Goal: Task Accomplishment & Management: Use online tool/utility

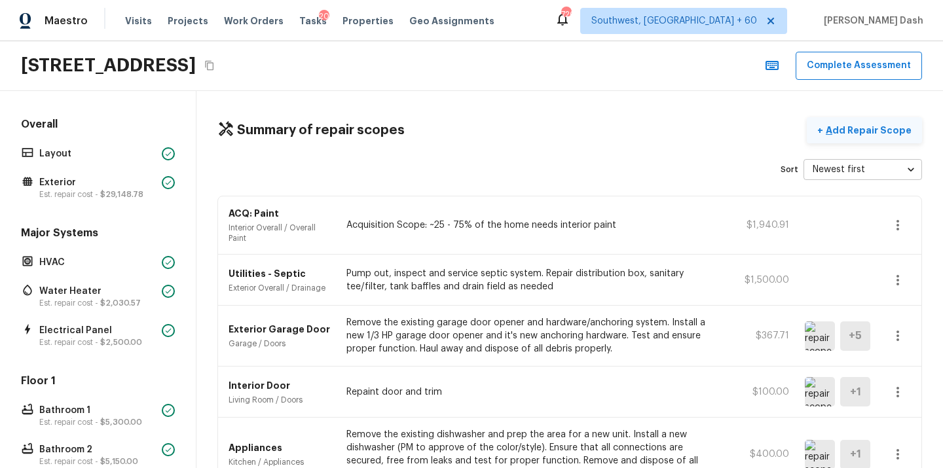
click at [870, 136] on p "Add Repair Scope" at bounding box center [867, 130] width 88 height 13
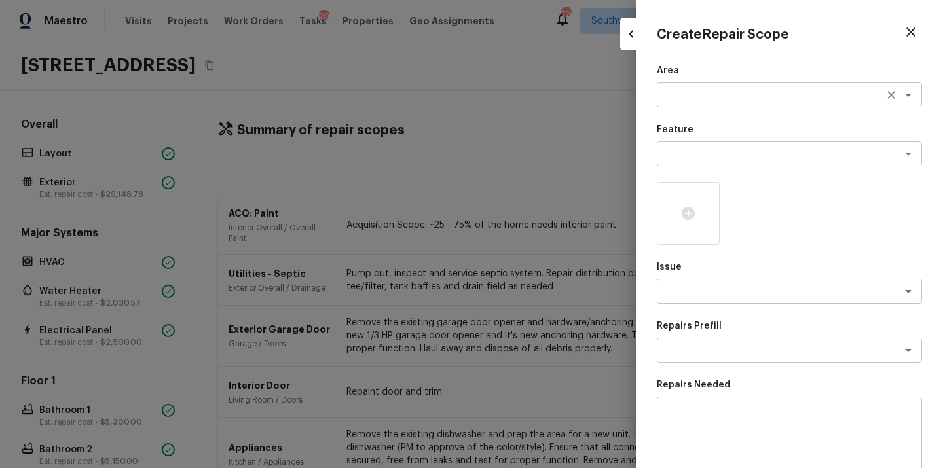
click at [693, 98] on textarea at bounding box center [771, 94] width 217 height 13
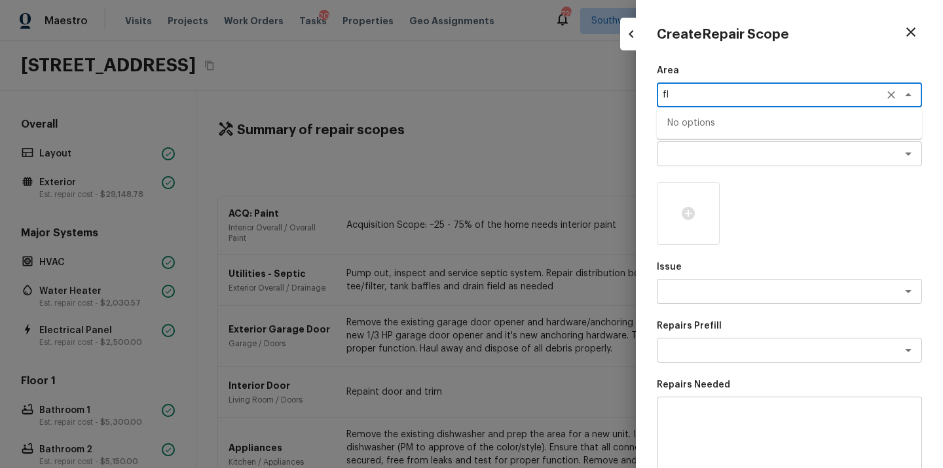
type textarea "f"
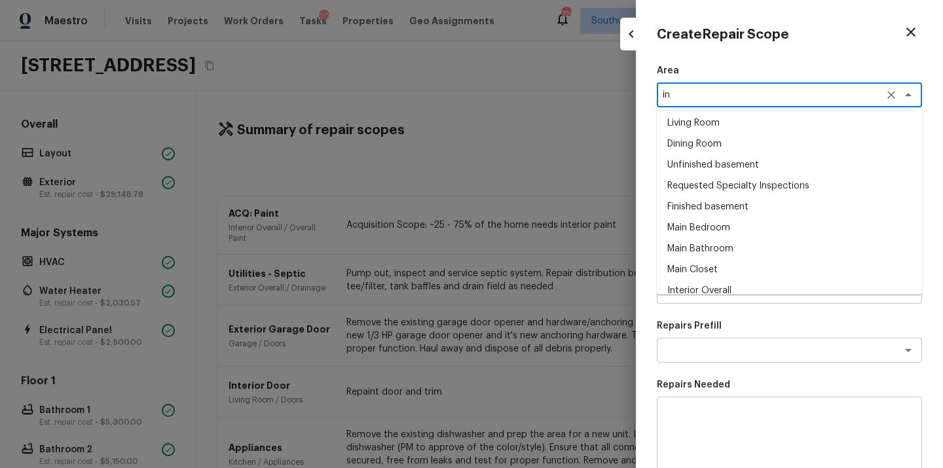
click at [700, 289] on li "Interior Overall" at bounding box center [789, 290] width 265 height 21
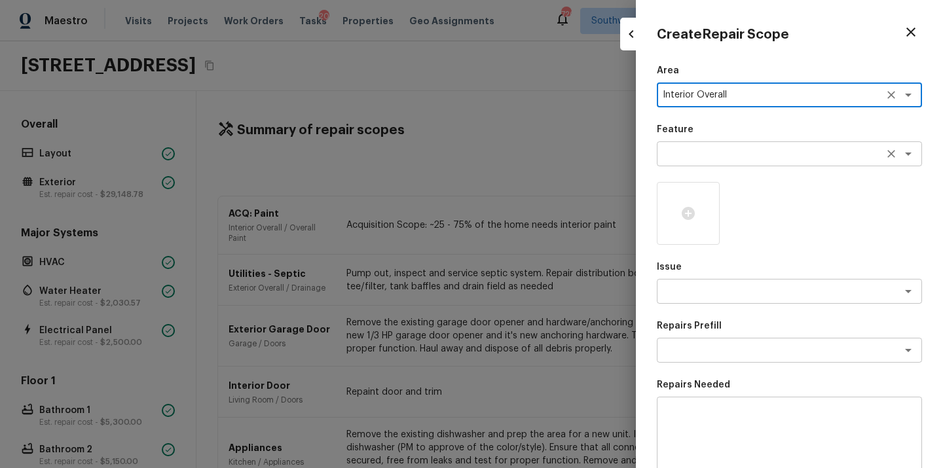
type textarea "Interior Overall"
click at [706, 154] on textarea at bounding box center [771, 153] width 217 height 13
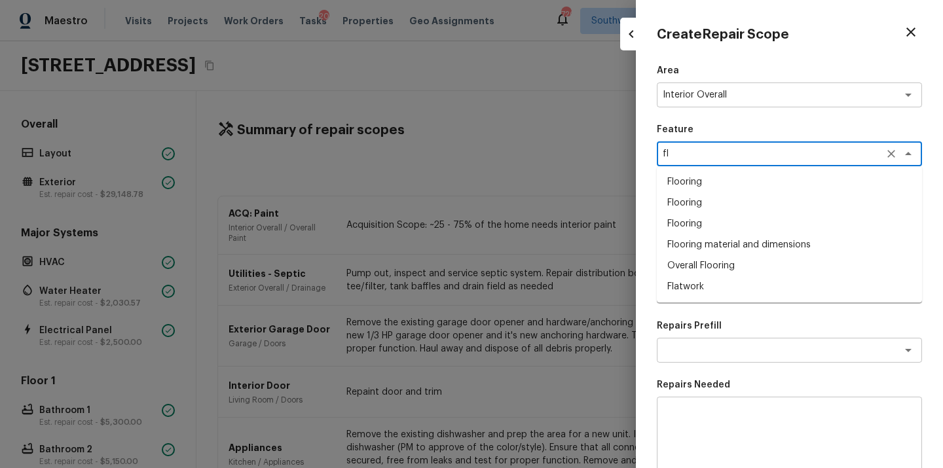
click at [695, 261] on li "Overall Flooring" at bounding box center [789, 265] width 265 height 21
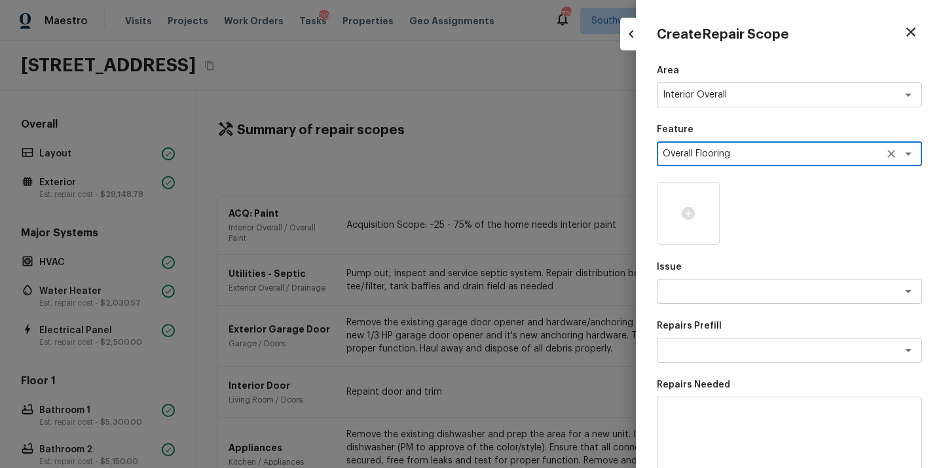
type textarea "Overall Flooring"
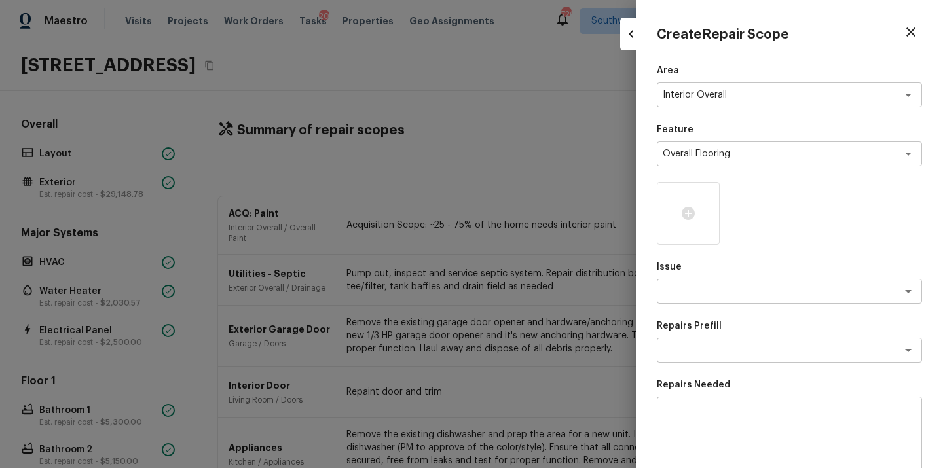
click at [687, 263] on p "Issue" at bounding box center [789, 267] width 265 height 13
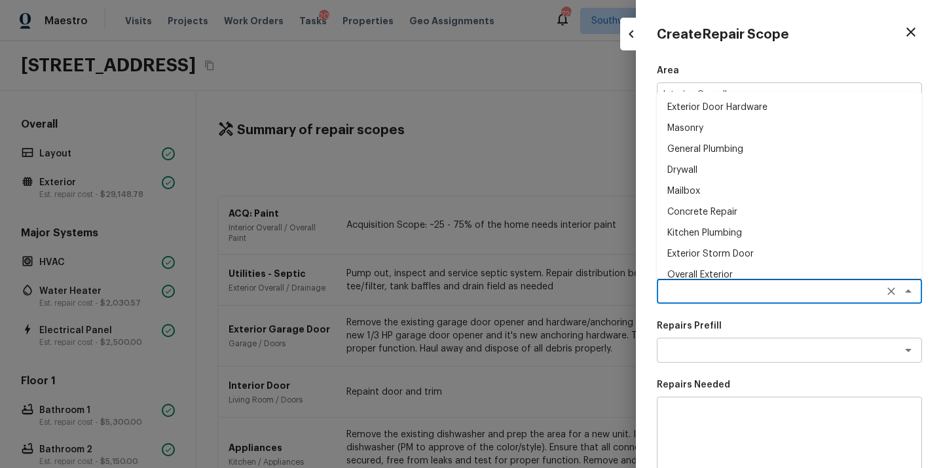
click at [689, 290] on textarea at bounding box center [771, 291] width 217 height 13
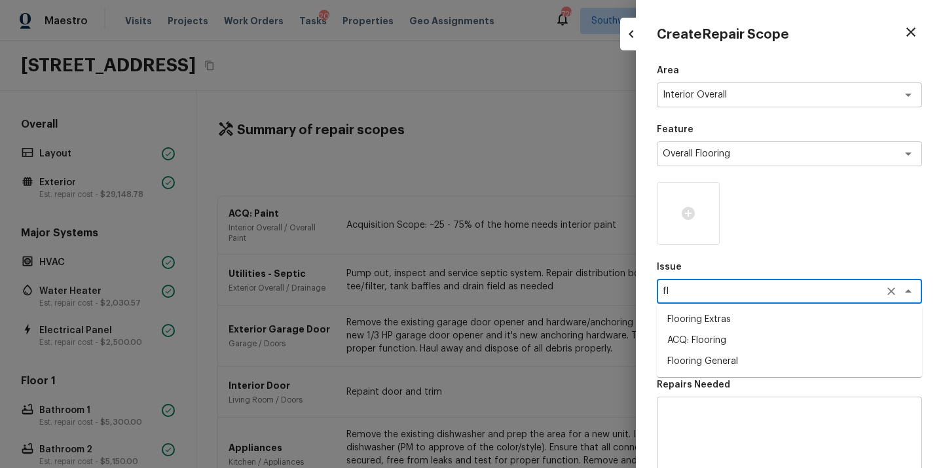
click at [693, 339] on li "ACQ: Flooring" at bounding box center [789, 340] width 265 height 21
type textarea "ACQ: Flooring"
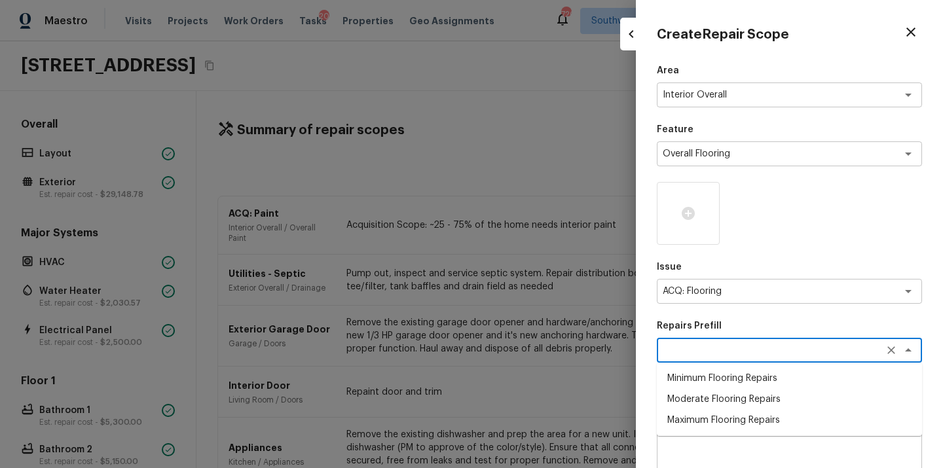
click at [722, 354] on textarea at bounding box center [771, 350] width 217 height 13
click at [724, 384] on li "Minimum Flooring Repairs" at bounding box center [789, 378] width 265 height 21
type textarea "Minimum Flooring Repairs"
type textarea "Acquisition Scope: Minimum flooring repairs"
type input "$0.20"
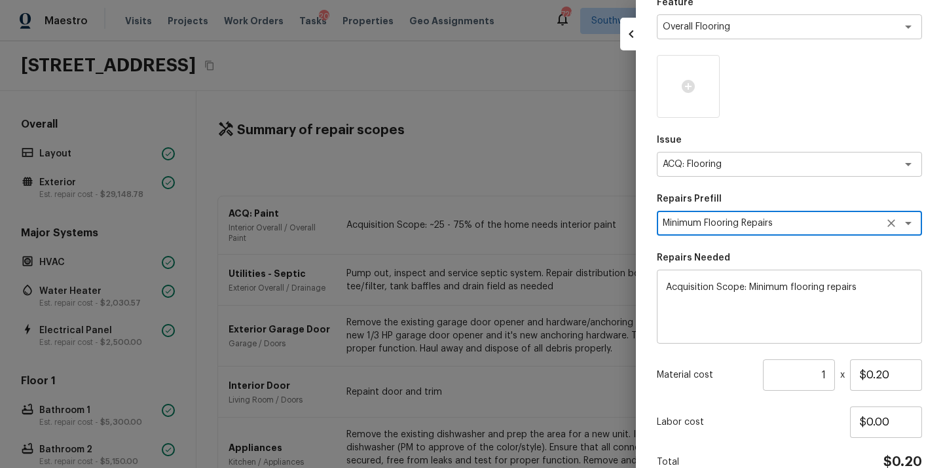
scroll to position [193, 0]
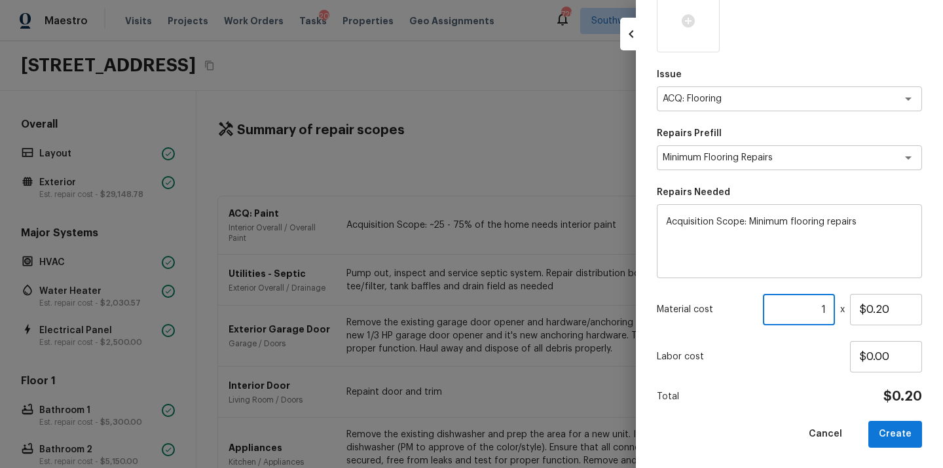
click at [813, 305] on input "1" at bounding box center [799, 309] width 72 height 31
type input "2087"
click at [910, 436] on button "Create" at bounding box center [895, 434] width 54 height 27
type input "1"
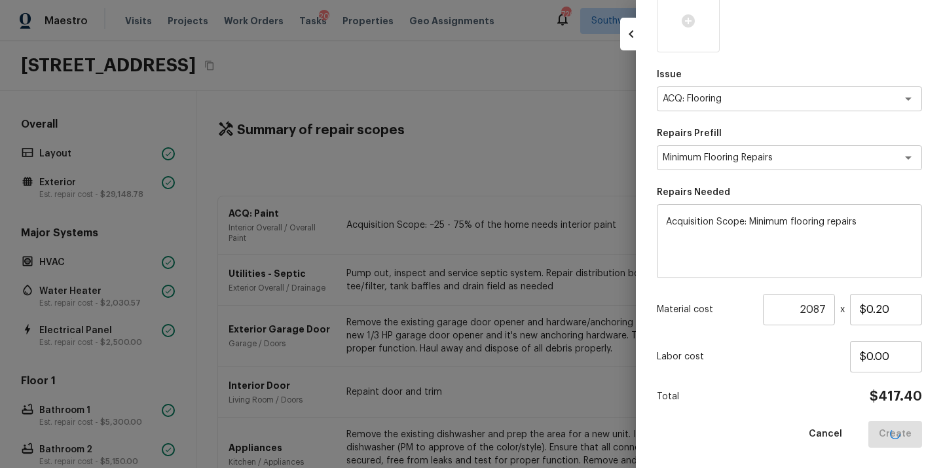
type input "$0.00"
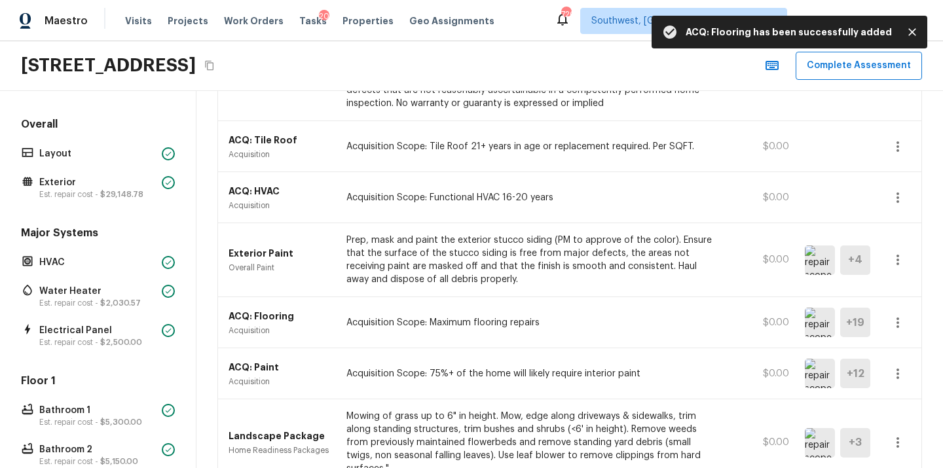
scroll to position [3796, 0]
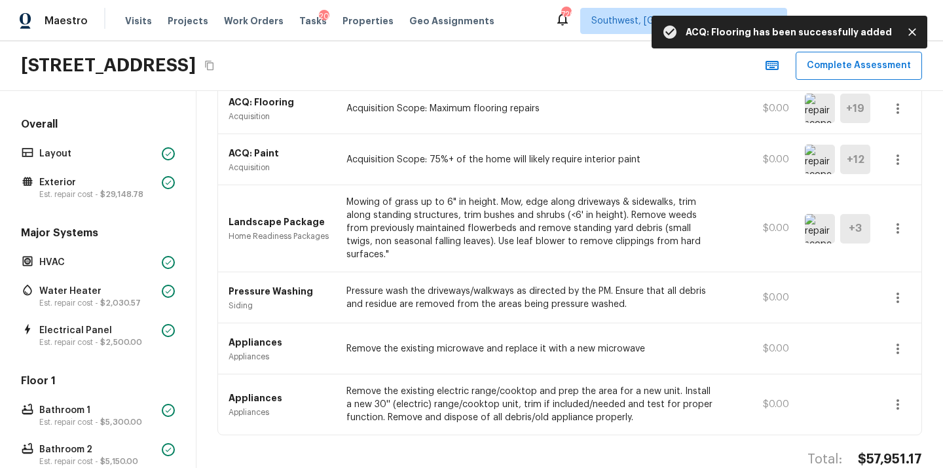
click at [890, 451] on h4 "$57,951.17" at bounding box center [890, 459] width 64 height 17
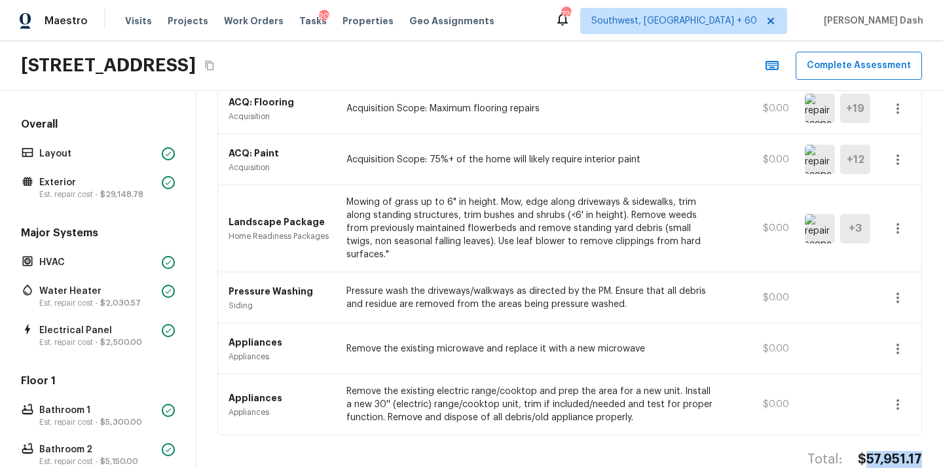
click at [890, 451] on h4 "$57,951.17" at bounding box center [890, 459] width 64 height 17
copy h4 "$57,951.17"
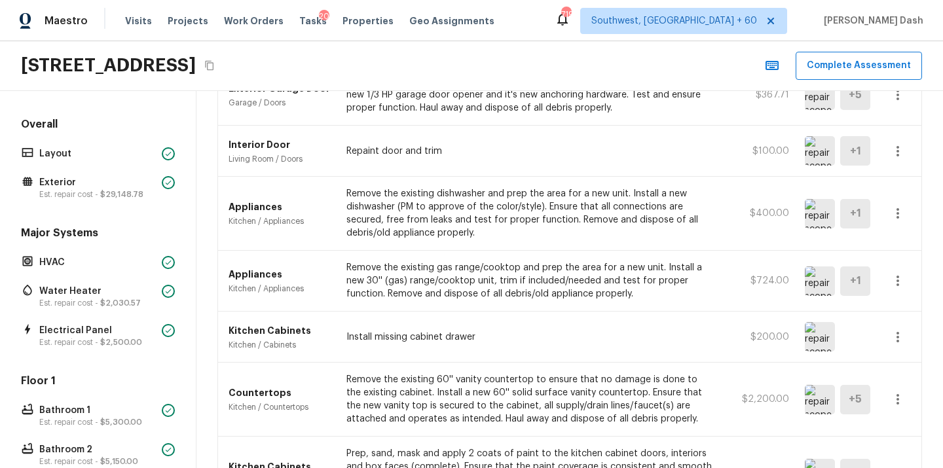
scroll to position [2084, 0]
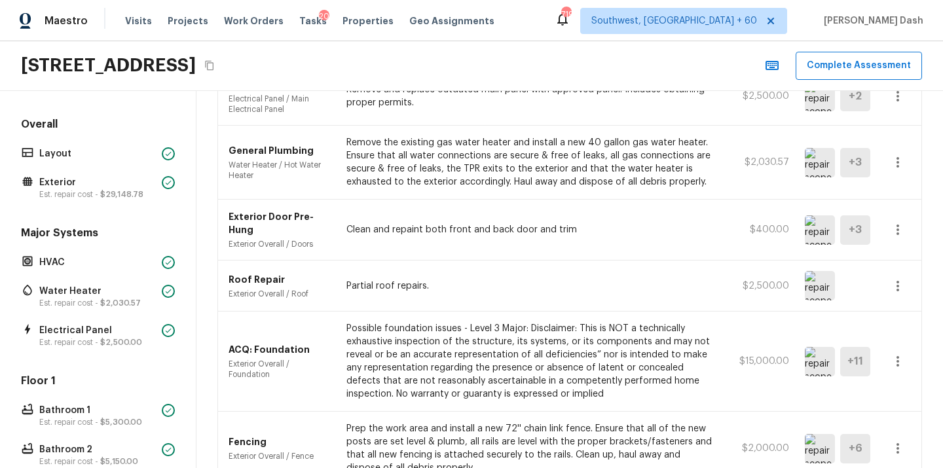
click at [891, 284] on icon "button" at bounding box center [898, 286] width 16 height 16
click at [898, 325] on li "Edit" at bounding box center [902, 324] width 61 height 39
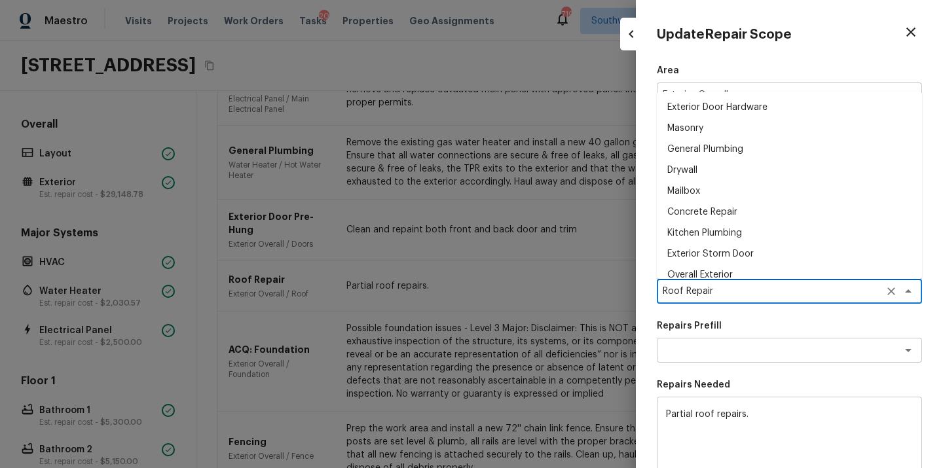
click at [735, 291] on textarea "Roof Repair" at bounding box center [771, 291] width 217 height 13
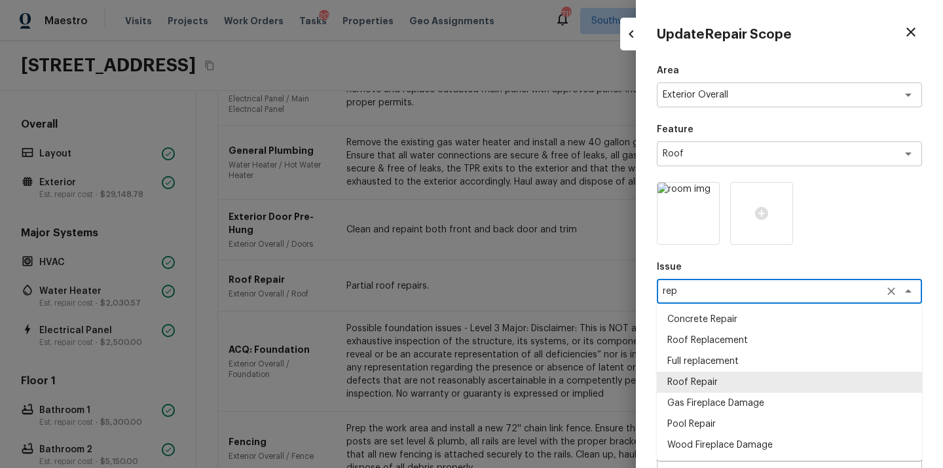
scroll to position [0, 0]
click at [710, 341] on li "Roof Replacement" at bounding box center [789, 340] width 265 height 21
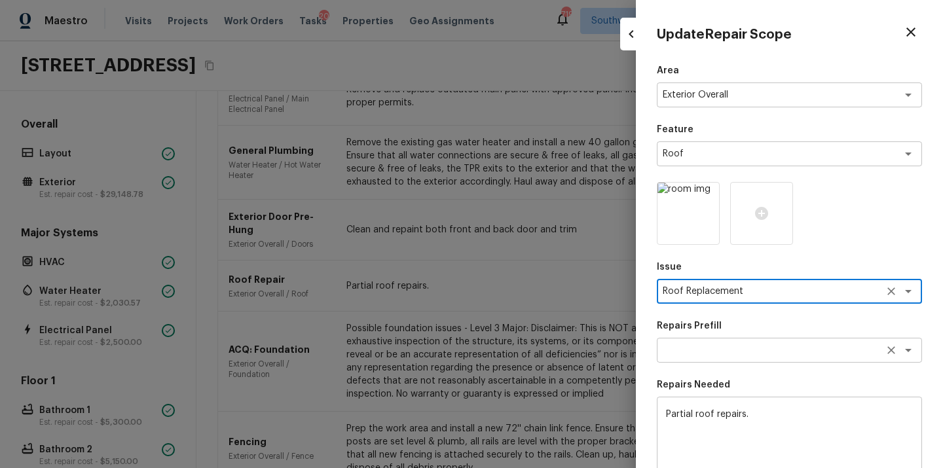
type textarea "Roof Replacement"
click at [743, 344] on textarea at bounding box center [771, 350] width 217 height 13
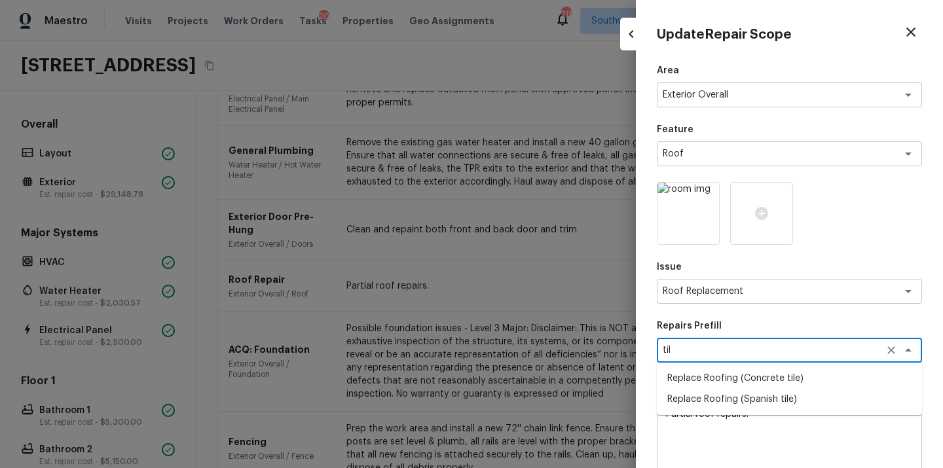
click at [684, 378] on li "Replace Roofing (Concrete tile)" at bounding box center [789, 378] width 265 height 21
type textarea "Replace Roofing (Concrete tile)"
type textarea "Concrete Tile Roof: Remove the existing roof covering, prep the substrate and i…"
type input "$4.00"
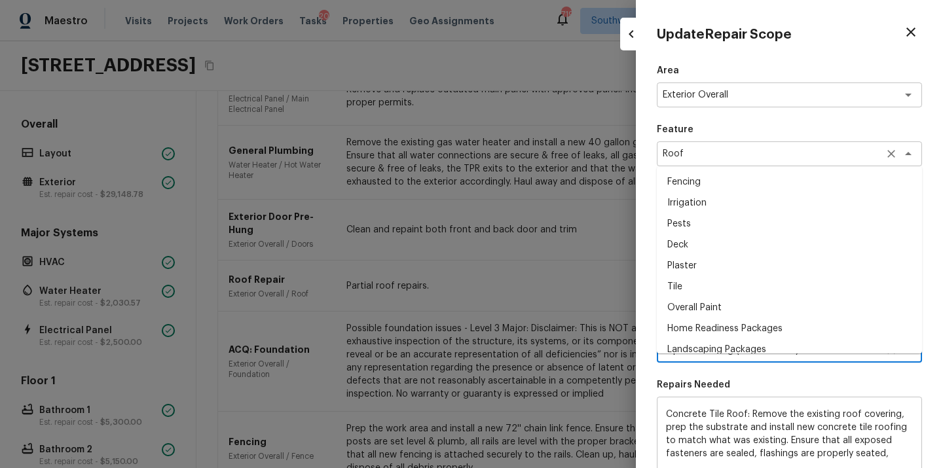
click at [725, 144] on div "Roof x ​" at bounding box center [789, 153] width 265 height 25
type textarea "Replace Roofing (Concrete tile)"
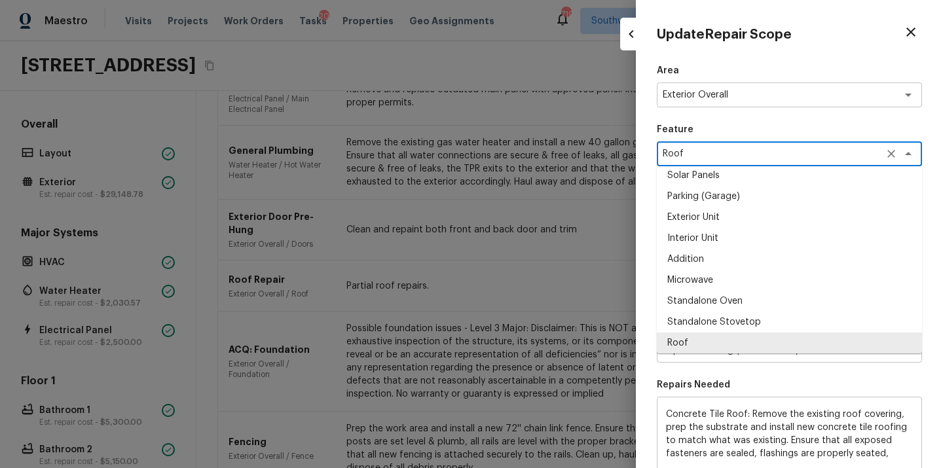
click at [725, 147] on div "Roof x ​" at bounding box center [789, 153] width 265 height 25
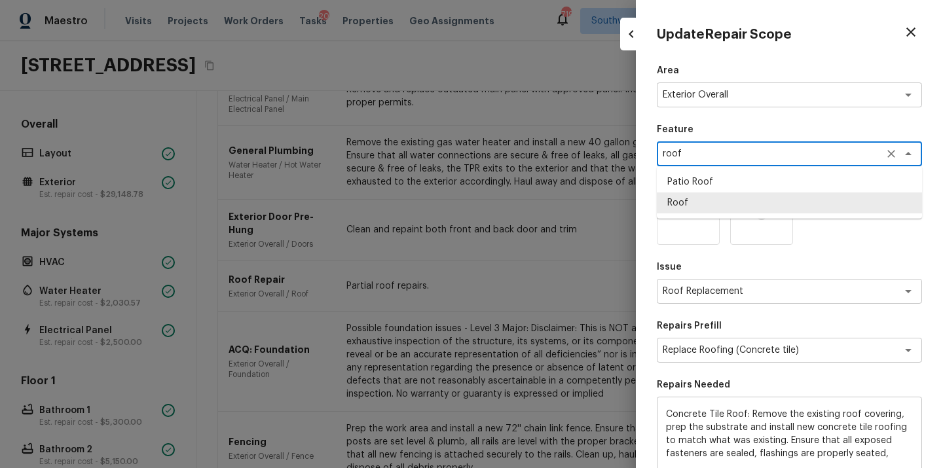
click at [695, 200] on li "Roof" at bounding box center [789, 203] width 265 height 21
type textarea "Roof"
click at [730, 279] on div "Roof Replacement x ​" at bounding box center [789, 291] width 265 height 25
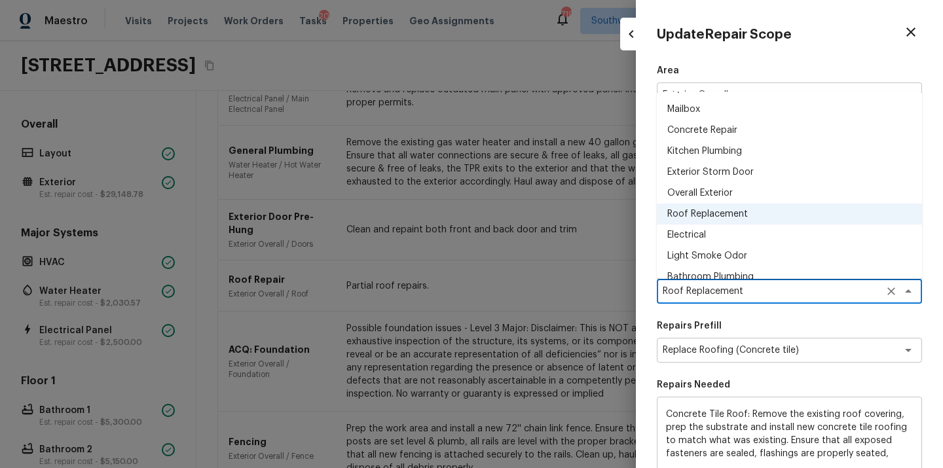
scroll to position [92, 0]
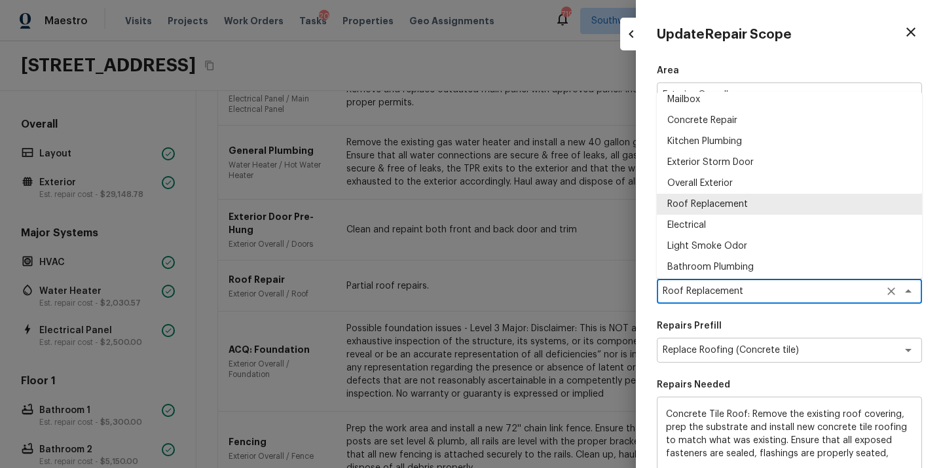
click at [728, 206] on li "Roof Replacement" at bounding box center [789, 204] width 265 height 21
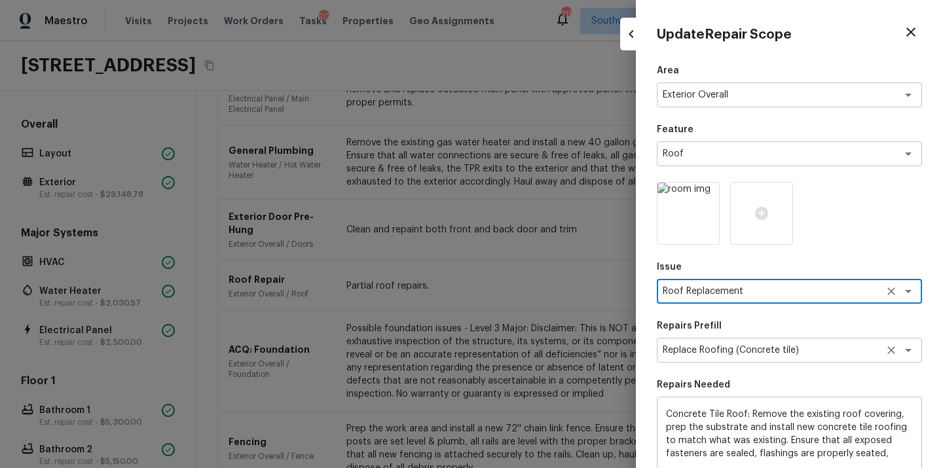
click at [730, 342] on div "Replace Roofing (Concrete tile) x ​" at bounding box center [789, 350] width 265 height 25
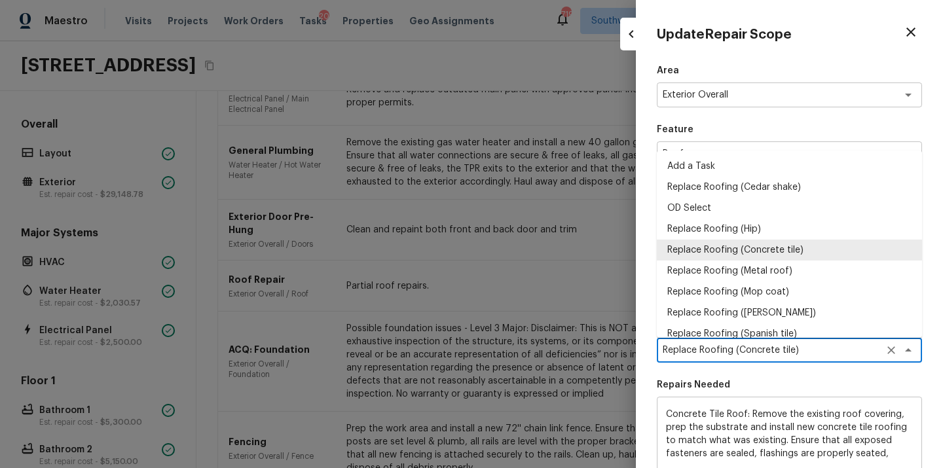
click at [730, 342] on div "Replace Roofing (Concrete tile) x ​" at bounding box center [789, 350] width 265 height 25
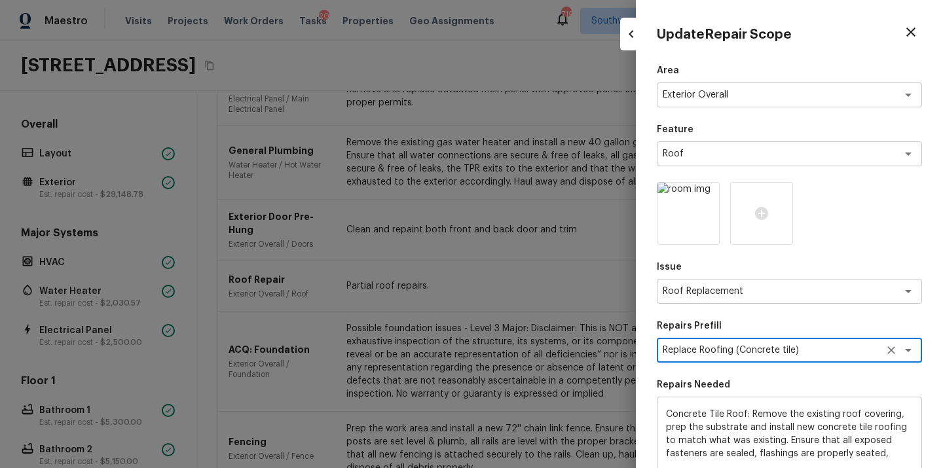
scroll to position [193, 0]
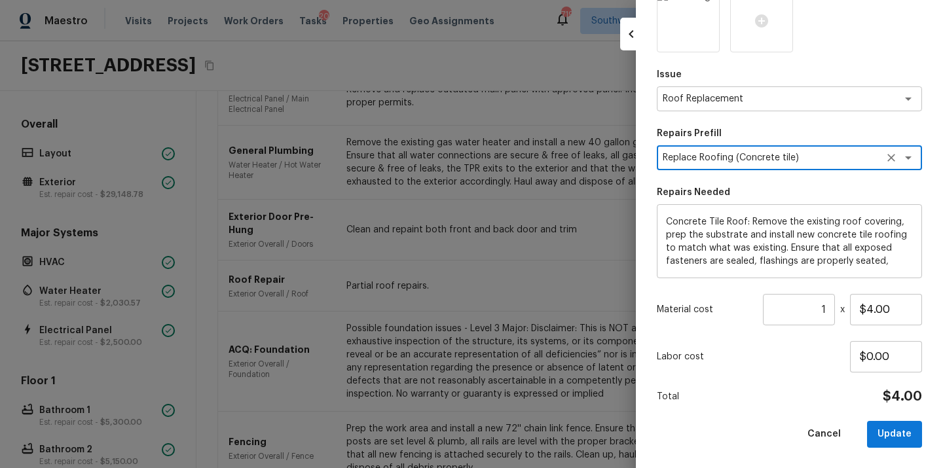
click at [822, 313] on input "1" at bounding box center [799, 309] width 72 height 31
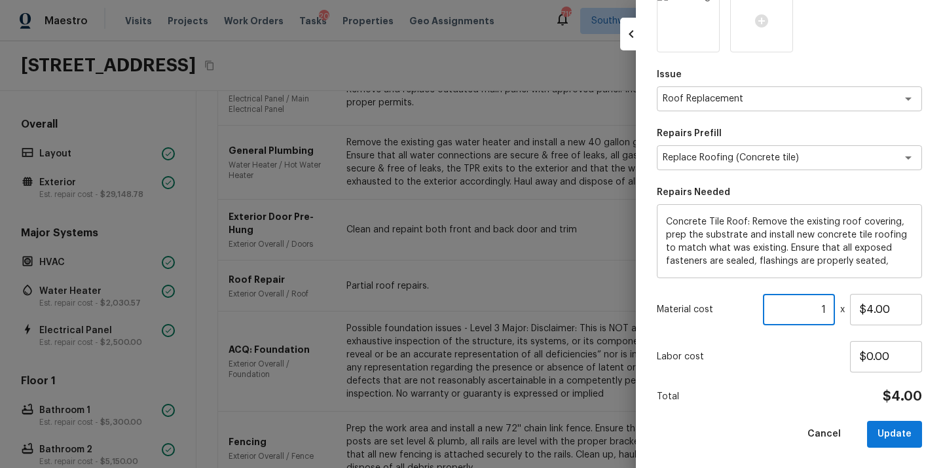
click at [822, 313] on input "1" at bounding box center [799, 309] width 72 height 31
type input "2087"
click at [902, 439] on button "Update" at bounding box center [894, 434] width 55 height 27
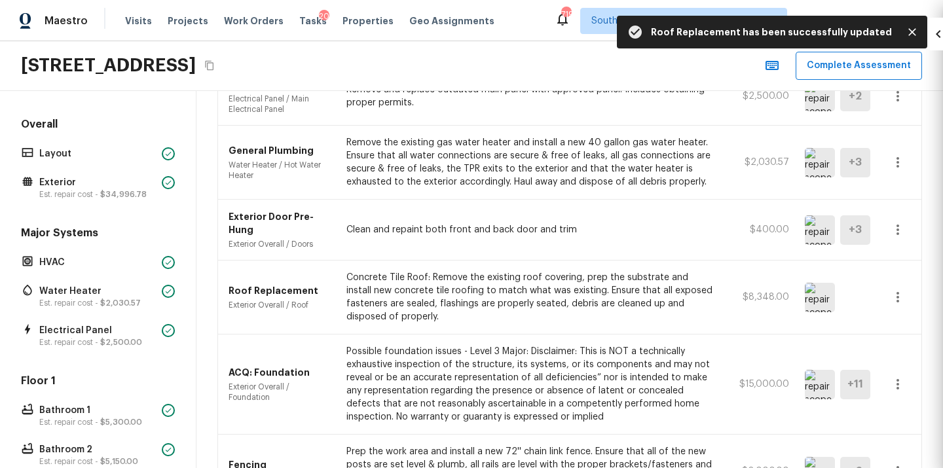
type input "1"
type input "$0.00"
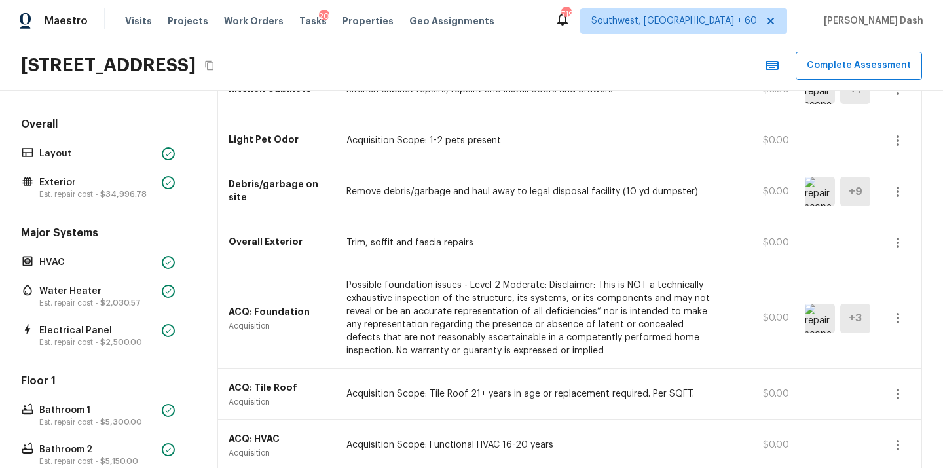
scroll to position [3819, 0]
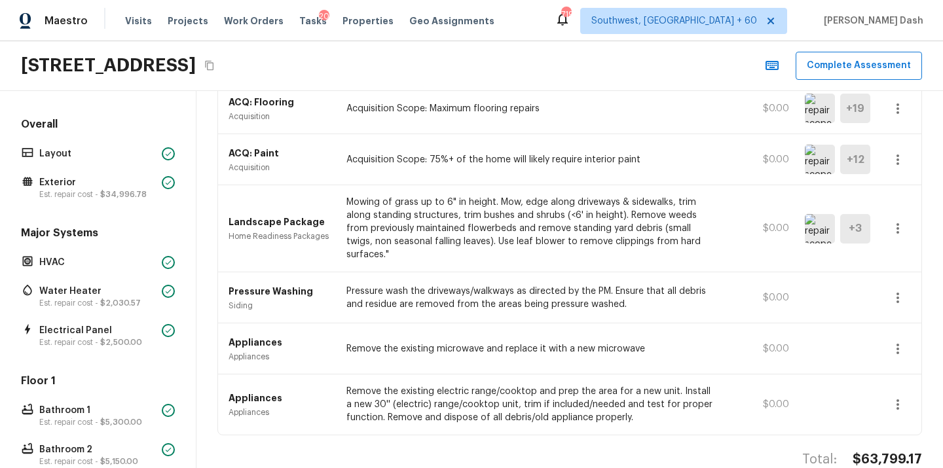
click at [897, 451] on h4 "$63,799.17" at bounding box center [887, 459] width 69 height 17
copy h4 "$63,799.17"
click at [837, 56] on button "Complete Assessment" at bounding box center [859, 66] width 126 height 28
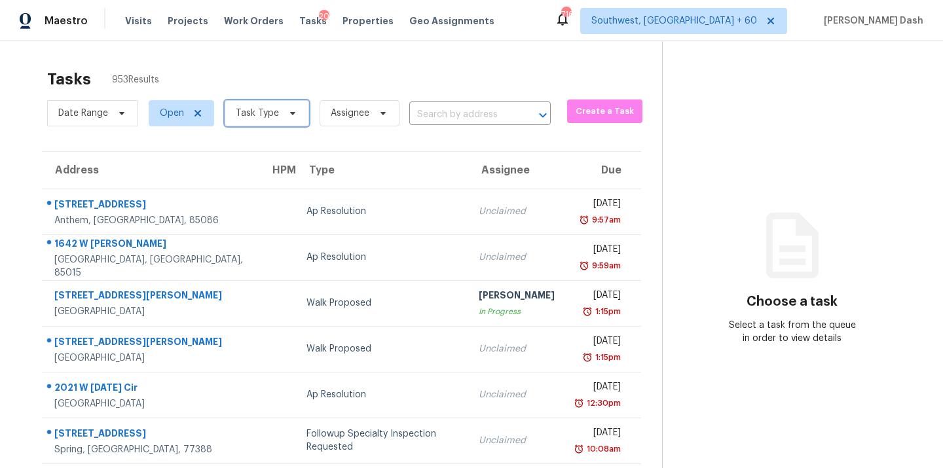
click at [264, 118] on span "Task Type" at bounding box center [257, 113] width 43 height 13
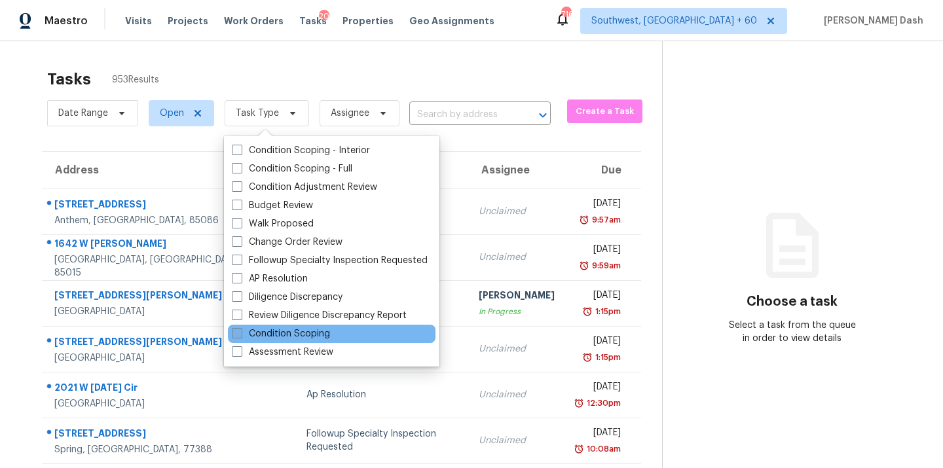
click at [296, 335] on label "Condition Scoping" at bounding box center [281, 333] width 98 height 13
click at [240, 335] on input "Condition Scoping" at bounding box center [236, 331] width 9 height 9
checkbox input "true"
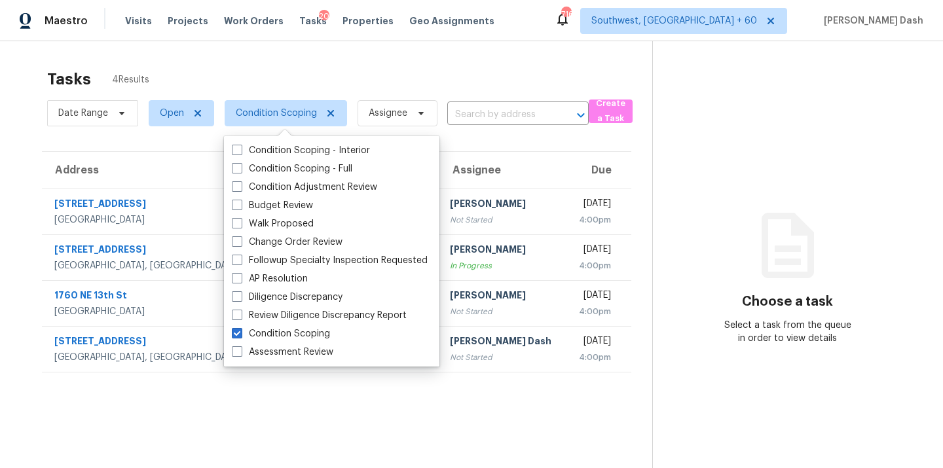
drag, startPoint x: 330, startPoint y: 62, endPoint x: 330, endPoint y: 84, distance: 21.6
click at [330, 62] on div "Tasks 4 Results" at bounding box center [349, 79] width 605 height 34
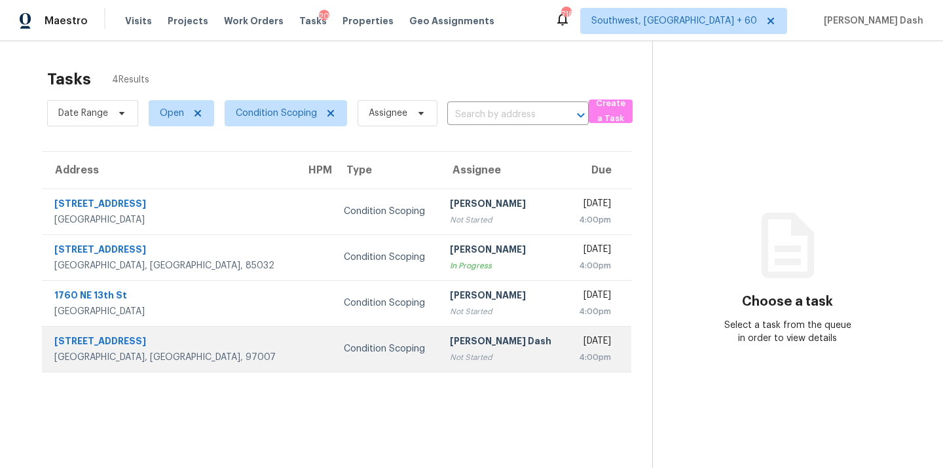
click at [344, 344] on div "Condition Scoping" at bounding box center [386, 348] width 85 height 13
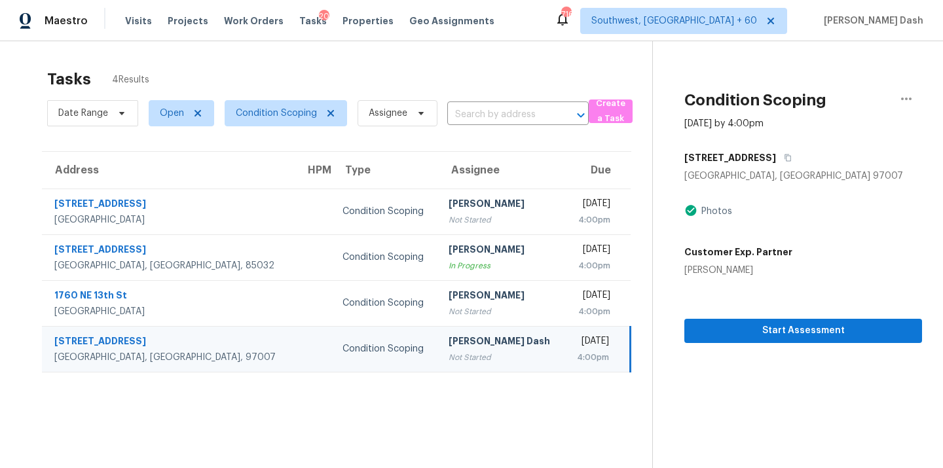
click at [796, 346] on section "Condition Scoping Sep 29th 2025 by 4:00pm 7956 SW Red Sunset Ln Beaverton, OR 9…" at bounding box center [787, 275] width 270 height 468
click at [796, 326] on span "Start Assessment" at bounding box center [803, 331] width 217 height 16
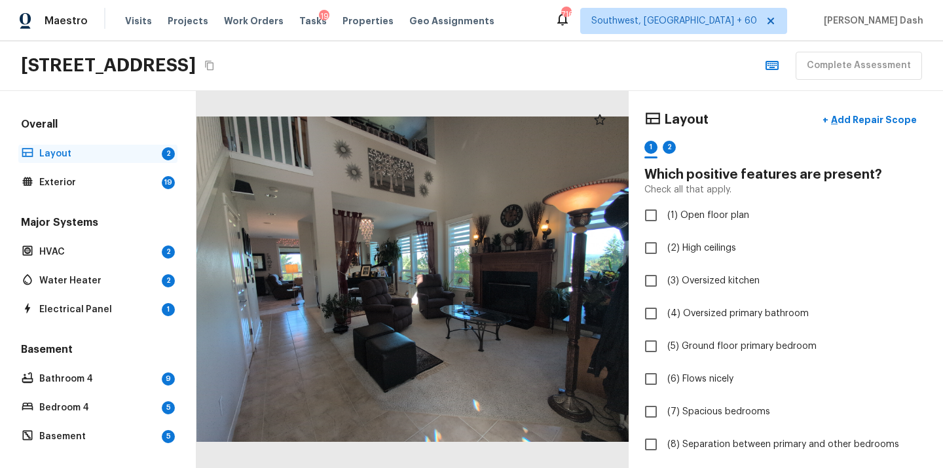
click at [109, 158] on p "Layout" at bounding box center [97, 153] width 117 height 13
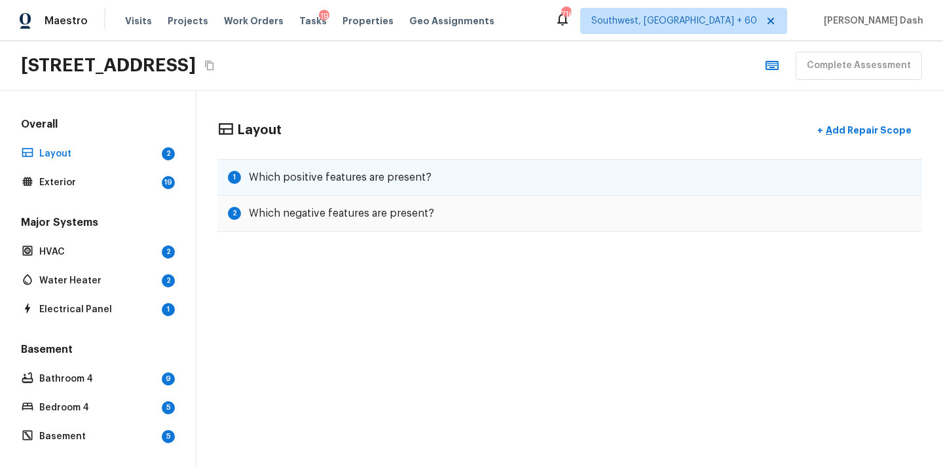
click at [363, 182] on h5 "Which positive features are present?" at bounding box center [340, 177] width 183 height 14
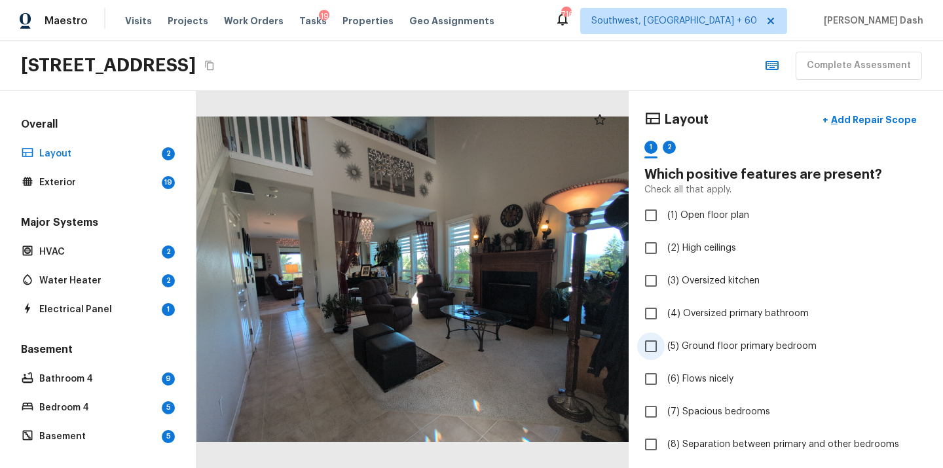
scroll to position [124, 0]
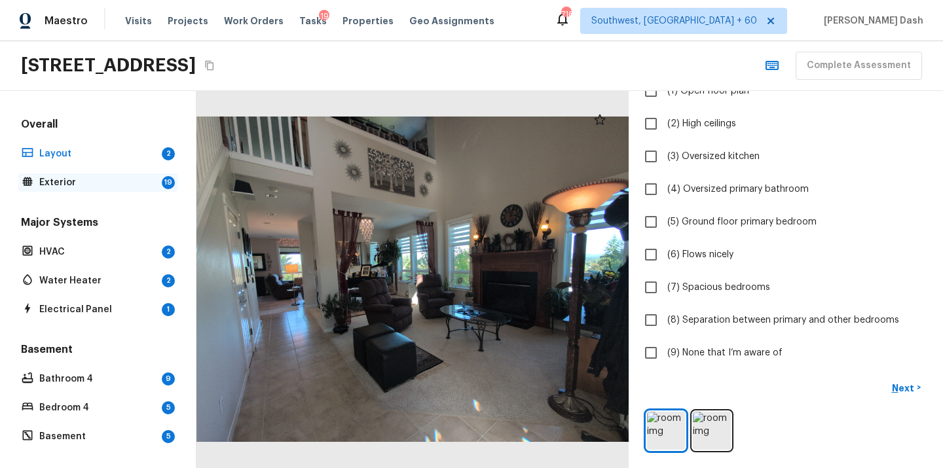
click at [126, 186] on p "Exterior" at bounding box center [97, 182] width 117 height 13
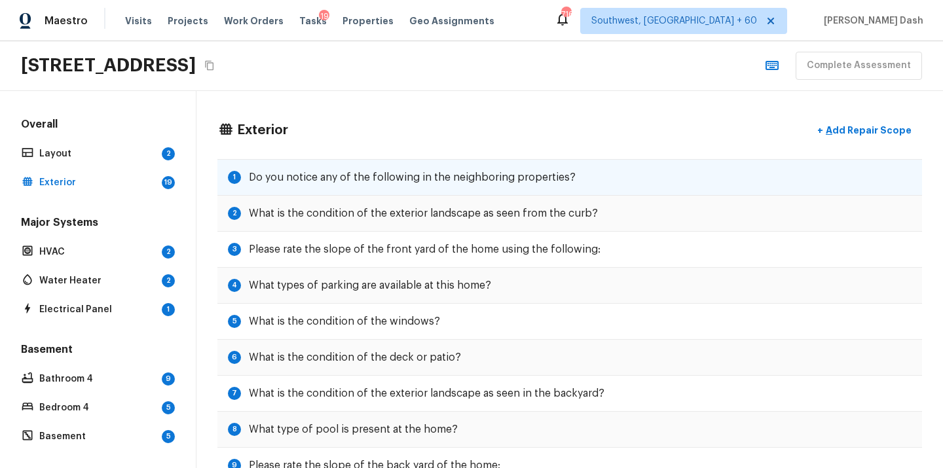
click at [563, 180] on h5 "Do you notice any of the following in the neighboring properties?" at bounding box center [412, 177] width 327 height 14
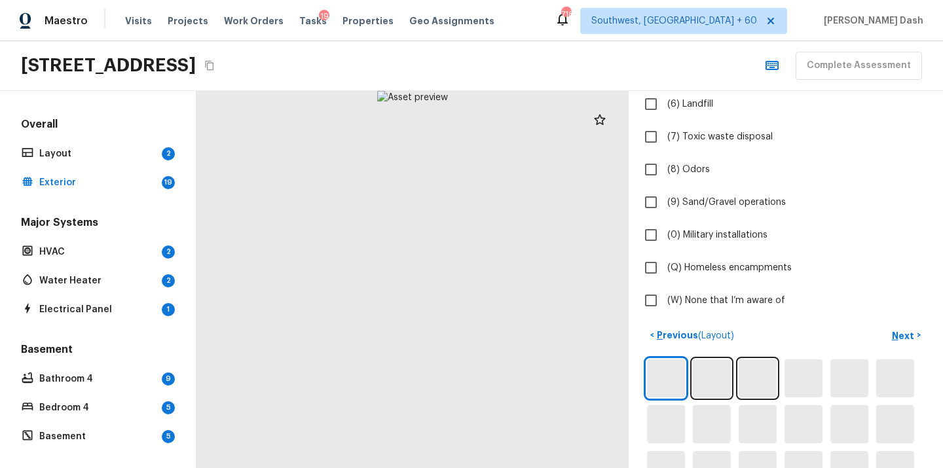
scroll to position [384, 0]
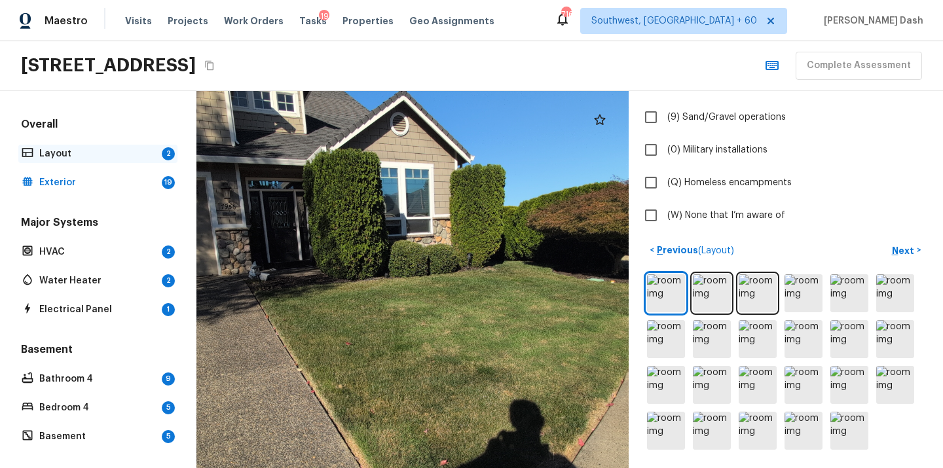
click at [95, 159] on p "Layout" at bounding box center [97, 153] width 117 height 13
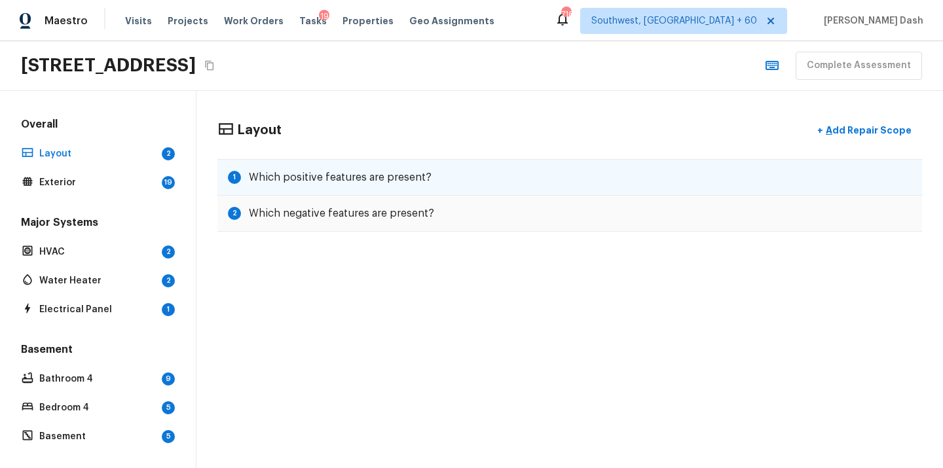
click at [403, 185] on div "1 Which positive features are present?" at bounding box center [569, 177] width 705 height 37
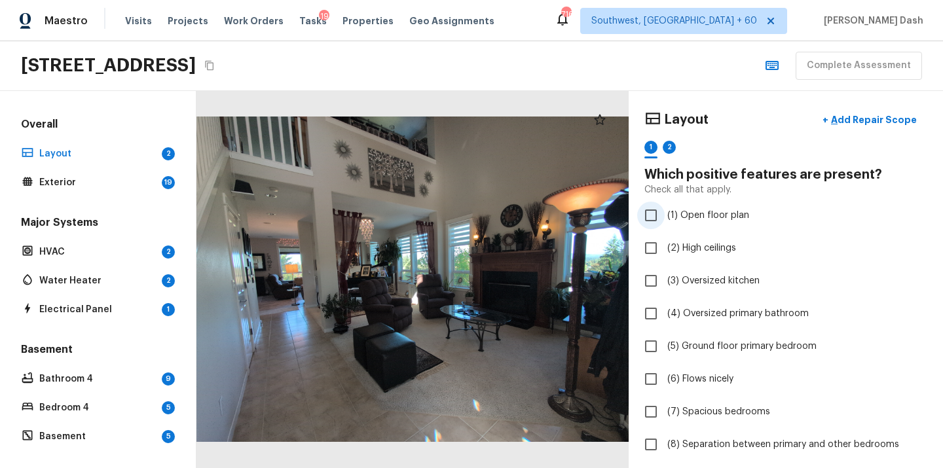
click at [691, 212] on span "(1) Open floor plan" at bounding box center [708, 215] width 82 height 13
click at [665, 212] on input "(1) Open floor plan" at bounding box center [651, 216] width 28 height 28
checkbox input "true"
click at [709, 240] on label "(2) High ceilings" at bounding box center [777, 248] width 280 height 28
click at [665, 240] on input "(2) High ceilings" at bounding box center [651, 248] width 28 height 28
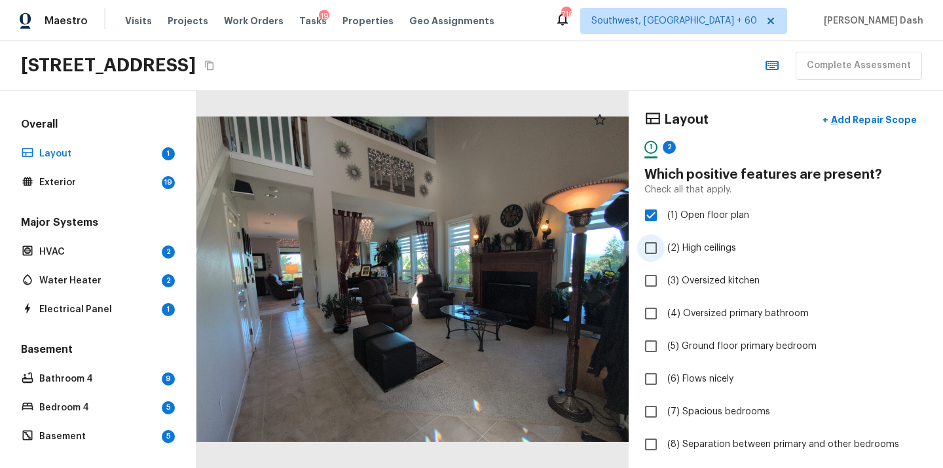
checkbox input "true"
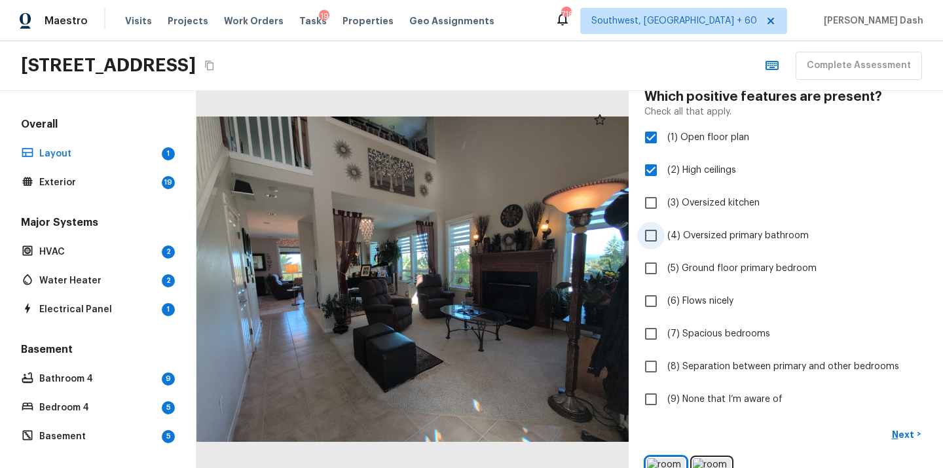
click at [699, 313] on label "(6) Flows nicely" at bounding box center [777, 301] width 280 height 28
click at [665, 313] on input "(6) Flows nicely" at bounding box center [651, 301] width 28 height 28
checkbox input "true"
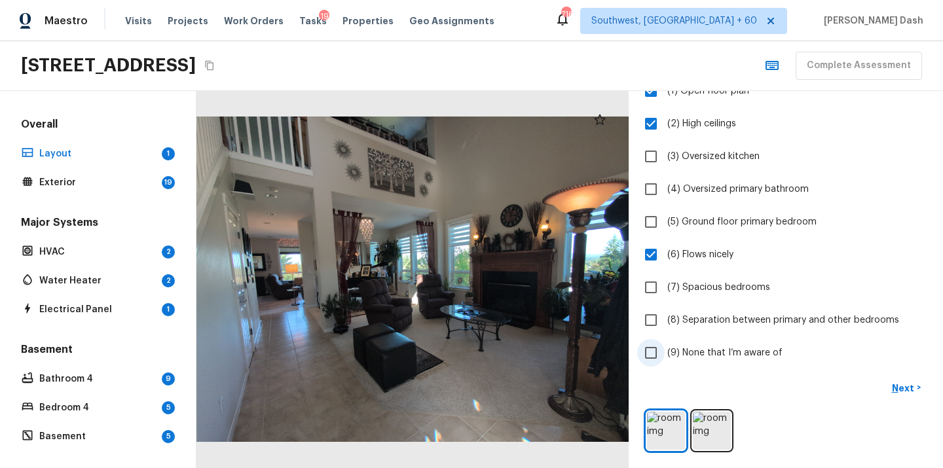
click at [739, 354] on span "(9) None that I’m aware of" at bounding box center [724, 352] width 115 height 13
click at [665, 354] on input "(9) None that I’m aware of" at bounding box center [651, 353] width 28 height 28
click at [720, 351] on span "(9) None that I’m aware of" at bounding box center [724, 352] width 115 height 13
click at [665, 351] on input "(9) None that I’m aware of" at bounding box center [651, 353] width 28 height 28
checkbox input "false"
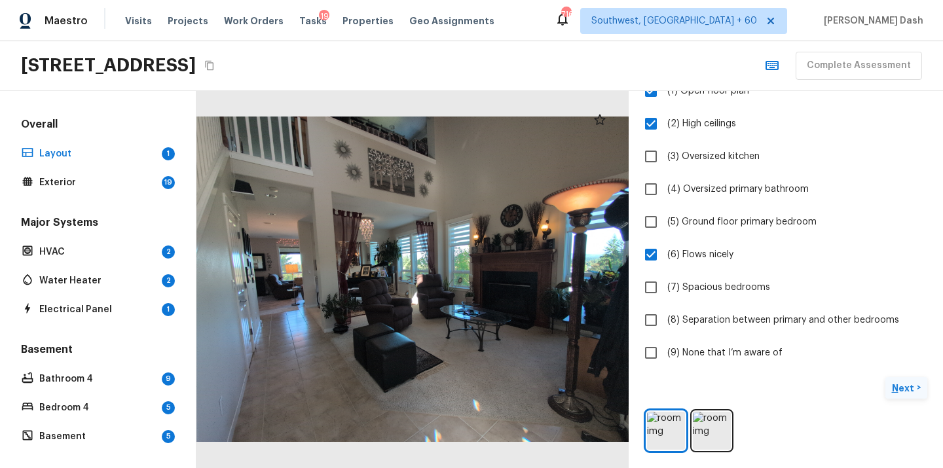
click at [908, 384] on p "Next" at bounding box center [904, 388] width 25 height 13
click at [728, 348] on span "(9) None that I’m aware of" at bounding box center [724, 352] width 115 height 13
click at [665, 348] on input "(9) None that I’m aware of" at bounding box center [651, 353] width 28 height 28
checkbox input "true"
click at [887, 390] on span "( Exterior )" at bounding box center [895, 388] width 39 height 9
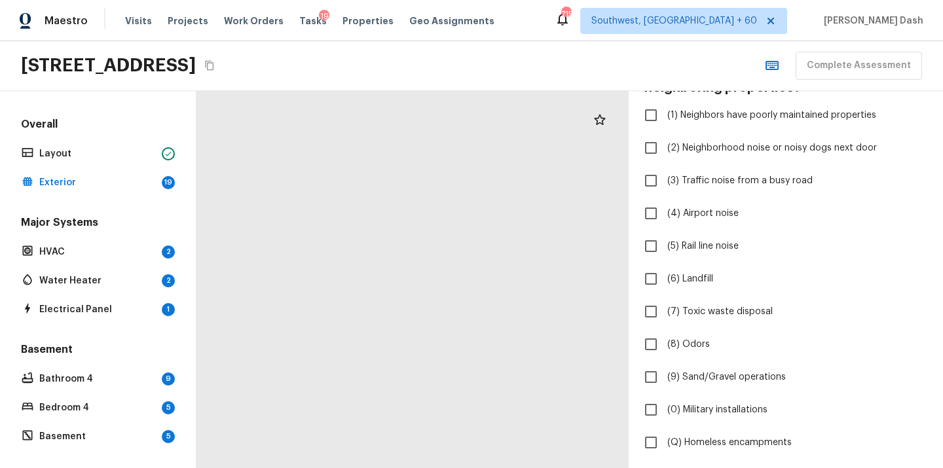
drag, startPoint x: 450, startPoint y: 327, endPoint x: 618, endPoint y: 291, distance: 171.3
click at [618, 291] on div at bounding box center [544, 249] width 634 height 553
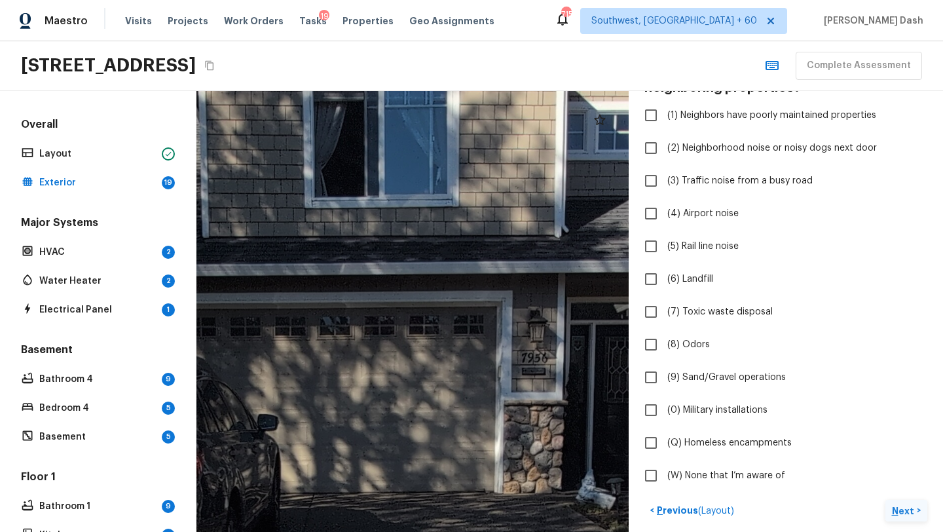
drag, startPoint x: 285, startPoint y: 289, endPoint x: 174, endPoint y: 96, distance: 222.4
click at [174, 96] on div "Overall Layout Exterior 19 Major Systems HVAC 2 Water Heater 2 Electrical Panel…" at bounding box center [471, 311] width 943 height 441
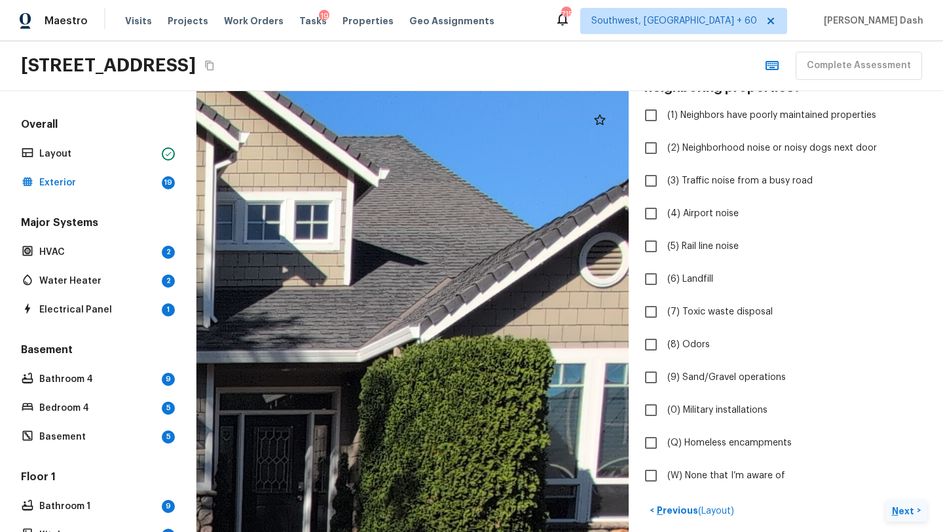
drag, startPoint x: 366, startPoint y: 124, endPoint x: 228, endPoint y: 246, distance: 184.2
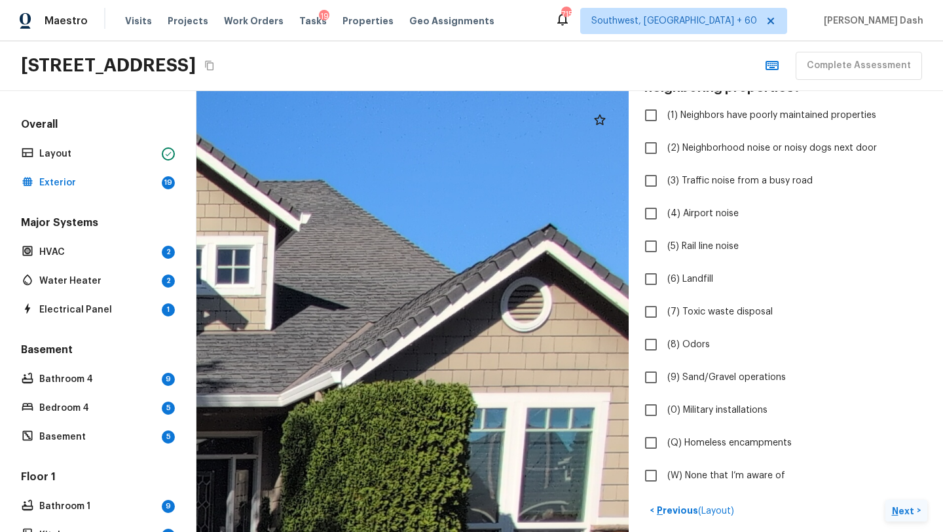
drag, startPoint x: 418, startPoint y: 267, endPoint x: 340, endPoint y: 310, distance: 89.4
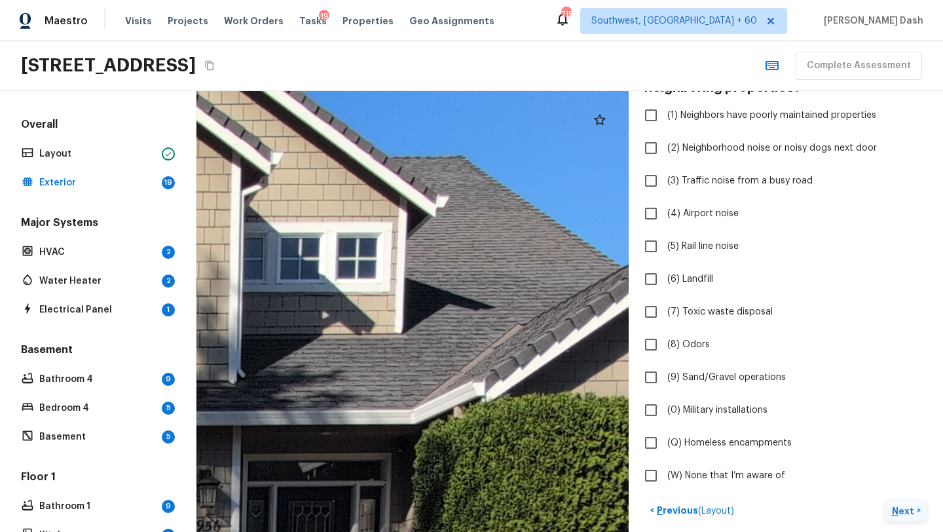
drag, startPoint x: 401, startPoint y: 322, endPoint x: 607, endPoint y: 338, distance: 206.2
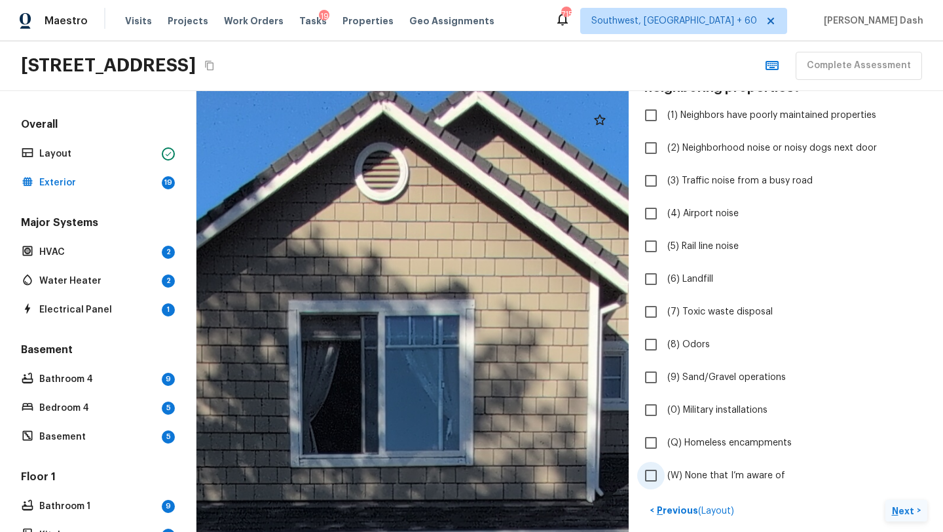
drag, startPoint x: 407, startPoint y: 382, endPoint x: 646, endPoint y: 466, distance: 253.1
click at [649, 468] on div "Exterior + Add Repair Scope 1 2 3 4 5 6 7 8 9 10 11 12 13 14 15 16 17 18 19 Do …" at bounding box center [569, 311] width 747 height 441
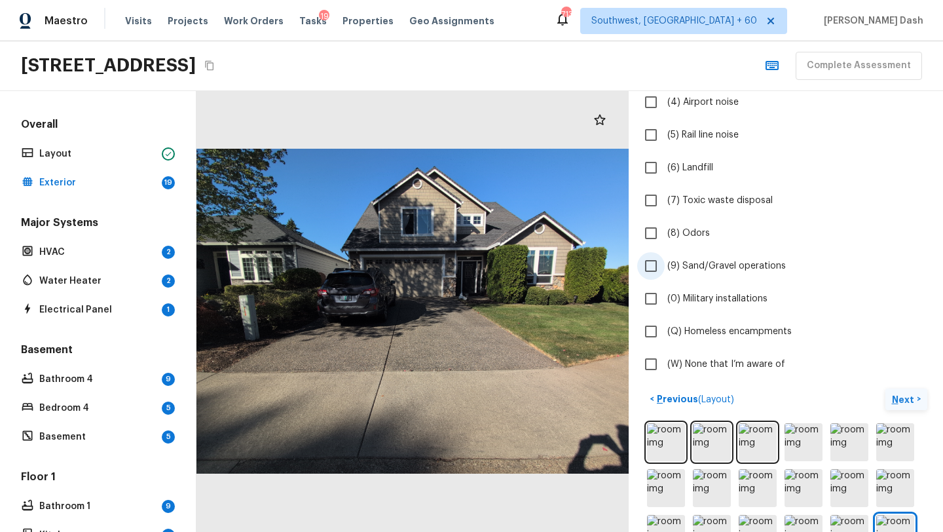
scroll to position [321, 0]
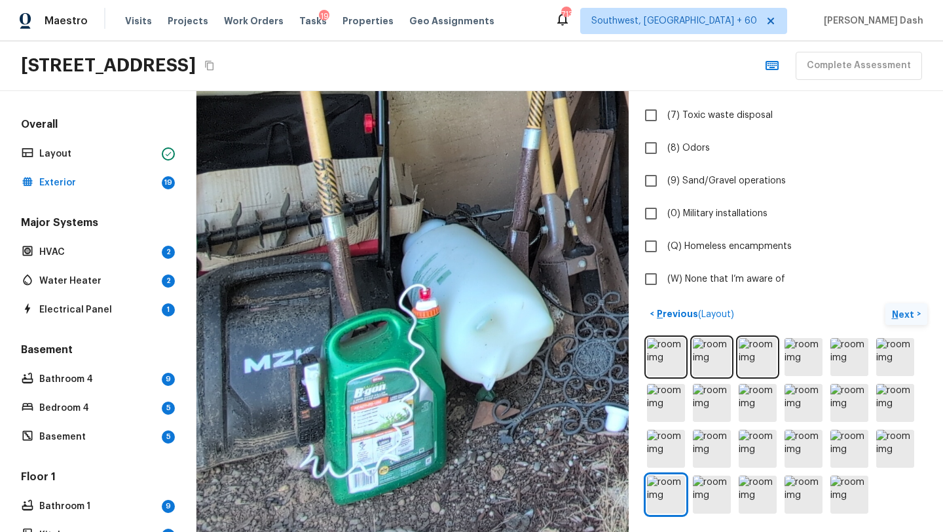
drag, startPoint x: 340, startPoint y: 336, endPoint x: 635, endPoint y: 243, distance: 309.0
click at [635, 243] on div "Exterior + Add Repair Scope 1 2 3 4 5 6 7 8 9 10 11 12 13 14 15 16 17 18 19 Do …" at bounding box center [569, 311] width 747 height 441
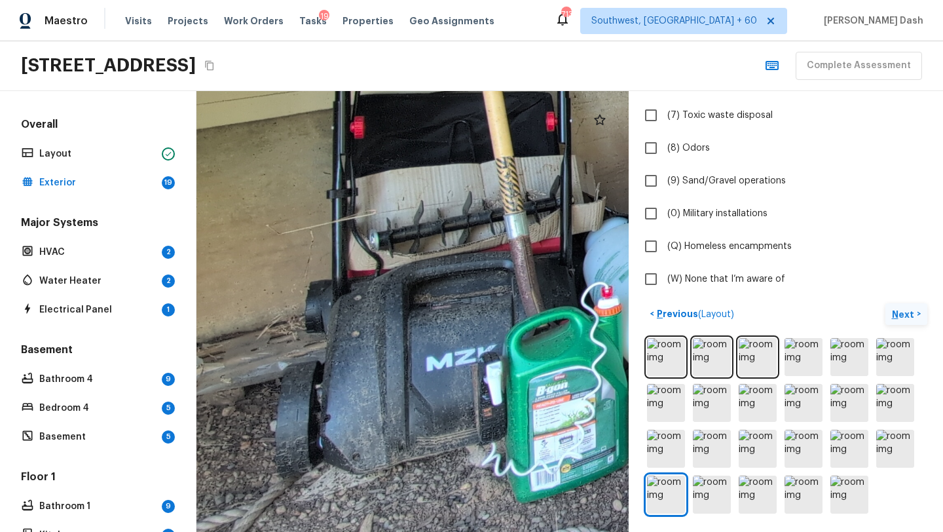
drag, startPoint x: 369, startPoint y: 282, endPoint x: 549, endPoint y: 284, distance: 180.1
click at [551, 283] on div at bounding box center [938, 80] width 1678 height 1712
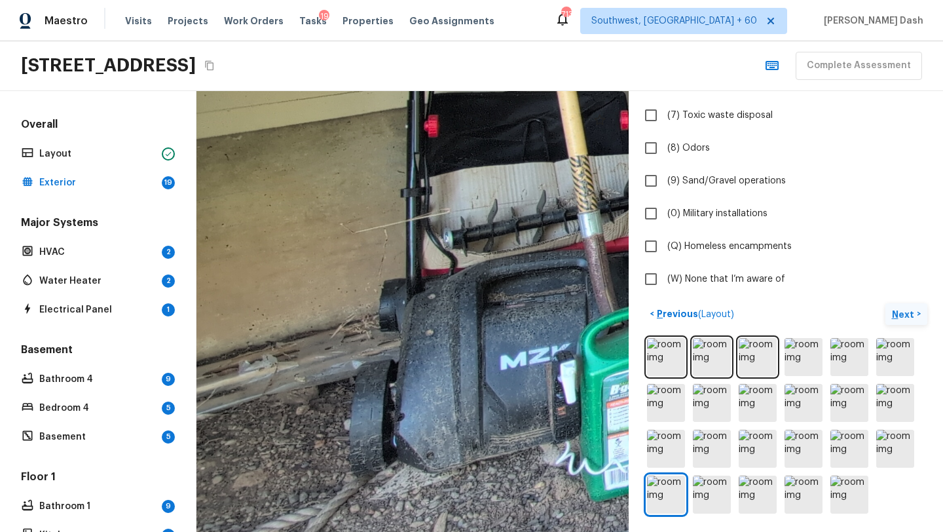
drag, startPoint x: 549, startPoint y: 284, endPoint x: 623, endPoint y: 282, distance: 73.4
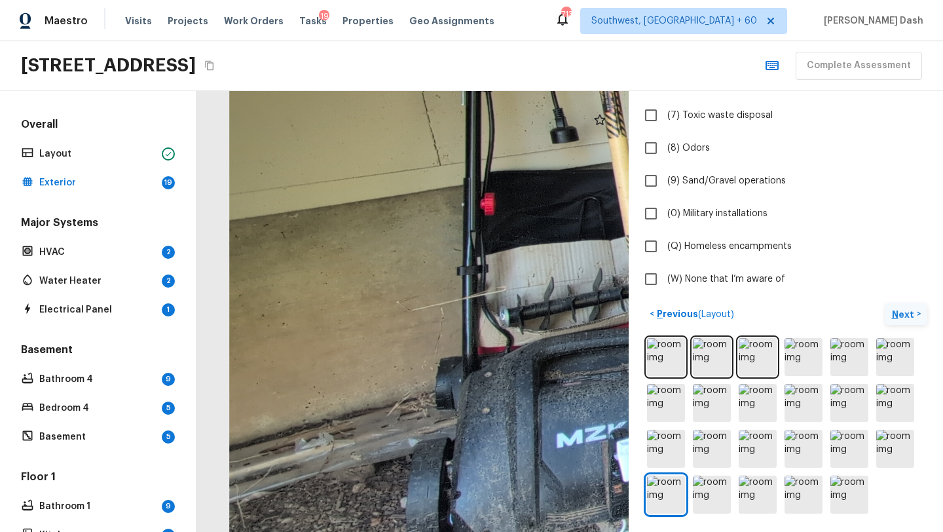
drag, startPoint x: 382, startPoint y: 272, endPoint x: 439, endPoint y: 350, distance: 96.1
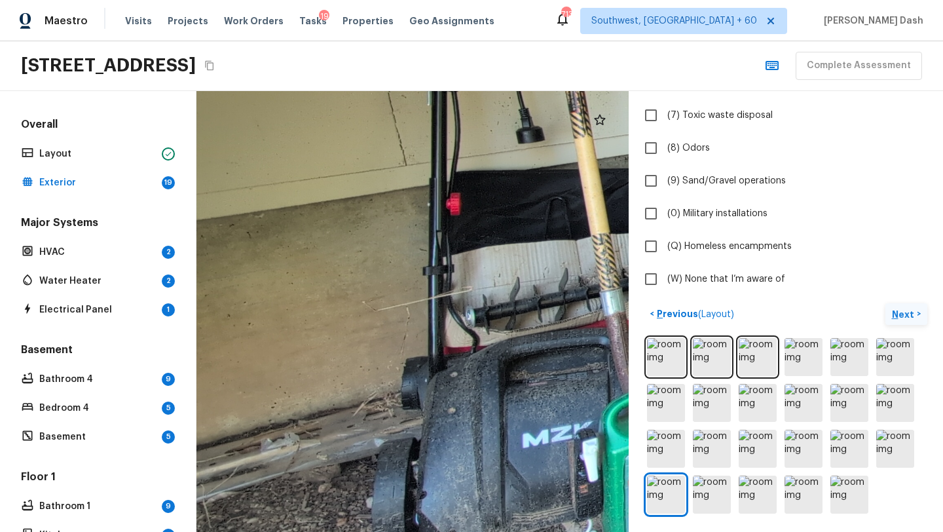
drag, startPoint x: 439, startPoint y: 350, endPoint x: 173, endPoint y: 354, distance: 265.9
click at [177, 354] on div "Overall Layout Exterior 19 Major Systems HVAC 2 Water Heater 2 Electrical Panel…" at bounding box center [471, 311] width 943 height 441
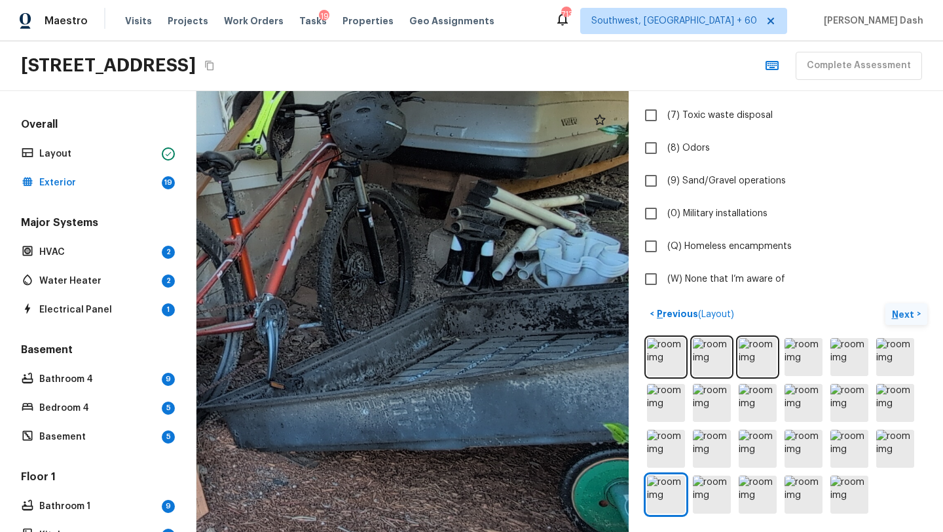
drag, startPoint x: 284, startPoint y: 280, endPoint x: 172, endPoint y: 392, distance: 158.4
click at [172, 392] on div "Overall Layout Exterior 19 Major Systems HVAC 2 Water Heater 2 Electrical Panel…" at bounding box center [471, 311] width 943 height 441
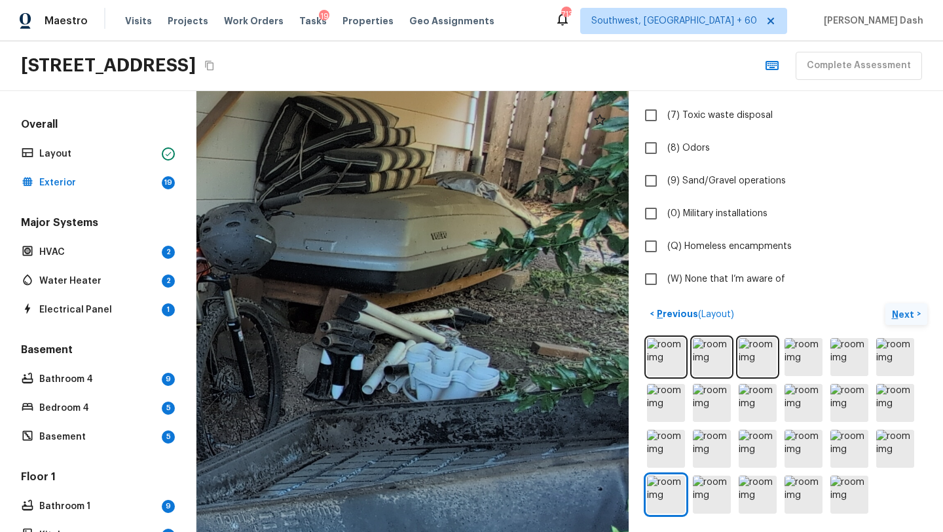
drag, startPoint x: 346, startPoint y: 327, endPoint x: 217, endPoint y: 439, distance: 170.4
click at [217, 439] on div at bounding box center [9, 384] width 1678 height 1712
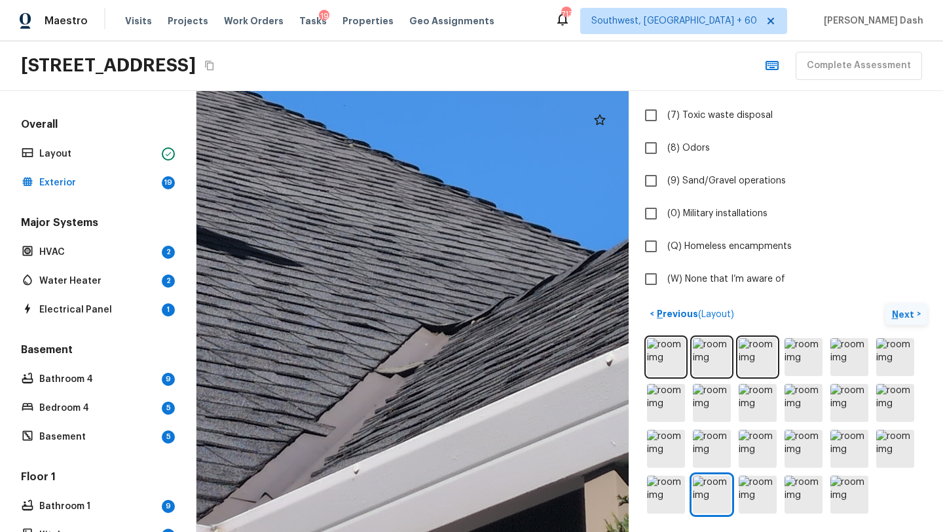
drag, startPoint x: 352, startPoint y: 380, endPoint x: 544, endPoint y: 531, distance: 244.4
click at [541, 468] on html "Maestro Visits Projects Work Orders Tasks 19 Properties Geo Assignments 713 Sou…" at bounding box center [471, 266] width 943 height 532
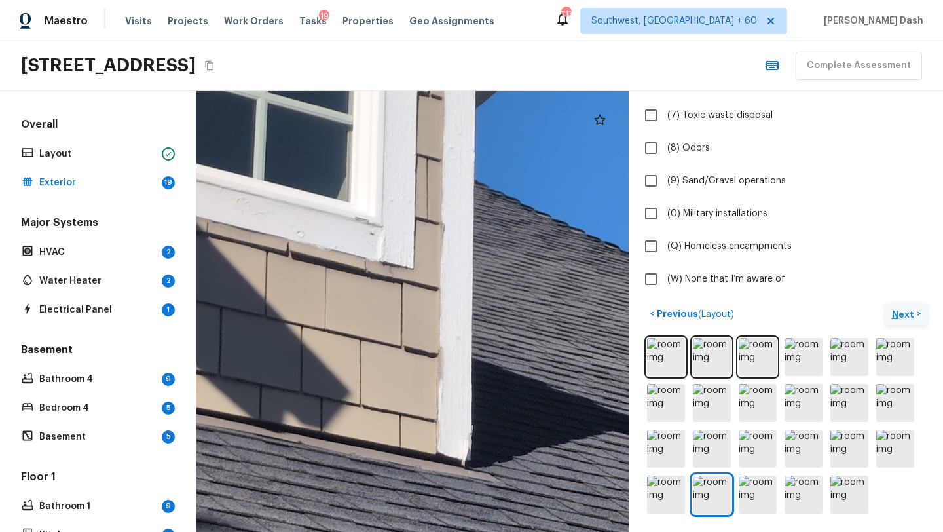
drag, startPoint x: 518, startPoint y: 453, endPoint x: 280, endPoint y: 531, distance: 250.4
click at [282, 468] on html "Maestro Visits Projects Work Orders Tasks 19 Properties Geo Assignments 713 Sou…" at bounding box center [471, 266] width 943 height 532
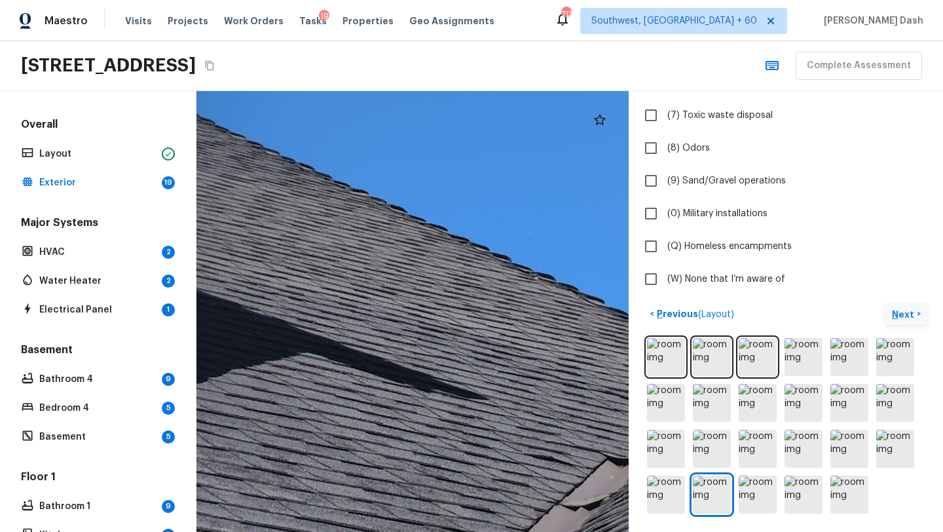
drag, startPoint x: 422, startPoint y: 412, endPoint x: 234, endPoint y: 319, distance: 210.3
click at [234, 319] on div at bounding box center [501, 258] width 1662 height 1695
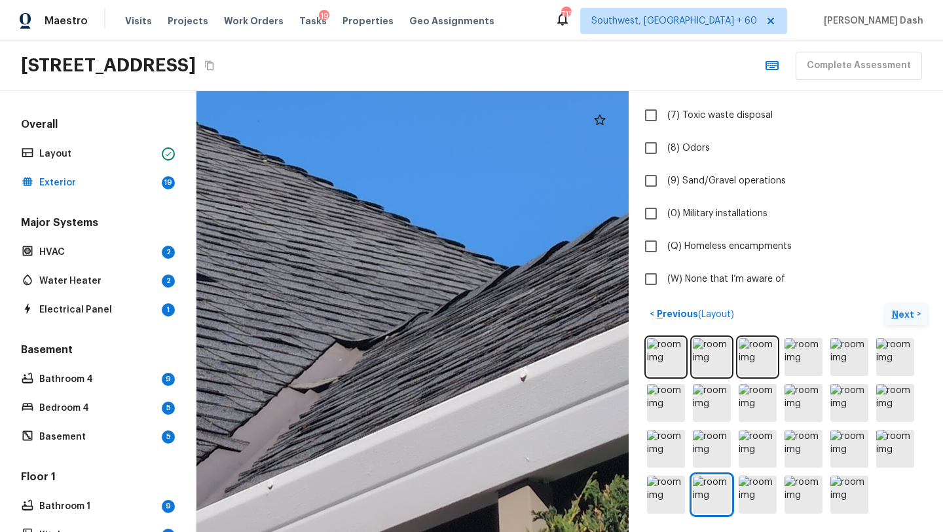
drag, startPoint x: 399, startPoint y: 363, endPoint x: 128, endPoint y: 337, distance: 272.3
click at [130, 336] on div "Overall Layout Exterior 19 Major Systems HVAC 2 Water Heater 2 Electrical Panel…" at bounding box center [471, 311] width 943 height 441
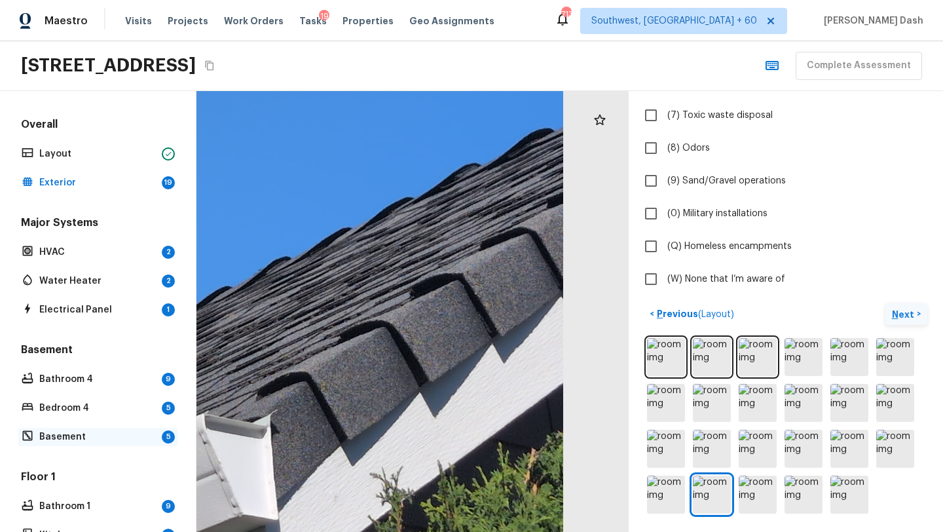
drag, startPoint x: 270, startPoint y: 308, endPoint x: 114, endPoint y: 444, distance: 206.6
click at [114, 444] on div "Overall Layout Exterior 19 Major Systems HVAC 2 Water Heater 2 Electrical Panel…" at bounding box center [471, 311] width 943 height 441
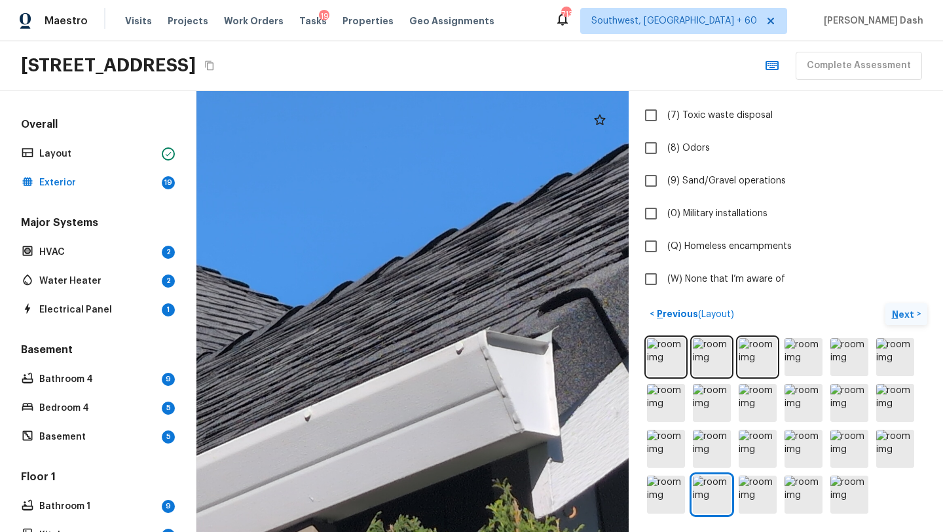
drag, startPoint x: 293, startPoint y: 369, endPoint x: 530, endPoint y: 274, distance: 254.8
click at [530, 274] on div at bounding box center [14, 180] width 1662 height 1695
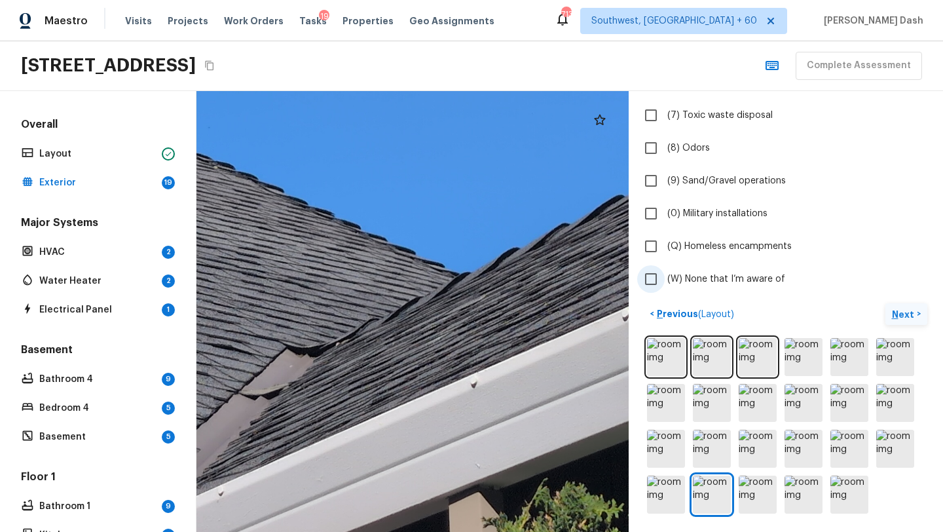
drag, startPoint x: 446, startPoint y: 310, endPoint x: 654, endPoint y: 268, distance: 212.4
click at [654, 268] on div "Exterior + Add Repair Scope 1 2 3 4 5 6 7 8 9 10 11 12 13 14 15 16 17 18 19 Do …" at bounding box center [569, 311] width 747 height 441
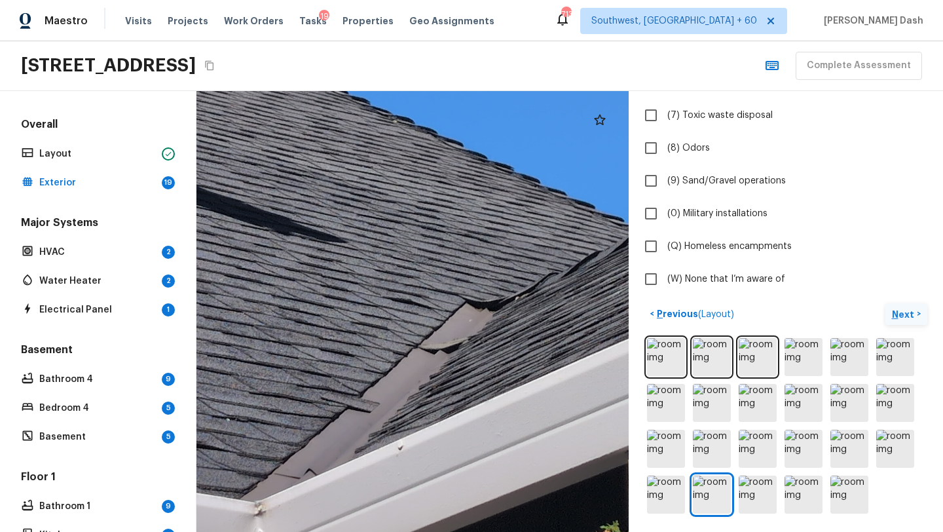
drag, startPoint x: 456, startPoint y: 319, endPoint x: 329, endPoint y: 366, distance: 136.1
click at [329, 366] on div at bounding box center [359, 101] width 1662 height 1695
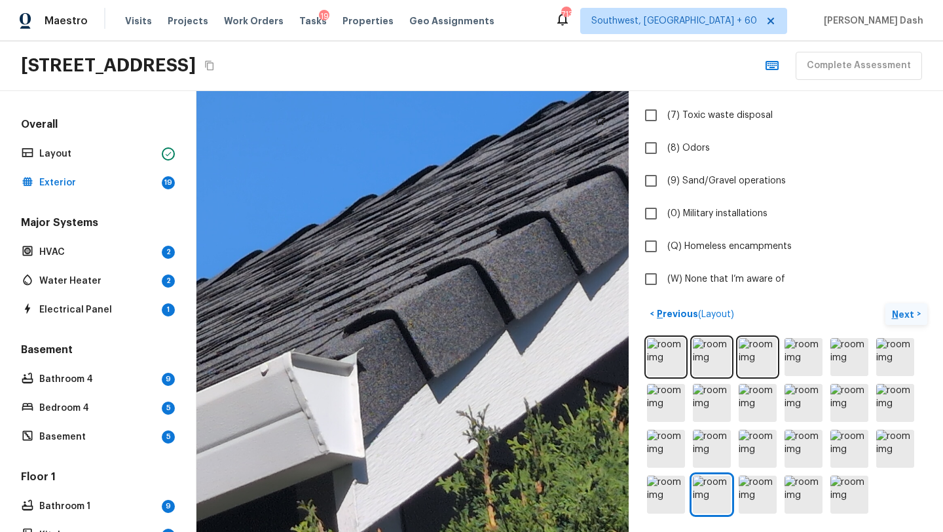
drag, startPoint x: 358, startPoint y: 337, endPoint x: 114, endPoint y: 364, distance: 245.2
click at [114, 364] on div "Overall Layout Exterior 19 Major Systems HVAC 2 Water Heater 2 Electrical Panel…" at bounding box center [471, 311] width 943 height 441
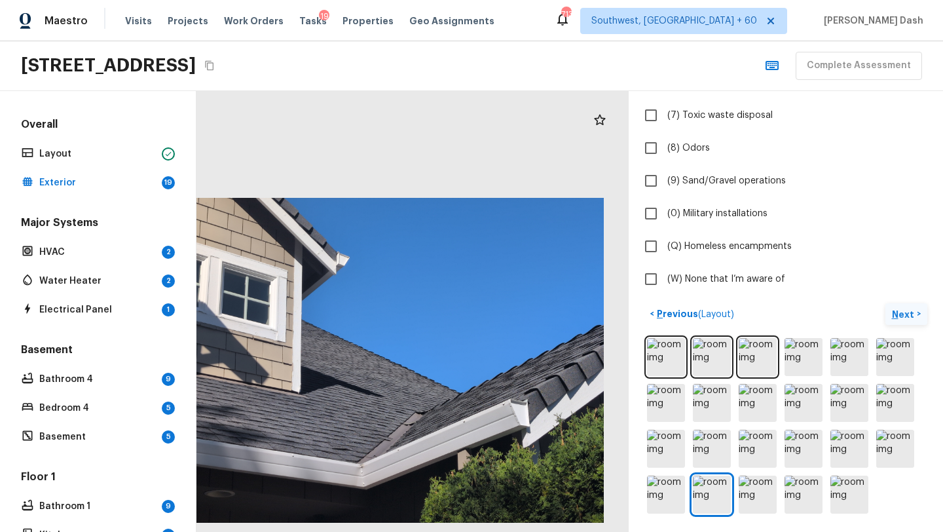
drag, startPoint x: 387, startPoint y: 339, endPoint x: 362, endPoint y: 388, distance: 55.1
click at [362, 388] on div at bounding box center [388, 360] width 432 height 441
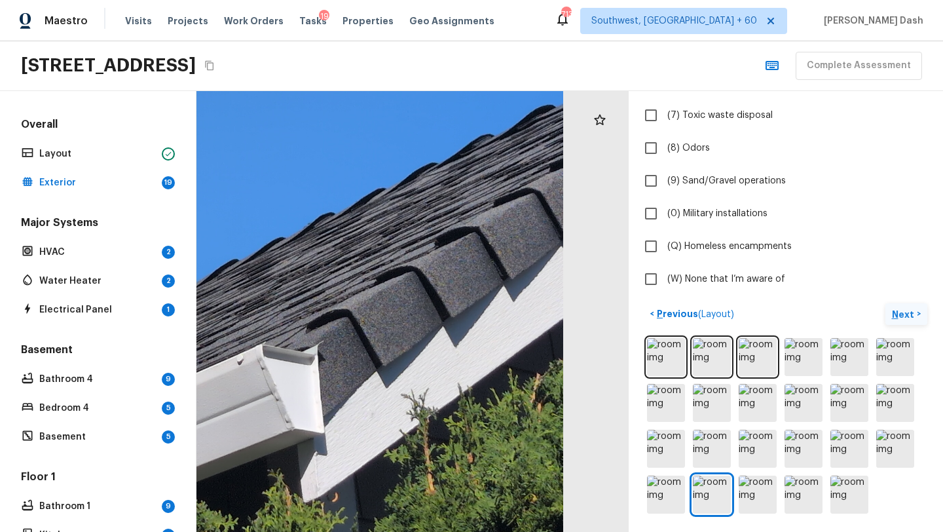
drag, startPoint x: 198, startPoint y: 435, endPoint x: 228, endPoint y: 354, distance: 85.8
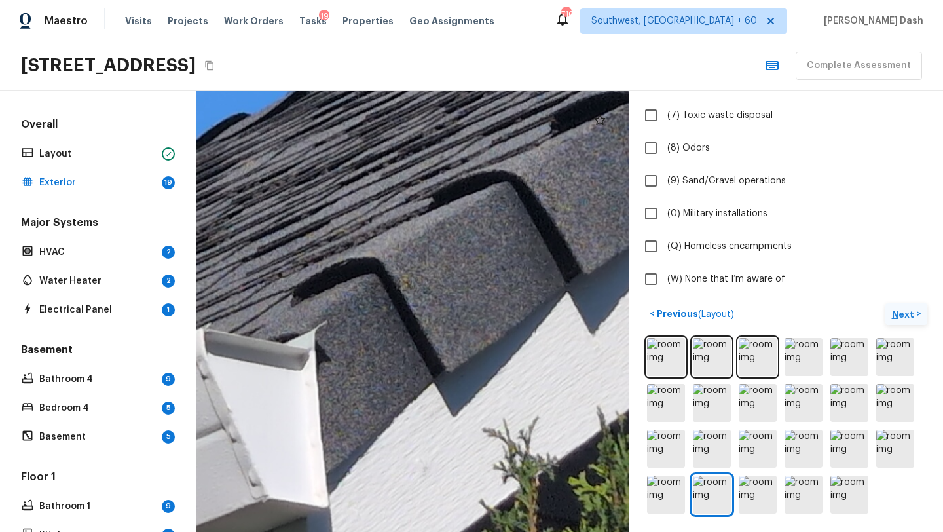
drag, startPoint x: 469, startPoint y: 299, endPoint x: 389, endPoint y: 288, distance: 80.6
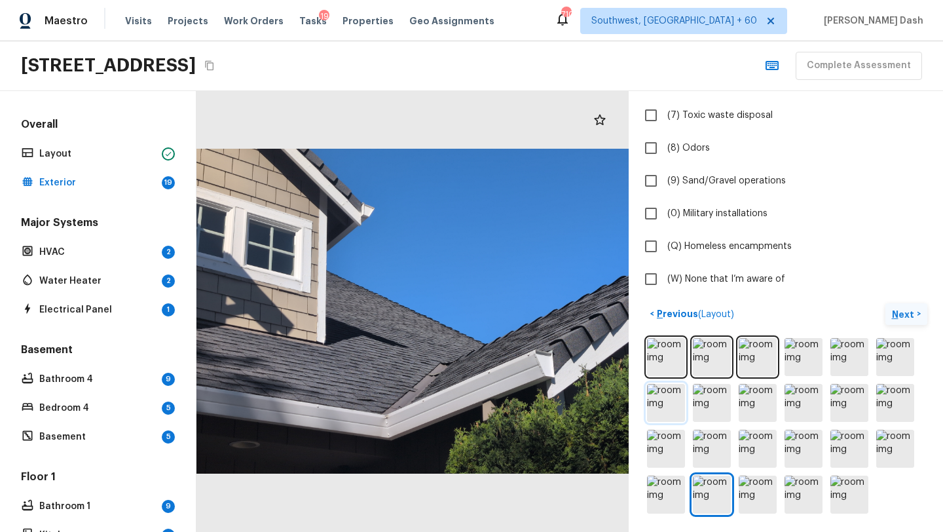
click at [675, 394] on img at bounding box center [666, 403] width 38 height 38
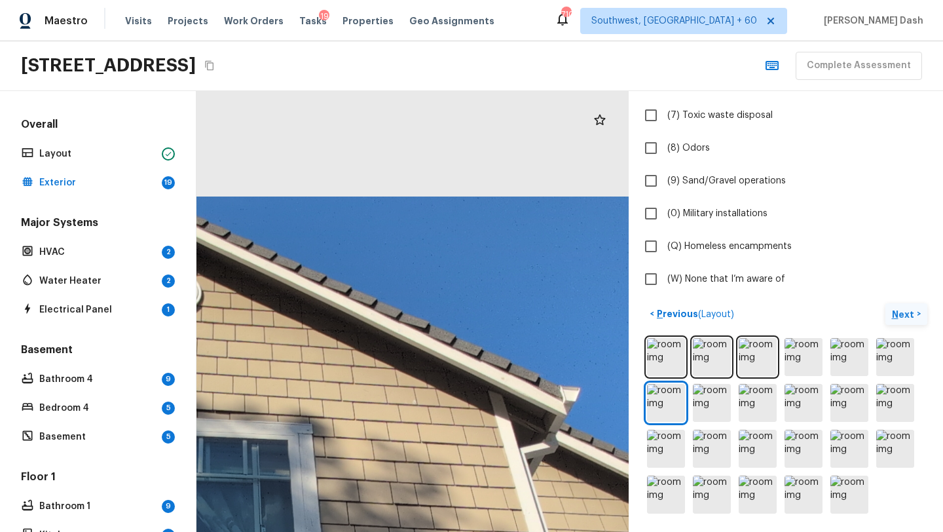
drag, startPoint x: 409, startPoint y: 182, endPoint x: 338, endPoint y: 332, distance: 166.1
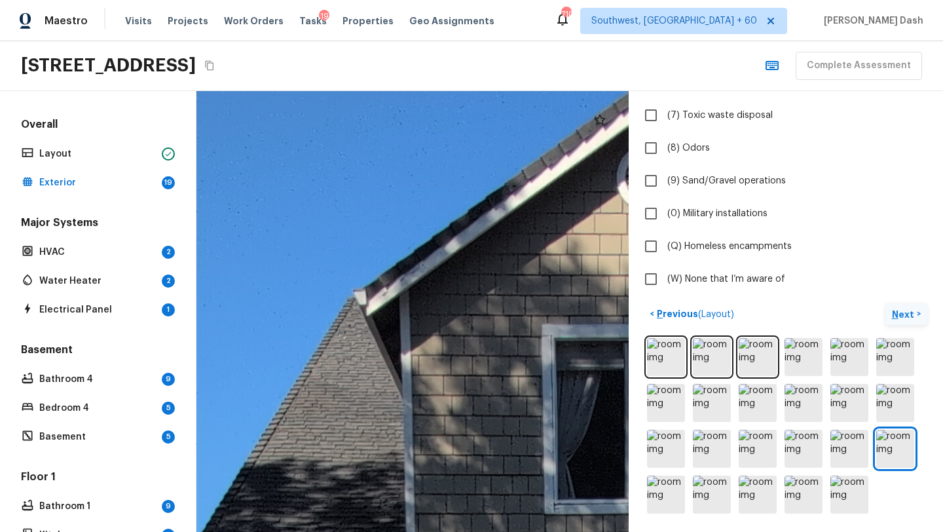
drag, startPoint x: 380, startPoint y: 256, endPoint x: 342, endPoint y: 382, distance: 131.3
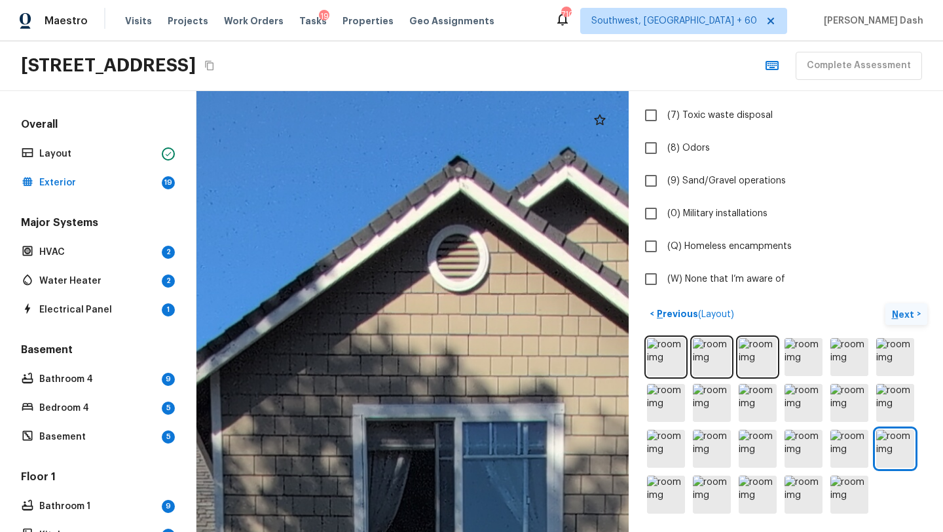
drag, startPoint x: 375, startPoint y: 399, endPoint x: 181, endPoint y: 478, distance: 209.2
click at [181, 468] on div "Overall Layout Exterior 19 Major Systems HVAC 2 Water Heater 2 Electrical Panel…" at bounding box center [471, 311] width 943 height 441
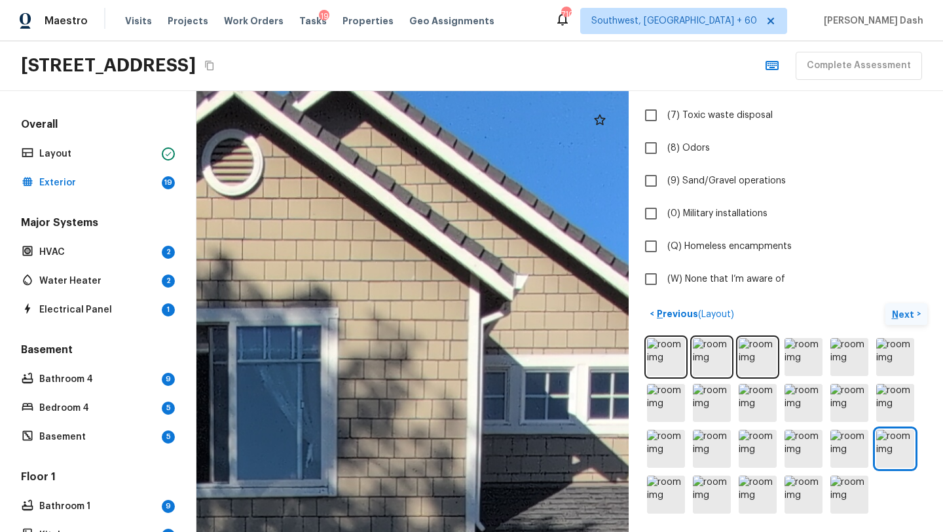
drag, startPoint x: 284, startPoint y: 454, endPoint x: 61, endPoint y: 359, distance: 242.1
click at [61, 359] on div "Overall Layout Exterior 19 Major Systems HVAC 2 Water Heater 2 Electrical Panel…" at bounding box center [471, 311] width 943 height 441
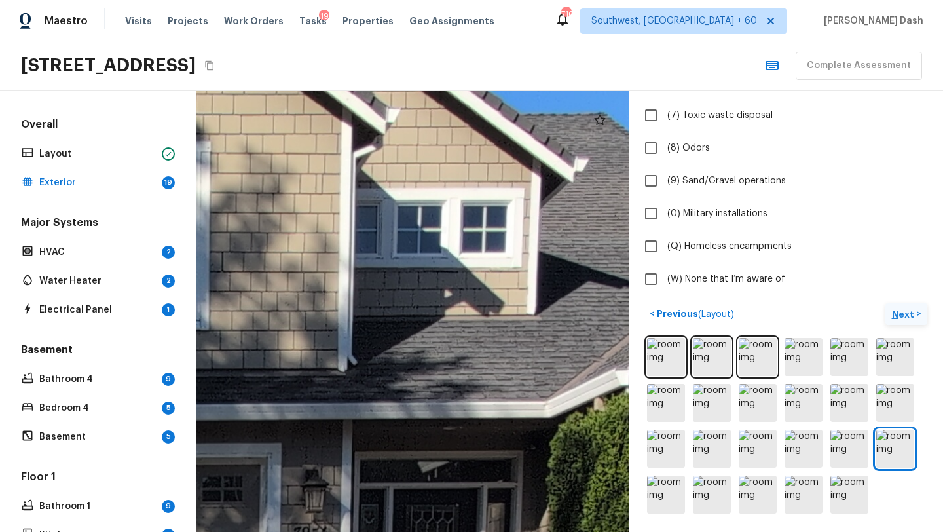
drag, startPoint x: 306, startPoint y: 365, endPoint x: 180, endPoint y: 199, distance: 208.4
click at [180, 199] on div "Overall Layout Exterior 19 Major Systems HVAC 2 Water Heater 2 Electrical Panel…" at bounding box center [471, 311] width 943 height 441
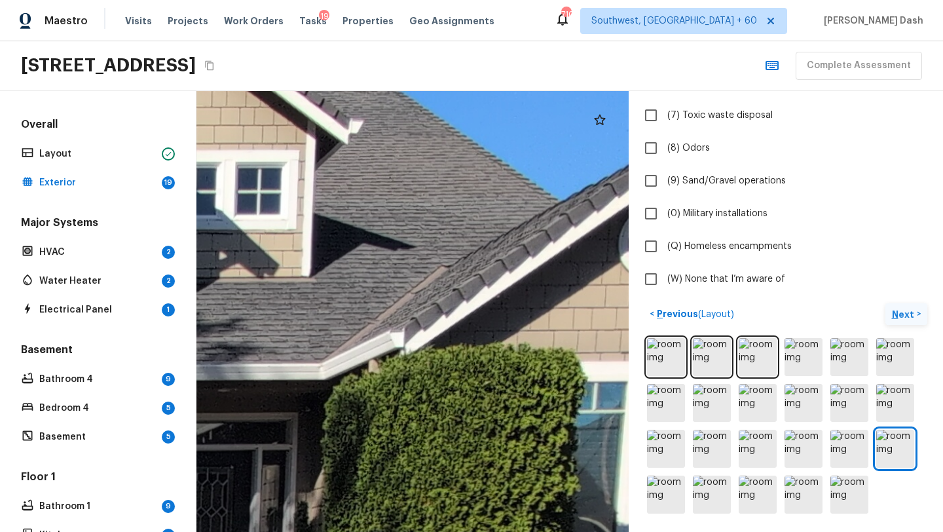
drag, startPoint x: 404, startPoint y: 310, endPoint x: 179, endPoint y: 272, distance: 228.5
click at [179, 272] on div "Overall Layout Exterior 19 Major Systems HVAC 2 Water Heater 2 Electrical Panel…" at bounding box center [471, 311] width 943 height 441
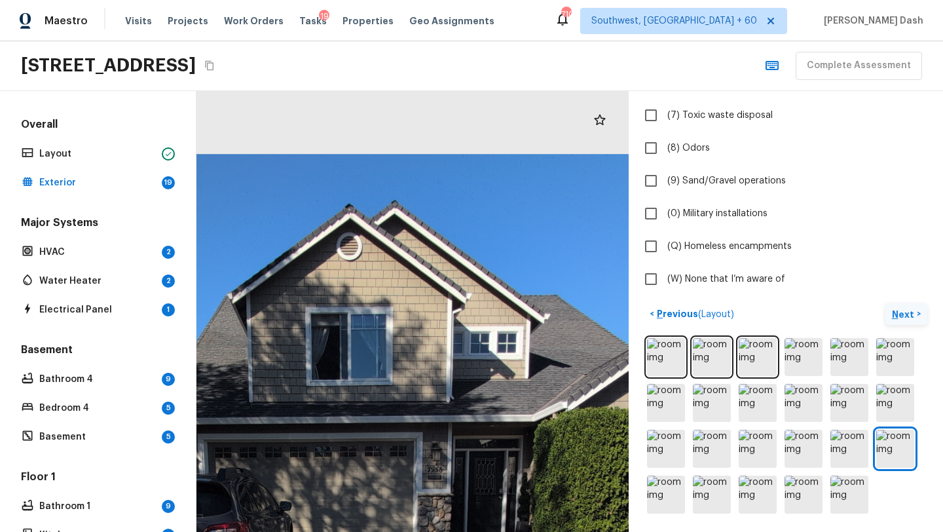
drag, startPoint x: 502, startPoint y: 219, endPoint x: 487, endPoint y: 356, distance: 138.4
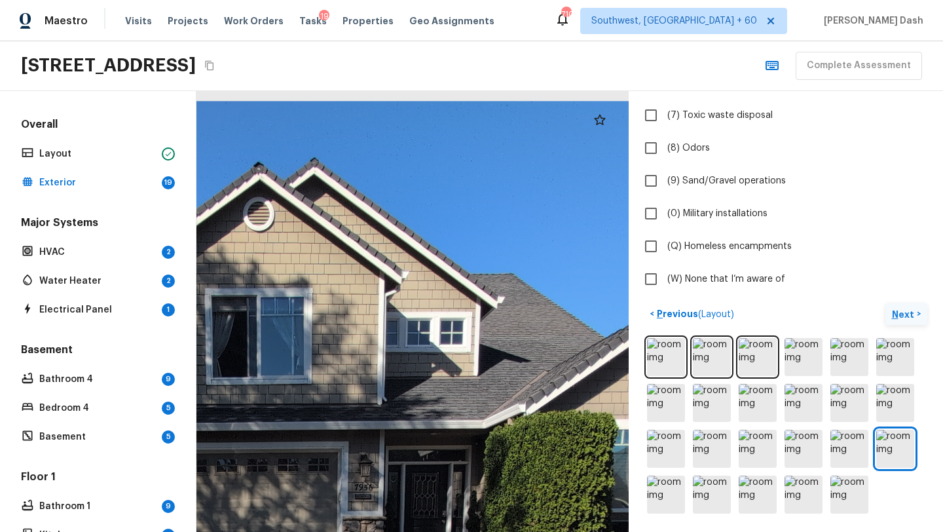
drag, startPoint x: 534, startPoint y: 384, endPoint x: 453, endPoint y: 368, distance: 82.1
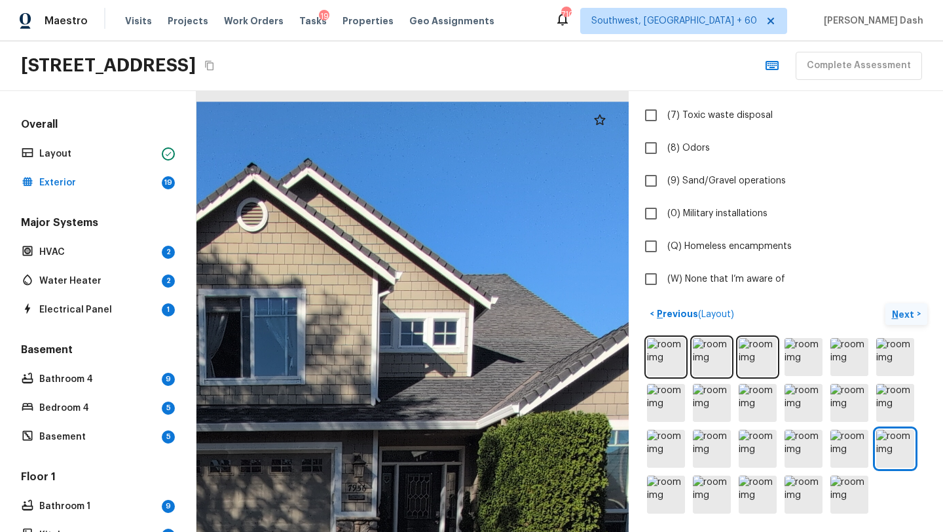
drag, startPoint x: 453, startPoint y: 368, endPoint x: 445, endPoint y: 368, distance: 8.5
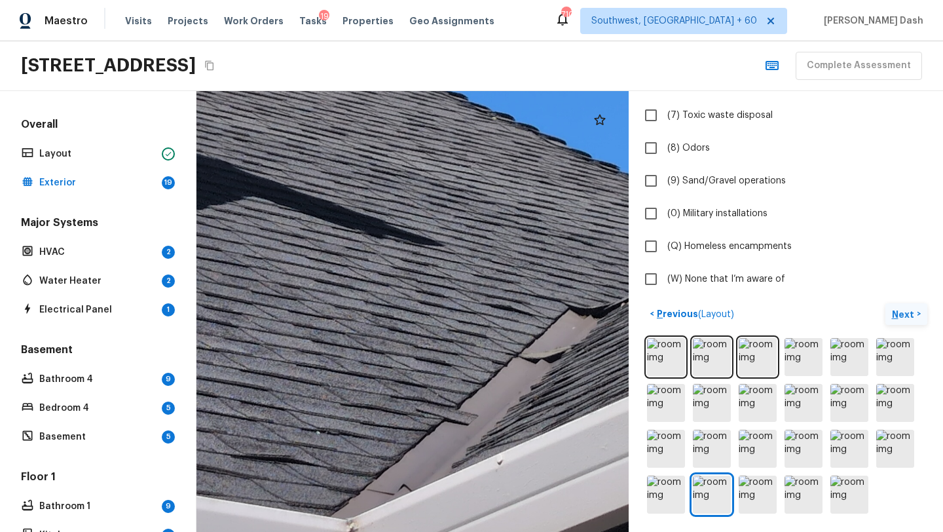
drag, startPoint x: 360, startPoint y: 436, endPoint x: 435, endPoint y: 425, distance: 75.5
click at [435, 425] on div at bounding box center [457, 97] width 1752 height 1786
click at [349, 415] on div at bounding box center [457, 97] width 1752 height 1786
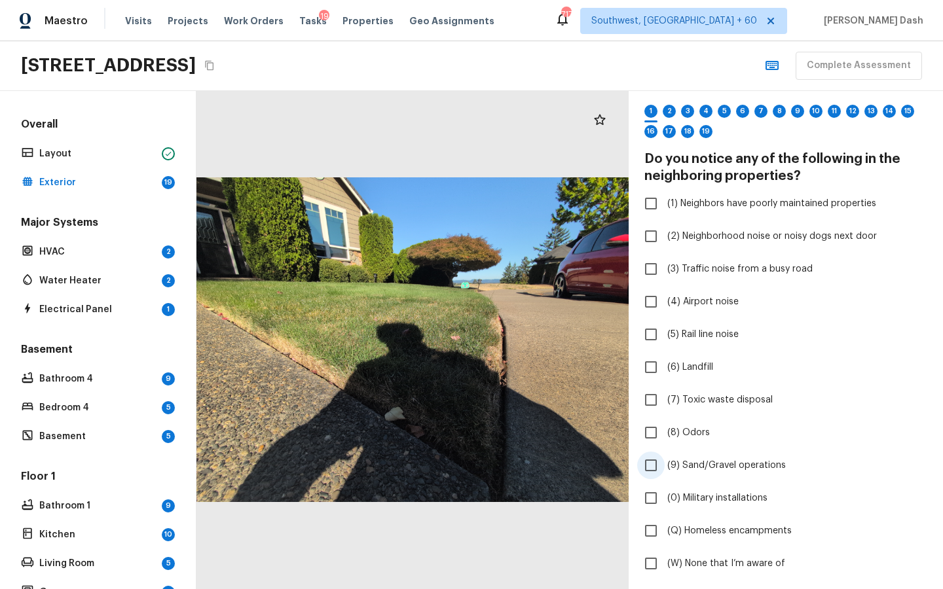
scroll to position [59, 0]
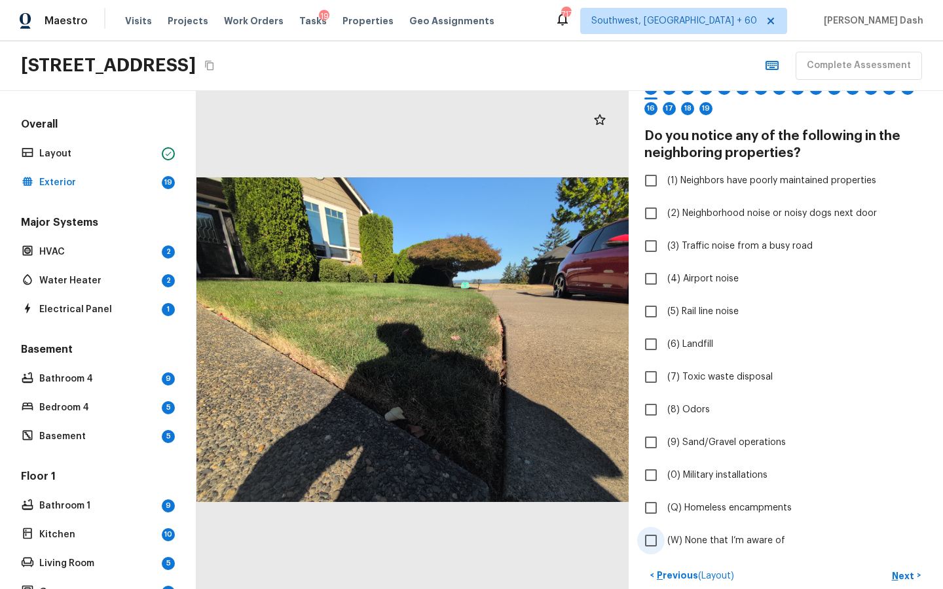
click at [715, 540] on span "(W) None that I’m aware of" at bounding box center [726, 540] width 118 height 13
click at [665, 540] on input "(W) None that I’m aware of" at bounding box center [651, 541] width 28 height 28
checkbox input "true"
click at [908, 578] on p "Next" at bounding box center [904, 576] width 25 height 13
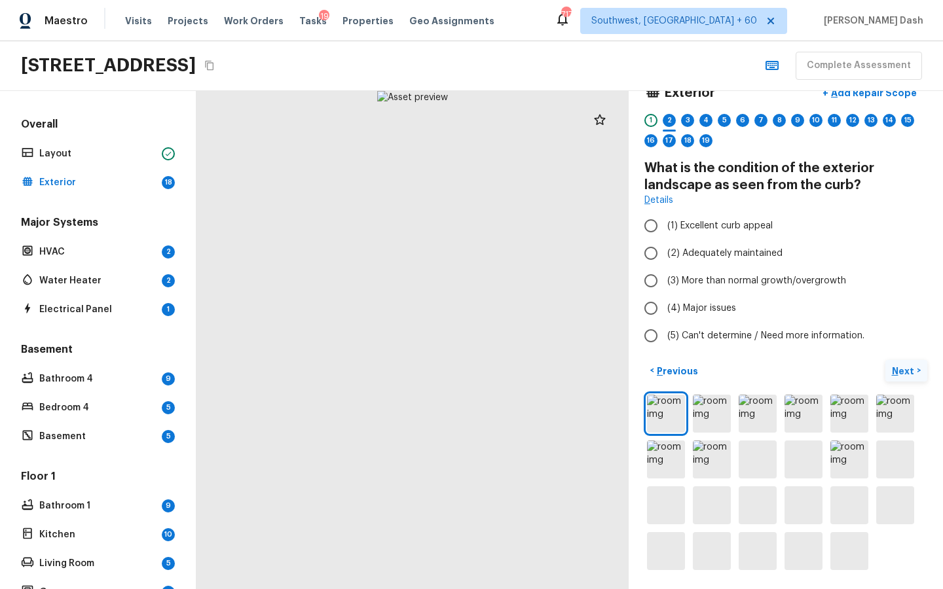
scroll to position [26, 0]
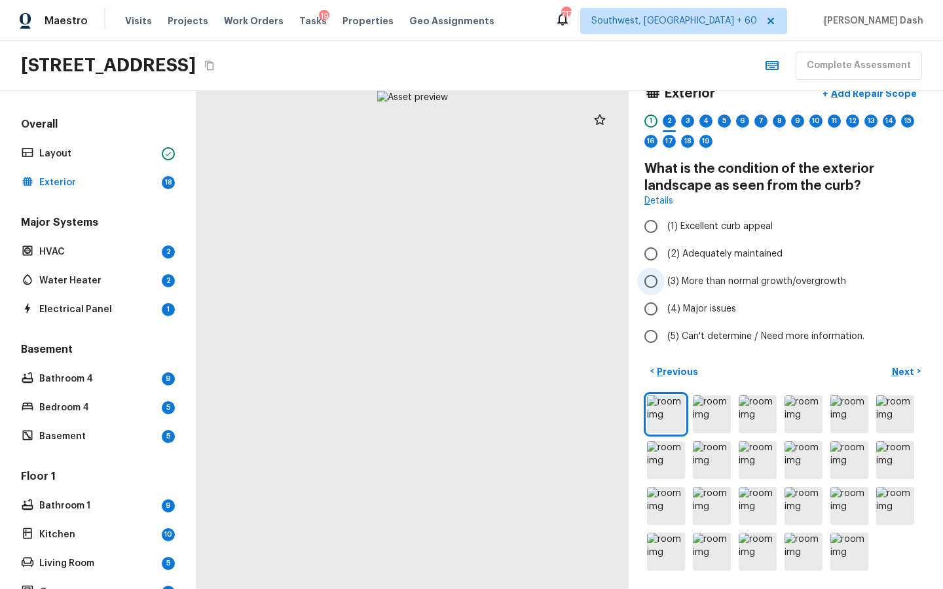
click at [698, 275] on span "(3) More than normal growth/overgrowth" at bounding box center [756, 281] width 179 height 13
click at [665, 275] on input "(3) More than normal growth/overgrowth" at bounding box center [651, 282] width 28 height 28
radio input "true"
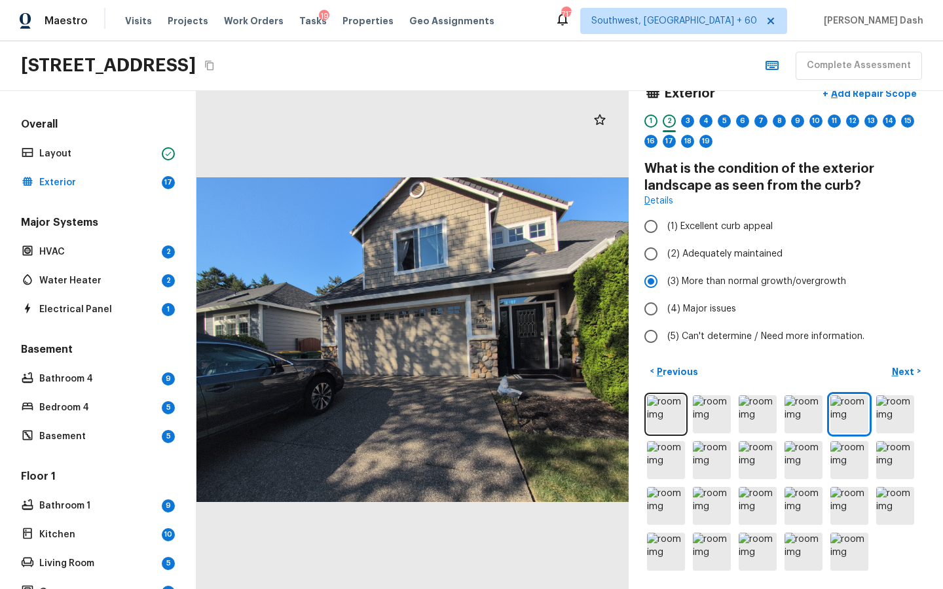
scroll to position [0, 0]
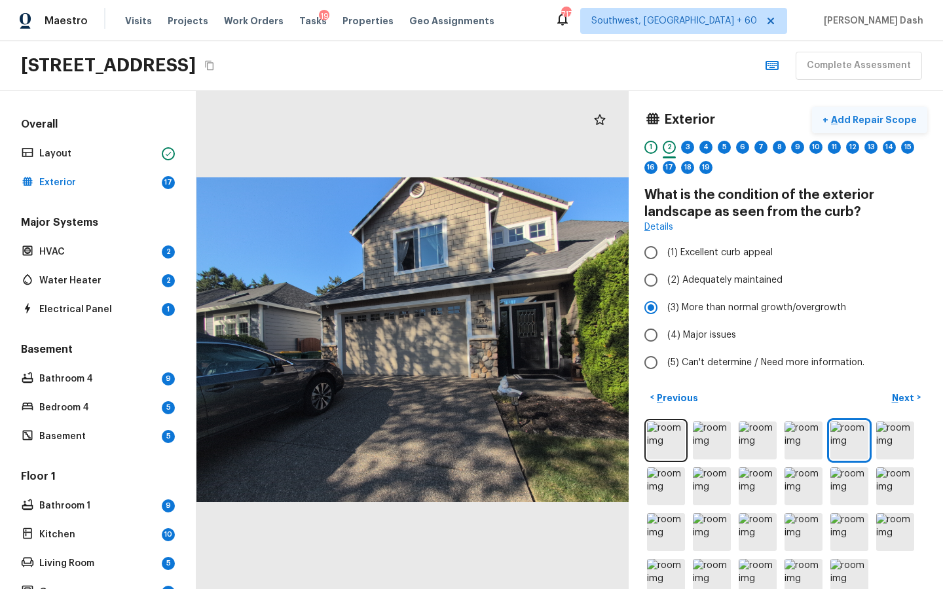
click at [878, 122] on p "Add Repair Scope" at bounding box center [872, 119] width 88 height 13
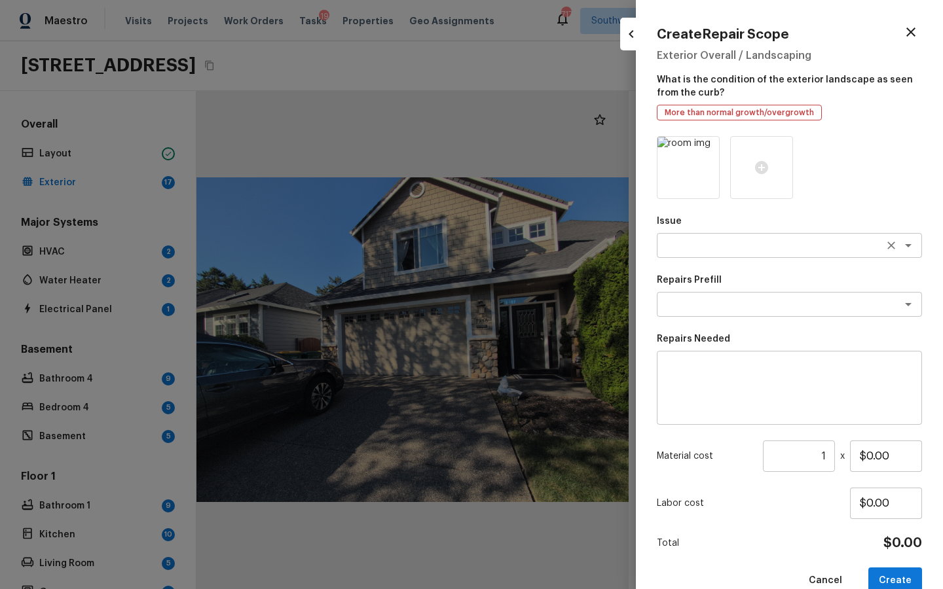
click at [714, 244] on textarea at bounding box center [771, 245] width 217 height 13
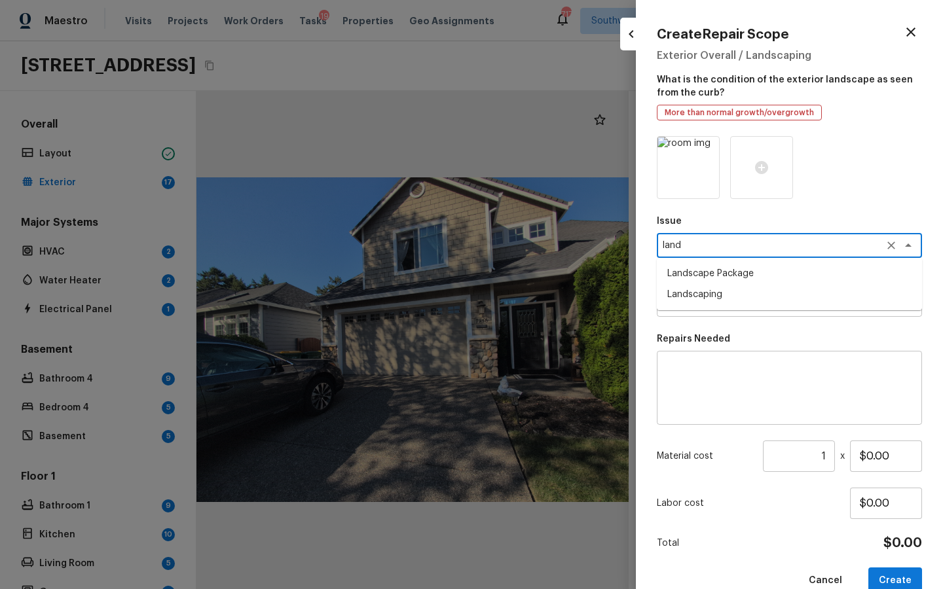
click at [698, 275] on li "Landscape Package" at bounding box center [789, 273] width 265 height 21
click at [698, 312] on div "x ​" at bounding box center [789, 304] width 265 height 25
type textarea "Landscape Package"
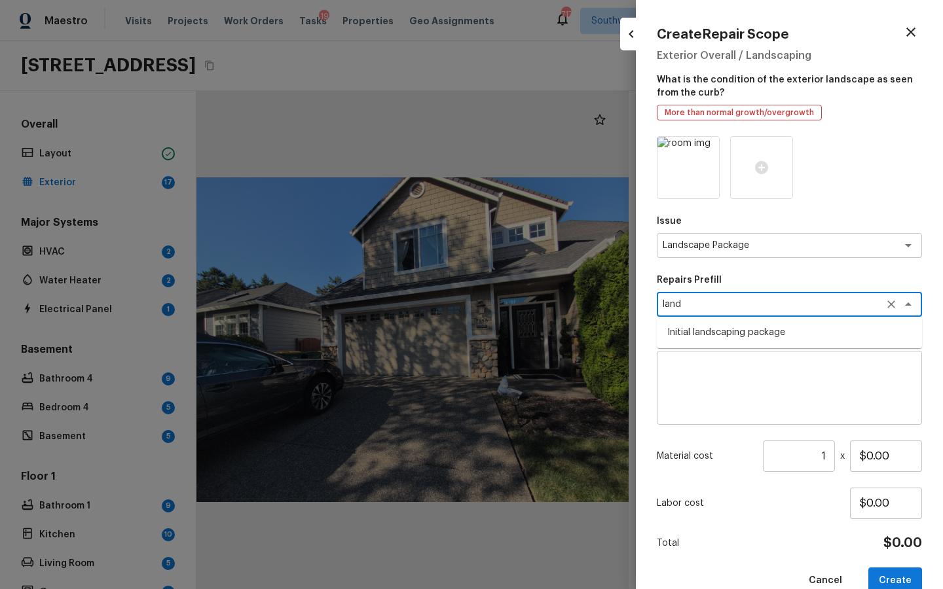
click at [690, 339] on li "Initial landscaping package" at bounding box center [789, 332] width 265 height 21
type textarea "Initial landscaping package"
type textarea "Mowing of grass up to 6" in height. Mow, edge along driveways & sidewalks, trim…"
type input "$75.00"
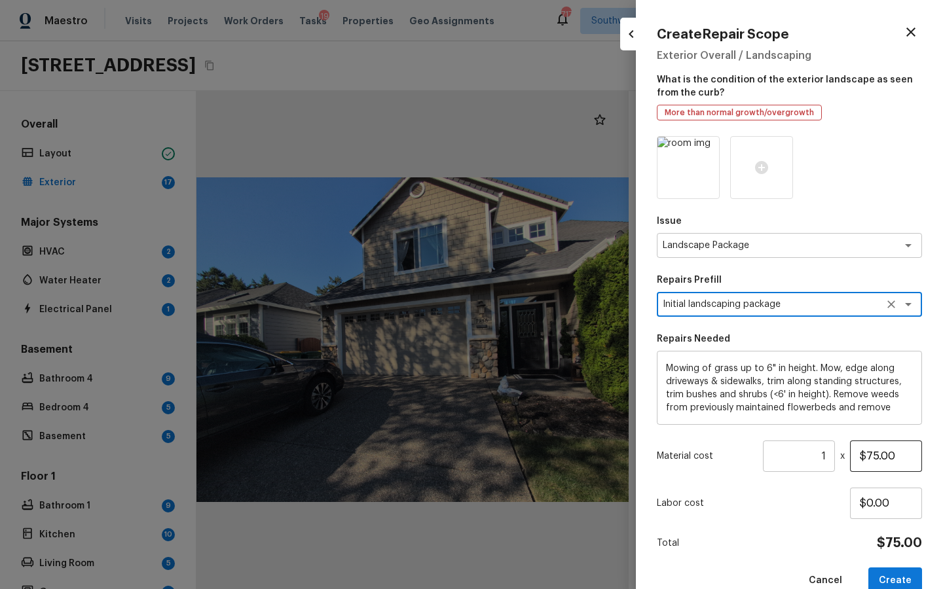
type textarea "Initial landscaping package"
click at [888, 460] on input "$75.00" at bounding box center [886, 456] width 72 height 31
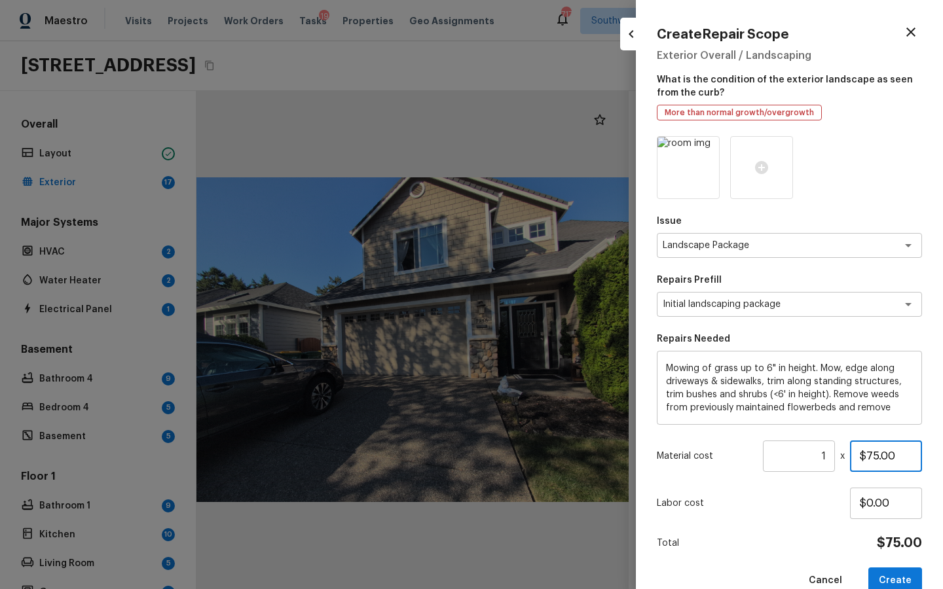
click at [888, 460] on input "$75.00" at bounding box center [886, 456] width 72 height 31
type input "$300.00"
click at [891, 577] on button "Create" at bounding box center [895, 581] width 54 height 27
type input "$0.00"
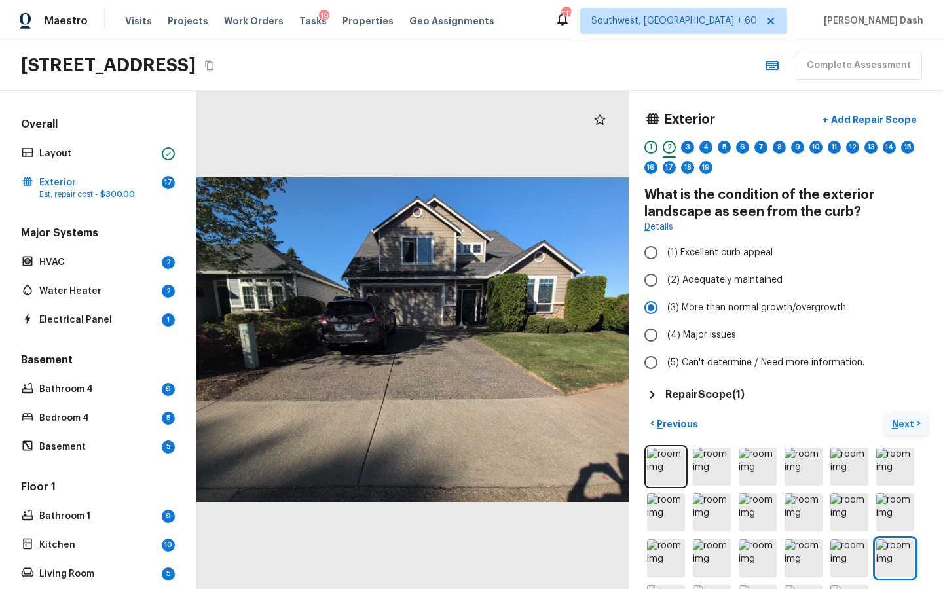
click at [904, 414] on button "Next >" at bounding box center [906, 424] width 42 height 22
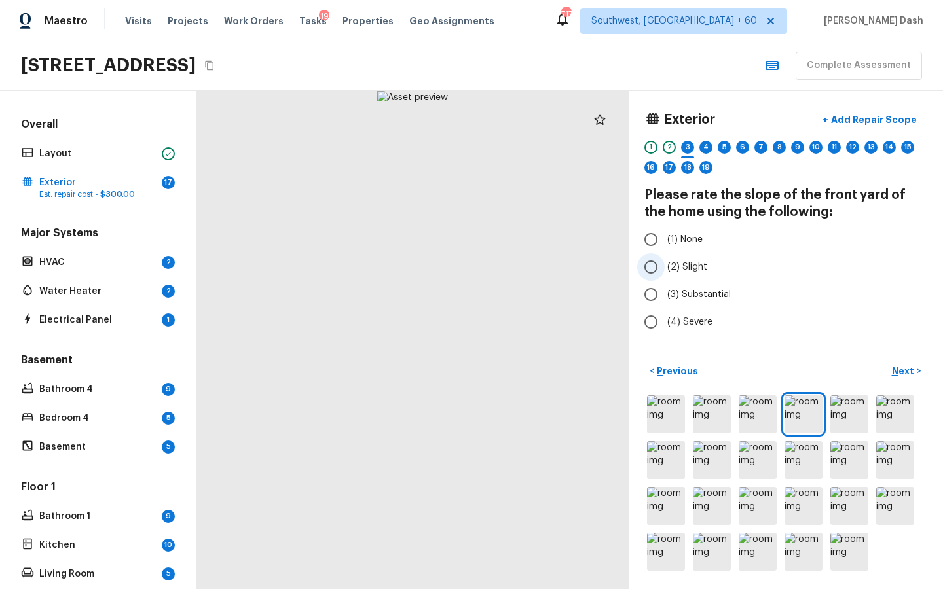
click at [676, 263] on span "(2) Slight" at bounding box center [687, 267] width 40 height 13
click at [665, 263] on input "(2) Slight" at bounding box center [651, 267] width 28 height 28
radio input "true"
click at [903, 372] on p "Next" at bounding box center [904, 371] width 25 height 13
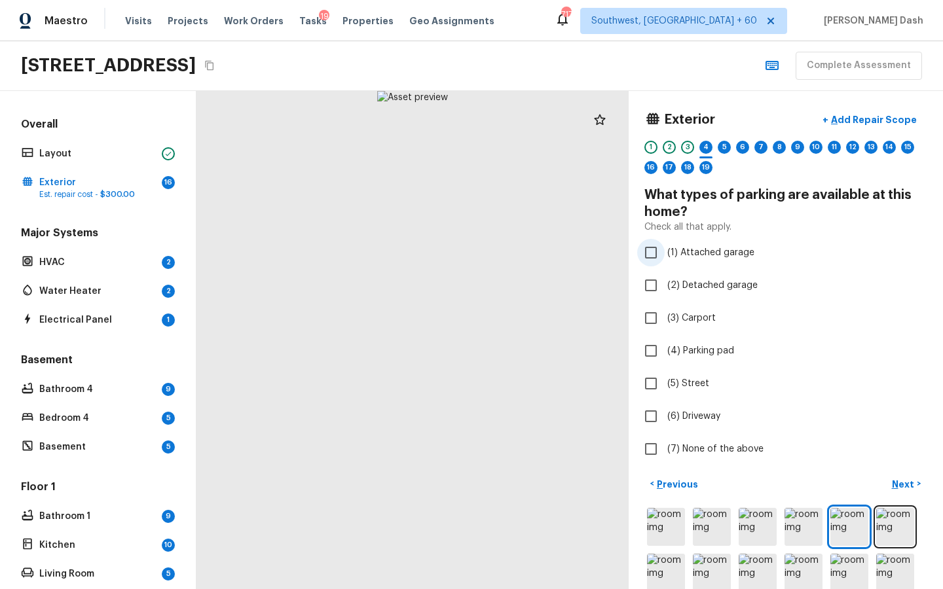
click at [691, 256] on span "(1) Attached garage" at bounding box center [710, 252] width 87 height 13
click at [665, 256] on input "(1) Attached garage" at bounding box center [651, 253] width 28 height 28
checkbox input "true"
click at [678, 407] on label "(6) Driveway" at bounding box center [777, 417] width 280 height 28
click at [665, 407] on input "(6) Driveway" at bounding box center [651, 417] width 28 height 28
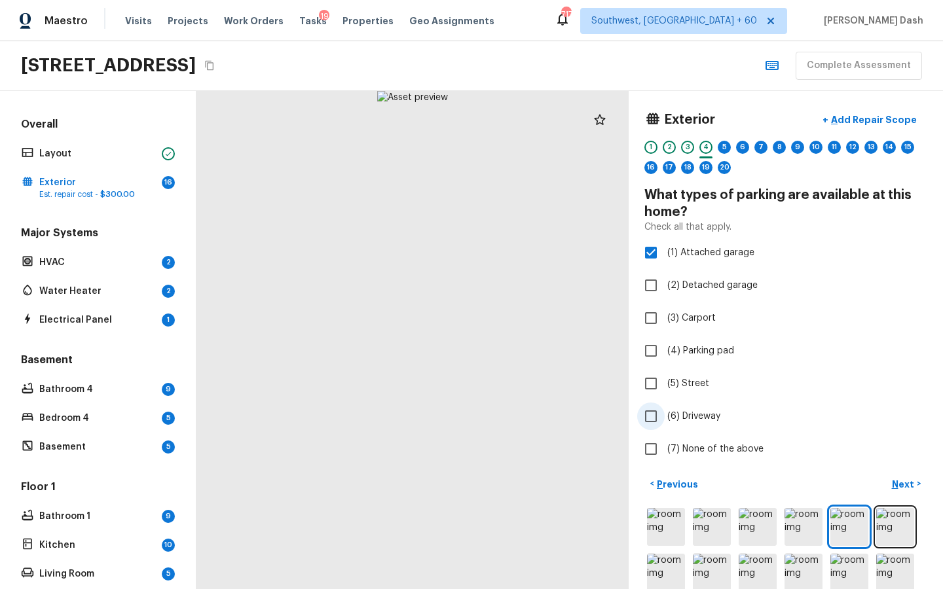
checkbox input "true"
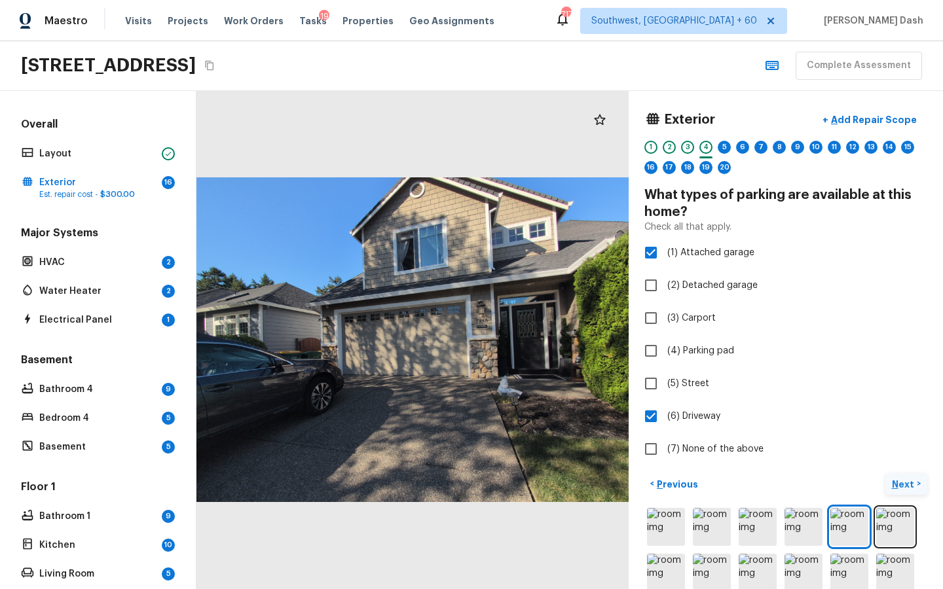
click at [902, 487] on p "Next" at bounding box center [904, 484] width 25 height 13
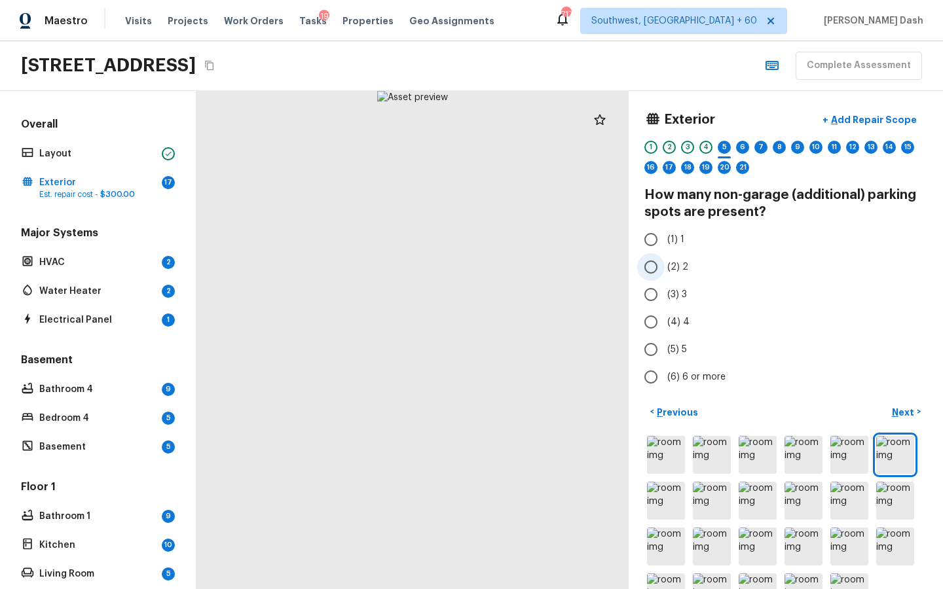
click at [667, 267] on span "(2) 2" at bounding box center [677, 267] width 21 height 13
click at [665, 267] on input "(2) 2" at bounding box center [651, 267] width 28 height 28
radio input "true"
click at [893, 408] on p "Next" at bounding box center [904, 412] width 25 height 13
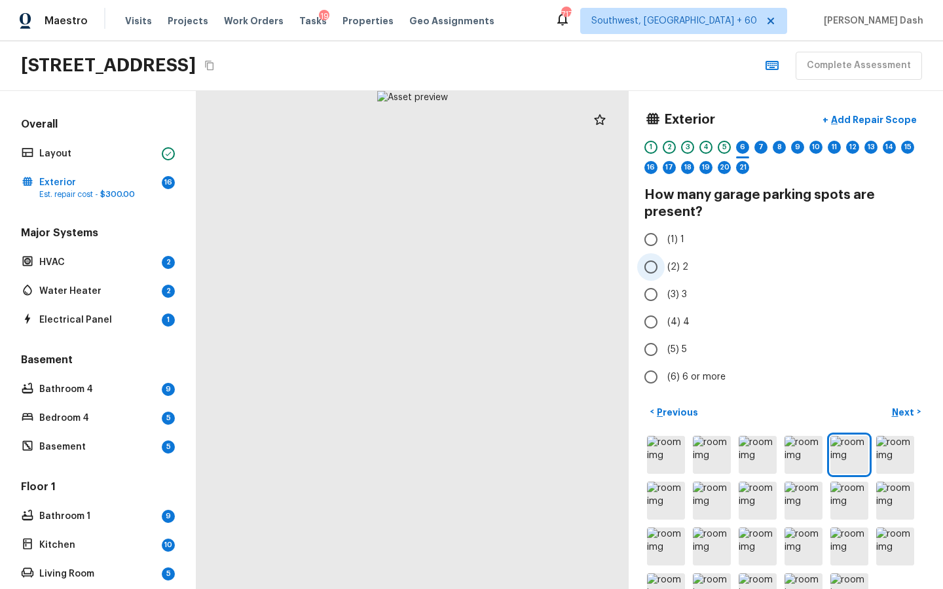
click at [672, 262] on span "(2) 2" at bounding box center [677, 267] width 21 height 13
click at [665, 262] on input "(2) 2" at bounding box center [651, 267] width 28 height 28
radio input "true"
click at [908, 417] on p "Next" at bounding box center [904, 412] width 25 height 13
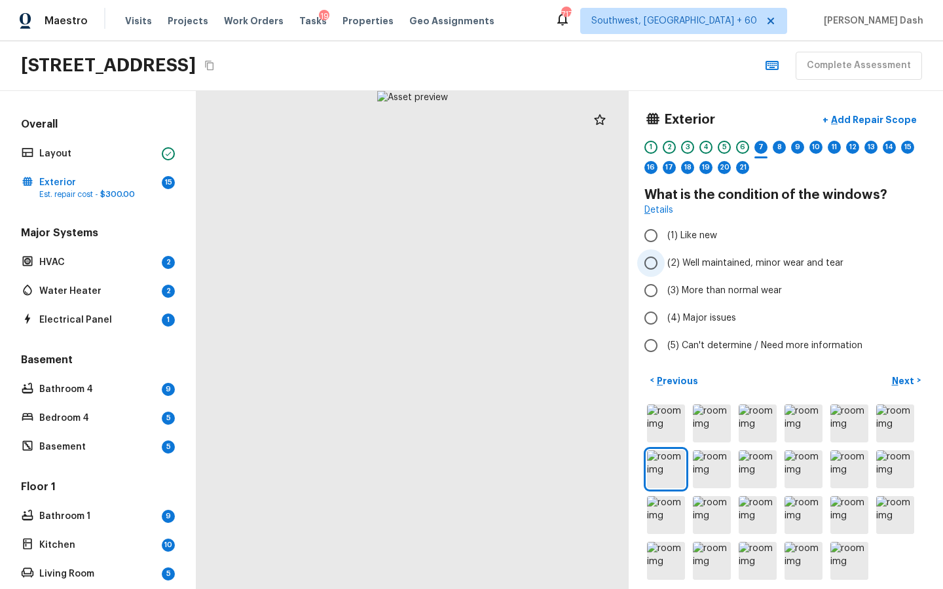
click at [723, 261] on span "(2) Well maintained, minor wear and tear" at bounding box center [755, 263] width 176 height 13
click at [665, 261] on input "(2) Well maintained, minor wear and tear" at bounding box center [651, 264] width 28 height 28
radio input "true"
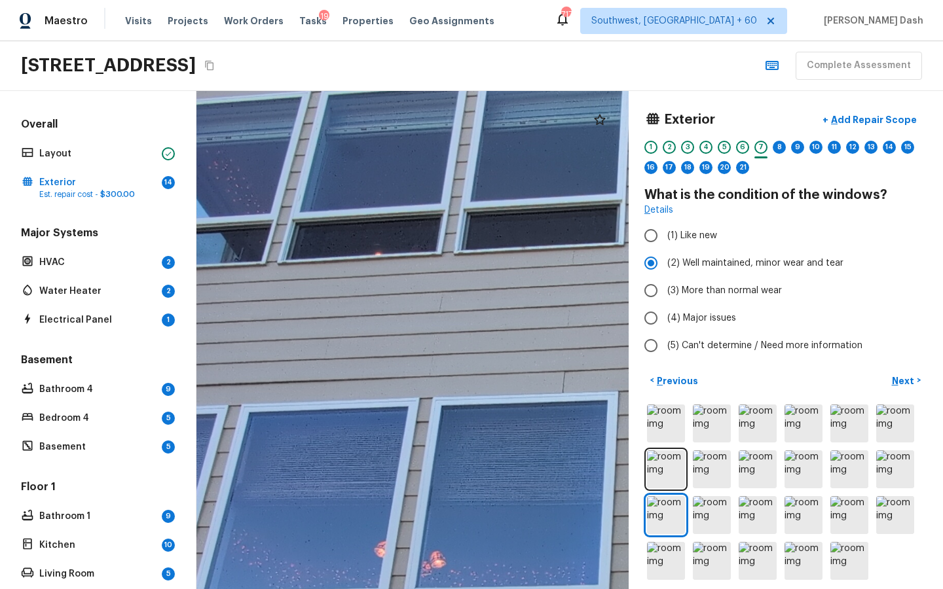
drag, startPoint x: 378, startPoint y: 318, endPoint x: 444, endPoint y: 582, distance: 272.1
click at [444, 582] on div at bounding box center [657, 538] width 2093 height 2414
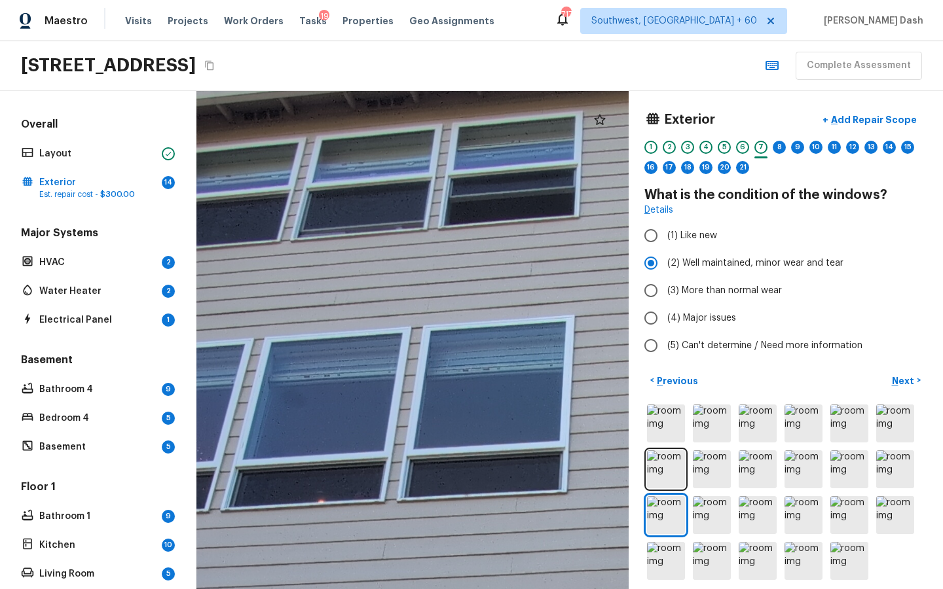
drag, startPoint x: 481, startPoint y: 341, endPoint x: 485, endPoint y: 183, distance: 157.2
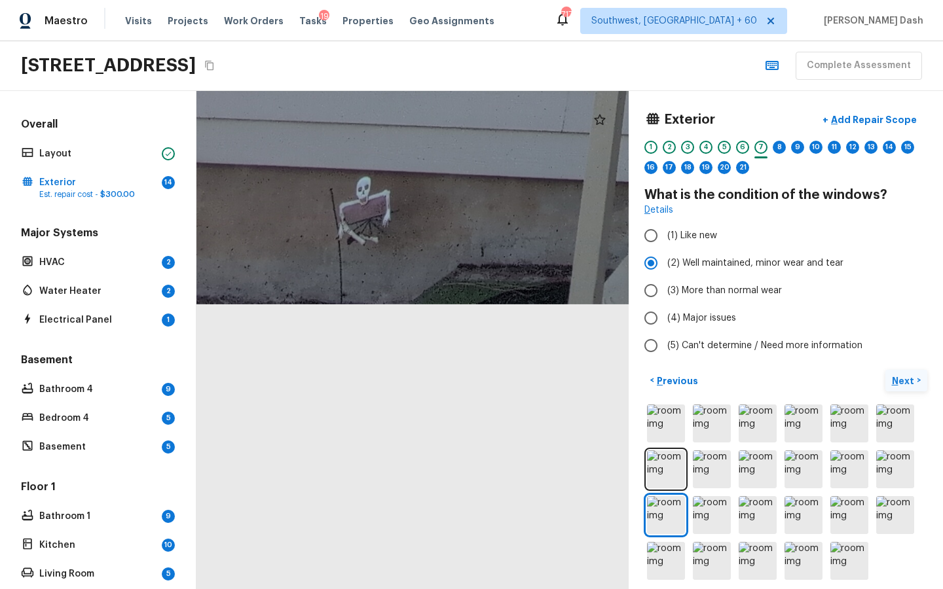
click at [894, 377] on p "Next" at bounding box center [904, 381] width 25 height 13
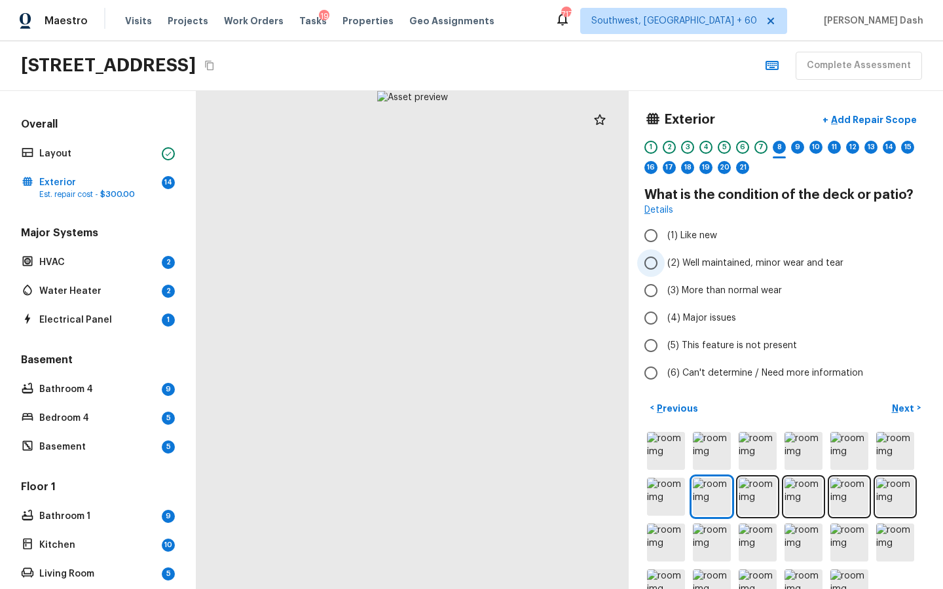
click at [683, 267] on span "(2) Well maintained, minor wear and tear" at bounding box center [755, 263] width 176 height 13
click at [665, 267] on input "(2) Well maintained, minor wear and tear" at bounding box center [651, 264] width 28 height 28
radio input "true"
click at [871, 111] on button "+ Add Repair Scope" at bounding box center [869, 120] width 115 height 27
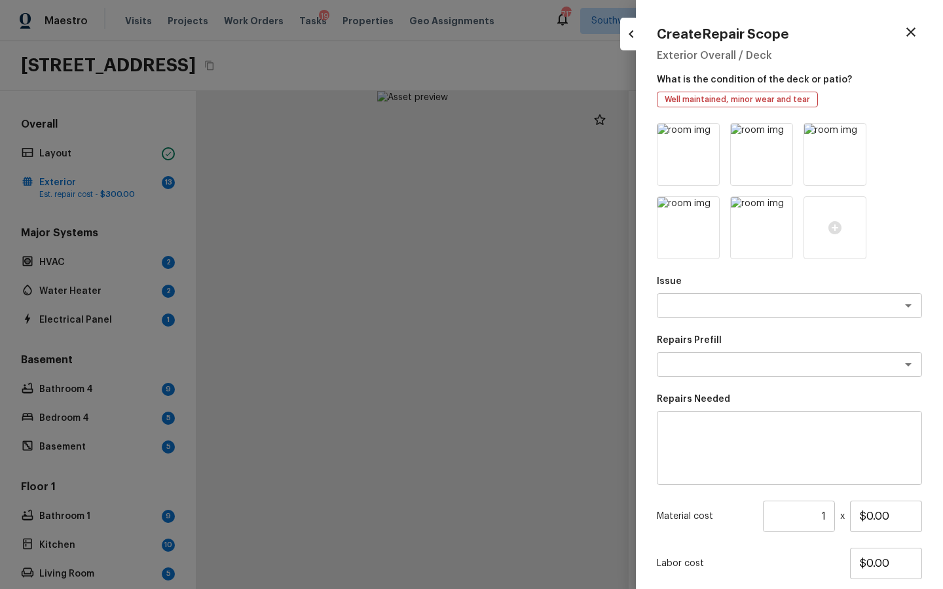
click at [704, 326] on div "Issue x ​ Repairs Prefill x ​ Repairs Needed x ​ Material cost 1 ​ x $0.00 Labo…" at bounding box center [789, 389] width 265 height 532
click at [704, 305] on textarea at bounding box center [771, 305] width 217 height 13
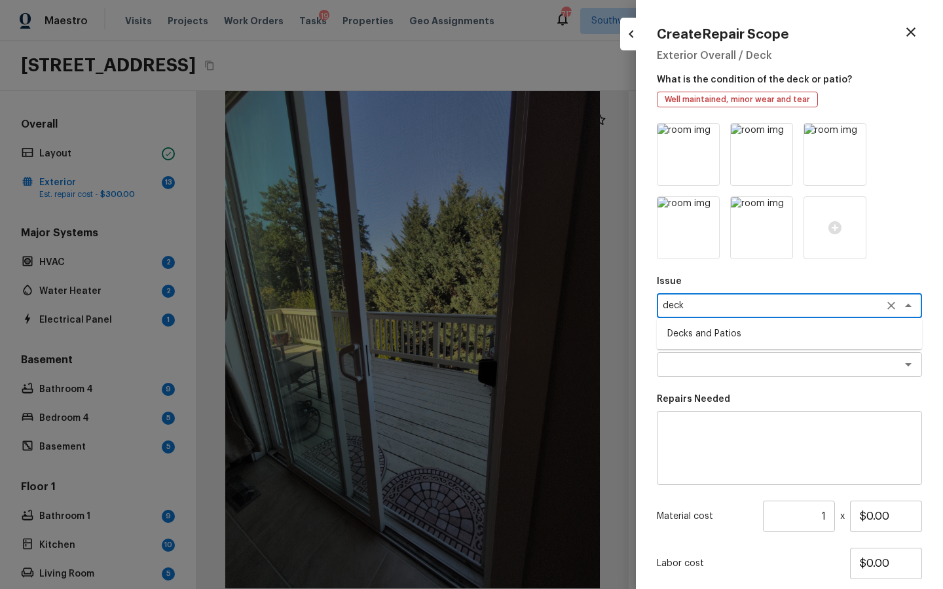
click at [686, 339] on li "Decks and Patios" at bounding box center [789, 334] width 265 height 21
type textarea "Decks and Patios"
click at [686, 381] on div "Issue Decks and Patios x ​ Repairs Prefill x ​ Repairs Needed x ​ Material cost…" at bounding box center [789, 389] width 265 height 532
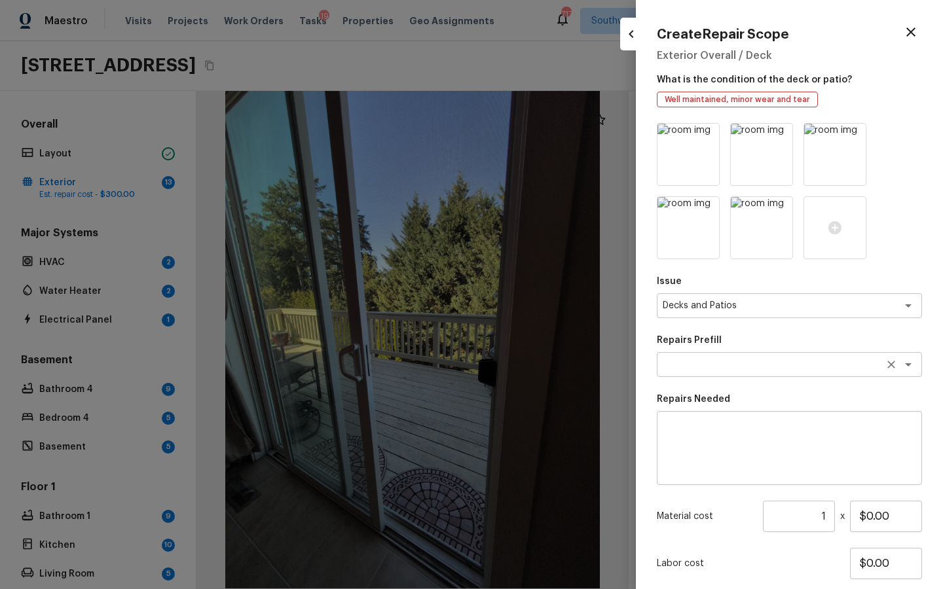
click at [690, 358] on textarea at bounding box center [771, 364] width 217 height 13
click at [752, 455] on textarea at bounding box center [789, 448] width 247 height 52
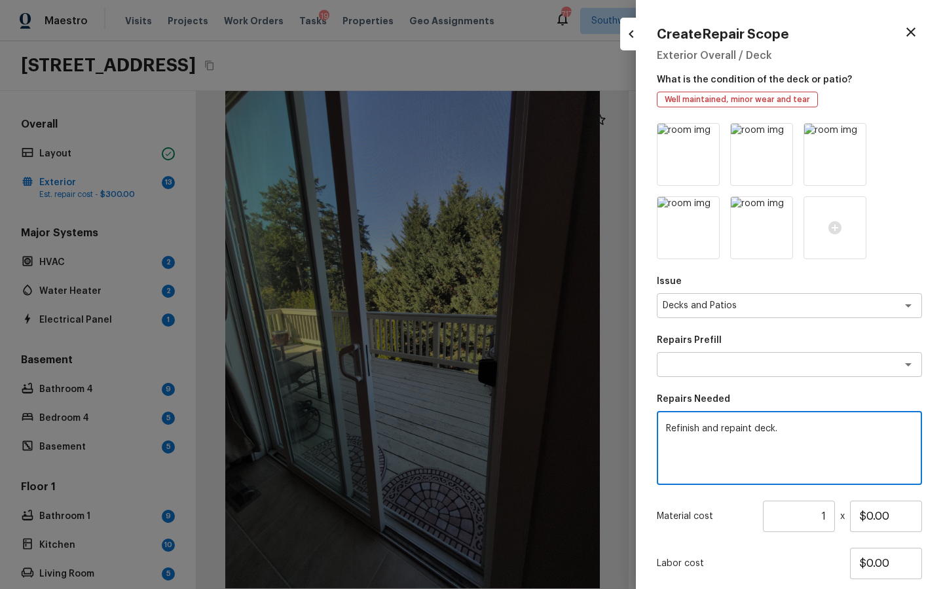
type textarea "Refinish and repaint deck."
click at [866, 514] on input "$0.00" at bounding box center [886, 516] width 72 height 31
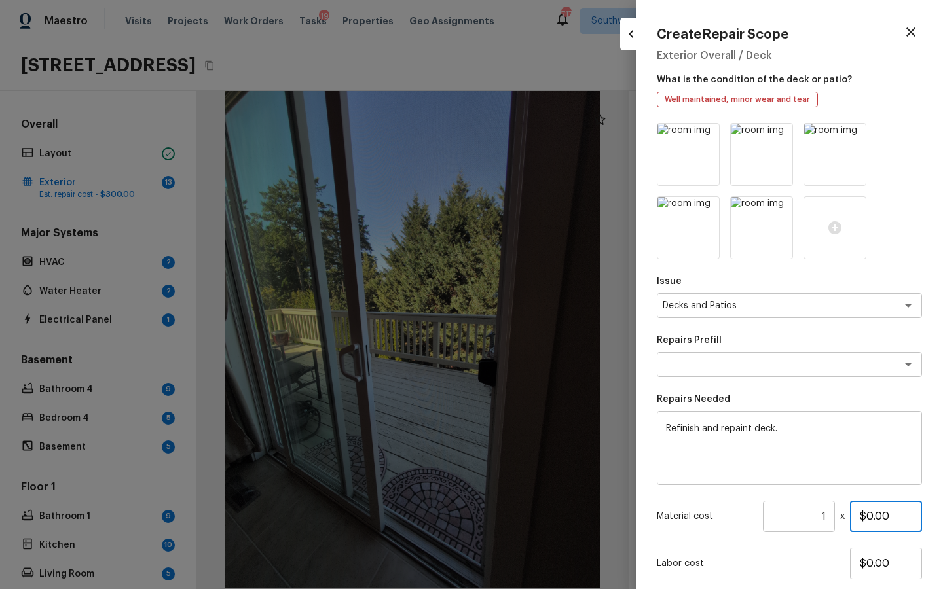
click at [866, 514] on input "$0.00" at bounding box center [886, 516] width 72 height 31
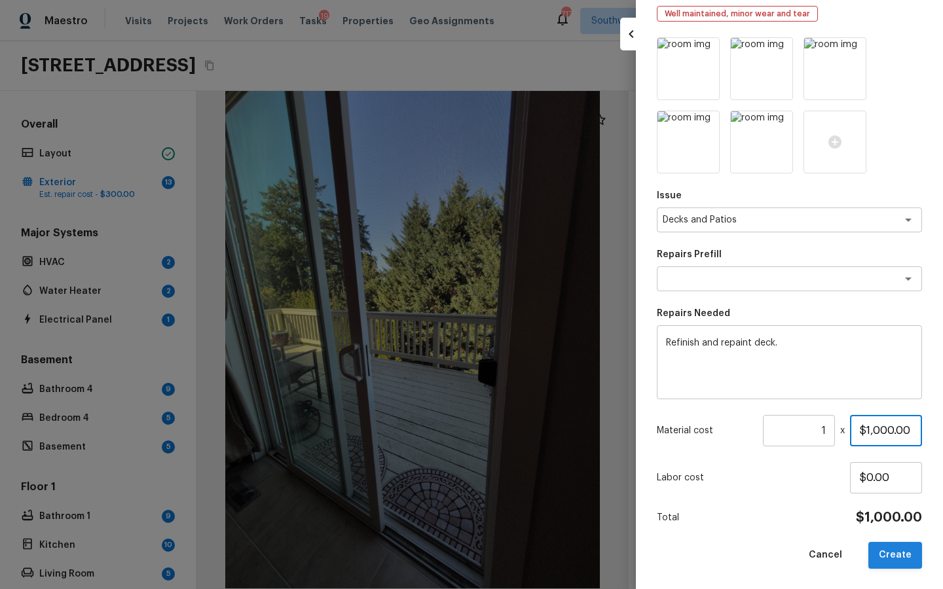
type input "$1,000.00"
click at [895, 564] on button "Create" at bounding box center [895, 555] width 54 height 27
type input "$0.00"
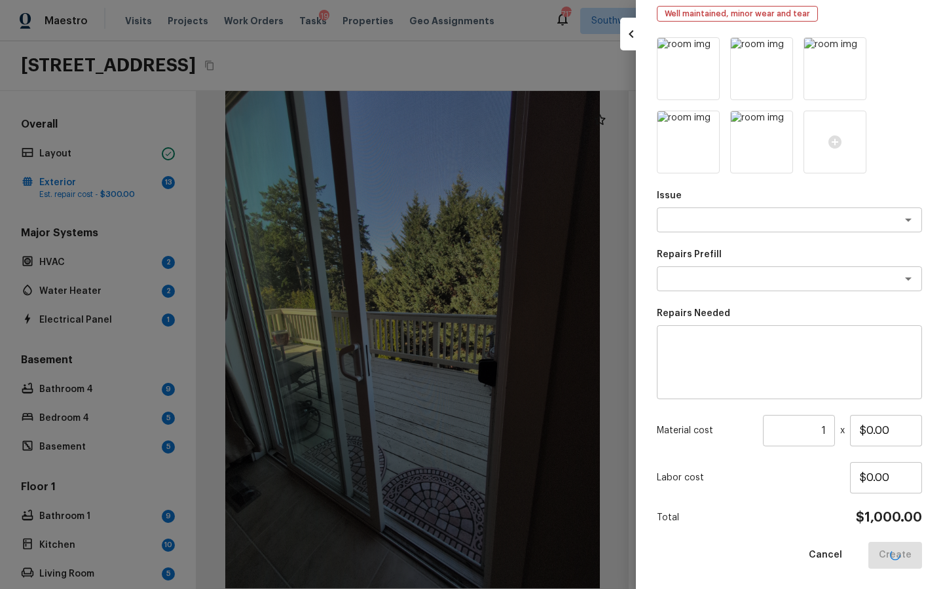
scroll to position [12, 0]
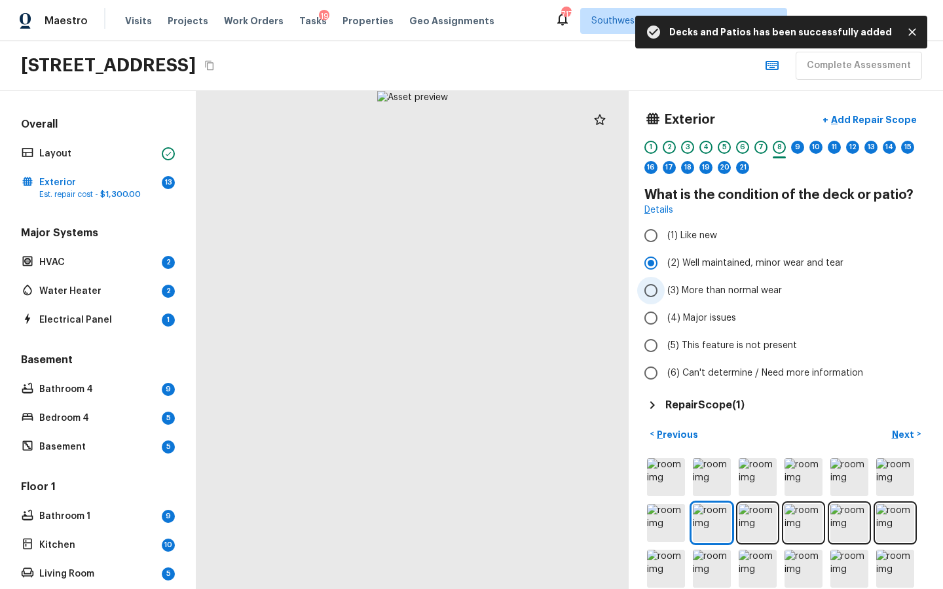
click at [674, 289] on span "(3) More than normal wear" at bounding box center [724, 290] width 115 height 13
click at [665, 289] on input "(3) More than normal wear" at bounding box center [651, 291] width 28 height 28
radio input "true"
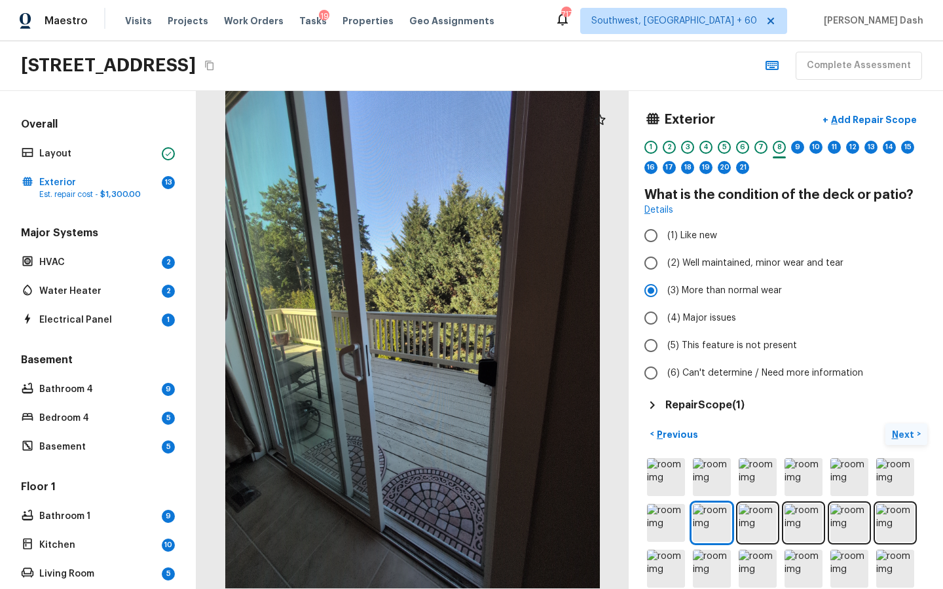
click at [911, 435] on p "Next" at bounding box center [904, 434] width 25 height 13
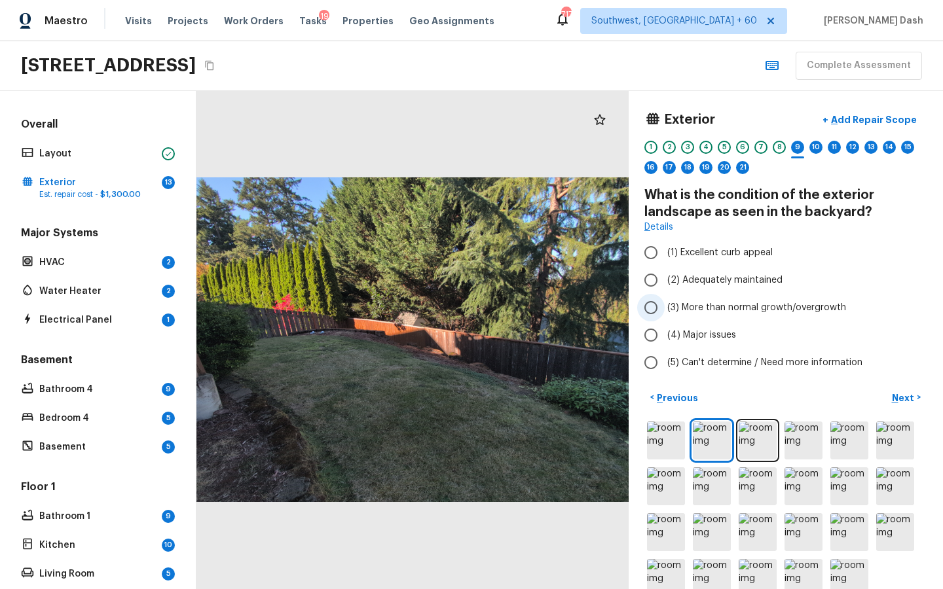
click at [702, 308] on span "(3) More than normal growth/overgrowth" at bounding box center [756, 307] width 179 height 13
click at [665, 308] on input "(3) More than normal growth/overgrowth" at bounding box center [651, 308] width 28 height 28
radio input "true"
click at [898, 401] on p "Next" at bounding box center [904, 398] width 25 height 13
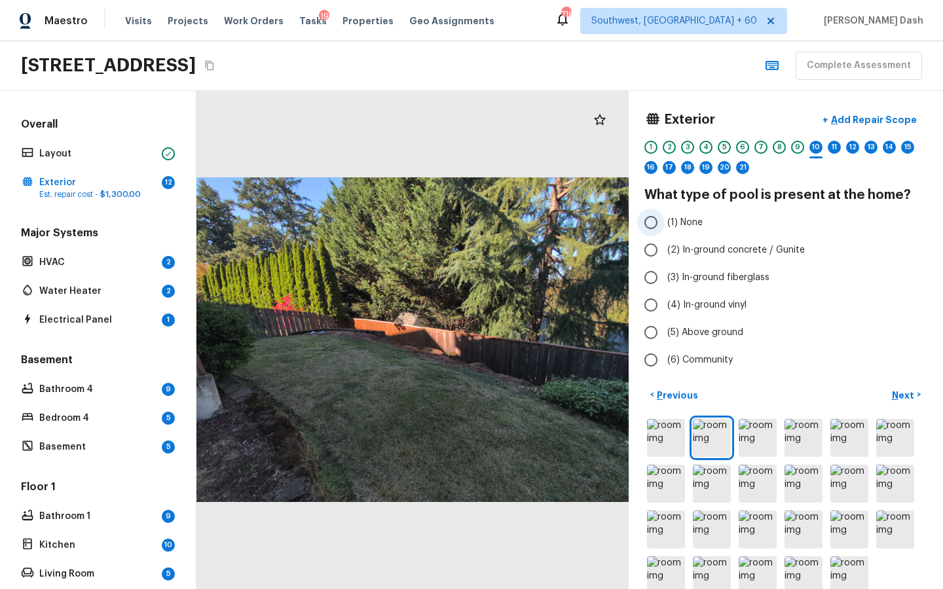
click at [686, 219] on span "(1) None" at bounding box center [684, 222] width 35 height 13
click at [665, 219] on input "(1) None" at bounding box center [651, 223] width 28 height 28
radio input "true"
click at [914, 396] on p "Next" at bounding box center [904, 395] width 25 height 13
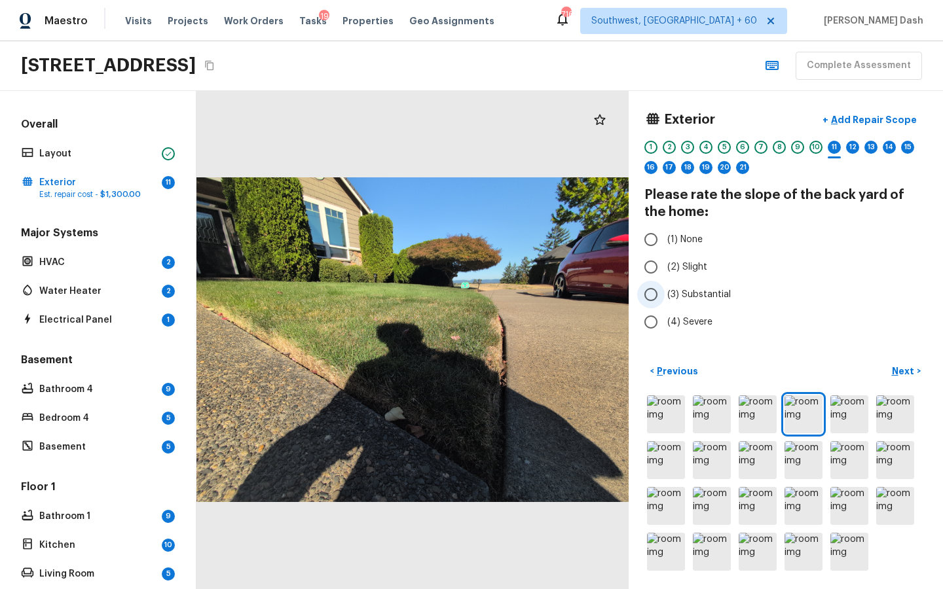
click at [673, 290] on span "(3) Substantial" at bounding box center [699, 294] width 64 height 13
click at [665, 290] on input "(3) Substantial" at bounding box center [651, 295] width 28 height 28
radio input "true"
click at [903, 373] on p "Next" at bounding box center [904, 371] width 25 height 13
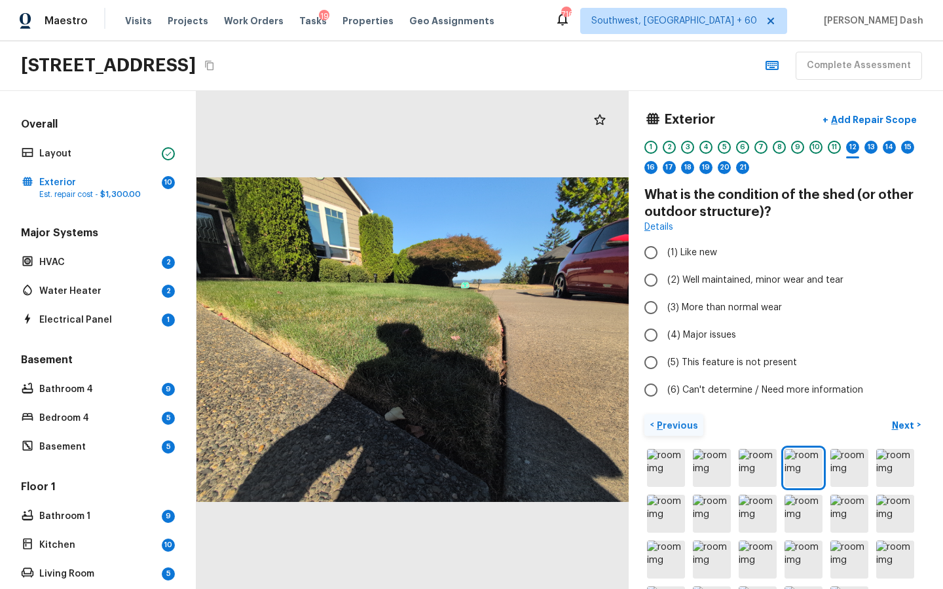
click at [684, 419] on p "Previous" at bounding box center [676, 425] width 44 height 13
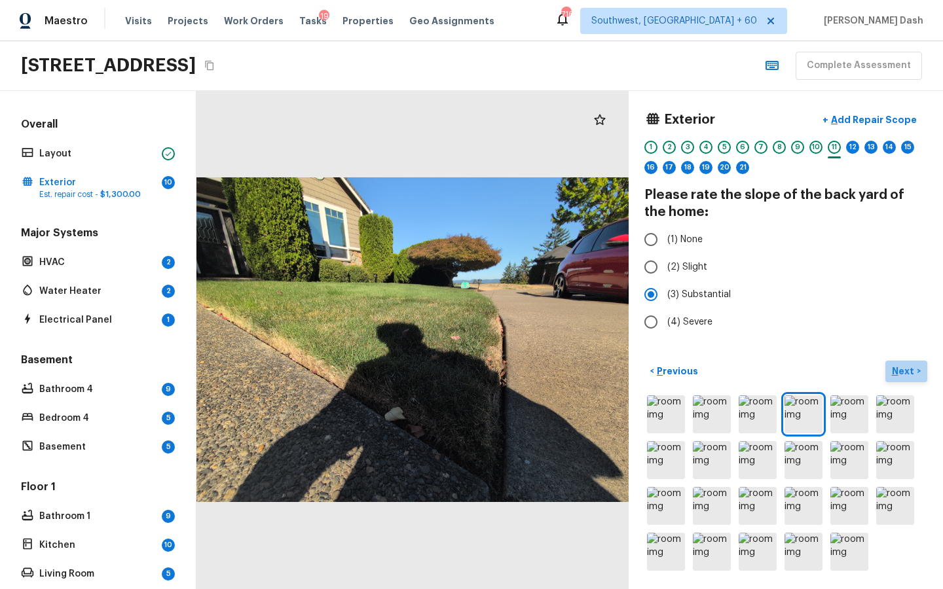
click at [917, 374] on button "Next >" at bounding box center [906, 372] width 42 height 22
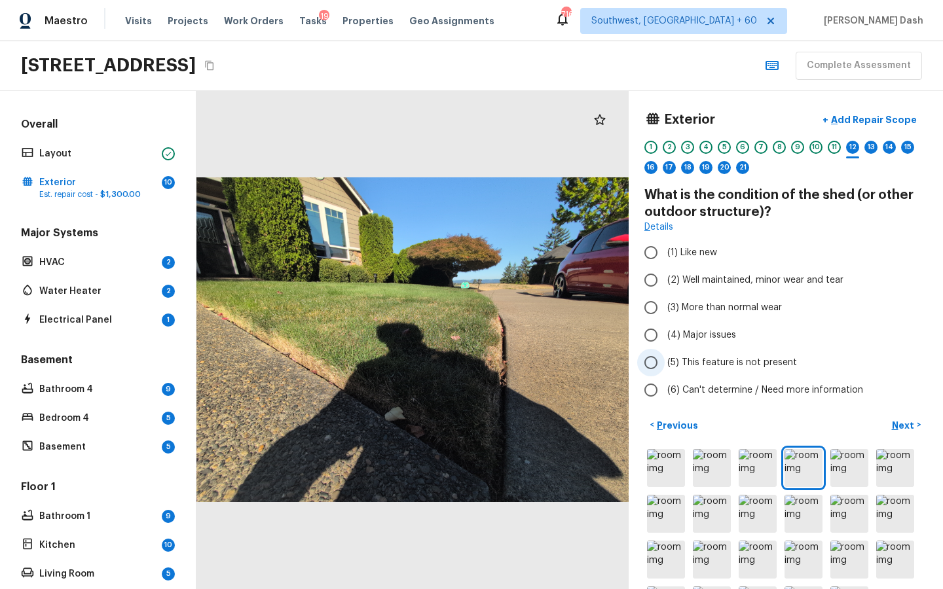
click at [698, 363] on span "(5) This feature is not present" at bounding box center [732, 362] width 130 height 13
click at [665, 363] on input "(5) This feature is not present" at bounding box center [651, 363] width 28 height 28
radio input "true"
click at [910, 416] on button "Next >" at bounding box center [906, 426] width 42 height 22
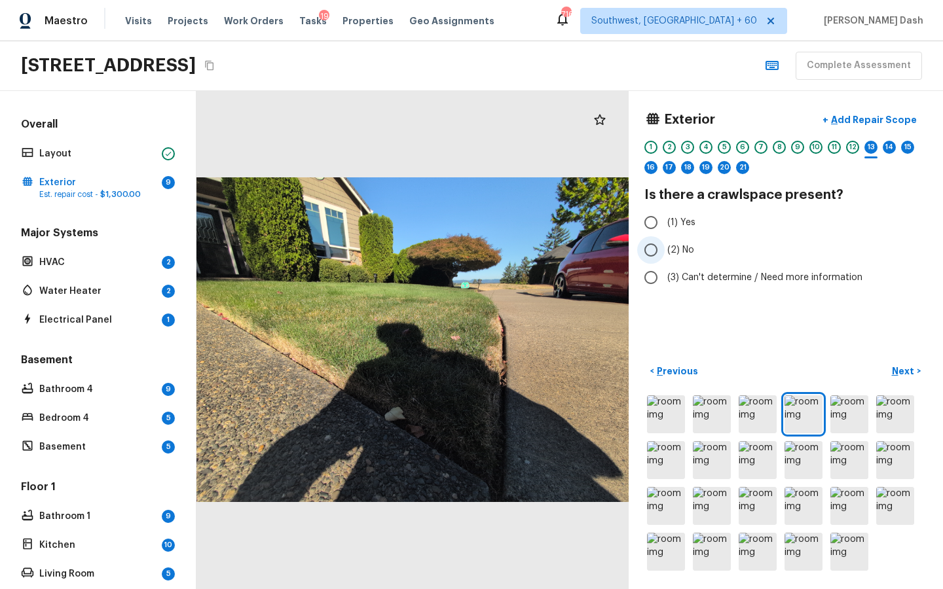
click at [667, 250] on span "(2) No" at bounding box center [680, 250] width 27 height 13
click at [665, 250] on input "(2) No" at bounding box center [651, 250] width 28 height 28
radio input "true"
click at [894, 368] on p "Next" at bounding box center [904, 371] width 25 height 13
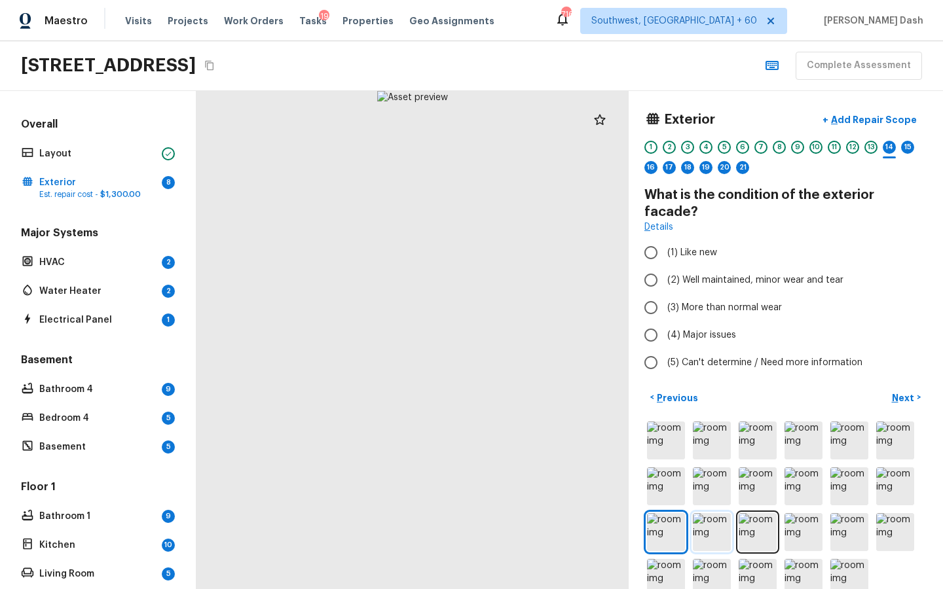
click at [707, 513] on img at bounding box center [712, 532] width 38 height 38
click at [685, 392] on p "Previous" at bounding box center [676, 398] width 44 height 13
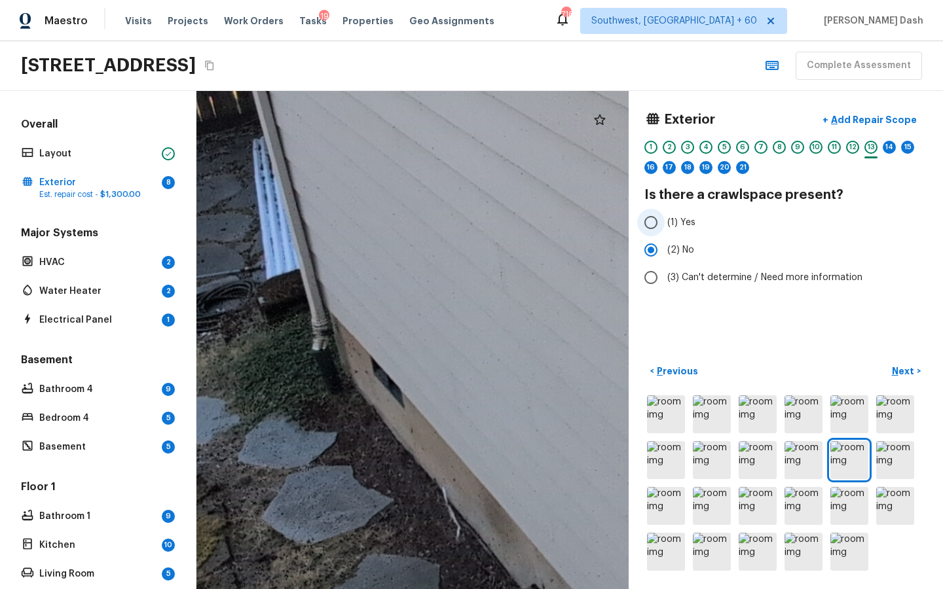
click at [669, 229] on label "(1) Yes" at bounding box center [777, 223] width 280 height 28
click at [665, 229] on input "(1) Yes" at bounding box center [651, 223] width 28 height 28
radio input "true"
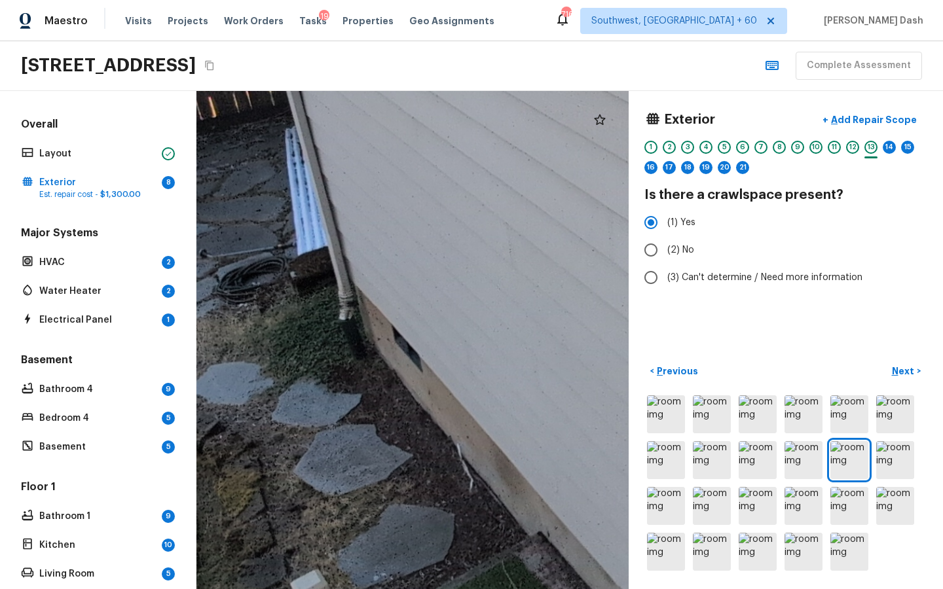
drag, startPoint x: 472, startPoint y: 451, endPoint x: 487, endPoint y: 414, distance: 39.6
click at [486, 414] on div at bounding box center [720, 268] width 2546 height 2936
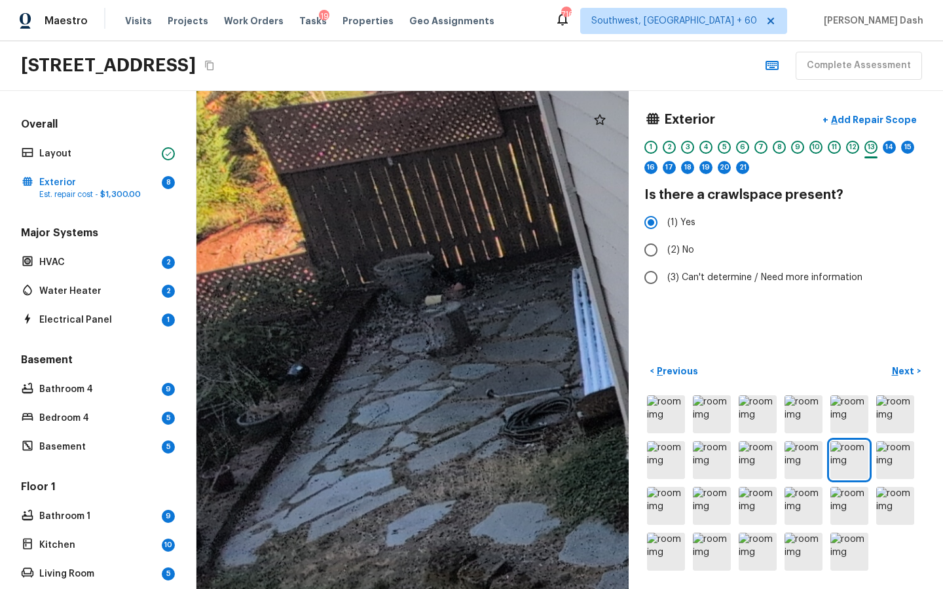
drag, startPoint x: 358, startPoint y: 360, endPoint x: 642, endPoint y: 498, distance: 316.0
click at [642, 497] on div "Exterior + Add Repair Scope 1 2 3 4 5 6 7 8 9 10 11 12 13 14 15 16 17 18 19 20 …" at bounding box center [569, 340] width 747 height 498
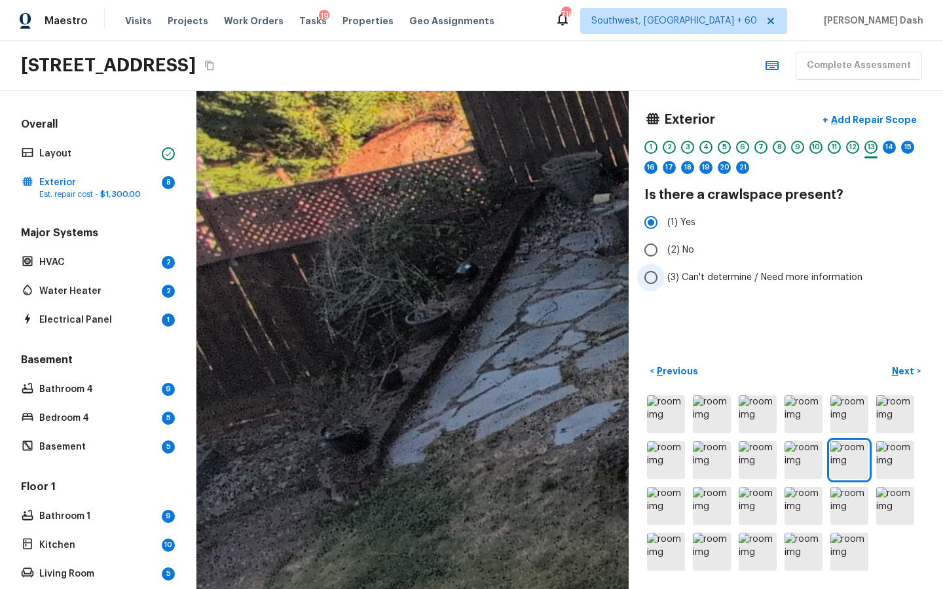
drag, startPoint x: 492, startPoint y: 380, endPoint x: 660, endPoint y: 278, distance: 196.9
click at [660, 278] on div "Exterior + Add Repair Scope 1 2 3 4 5 6 7 8 9 10 11 12 13 14 15 16 17 18 19 20 …" at bounding box center [569, 340] width 747 height 498
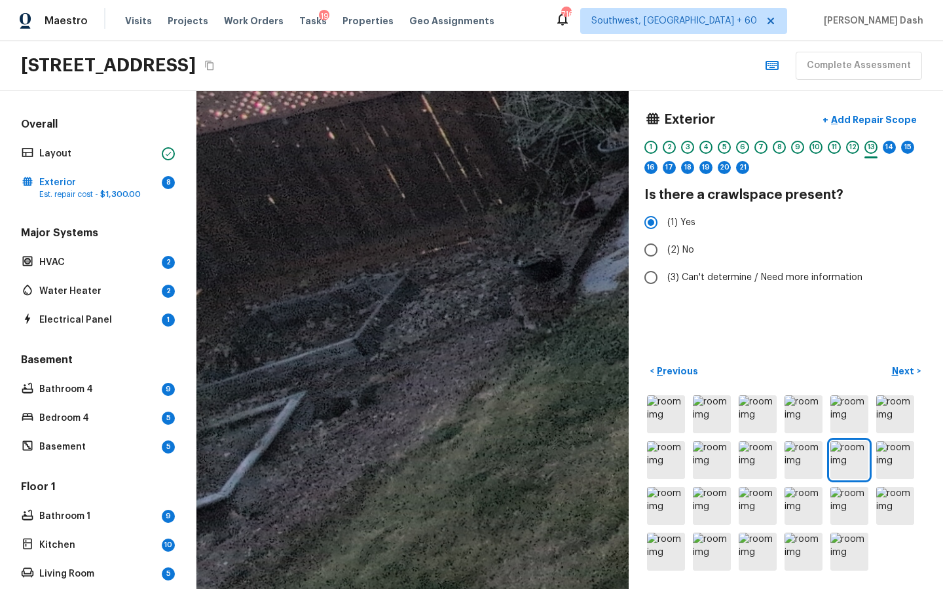
drag, startPoint x: 442, startPoint y: 379, endPoint x: 635, endPoint y: 207, distance: 258.3
click at [635, 207] on div "Exterior + Add Repair Scope 1 2 3 4 5 6 7 8 9 10 11 12 13 14 15 16 17 18 19 20 …" at bounding box center [569, 340] width 747 height 498
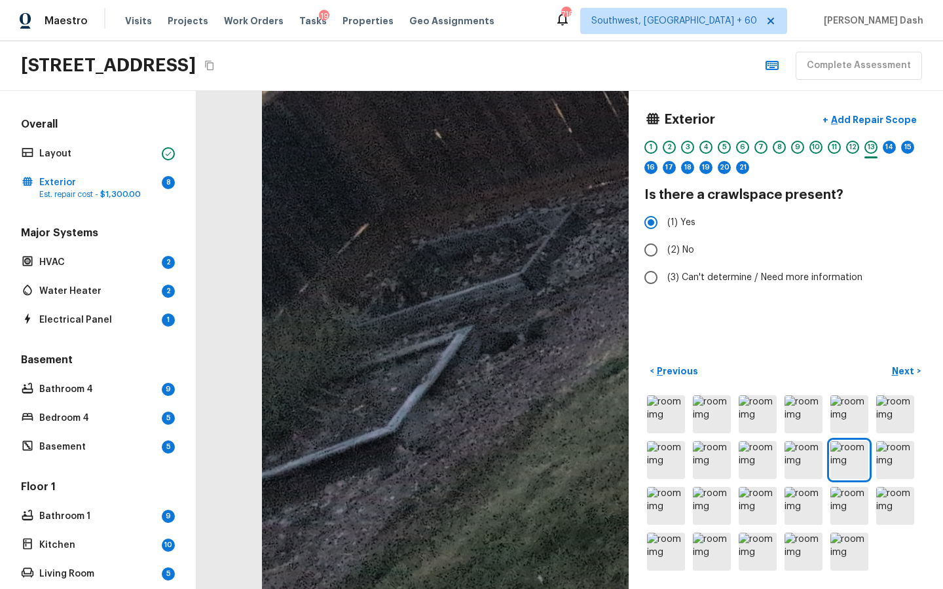
drag, startPoint x: 411, startPoint y: 282, endPoint x: 655, endPoint y: 187, distance: 262.3
click at [655, 187] on div "Exterior + Add Repair Scope 1 2 3 4 5 6 7 8 9 10 11 12 13 14 15 16 17 18 19 20 …" at bounding box center [569, 340] width 747 height 498
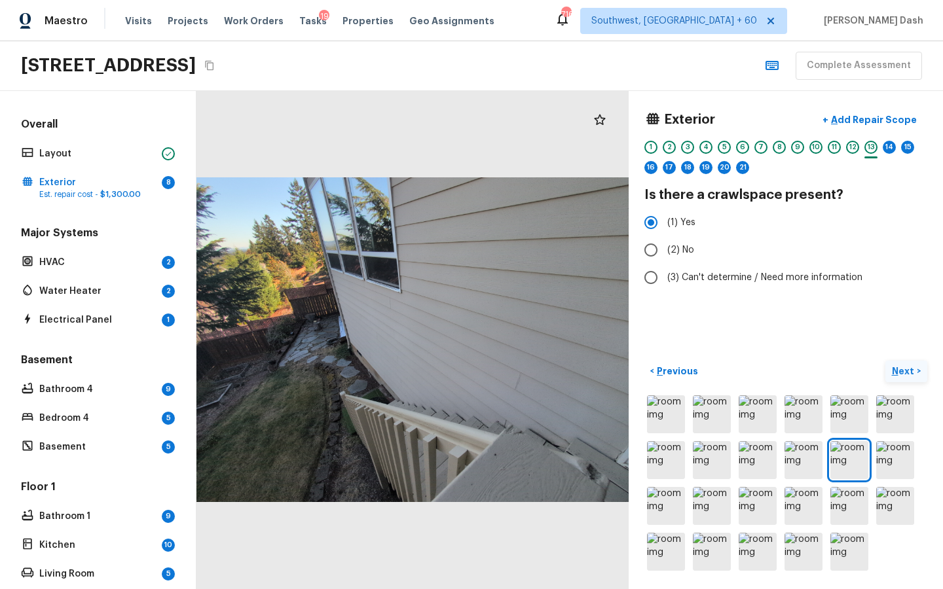
click at [902, 368] on p "Next" at bounding box center [904, 371] width 25 height 13
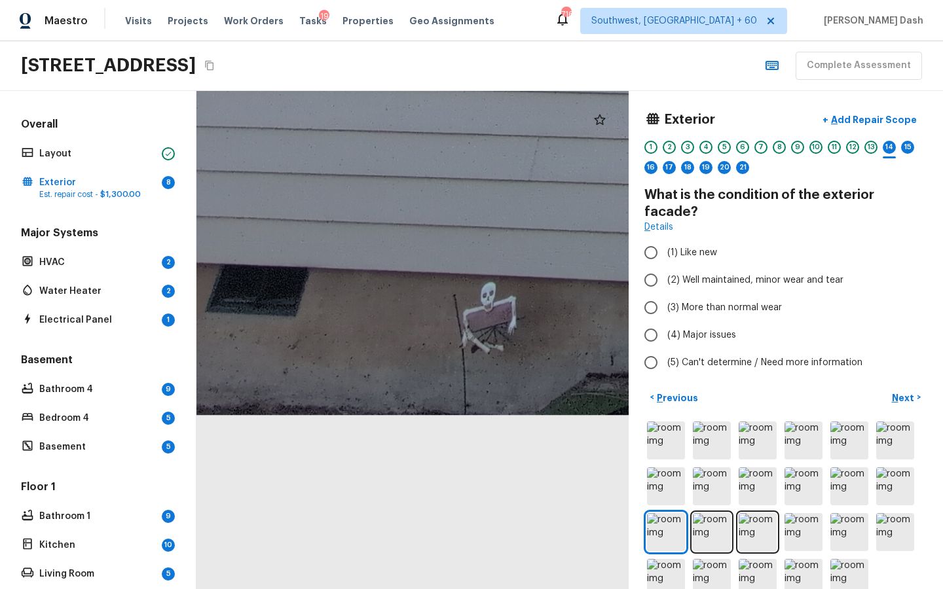
drag, startPoint x: 305, startPoint y: 517, endPoint x: 547, endPoint y: 320, distance: 312.4
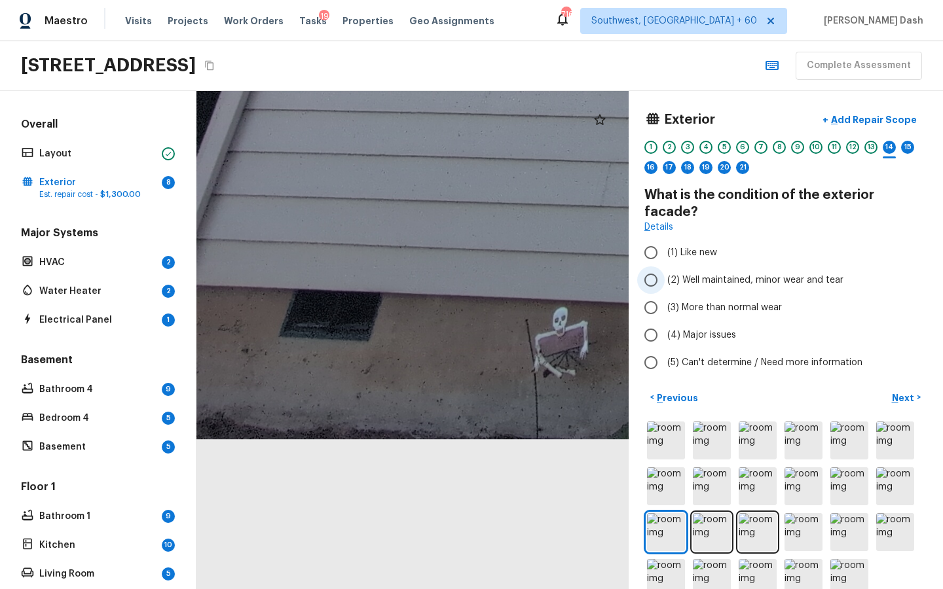
click at [706, 274] on span "(2) Well maintained, minor wear and tear" at bounding box center [755, 280] width 176 height 13
click at [665, 267] on input "(2) Well maintained, minor wear and tear" at bounding box center [651, 281] width 28 height 28
radio input "true"
click at [904, 392] on p "Next" at bounding box center [904, 398] width 25 height 13
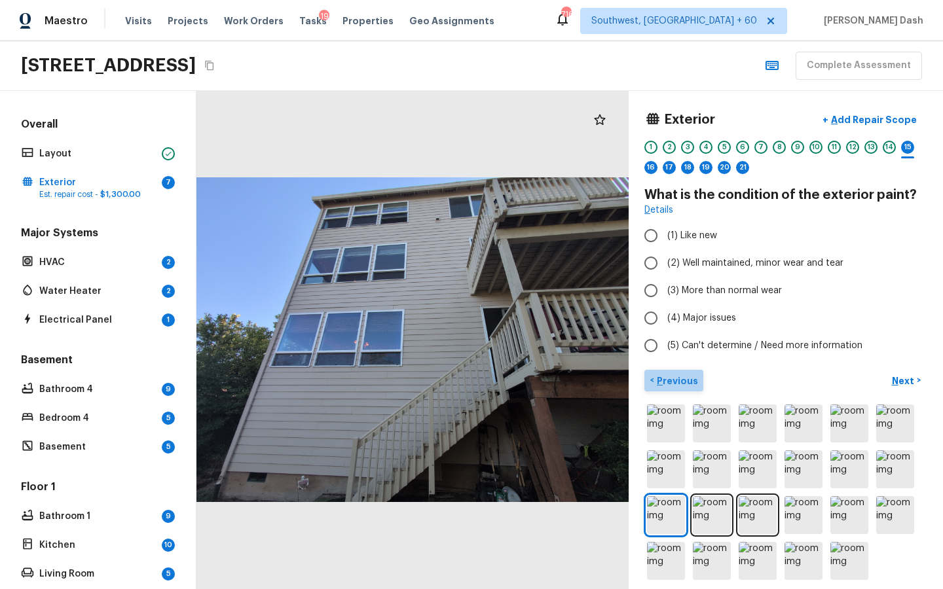
click at [686, 372] on button "< Previous" at bounding box center [673, 381] width 59 height 22
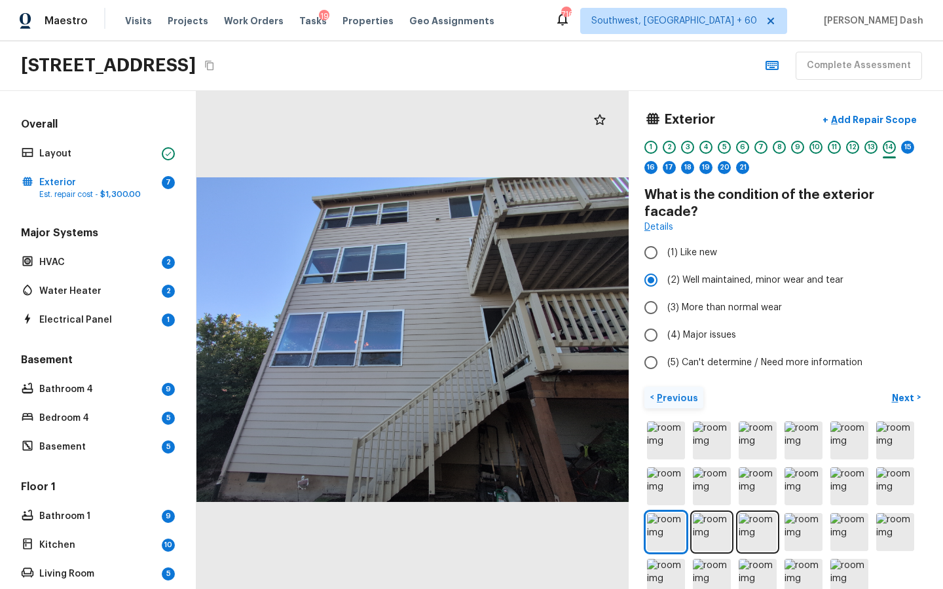
click at [686, 392] on p "Previous" at bounding box center [676, 398] width 44 height 13
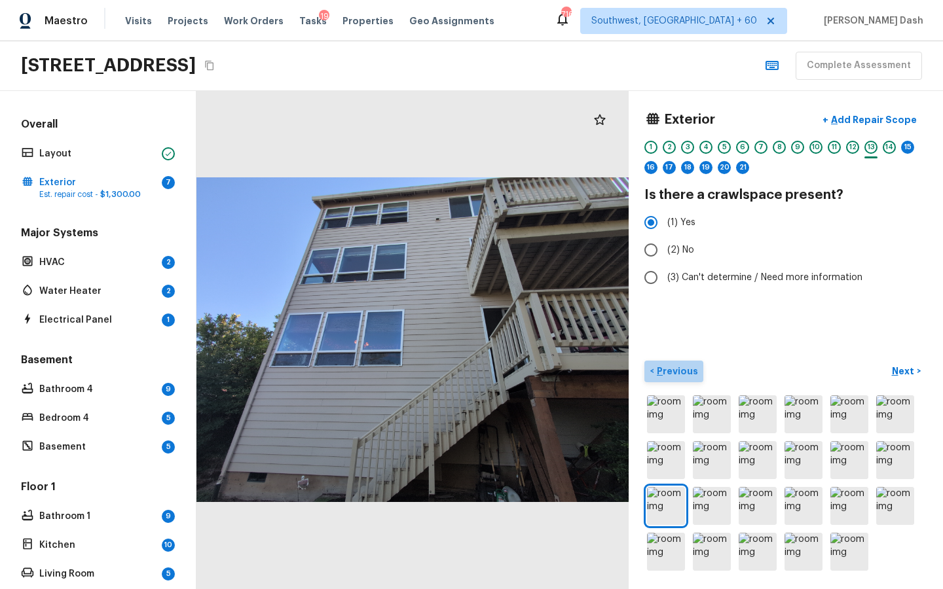
click at [686, 379] on button "< Previous" at bounding box center [673, 372] width 59 height 22
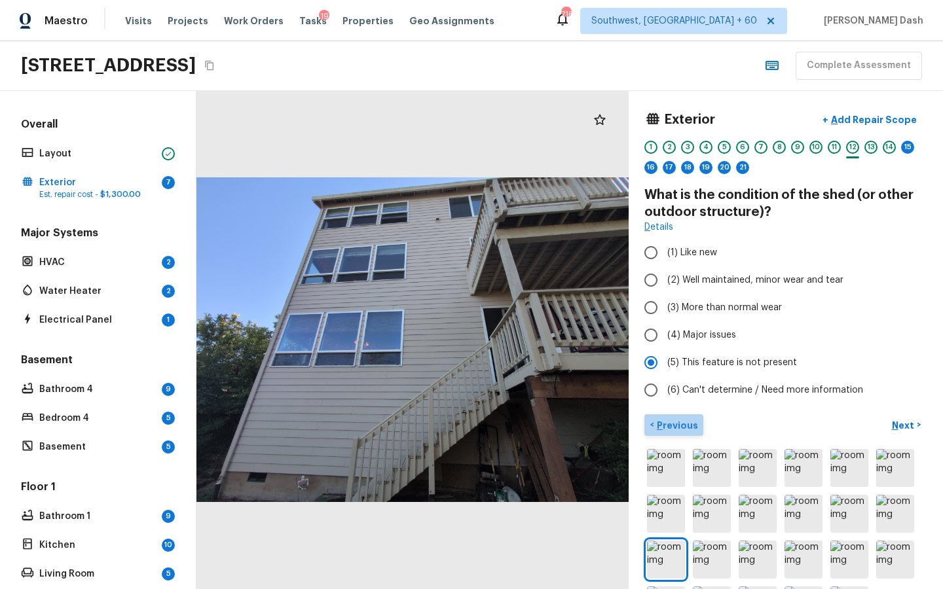
click at [688, 418] on button "< Previous" at bounding box center [673, 426] width 59 height 22
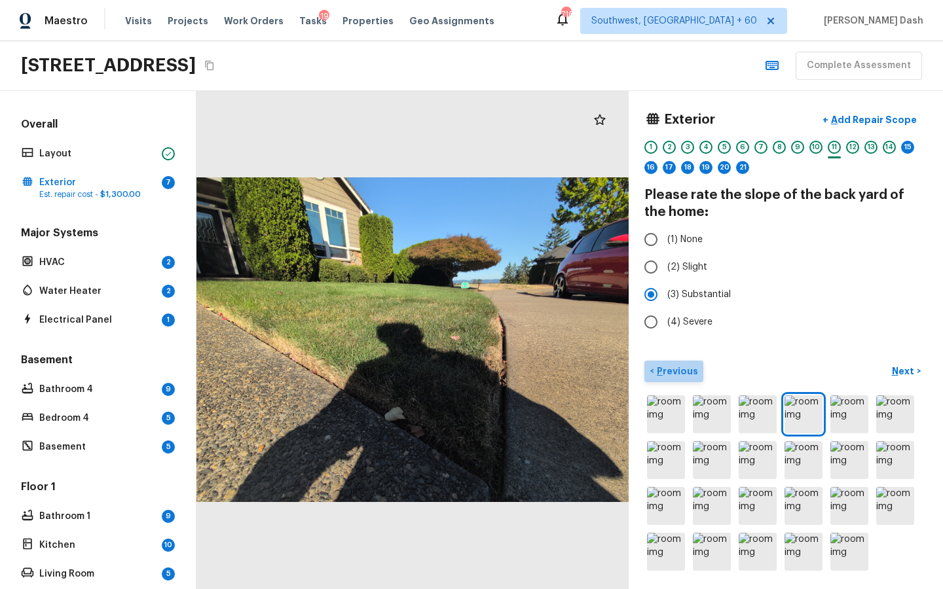
click at [683, 367] on p "Previous" at bounding box center [676, 371] width 44 height 13
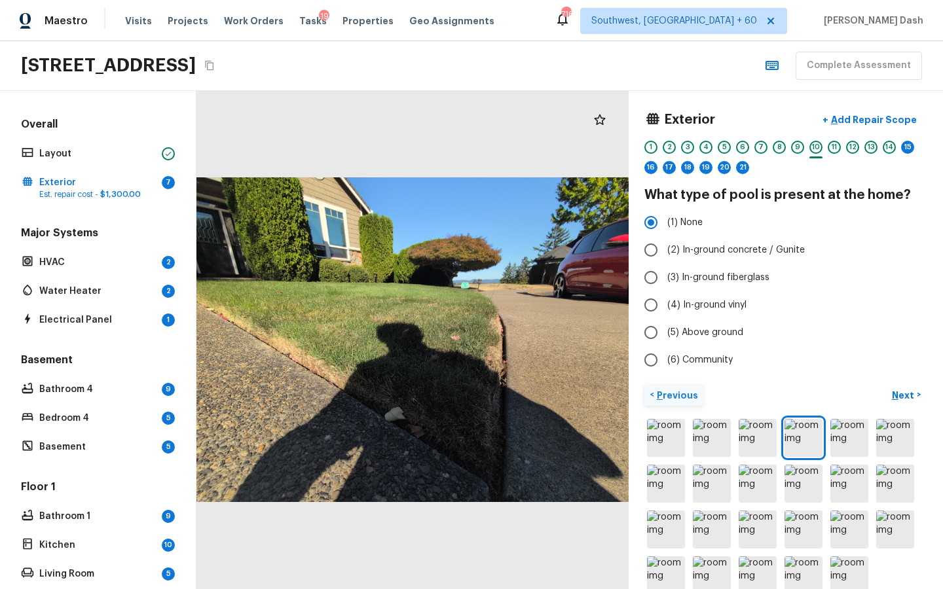
click at [680, 388] on button "< Previous" at bounding box center [673, 395] width 59 height 22
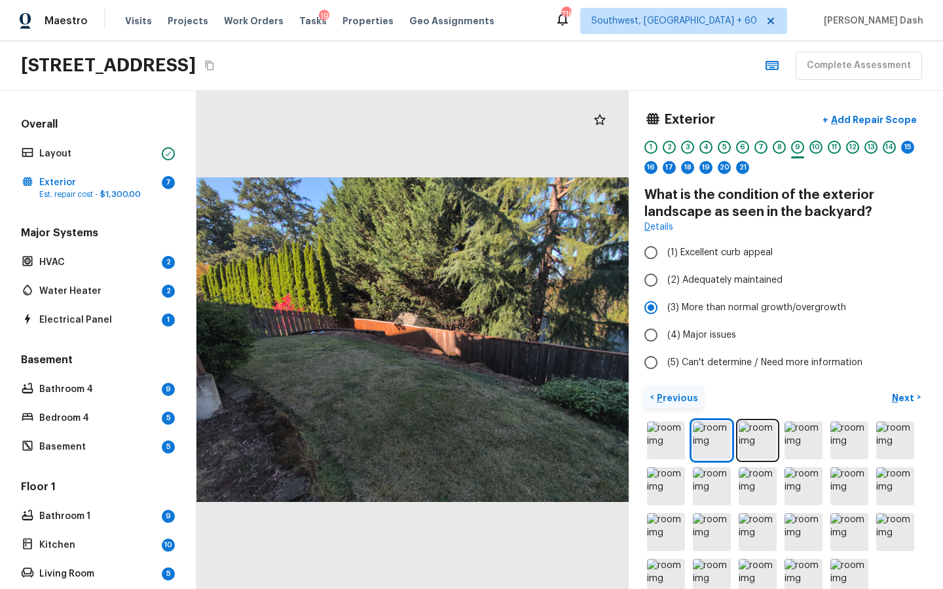
click at [683, 394] on p "Previous" at bounding box center [676, 398] width 44 height 13
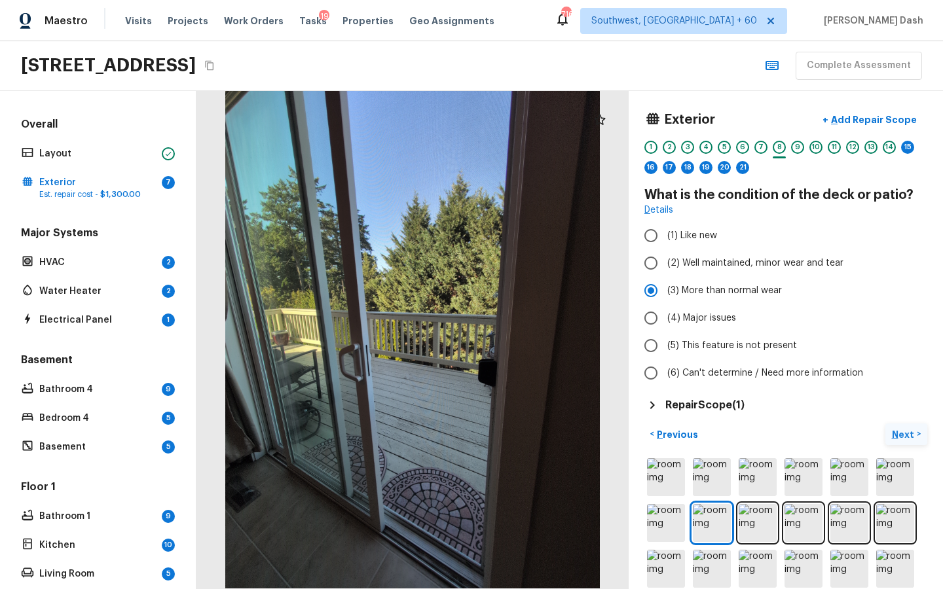
click at [900, 432] on p "Next" at bounding box center [904, 434] width 25 height 13
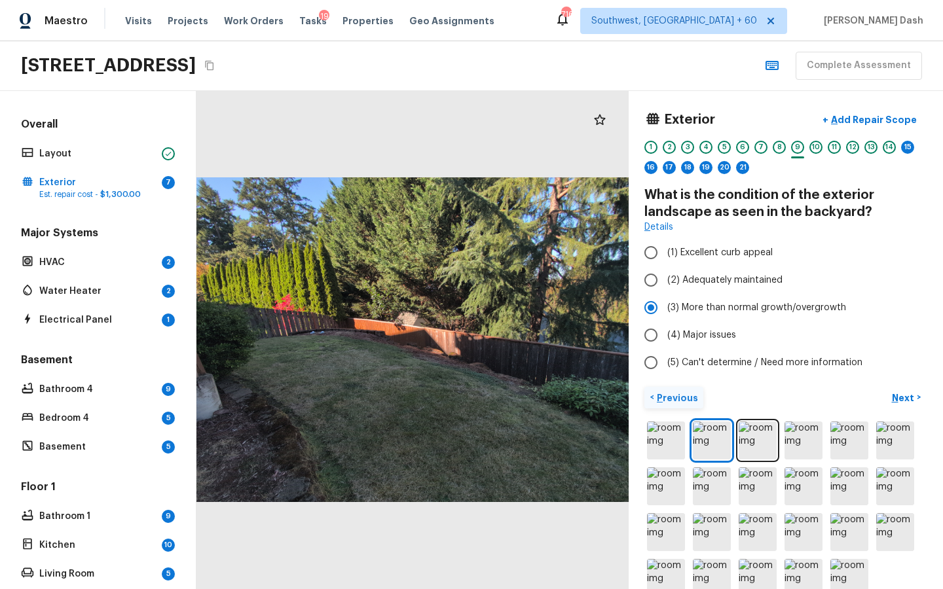
click at [699, 398] on button "< Previous" at bounding box center [673, 398] width 59 height 22
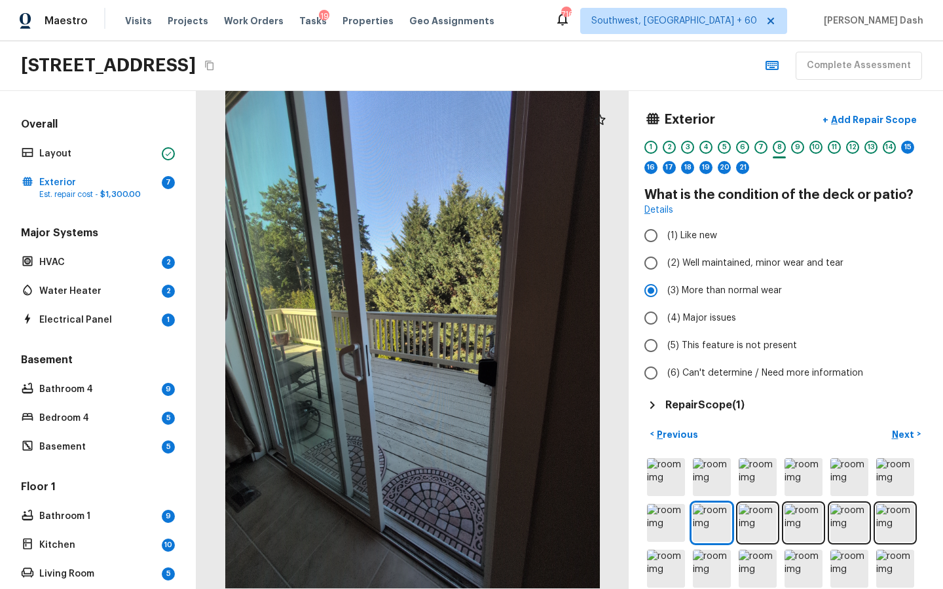
click at [731, 405] on h5 "Repair Scope ( 1 )" at bounding box center [704, 405] width 79 height 14
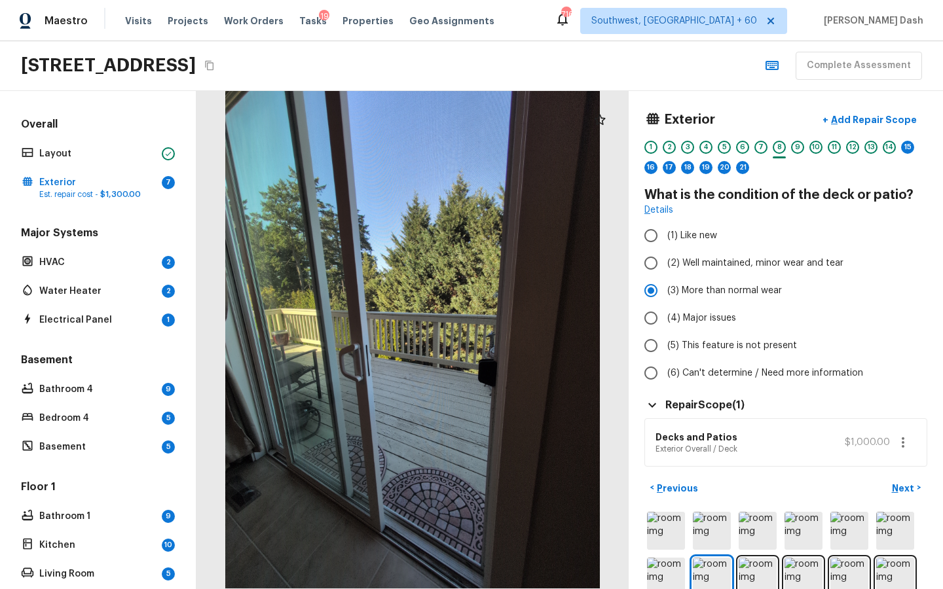
click at [898, 446] on icon "button" at bounding box center [903, 443] width 16 height 16
click at [899, 466] on li "Edit" at bounding box center [902, 480] width 61 height 39
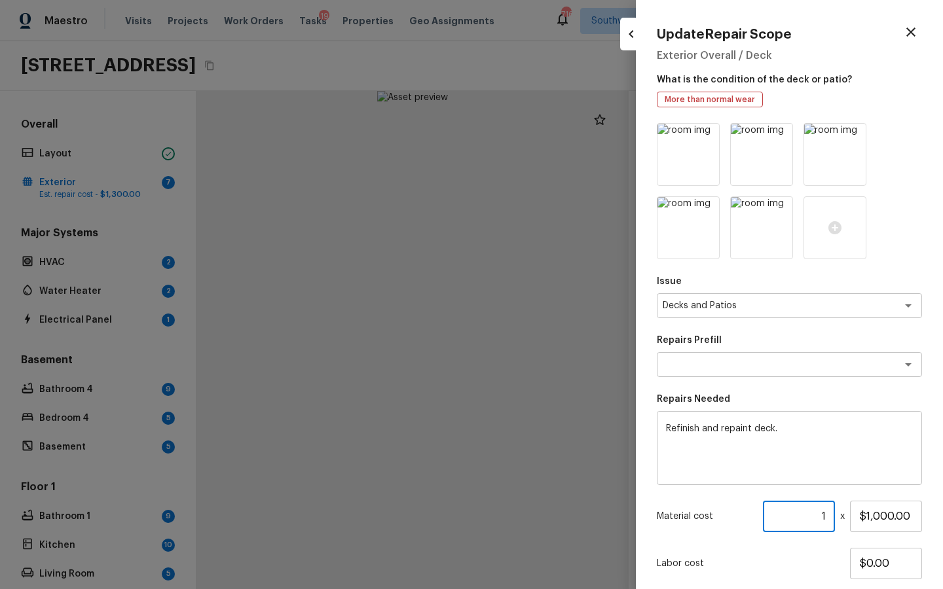
click at [830, 518] on input "1" at bounding box center [799, 516] width 72 height 31
type input "2"
click at [821, 569] on p "Labor cost" at bounding box center [753, 563] width 193 height 13
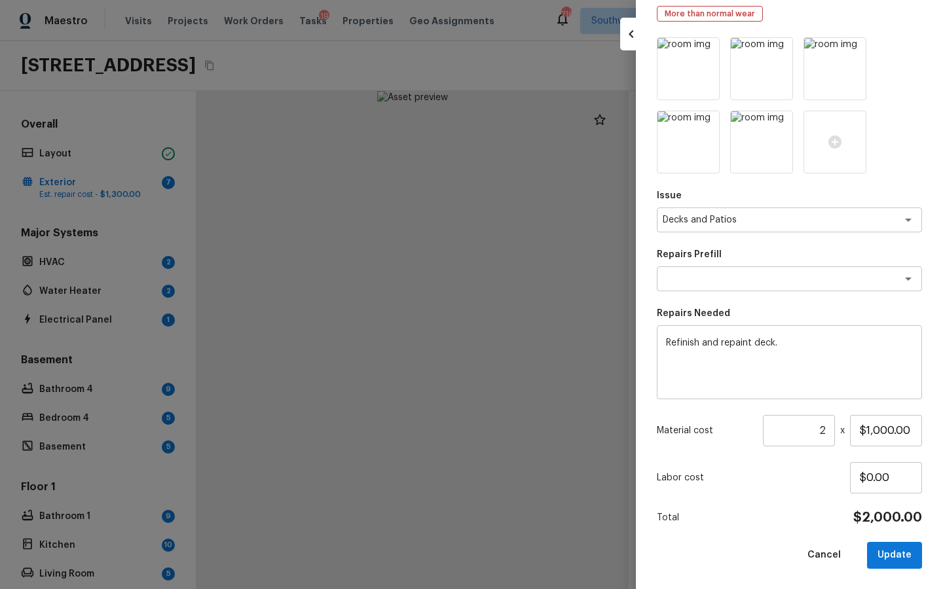
scroll to position [86, 0]
click at [886, 557] on button "Update" at bounding box center [894, 555] width 55 height 27
type input "1"
type input "$0.00"
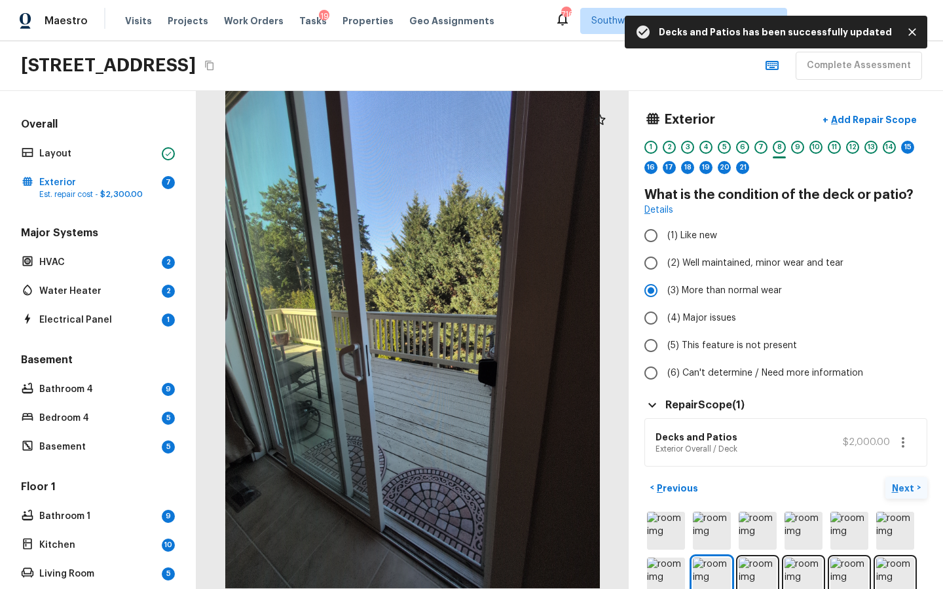
click at [898, 490] on p "Next" at bounding box center [904, 488] width 25 height 13
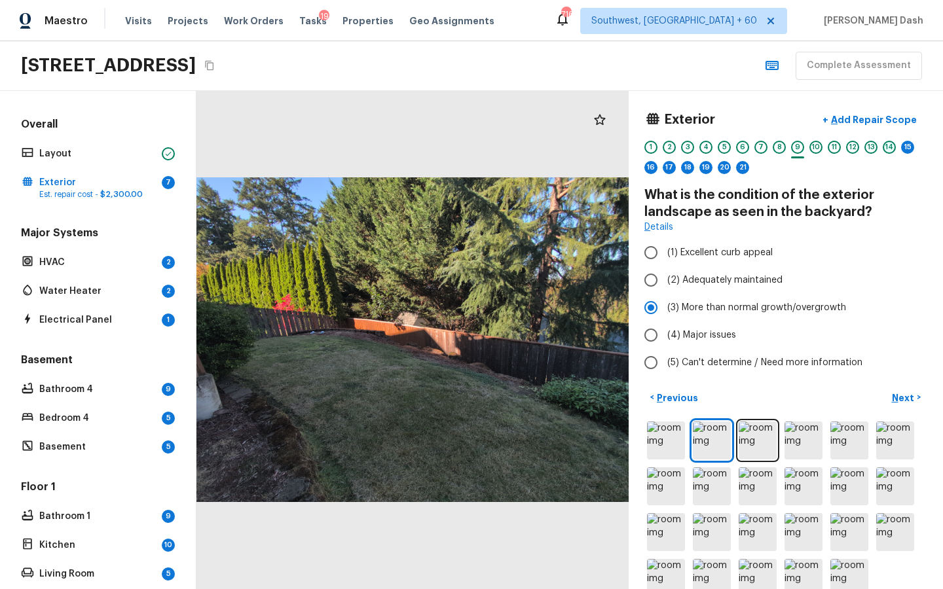
click at [892, 147] on div "14" at bounding box center [889, 147] width 13 height 13
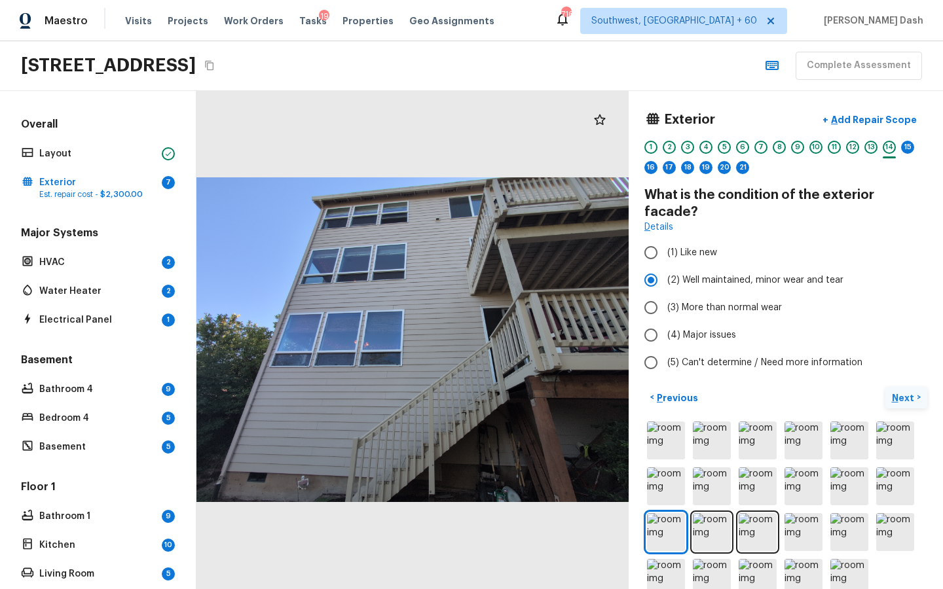
click at [900, 392] on p "Next" at bounding box center [904, 398] width 25 height 13
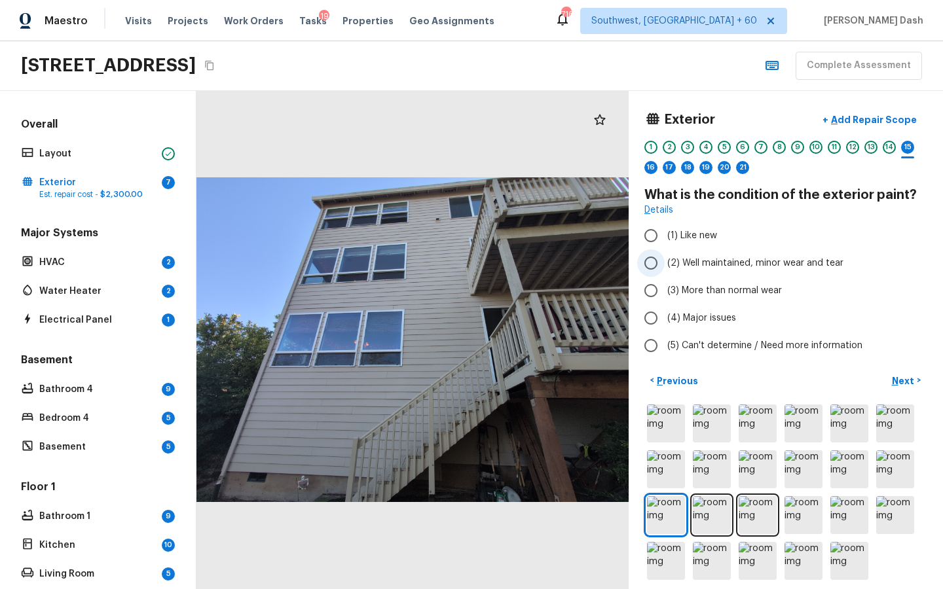
click at [669, 263] on span "(2) Well maintained, minor wear and tear" at bounding box center [755, 263] width 176 height 13
click at [665, 263] on input "(2) Well maintained, minor wear and tear" at bounding box center [651, 264] width 28 height 28
radio input "true"
click at [893, 384] on p "Next" at bounding box center [904, 381] width 25 height 13
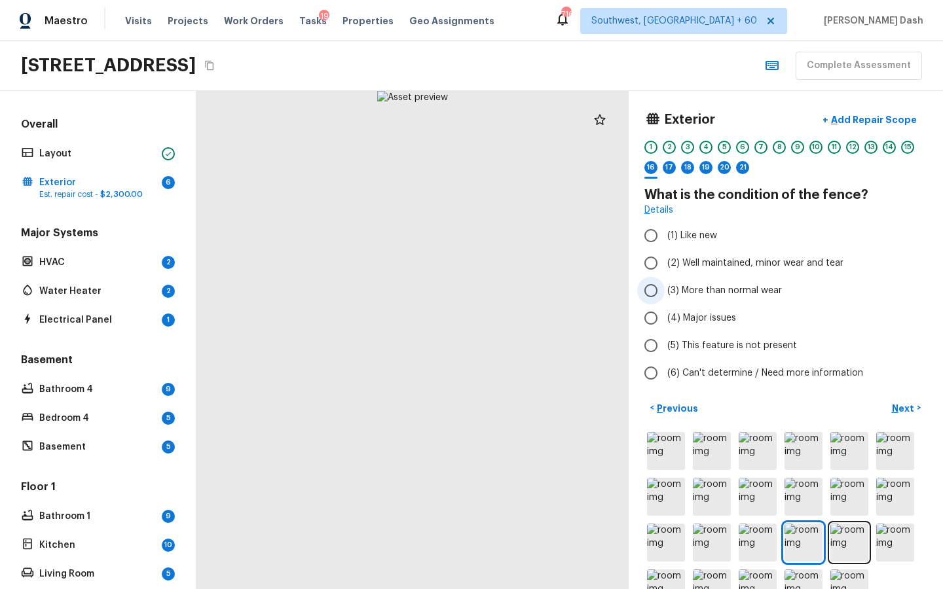
click at [673, 289] on span "(3) More than normal wear" at bounding box center [724, 290] width 115 height 13
click at [665, 289] on input "(3) More than normal wear" at bounding box center [651, 291] width 28 height 28
radio input "true"
click at [891, 130] on button "+ Add Repair Scope" at bounding box center [869, 120] width 115 height 27
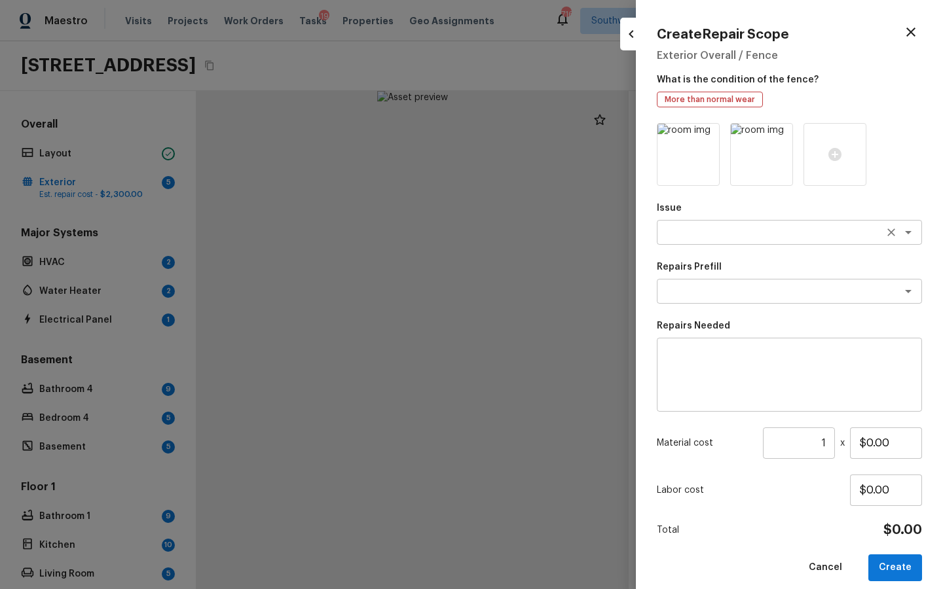
click at [694, 231] on textarea at bounding box center [771, 232] width 217 height 13
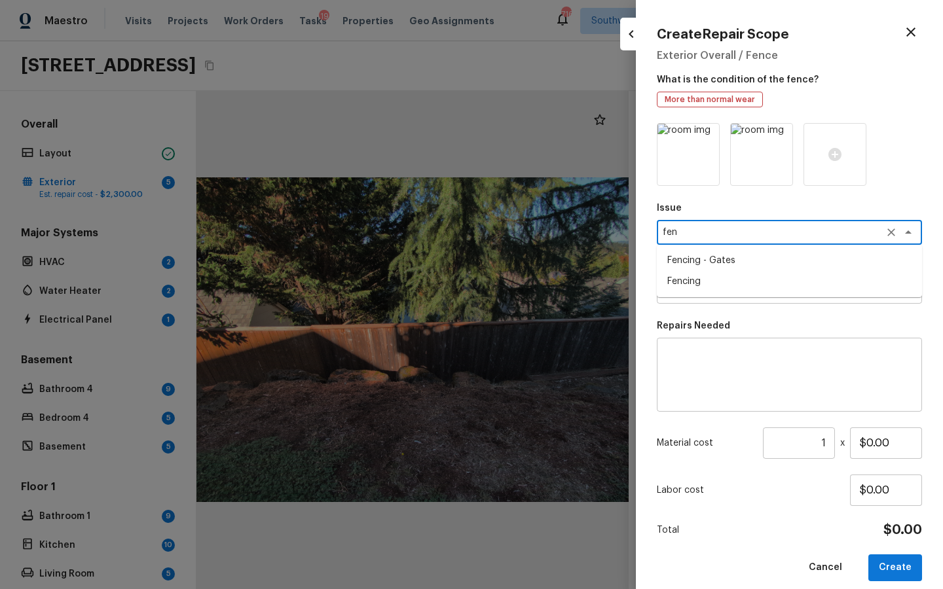
click at [686, 279] on li "Fencing" at bounding box center [789, 281] width 265 height 21
type textarea "Fencing"
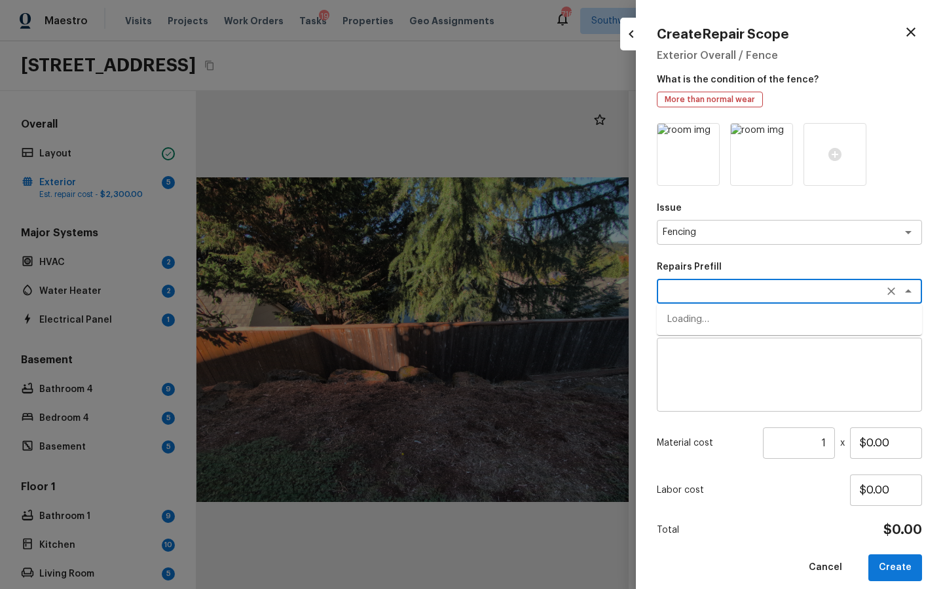
click at [686, 286] on textarea at bounding box center [771, 291] width 217 height 13
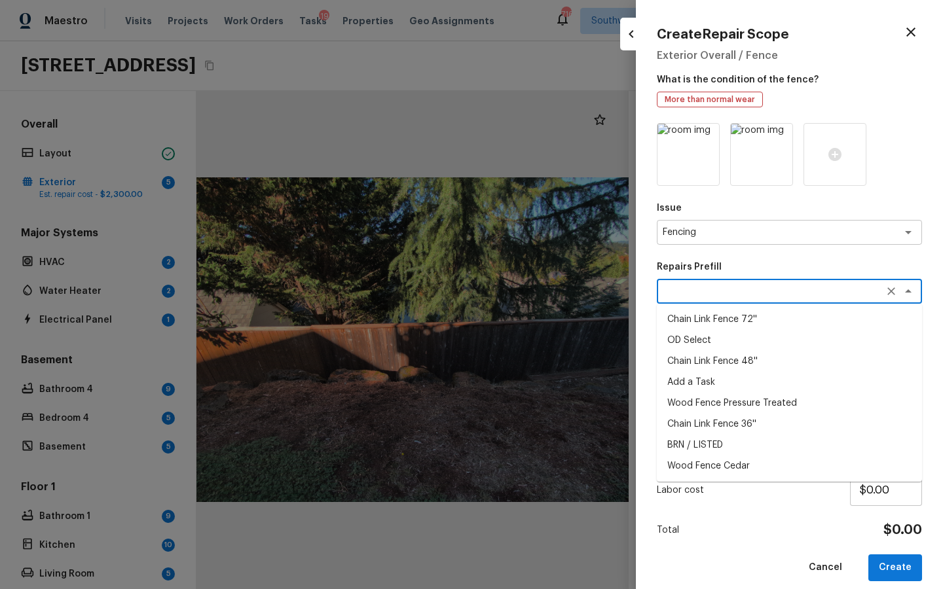
click at [710, 405] on li "Wood Fence Pressure Treated" at bounding box center [789, 403] width 265 height 21
type textarea "Wood Fence Pressure Treated"
type textarea "Prep the work area and install a new solid board pressure treated fence. Ensure…"
type input "$22.74"
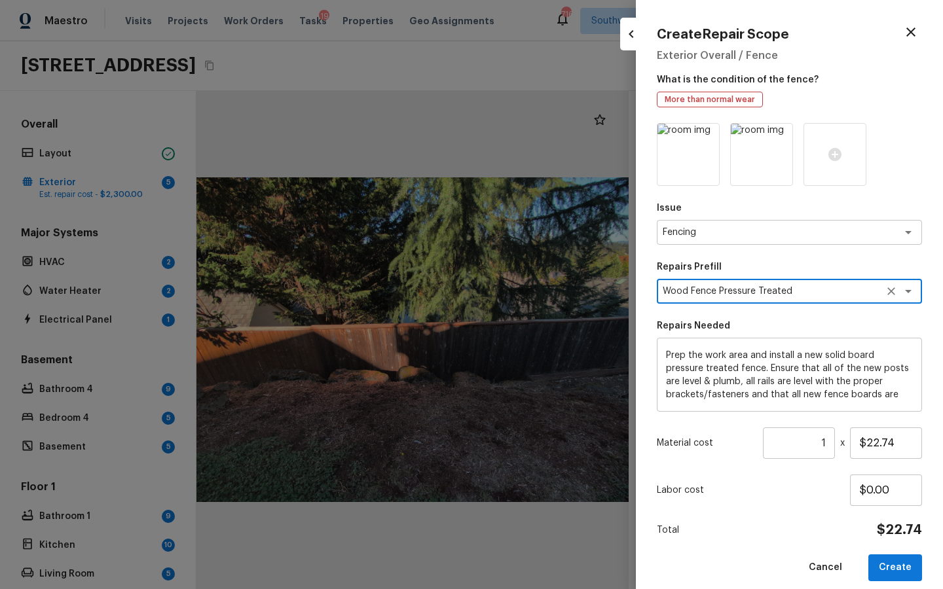
scroll to position [27, 0]
click at [714, 301] on div "Wood Fence Pressure Treated x ​" at bounding box center [789, 291] width 265 height 25
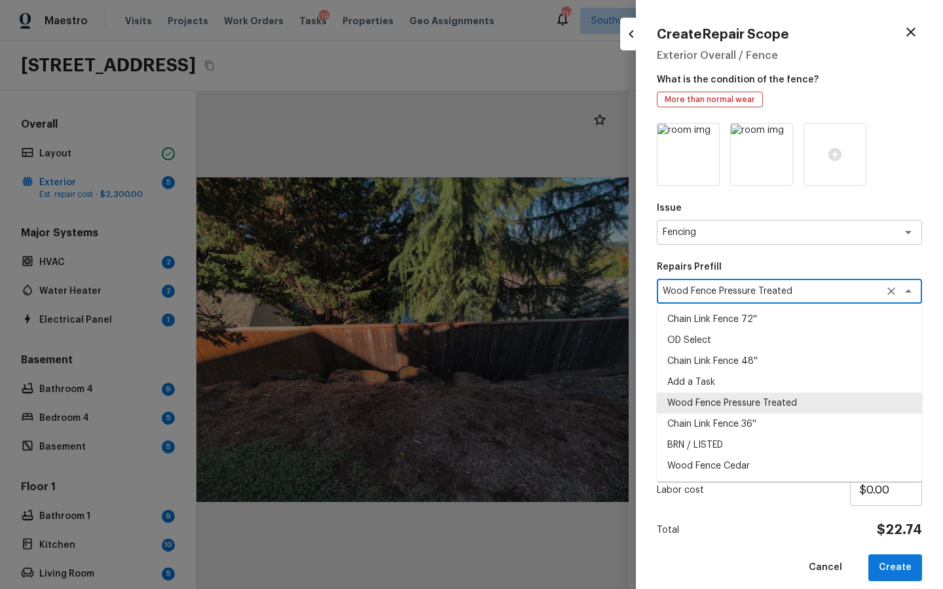
click at [714, 301] on div "Wood Fence Pressure Treated x ​" at bounding box center [789, 291] width 265 height 25
click at [721, 292] on textarea "Wood Fence Pressure Treated" at bounding box center [771, 291] width 217 height 13
click at [885, 283] on div at bounding box center [899, 291] width 34 height 18
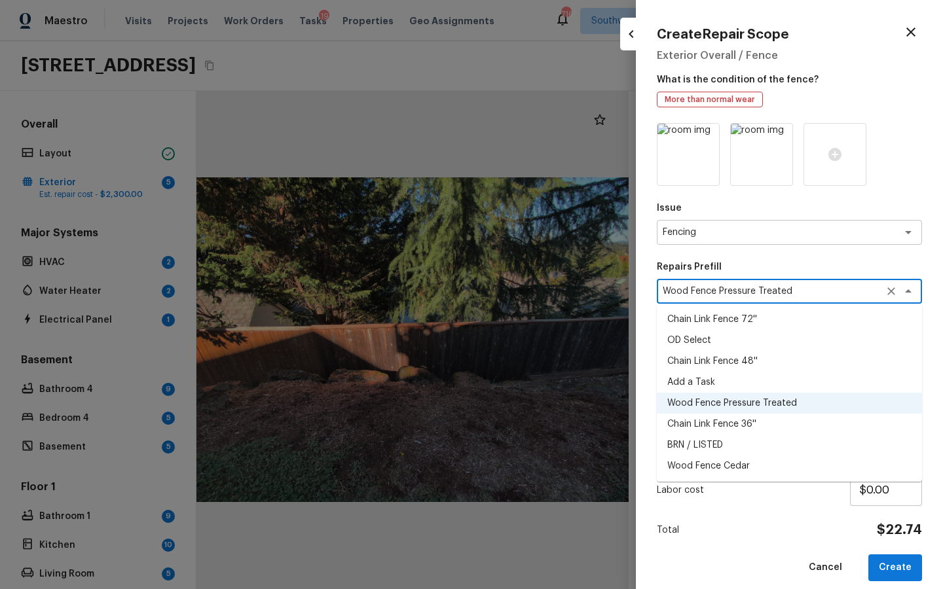
click at [885, 296] on icon "Clear" at bounding box center [891, 291] width 13 height 13
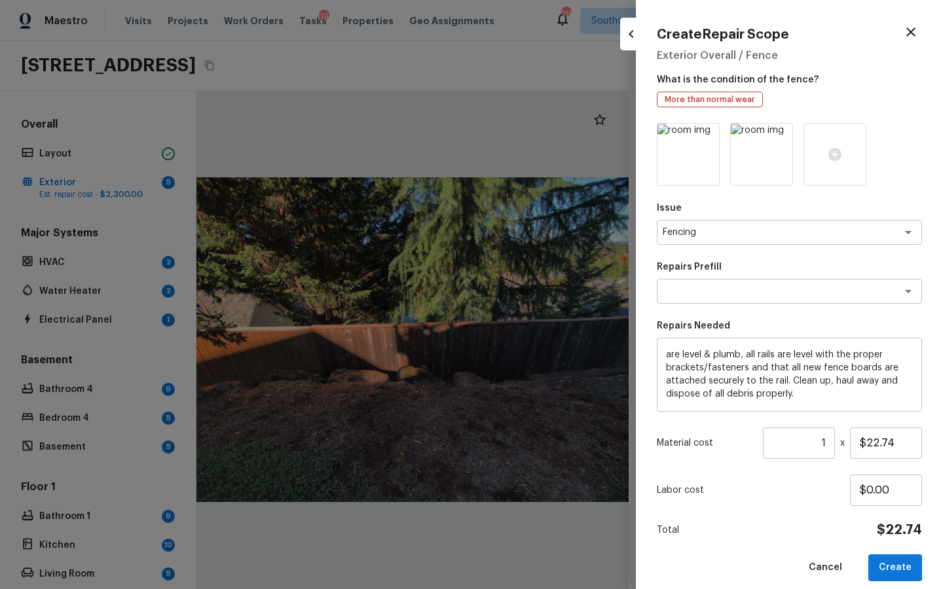
click at [845, 267] on p "Repairs Prefill" at bounding box center [789, 267] width 265 height 13
click at [796, 361] on textarea "Prep the work area and install a new solid board pressure treated fence. Ensure…" at bounding box center [789, 375] width 247 height 52
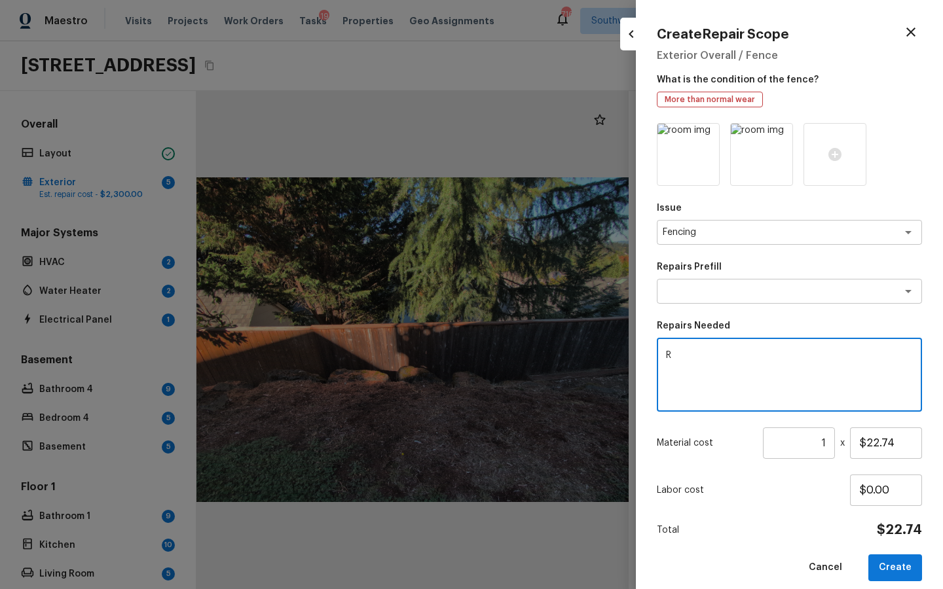
scroll to position [0, 0]
type textarea "Refinish and repaint fence."
click at [821, 443] on input "1" at bounding box center [799, 443] width 72 height 31
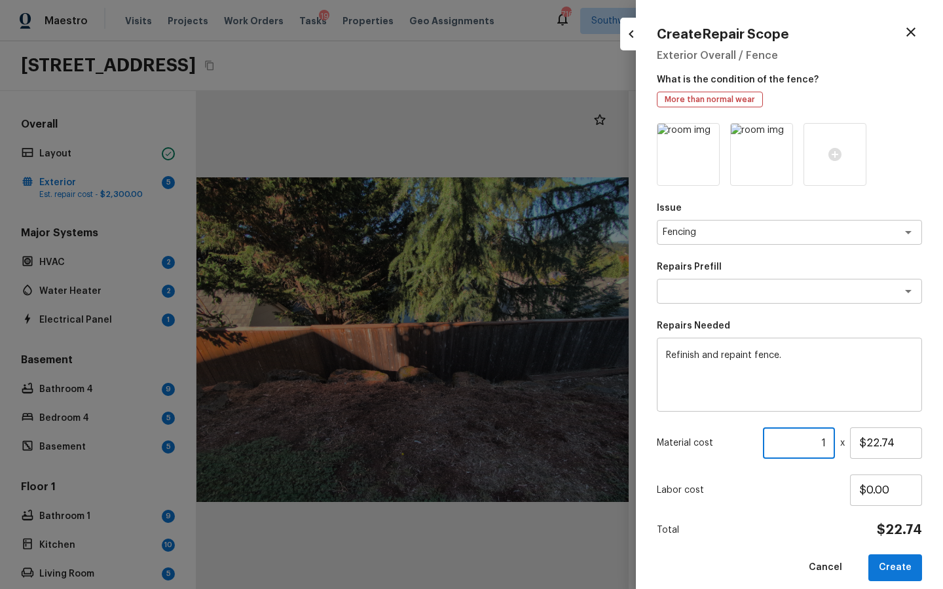
click at [821, 443] on input "1" at bounding box center [799, 443] width 72 height 31
click at [869, 448] on input "$22.74" at bounding box center [886, 443] width 72 height 31
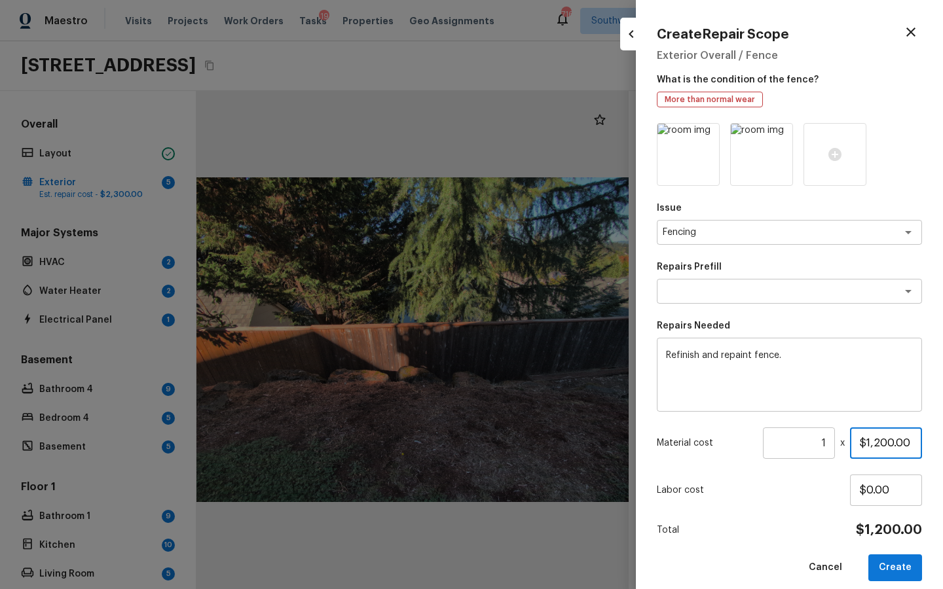
type input "$1,200.00"
click at [902, 583] on div "Create Repair Scope Exterior Overall / Fence What is the condition of the fence…" at bounding box center [789, 294] width 307 height 589
click at [902, 574] on button "Create" at bounding box center [895, 568] width 54 height 27
type input "$0.00"
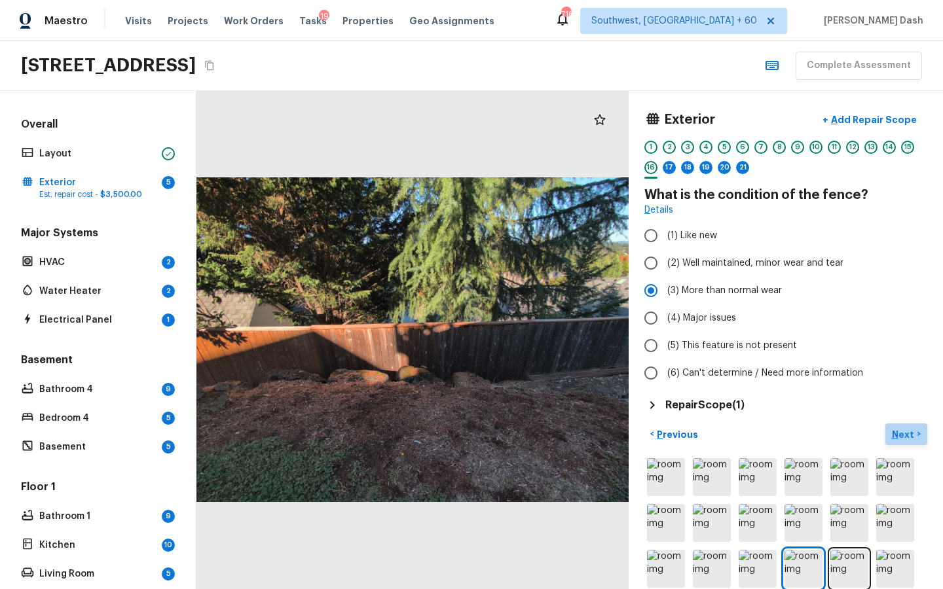
click at [912, 433] on p "Next" at bounding box center [904, 434] width 25 height 13
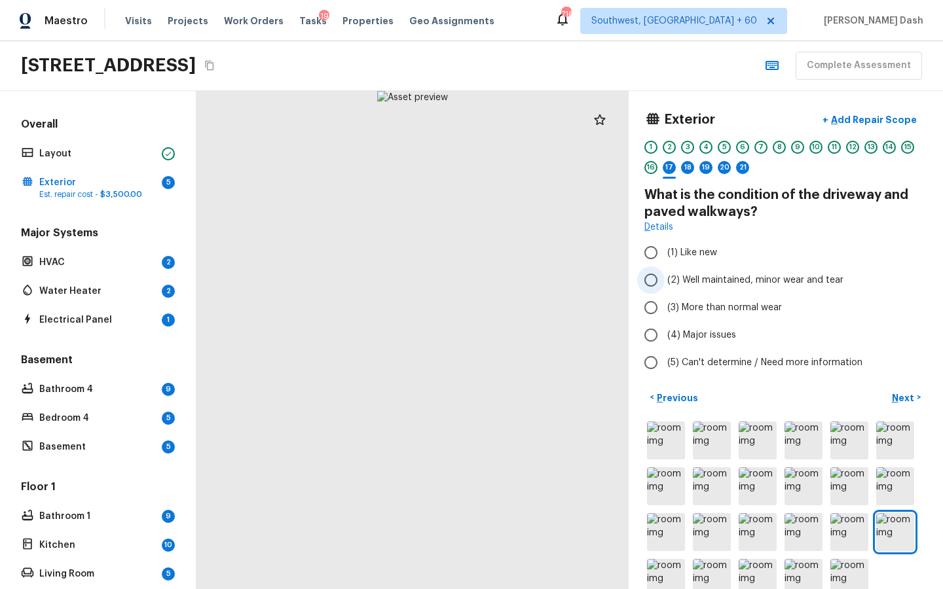
click at [682, 281] on span "(2) Well maintained, minor wear and tear" at bounding box center [755, 280] width 176 height 13
click at [665, 281] on input "(2) Well maintained, minor wear and tear" at bounding box center [651, 281] width 28 height 28
radio input "true"
click at [900, 396] on p "Next" at bounding box center [904, 398] width 25 height 13
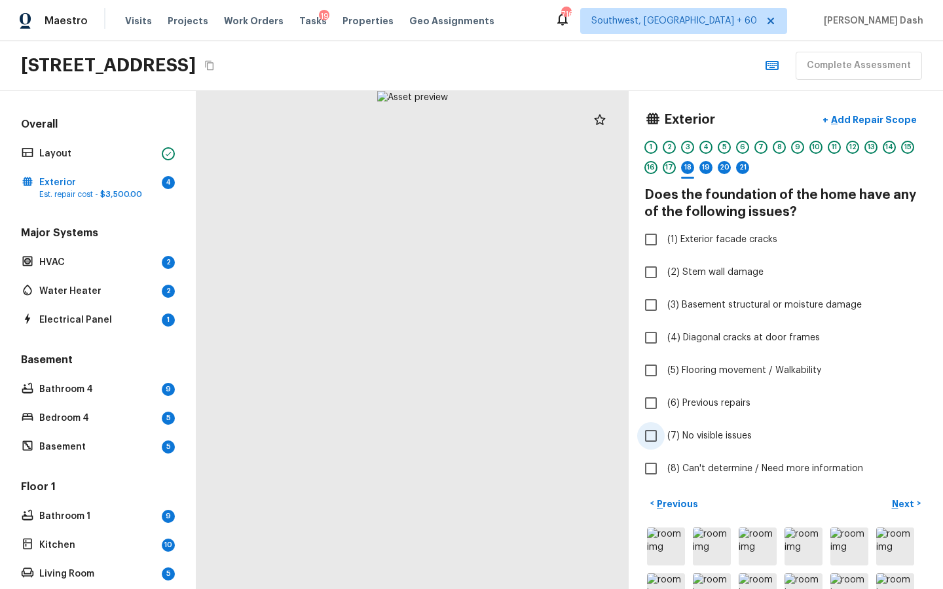
click at [686, 428] on label "(7) No visible issues" at bounding box center [777, 436] width 280 height 28
click at [665, 428] on input "(7) No visible issues" at bounding box center [651, 436] width 28 height 28
checkbox input "true"
click at [903, 493] on button "Next >" at bounding box center [906, 504] width 42 height 22
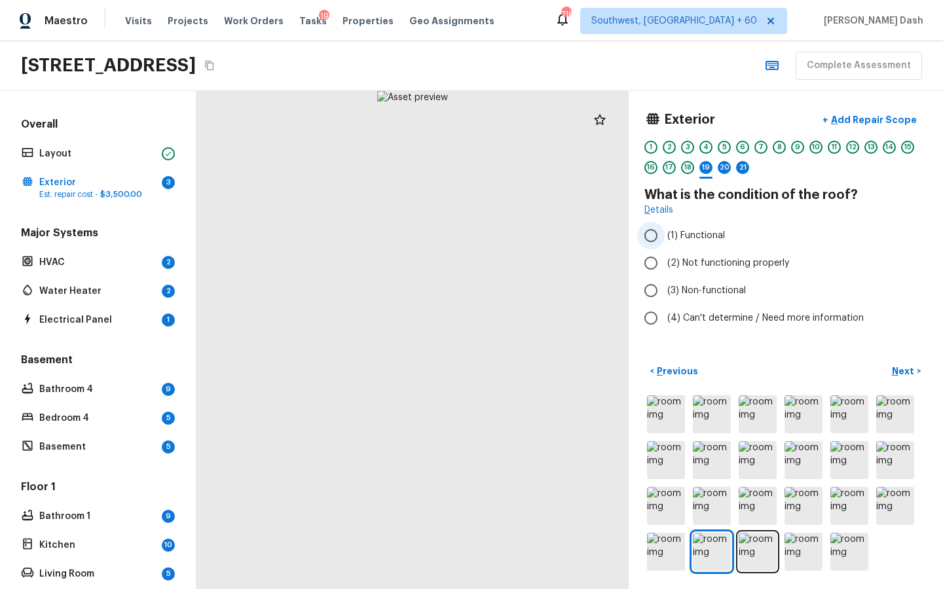
click at [682, 242] on label "(1) Functional" at bounding box center [777, 236] width 280 height 28
click at [665, 242] on input "(1) Functional" at bounding box center [651, 236] width 28 height 28
radio input "true"
click at [685, 255] on label "(2) Not functioning properly" at bounding box center [777, 264] width 280 height 28
click at [665, 255] on input "(2) Not functioning properly" at bounding box center [651, 264] width 28 height 28
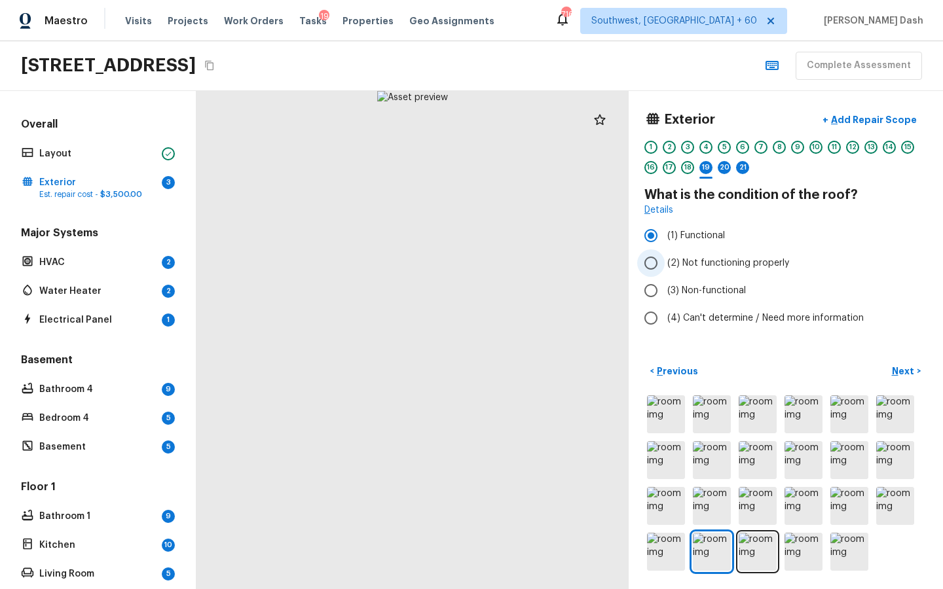
radio input "true"
click at [690, 232] on span "(1) Functional" at bounding box center [696, 235] width 58 height 13
click at [665, 232] on input "(1) Functional" at bounding box center [651, 236] width 28 height 28
radio input "true"
click at [856, 123] on p "Add Repair Scope" at bounding box center [872, 119] width 88 height 13
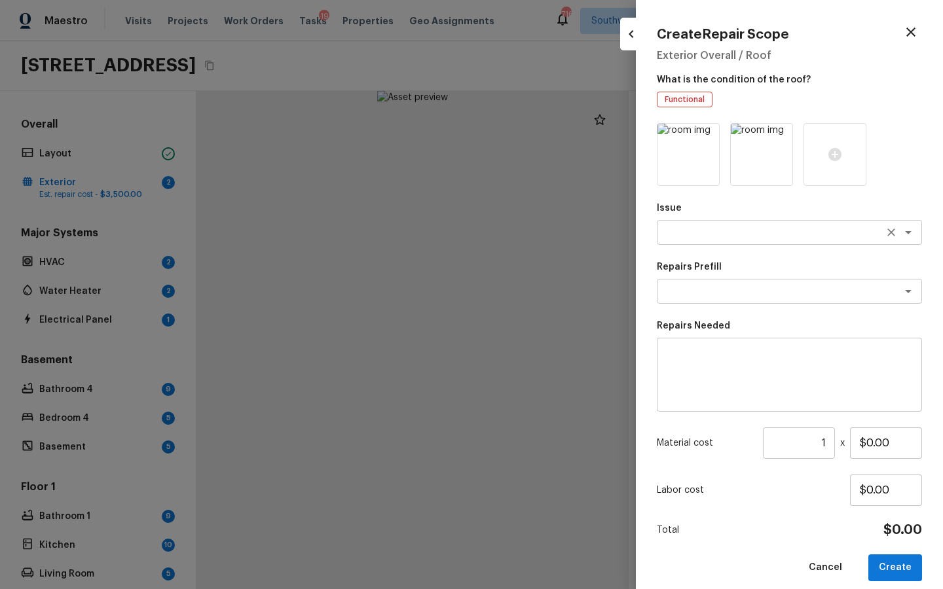
click at [712, 222] on div "x ​" at bounding box center [789, 232] width 265 height 25
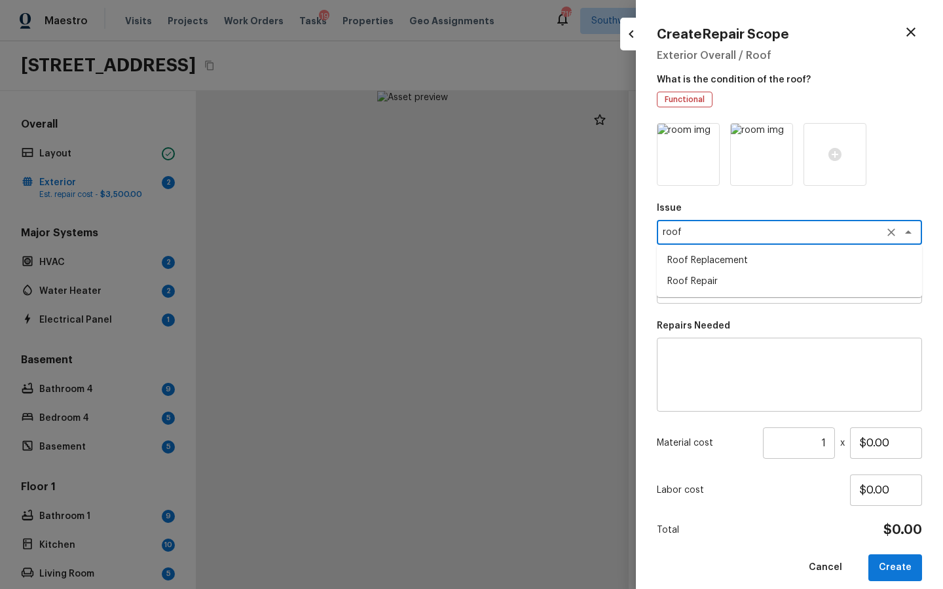
click at [701, 275] on li "Roof Repair" at bounding box center [789, 281] width 265 height 21
click at [701, 303] on div "Repairs Prefill x ​ Loading…" at bounding box center [789, 282] width 265 height 43
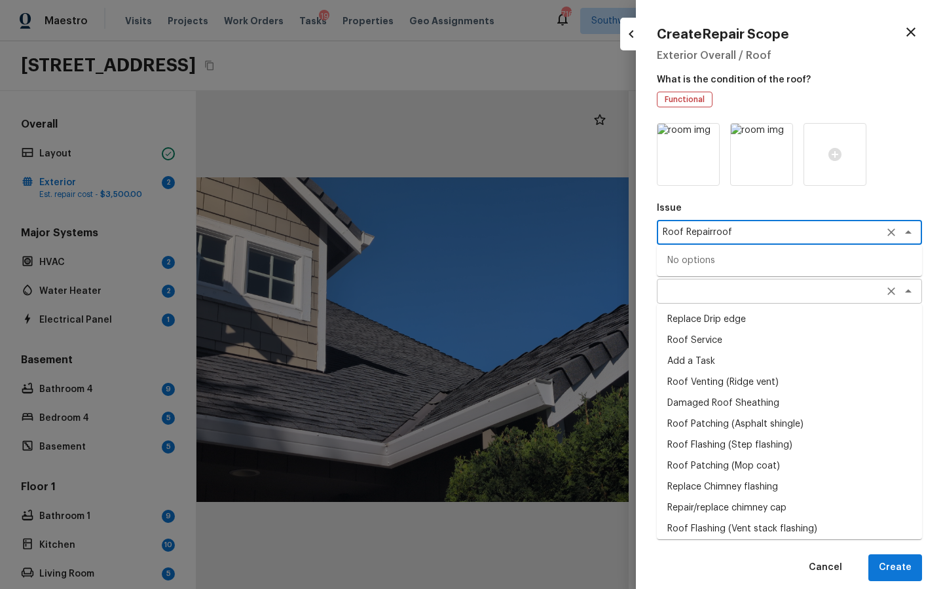
type textarea "Roof Repair"
click at [690, 291] on textarea at bounding box center [771, 291] width 217 height 13
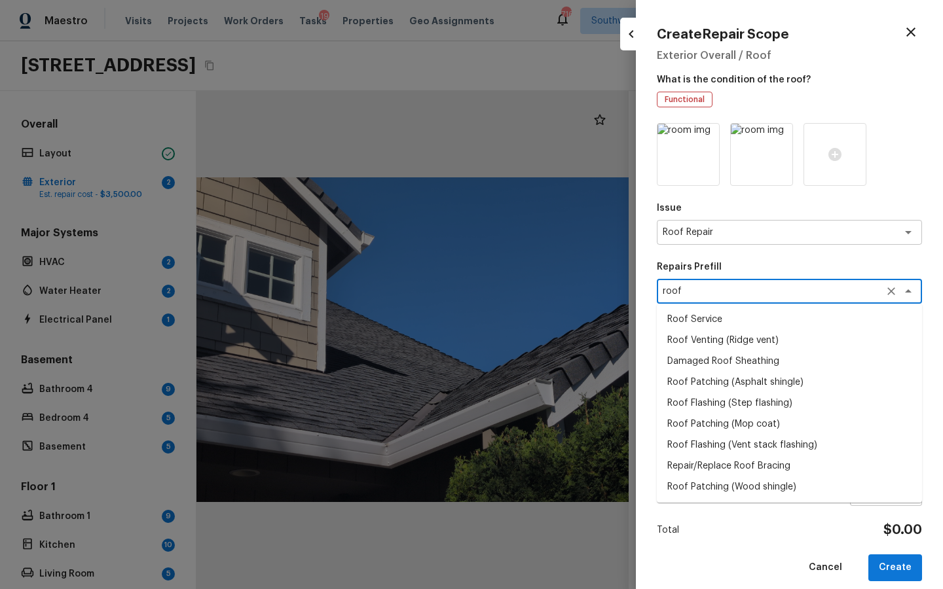
type textarea "roof"
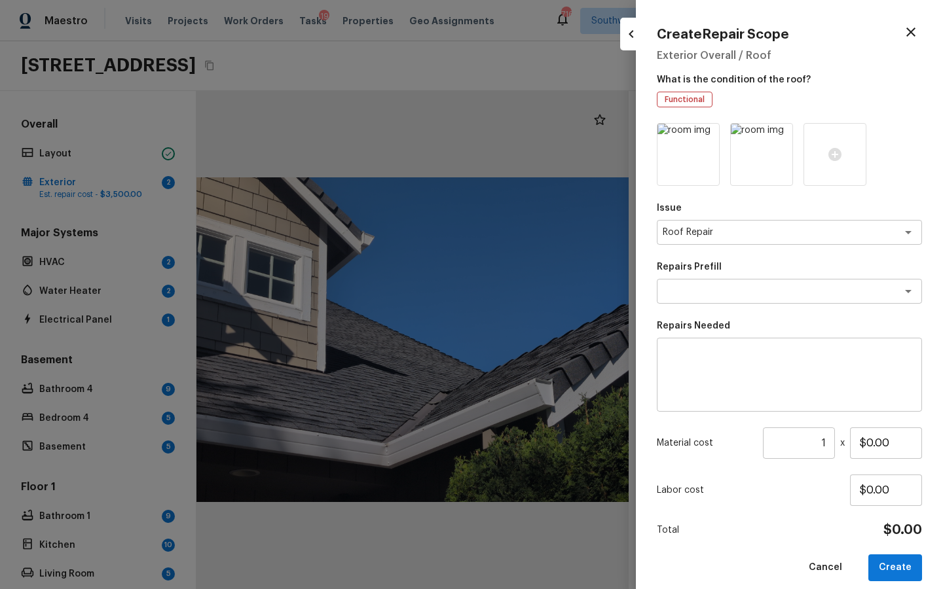
click at [650, 453] on div "Create Repair Scope Exterior Overall / Roof What is the condition of the roof? …" at bounding box center [789, 294] width 307 height 589
click at [731, 364] on textarea at bounding box center [789, 375] width 247 height 52
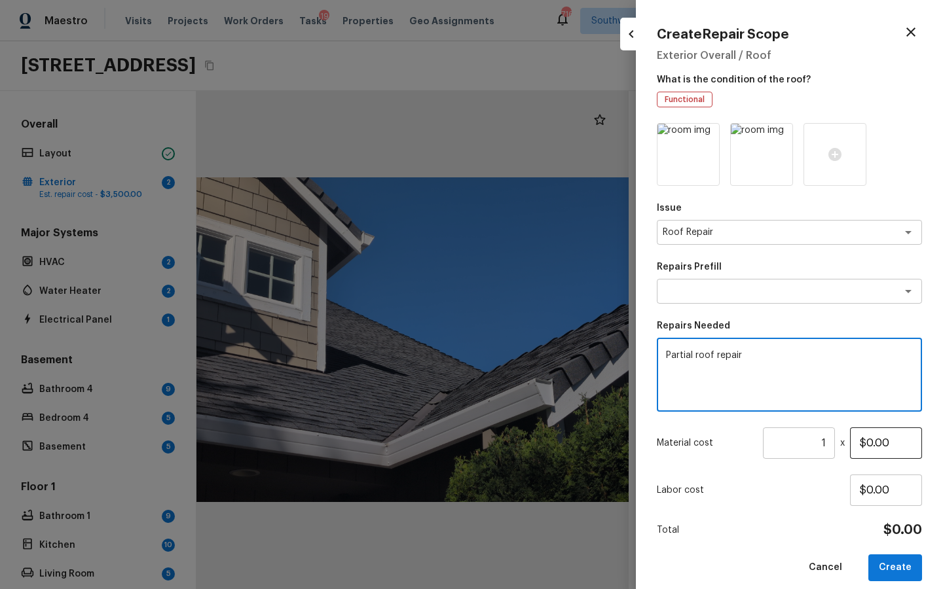
type textarea "Partial roof repair"
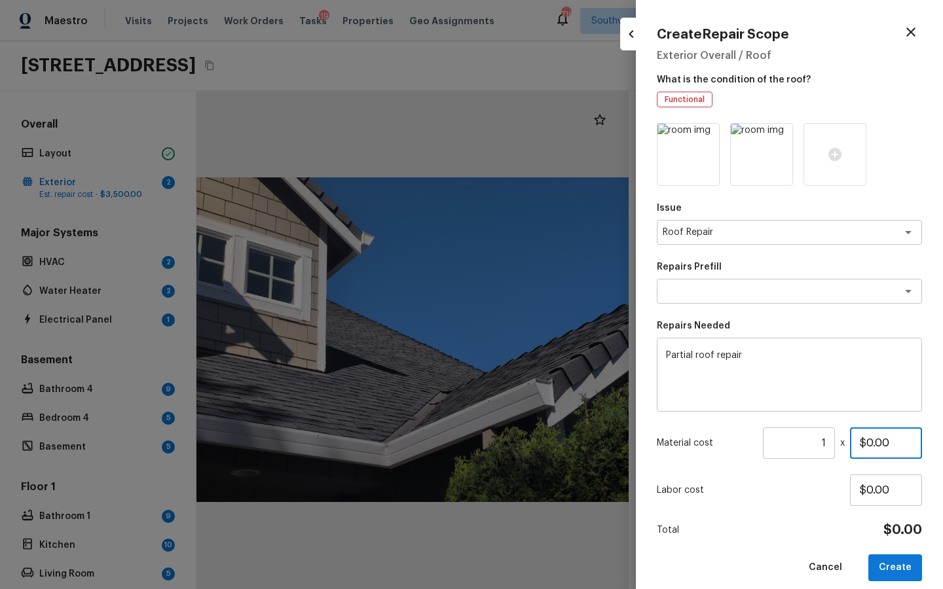
click at [877, 445] on input "$0.00" at bounding box center [886, 443] width 72 height 31
click at [876, 451] on input "$0.00" at bounding box center [886, 443] width 72 height 31
type input "$2,500.00"
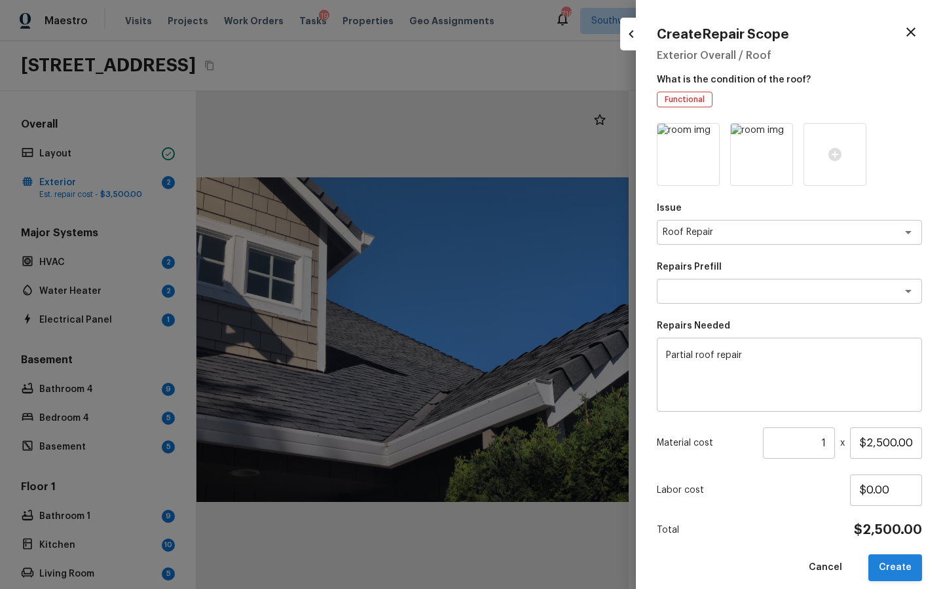
click at [893, 570] on button "Create" at bounding box center [895, 568] width 54 height 27
type input "$0.00"
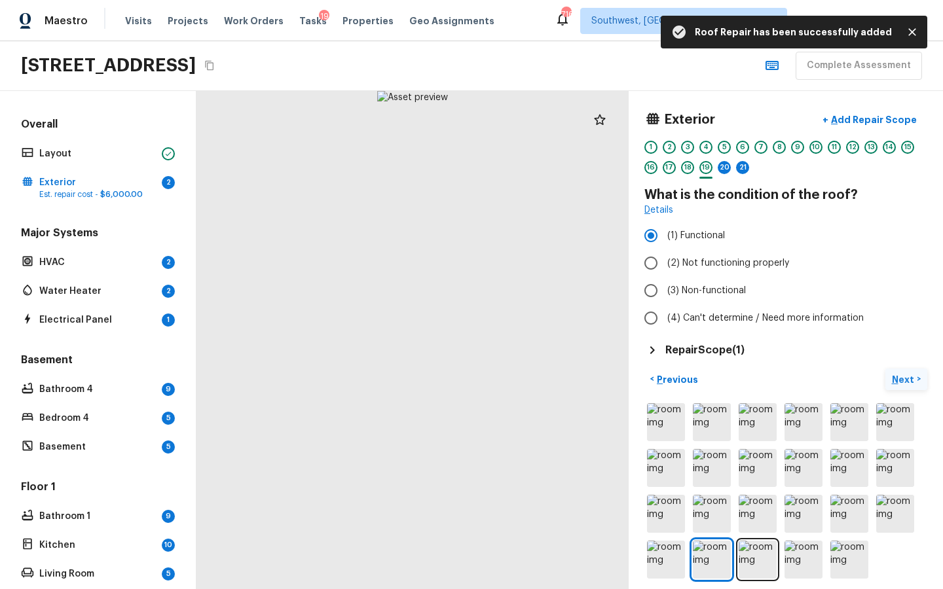
click at [901, 382] on p "Next" at bounding box center [904, 379] width 25 height 13
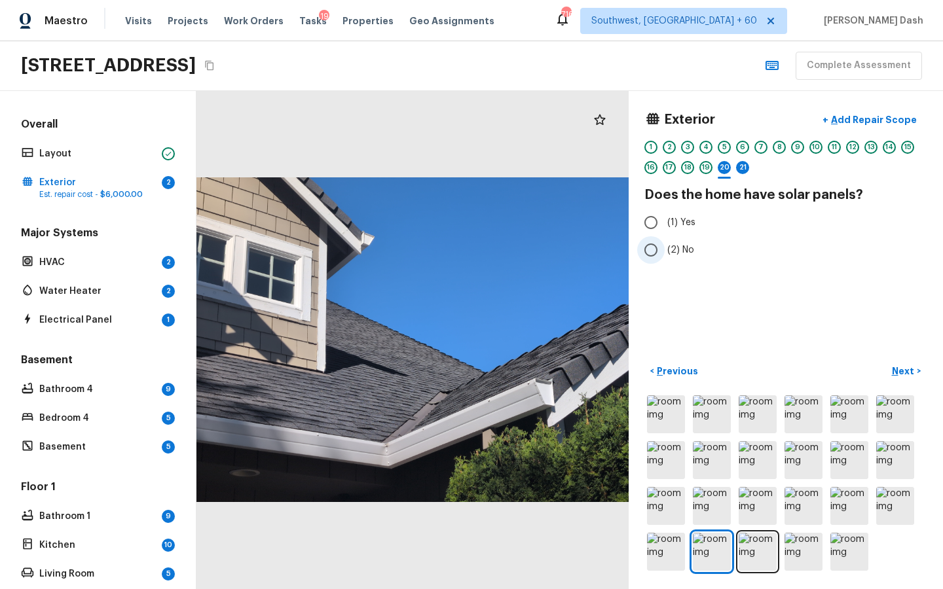
click at [666, 250] on label "(2) No" at bounding box center [777, 250] width 280 height 28
click at [665, 250] on input "(2) No" at bounding box center [651, 250] width 28 height 28
radio input "true"
click at [894, 369] on p "Next" at bounding box center [904, 371] width 25 height 13
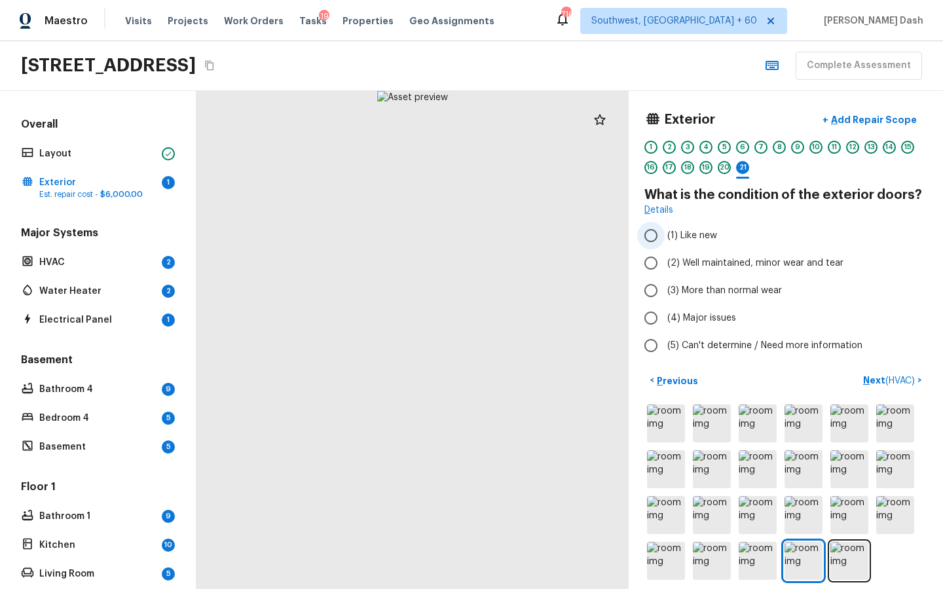
click at [683, 247] on label "(1) Like new" at bounding box center [777, 236] width 280 height 28
click at [665, 247] on input "(1) Like new" at bounding box center [651, 236] width 28 height 28
radio input "true"
click at [725, 242] on label "(1) Like new" at bounding box center [777, 236] width 280 height 28
click at [665, 242] on input "(1) Like new" at bounding box center [651, 236] width 28 height 28
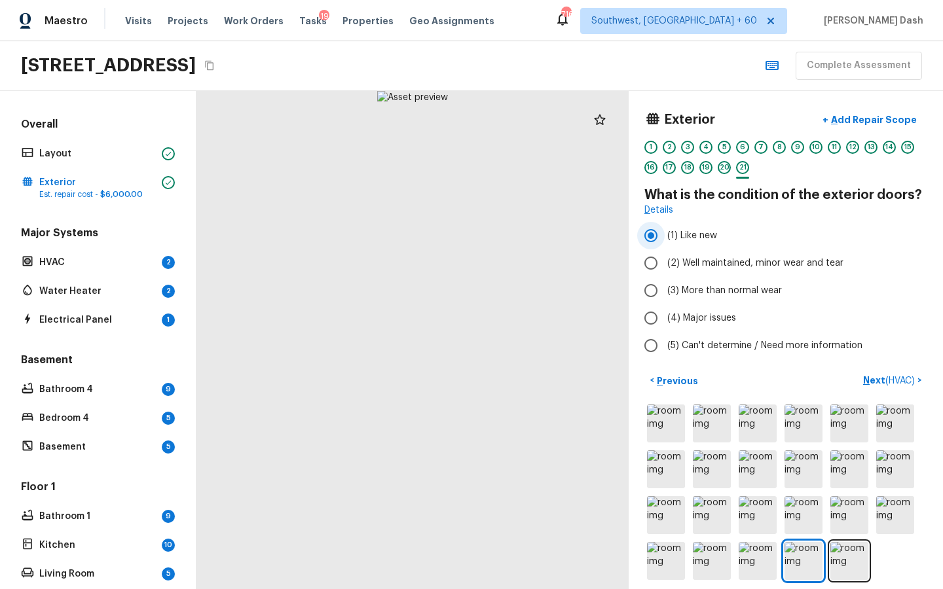
click at [725, 245] on label "(1) Like new" at bounding box center [777, 236] width 280 height 28
click at [665, 245] on input "(1) Like new" at bounding box center [651, 236] width 28 height 28
click at [724, 258] on span "(2) Well maintained, minor wear and tear" at bounding box center [755, 263] width 176 height 13
click at [665, 258] on input "(2) Well maintained, minor wear and tear" at bounding box center [651, 264] width 28 height 28
radio input "true"
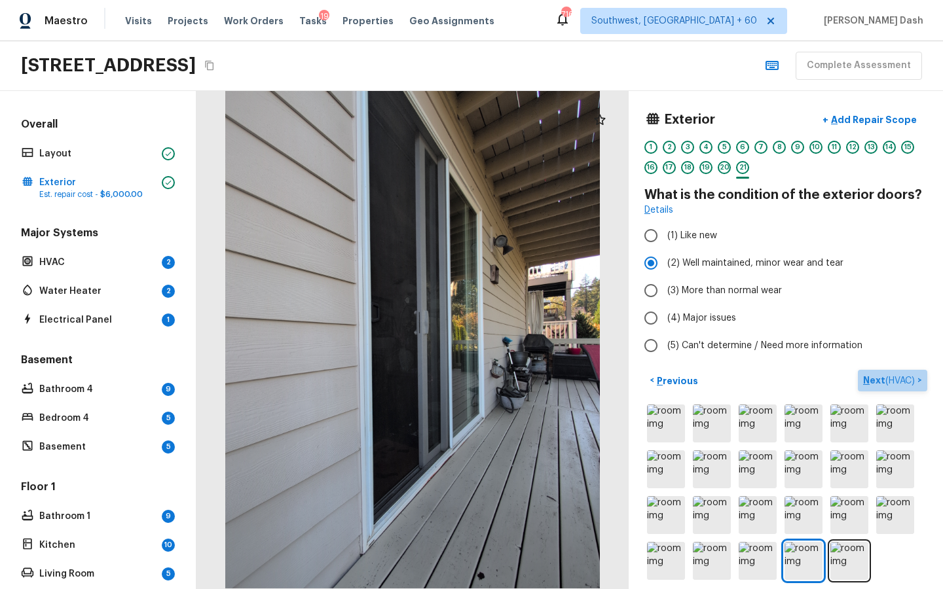
click at [877, 377] on p "Next ( HVAC )" at bounding box center [890, 381] width 54 height 14
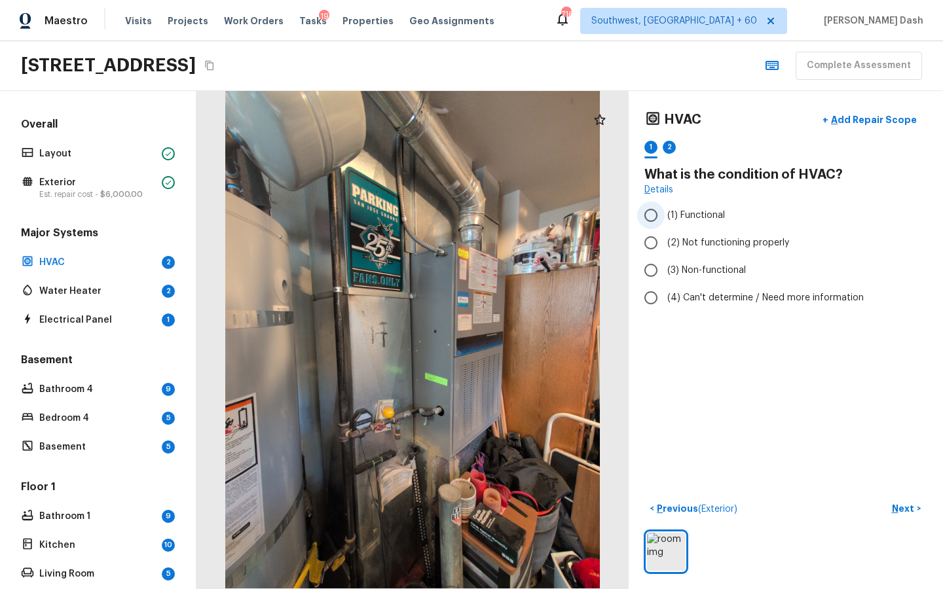
click at [679, 219] on span "(1) Functional" at bounding box center [696, 215] width 58 height 13
click at [665, 219] on input "(1) Functional" at bounding box center [651, 216] width 28 height 28
radio input "true"
click at [914, 505] on p "Next" at bounding box center [904, 508] width 25 height 13
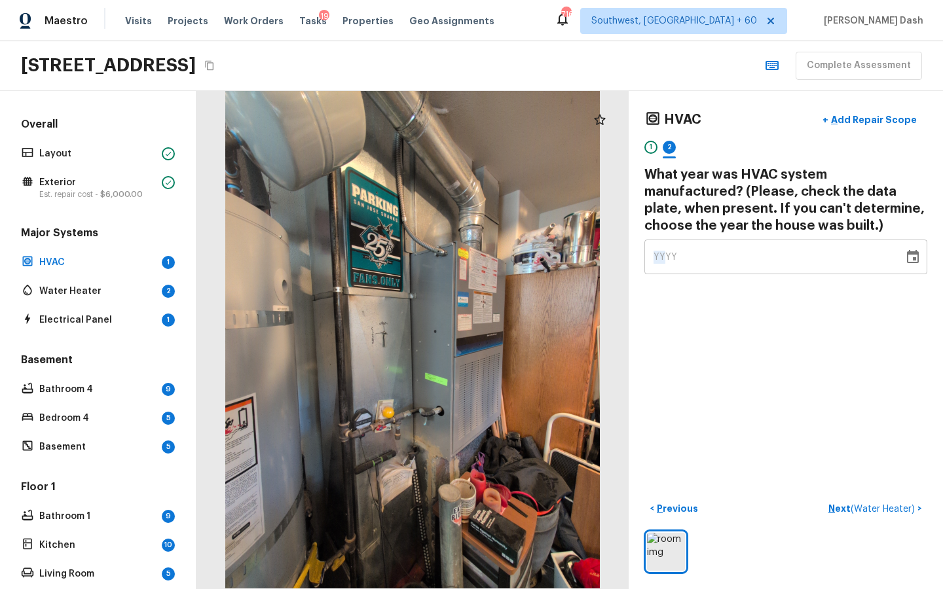
click at [665, 260] on span "YYYY" at bounding box center [666, 257] width 24 height 9
type input "2003"
type input "0004"
type input "2002"
type input "2004"
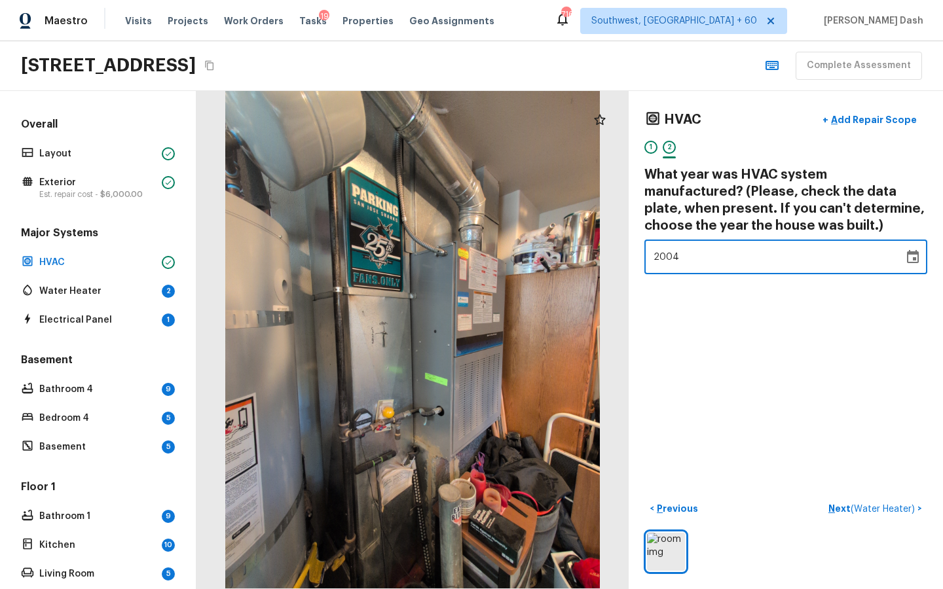
click at [788, 333] on div "HVAC + Add Repair Scope 1 2 What year was HVAC system manufactured? (Please, ch…" at bounding box center [786, 340] width 314 height 498
click at [881, 492] on div "HVAC + Add Repair Scope 1 2 What year was HVAC system manufactured? (Please, ch…" at bounding box center [786, 340] width 314 height 498
click at [881, 506] on span "( Water Heater )" at bounding box center [883, 509] width 64 height 9
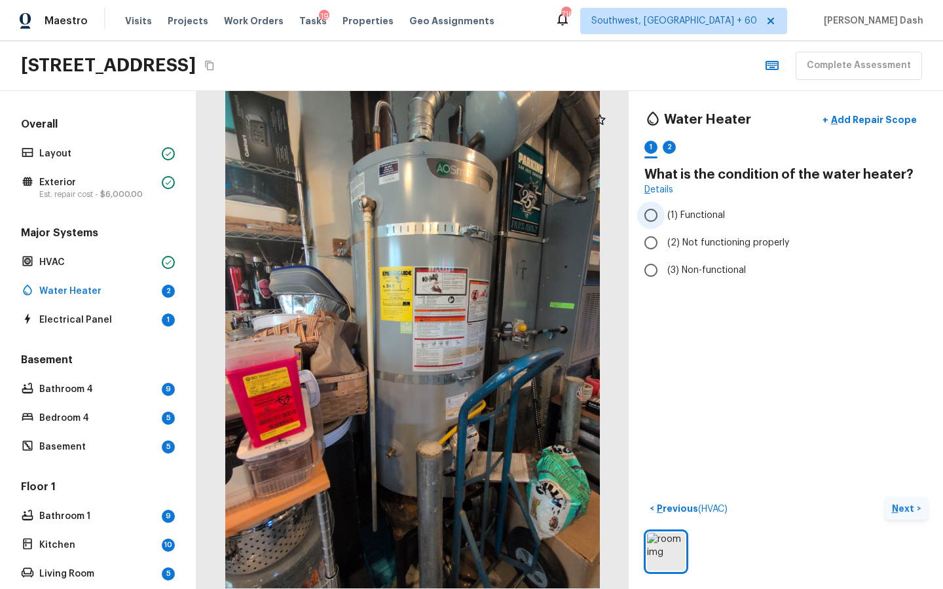
click at [691, 215] on span "(1) Functional" at bounding box center [696, 215] width 58 height 13
click at [665, 215] on input "(1) Functional" at bounding box center [651, 216] width 28 height 28
radio input "true"
click at [911, 502] on p "Next" at bounding box center [904, 508] width 25 height 13
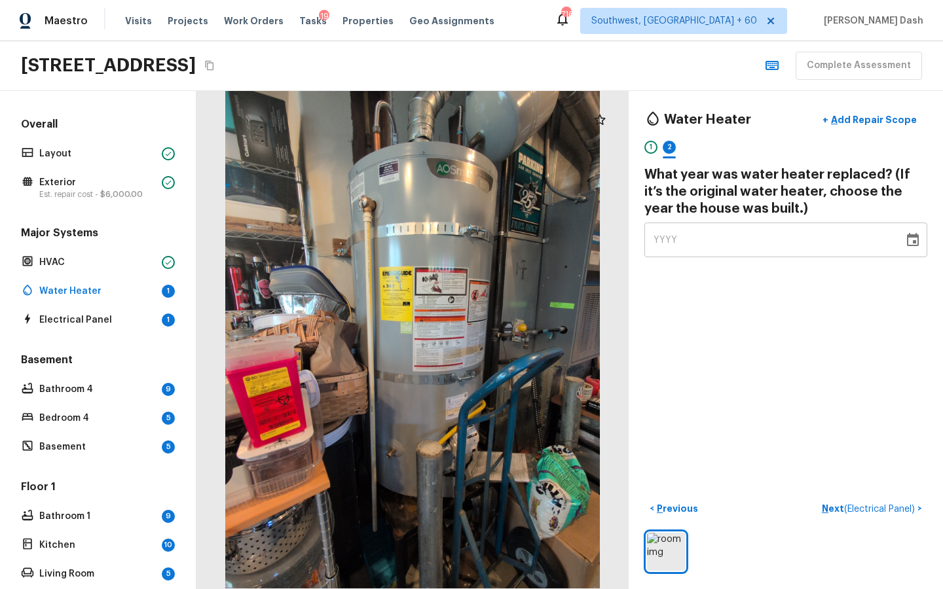
click at [683, 242] on div "YYYY" at bounding box center [774, 240] width 241 height 35
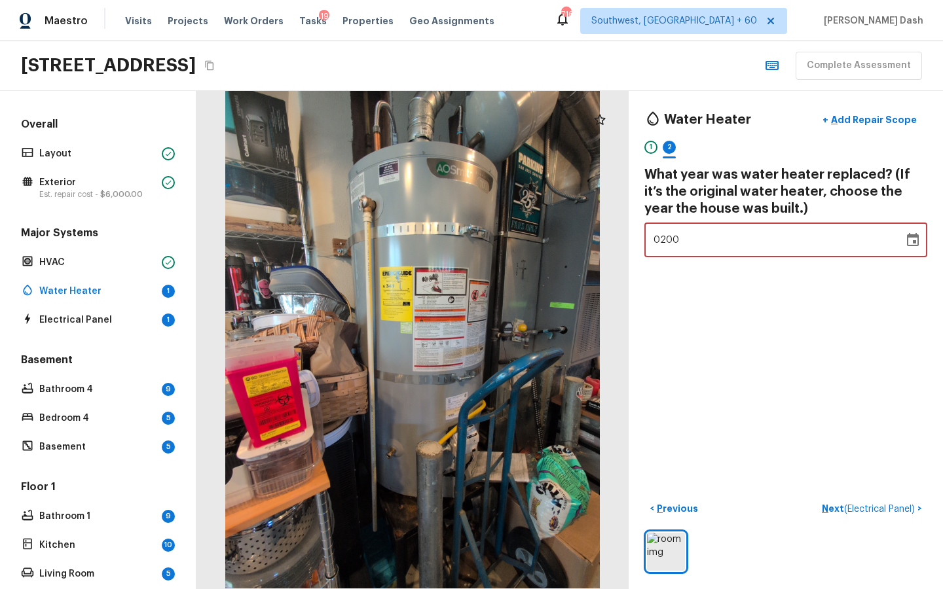
type input "2004"
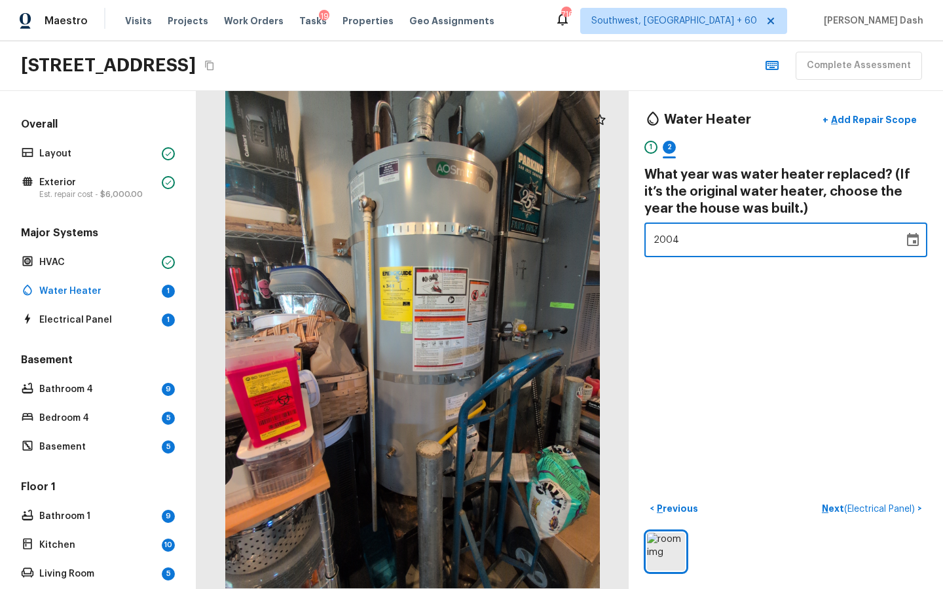
click at [702, 301] on div "Water Heater + Add Repair Scope 1 2 What year was water heater replaced? (If it…" at bounding box center [786, 340] width 314 height 498
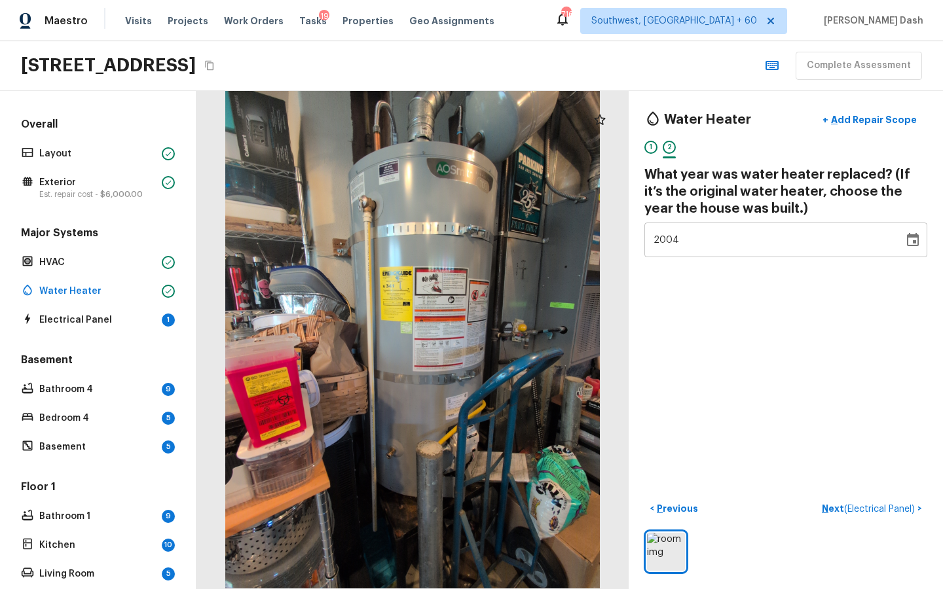
click at [867, 496] on div "Water Heater + Add Repair Scope 1 2 What year was water heater replaced? (If it…" at bounding box center [786, 340] width 314 height 498
click at [867, 506] on span "( Electrical Panel )" at bounding box center [879, 509] width 71 height 9
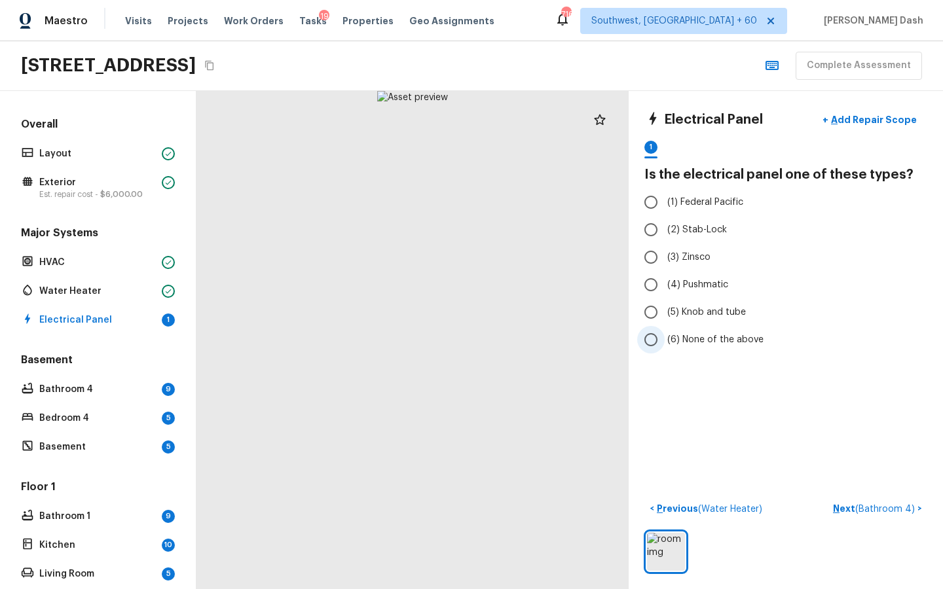
click at [707, 343] on span "(6) None of the above" at bounding box center [715, 339] width 96 height 13
click at [665, 343] on input "(6) None of the above" at bounding box center [651, 340] width 28 height 28
radio input "true"
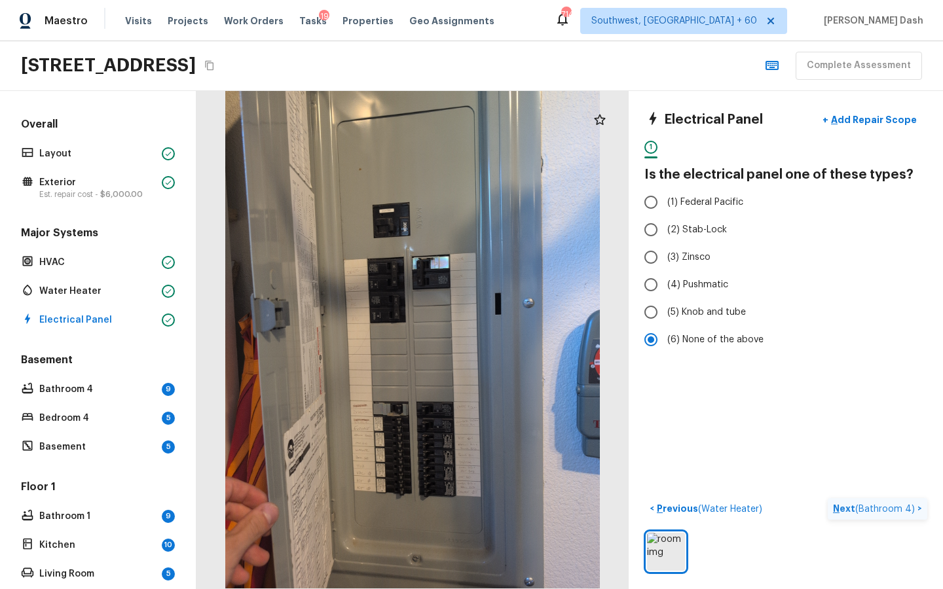
click at [889, 505] on span "( Bathroom 4 )" at bounding box center [885, 509] width 60 height 9
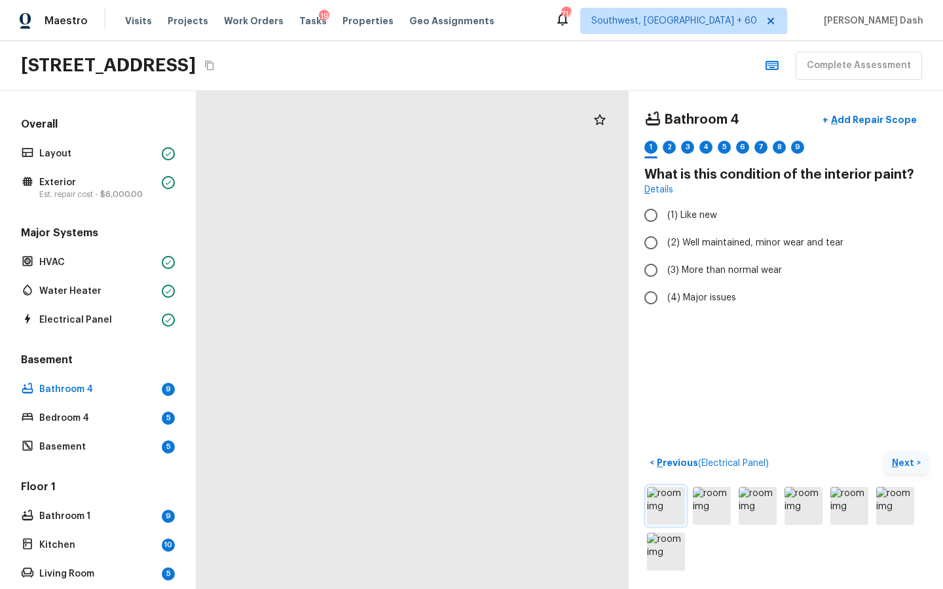
drag, startPoint x: 350, startPoint y: 412, endPoint x: 681, endPoint y: 501, distance: 343.1
click at [680, 501] on div "Bathroom 4 + Add Repair Scope 1 2 3 4 5 6 7 8 9 What is this condition of the i…" at bounding box center [569, 340] width 747 height 498
drag, startPoint x: 323, startPoint y: 372, endPoint x: 271, endPoint y: 149, distance: 228.6
drag, startPoint x: 319, startPoint y: 221, endPoint x: 284, endPoint y: 269, distance: 59.5
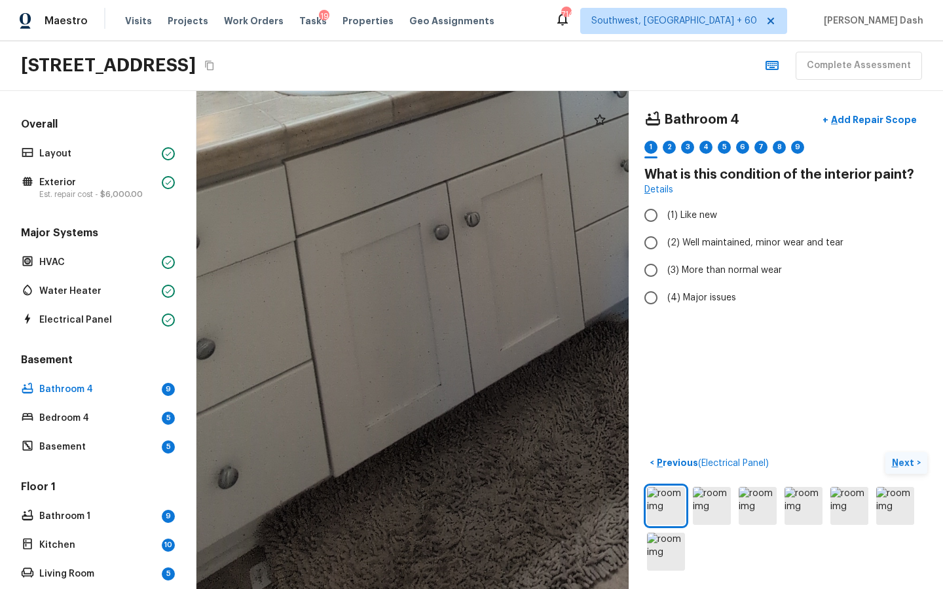
drag, startPoint x: 319, startPoint y: 253, endPoint x: 420, endPoint y: 371, distance: 155.1
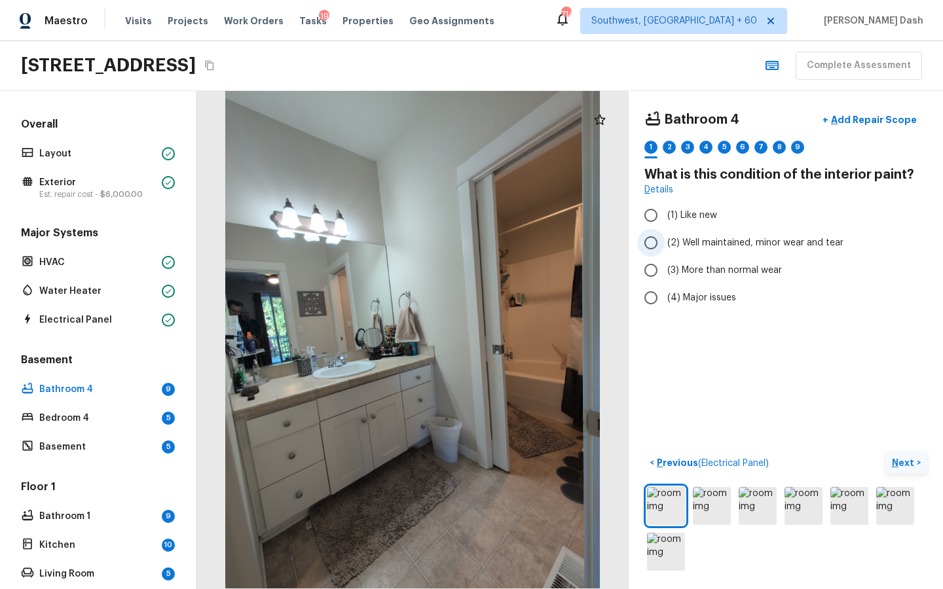
click at [667, 250] on label "(2) Well maintained, minor wear and tear" at bounding box center [777, 243] width 280 height 28
click at [665, 250] on input "(2) Well maintained, minor wear and tear" at bounding box center [651, 243] width 28 height 28
radio input "true"
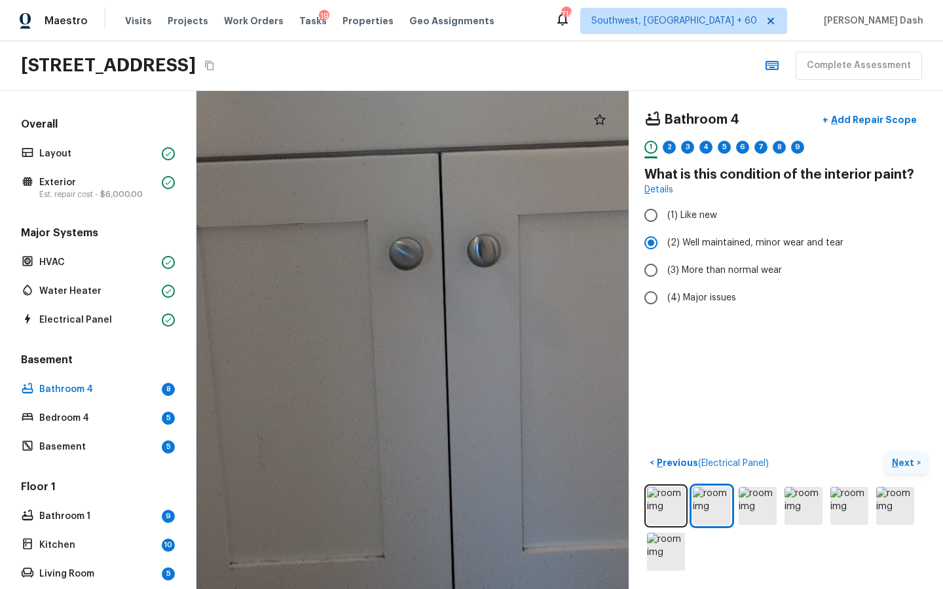
drag, startPoint x: 428, startPoint y: 410, endPoint x: 551, endPoint y: 458, distance: 132.1
click at [551, 458] on div at bounding box center [418, 188] width 1507 height 1737
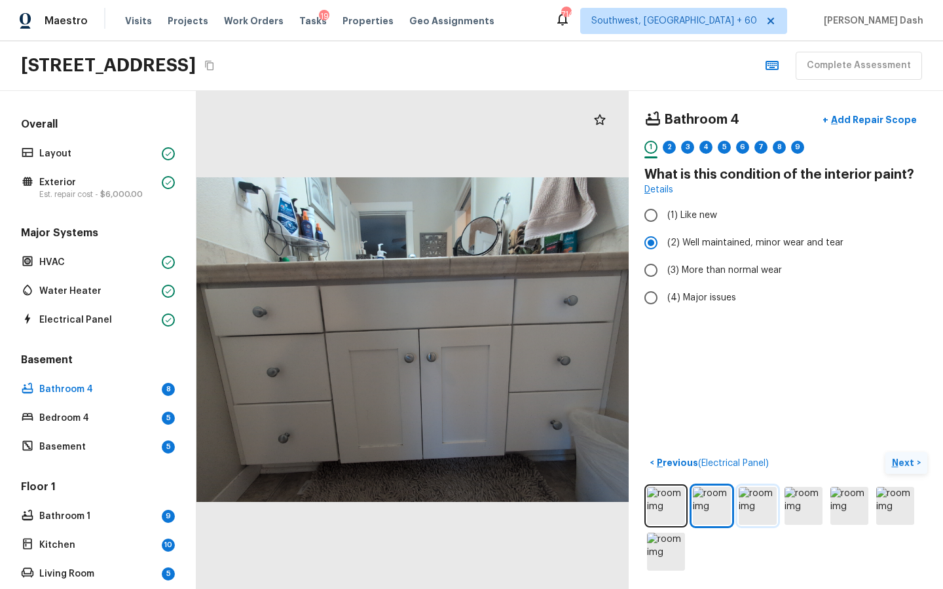
click at [776, 511] on img at bounding box center [758, 506] width 38 height 38
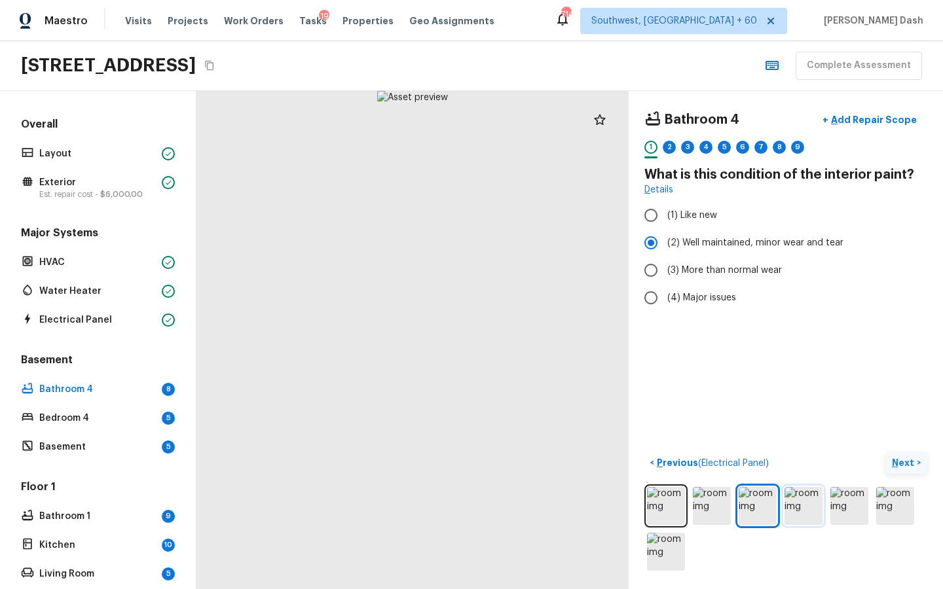
click at [805, 505] on img at bounding box center [804, 506] width 38 height 38
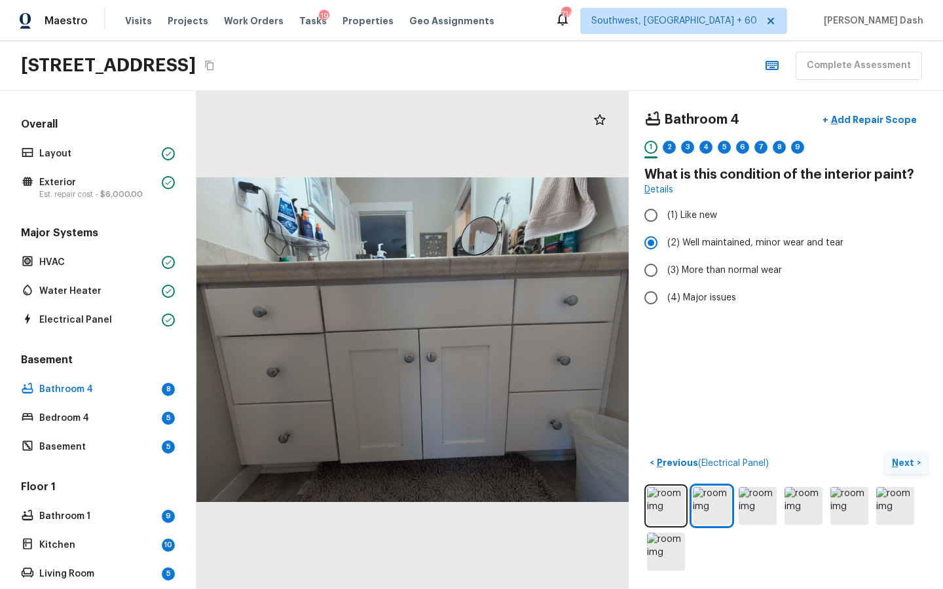
click at [914, 459] on p "Next" at bounding box center [904, 462] width 25 height 13
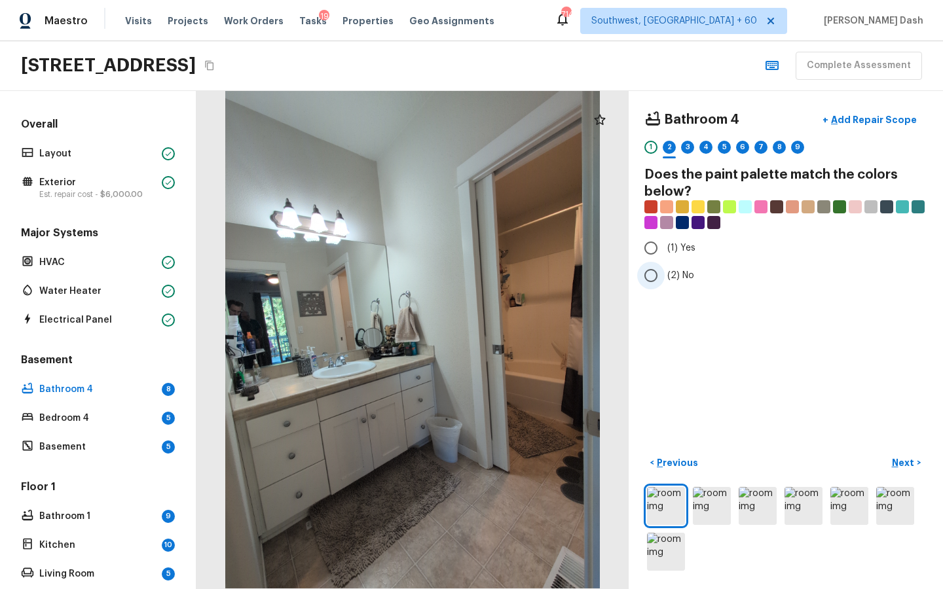
click at [685, 286] on label "(2) No" at bounding box center [777, 276] width 280 height 28
click at [665, 286] on input "(2) No" at bounding box center [651, 276] width 28 height 28
radio input "true"
click at [887, 447] on div "Bathroom 4 + Add Repair Scope 1 2 3 4 5 6 7 8 9 Does the paint palette match th…" at bounding box center [786, 340] width 314 height 498
click at [891, 453] on button "Next >" at bounding box center [906, 464] width 42 height 22
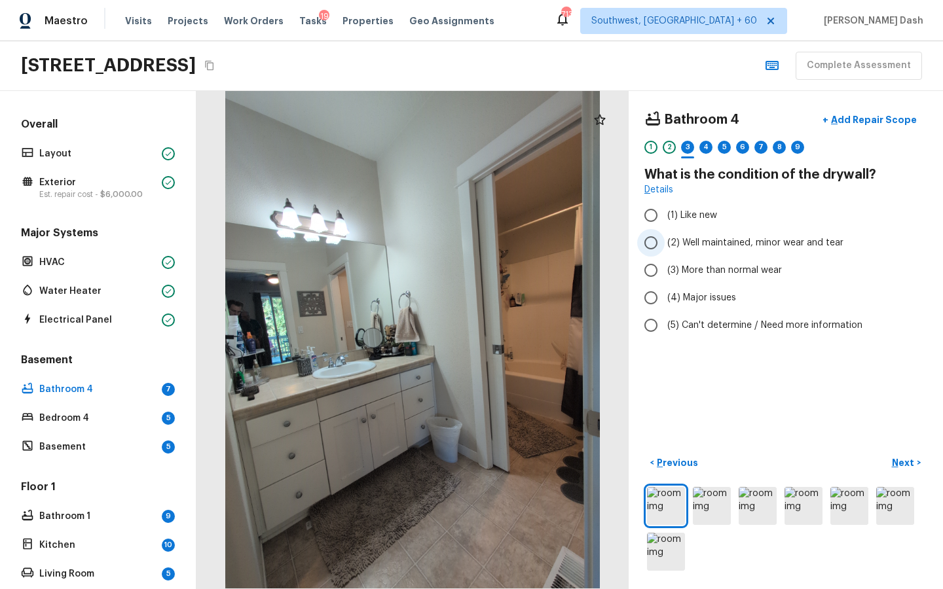
click at [684, 244] on span "(2) Well maintained, minor wear and tear" at bounding box center [755, 242] width 176 height 13
click at [665, 244] on input "(2) Well maintained, minor wear and tear" at bounding box center [651, 243] width 28 height 28
radio input "true"
click at [908, 462] on p "Next" at bounding box center [904, 462] width 25 height 13
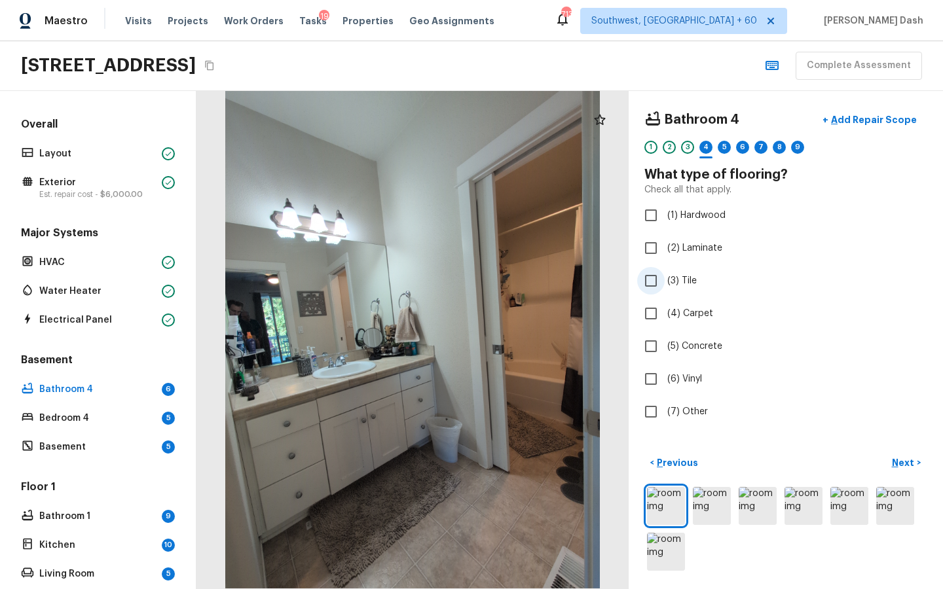
click at [669, 276] on span "(3) Tile" at bounding box center [681, 280] width 29 height 13
click at [665, 276] on input "(3) Tile" at bounding box center [651, 281] width 28 height 28
checkbox input "true"
click at [910, 473] on button "Next >" at bounding box center [906, 464] width 42 height 22
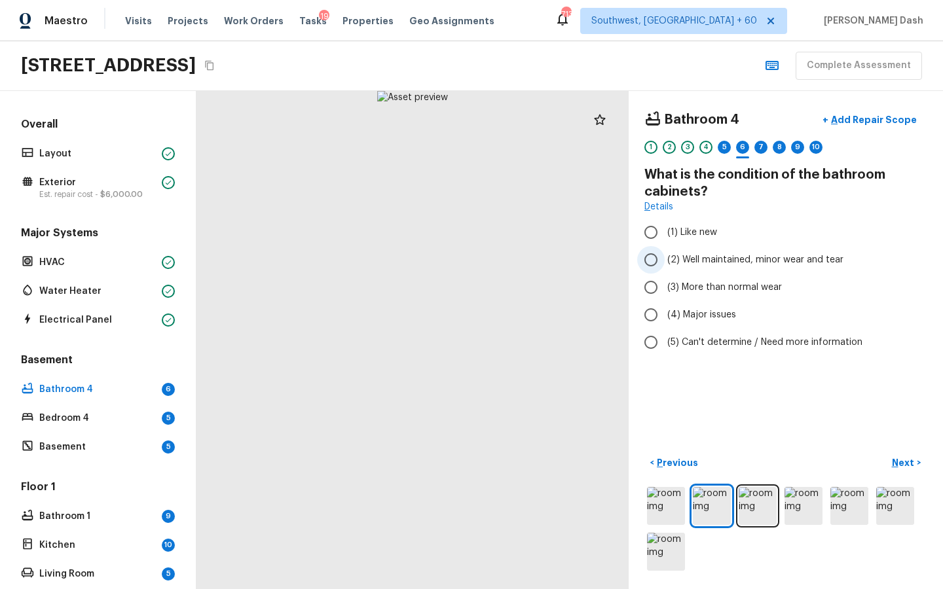
click at [681, 253] on span "(2) Well maintained, minor wear and tear" at bounding box center [755, 259] width 176 height 13
click at [665, 253] on input "(2) Well maintained, minor wear and tear" at bounding box center [651, 260] width 28 height 28
radio input "true"
click at [855, 116] on p "Add Repair Scope" at bounding box center [872, 119] width 88 height 13
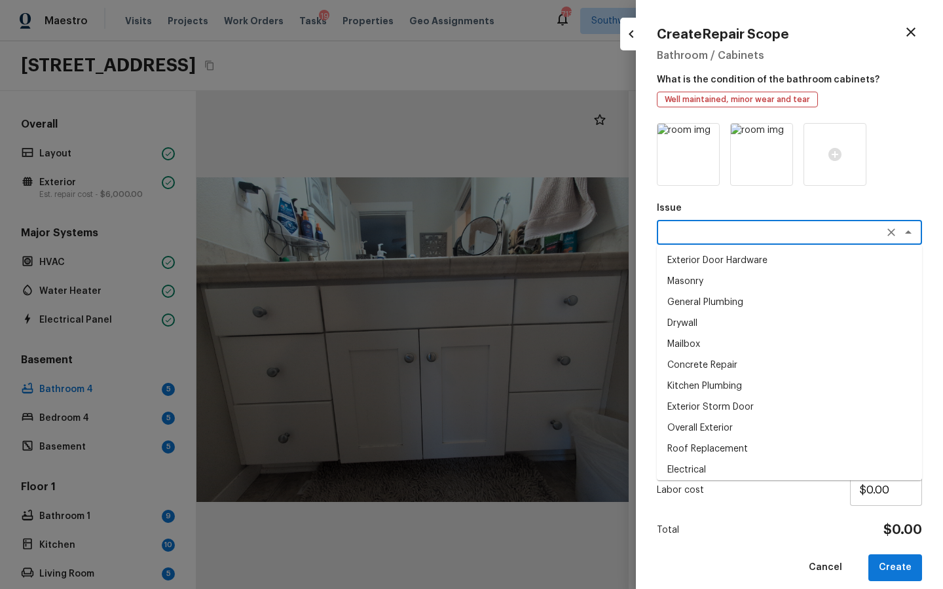
click at [711, 227] on textarea at bounding box center [771, 232] width 217 height 13
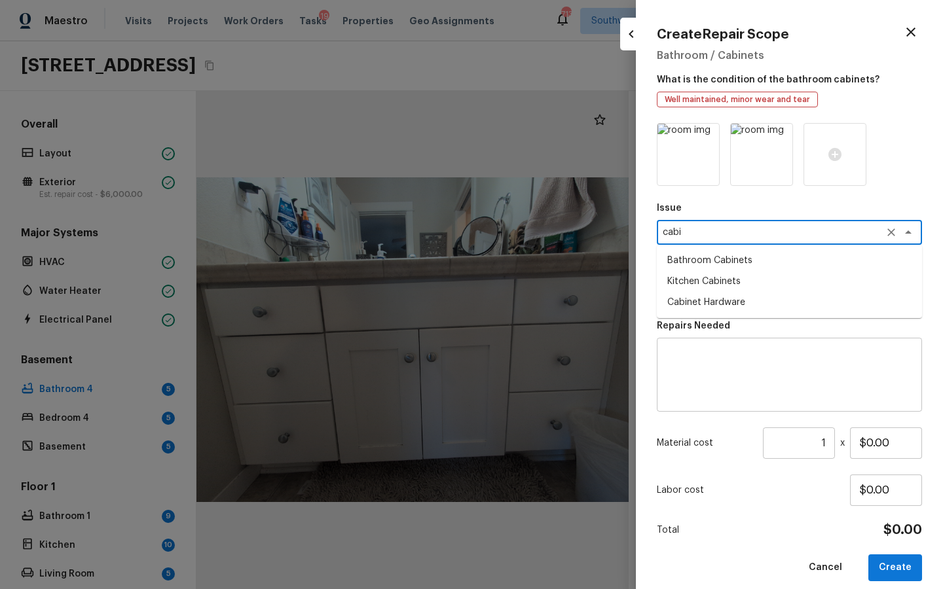
drag, startPoint x: 703, startPoint y: 259, endPoint x: 692, endPoint y: 278, distance: 22.4
click at [703, 259] on li "Bathroom Cabinets" at bounding box center [789, 260] width 265 height 21
click at [686, 284] on div "x ​" at bounding box center [789, 291] width 265 height 25
type textarea "Bathroom Cabinets"
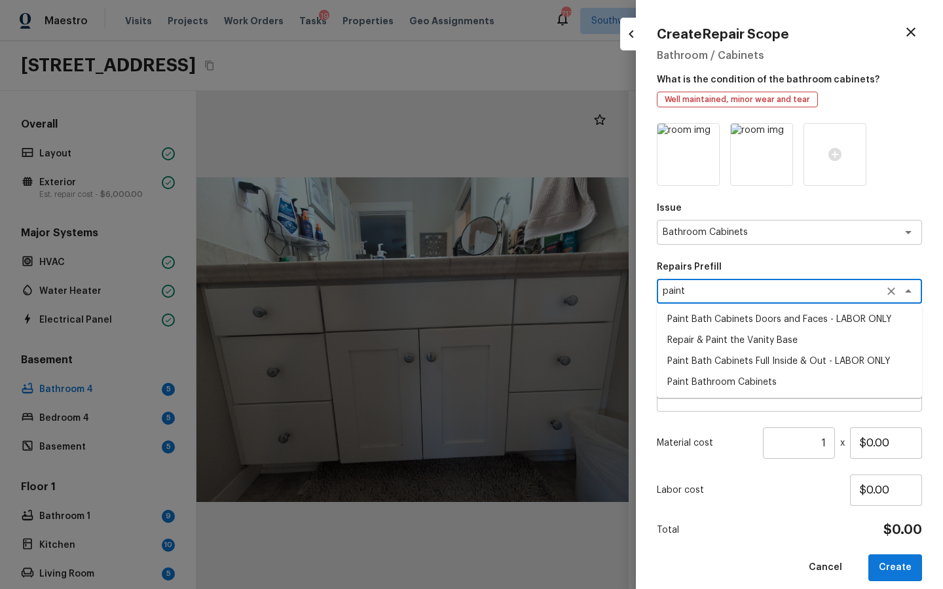
click at [721, 321] on li "Paint Bath Cabinets Doors and Faces - LABOR ONLY" at bounding box center [789, 319] width 265 height 21
type textarea "Paint Bath Cabinets Doors and Faces - LABOR ONLY"
type textarea "Prep, sand, mask and apply 2 coats of paint to the bathroom cabinet doors and b…"
type input "$30.00"
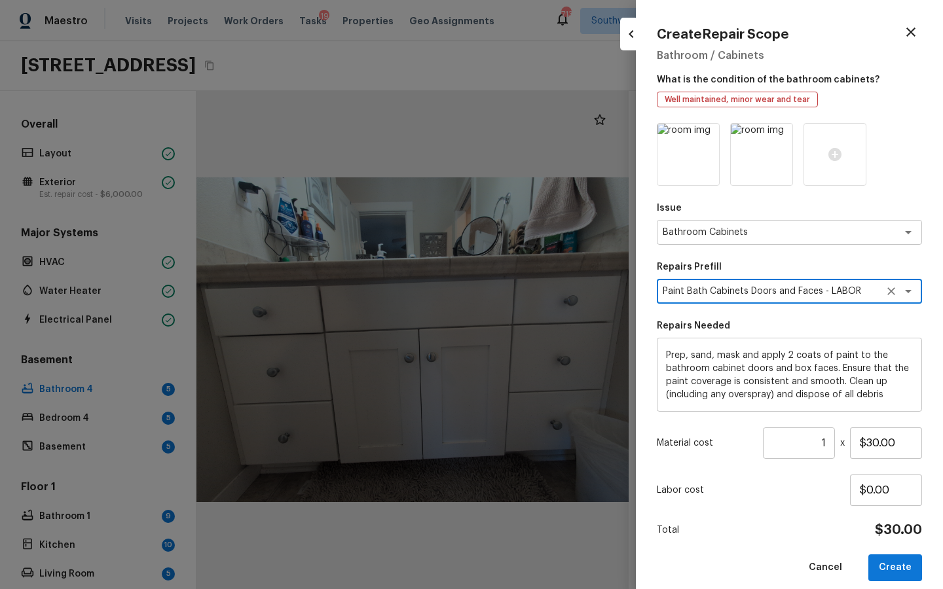
type textarea "Paint Bath Cabinets Doors and Faces - LABOR ONLY"
click at [820, 441] on input "1" at bounding box center [799, 443] width 72 height 31
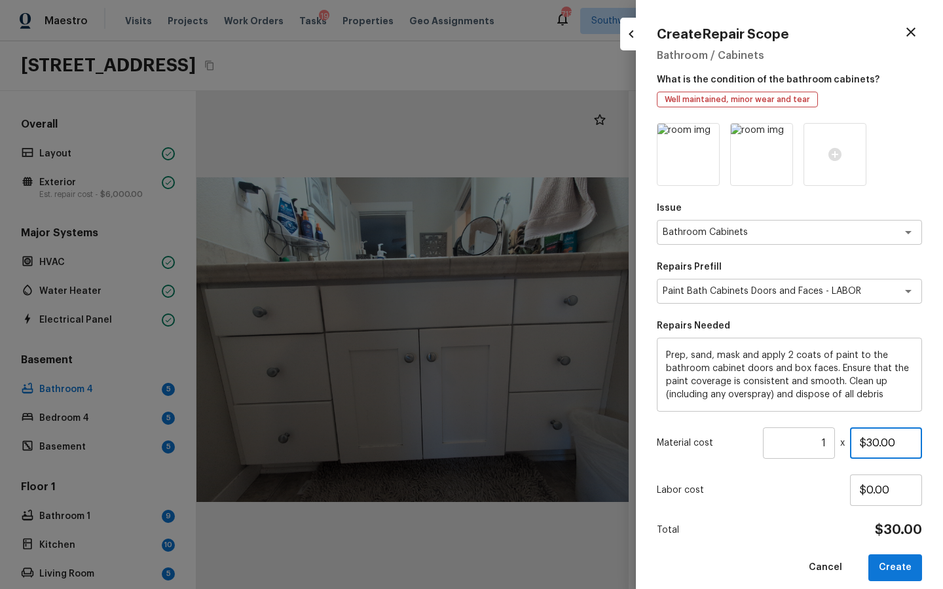
click at [876, 448] on input "$30.00" at bounding box center [886, 443] width 72 height 31
type input "$1,000.00"
click at [900, 561] on button "Create" at bounding box center [895, 568] width 54 height 27
type input "$0.00"
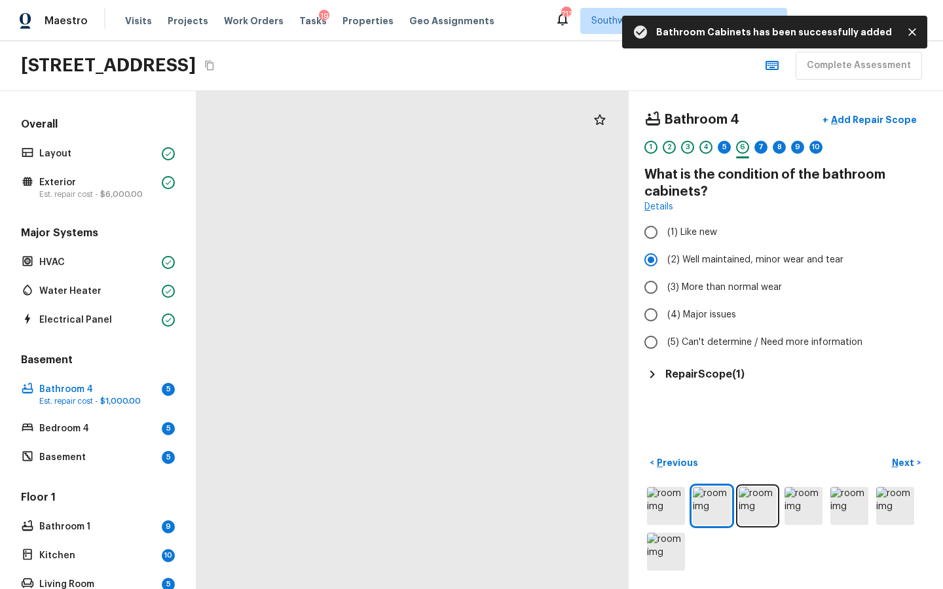
drag, startPoint x: 432, startPoint y: 375, endPoint x: 624, endPoint y: 49, distance: 377.8
click at [624, 49] on div "Maestro Visits Projects Work Orders Tasks 19 Properties Geo Assignments 713 Sou…" at bounding box center [471, 294] width 943 height 589
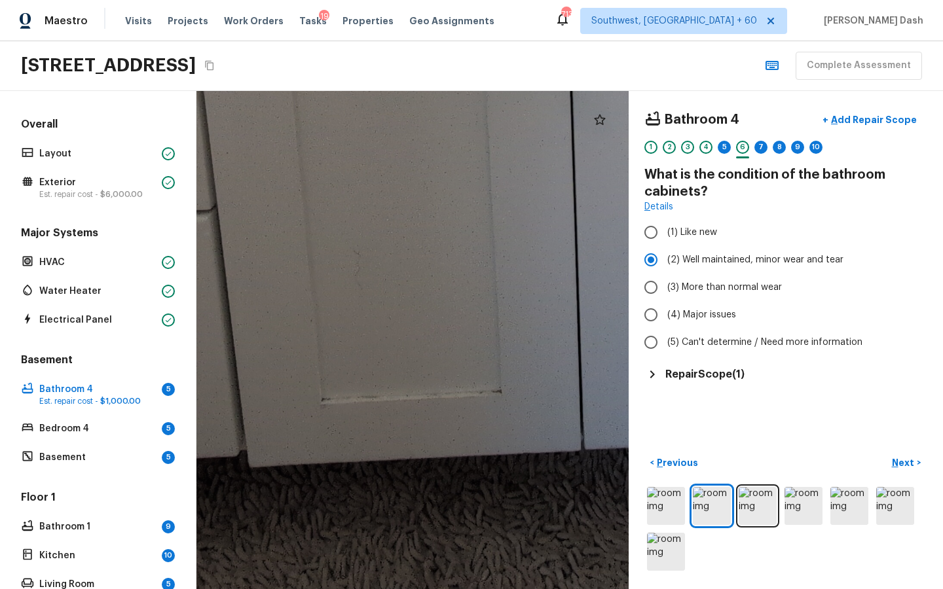
drag, startPoint x: 371, startPoint y: 382, endPoint x: 516, endPoint y: 331, distance: 154.3
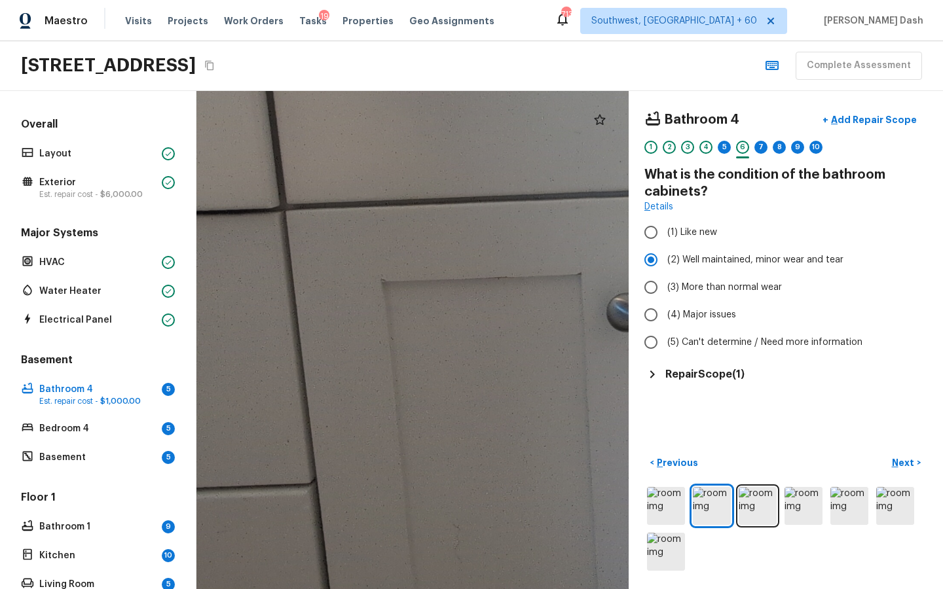
drag, startPoint x: 272, startPoint y: 194, endPoint x: 371, endPoint y: 460, distance: 283.7
click at [371, 460] on div at bounding box center [640, 237] width 1754 height 2023
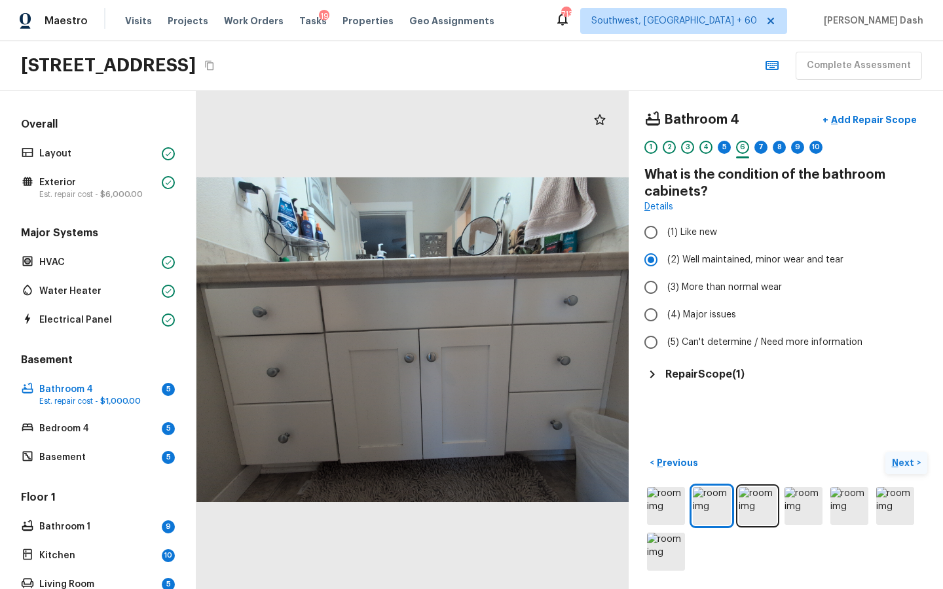
click at [897, 463] on p "Next" at bounding box center [904, 462] width 25 height 13
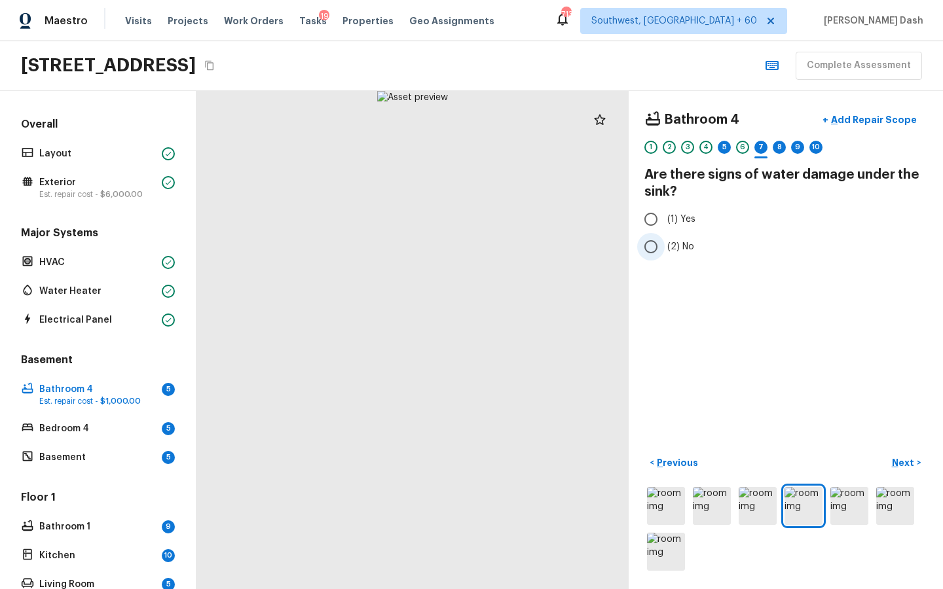
click at [668, 237] on label "(2) No" at bounding box center [777, 247] width 280 height 28
click at [665, 237] on input "(2) No" at bounding box center [651, 247] width 28 height 28
radio input "true"
click at [910, 468] on p "Next" at bounding box center [904, 462] width 25 height 13
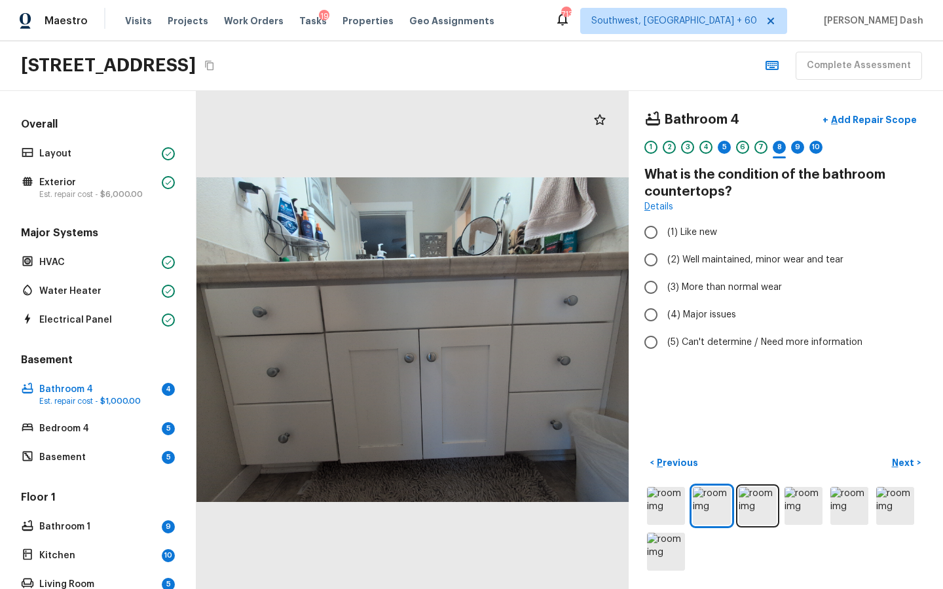
click at [727, 138] on div "Bathroom 4 + Add Repair Scope 1 2 3 4 5 6 7 8 9 10" at bounding box center [785, 134] width 283 height 55
click at [727, 140] on div "Bathroom 4 + Add Repair Scope 1 2 3 4 5 6 7 8 9 10" at bounding box center [785, 134] width 283 height 55
click at [726, 142] on div "5" at bounding box center [724, 147] width 13 height 13
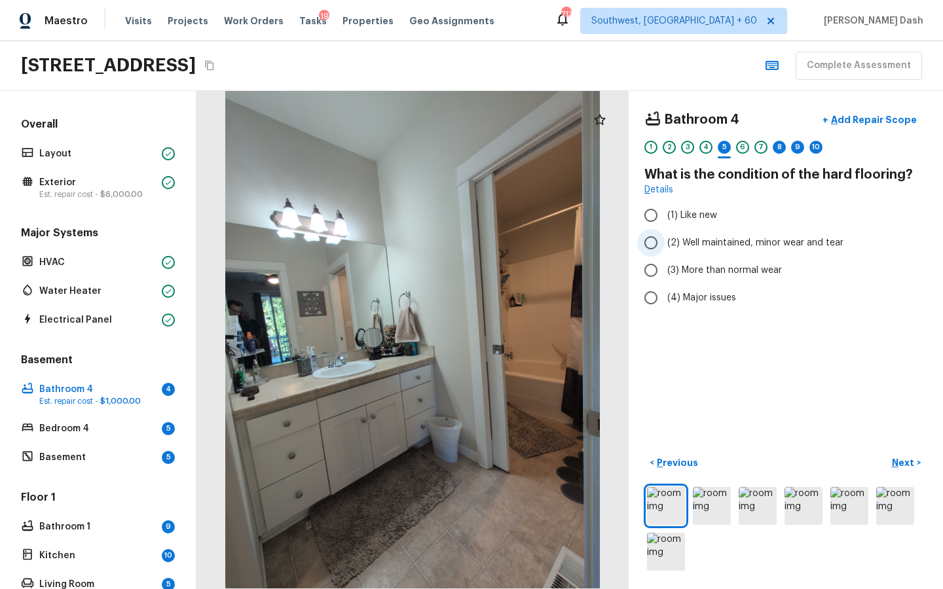
click at [675, 248] on span "(2) Well maintained, minor wear and tear" at bounding box center [755, 242] width 176 height 13
click at [665, 248] on input "(2) Well maintained, minor wear and tear" at bounding box center [651, 243] width 28 height 28
radio input "true"
click at [777, 147] on div "8" at bounding box center [779, 147] width 13 height 13
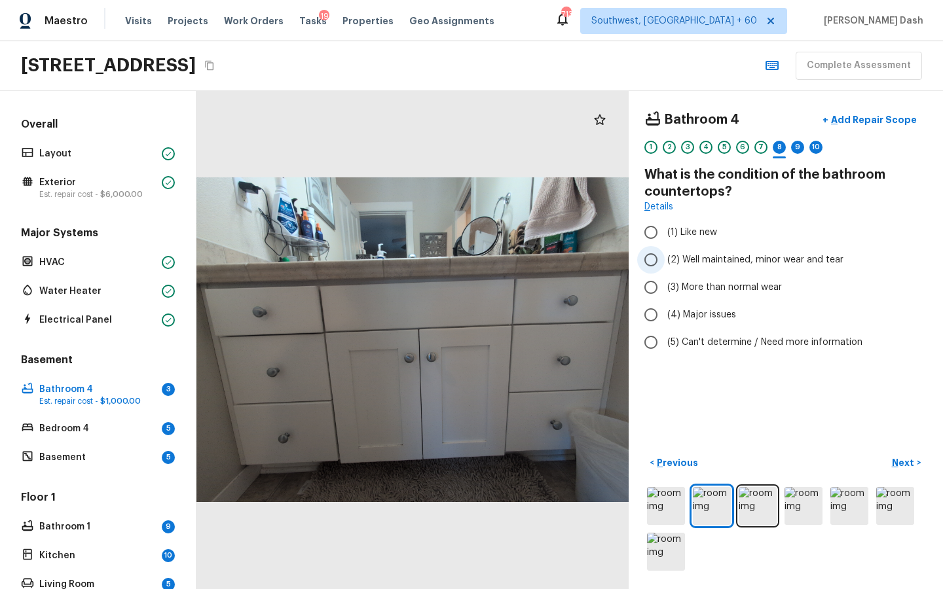
click at [683, 259] on span "(2) Well maintained, minor wear and tear" at bounding box center [755, 259] width 176 height 13
click at [665, 259] on input "(2) Well maintained, minor wear and tear" at bounding box center [651, 260] width 28 height 28
radio input "true"
click at [910, 466] on p "Next" at bounding box center [904, 462] width 25 height 13
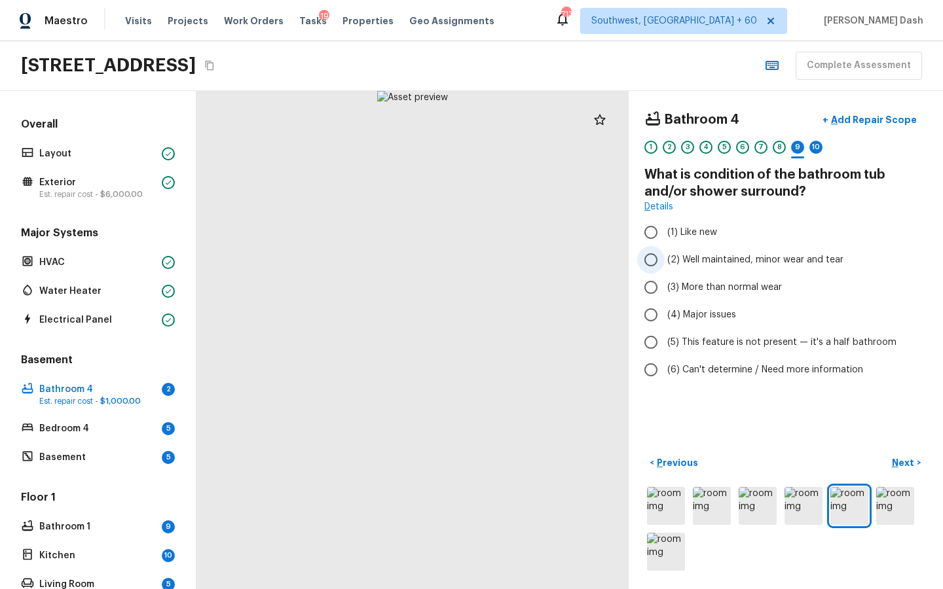
click at [686, 259] on span "(2) Well maintained, minor wear and tear" at bounding box center [755, 259] width 176 height 13
click at [665, 259] on input "(2) Well maintained, minor wear and tear" at bounding box center [651, 260] width 28 height 28
radio input "true"
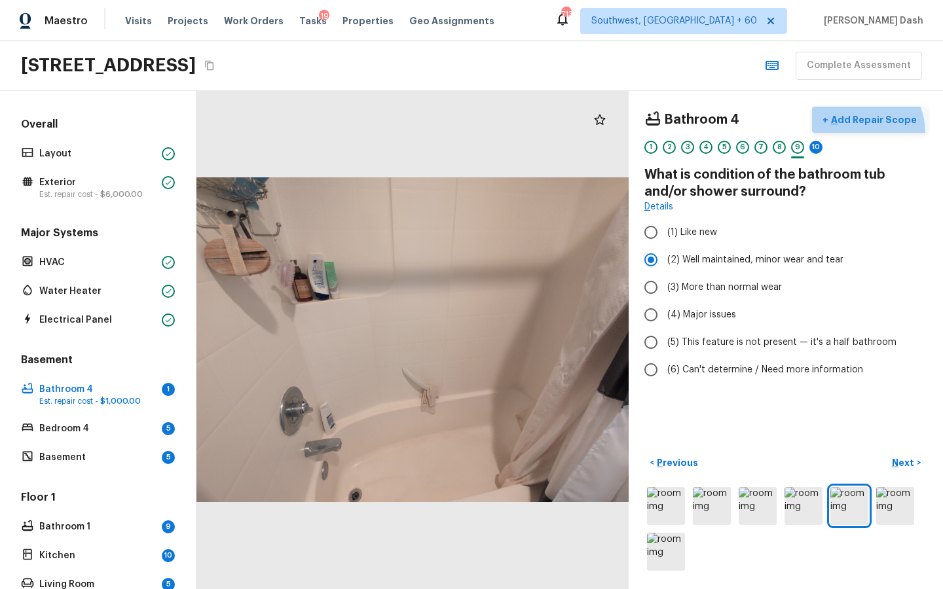
click at [864, 132] on button "+ Add Repair Scope" at bounding box center [869, 120] width 115 height 27
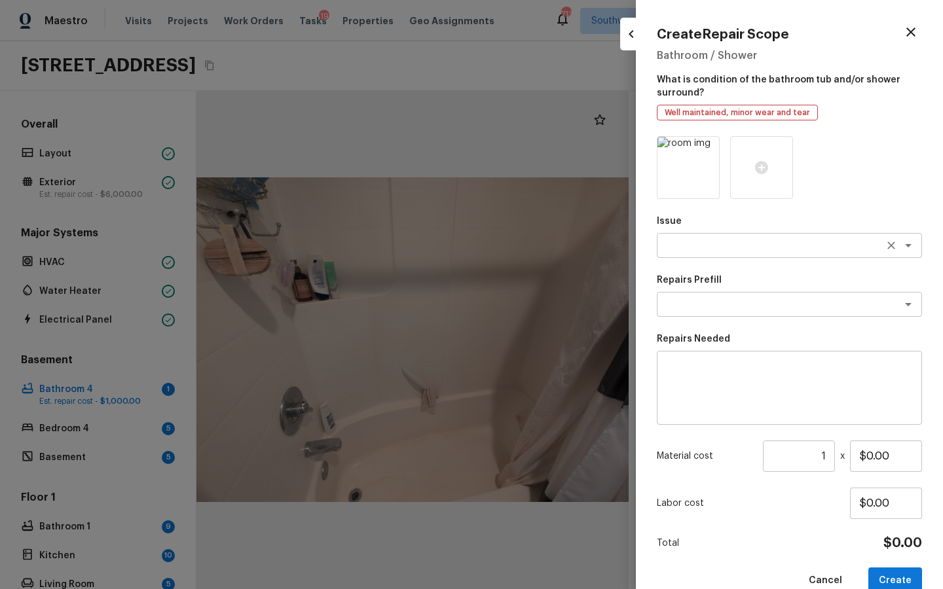
click at [721, 245] on textarea at bounding box center [771, 245] width 217 height 13
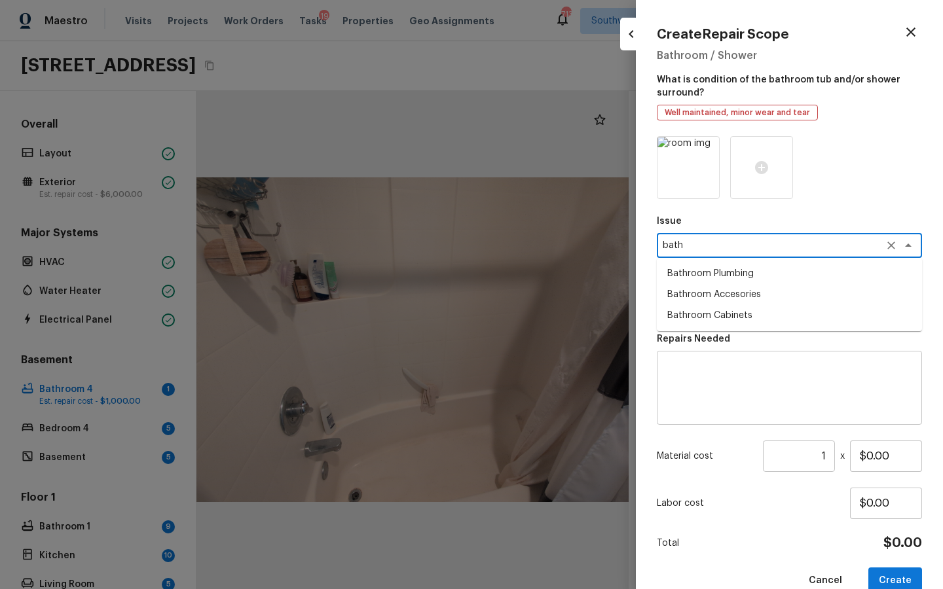
drag, startPoint x: 724, startPoint y: 274, endPoint x: 724, endPoint y: 309, distance: 35.4
click at [724, 274] on li "Bathroom Plumbing" at bounding box center [789, 273] width 265 height 21
type textarea "Bathroom Plumbing"
click at [724, 304] on textarea at bounding box center [771, 304] width 217 height 13
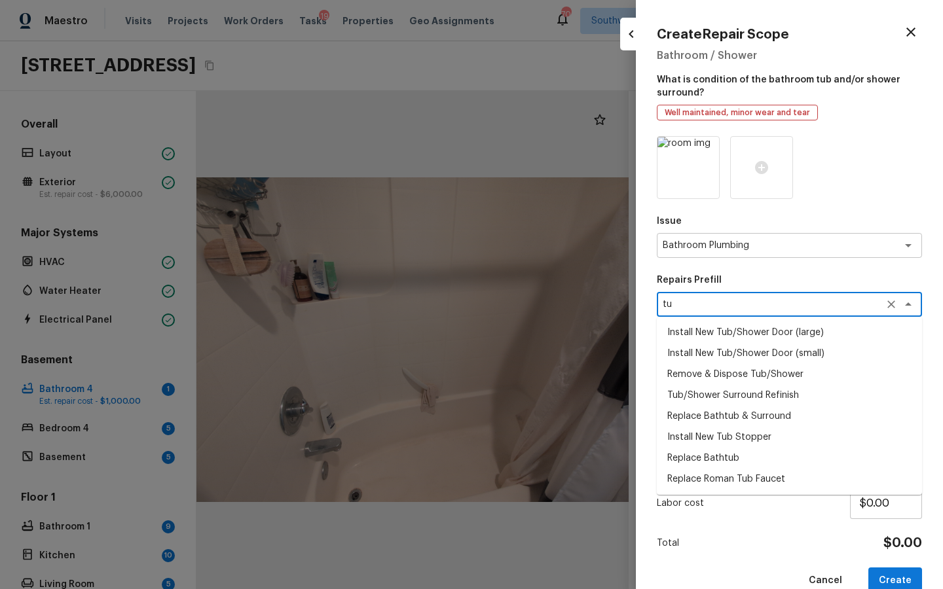
type textarea "t"
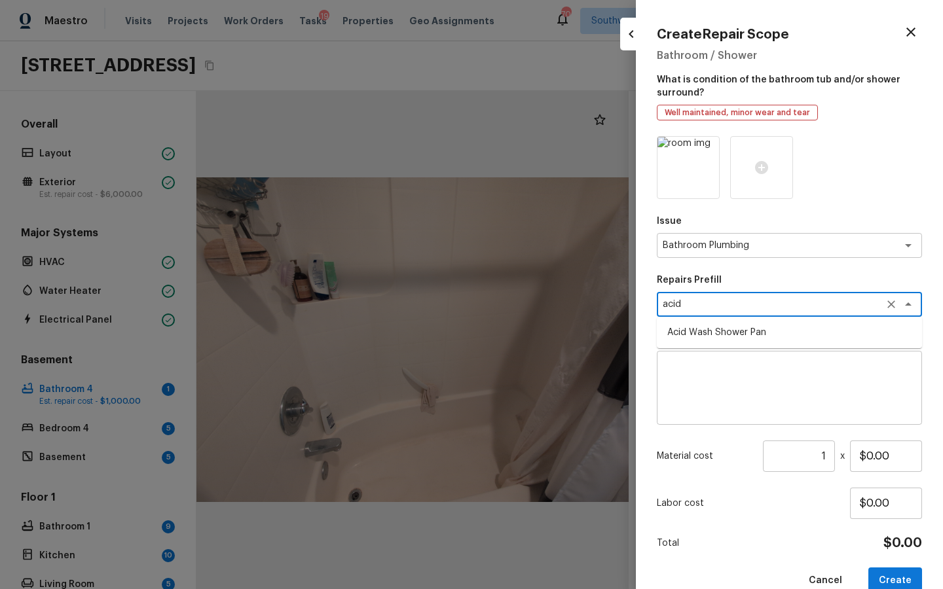
click at [721, 330] on li "Acid Wash Shower Pan" at bounding box center [789, 332] width 265 height 21
type textarea "Acid Wash Shower Pan"
type textarea "Prep and acid wash/deep clean the shower pan."
type input "$50.00"
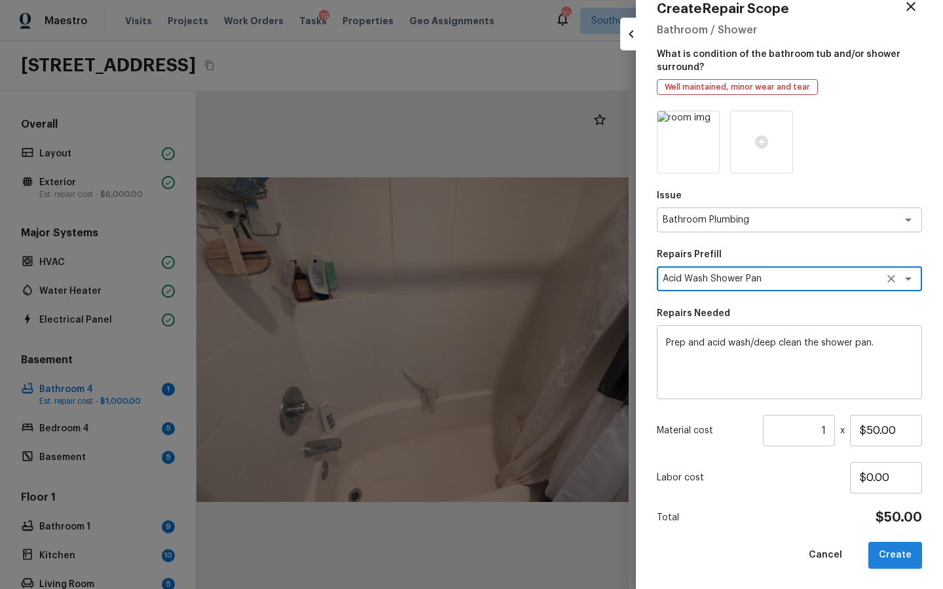
type textarea "Acid Wash Shower Pan"
click at [890, 564] on button "Create" at bounding box center [895, 555] width 54 height 27
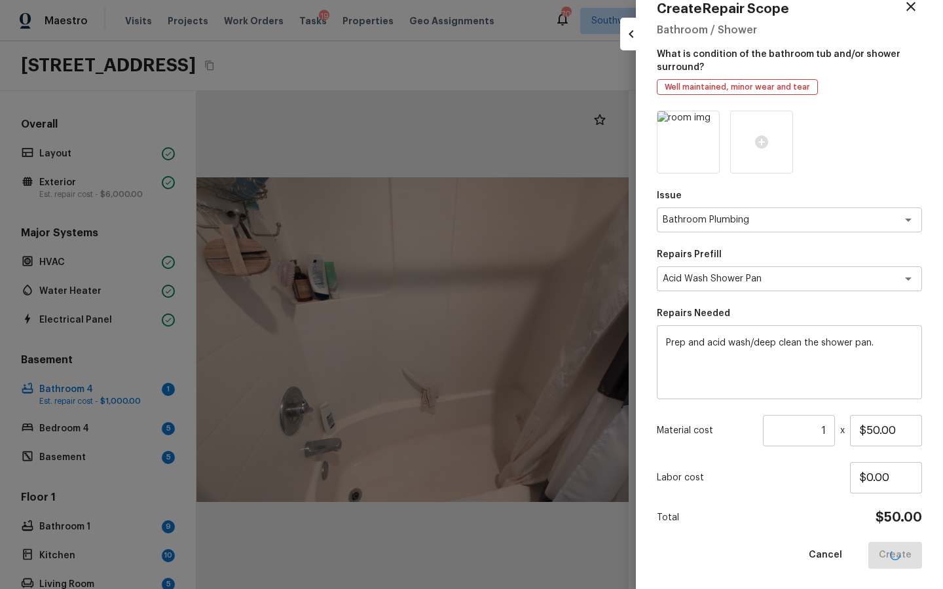
type input "$0.00"
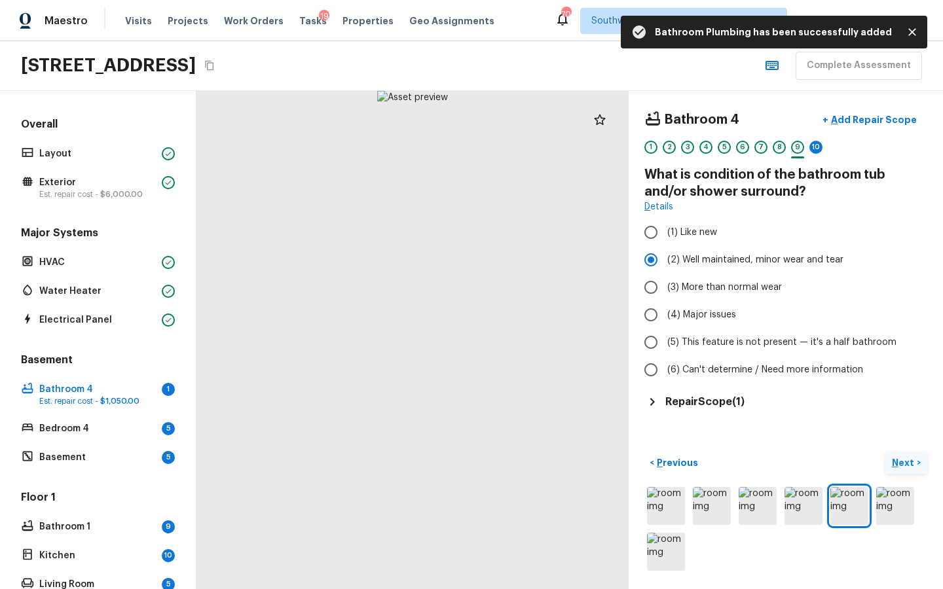
click at [895, 462] on p "Next" at bounding box center [904, 462] width 25 height 13
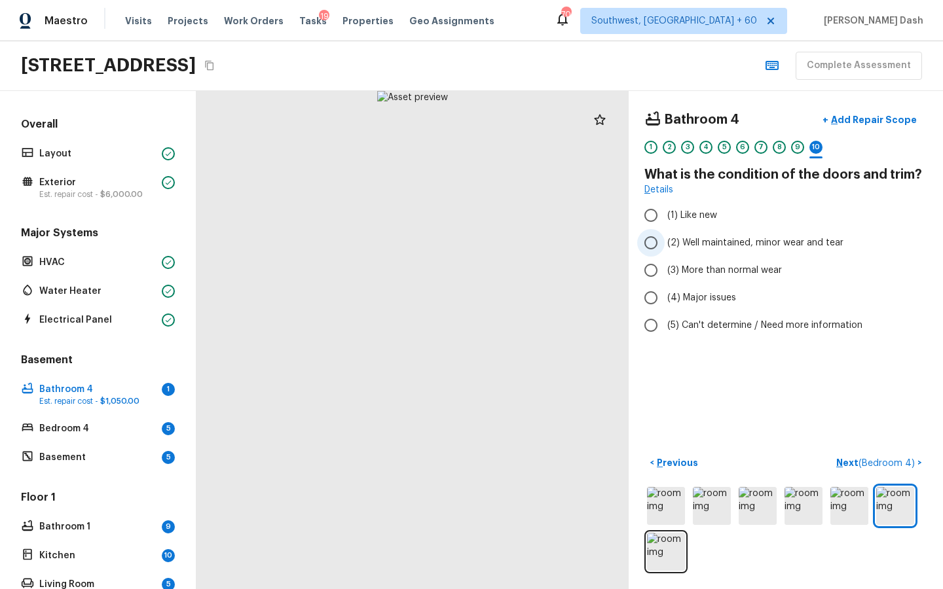
click at [671, 239] on span "(2) Well maintained, minor wear and tear" at bounding box center [755, 242] width 176 height 13
click at [665, 239] on input "(2) Well maintained, minor wear and tear" at bounding box center [651, 243] width 28 height 28
radio input "true"
click at [891, 468] on p "Next ( Bedroom 4 )" at bounding box center [876, 463] width 81 height 14
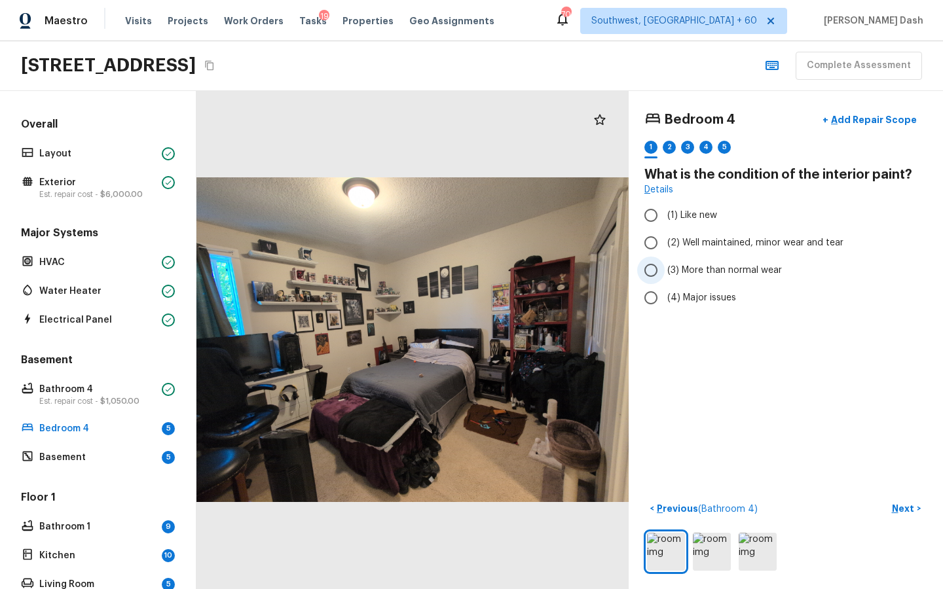
click at [687, 259] on label "(3) More than normal wear" at bounding box center [777, 271] width 280 height 28
click at [665, 259] on input "(3) More than normal wear" at bounding box center [651, 271] width 28 height 28
radio input "true"
click at [872, 111] on button "+ Add Repair Scope" at bounding box center [869, 120] width 115 height 27
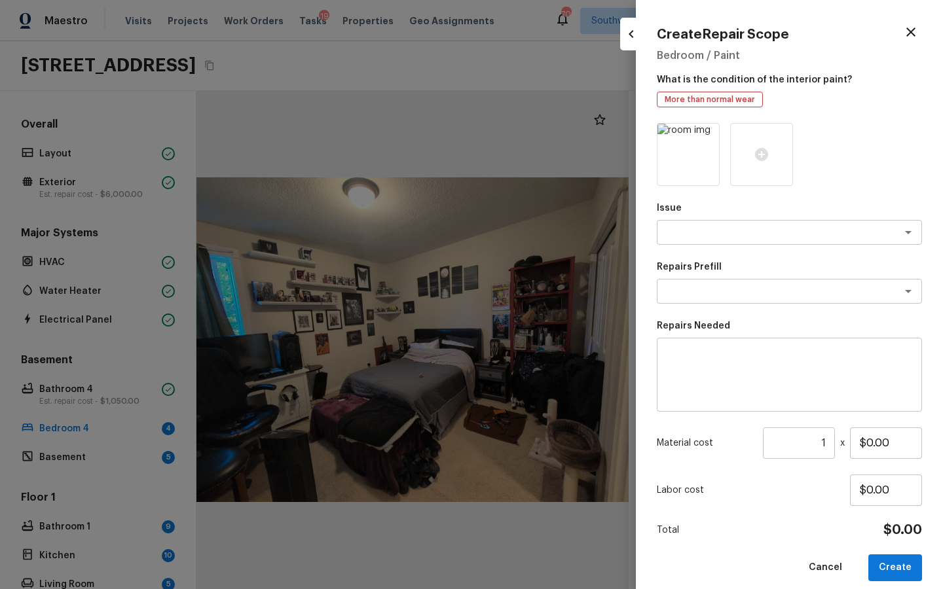
click at [582, 80] on div at bounding box center [471, 294] width 943 height 589
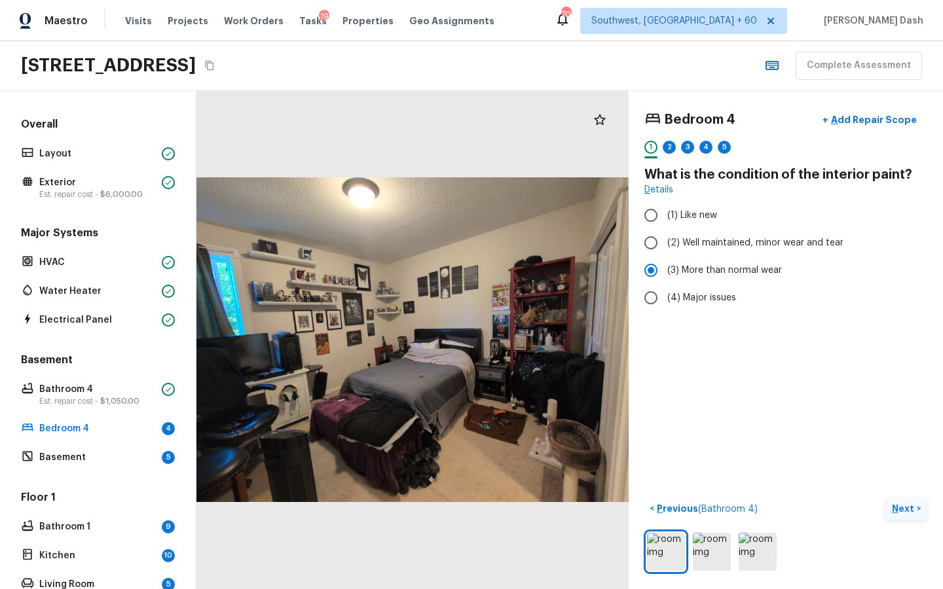
click at [907, 506] on p "Next" at bounding box center [904, 508] width 25 height 13
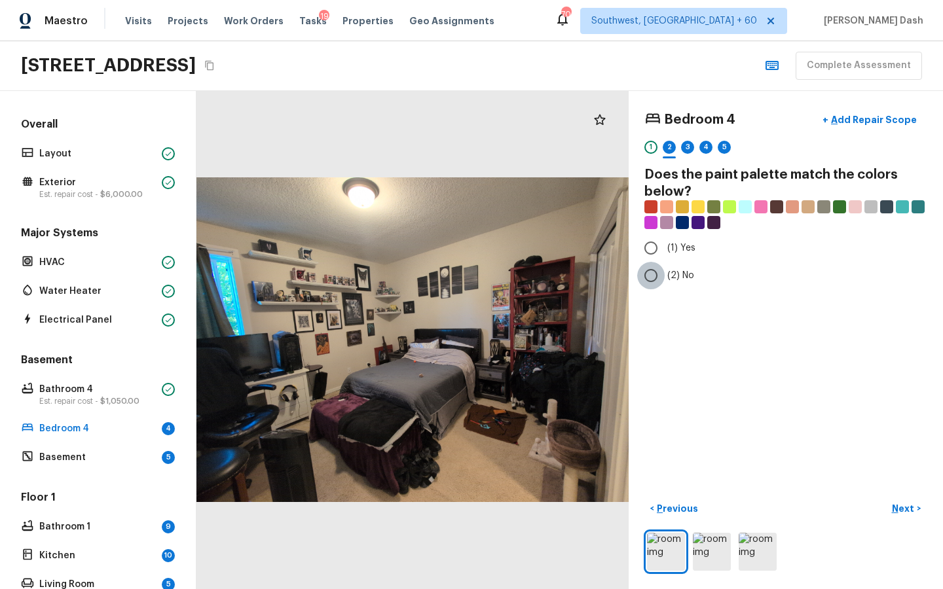
click at [657, 282] on input "(2) No" at bounding box center [651, 276] width 28 height 28
radio input "true"
click at [916, 505] on button "Next >" at bounding box center [906, 509] width 42 height 22
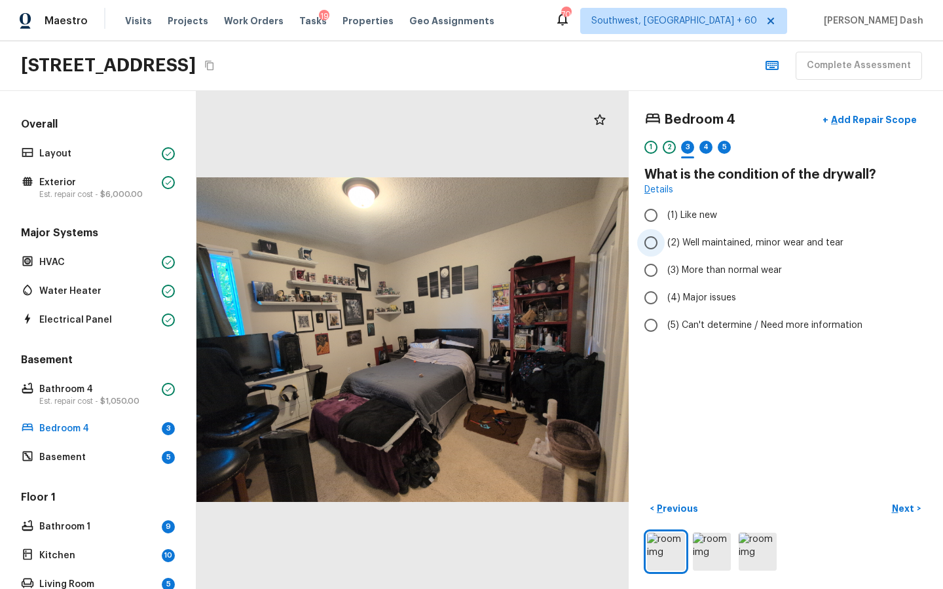
click at [682, 248] on span "(2) Well maintained, minor wear and tear" at bounding box center [755, 242] width 176 height 13
click at [665, 248] on input "(2) Well maintained, minor wear and tear" at bounding box center [651, 243] width 28 height 28
radio input "true"
click at [702, 266] on span "(3) More than normal wear" at bounding box center [724, 270] width 115 height 13
click at [665, 266] on input "(3) More than normal wear" at bounding box center [651, 271] width 28 height 28
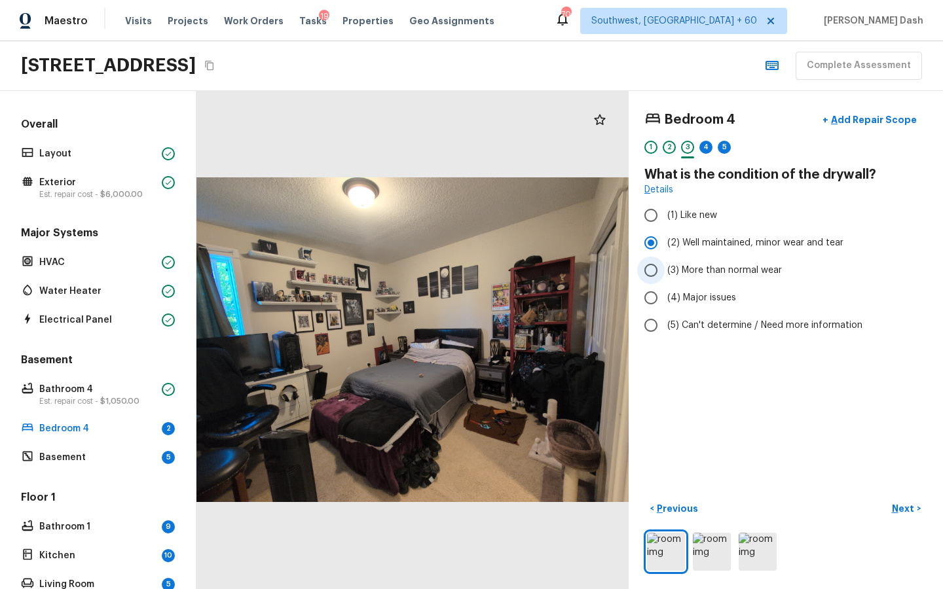
radio input "true"
click at [907, 501] on button "Next >" at bounding box center [906, 509] width 42 height 22
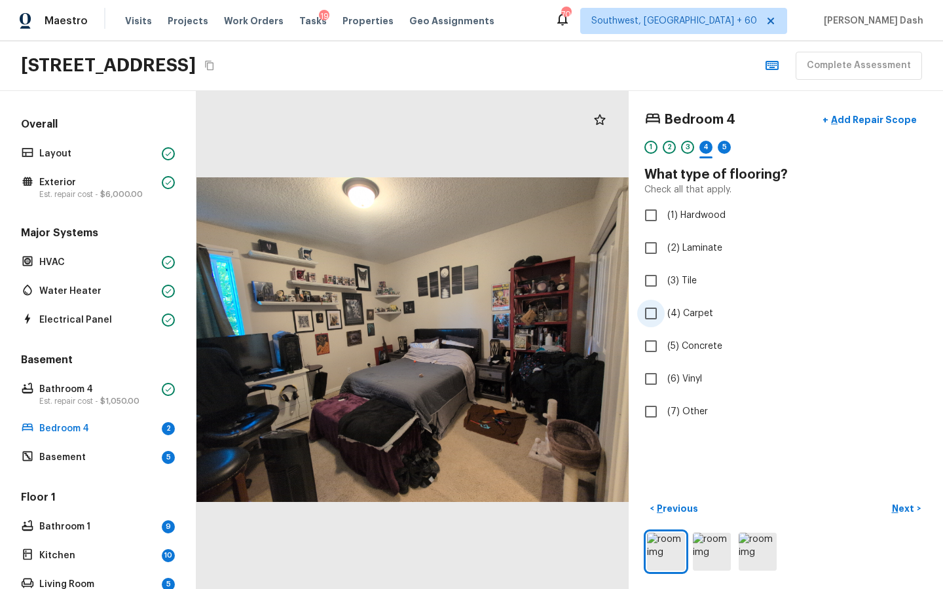
click at [680, 320] on span "(4) Carpet" at bounding box center [690, 313] width 46 height 13
click at [665, 320] on input "(4) Carpet" at bounding box center [651, 314] width 28 height 28
checkbox input "true"
click at [899, 509] on p "Next" at bounding box center [904, 508] width 25 height 13
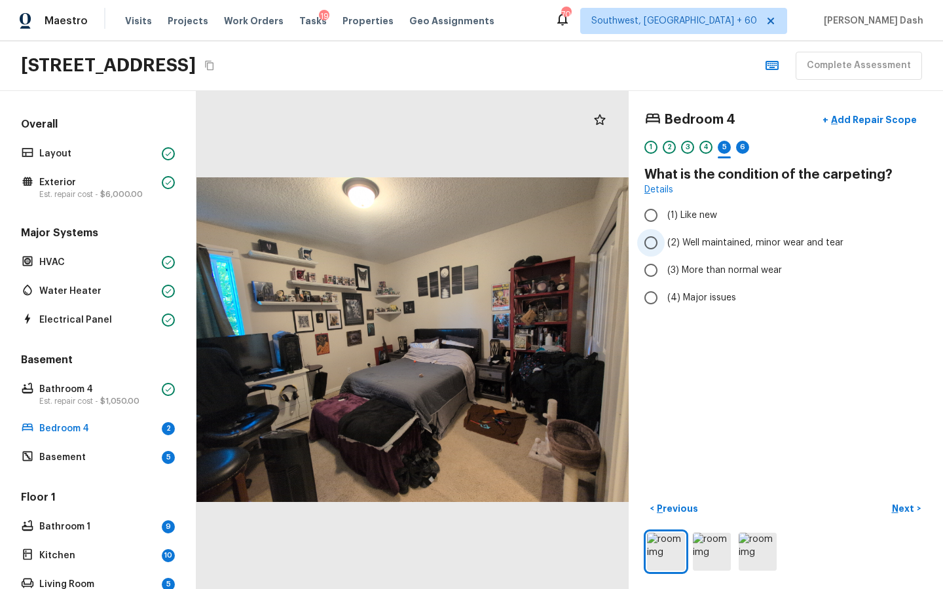
click at [678, 243] on span "(2) Well maintained, minor wear and tear" at bounding box center [755, 242] width 176 height 13
click at [665, 243] on input "(2) Well maintained, minor wear and tear" at bounding box center [651, 243] width 28 height 28
radio input "true"
click at [682, 259] on label "(3) More than normal wear" at bounding box center [777, 271] width 280 height 28
click at [665, 259] on input "(3) More than normal wear" at bounding box center [651, 271] width 28 height 28
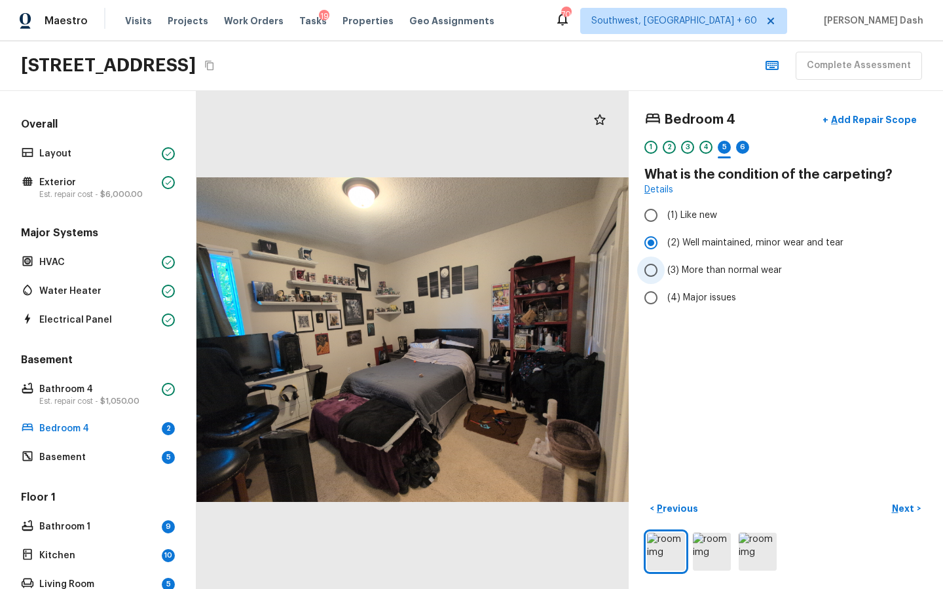
radio input "true"
click at [909, 510] on p "Next" at bounding box center [904, 508] width 25 height 13
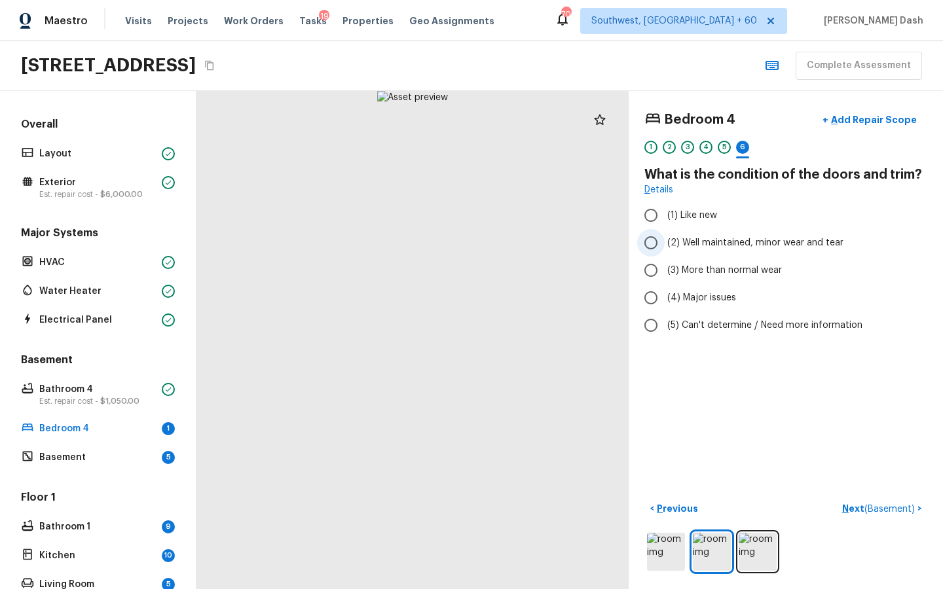
click at [707, 239] on span "(2) Well maintained, minor wear and tear" at bounding box center [755, 242] width 176 height 13
click at [665, 239] on input "(2) Well maintained, minor wear and tear" at bounding box center [651, 243] width 28 height 28
radio input "true"
click at [874, 520] on div "< Previous Next ( Basement ) >" at bounding box center [785, 535] width 283 height 75
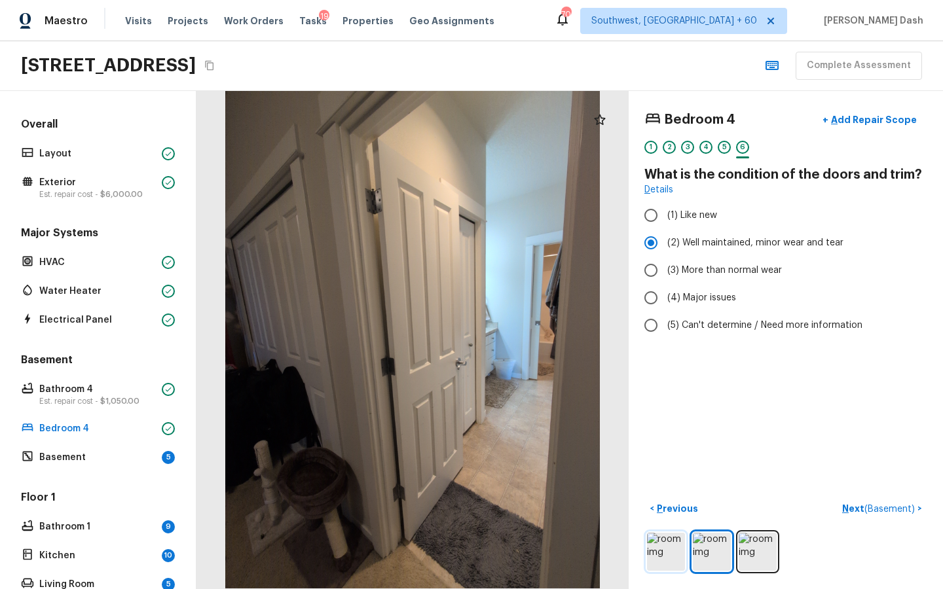
click at [674, 551] on img at bounding box center [666, 552] width 38 height 38
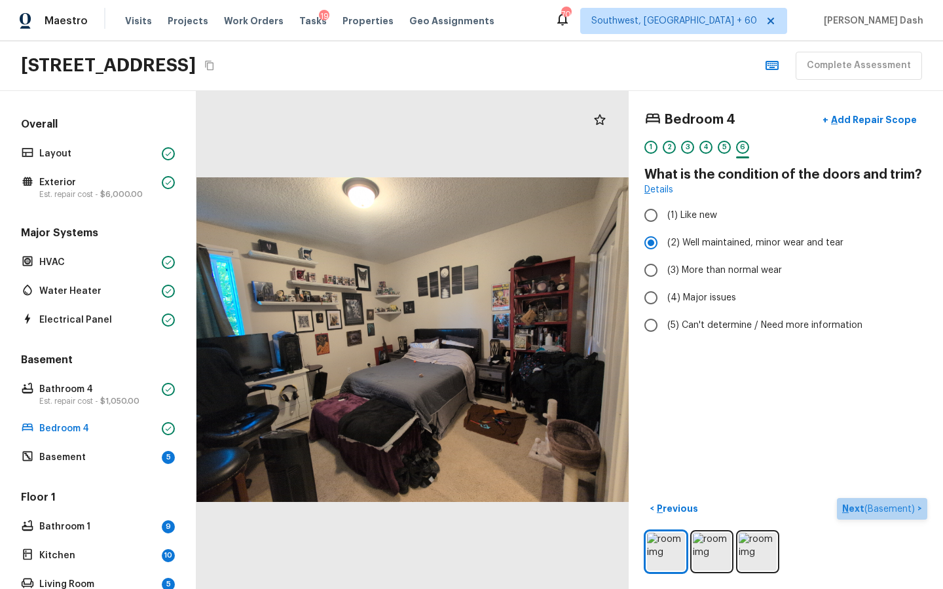
click at [898, 511] on span "( Basement )" at bounding box center [889, 509] width 50 height 9
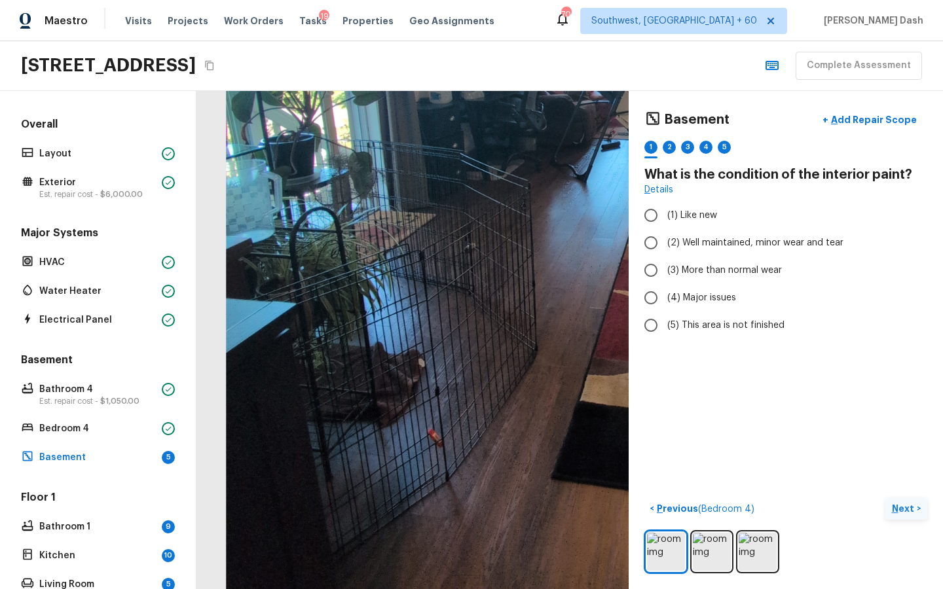
drag, startPoint x: 296, startPoint y: 429, endPoint x: 416, endPoint y: 312, distance: 167.2
click at [416, 312] on div at bounding box center [632, 140] width 936 height 1079
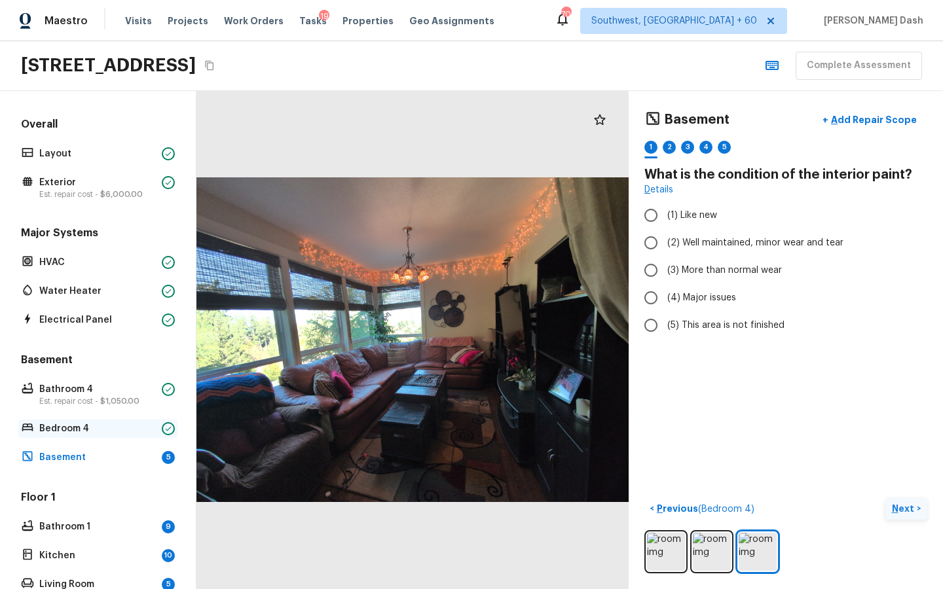
click at [102, 423] on p "Bedroom 4" at bounding box center [97, 428] width 117 height 13
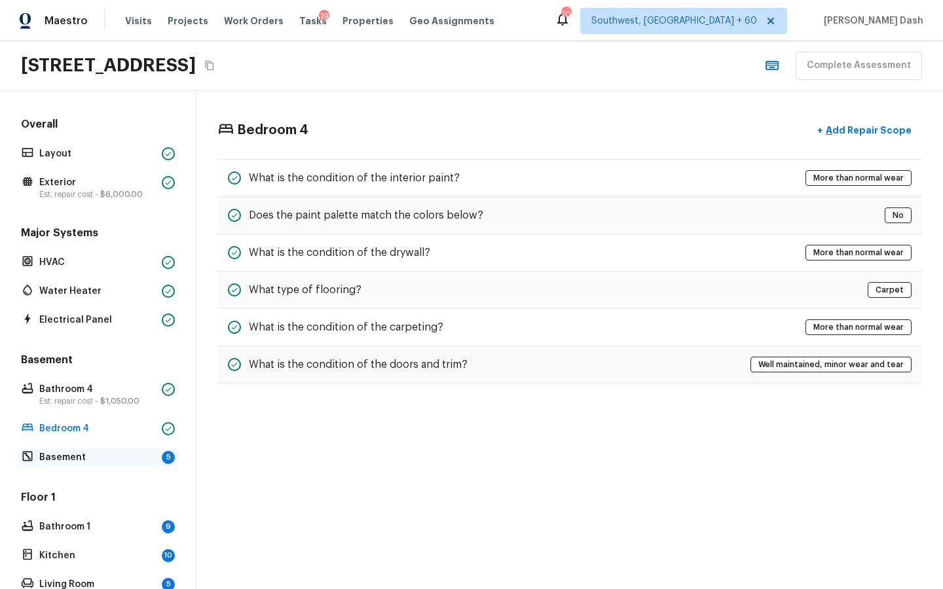
click at [84, 450] on div "Basement 5" at bounding box center [97, 458] width 159 height 18
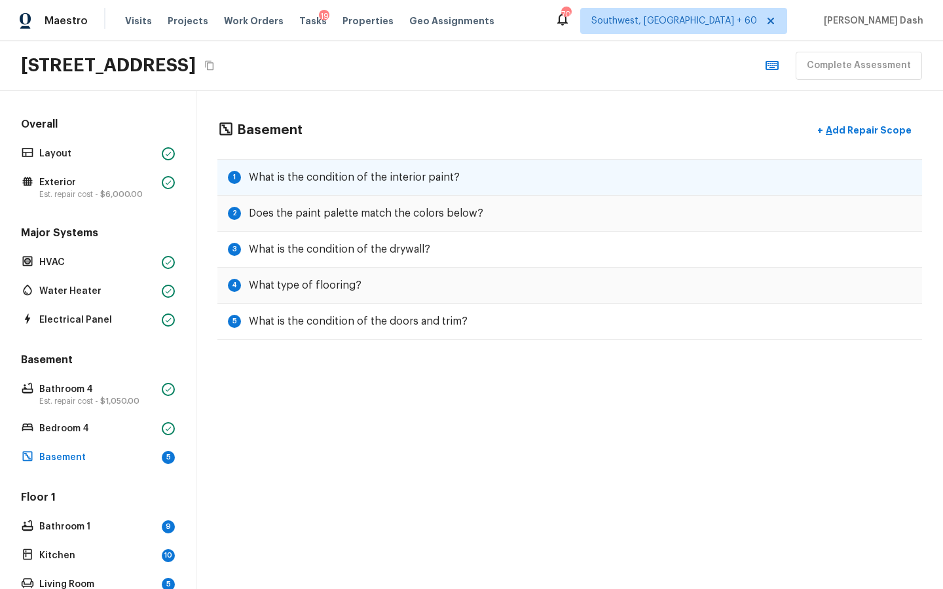
click at [350, 170] on h5 "What is the condition of the interior paint?" at bounding box center [354, 177] width 211 height 14
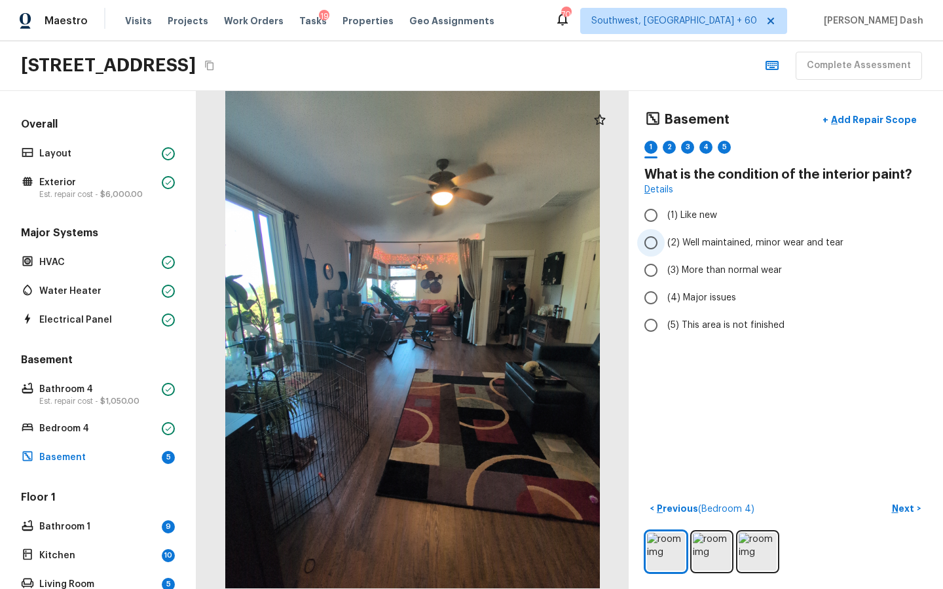
click at [697, 249] on span "(2) Well maintained, minor wear and tear" at bounding box center [755, 242] width 176 height 13
click at [665, 249] on input "(2) Well maintained, minor wear and tear" at bounding box center [651, 243] width 28 height 28
radio input "true"
click at [906, 511] on p "Next" at bounding box center [904, 508] width 25 height 13
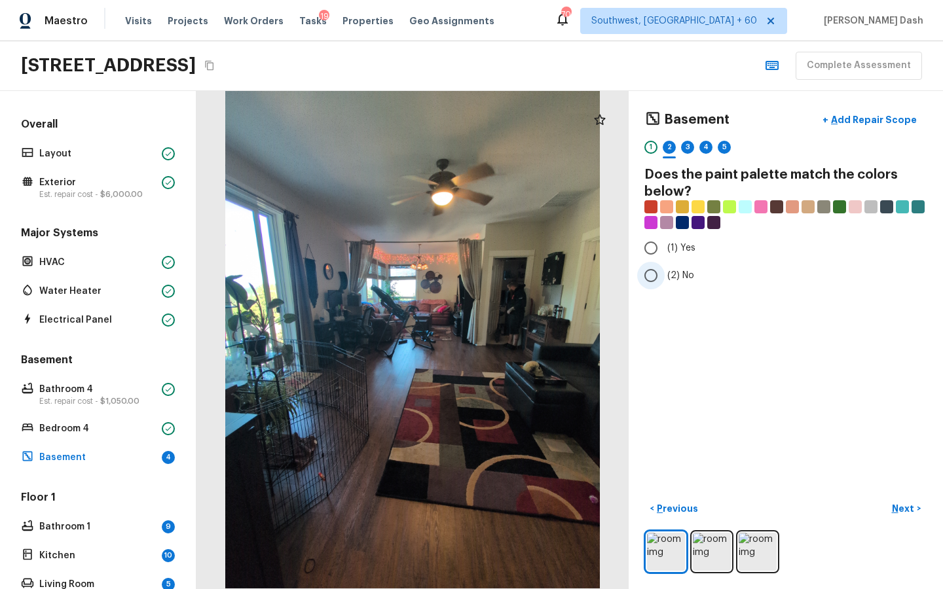
click at [692, 283] on label "(2) No" at bounding box center [777, 276] width 280 height 28
click at [665, 283] on input "(2) No" at bounding box center [651, 276] width 28 height 28
radio input "true"
click at [899, 516] on button "Next >" at bounding box center [906, 509] width 42 height 22
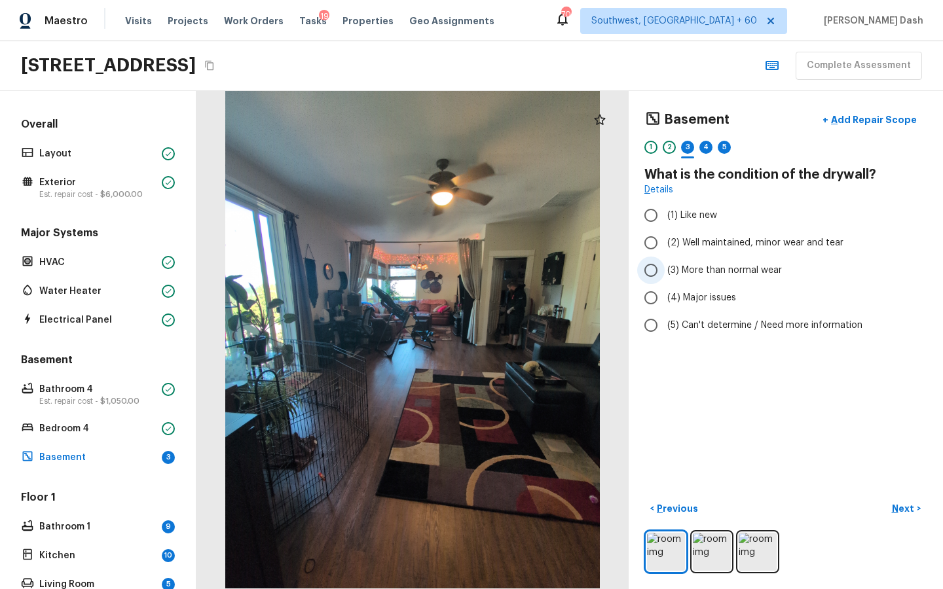
click at [685, 258] on label "(3) More than normal wear" at bounding box center [777, 271] width 280 height 28
click at [665, 258] on input "(3) More than normal wear" at bounding box center [651, 271] width 28 height 28
radio input "true"
click at [686, 244] on span "(2) Well maintained, minor wear and tear" at bounding box center [755, 242] width 176 height 13
click at [665, 244] on input "(2) Well maintained, minor wear and tear" at bounding box center [651, 243] width 28 height 28
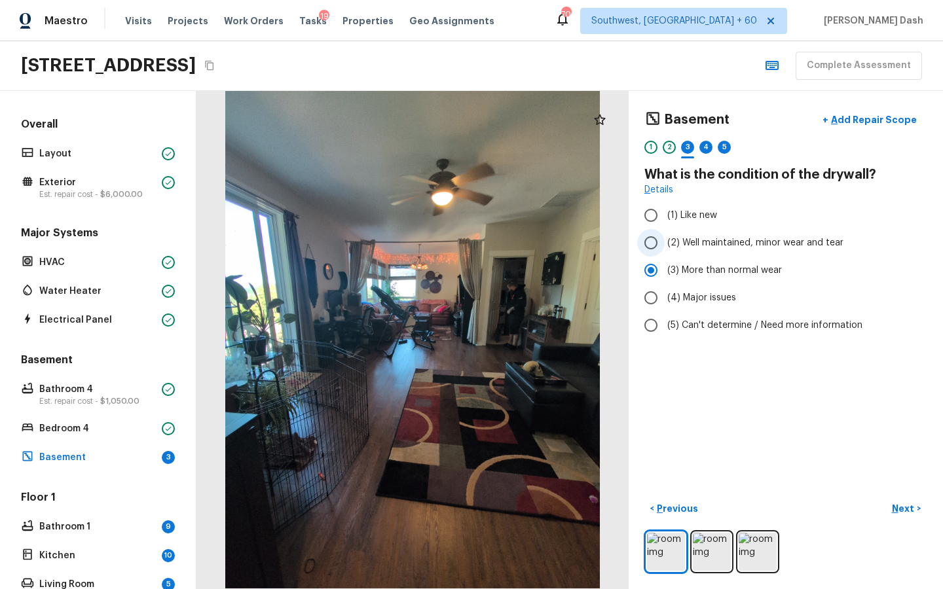
radio input "true"
click at [894, 517] on button "Next >" at bounding box center [906, 509] width 42 height 22
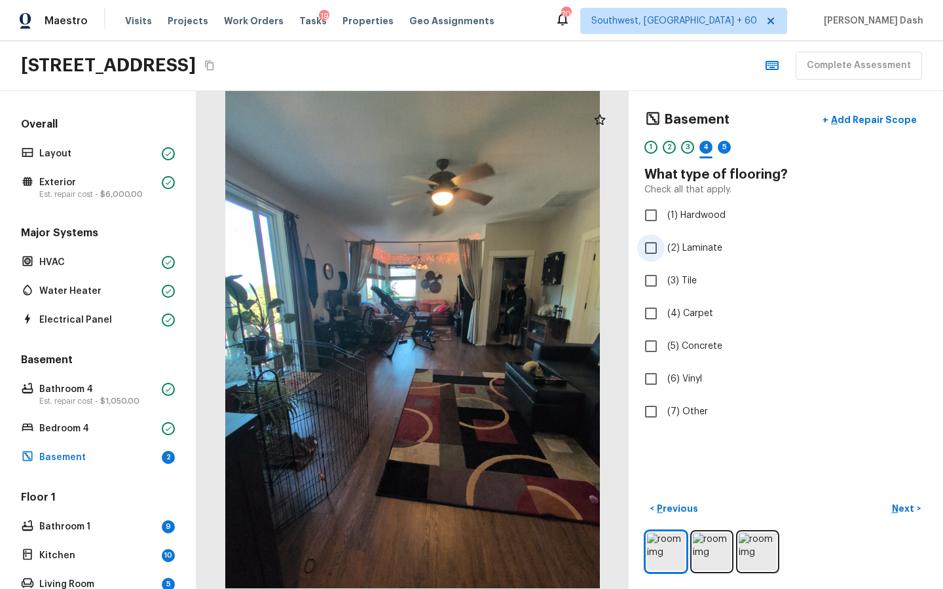
click at [683, 246] on span "(2) Laminate" at bounding box center [694, 248] width 55 height 13
click at [665, 246] on input "(2) Laminate" at bounding box center [651, 248] width 28 height 28
checkbox input "true"
click at [908, 515] on p "Next" at bounding box center [904, 508] width 25 height 13
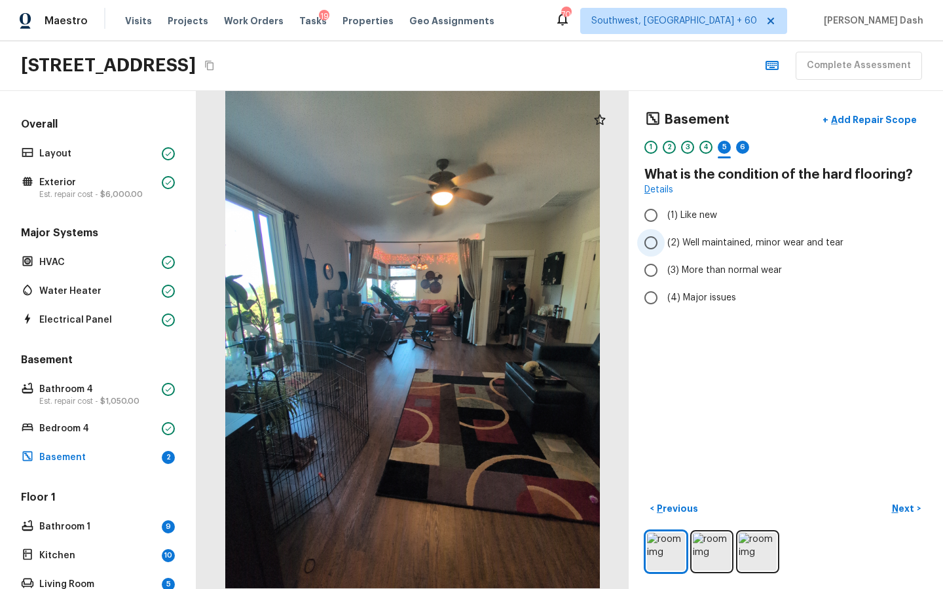
click at [699, 234] on label "(2) Well maintained, minor wear and tear" at bounding box center [777, 243] width 280 height 28
click at [665, 234] on input "(2) Well maintained, minor wear and tear" at bounding box center [651, 243] width 28 height 28
radio input "true"
click at [886, 498] on div "< Previous Next >" at bounding box center [785, 509] width 283 height 22
click at [897, 507] on p "Next" at bounding box center [904, 508] width 25 height 13
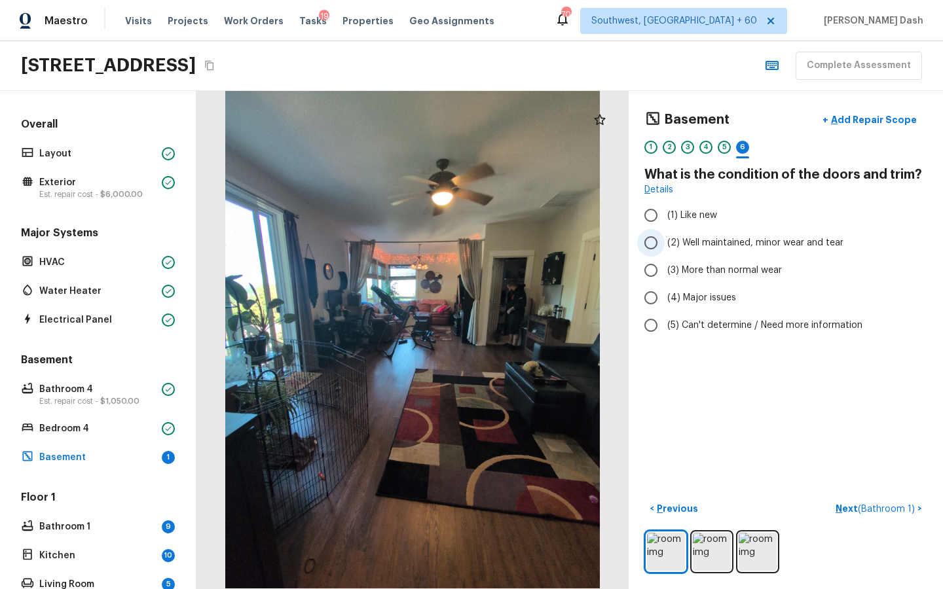
click at [701, 240] on span "(2) Well maintained, minor wear and tear" at bounding box center [755, 242] width 176 height 13
click at [665, 240] on input "(2) Well maintained, minor wear and tear" at bounding box center [651, 243] width 28 height 28
radio input "true"
click at [867, 502] on p "Next ( Bathroom 1 )" at bounding box center [877, 509] width 82 height 14
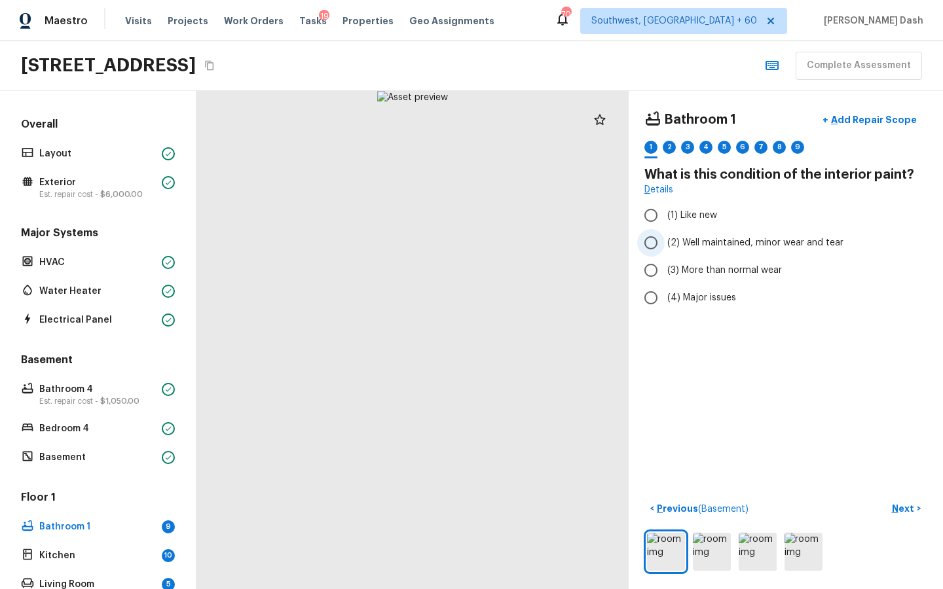
click at [678, 238] on span "(2) Well maintained, minor wear and tear" at bounding box center [755, 242] width 176 height 13
click at [665, 238] on input "(2) Well maintained, minor wear and tear" at bounding box center [651, 243] width 28 height 28
radio input "true"
click at [693, 264] on span "(3) More than normal wear" at bounding box center [724, 270] width 115 height 13
click at [665, 264] on input "(3) More than normal wear" at bounding box center [651, 271] width 28 height 28
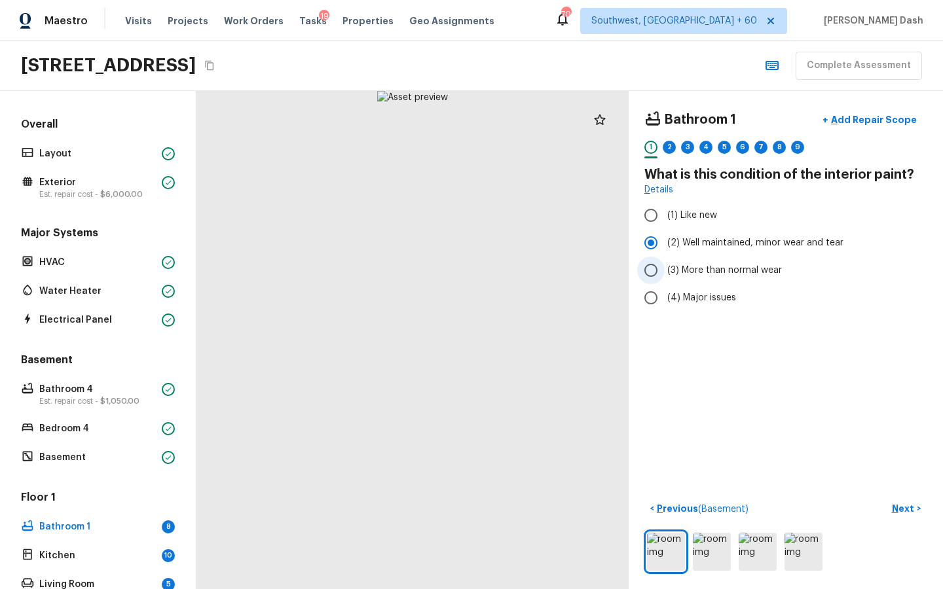
radio input "true"
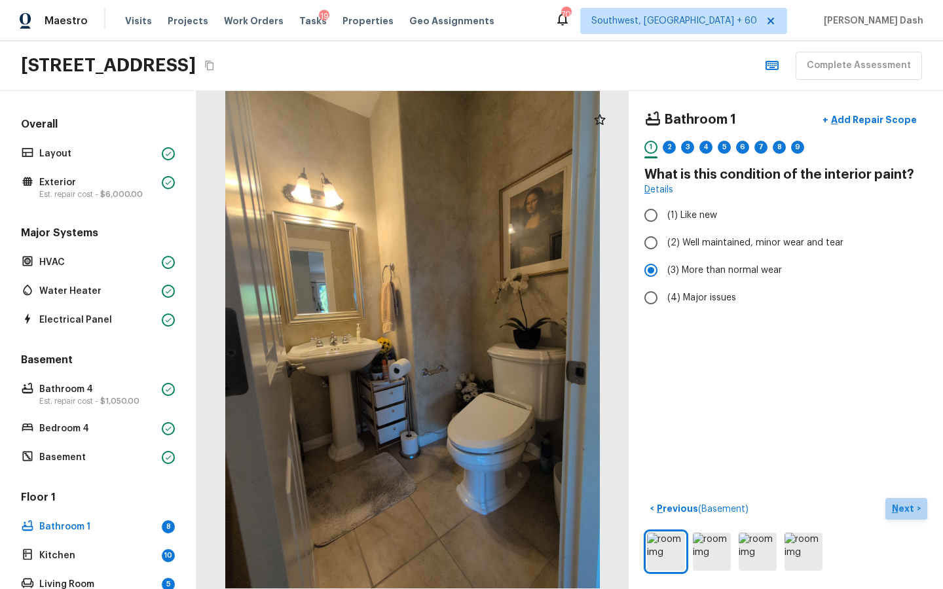
click at [901, 501] on button "Next >" at bounding box center [906, 509] width 42 height 22
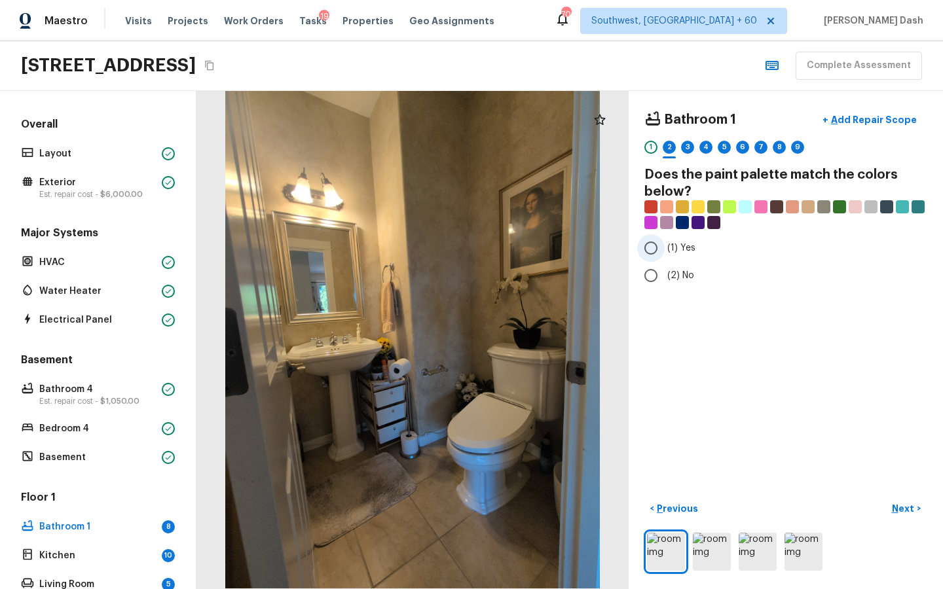
click at [666, 243] on label "(1) Yes" at bounding box center [777, 248] width 280 height 28
click at [665, 243] on input "(1) Yes" at bounding box center [651, 248] width 28 height 28
radio input "true"
click at [669, 509] on p "Previous" at bounding box center [676, 508] width 44 height 13
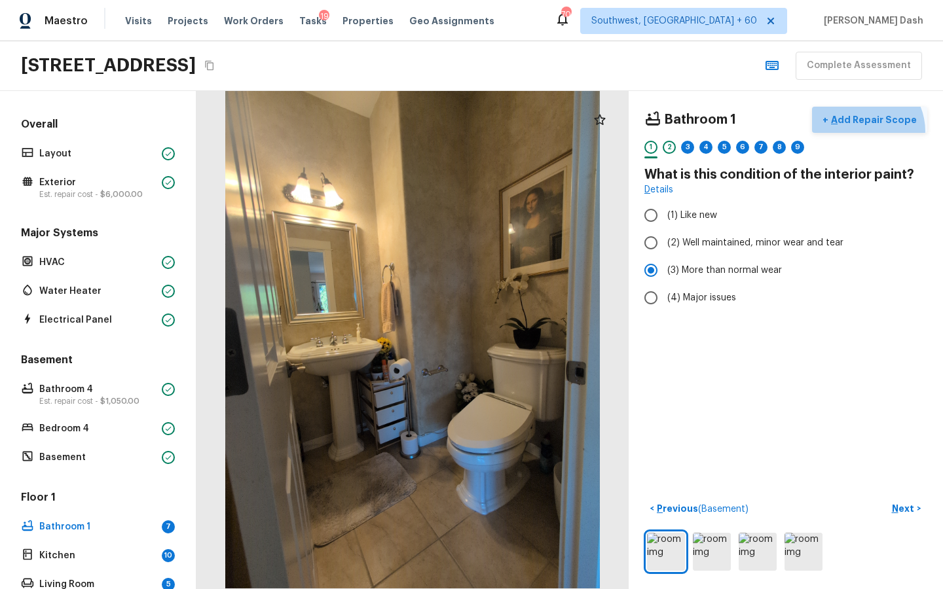
click at [867, 131] on button "+ Add Repair Scope" at bounding box center [869, 120] width 115 height 27
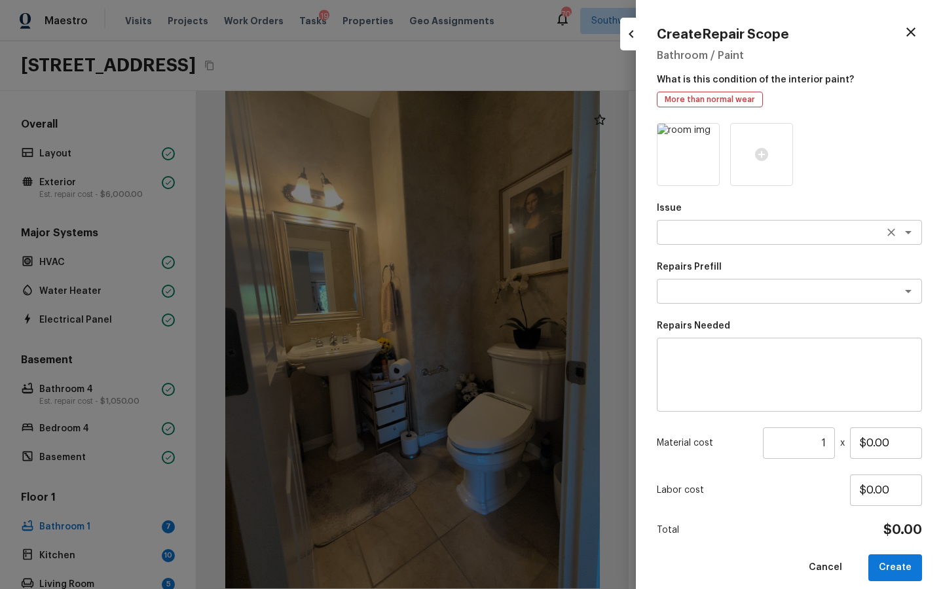
click at [727, 240] on div "x ​" at bounding box center [789, 232] width 265 height 25
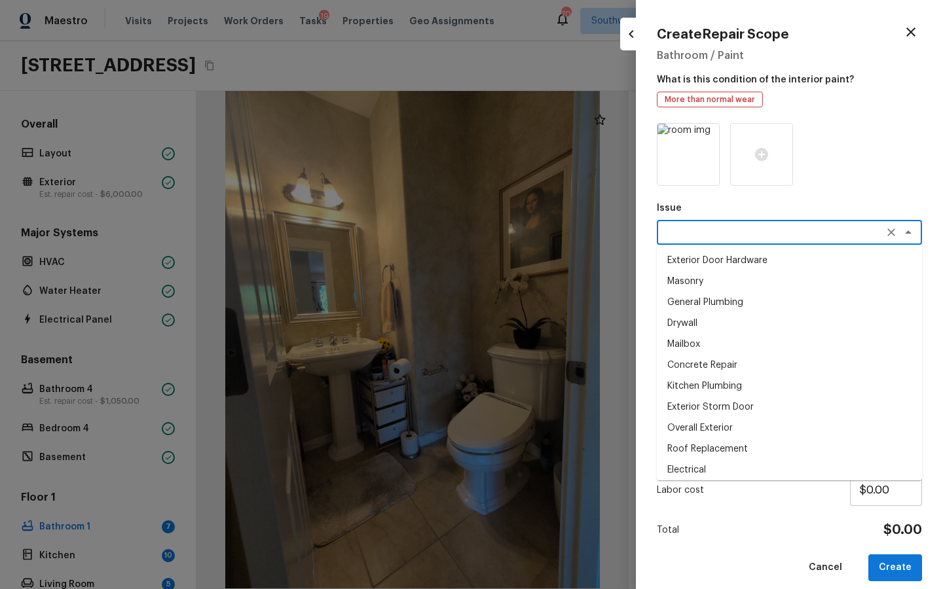
type textarea "w"
click at [617, 165] on div at bounding box center [471, 294] width 943 height 589
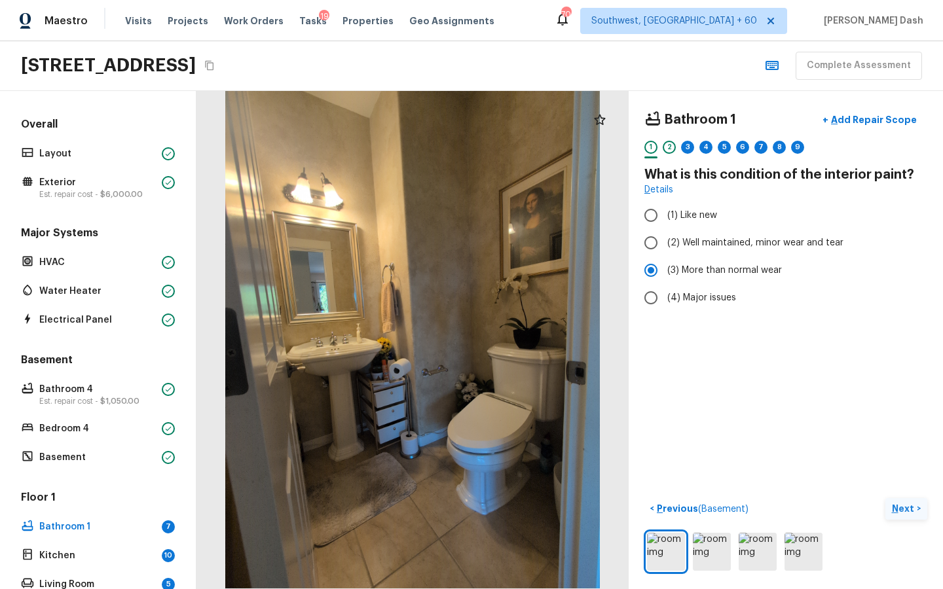
click at [911, 509] on p "Next" at bounding box center [904, 508] width 25 height 13
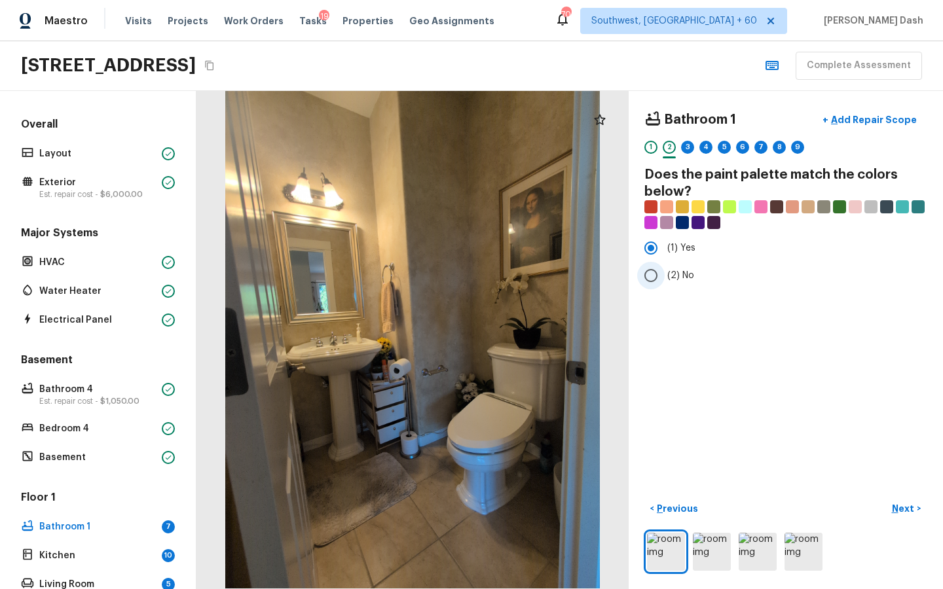
click at [673, 282] on label "(2) No" at bounding box center [777, 276] width 280 height 28
click at [665, 282] on input "(2) No" at bounding box center [651, 276] width 28 height 28
radio input "true"
click at [670, 251] on span "(1) Yes" at bounding box center [681, 248] width 28 height 13
click at [665, 251] on input "(1) Yes" at bounding box center [651, 248] width 28 height 28
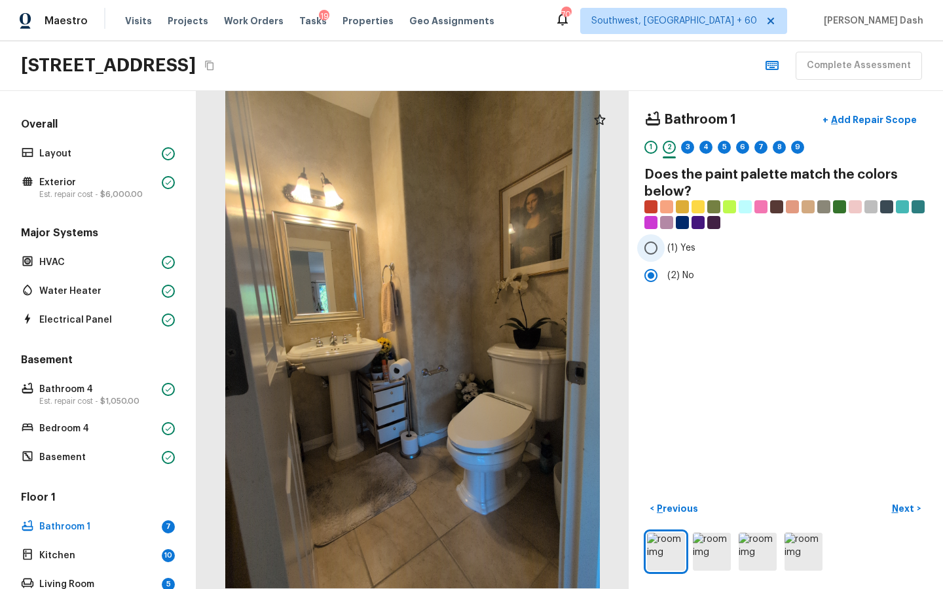
radio input "true"
click at [906, 506] on p "Next" at bounding box center [904, 508] width 25 height 13
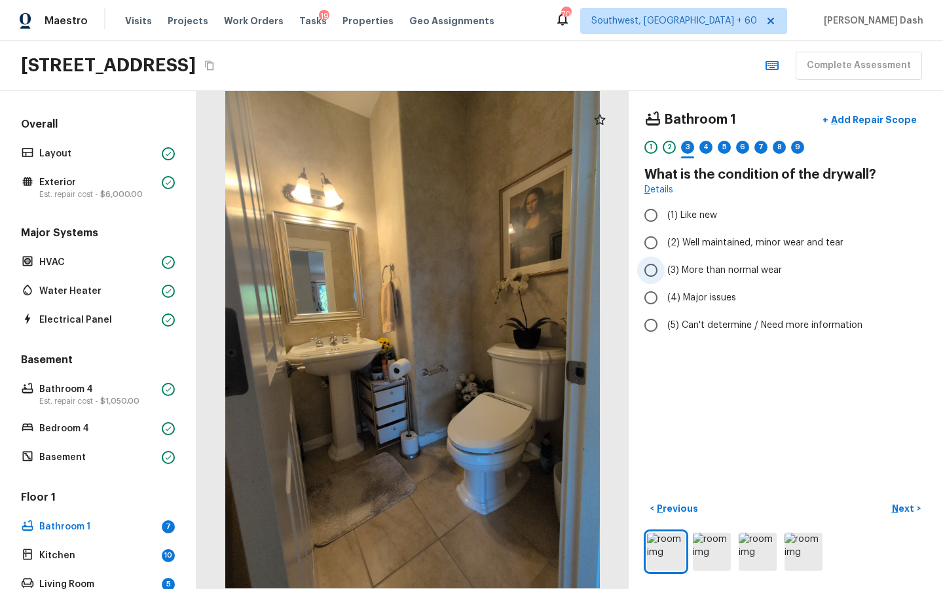
click at [678, 272] on span "(3) More than normal wear" at bounding box center [724, 270] width 115 height 13
click at [665, 272] on input "(3) More than normal wear" at bounding box center [651, 271] width 28 height 28
radio input "true"
click at [872, 119] on p "Add Repair Scope" at bounding box center [872, 119] width 88 height 13
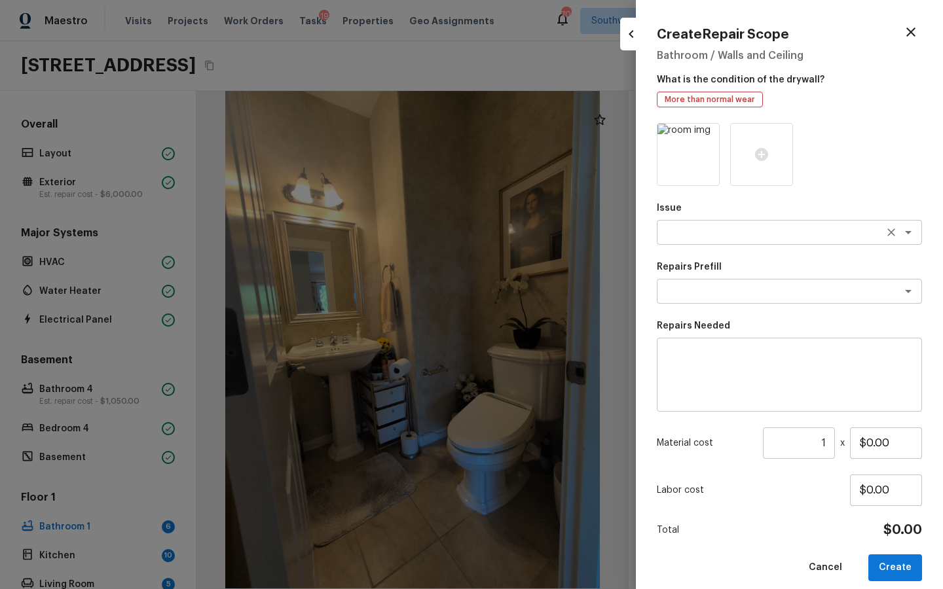
click at [728, 221] on div "x ​" at bounding box center [789, 232] width 265 height 25
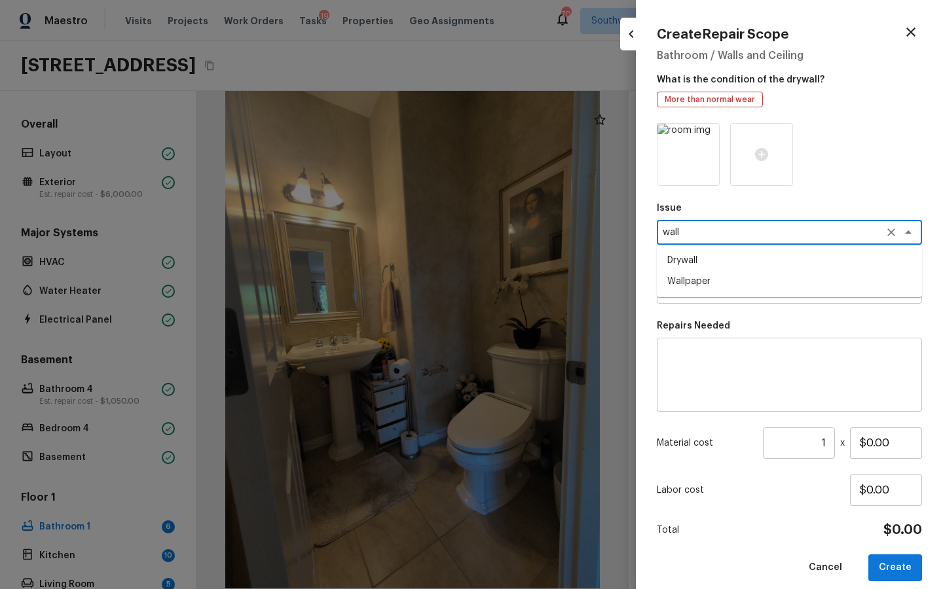
click at [704, 286] on li "Wallpaper" at bounding box center [789, 281] width 265 height 21
type textarea "Wallpaper"
click at [694, 286] on textarea at bounding box center [771, 291] width 217 height 13
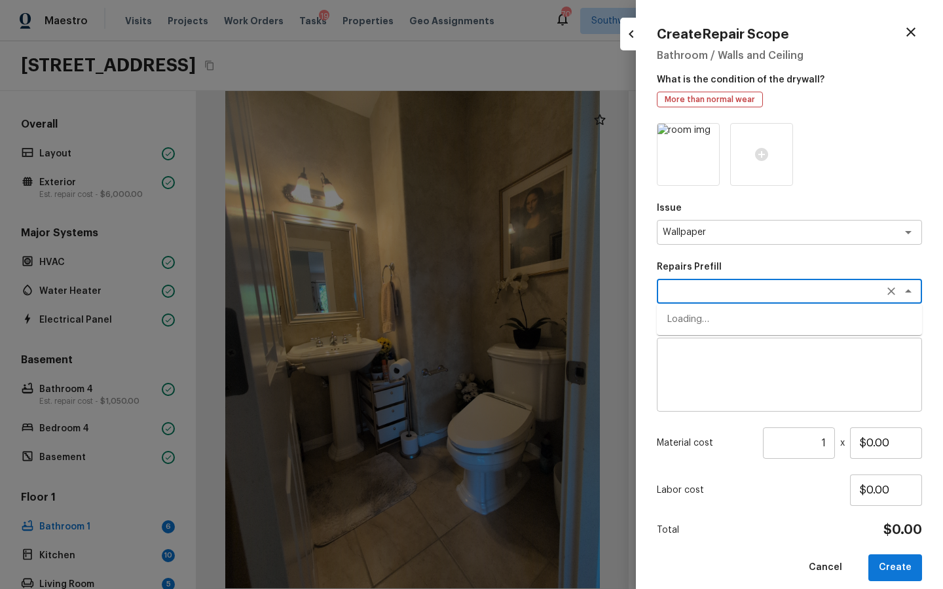
type textarea "w"
click at [697, 338] on li "Remove wallpaper border" at bounding box center [789, 340] width 265 height 21
type textarea "Remove wallpaper border"
type textarea "Remove wallpaper border in rooms/areas identified by HPM, texture to match, and…"
type input "$18.00"
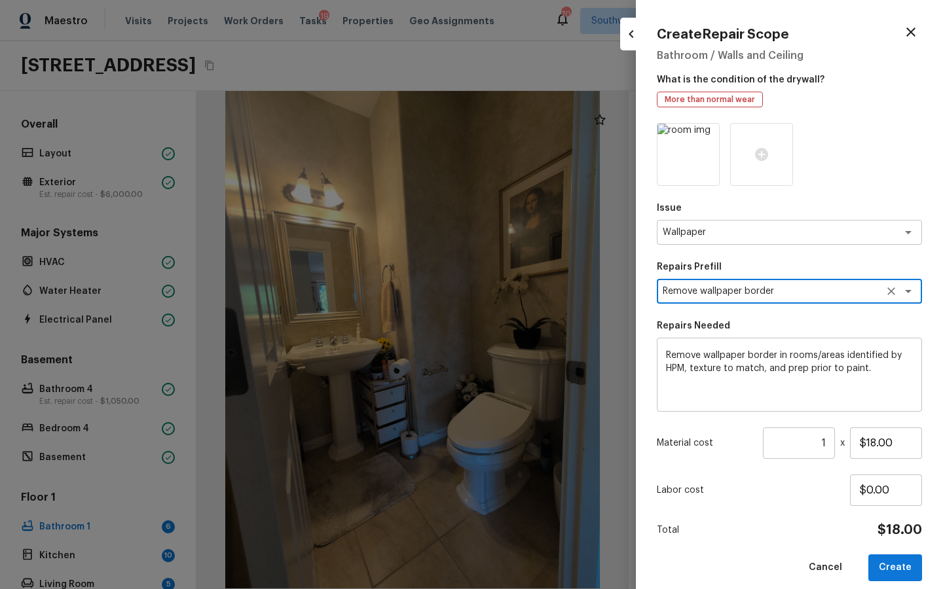
click at [709, 302] on div "Remove wallpaper border x ​" at bounding box center [789, 291] width 265 height 25
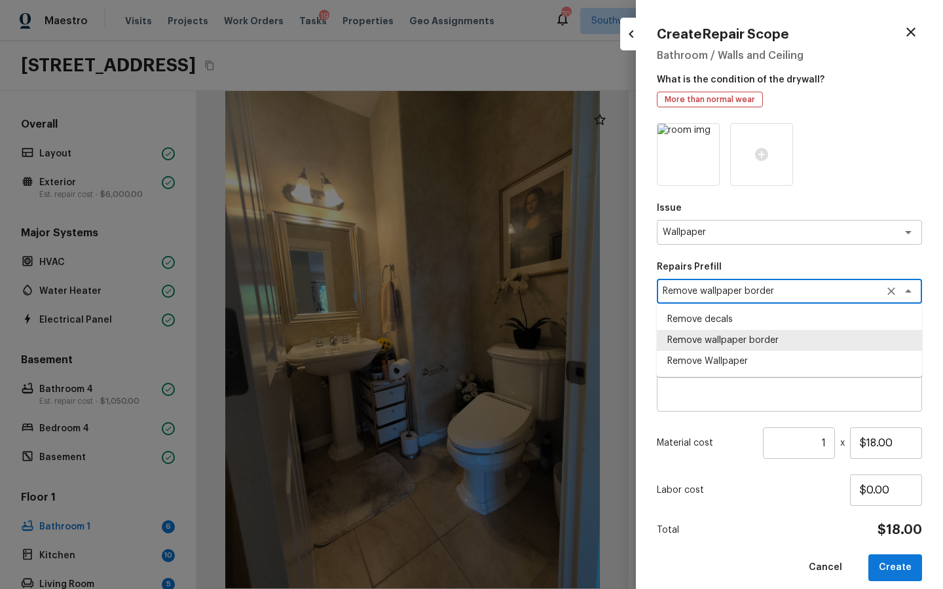
click at [709, 302] on div "Remove wallpaper border x ​" at bounding box center [789, 291] width 265 height 25
click at [717, 369] on li "Remove Wallpaper" at bounding box center [789, 361] width 265 height 21
type textarea "Remove Wallpaper"
type textarea "Remove wallpaper and texture walls to best match existing conditions"
type input "$2.00"
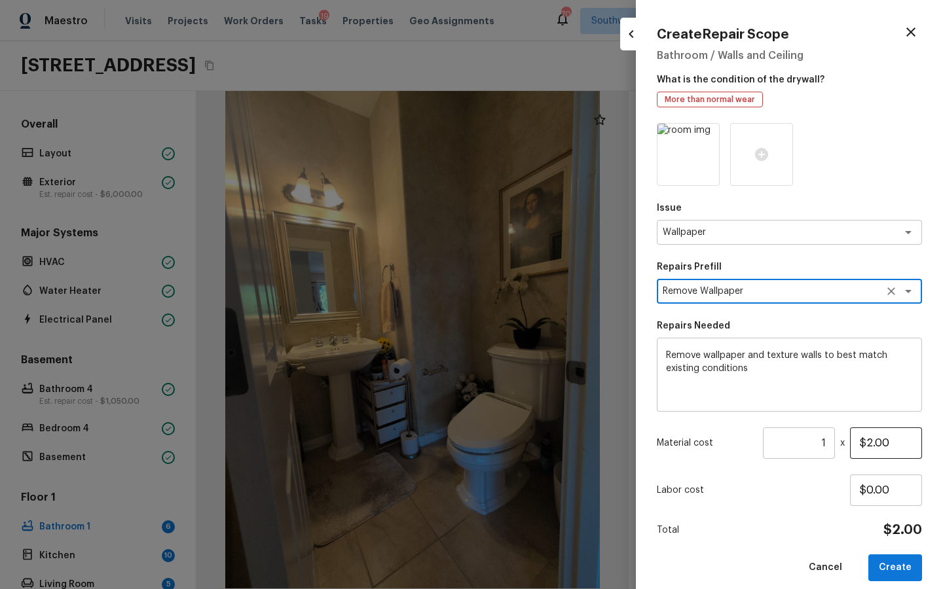
type textarea "Remove Wallpaper"
click at [881, 453] on input "$2.00" at bounding box center [886, 443] width 72 height 31
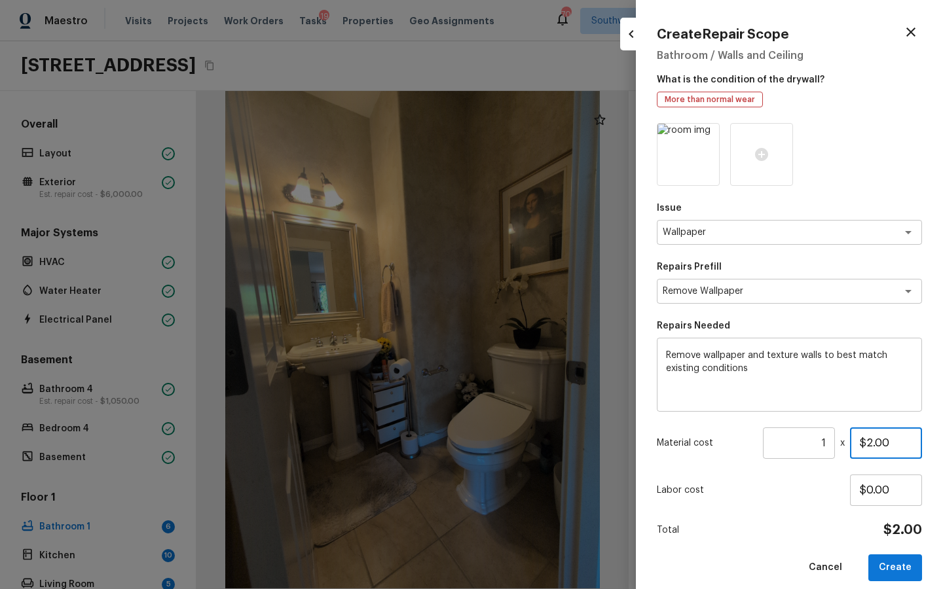
click at [881, 453] on input "$2.00" at bounding box center [886, 443] width 72 height 31
type input "$400.00"
click at [897, 564] on button "Create" at bounding box center [895, 568] width 54 height 27
type input "$0.00"
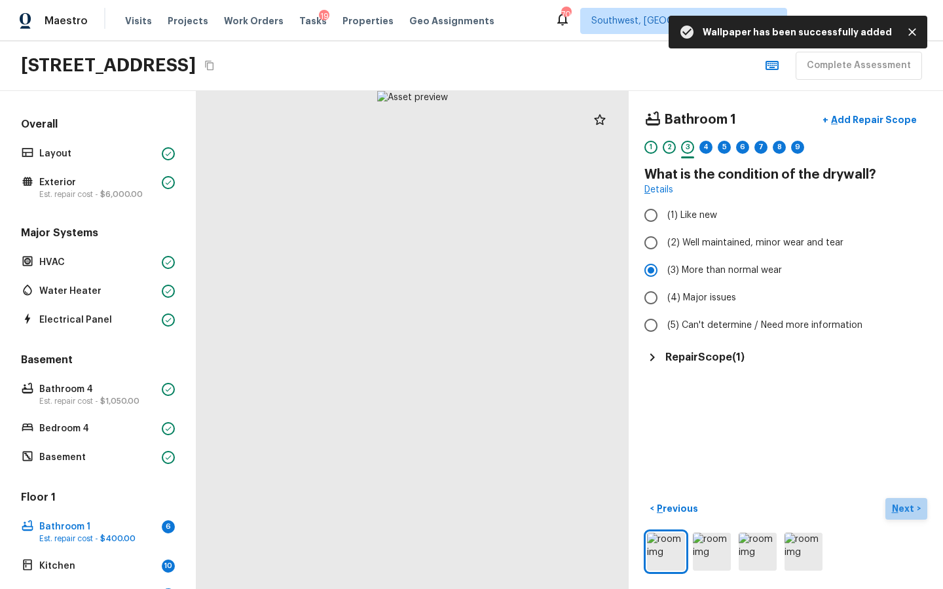
click at [905, 505] on p "Next" at bounding box center [904, 508] width 25 height 13
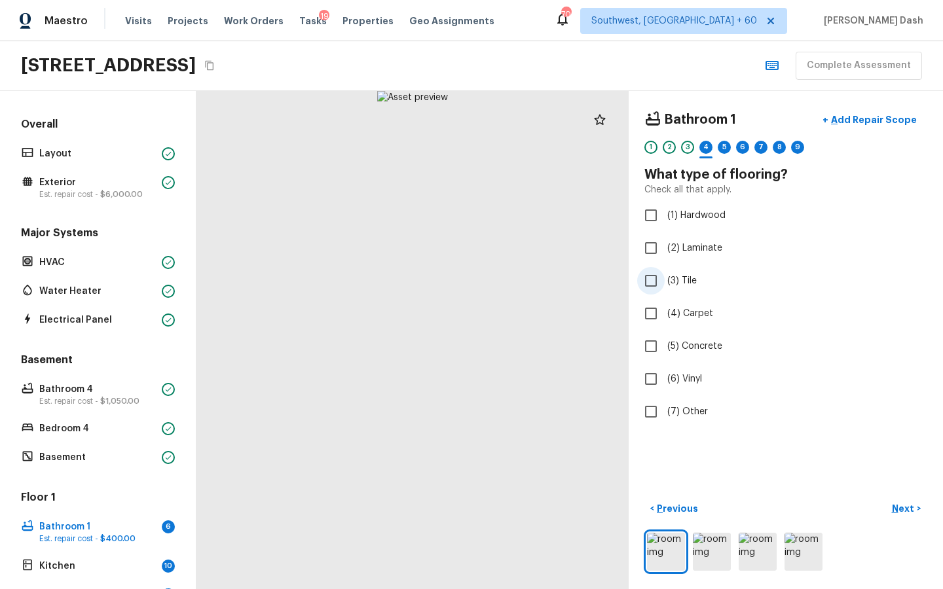
click at [677, 275] on span "(3) Tile" at bounding box center [681, 280] width 29 height 13
click at [665, 275] on input "(3) Tile" at bounding box center [651, 281] width 28 height 28
checkbox input "true"
click at [895, 508] on p "Next" at bounding box center [904, 508] width 25 height 13
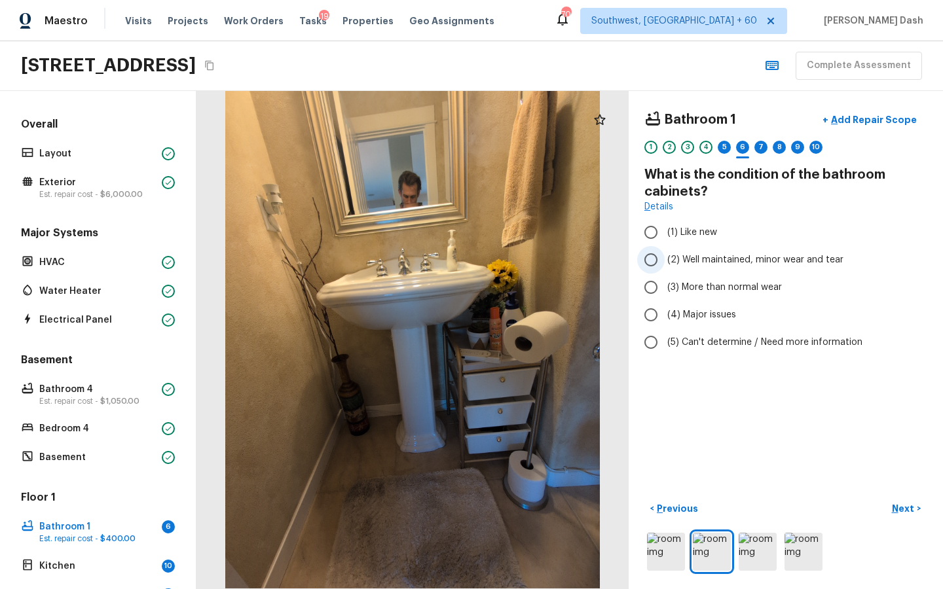
click at [692, 256] on span "(2) Well maintained, minor wear and tear" at bounding box center [755, 259] width 176 height 13
click at [665, 256] on input "(2) Well maintained, minor wear and tear" at bounding box center [651, 260] width 28 height 28
radio input "true"
click at [916, 509] on button "Next >" at bounding box center [906, 509] width 42 height 22
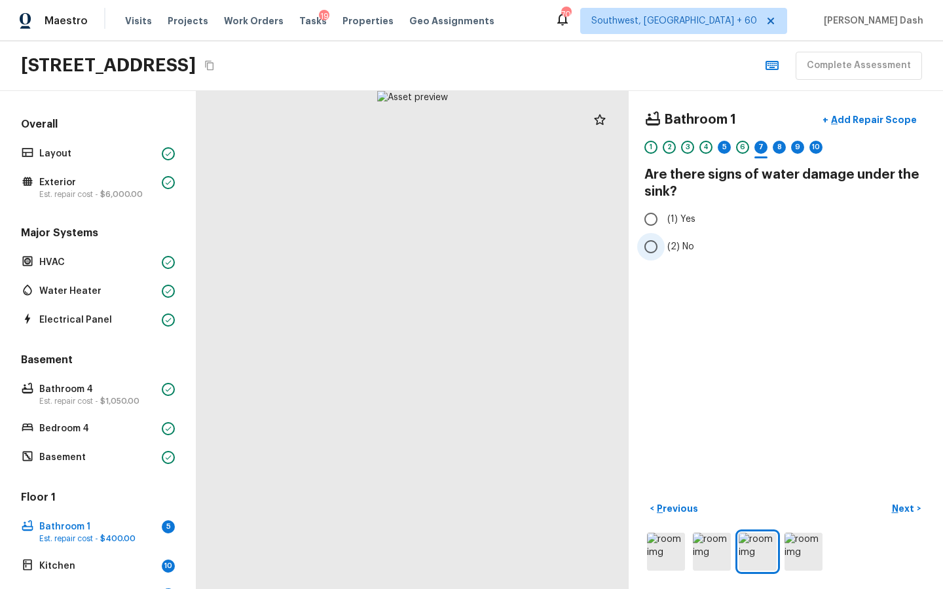
click at [674, 248] on span "(2) No" at bounding box center [680, 246] width 27 height 13
click at [665, 248] on input "(2) No" at bounding box center [651, 247] width 28 height 28
radio input "true"
click at [896, 506] on p "Next" at bounding box center [904, 508] width 25 height 13
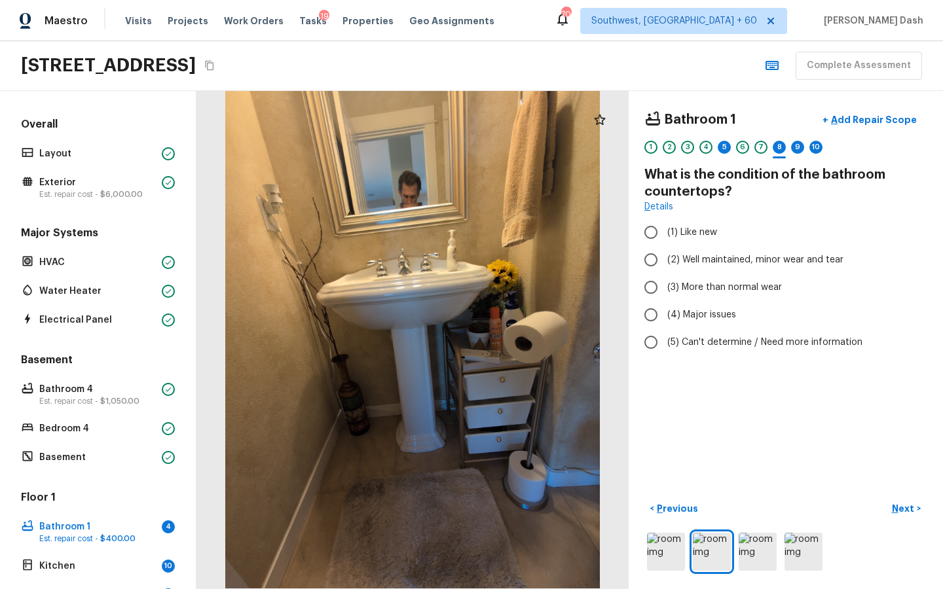
click at [729, 154] on div "5" at bounding box center [724, 151] width 13 height 20
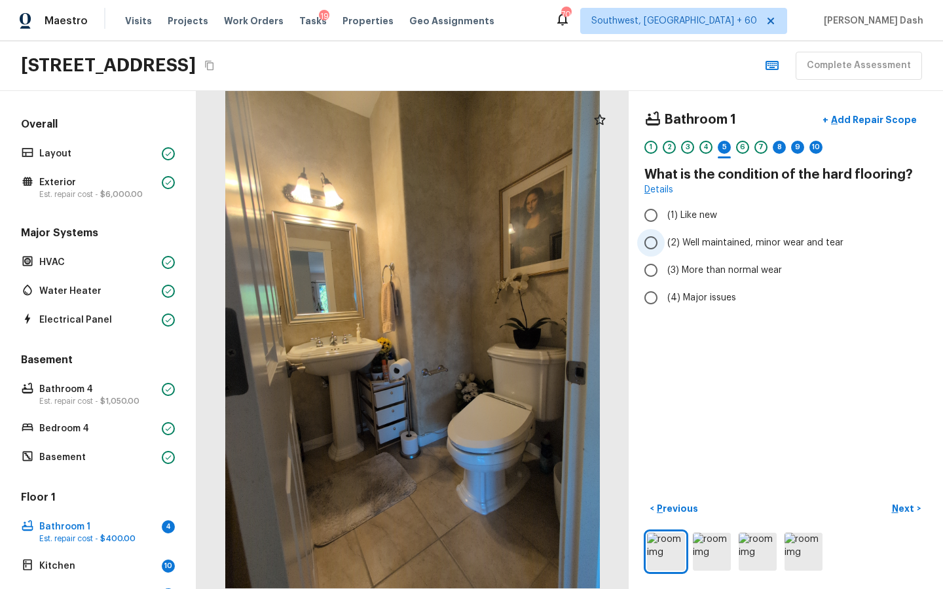
click at [699, 246] on span "(2) Well maintained, minor wear and tear" at bounding box center [755, 242] width 176 height 13
click at [665, 246] on input "(2) Well maintained, minor wear and tear" at bounding box center [651, 243] width 28 height 28
radio input "true"
click at [776, 148] on div "8" at bounding box center [779, 147] width 13 height 13
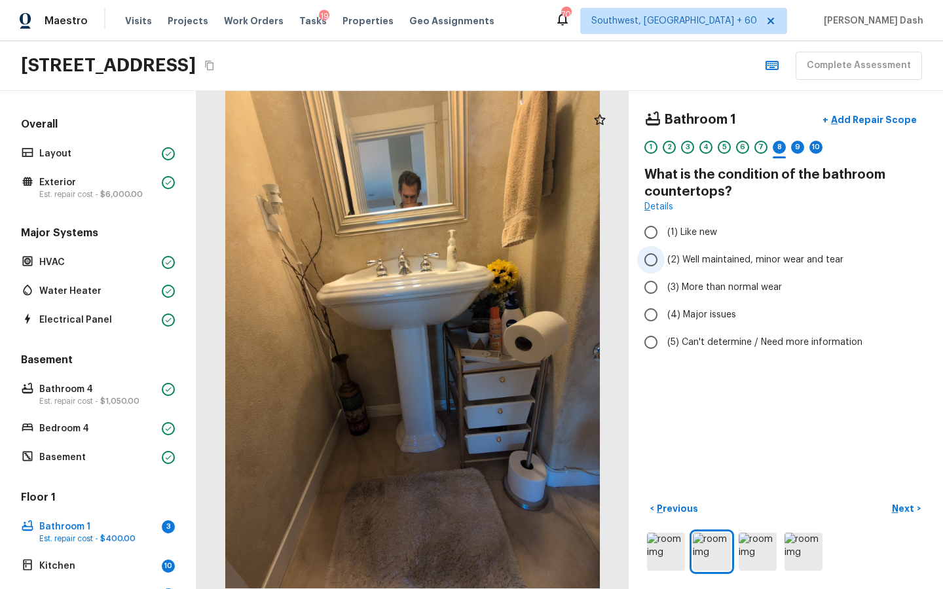
click at [689, 256] on span "(2) Well maintained, minor wear and tear" at bounding box center [755, 259] width 176 height 13
click at [665, 256] on input "(2) Well maintained, minor wear and tear" at bounding box center [651, 260] width 28 height 28
radio input "true"
click at [908, 508] on p "Next" at bounding box center [904, 508] width 25 height 13
click at [682, 338] on span "(5) This feature is not present — it's a half bathroom" at bounding box center [781, 342] width 229 height 13
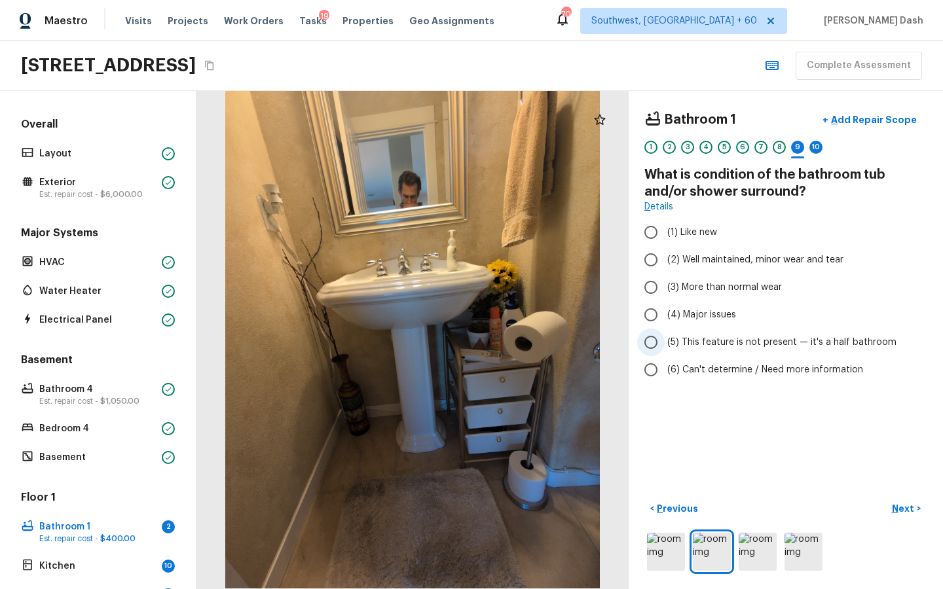
click at [665, 338] on input "(5) This feature is not present — it's a half bathroom" at bounding box center [651, 343] width 28 height 28
radio input "true"
click at [904, 504] on p "Next" at bounding box center [904, 508] width 25 height 13
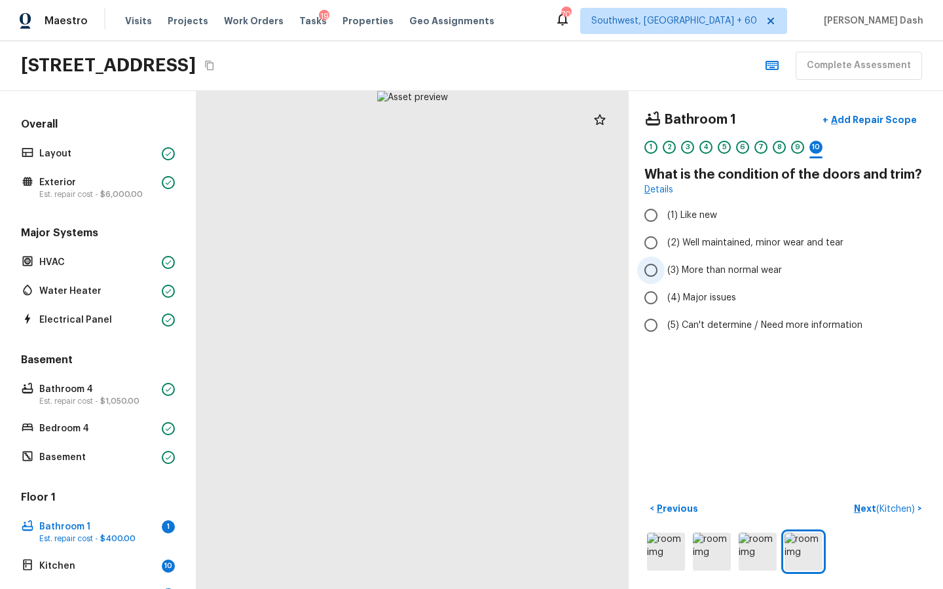
click at [696, 273] on span "(3) More than normal wear" at bounding box center [724, 270] width 115 height 13
click at [665, 273] on input "(3) More than normal wear" at bounding box center [651, 271] width 28 height 28
radio input "true"
click at [731, 239] on span "(2) Well maintained, minor wear and tear" at bounding box center [755, 242] width 176 height 13
click at [665, 239] on input "(2) Well maintained, minor wear and tear" at bounding box center [651, 243] width 28 height 28
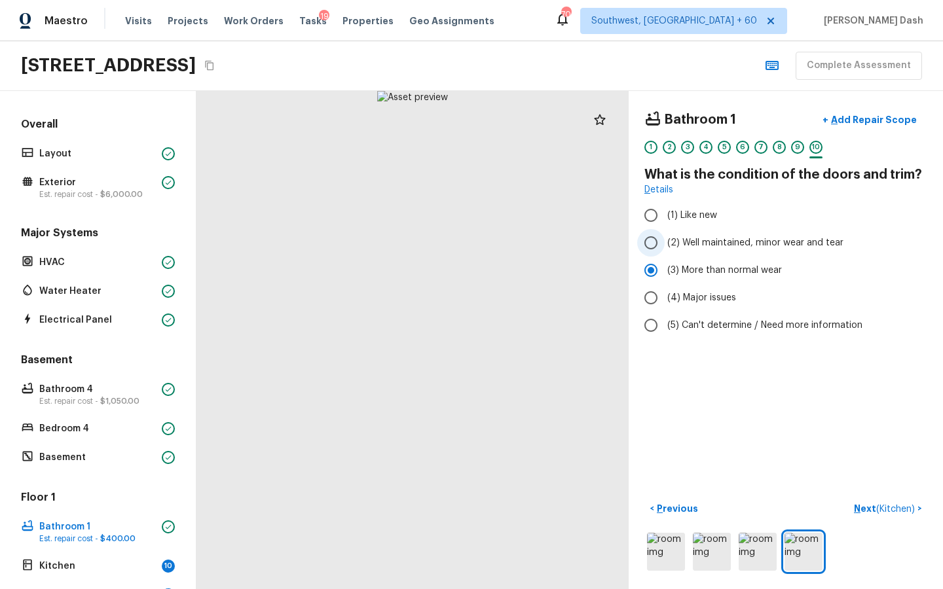
radio input "true"
click at [903, 499] on button "Next ( Kitchen ) >" at bounding box center [888, 509] width 79 height 22
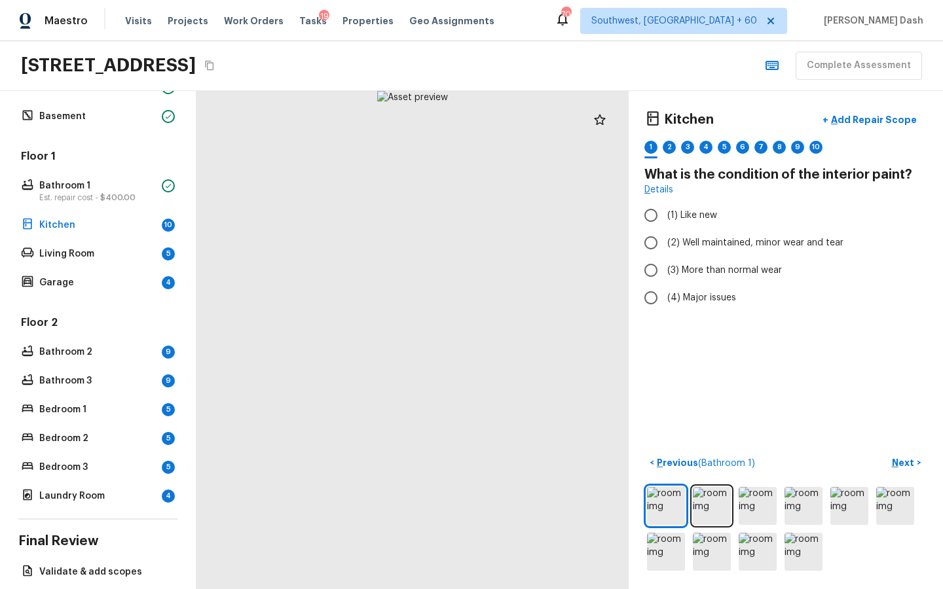
scroll to position [339, 0]
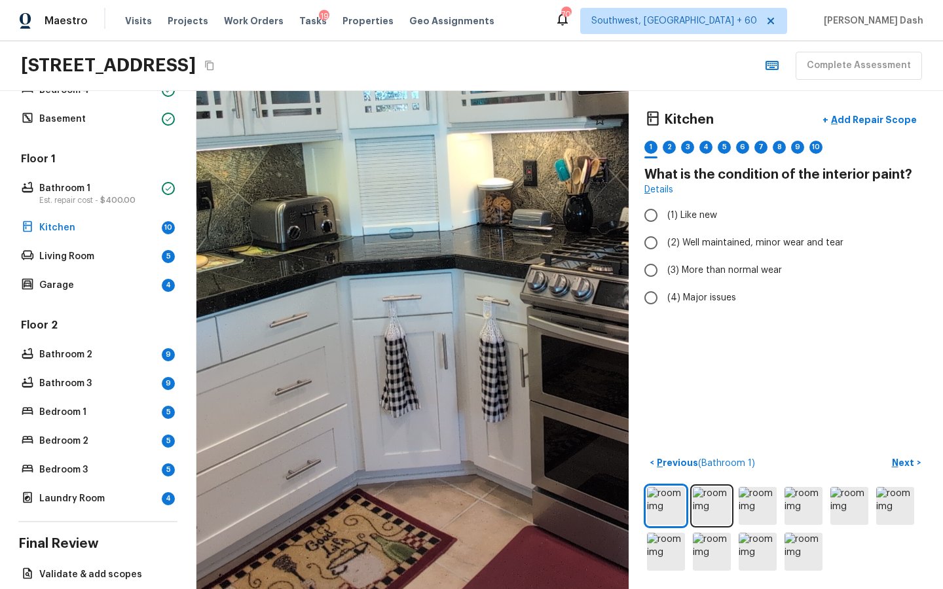
drag, startPoint x: 368, startPoint y: 379, endPoint x: 111, endPoint y: 455, distance: 267.7
click at [111, 455] on div "Overall Layout Exterior Est. repair cost - $6,000.00 Major Systems HVAC Water H…" at bounding box center [471, 340] width 943 height 498
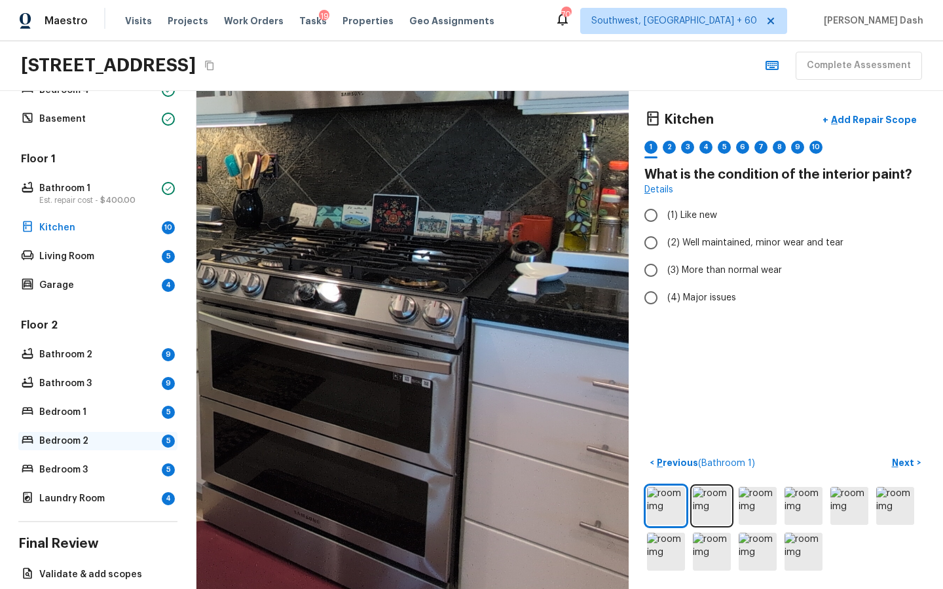
drag, startPoint x: 348, startPoint y: 430, endPoint x: 81, endPoint y: 447, distance: 267.1
click at [81, 447] on div "Overall Layout Exterior Est. repair cost - $6,000.00 Major Systems HVAC Water H…" at bounding box center [471, 340] width 943 height 498
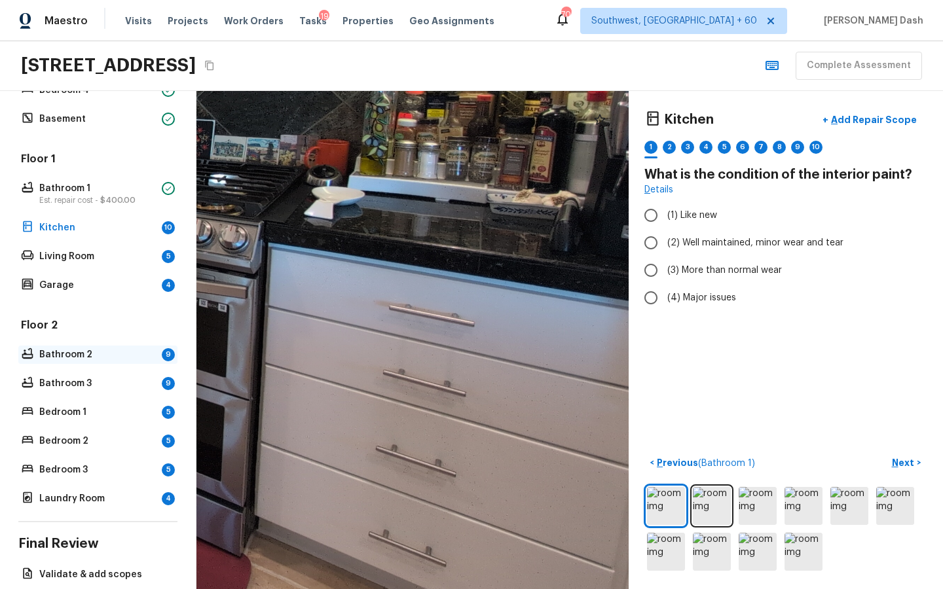
drag, startPoint x: 315, startPoint y: 432, endPoint x: 120, endPoint y: 356, distance: 209.7
click at [120, 356] on div "Overall Layout Exterior Est. repair cost - $6,000.00 Major Systems HVAC Water H…" at bounding box center [471, 340] width 943 height 498
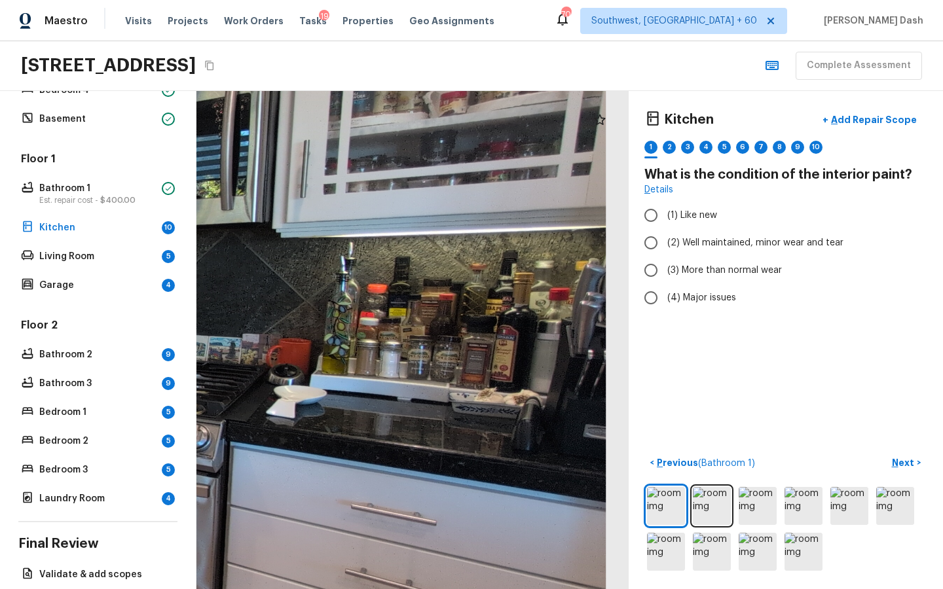
drag, startPoint x: 379, startPoint y: 369, endPoint x: 403, endPoint y: 589, distance: 221.4
click at [403, 589] on html "Maestro Visits Projects Work Orders Tasks 19 Properties Geo Assignments 705 Sou…" at bounding box center [471, 294] width 943 height 589
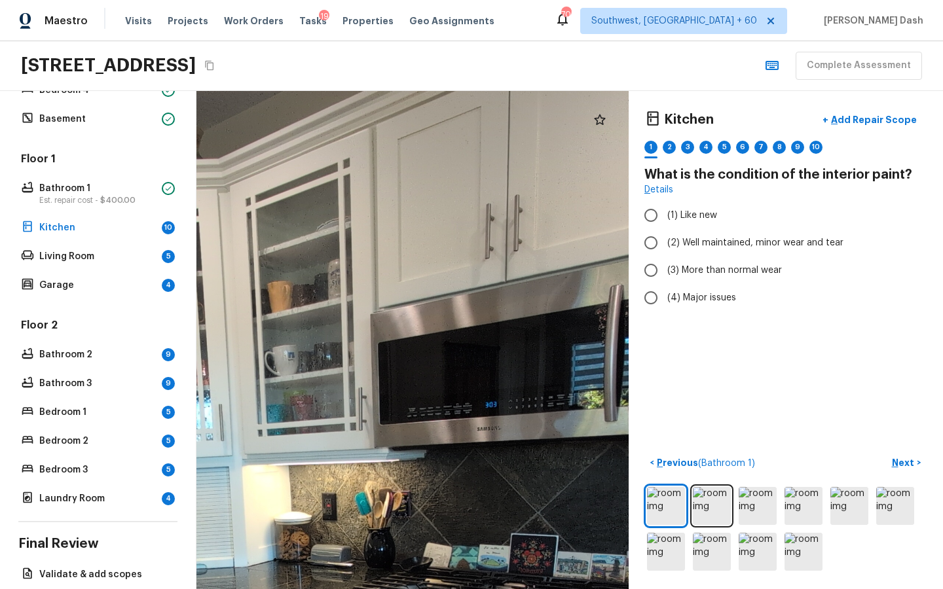
drag, startPoint x: 525, startPoint y: 369, endPoint x: 504, endPoint y: 553, distance: 185.2
click at [506, 555] on div at bounding box center [255, 570] width 1503 height 1733
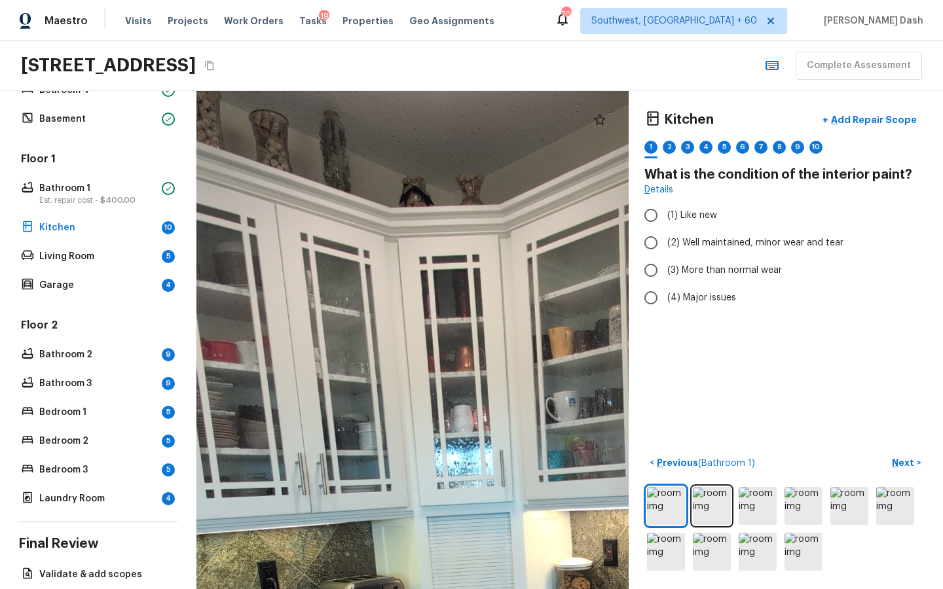
drag, startPoint x: 362, startPoint y: 323, endPoint x: 643, endPoint y: 361, distance: 283.6
click at [644, 361] on div "Kitchen + Add Repair Scope 1 2 3 4 5 6 7 8 9 10 What is the condition of the in…" at bounding box center [569, 340] width 747 height 498
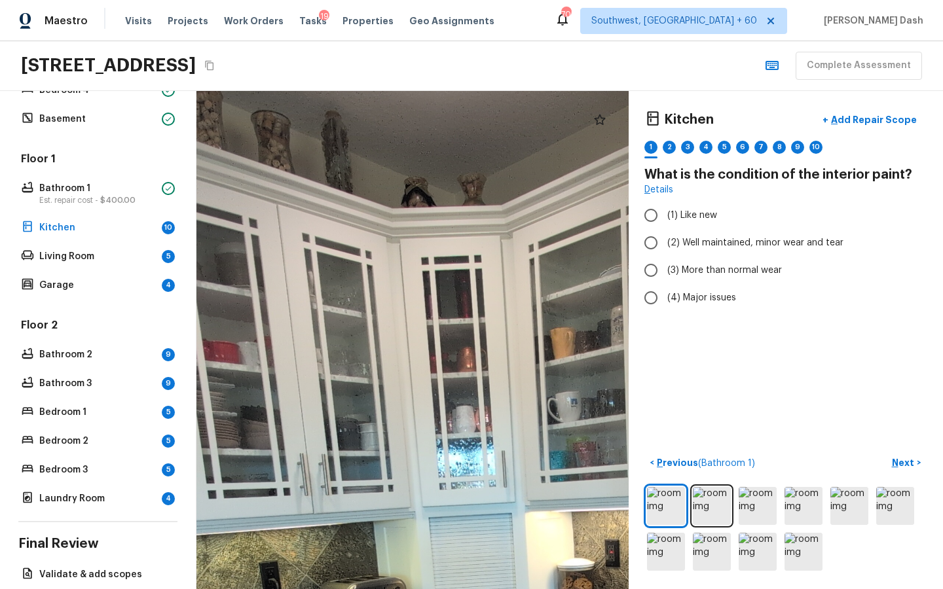
drag, startPoint x: 473, startPoint y: 358, endPoint x: 698, endPoint y: 371, distance: 225.6
click at [703, 371] on div "Kitchen + Add Repair Scope 1 2 3 4 5 6 7 8 9 10 What is the condition of the in…" at bounding box center [569, 340] width 747 height 498
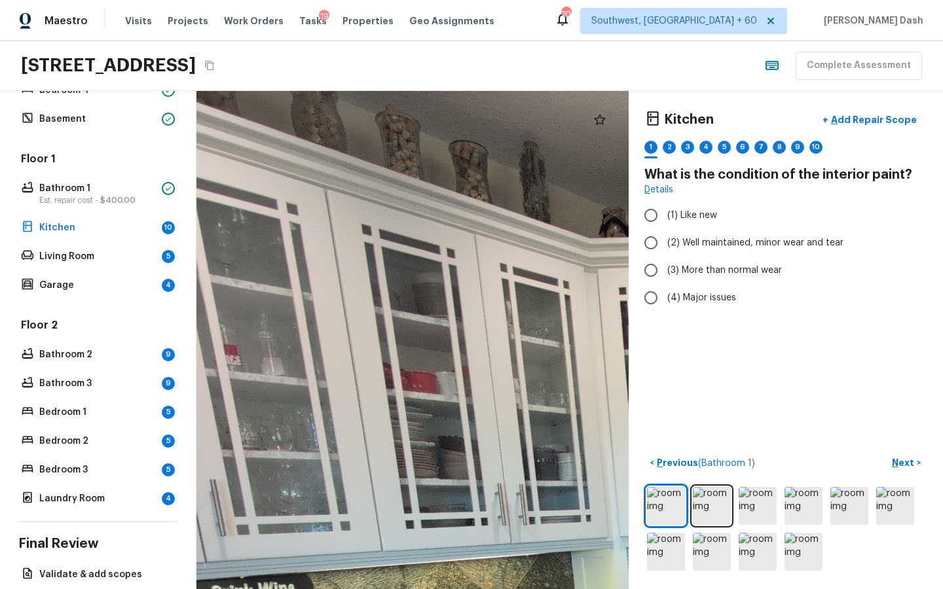
drag, startPoint x: 583, startPoint y: 358, endPoint x: 741, endPoint y: 368, distance: 158.1
click at [741, 368] on div "Kitchen + Add Repair Scope 1 2 3 4 5 6 7 8 9 10 What is the condition of the in…" at bounding box center [569, 340] width 747 height 498
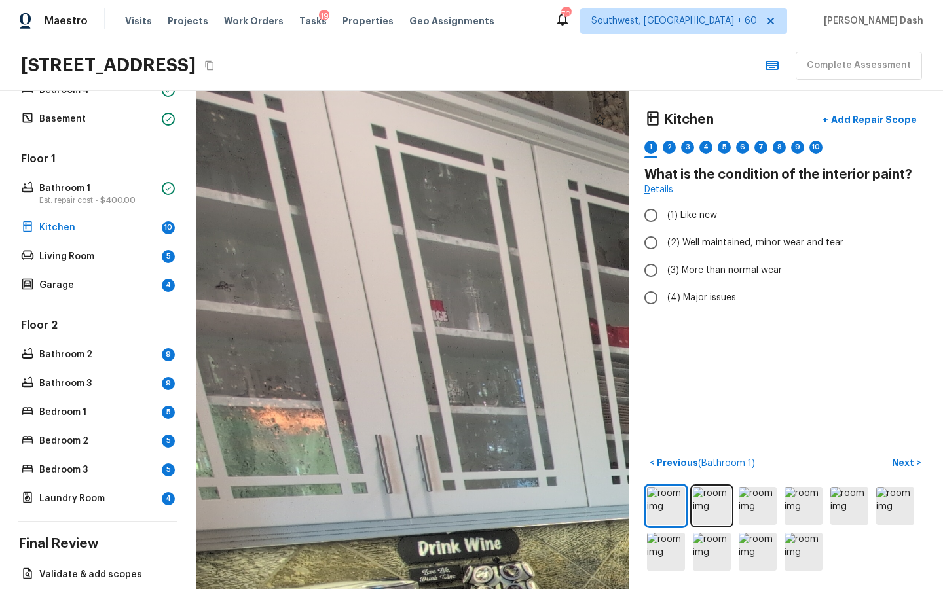
drag, startPoint x: 434, startPoint y: 335, endPoint x: 419, endPoint y: 196, distance: 139.6
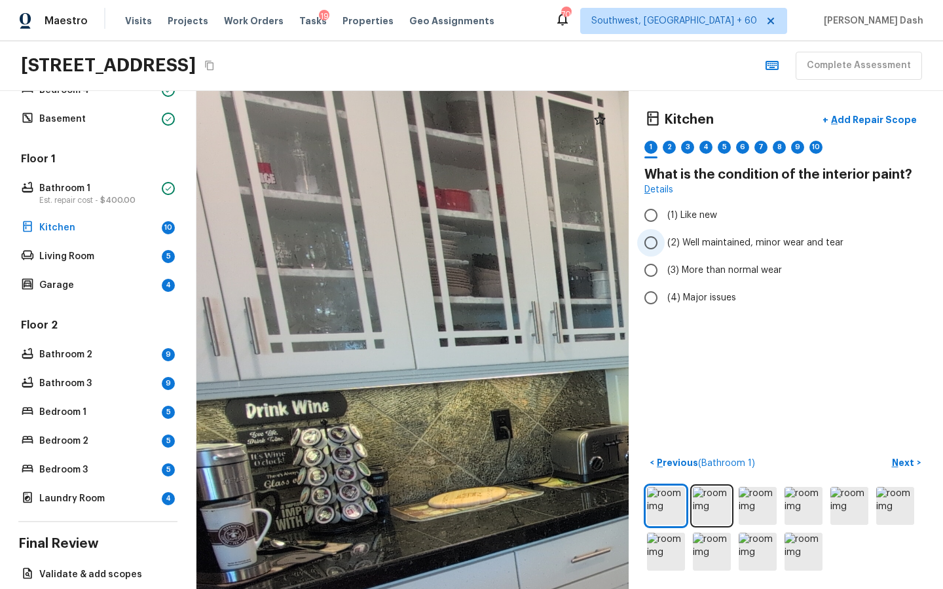
click at [668, 238] on span "(2) Well maintained, minor wear and tear" at bounding box center [755, 242] width 176 height 13
click at [665, 238] on input "(2) Well maintained, minor wear and tear" at bounding box center [651, 243] width 28 height 28
radio input "true"
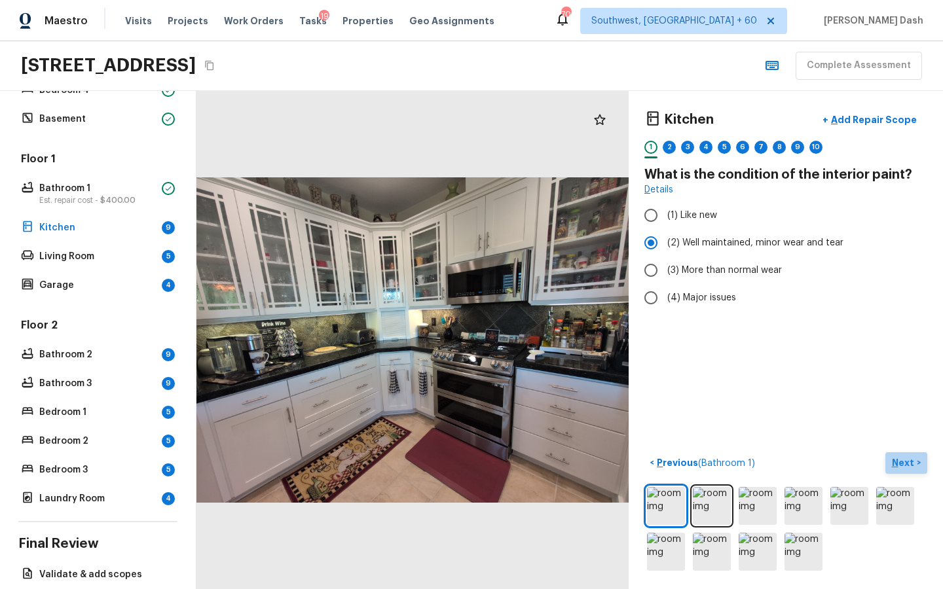
click at [908, 468] on p "Next" at bounding box center [904, 462] width 25 height 13
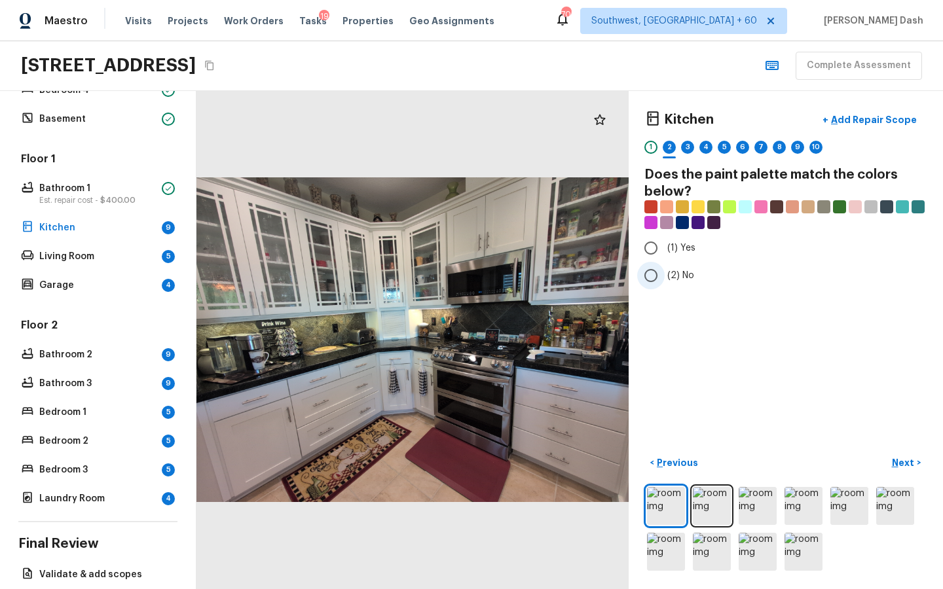
click at [662, 267] on input "(2) No" at bounding box center [651, 276] width 28 height 28
radio input "true"
click at [902, 465] on p "Next" at bounding box center [904, 462] width 25 height 13
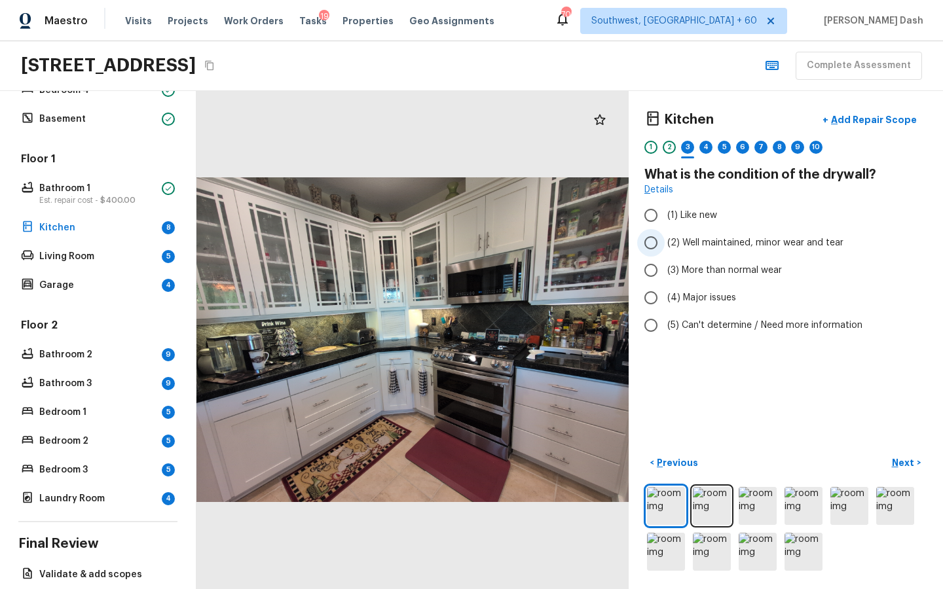
click at [694, 244] on span "(2) Well maintained, minor wear and tear" at bounding box center [755, 242] width 176 height 13
click at [665, 244] on input "(2) Well maintained, minor wear and tear" at bounding box center [651, 243] width 28 height 28
radio input "true"
click at [907, 465] on p "Next" at bounding box center [904, 462] width 25 height 13
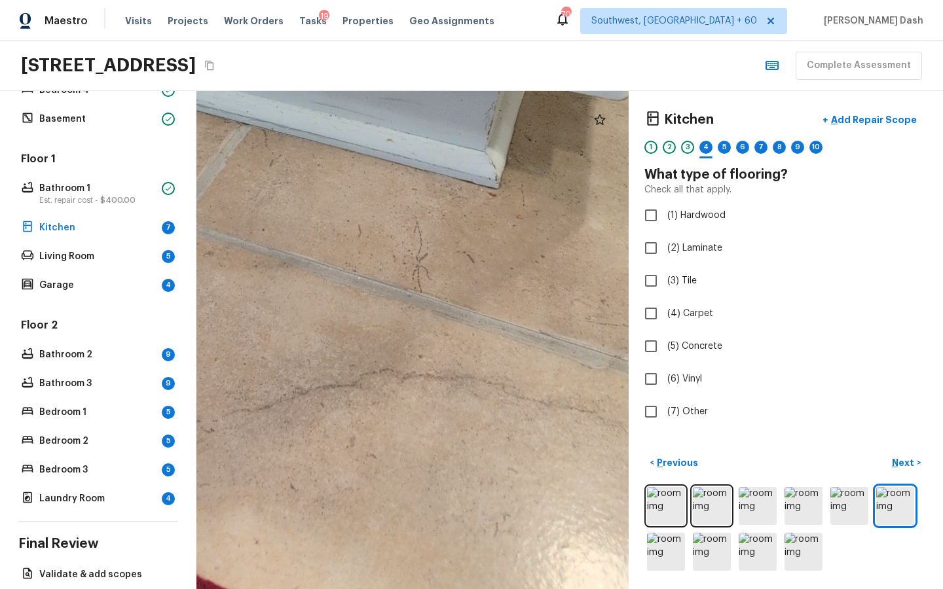
drag, startPoint x: 422, startPoint y: 443, endPoint x: 701, endPoint y: 452, distance: 279.8
click at [701, 452] on div "Kitchen + Add Repair Scope 1 2 3 4 5 6 7 8 9 10 What type of flooring? Check al…" at bounding box center [569, 340] width 747 height 498
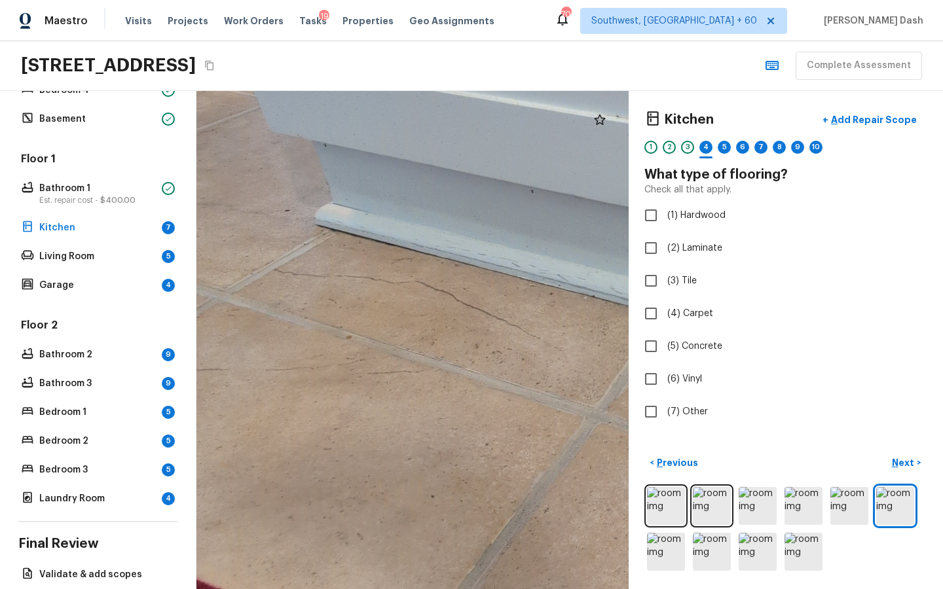
drag, startPoint x: 422, startPoint y: 299, endPoint x: 567, endPoint y: 415, distance: 186.3
click at [567, 415] on div at bounding box center [722, 285] width 1388 height 1600
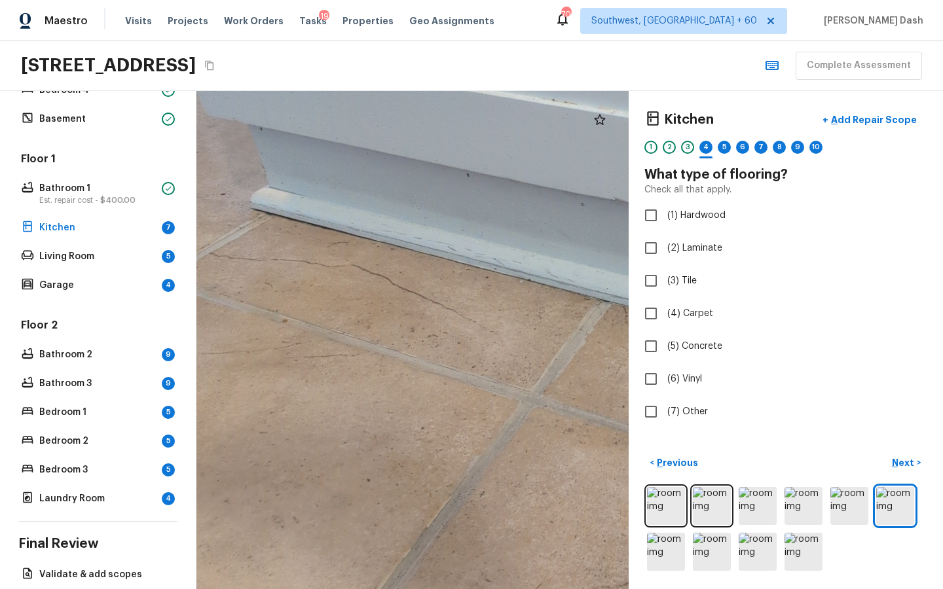
drag, startPoint x: 454, startPoint y: 405, endPoint x: 390, endPoint y: 388, distance: 66.2
click at [390, 388] on div at bounding box center [657, 268] width 1388 height 1600
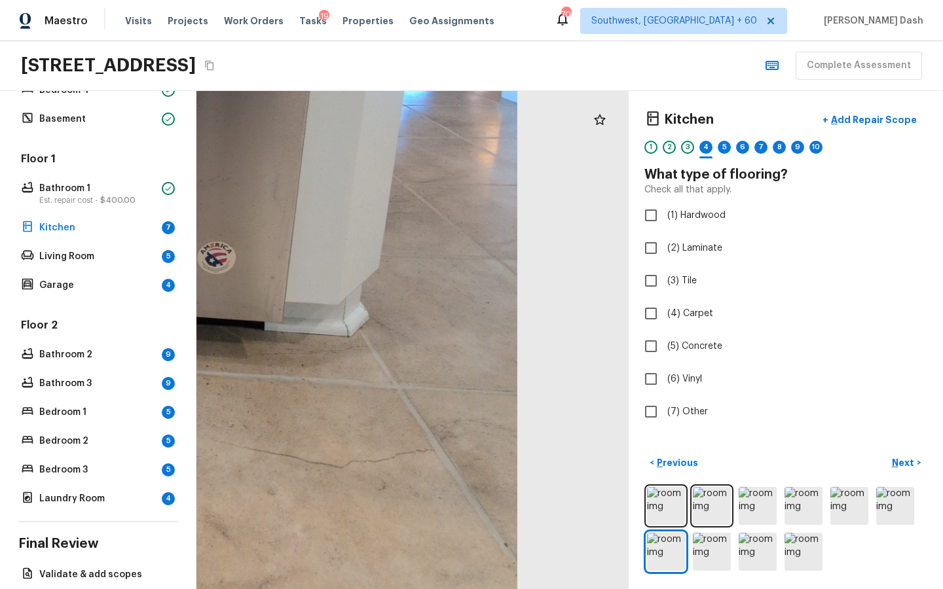
drag, startPoint x: 544, startPoint y: 489, endPoint x: 303, endPoint y: 479, distance: 241.2
click at [303, 479] on div at bounding box center [48, 77] width 1081 height 1247
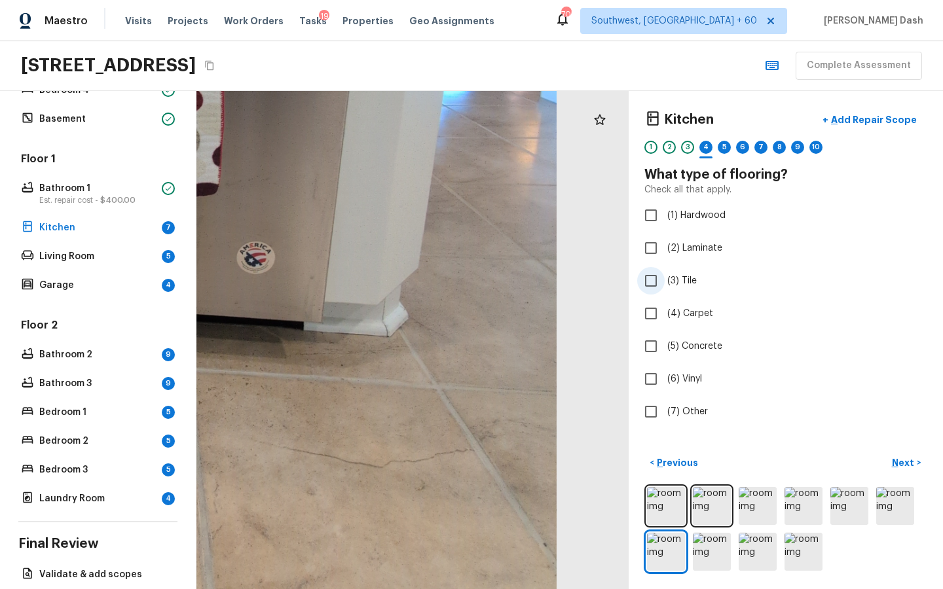
click at [665, 283] on label "(3) Tile" at bounding box center [777, 281] width 280 height 28
click at [665, 283] on input "(3) Tile" at bounding box center [651, 281] width 28 height 28
checkbox input "true"
click at [904, 462] on p "Next" at bounding box center [904, 462] width 25 height 13
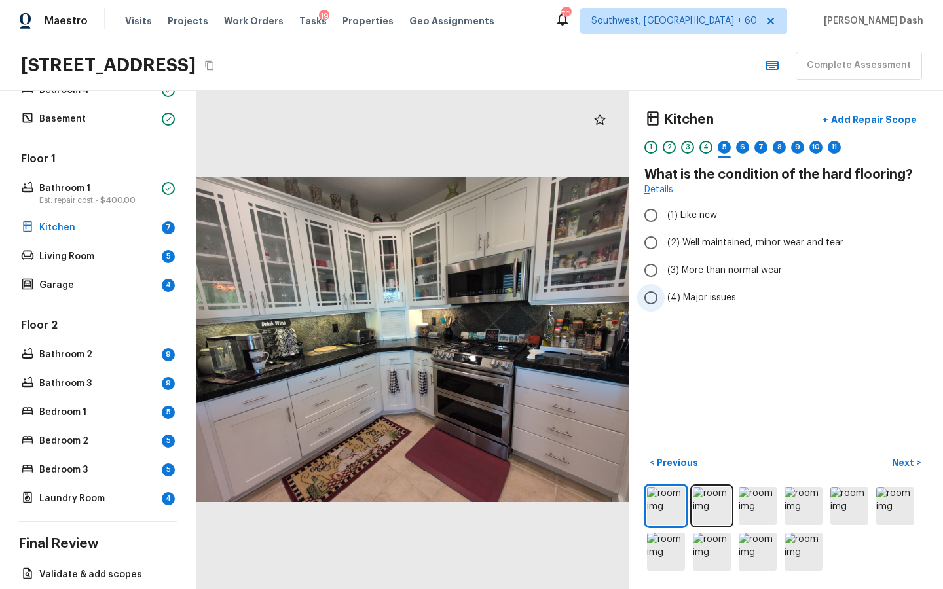
click at [684, 289] on label "(4) Major issues" at bounding box center [777, 298] width 280 height 28
click at [665, 289] on input "(4) Major issues" at bounding box center [651, 298] width 28 height 28
radio input "true"
click at [864, 131] on button "+ Add Repair Scope" at bounding box center [869, 120] width 115 height 27
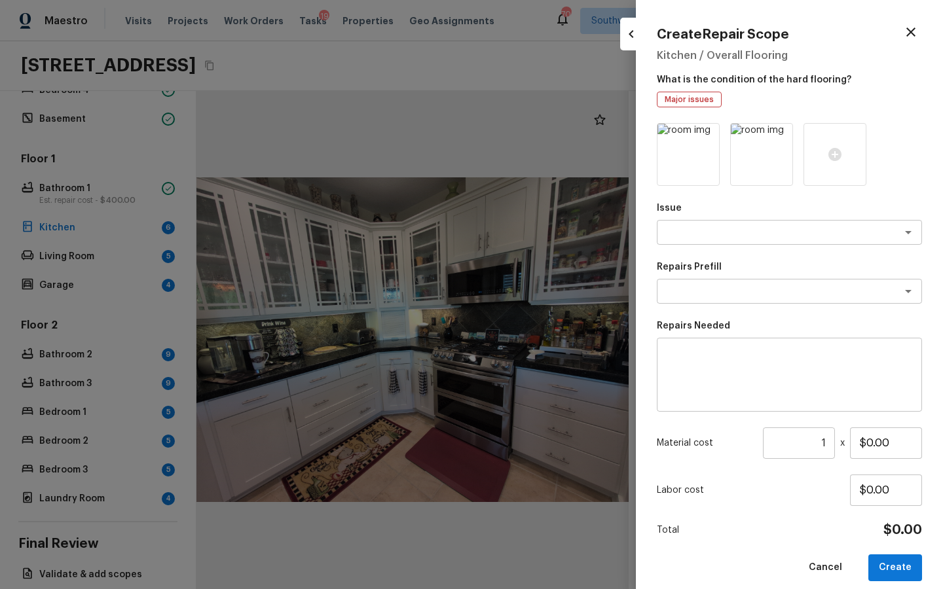
click at [711, 218] on div "Issue x ​" at bounding box center [789, 223] width 265 height 43
click at [714, 239] on div "x ​" at bounding box center [789, 232] width 265 height 25
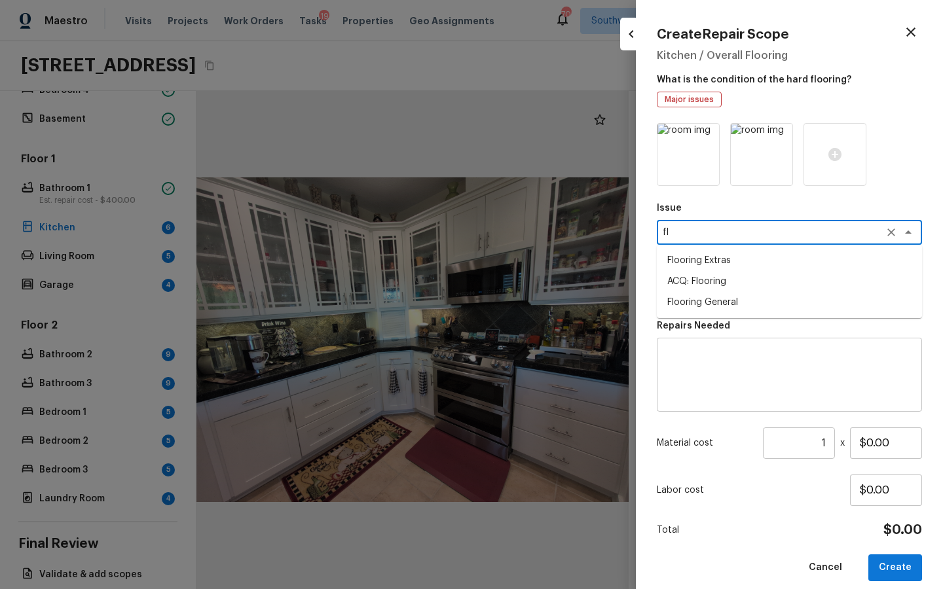
click at [707, 300] on li "Flooring General" at bounding box center [789, 302] width 265 height 21
type textarea "Flooring General"
click at [709, 297] on textarea at bounding box center [771, 291] width 217 height 13
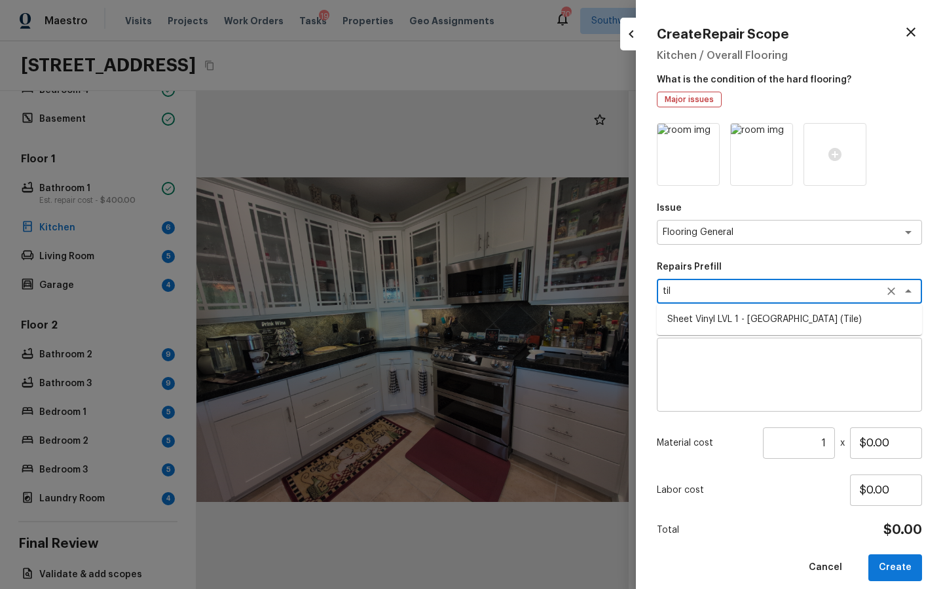
type textarea "tile"
click at [720, 295] on textarea "tile" at bounding box center [771, 291] width 217 height 13
type textarea "fl"
click at [743, 356] on textarea at bounding box center [789, 375] width 247 height 52
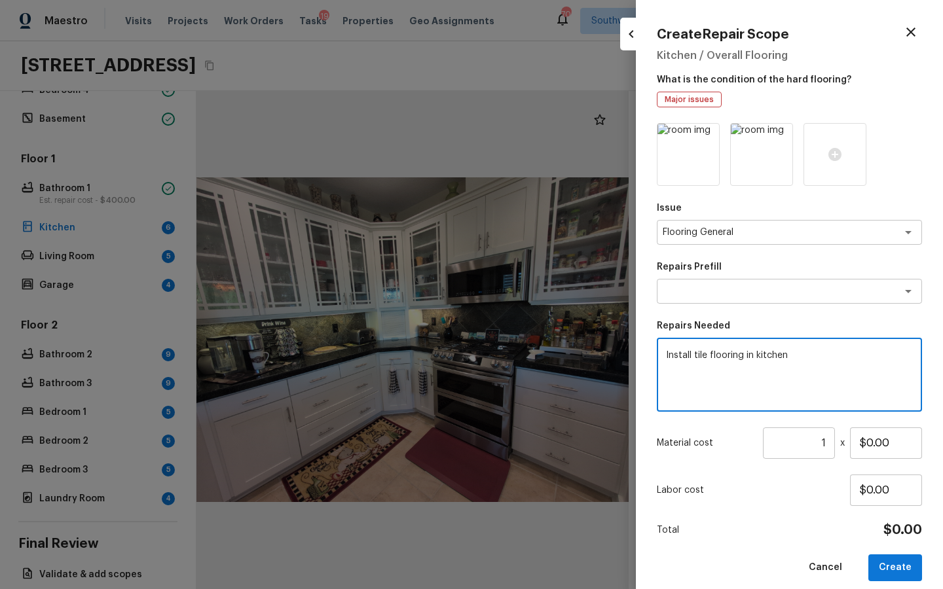
type textarea "Install tile flooring in kitchen"
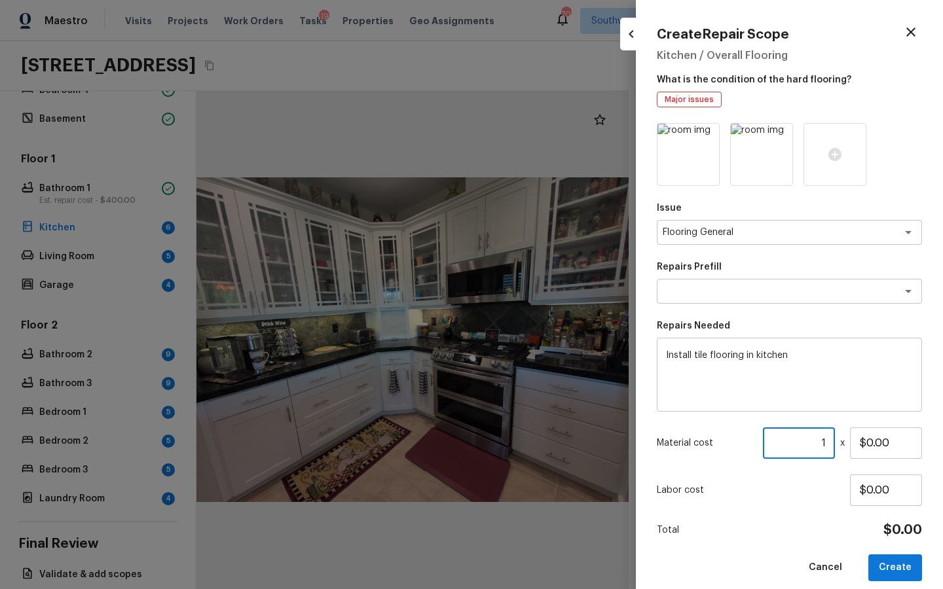
click at [809, 441] on input "1" at bounding box center [799, 443] width 72 height 31
type input "3"
type input "4"
type input "500"
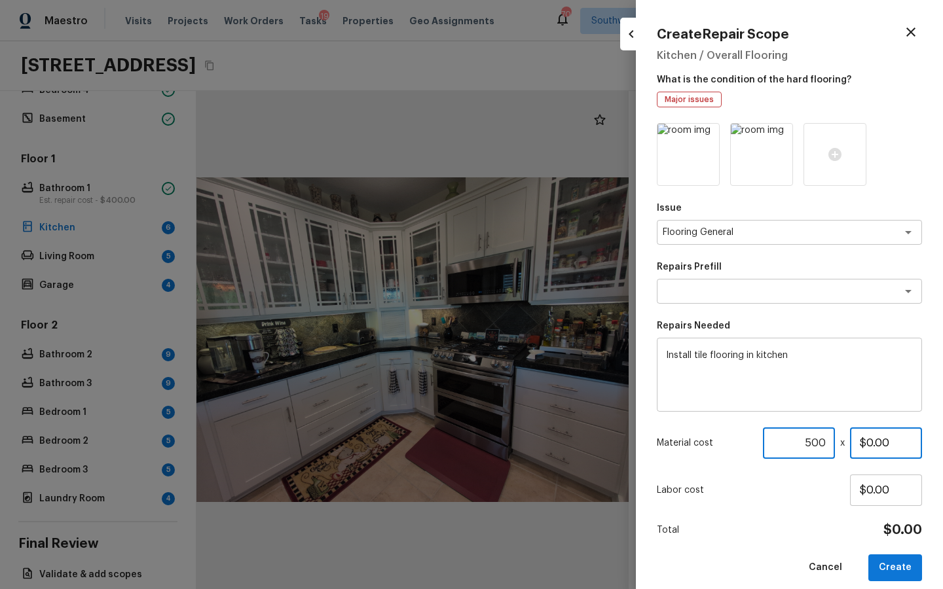
click at [880, 457] on input "$0.00" at bounding box center [886, 443] width 72 height 31
click at [880, 455] on input "$0.00" at bounding box center [886, 443] width 72 height 31
type input "$7.50"
click at [796, 501] on div "Labor cost $0.00" at bounding box center [789, 490] width 265 height 31
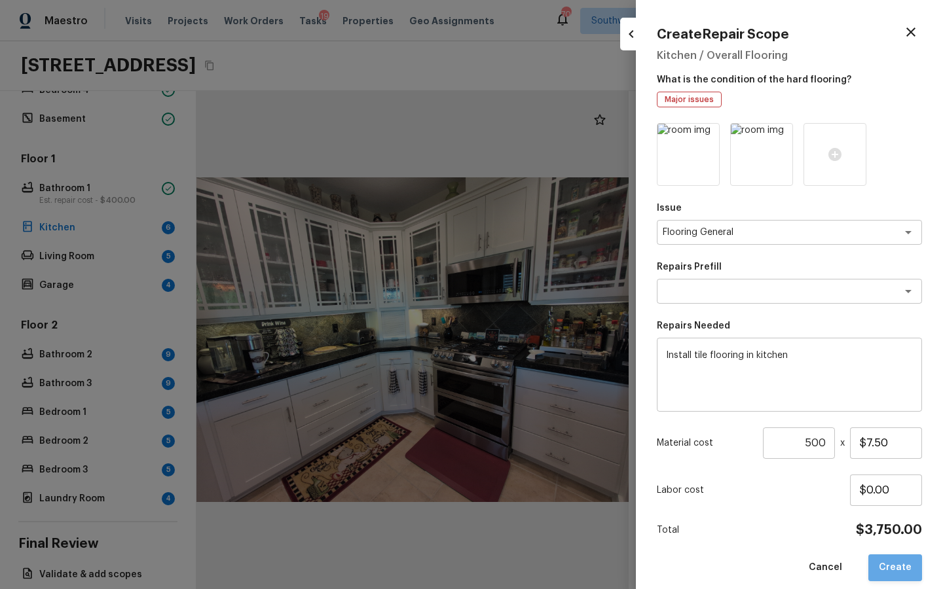
click at [906, 565] on button "Create" at bounding box center [895, 568] width 54 height 27
type input "1"
type input "$0.00"
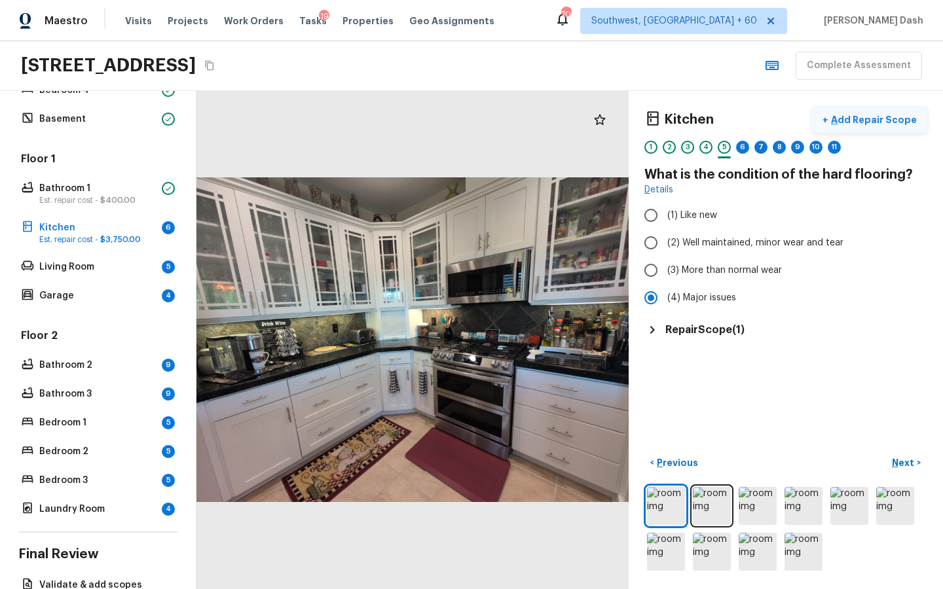
click at [853, 115] on p "Add Repair Scope" at bounding box center [872, 119] width 88 height 13
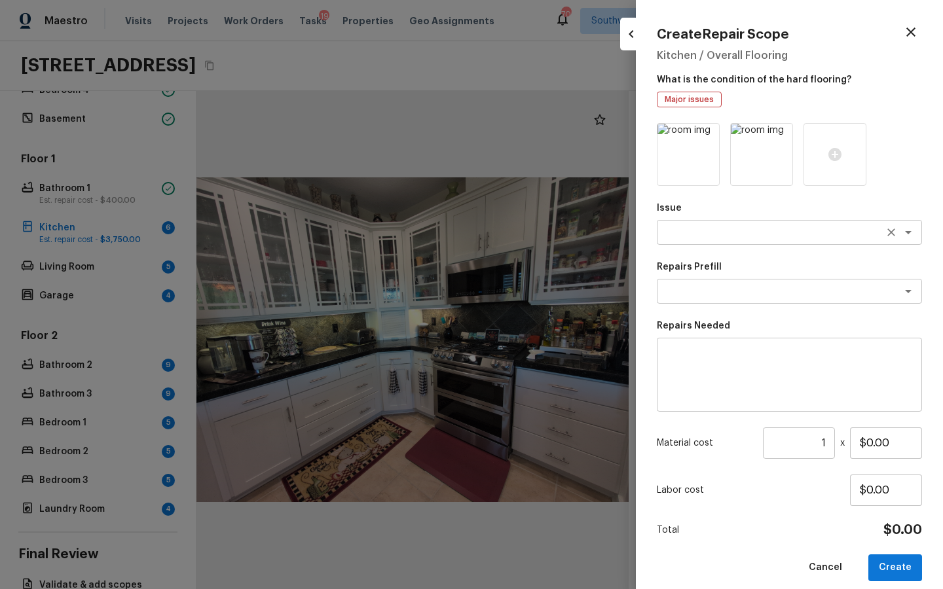
click at [724, 236] on textarea at bounding box center [771, 232] width 217 height 13
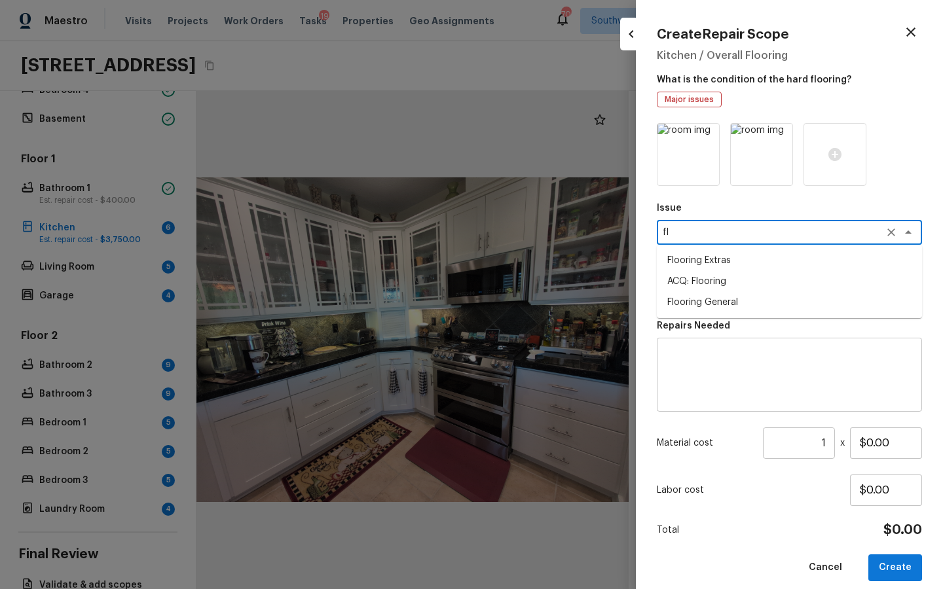
click at [701, 264] on li "Flooring Extras" at bounding box center [789, 260] width 265 height 21
type textarea "Flooring Extras"
click at [758, 293] on textarea at bounding box center [771, 291] width 217 height 13
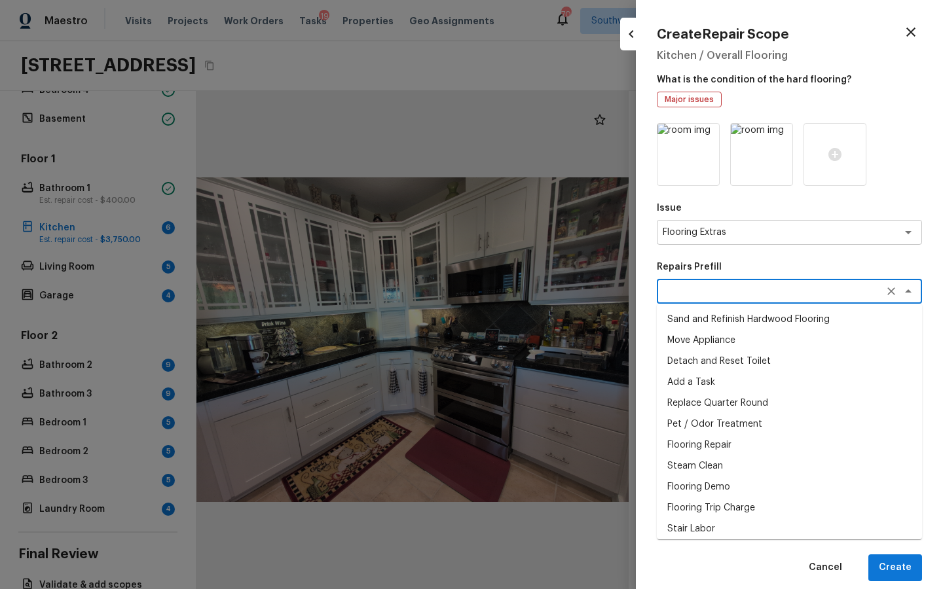
click at [699, 484] on li "Flooring Demo" at bounding box center [789, 487] width 265 height 21
type textarea "Flooring Demo"
type textarea "Demo existing flooring."
type input "$1.00"
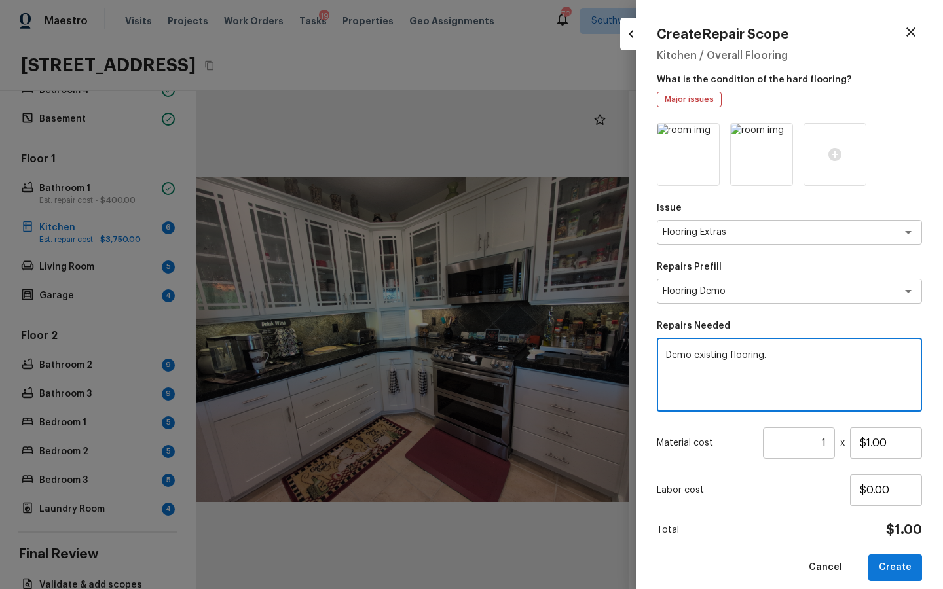
click at [725, 356] on textarea "Demo existing flooring." at bounding box center [789, 375] width 247 height 52
type textarea "Demo existing tile flooring."
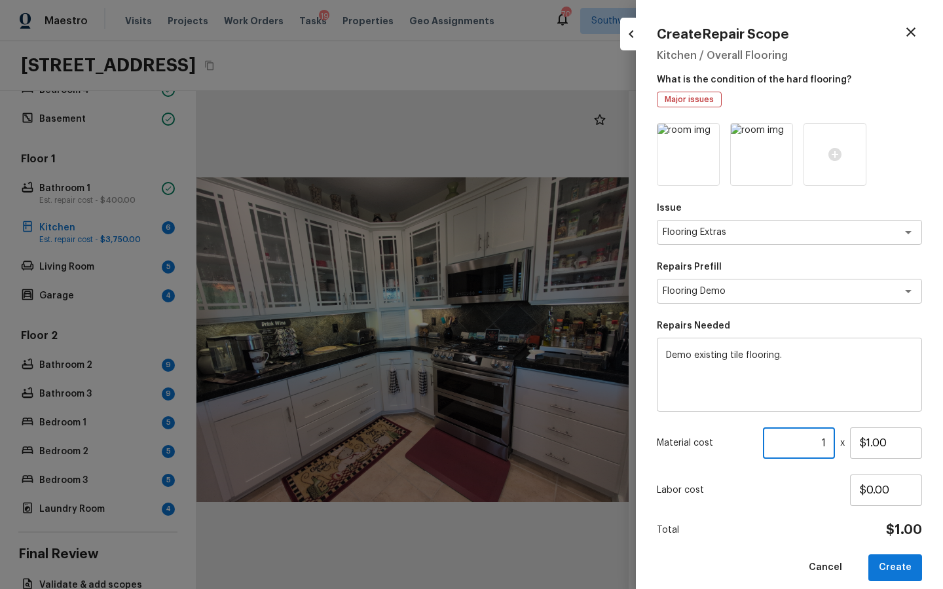
click at [833, 437] on input "1" at bounding box center [799, 443] width 72 height 31
type input "500"
click at [900, 434] on input "$1.00" at bounding box center [886, 443] width 72 height 31
click at [879, 454] on input "$1.00" at bounding box center [886, 443] width 72 height 31
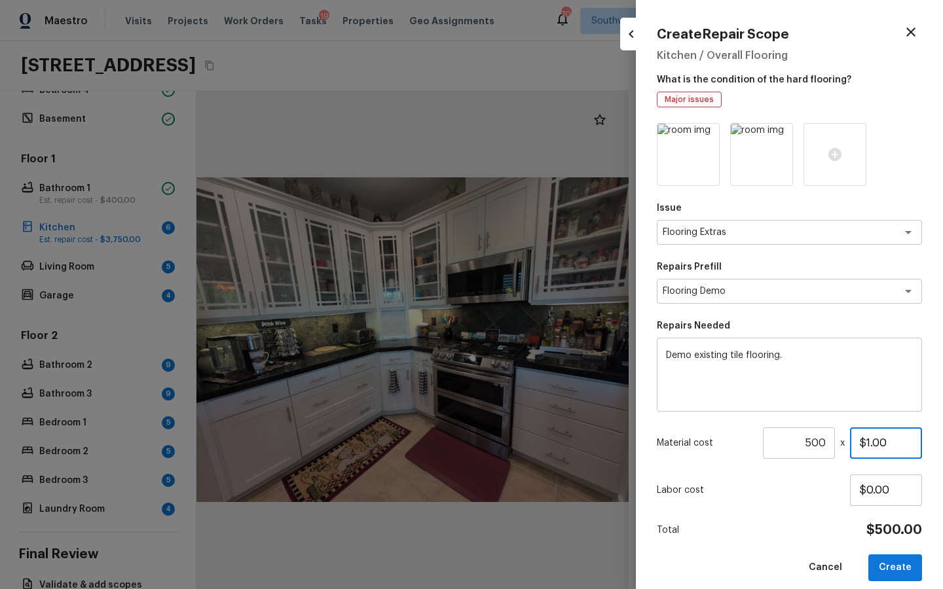
click at [879, 454] on input "$1.00" at bounding box center [886, 443] width 72 height 31
type input "$2.00"
click at [800, 502] on div "Labor cost $0.00" at bounding box center [789, 490] width 265 height 31
click at [895, 568] on button "Create" at bounding box center [895, 568] width 54 height 27
type input "1"
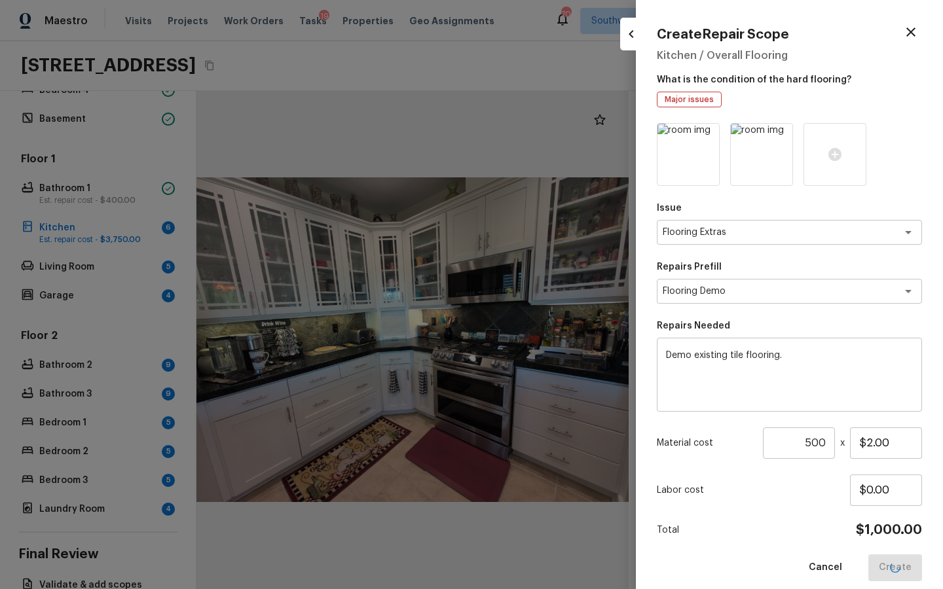
type input "$0.00"
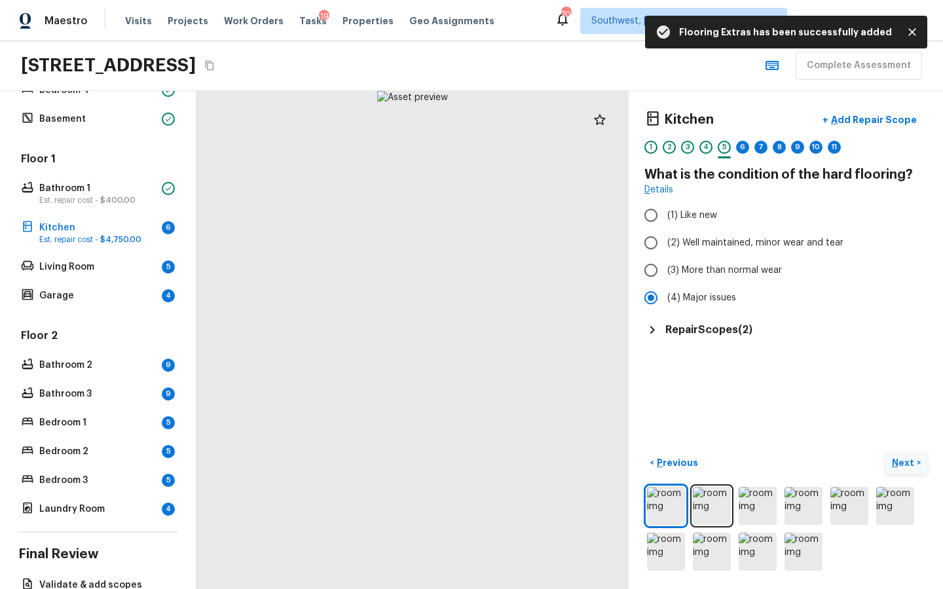
click at [893, 456] on p "Next" at bounding box center [904, 462] width 25 height 13
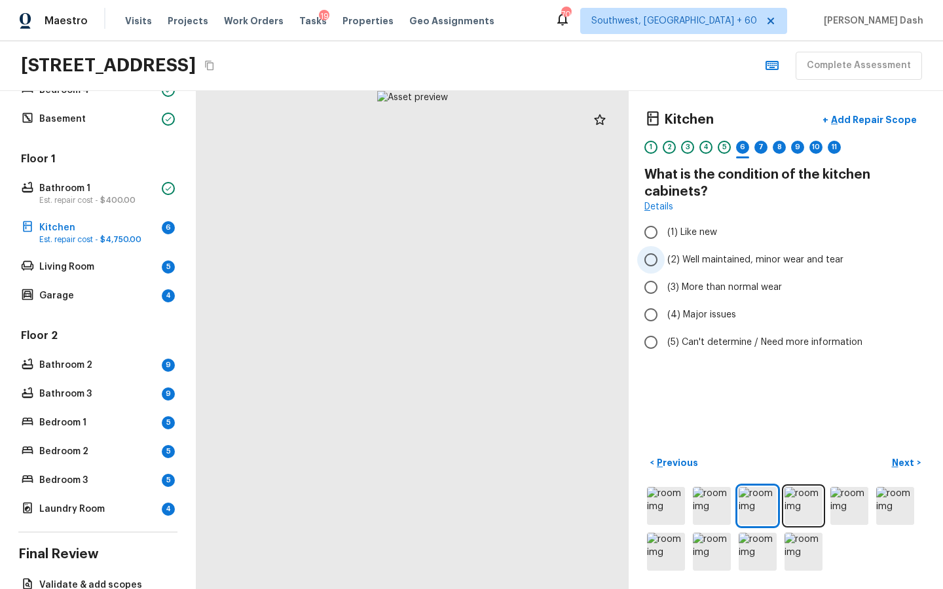
click at [705, 268] on label "(2) Well maintained, minor wear and tear" at bounding box center [777, 260] width 280 height 28
click at [665, 268] on input "(2) Well maintained, minor wear and tear" at bounding box center [651, 260] width 28 height 28
radio input "true"
click at [892, 430] on div "Kitchen + Add Repair Scope 1 2 3 4 5 6 7 8 9 10 11 What is the condition of the…" at bounding box center [786, 340] width 314 height 498
click at [895, 454] on button "Next >" at bounding box center [906, 464] width 42 height 22
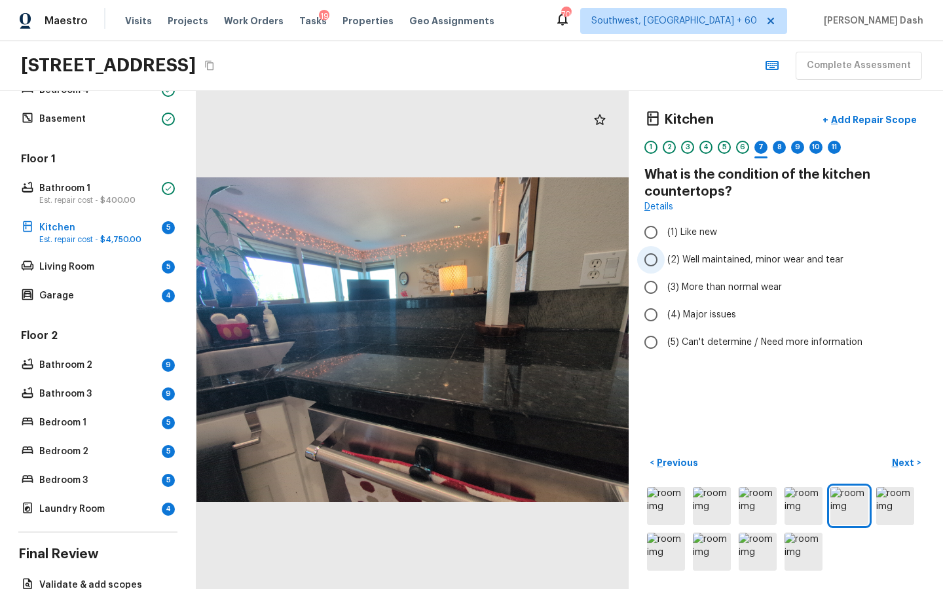
click at [686, 260] on span "(2) Well maintained, minor wear and tear" at bounding box center [755, 259] width 176 height 13
click at [665, 260] on input "(2) Well maintained, minor wear and tear" at bounding box center [651, 260] width 28 height 28
radio input "true"
click at [918, 462] on button "Next >" at bounding box center [906, 464] width 42 height 22
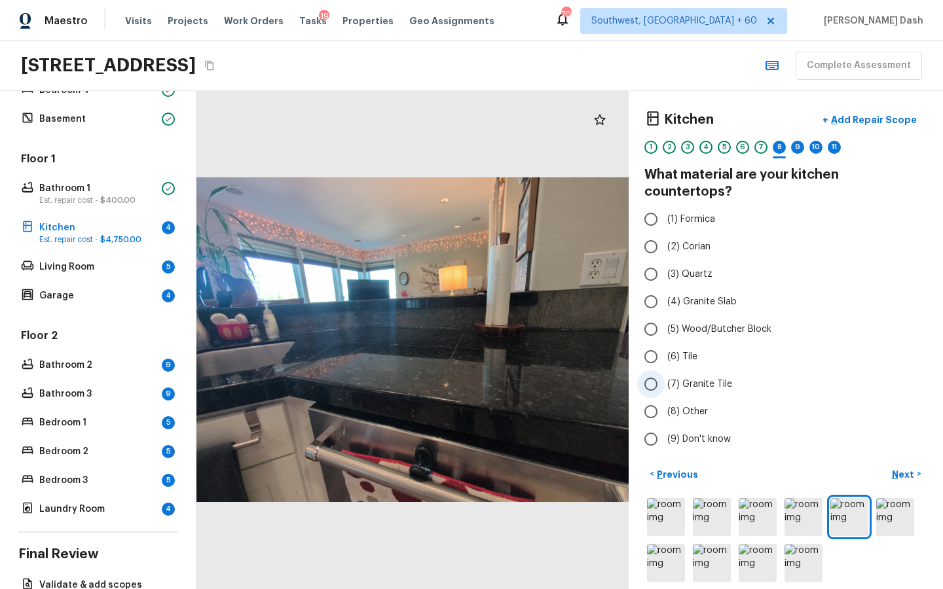
click at [687, 371] on label "(7) Granite Tile" at bounding box center [777, 385] width 280 height 28
click at [665, 371] on input "(7) Granite Tile" at bounding box center [651, 385] width 28 height 28
radio input "true"
click at [898, 468] on p "Next" at bounding box center [904, 474] width 25 height 13
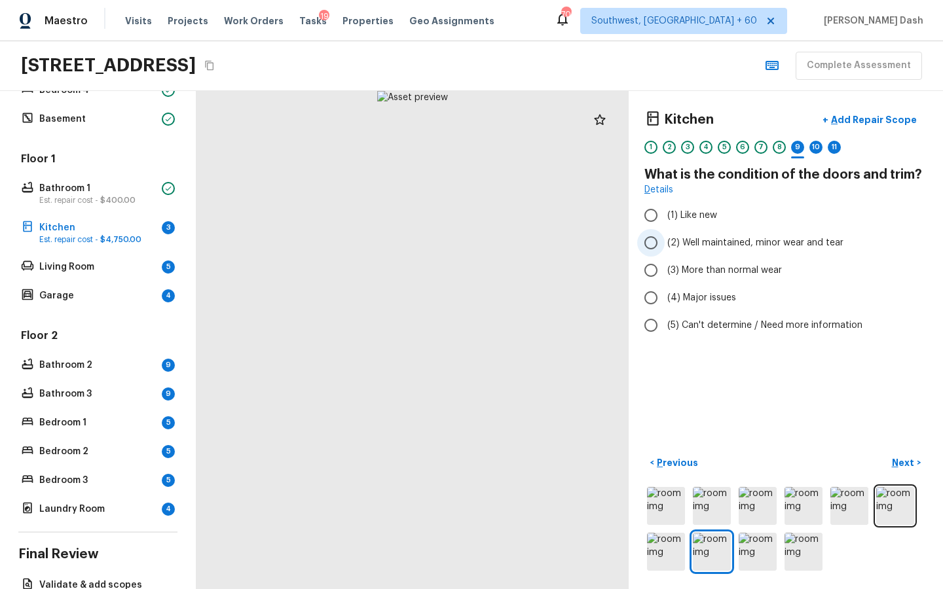
click at [724, 248] on span "(2) Well maintained, minor wear and tear" at bounding box center [755, 242] width 176 height 13
click at [665, 248] on input "(2) Well maintained, minor wear and tear" at bounding box center [651, 243] width 28 height 28
radio input "true"
click at [900, 458] on p "Next" at bounding box center [904, 462] width 25 height 13
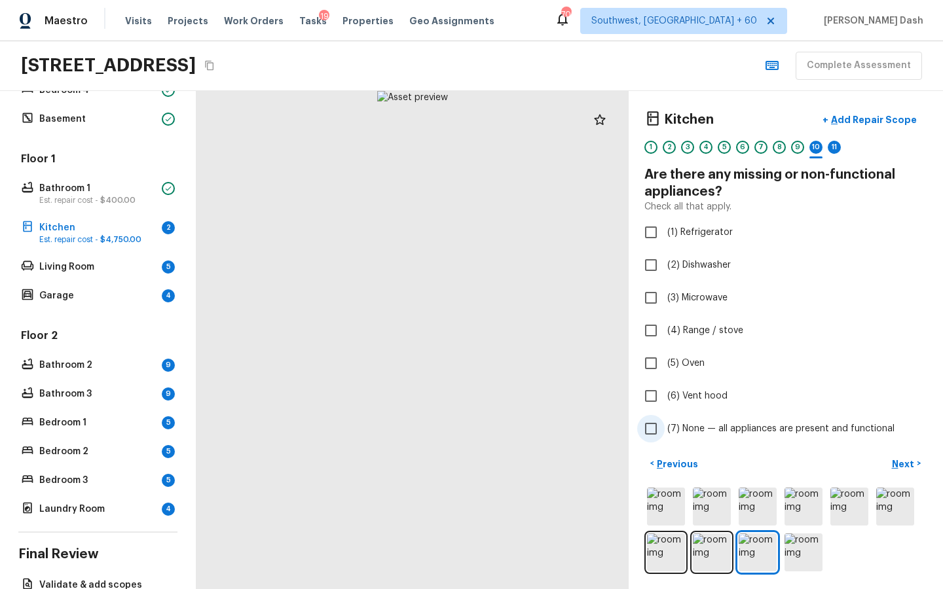
click at [713, 422] on span "(7) None — all appliances are present and functional" at bounding box center [780, 428] width 227 height 13
click at [665, 422] on input "(7) None — all appliances are present and functional" at bounding box center [651, 429] width 28 height 28
checkbox input "true"
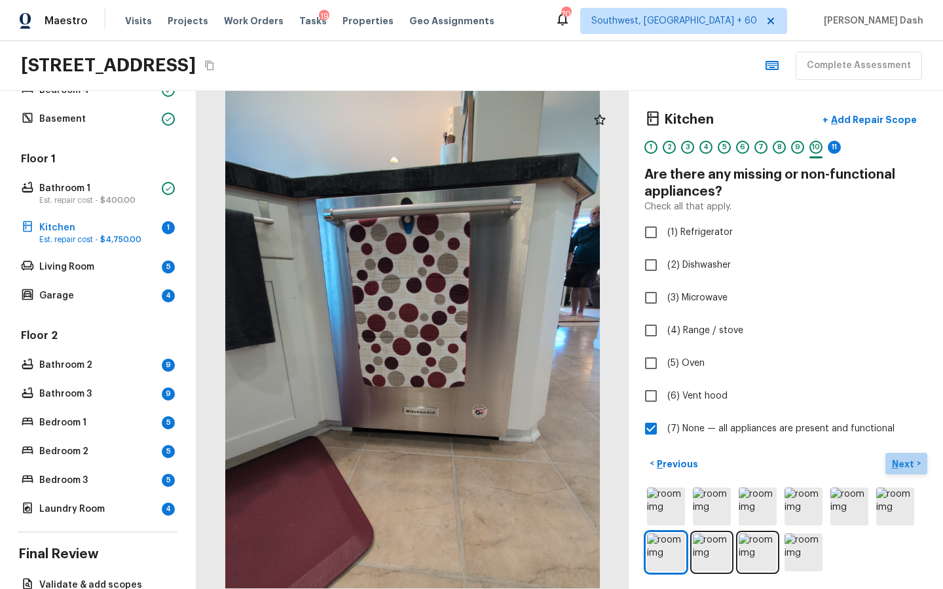
click at [898, 458] on p "Next" at bounding box center [904, 464] width 25 height 13
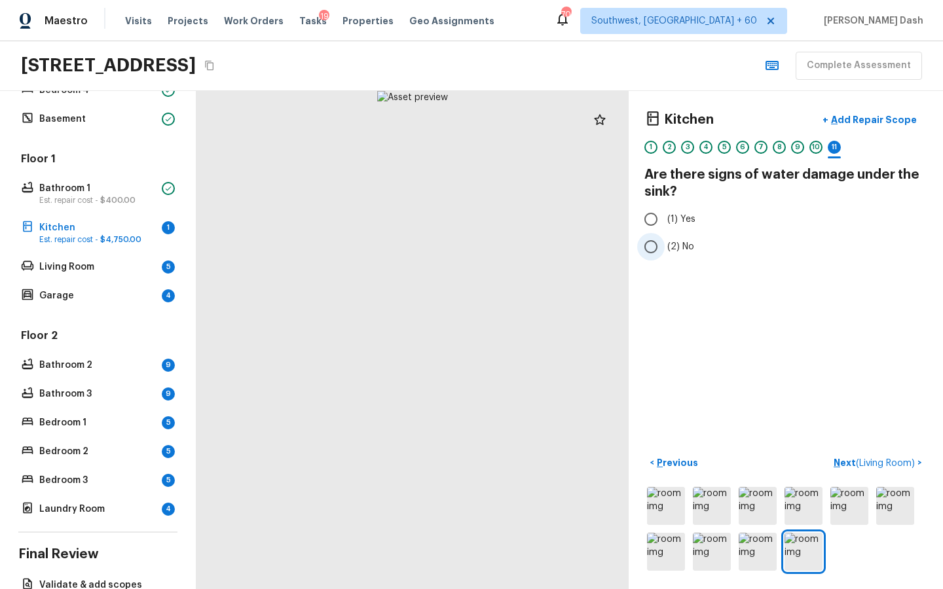
click at [663, 242] on input "(2) No" at bounding box center [651, 247] width 28 height 28
radio input "true"
click at [881, 459] on span "( Living Room )" at bounding box center [885, 463] width 59 height 9
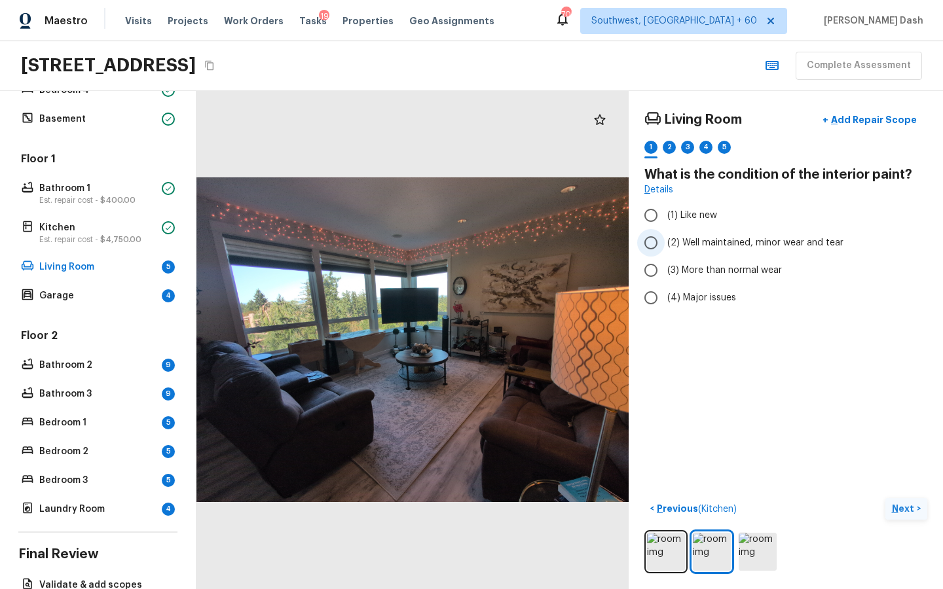
click at [650, 241] on input "(2) Well maintained, minor wear and tear" at bounding box center [651, 243] width 28 height 28
radio input "true"
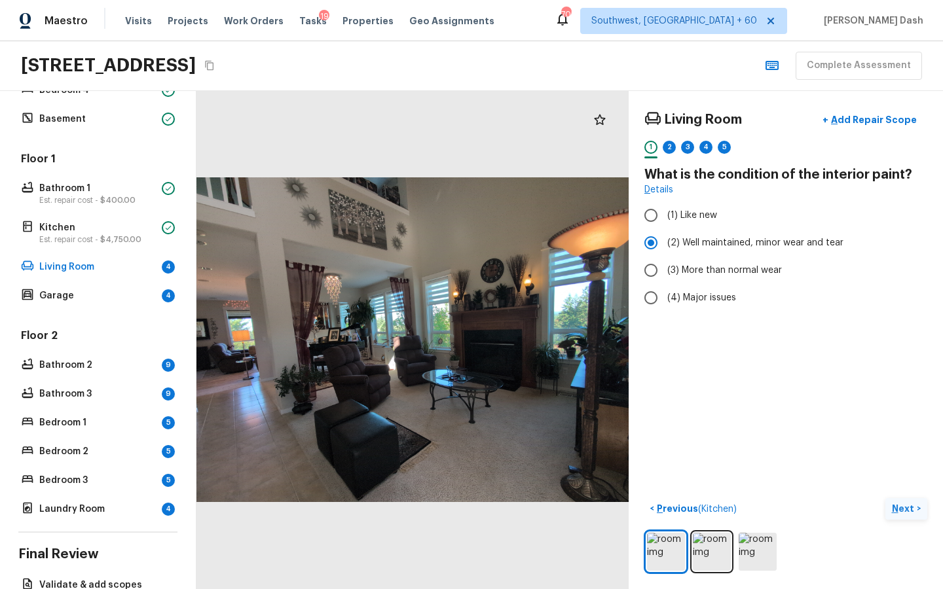
click at [895, 509] on p "Next" at bounding box center [904, 508] width 25 height 13
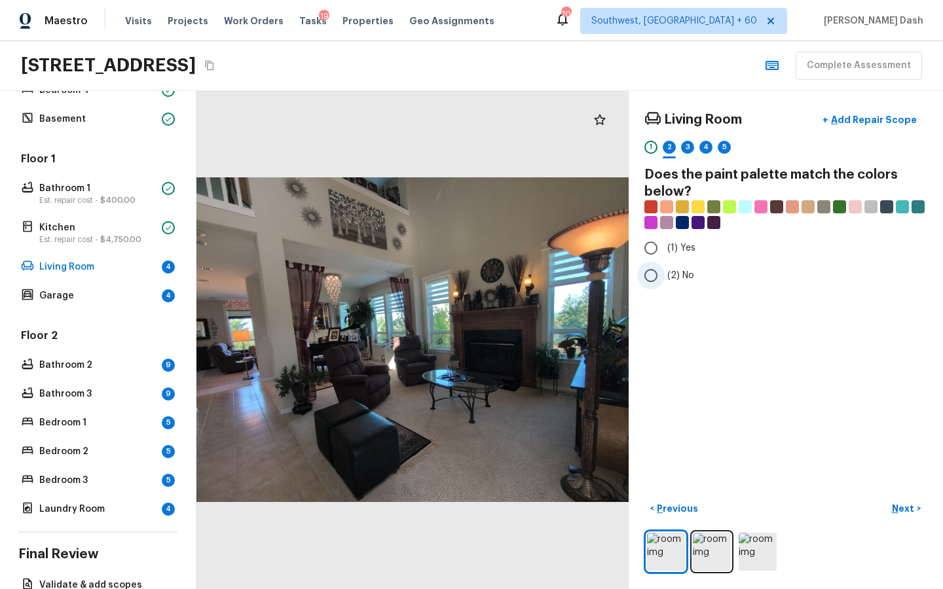
click at [667, 284] on label "(2) No" at bounding box center [777, 276] width 280 height 28
click at [665, 284] on input "(2) No" at bounding box center [651, 276] width 28 height 28
radio input "true"
click at [904, 508] on p "Next" at bounding box center [904, 508] width 25 height 13
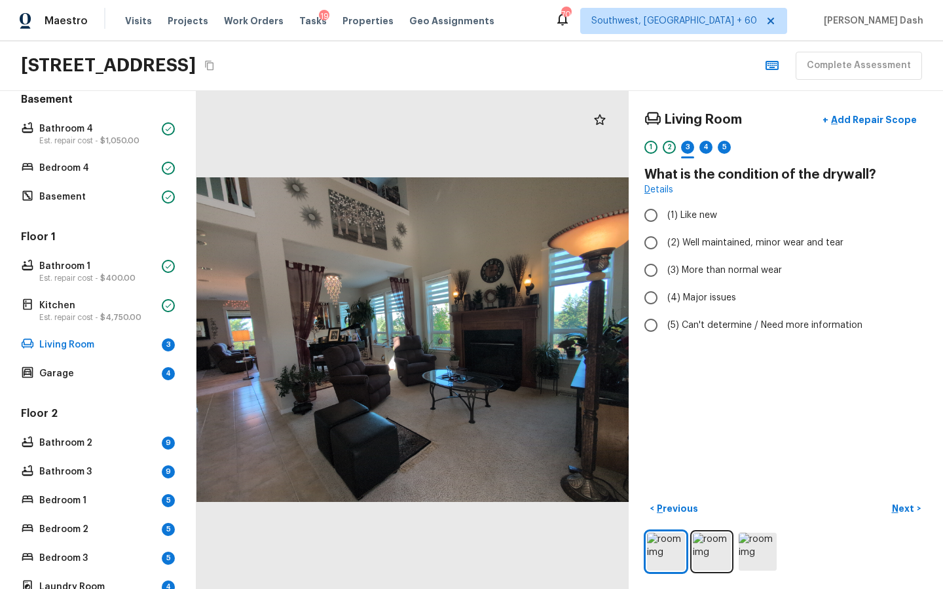
scroll to position [259, 0]
click at [79, 208] on div "Overall Layout Exterior Est. repair cost - $6,000.00 Major Systems HVAC Water H…" at bounding box center [97, 228] width 159 height 740
click at [79, 196] on p "Basement" at bounding box center [97, 198] width 117 height 13
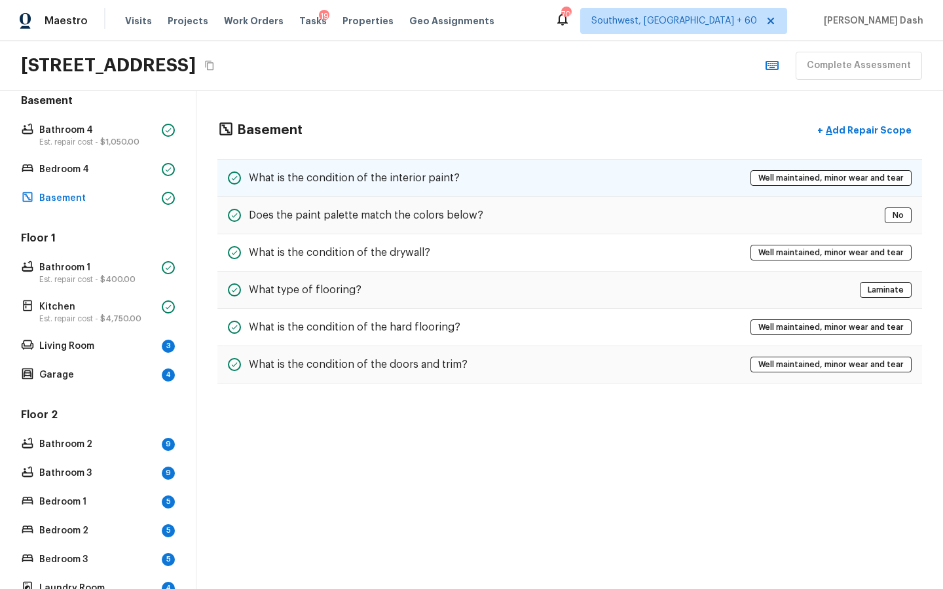
click at [366, 183] on h5 "What is the condition of the interior paint?" at bounding box center [354, 178] width 211 height 14
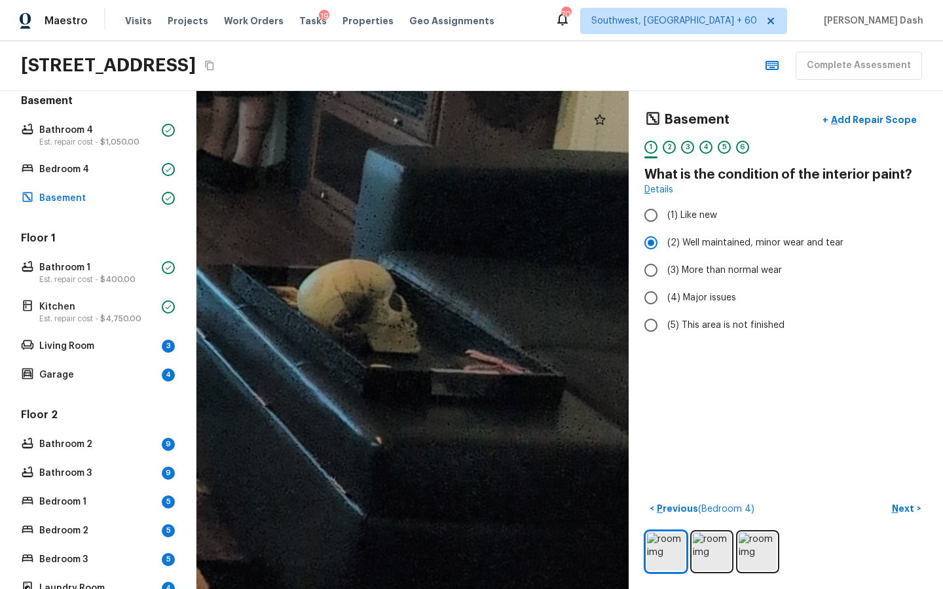
drag, startPoint x: 539, startPoint y: 359, endPoint x: 427, endPoint y: 365, distance: 112.1
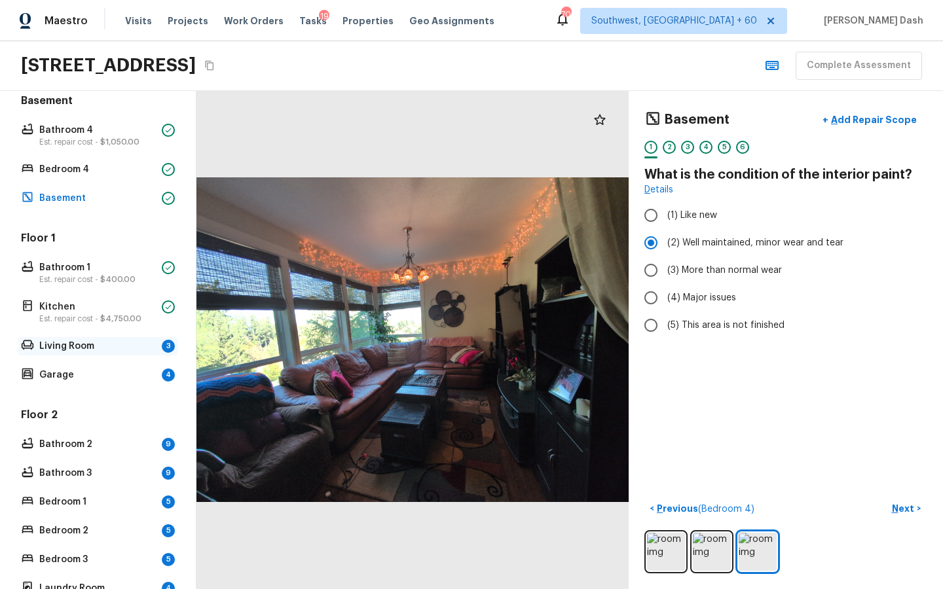
click at [133, 348] on p "Living Room" at bounding box center [97, 346] width 117 height 13
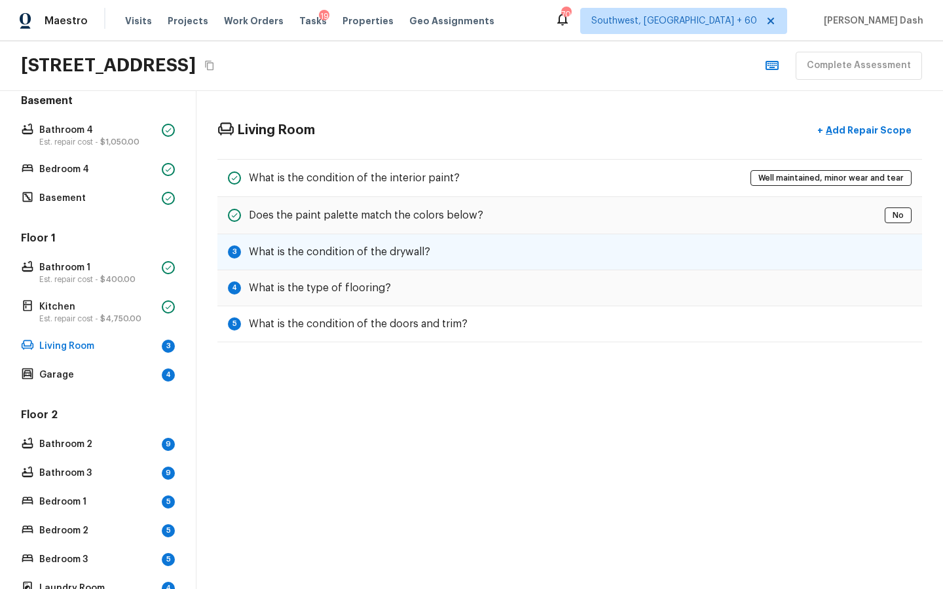
click at [336, 259] on div "3 What is the condition of the drywall?" at bounding box center [569, 252] width 705 height 36
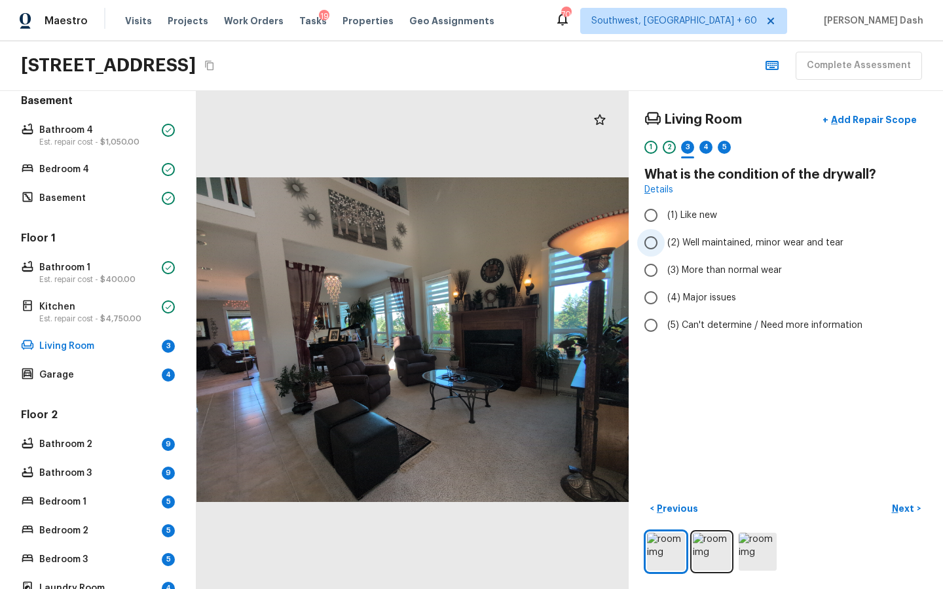
click at [690, 250] on label "(2) Well maintained, minor wear and tear" at bounding box center [777, 243] width 280 height 28
click at [665, 250] on input "(2) Well maintained, minor wear and tear" at bounding box center [651, 243] width 28 height 28
radio input "true"
click at [912, 509] on p "Next" at bounding box center [904, 508] width 25 height 13
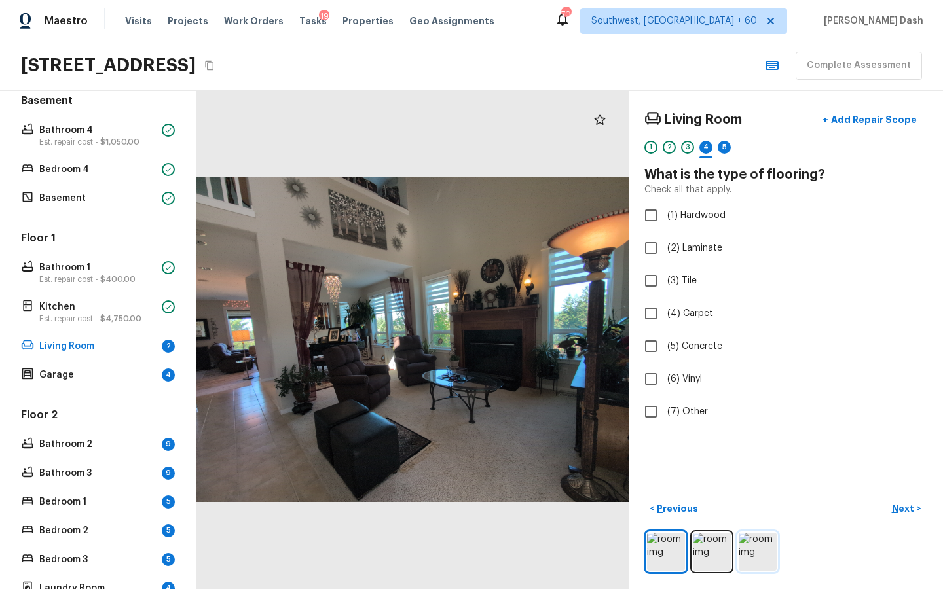
click at [754, 548] on img at bounding box center [758, 552] width 38 height 38
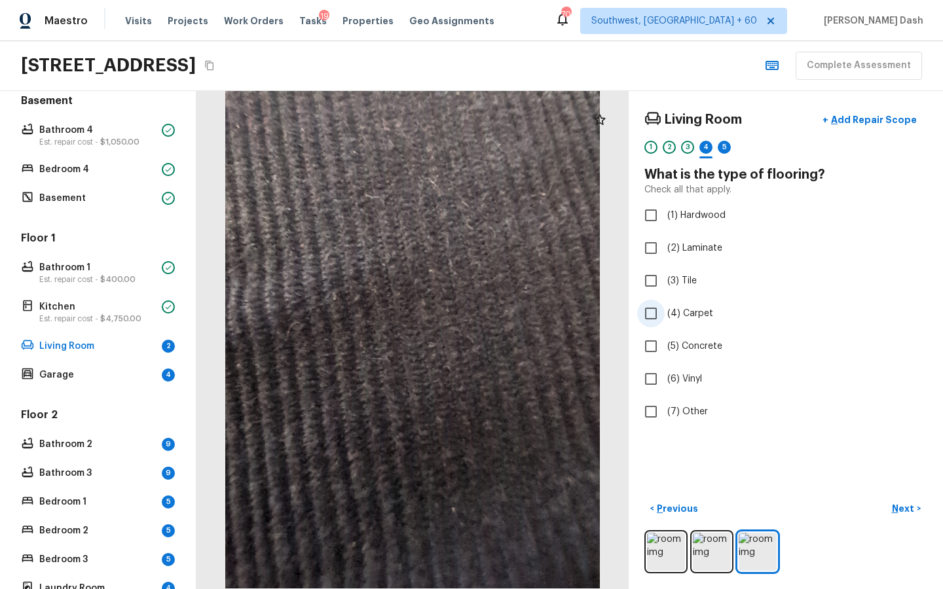
click at [667, 318] on label "(4) Carpet" at bounding box center [777, 314] width 280 height 28
click at [665, 318] on input "(4) Carpet" at bounding box center [651, 314] width 28 height 28
checkbox input "true"
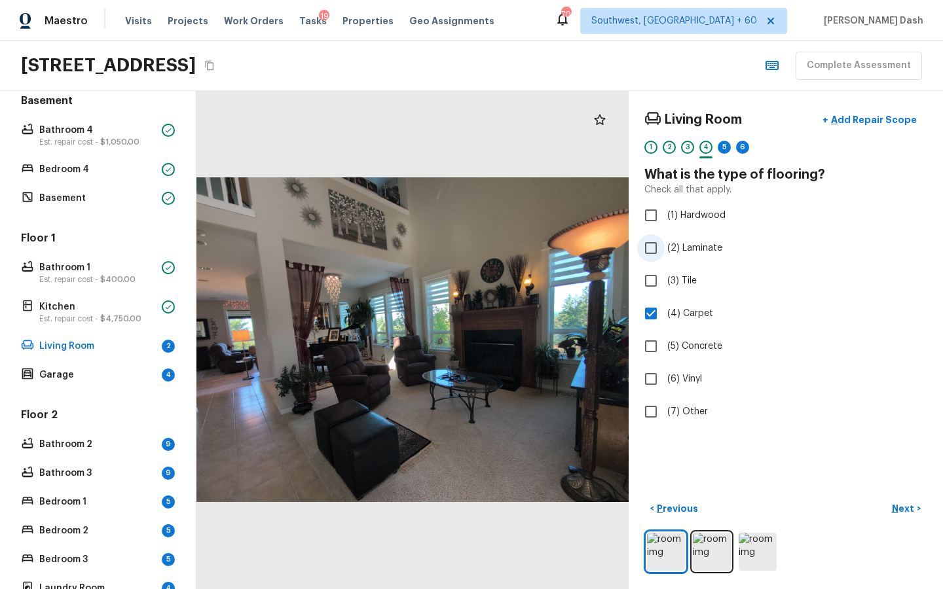
click at [678, 253] on span "(2) Laminate" at bounding box center [694, 248] width 55 height 13
click at [665, 253] on input "(2) Laminate" at bounding box center [651, 248] width 28 height 28
checkbox input "true"
click at [682, 276] on span "(3) Tile" at bounding box center [681, 280] width 29 height 13
click at [665, 276] on input "(3) Tile" at bounding box center [651, 281] width 28 height 28
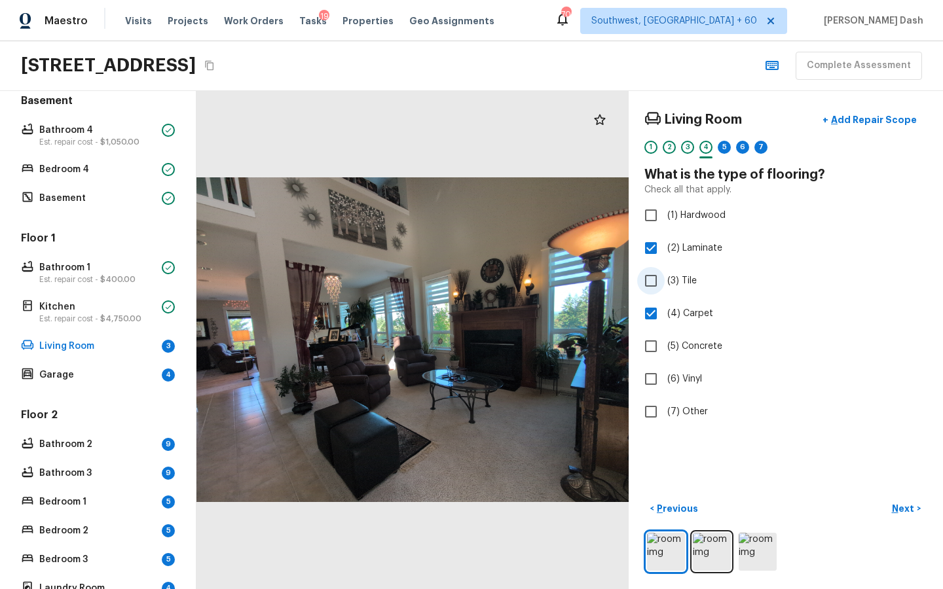
checkbox input "true"
click at [100, 208] on div "Overall Layout Exterior Est. repair cost - $6,000.00 Major Systems HVAC Water H…" at bounding box center [97, 228] width 159 height 740
click at [103, 194] on p "Basement" at bounding box center [97, 198] width 117 height 13
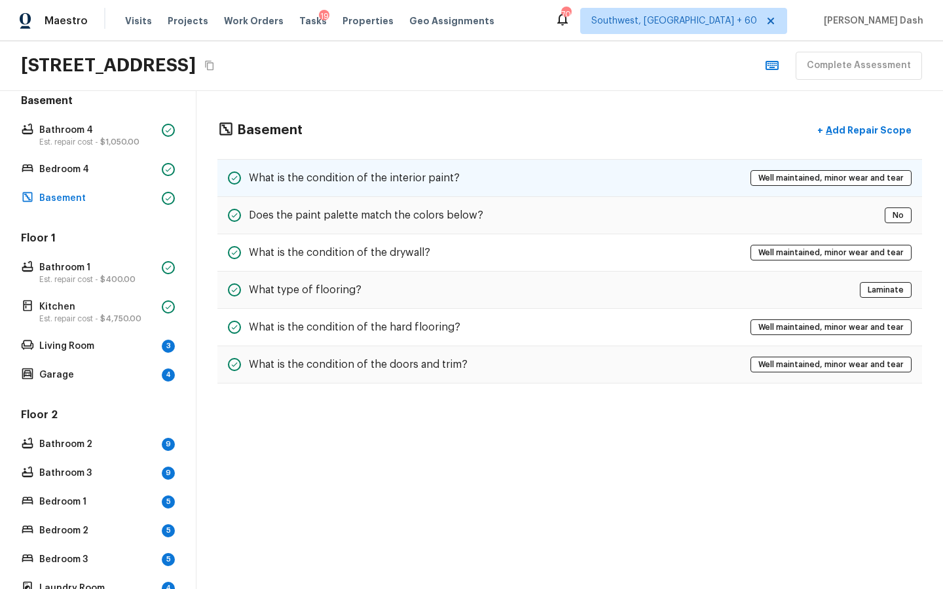
click at [380, 177] on h5 "What is the condition of the interior paint?" at bounding box center [354, 178] width 211 height 14
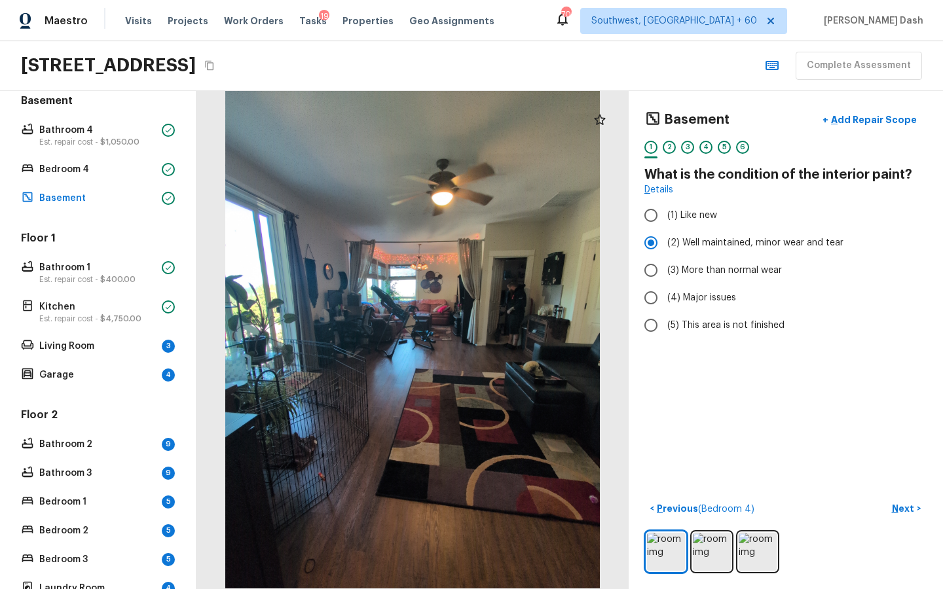
click at [542, 375] on div at bounding box center [412, 340] width 432 height 498
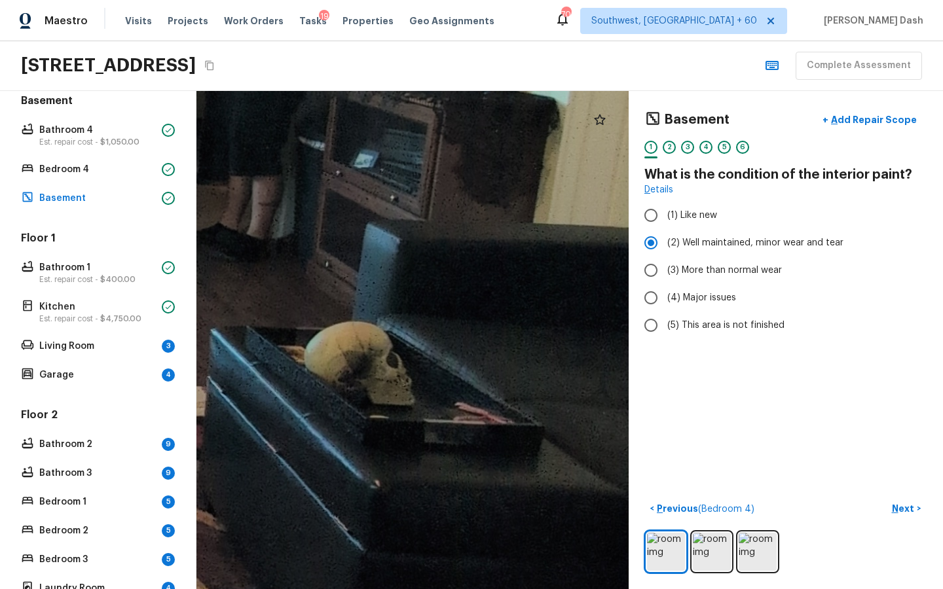
drag, startPoint x: 496, startPoint y: 386, endPoint x: 359, endPoint y: 408, distance: 139.3
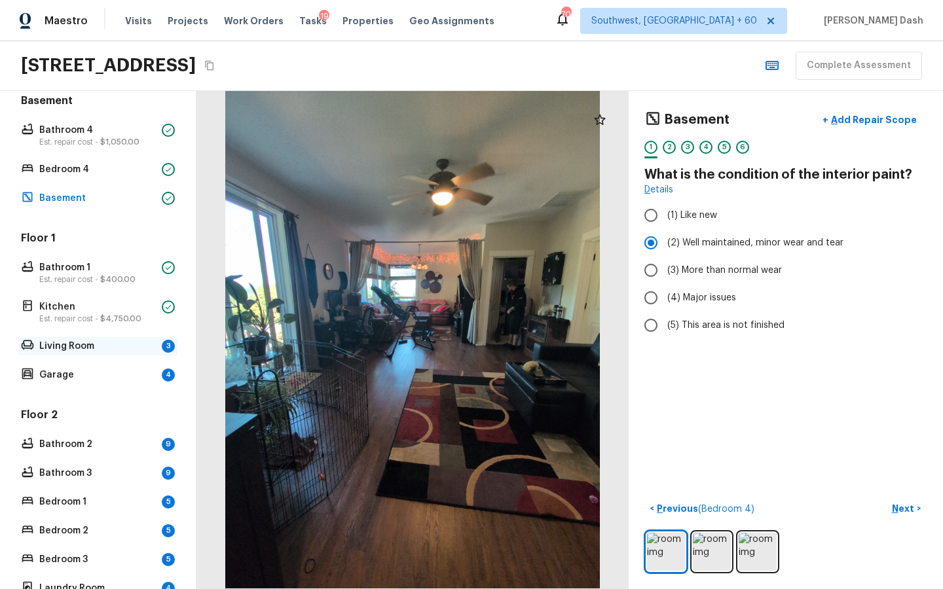
click at [74, 351] on p "Living Room" at bounding box center [97, 346] width 117 height 13
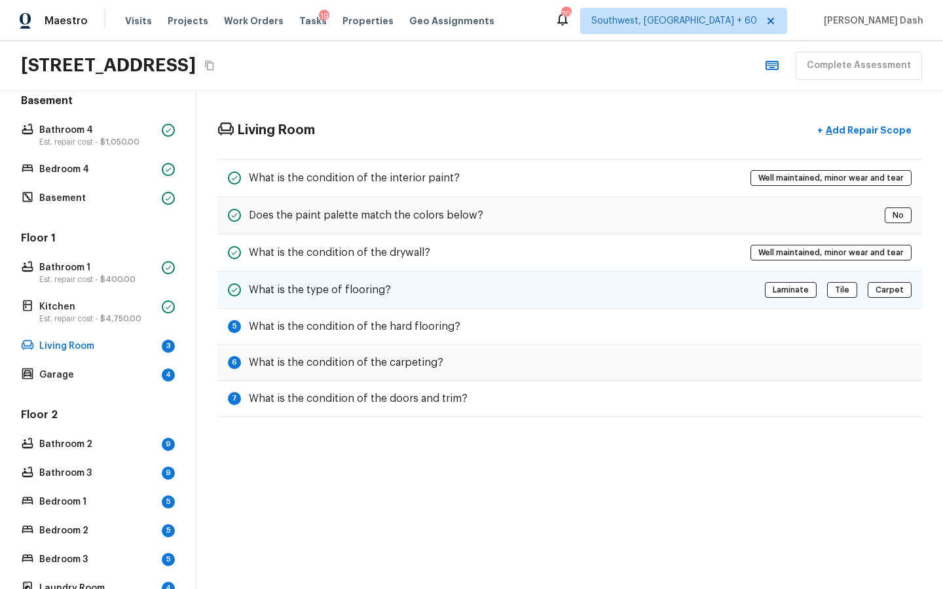
click at [356, 293] on h5 "What is the type of flooring?" at bounding box center [320, 290] width 142 height 14
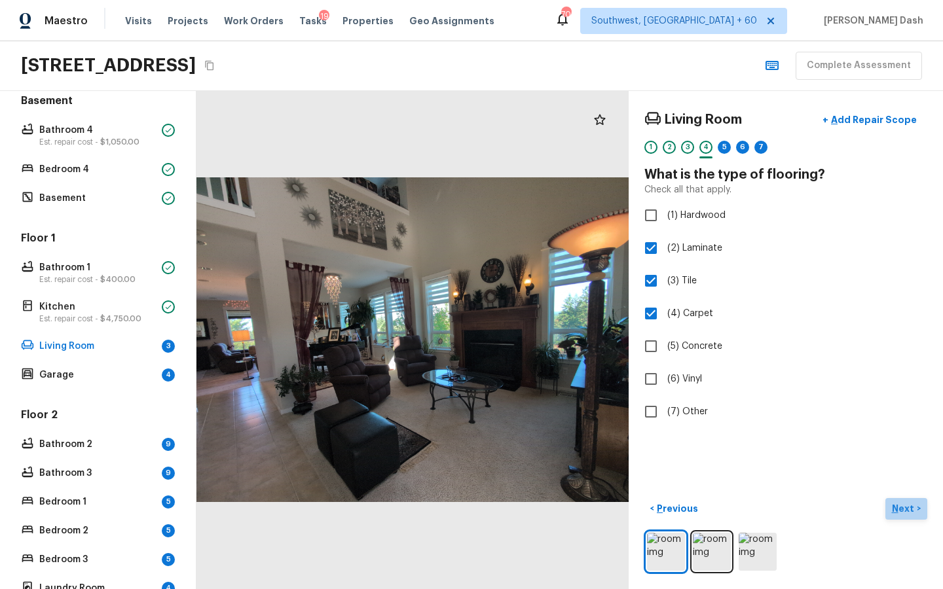
click at [904, 511] on p "Next" at bounding box center [904, 508] width 25 height 13
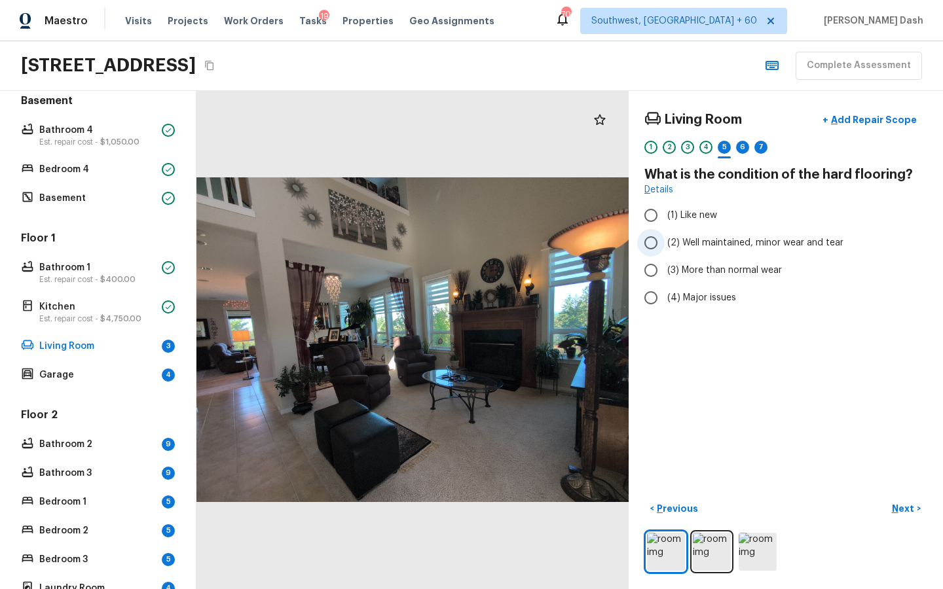
click at [686, 237] on span "(2) Well maintained, minor wear and tear" at bounding box center [755, 242] width 176 height 13
click at [665, 237] on input "(2) Well maintained, minor wear and tear" at bounding box center [651, 243] width 28 height 28
radio input "true"
click at [755, 278] on label "(3) More than normal wear" at bounding box center [777, 271] width 280 height 28
click at [665, 278] on input "(3) More than normal wear" at bounding box center [651, 271] width 28 height 28
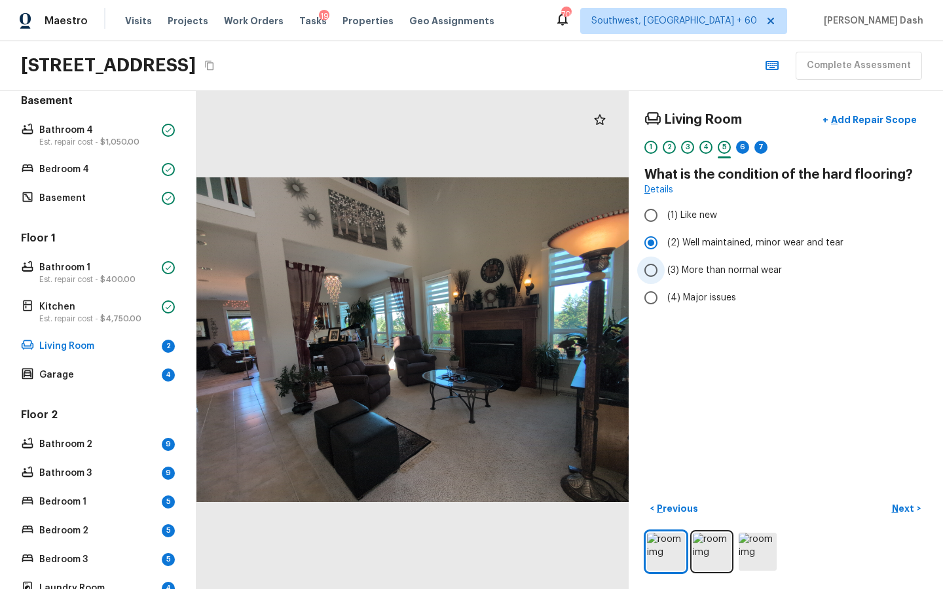
radio input "true"
click at [913, 511] on p "Next" at bounding box center [904, 508] width 25 height 13
click at [665, 506] on p "Previous" at bounding box center [676, 508] width 44 height 13
click at [696, 244] on span "(2) Well maintained, minor wear and tear" at bounding box center [755, 242] width 176 height 13
click at [665, 244] on input "(2) Well maintained, minor wear and tear" at bounding box center [651, 243] width 28 height 28
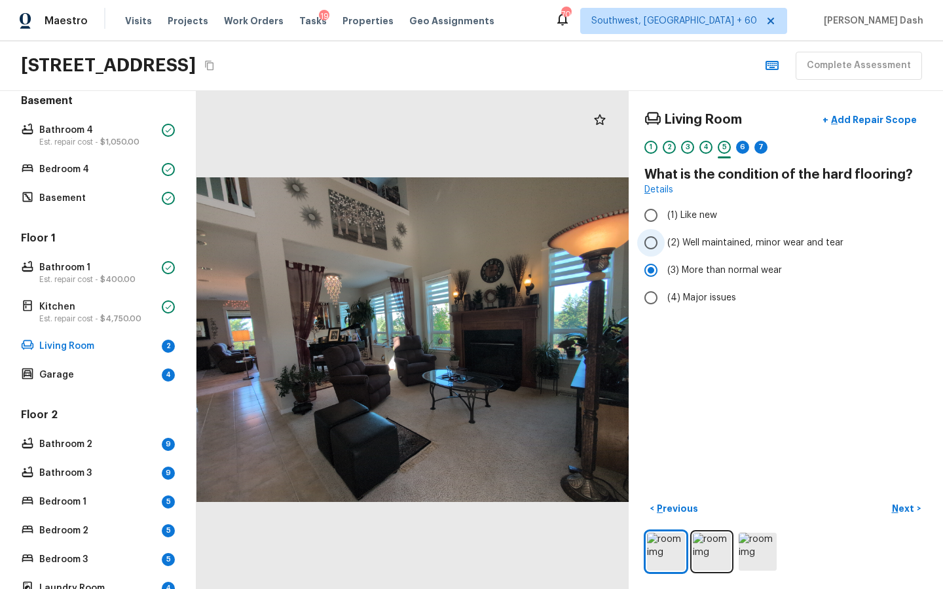
radio input "true"
click at [705, 145] on div "4" at bounding box center [705, 147] width 13 height 13
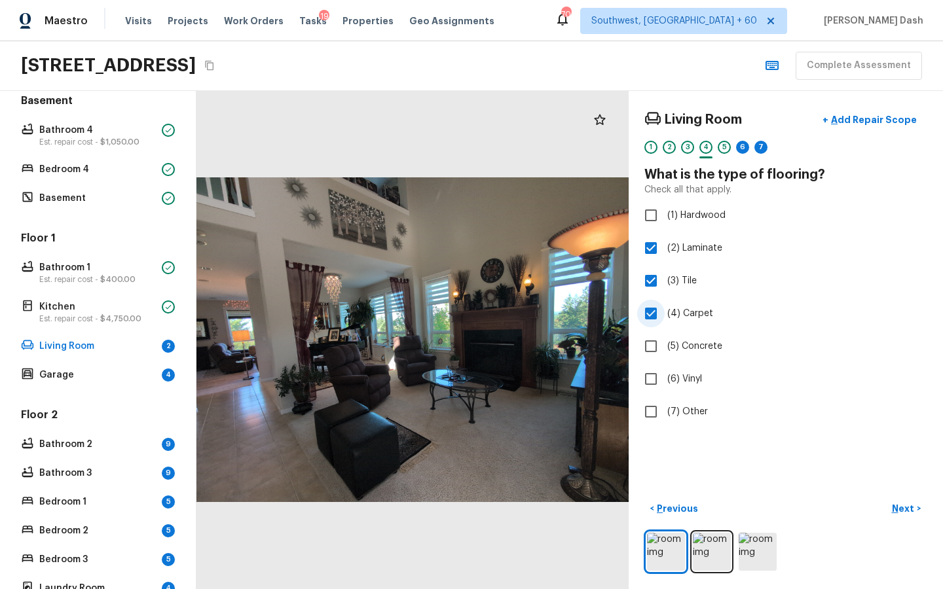
click at [672, 318] on span "(4) Carpet" at bounding box center [690, 313] width 46 height 13
click at [665, 318] on input "(4) Carpet" at bounding box center [651, 314] width 28 height 28
click at [672, 314] on span "(4) Carpet" at bounding box center [690, 313] width 46 height 13
click at [665, 314] on input "(4) Carpet" at bounding box center [651, 314] width 28 height 28
click at [724, 151] on div "5" at bounding box center [724, 147] width 13 height 13
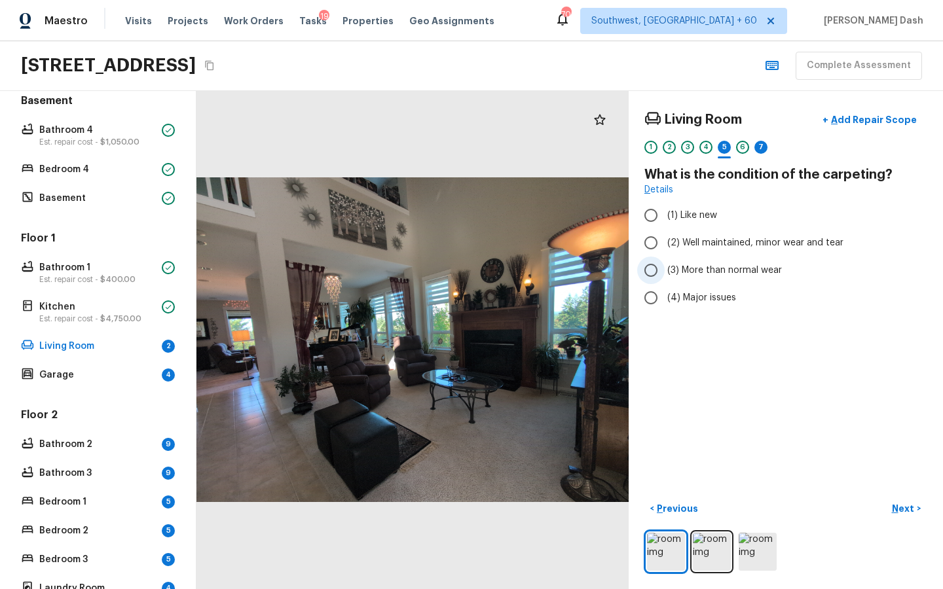
click at [679, 268] on span "(3) More than normal wear" at bounding box center [724, 270] width 115 height 13
click at [665, 268] on input "(3) More than normal wear" at bounding box center [651, 271] width 28 height 28
click at [759, 151] on div "7" at bounding box center [760, 147] width 13 height 13
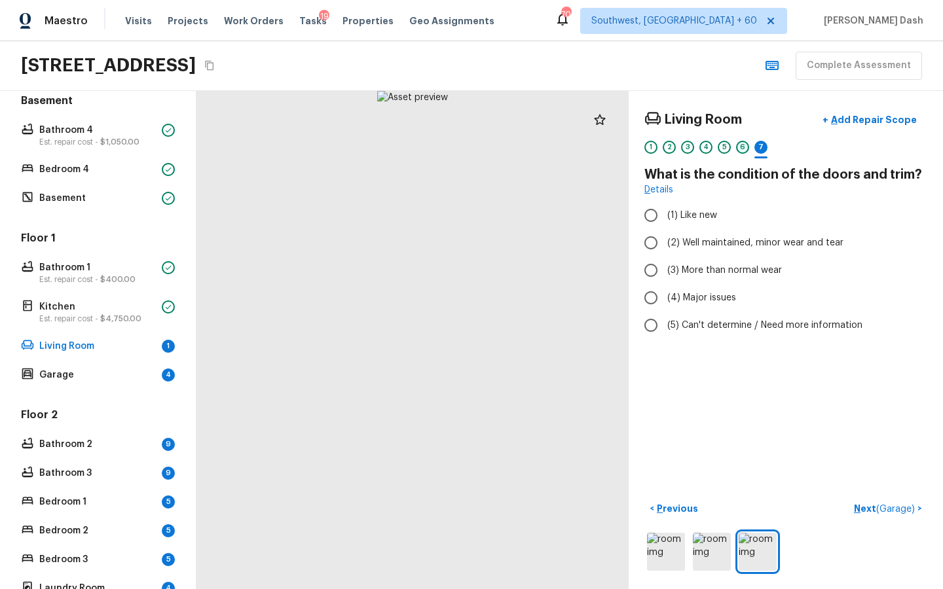
click at [741, 149] on div "6" at bounding box center [742, 147] width 13 height 13
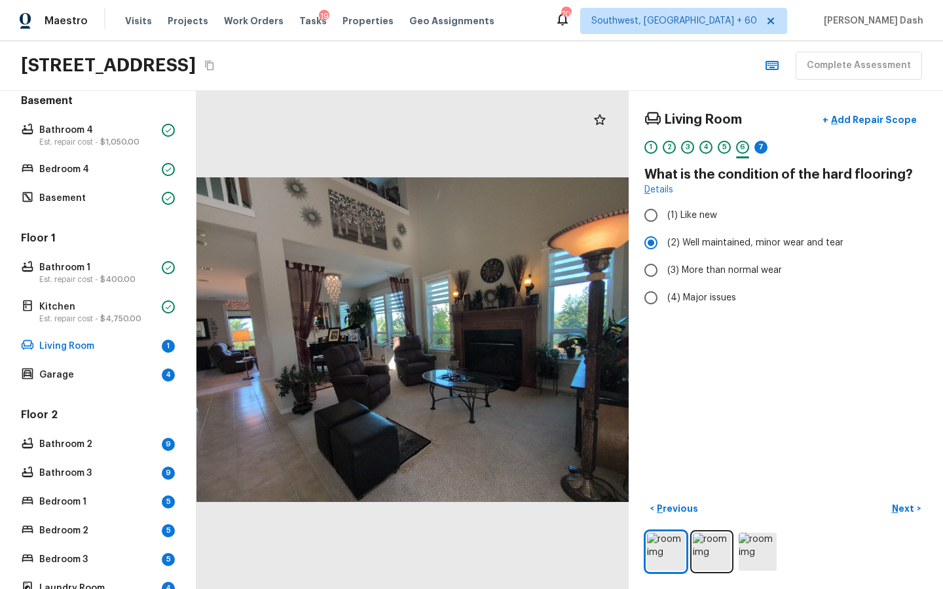
click at [761, 139] on div "Living Room + Add Repair Scope 1 2 3 4 5 6 7" at bounding box center [785, 134] width 283 height 55
click at [761, 141] on div "7" at bounding box center [760, 147] width 13 height 13
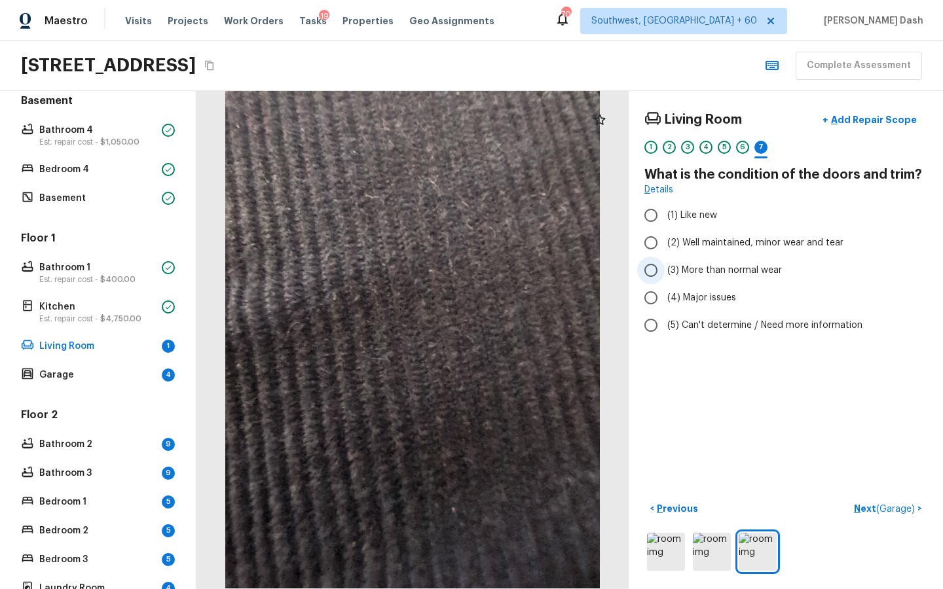
click at [737, 267] on span "(3) More than normal wear" at bounding box center [724, 270] width 115 height 13
click at [665, 267] on input "(3) More than normal wear" at bounding box center [651, 271] width 28 height 28
click at [717, 248] on span "(2) Well maintained, minor wear and tear" at bounding box center [755, 242] width 176 height 13
click at [665, 248] on input "(2) Well maintained, minor wear and tear" at bounding box center [651, 243] width 28 height 28
click at [892, 509] on span "( Garage )" at bounding box center [895, 509] width 39 height 9
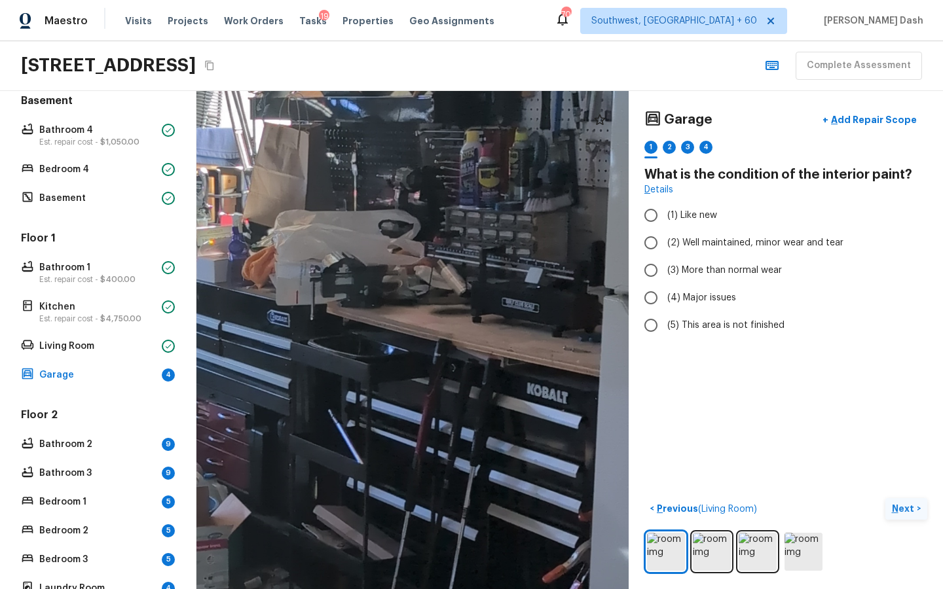
drag, startPoint x: 518, startPoint y: 301, endPoint x: 267, endPoint y: 355, distance: 257.1
click at [267, 355] on div at bounding box center [151, 489] width 1558 height 1796
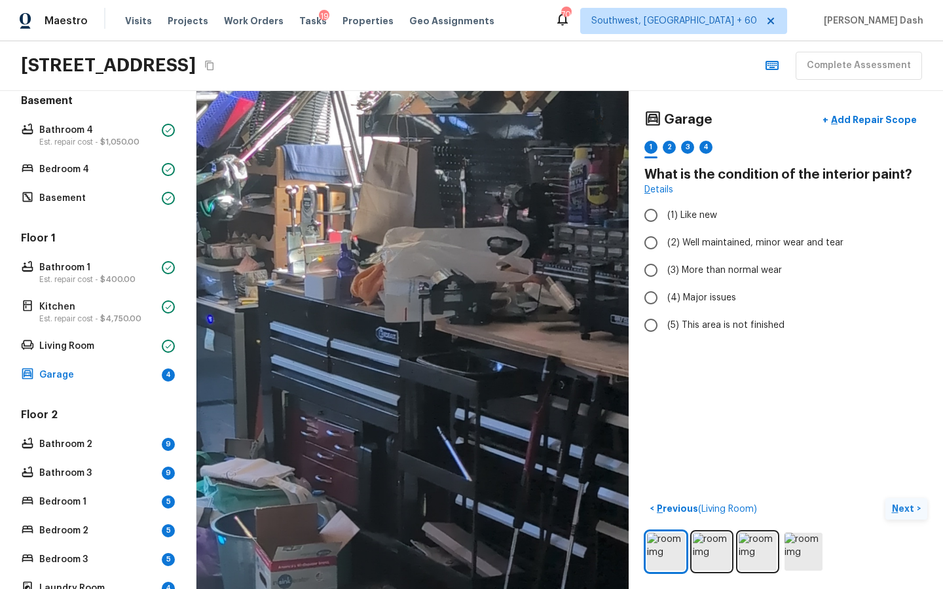
drag, startPoint x: 360, startPoint y: 399, endPoint x: 469, endPoint y: 416, distance: 110.0
click at [469, 416] on div at bounding box center [260, 506] width 1558 height 1796
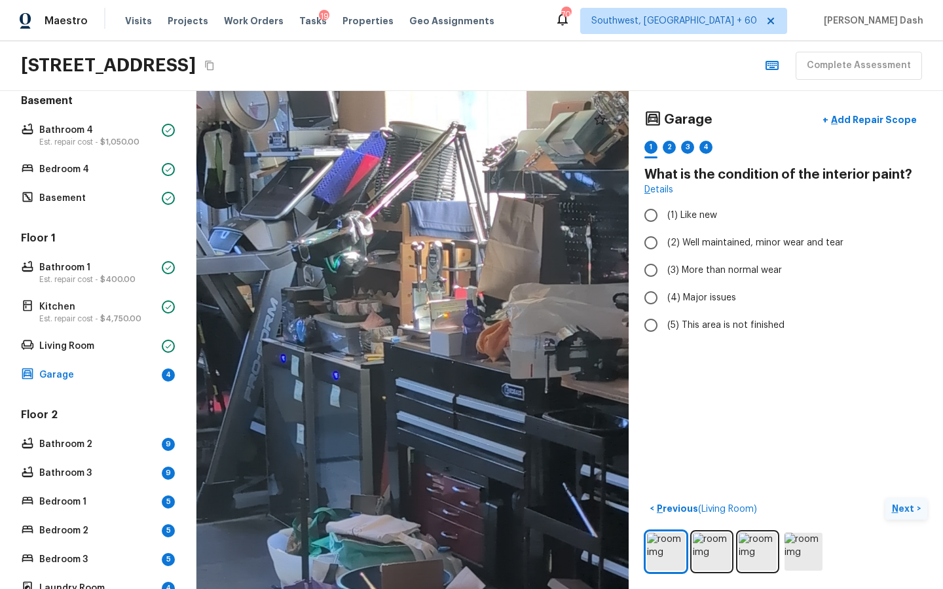
drag, startPoint x: 294, startPoint y: 377, endPoint x: 420, endPoint y: 433, distance: 137.8
click at [420, 433] on div at bounding box center [385, 562] width 1558 height 1796
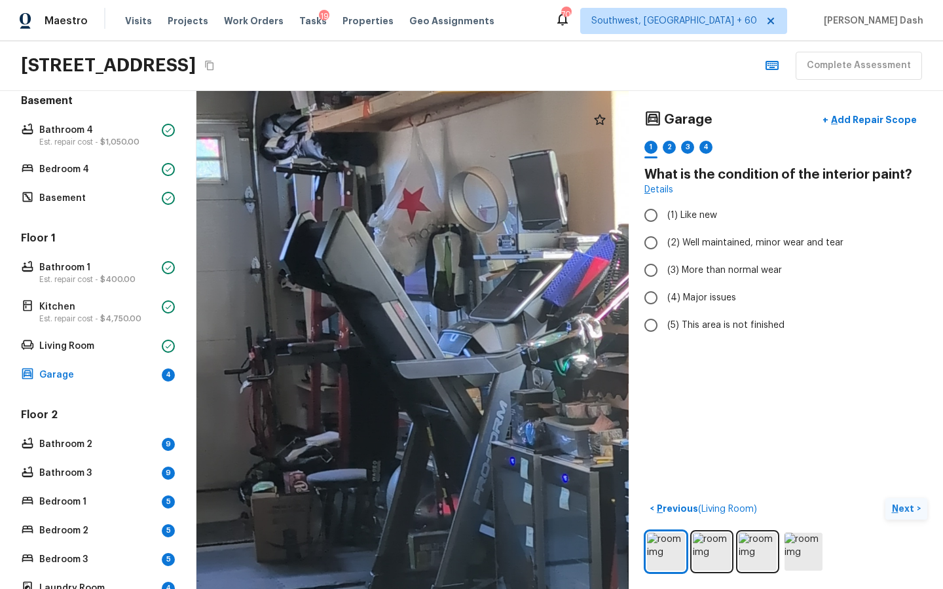
drag, startPoint x: 335, startPoint y: 364, endPoint x: 595, endPoint y: 473, distance: 281.4
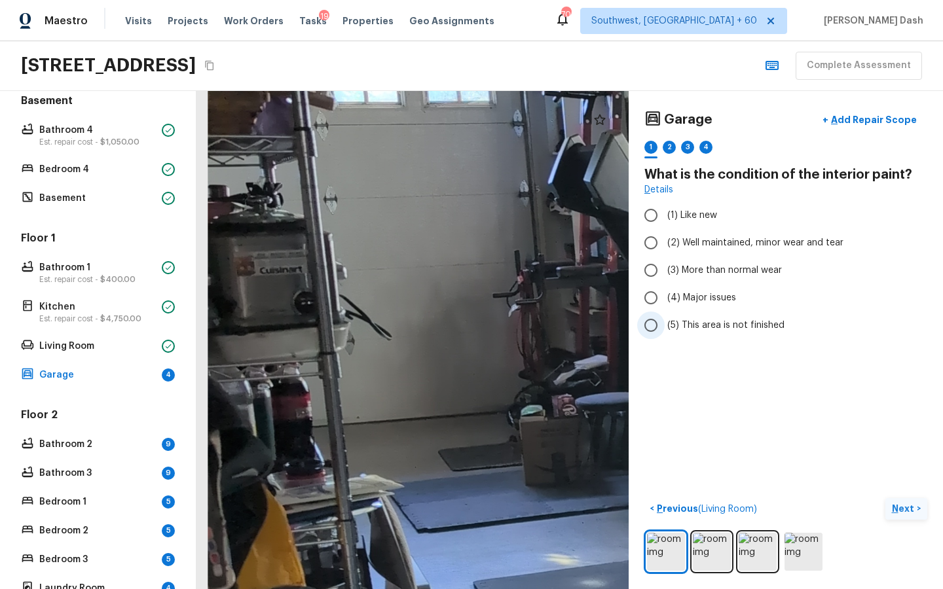
drag, startPoint x: 497, startPoint y: 443, endPoint x: 701, endPoint y: 324, distance: 235.6
click at [701, 324] on div "Garage + Add Repair Scope 1 2 3 4 What is the condition of the interior paint? …" at bounding box center [569, 340] width 747 height 498
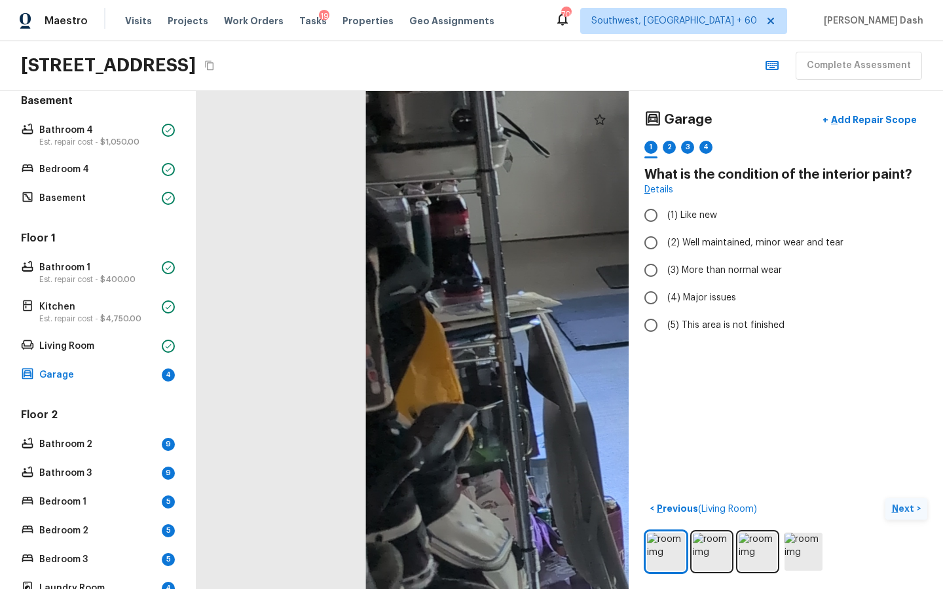
drag, startPoint x: 484, startPoint y: 335, endPoint x: 539, endPoint y: 86, distance: 254.9
click at [540, 86] on div "Maestro Visits Projects Work Orders Tasks 19 Properties Geo Assignments 703 Sou…" at bounding box center [471, 294] width 943 height 589
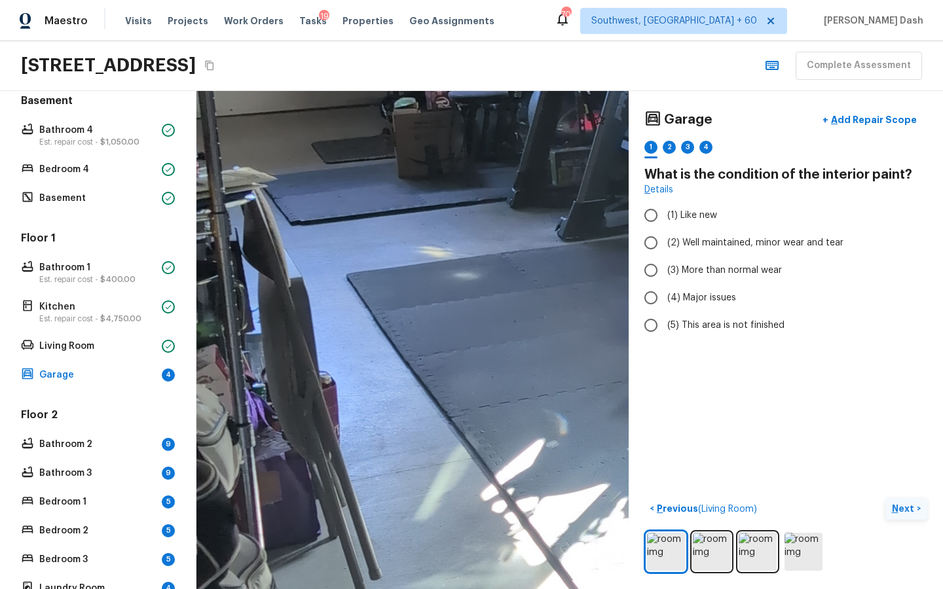
drag, startPoint x: 374, startPoint y: 223, endPoint x: 638, endPoint y: 344, distance: 291.3
click at [638, 344] on div "Garage + Add Repair Scope 1 2 3 4 What is the condition of the interior paint? …" at bounding box center [569, 340] width 747 height 498
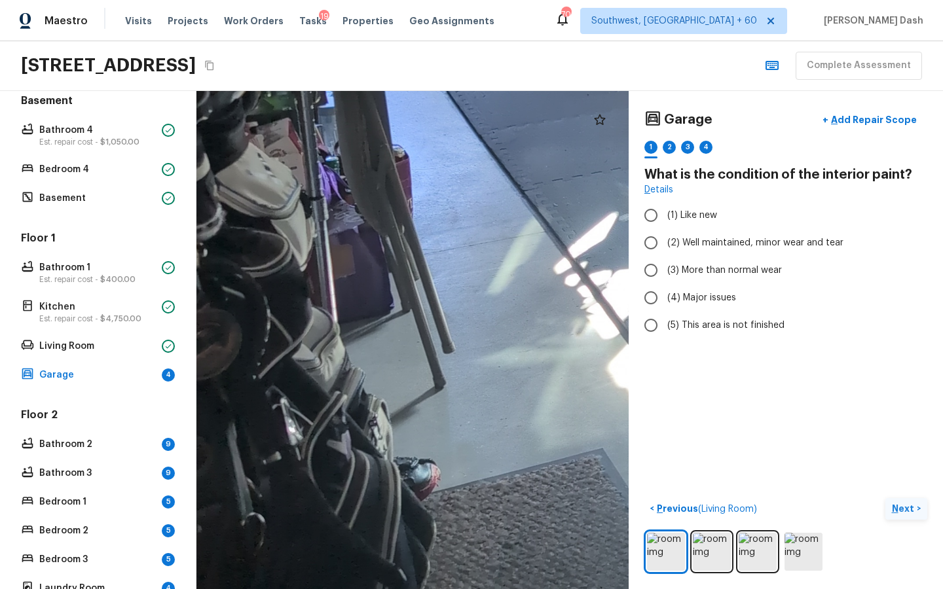
drag, startPoint x: 549, startPoint y: 345, endPoint x: 552, endPoint y: 0, distance: 345.1
click at [553, 0] on div "Maestro Visits Projects Work Orders Tasks 19 Properties Geo Assignments 703 Sou…" at bounding box center [471, 294] width 943 height 589
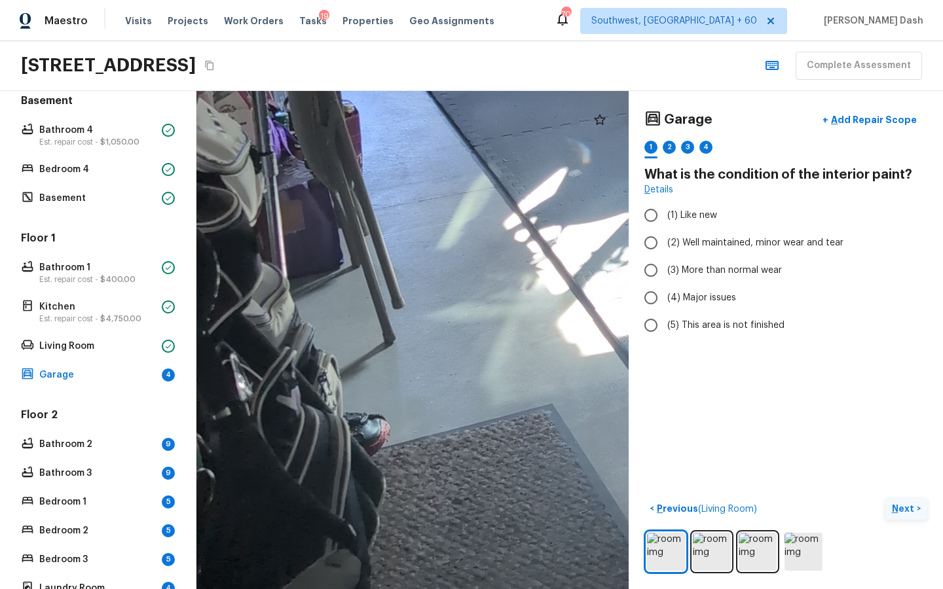
click at [485, 109] on div at bounding box center [779, 9] width 1558 height 1796
click at [744, 250] on label "(2) Well maintained, minor wear and tear" at bounding box center [777, 243] width 280 height 28
click at [665, 250] on input "(2) Well maintained, minor wear and tear" at bounding box center [651, 243] width 28 height 28
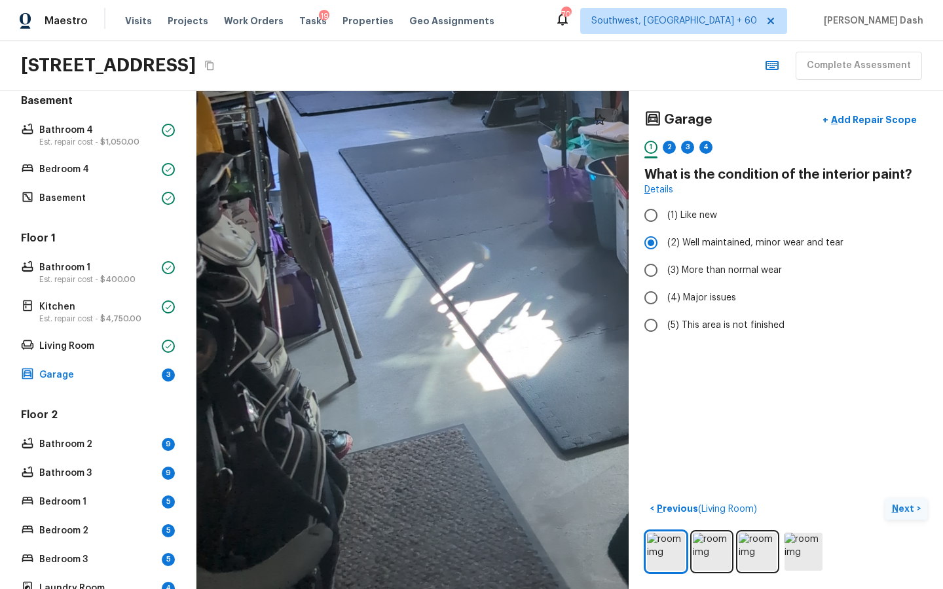
click at [902, 518] on button "Next >" at bounding box center [906, 509] width 42 height 22
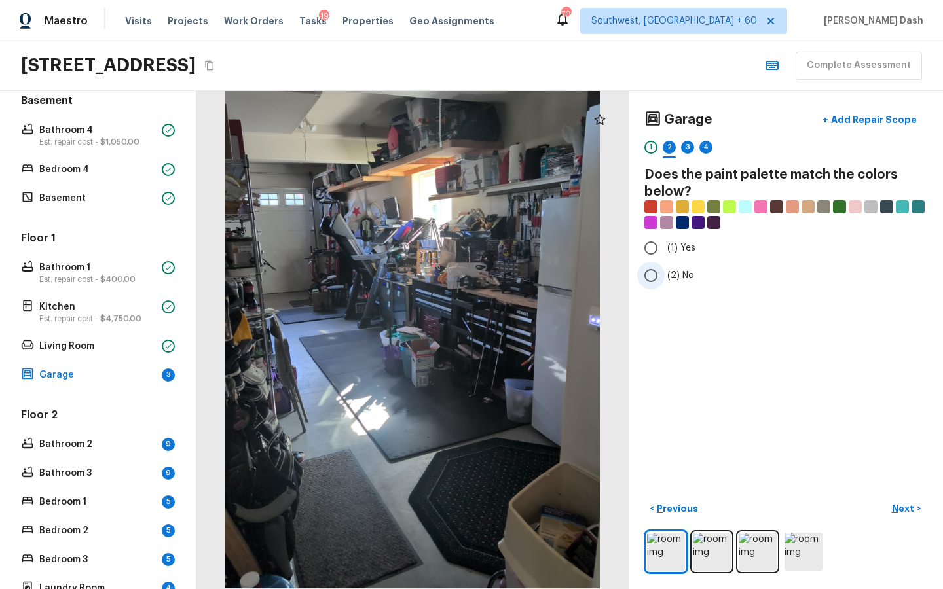
click at [665, 285] on label "(2) No" at bounding box center [777, 276] width 280 height 28
click at [665, 285] on input "(2) No" at bounding box center [651, 276] width 28 height 28
click at [908, 512] on p "Next" at bounding box center [904, 508] width 25 height 13
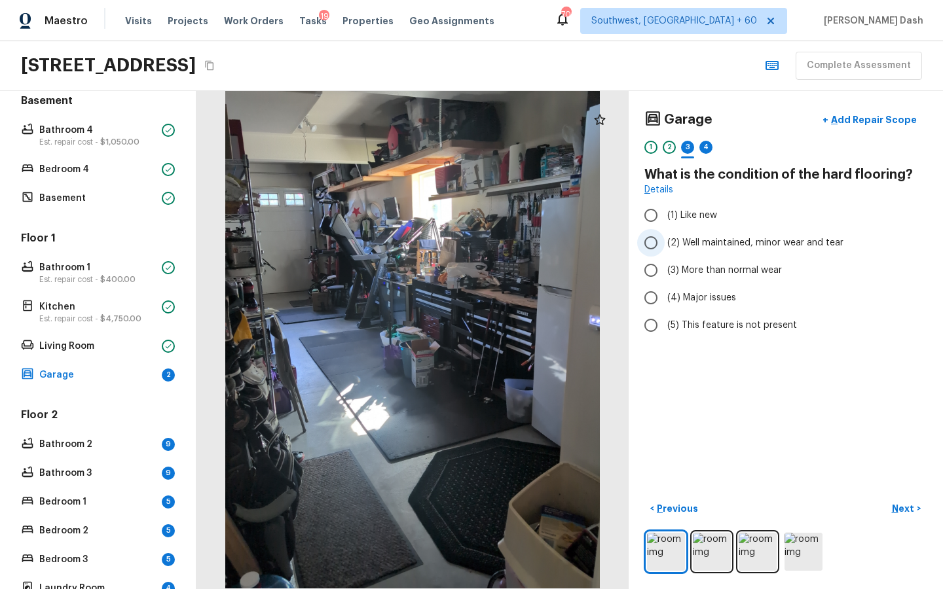
click at [707, 250] on label "(2) Well maintained, minor wear and tear" at bounding box center [777, 243] width 280 height 28
click at [665, 250] on input "(2) Well maintained, minor wear and tear" at bounding box center [651, 243] width 28 height 28
click at [900, 492] on div "Garage + Add Repair Scope 1 2 3 4 What is the condition of the hard flooring? D…" at bounding box center [786, 340] width 314 height 498
click at [901, 503] on p "Next" at bounding box center [904, 508] width 25 height 13
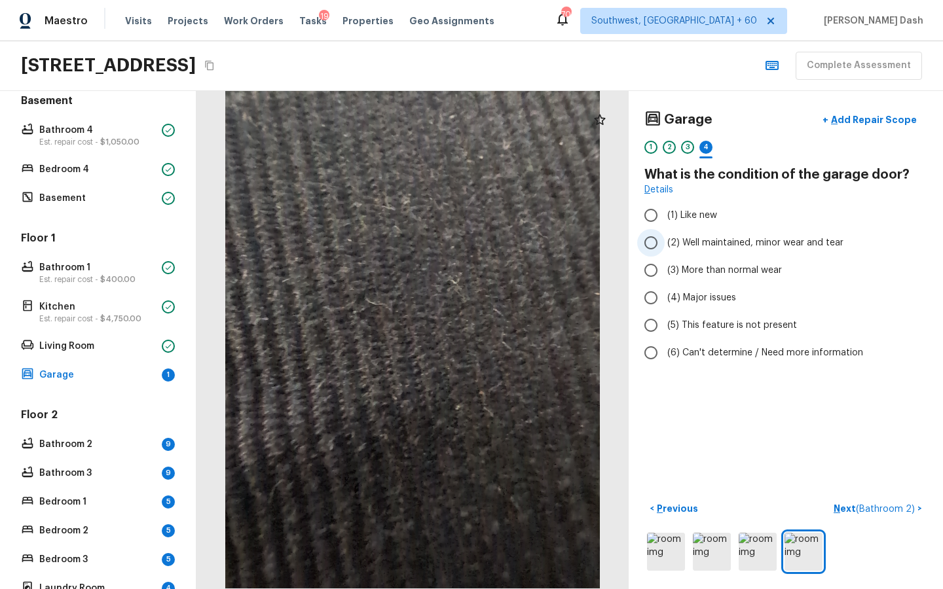
click at [708, 248] on span "(2) Well maintained, minor wear and tear" at bounding box center [755, 242] width 176 height 13
click at [665, 248] on input "(2) Well maintained, minor wear and tear" at bounding box center [651, 243] width 28 height 28
click at [848, 508] on p "Next ( Bathroom 2 )" at bounding box center [876, 509] width 84 height 14
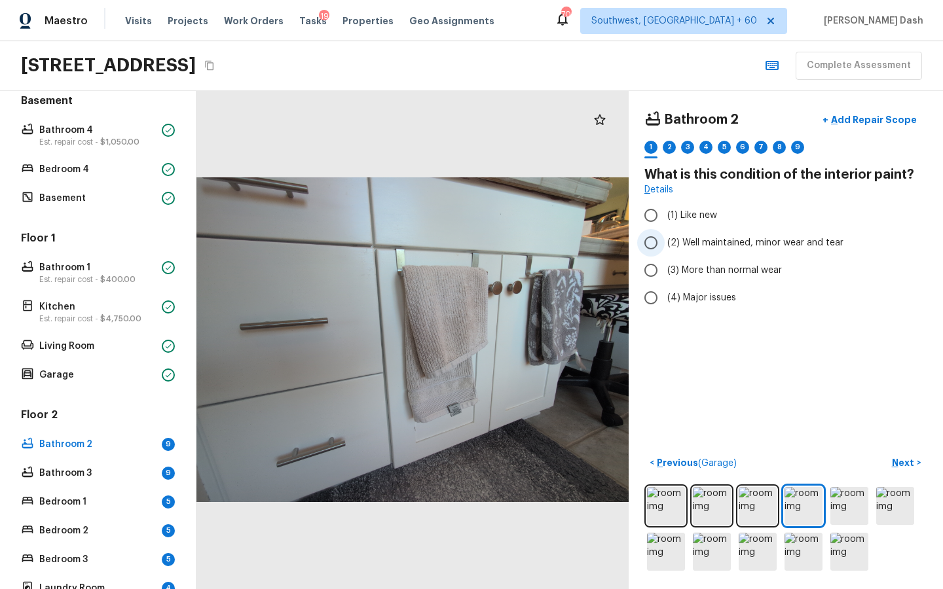
click at [690, 236] on label "(2) Well maintained, minor wear and tear" at bounding box center [777, 243] width 280 height 28
click at [665, 236] on input "(2) Well maintained, minor wear and tear" at bounding box center [651, 243] width 28 height 28
click at [904, 459] on p "Next" at bounding box center [904, 462] width 25 height 13
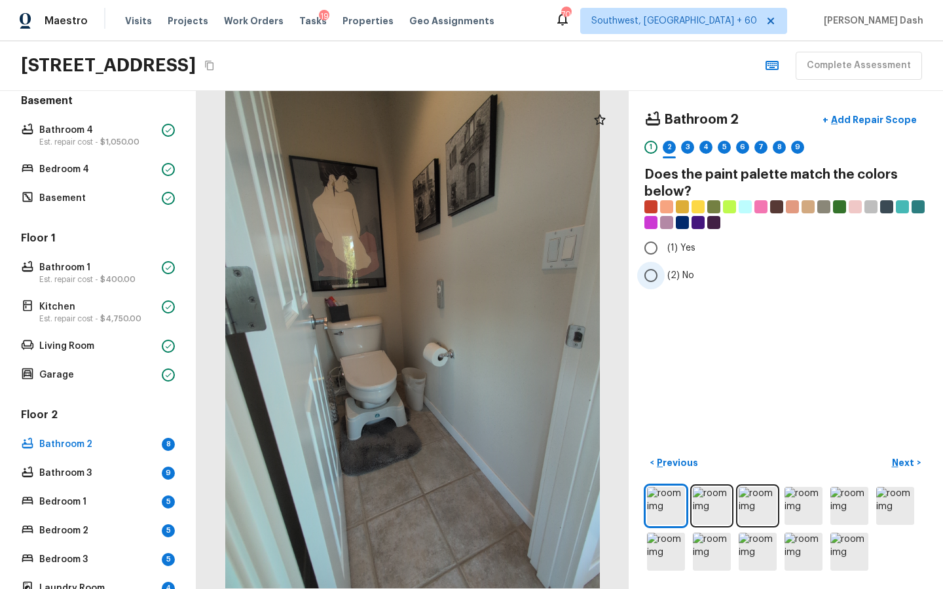
click at [677, 266] on label "(2) No" at bounding box center [777, 276] width 280 height 28
click at [665, 266] on input "(2) No" at bounding box center [651, 276] width 28 height 28
click at [904, 470] on button "Next >" at bounding box center [906, 464] width 42 height 22
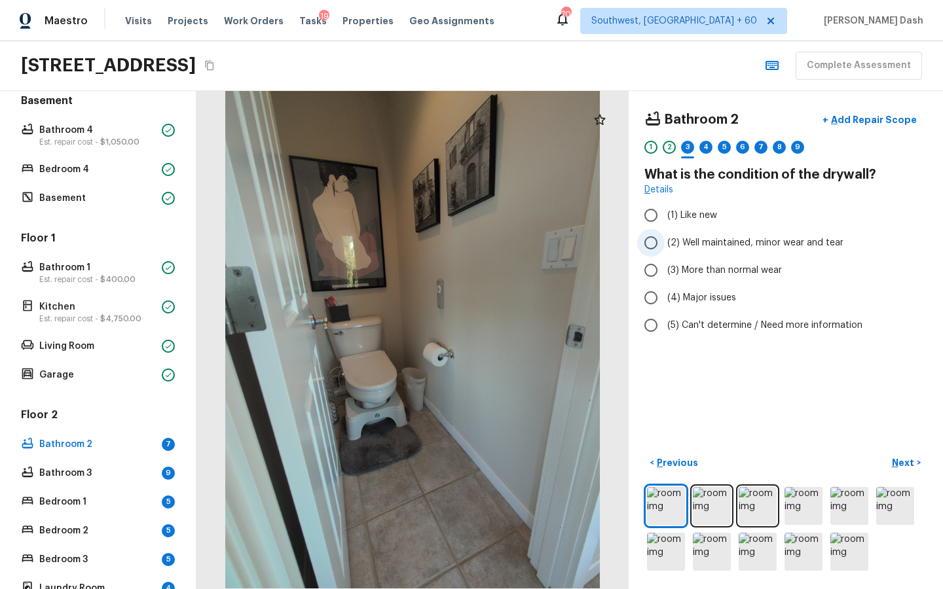
click at [664, 237] on input "(2) Well maintained, minor wear and tear" at bounding box center [651, 243] width 28 height 28
click at [914, 467] on p "Next" at bounding box center [904, 462] width 25 height 13
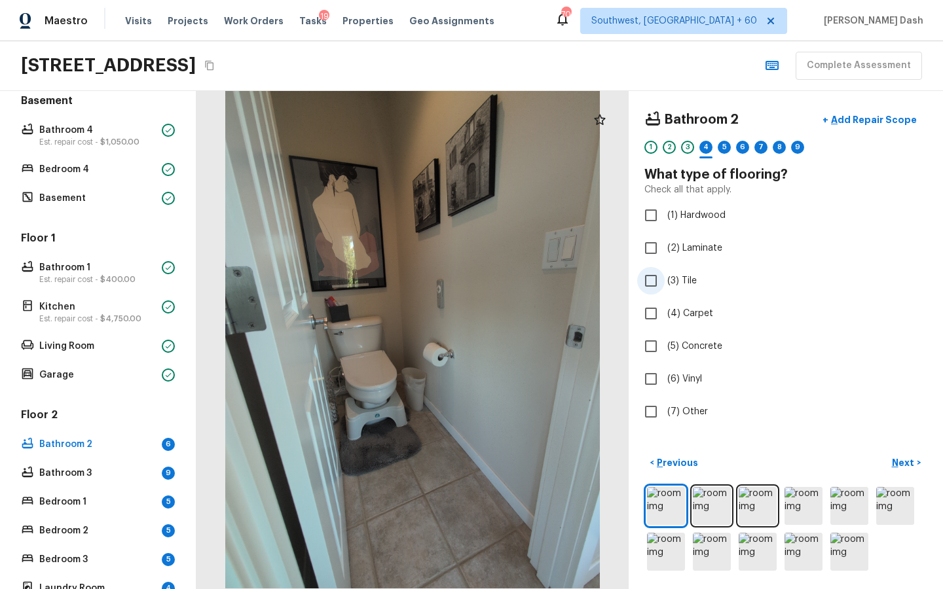
click at [665, 280] on label "(3) Tile" at bounding box center [777, 281] width 280 height 28
click at [665, 280] on input "(3) Tile" at bounding box center [651, 281] width 28 height 28
click at [898, 464] on p "Next" at bounding box center [904, 462] width 25 height 13
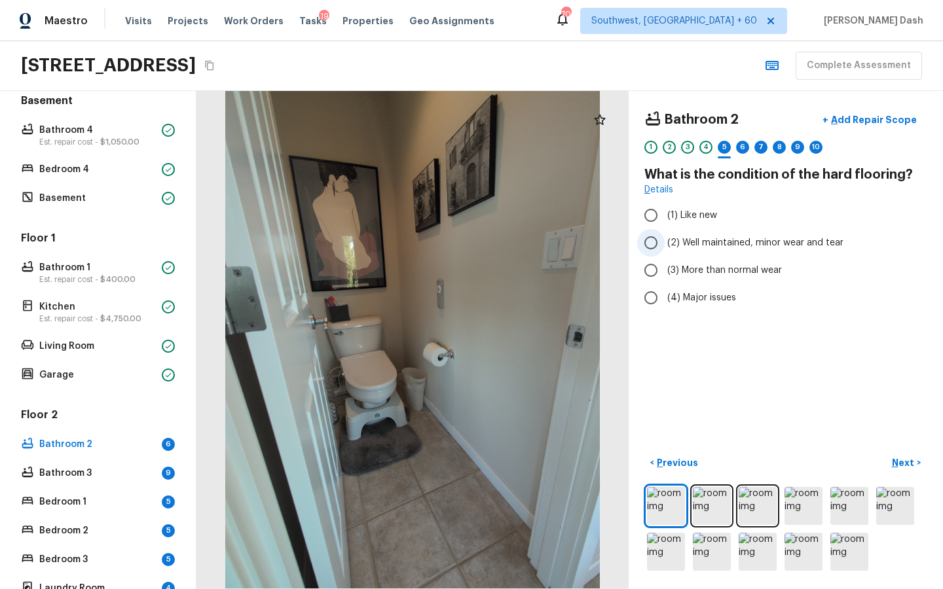
click at [705, 248] on span "(2) Well maintained, minor wear and tear" at bounding box center [755, 242] width 176 height 13
click at [665, 248] on input "(2) Well maintained, minor wear and tear" at bounding box center [651, 243] width 28 height 28
click at [900, 470] on button "Next >" at bounding box center [906, 464] width 42 height 22
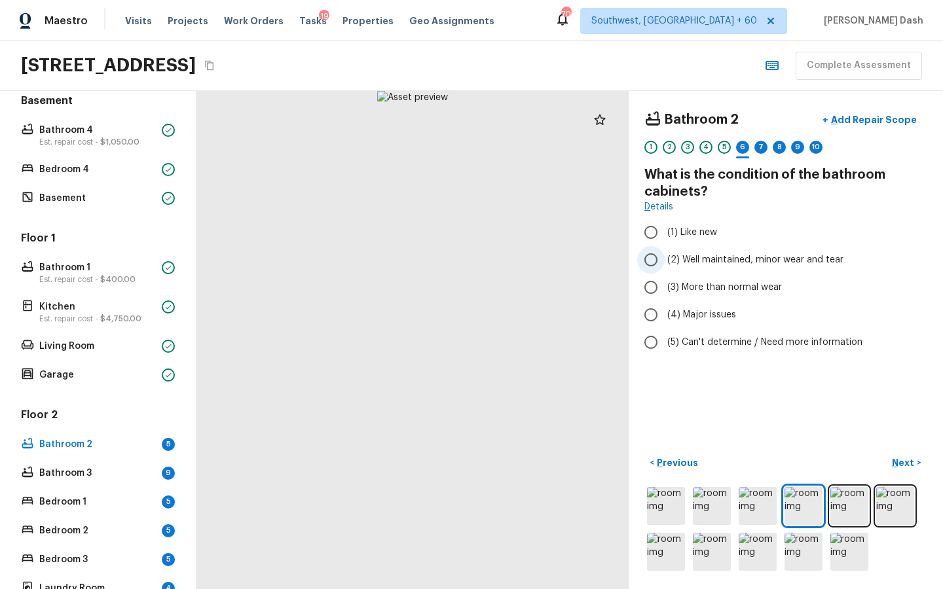
click at [711, 259] on span "(2) Well maintained, minor wear and tear" at bounding box center [755, 259] width 176 height 13
click at [665, 259] on input "(2) Well maintained, minor wear and tear" at bounding box center [651, 260] width 28 height 28
click at [897, 458] on p "Next" at bounding box center [904, 462] width 25 height 13
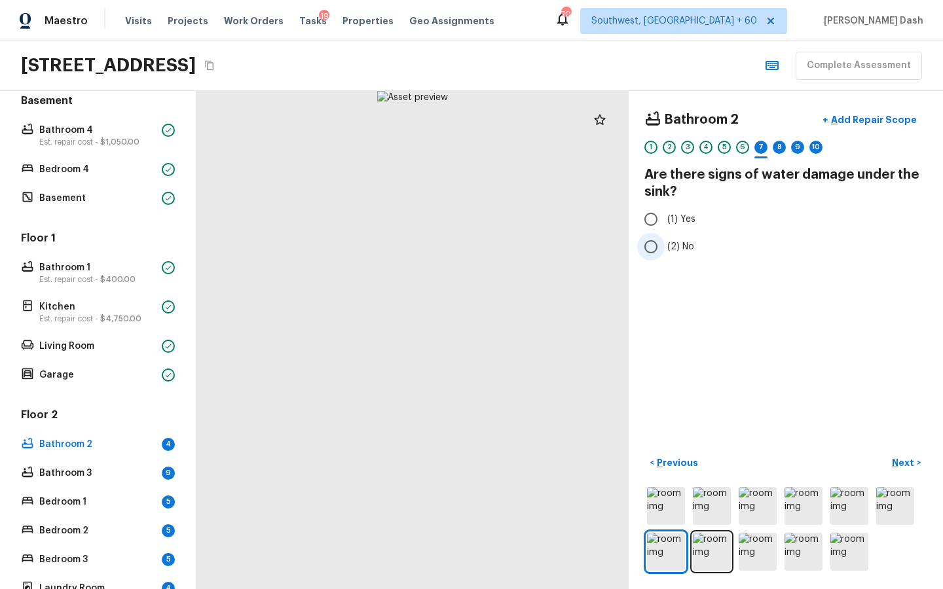
click at [686, 235] on label "(2) No" at bounding box center [777, 247] width 280 height 28
click at [665, 235] on input "(2) No" at bounding box center [651, 247] width 28 height 28
click at [909, 465] on p "Next" at bounding box center [904, 462] width 25 height 13
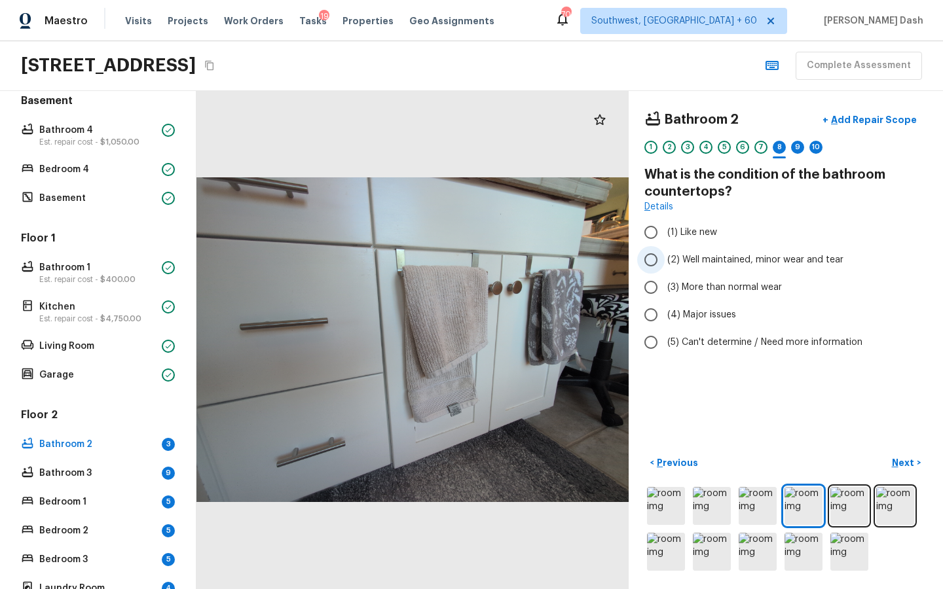
click at [678, 261] on span "(2) Well maintained, minor wear and tear" at bounding box center [755, 259] width 176 height 13
click at [665, 261] on input "(2) Well maintained, minor wear and tear" at bounding box center [651, 260] width 28 height 28
click at [912, 460] on p "Next" at bounding box center [904, 462] width 25 height 13
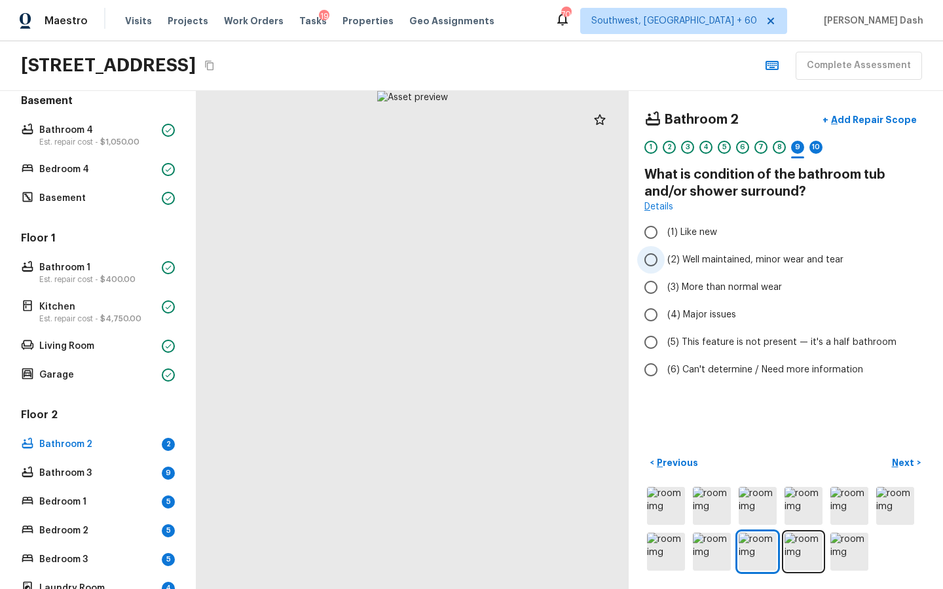
click at [684, 253] on span "(2) Well maintained, minor wear and tear" at bounding box center [755, 259] width 176 height 13
click at [665, 253] on input "(2) Well maintained, minor wear and tear" at bounding box center [651, 260] width 28 height 28
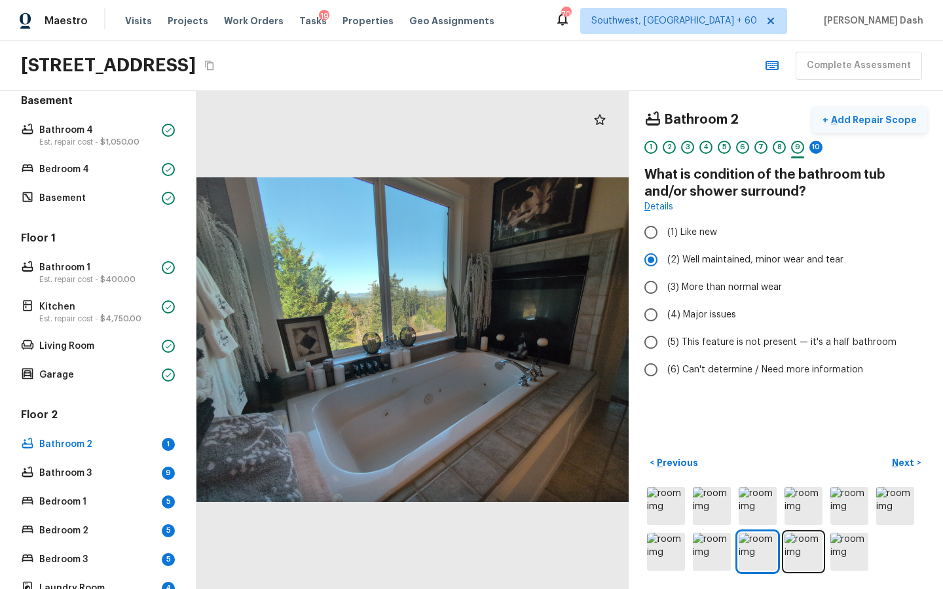
click at [856, 124] on p "Add Repair Scope" at bounding box center [872, 119] width 88 height 13
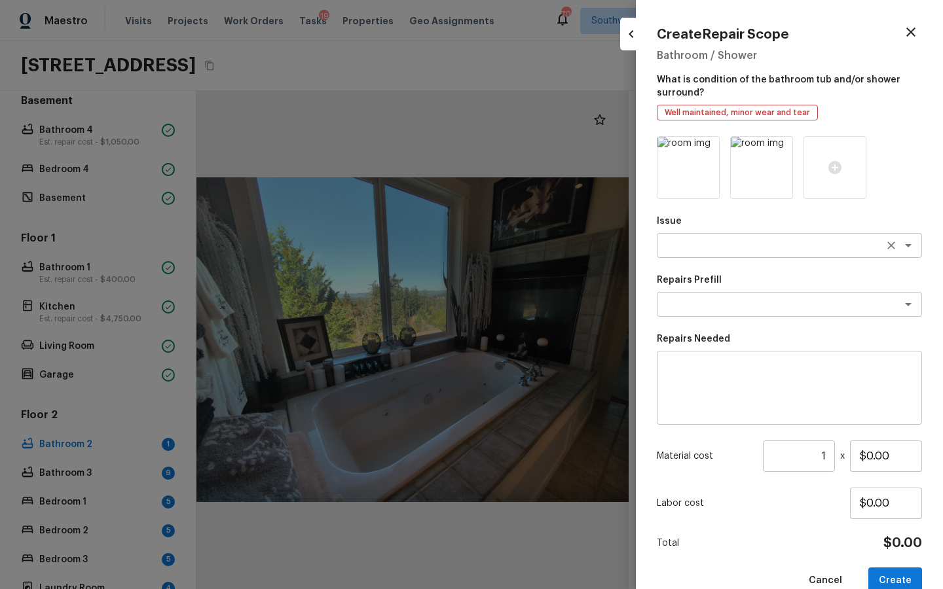
click at [680, 246] on textarea at bounding box center [771, 245] width 217 height 13
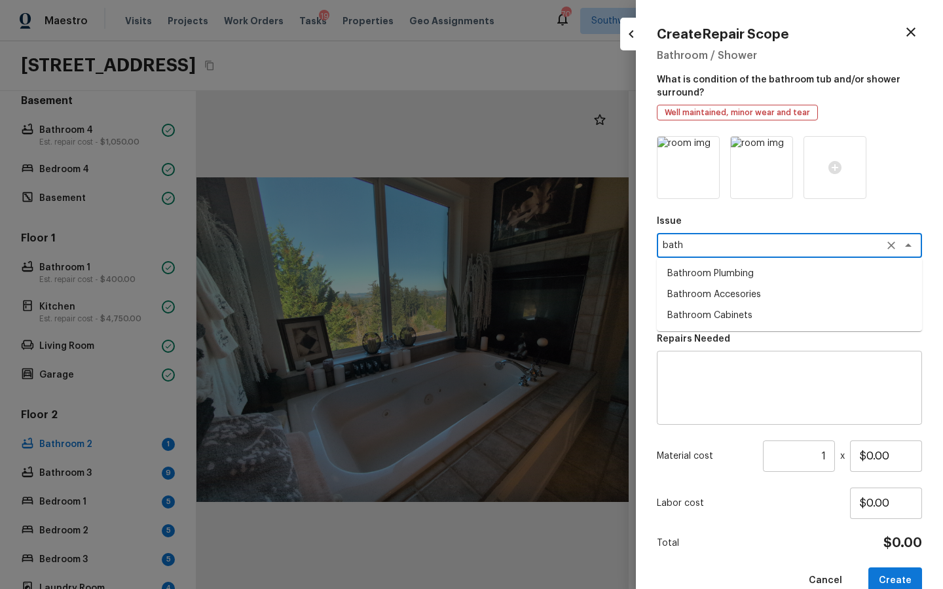
click at [690, 318] on li "Bathroom Cabinets" at bounding box center [789, 315] width 265 height 21
click at [779, 242] on textarea "Bathroom Cabinets" at bounding box center [771, 245] width 217 height 13
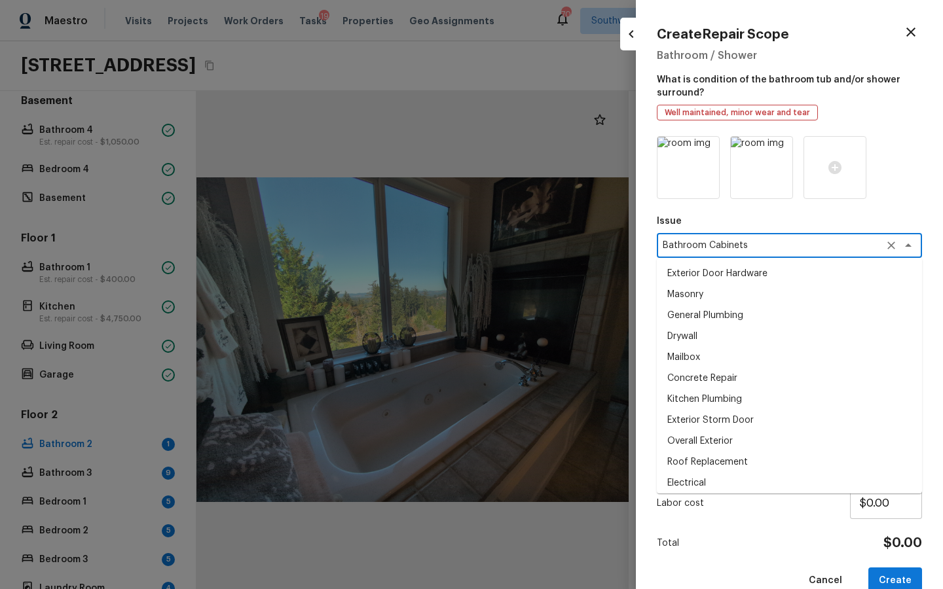
click at [779, 242] on textarea "Bathroom Cabinets" at bounding box center [771, 245] width 217 height 13
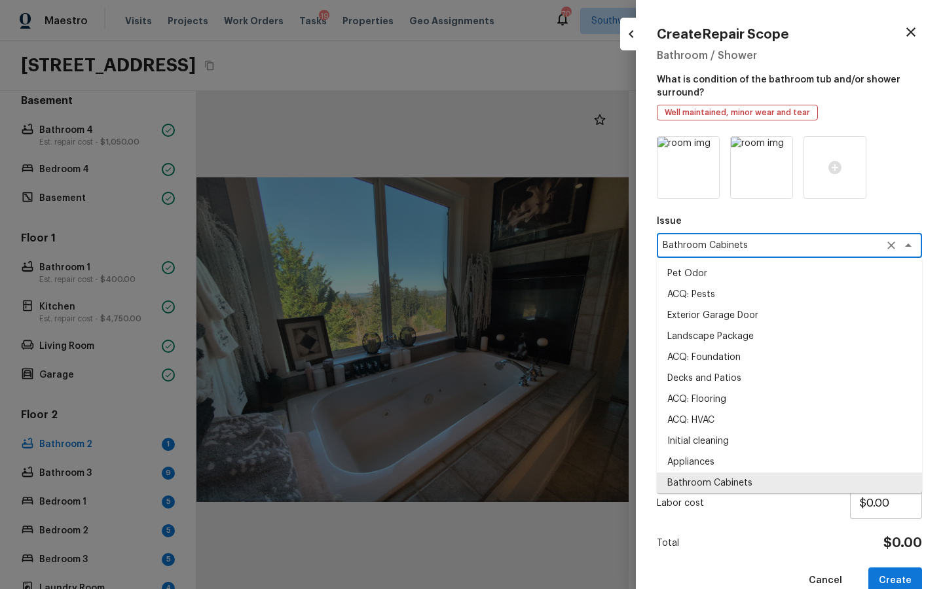
click at [779, 242] on textarea "Bathroom Cabinets" at bounding box center [771, 245] width 217 height 13
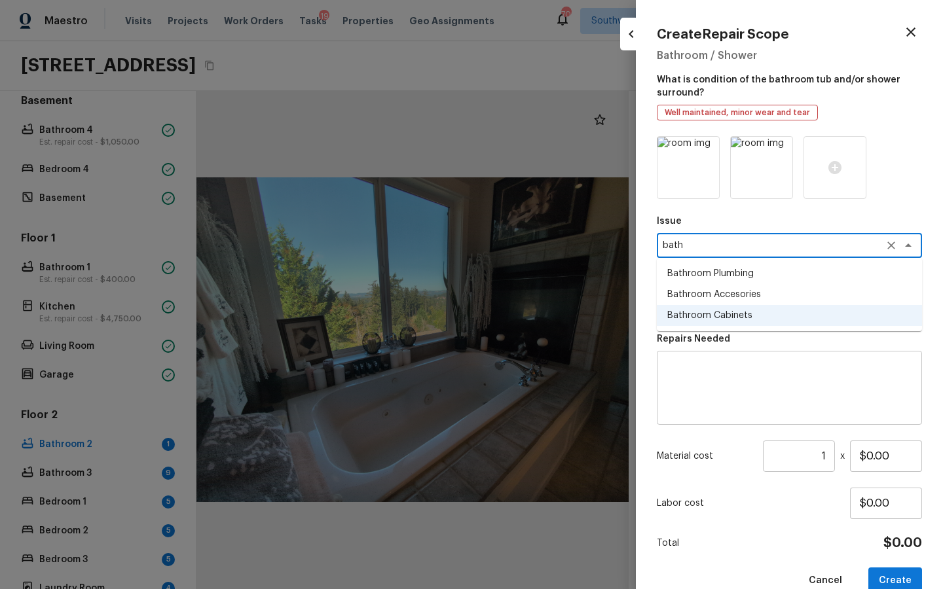
click at [777, 278] on li "Bathroom Plumbing" at bounding box center [789, 273] width 265 height 21
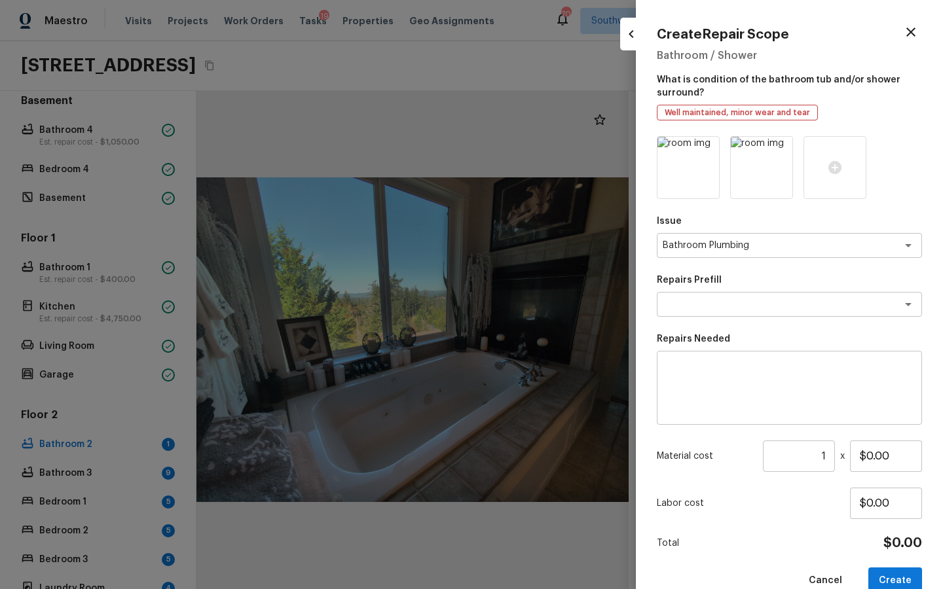
click at [774, 318] on div "Issue Bathroom Plumbing x ​ Repairs Prefill x ​ Repairs Needed x ​ Material cos…" at bounding box center [789, 365] width 265 height 458
click at [774, 316] on div "x ​" at bounding box center [789, 304] width 265 height 25
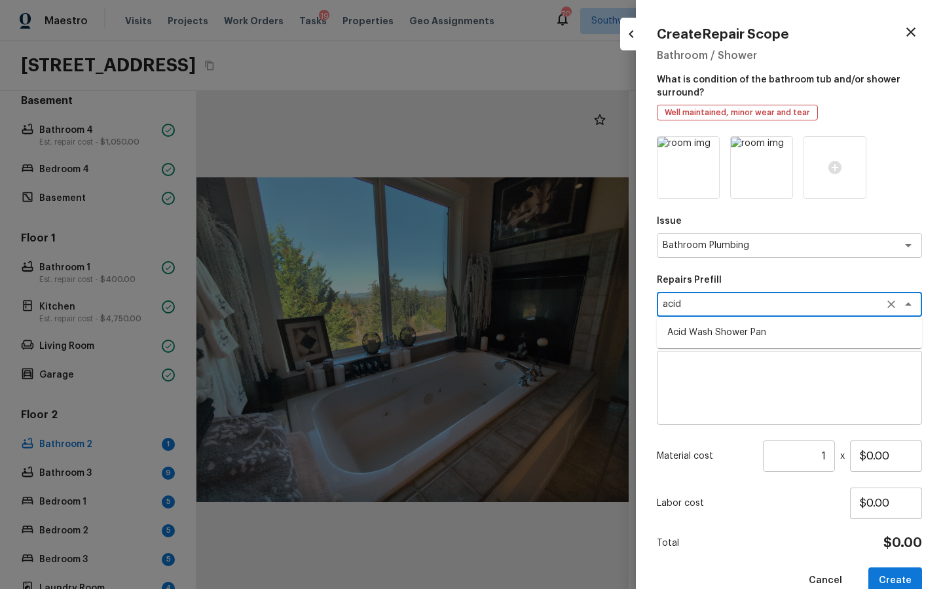
click at [767, 333] on li "Acid Wash Shower Pan" at bounding box center [789, 332] width 265 height 21
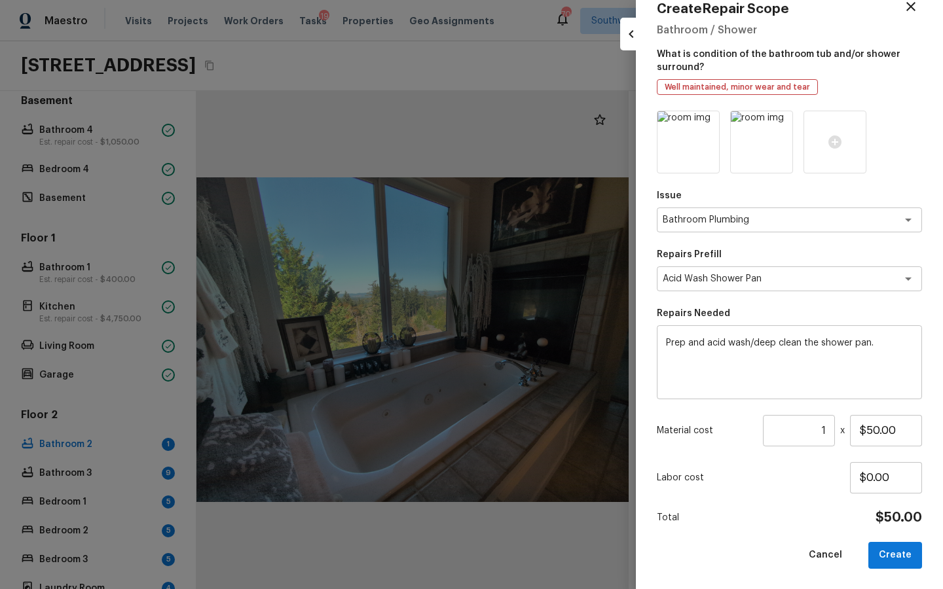
click at [872, 535] on div "Issue Bathroom Plumbing x ​ Repairs Prefill Acid Wash Shower Pan x ​ Repairs Ne…" at bounding box center [789, 340] width 265 height 458
click at [897, 561] on button "Create" at bounding box center [895, 555] width 54 height 27
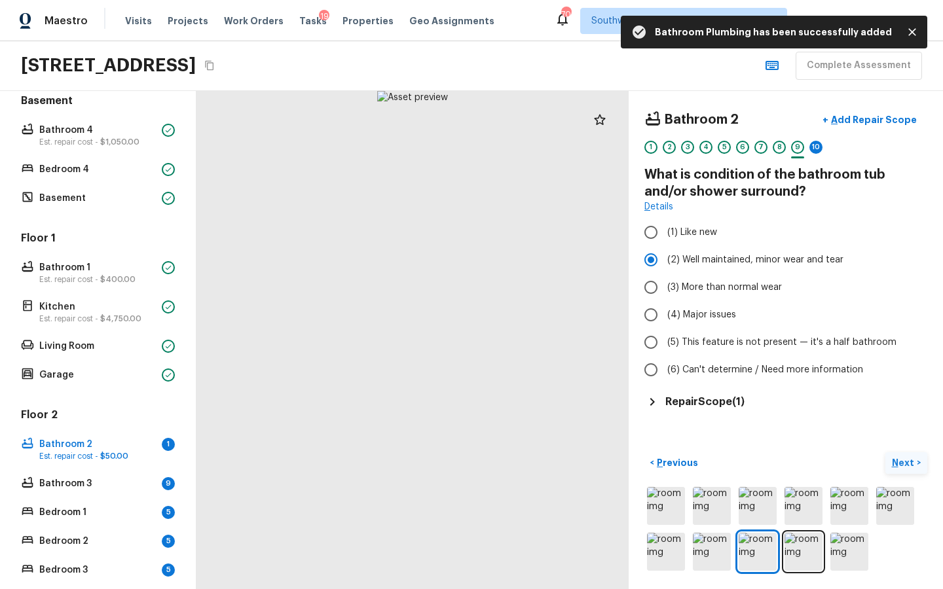
click at [893, 459] on p "Next" at bounding box center [904, 462] width 25 height 13
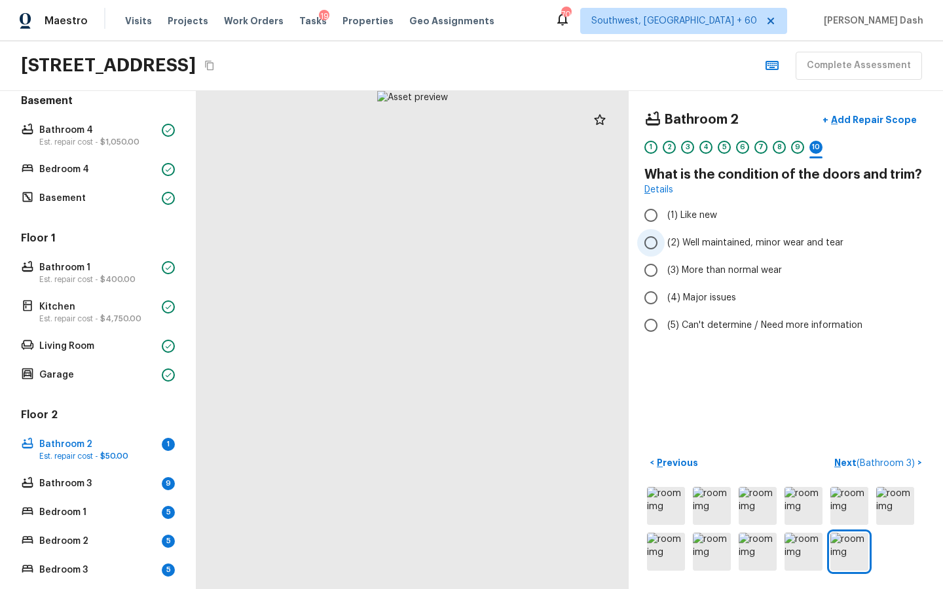
click at [681, 241] on span "(2) Well maintained, minor wear and tear" at bounding box center [755, 242] width 176 height 13
click at [665, 241] on input "(2) Well maintained, minor wear and tear" at bounding box center [651, 243] width 28 height 28
click at [915, 462] on span "( Bathroom 3 )" at bounding box center [886, 463] width 58 height 9
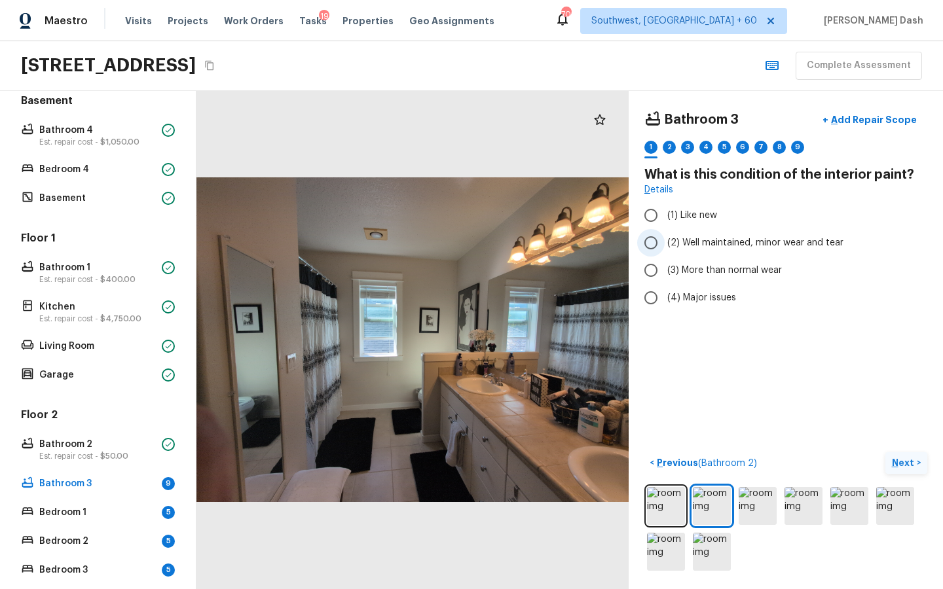
click at [730, 236] on span "(2) Well maintained, minor wear and tear" at bounding box center [755, 242] width 176 height 13
click at [665, 236] on input "(2) Well maintained, minor wear and tear" at bounding box center [651, 243] width 28 height 28
click at [903, 466] on p "Next" at bounding box center [904, 462] width 25 height 13
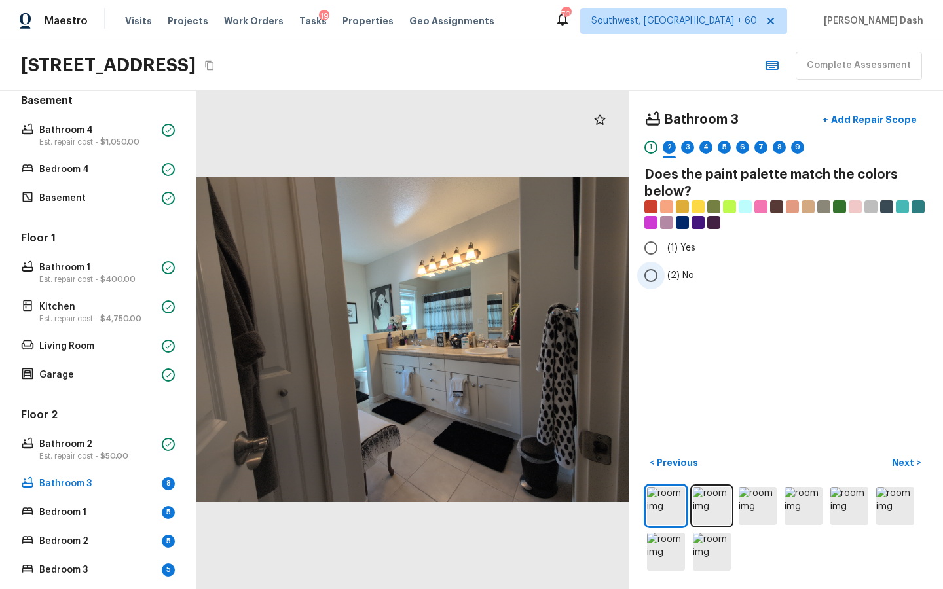
click at [673, 267] on label "(2) No" at bounding box center [777, 276] width 280 height 28
click at [665, 267] on input "(2) No" at bounding box center [651, 276] width 28 height 28
click at [887, 459] on button "Next >" at bounding box center [906, 464] width 42 height 22
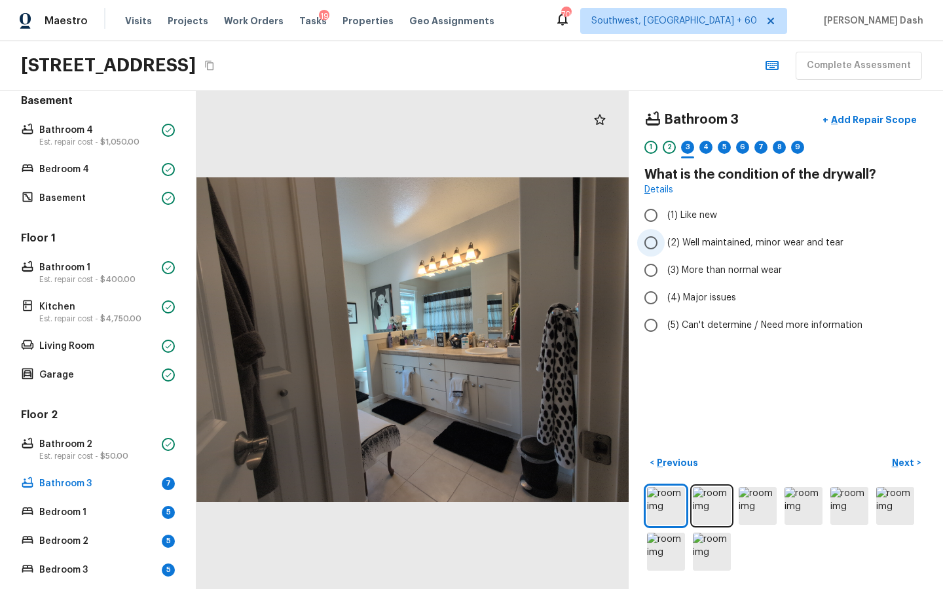
click at [668, 250] on label "(2) Well maintained, minor wear and tear" at bounding box center [777, 243] width 280 height 28
click at [665, 250] on input "(2) Well maintained, minor wear and tear" at bounding box center [651, 243] width 28 height 28
click at [910, 469] on p "Next" at bounding box center [904, 462] width 25 height 13
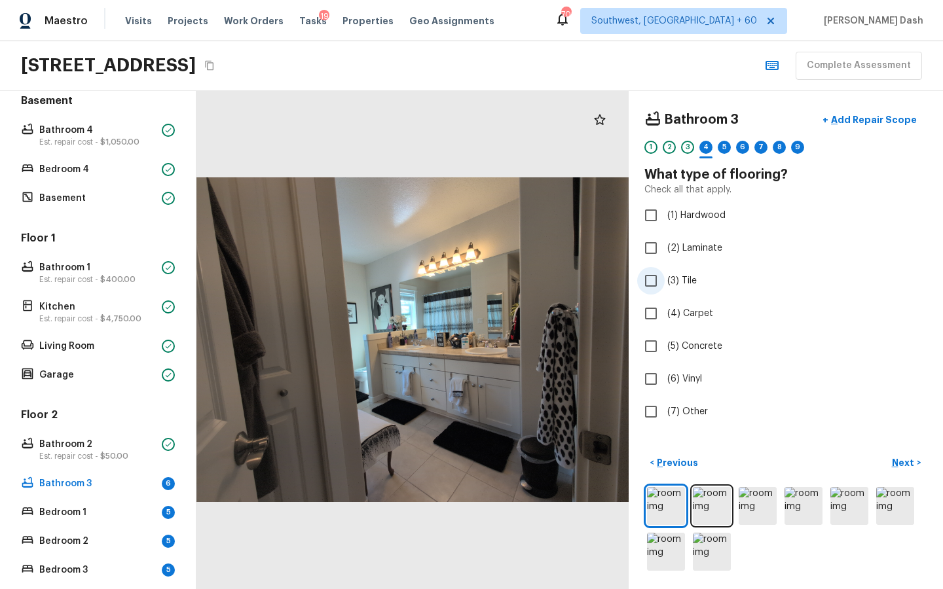
click at [664, 290] on input "(3) Tile" at bounding box center [651, 281] width 28 height 28
click at [901, 476] on div "< Previous Next >" at bounding box center [785, 513] width 283 height 121
click at [904, 462] on p "Next" at bounding box center [904, 462] width 25 height 13
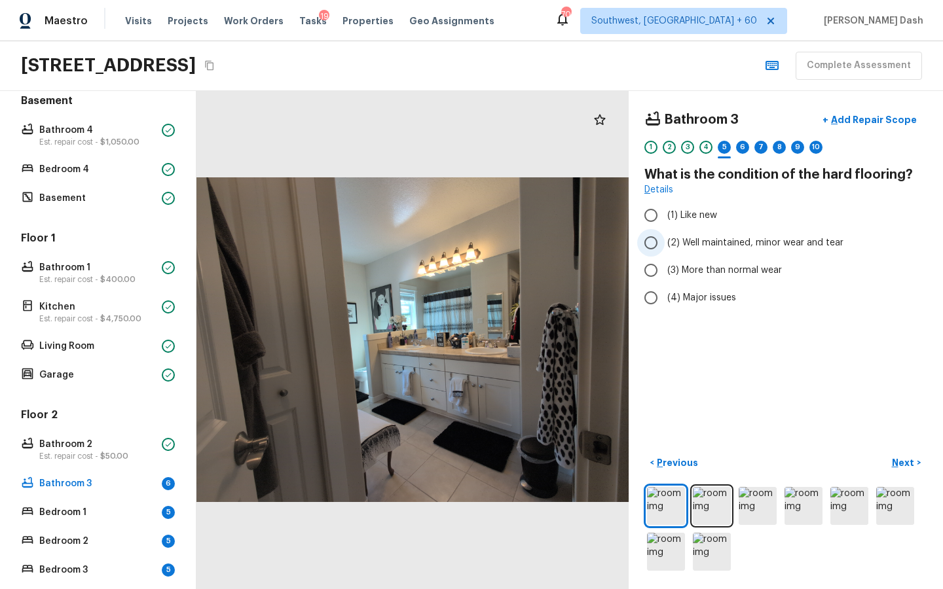
click at [681, 242] on span "(2) Well maintained, minor wear and tear" at bounding box center [755, 242] width 176 height 13
click at [665, 242] on input "(2) Well maintained, minor wear and tear" at bounding box center [651, 243] width 28 height 28
click at [900, 466] on p "Next" at bounding box center [904, 462] width 25 height 13
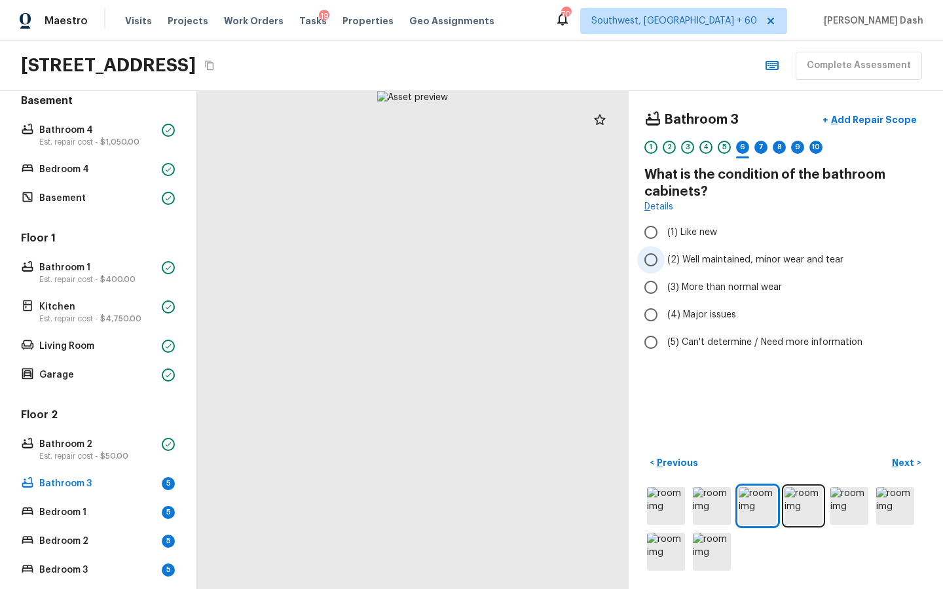
click at [665, 263] on label "(2) Well maintained, minor wear and tear" at bounding box center [777, 260] width 280 height 28
click at [665, 263] on input "(2) Well maintained, minor wear and tear" at bounding box center [651, 260] width 28 height 28
click at [896, 458] on p "Next" at bounding box center [904, 462] width 25 height 13
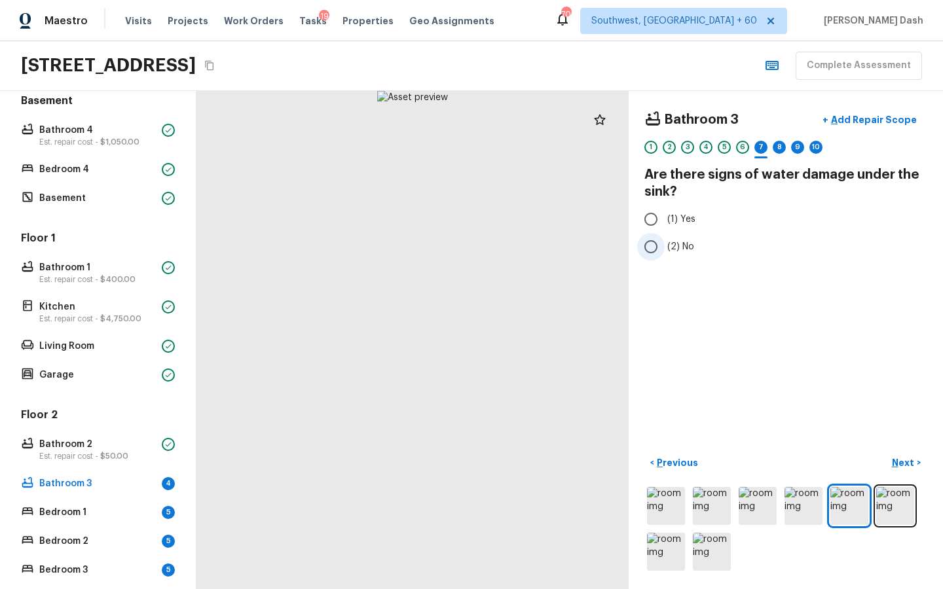
click at [665, 236] on label "(2) No" at bounding box center [777, 247] width 280 height 28
click at [665, 236] on input "(2) No" at bounding box center [651, 247] width 28 height 28
click at [921, 480] on div "< Previous Next >" at bounding box center [785, 513] width 283 height 121
click at [917, 464] on button "Next >" at bounding box center [906, 464] width 42 height 22
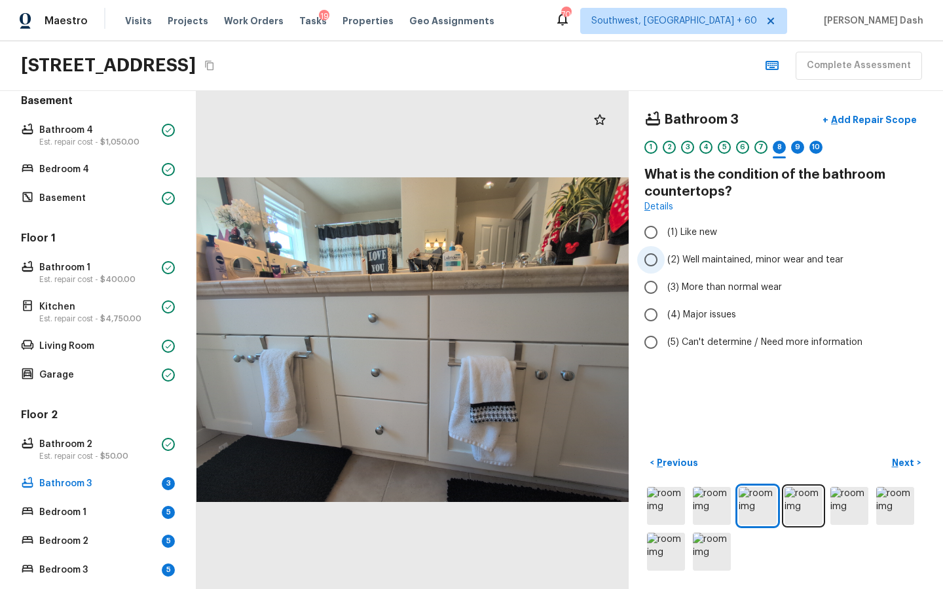
click at [687, 255] on span "(2) Well maintained, minor wear and tear" at bounding box center [755, 259] width 176 height 13
click at [665, 255] on input "(2) Well maintained, minor wear and tear" at bounding box center [651, 260] width 28 height 28
click at [911, 466] on p "Next" at bounding box center [904, 462] width 25 height 13
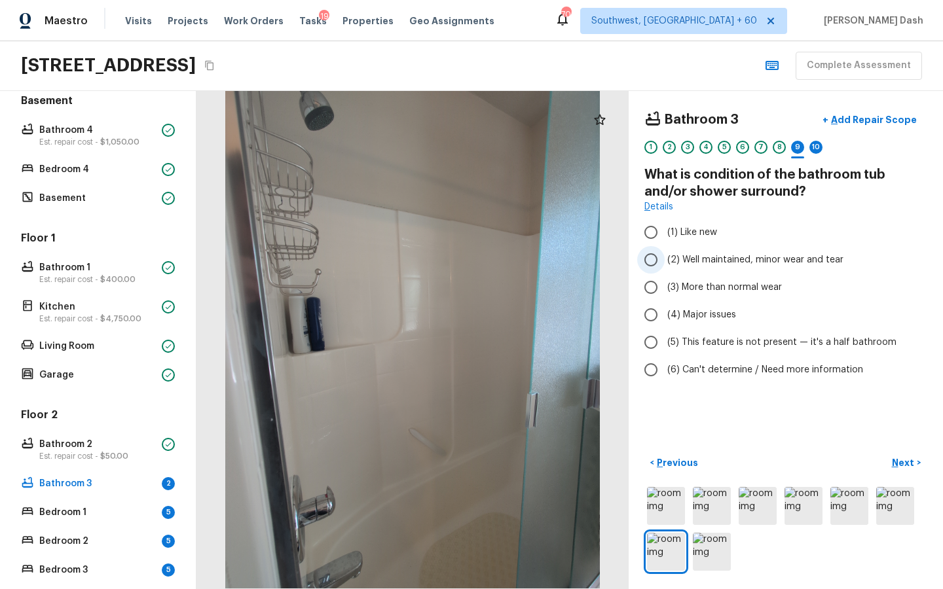
click at [710, 261] on span "(2) Well maintained, minor wear and tear" at bounding box center [755, 259] width 176 height 13
click at [665, 261] on input "(2) Well maintained, minor wear and tear" at bounding box center [651, 260] width 28 height 28
click at [890, 457] on button "Next >" at bounding box center [906, 464] width 42 height 22
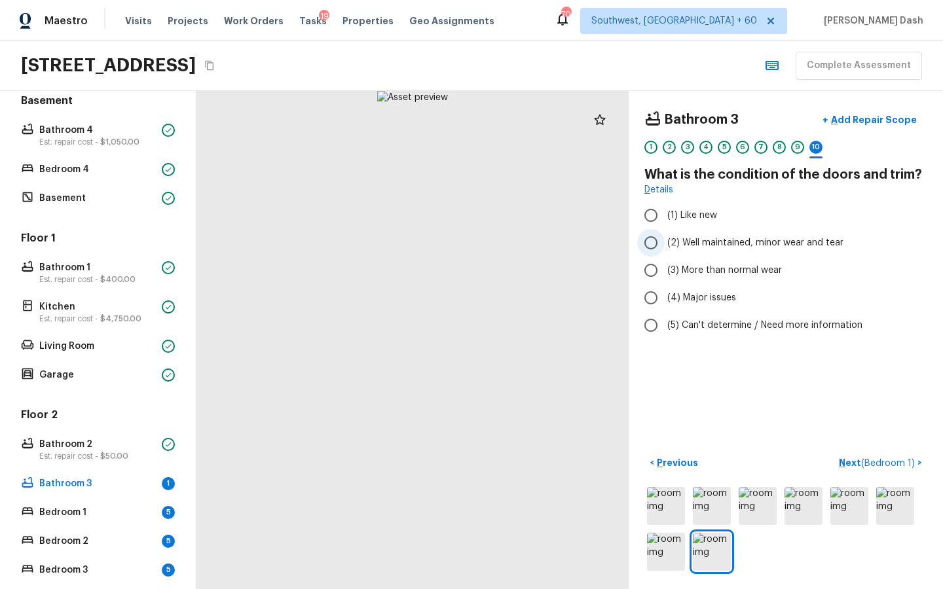
click at [715, 242] on span "(2) Well maintained, minor wear and tear" at bounding box center [755, 242] width 176 height 13
click at [665, 242] on input "(2) Well maintained, minor wear and tear" at bounding box center [651, 243] width 28 height 28
click at [904, 454] on button "Next ( Bedroom 1 ) >" at bounding box center [881, 464] width 94 height 22
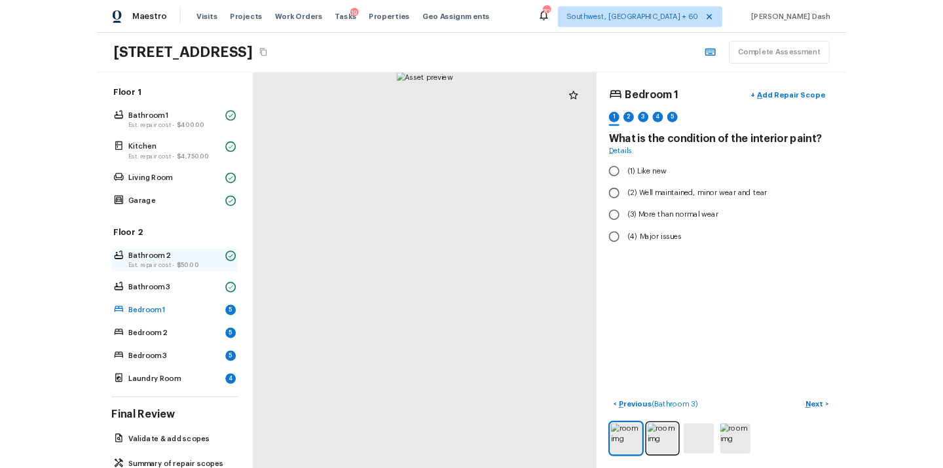
scroll to position [383, 0]
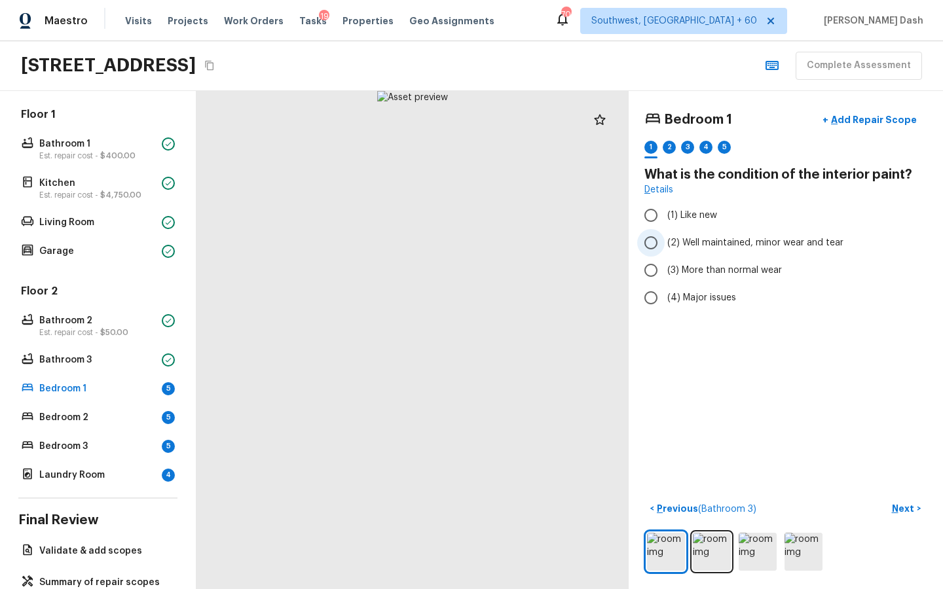
click at [723, 244] on span "(2) Well maintained, minor wear and tear" at bounding box center [755, 242] width 176 height 13
click at [665, 244] on input "(2) Well maintained, minor wear and tear" at bounding box center [651, 243] width 28 height 28
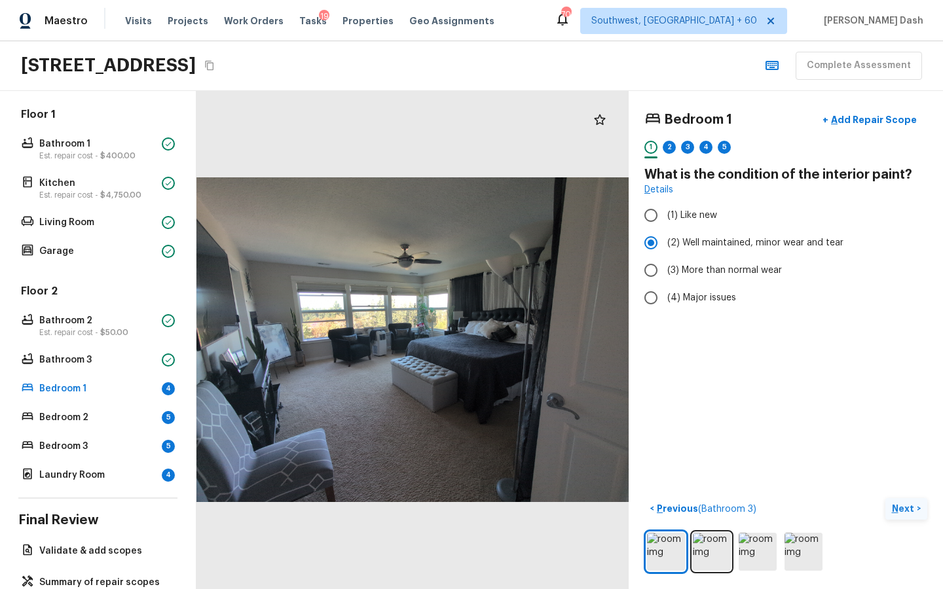
click at [902, 503] on p "Next" at bounding box center [904, 508] width 25 height 13
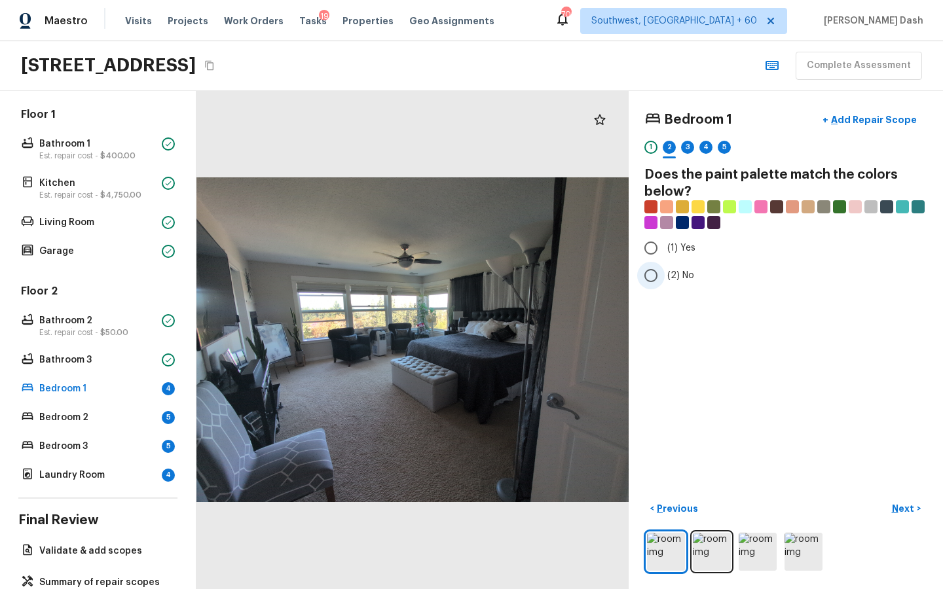
click at [693, 275] on label "(2) No" at bounding box center [777, 276] width 280 height 28
click at [665, 275] on input "(2) No" at bounding box center [651, 276] width 28 height 28
click at [895, 506] on p "Next" at bounding box center [904, 508] width 25 height 13
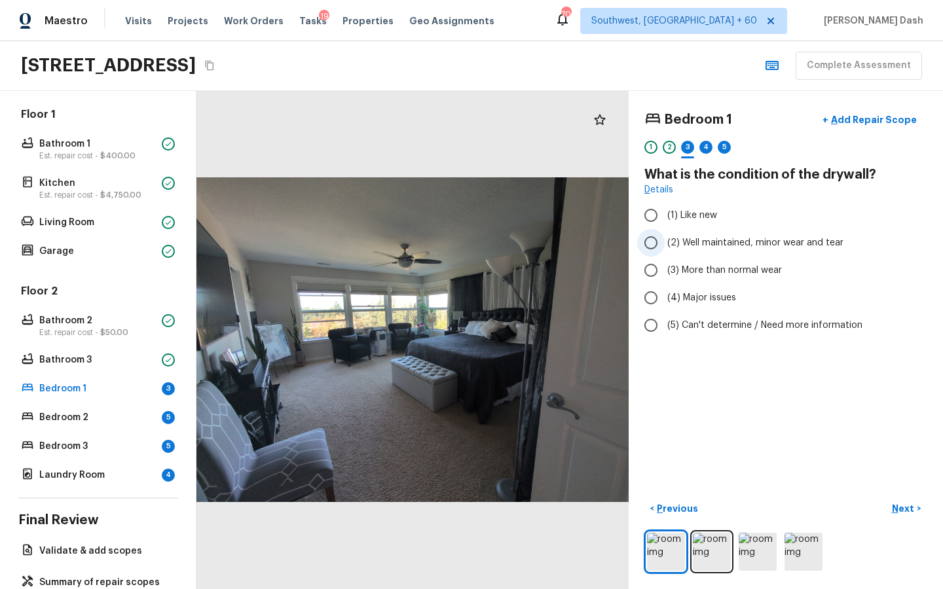
click at [697, 244] on span "(2) Well maintained, minor wear and tear" at bounding box center [755, 242] width 176 height 13
click at [665, 244] on input "(2) Well maintained, minor wear and tear" at bounding box center [651, 243] width 28 height 28
click at [900, 513] on p "Next" at bounding box center [904, 508] width 25 height 13
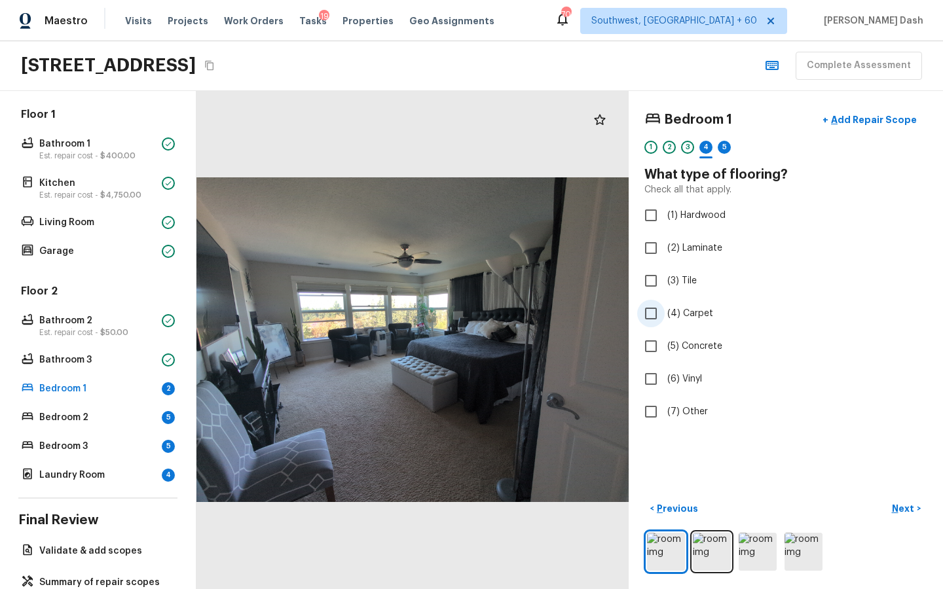
click at [682, 302] on label "(4) Carpet" at bounding box center [777, 314] width 280 height 28
click at [665, 302] on input "(4) Carpet" at bounding box center [651, 314] width 28 height 28
click at [914, 506] on p "Next" at bounding box center [904, 508] width 25 height 13
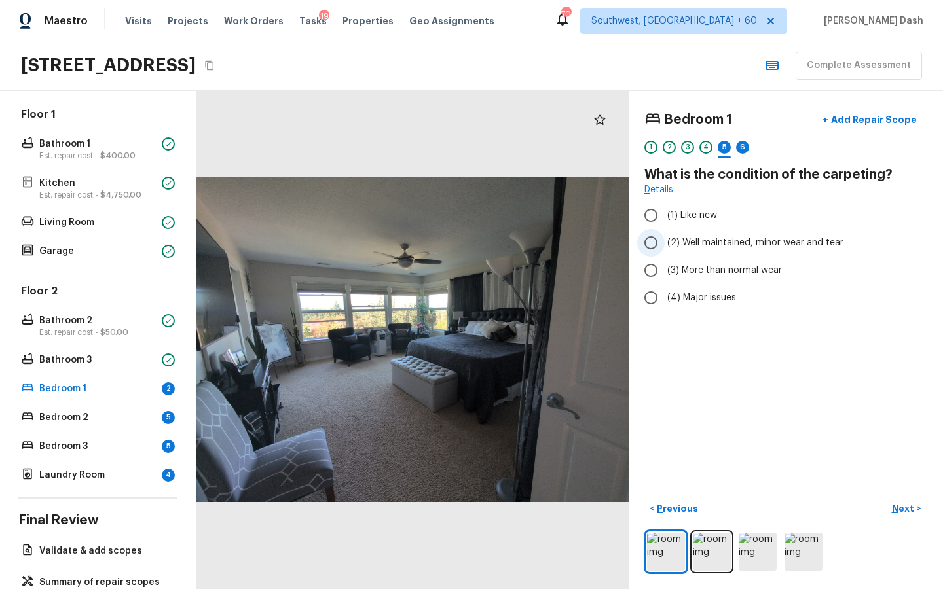
click at [684, 235] on label "(2) Well maintained, minor wear and tear" at bounding box center [777, 243] width 280 height 28
click at [665, 235] on input "(2) Well maintained, minor wear and tear" at bounding box center [651, 243] width 28 height 28
click at [685, 265] on span "(3) More than normal wear" at bounding box center [724, 270] width 115 height 13
click at [665, 265] on input "(3) More than normal wear" at bounding box center [651, 271] width 28 height 28
click at [904, 487] on div "Bedroom 1 + Add Repair Scope 1 2 3 4 5 6 What is the condition of the carpeting…" at bounding box center [786, 340] width 314 height 498
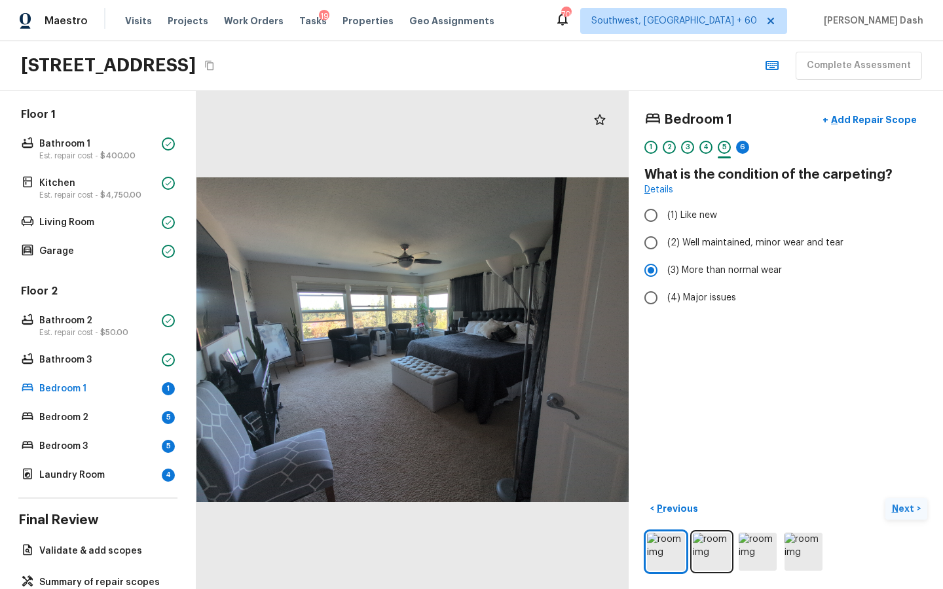
click at [904, 499] on button "Next >" at bounding box center [906, 509] width 42 height 22
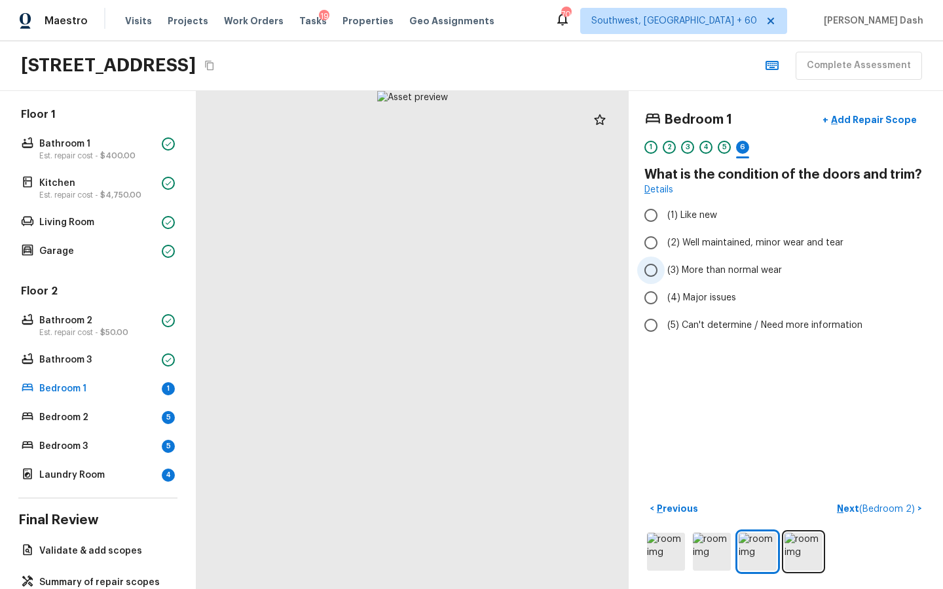
click at [713, 263] on label "(3) More than normal wear" at bounding box center [777, 271] width 280 height 28
click at [665, 263] on input "(3) More than normal wear" at bounding box center [651, 271] width 28 height 28
click at [715, 242] on span "(2) Well maintained, minor wear and tear" at bounding box center [755, 242] width 176 height 13
click at [665, 242] on input "(2) Well maintained, minor wear and tear" at bounding box center [651, 243] width 28 height 28
click at [878, 498] on button "Next ( Bedroom 2 ) >" at bounding box center [880, 509] width 96 height 22
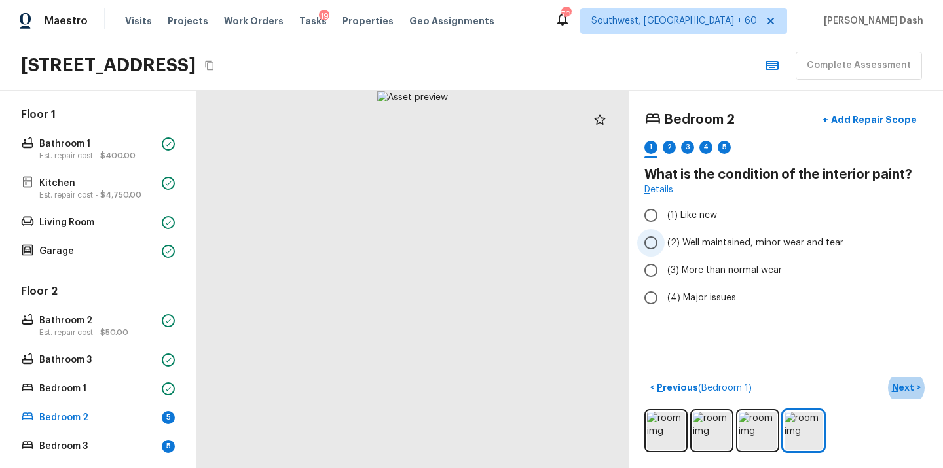
click at [740, 246] on span "(2) Well maintained, minor wear and tear" at bounding box center [755, 242] width 176 height 13
click at [665, 246] on input "(2) Well maintained, minor wear and tear" at bounding box center [651, 243] width 28 height 28
click at [901, 379] on button "Next >" at bounding box center [906, 388] width 42 height 22
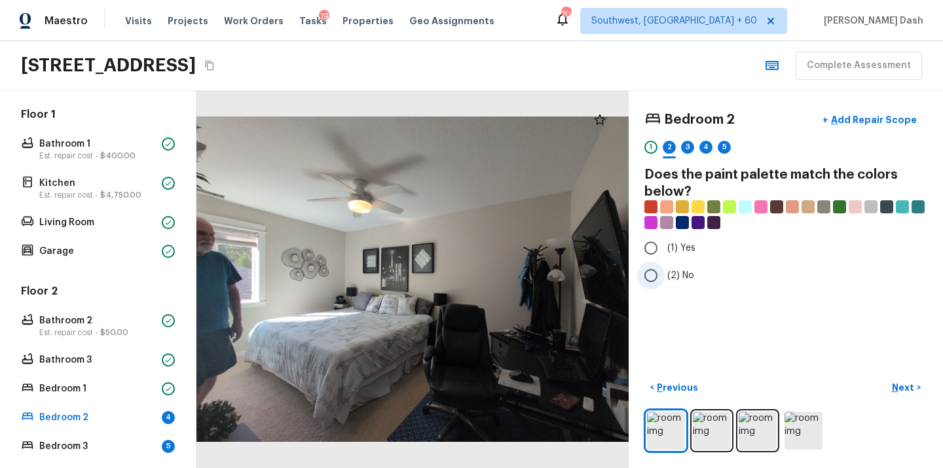
click at [667, 282] on label "(2) No" at bounding box center [777, 276] width 280 height 28
click at [665, 282] on input "(2) No" at bounding box center [651, 276] width 28 height 28
click at [889, 390] on button "Next >" at bounding box center [906, 388] width 42 height 22
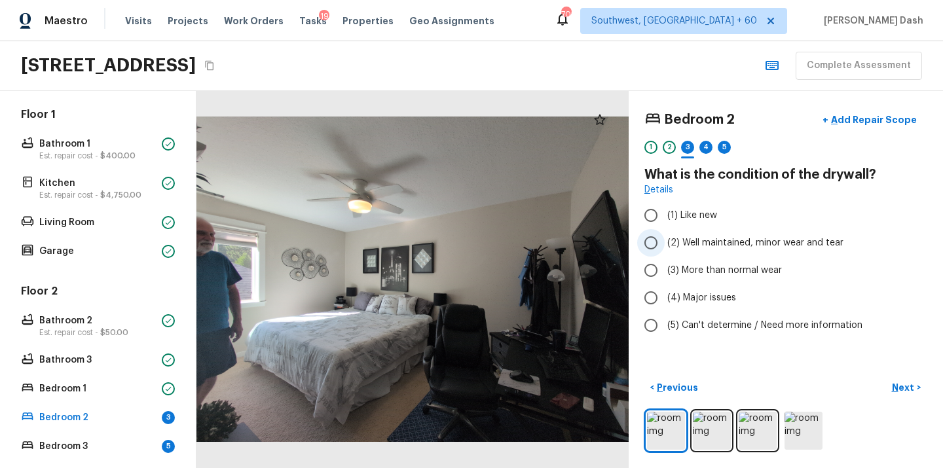
click at [704, 238] on span "(2) Well maintained, minor wear and tear" at bounding box center [755, 242] width 176 height 13
click at [665, 238] on input "(2) Well maintained, minor wear and tear" at bounding box center [651, 243] width 28 height 28
click at [898, 387] on p "Next" at bounding box center [904, 387] width 25 height 13
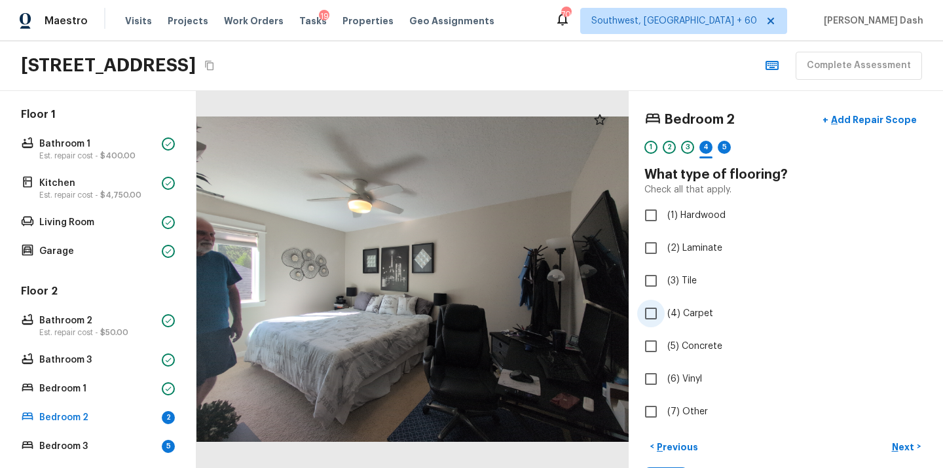
click at [683, 308] on span "(4) Carpet" at bounding box center [690, 313] width 46 height 13
click at [665, 308] on input "(4) Carpet" at bounding box center [651, 314] width 28 height 28
click at [908, 442] on p "Next" at bounding box center [904, 447] width 25 height 13
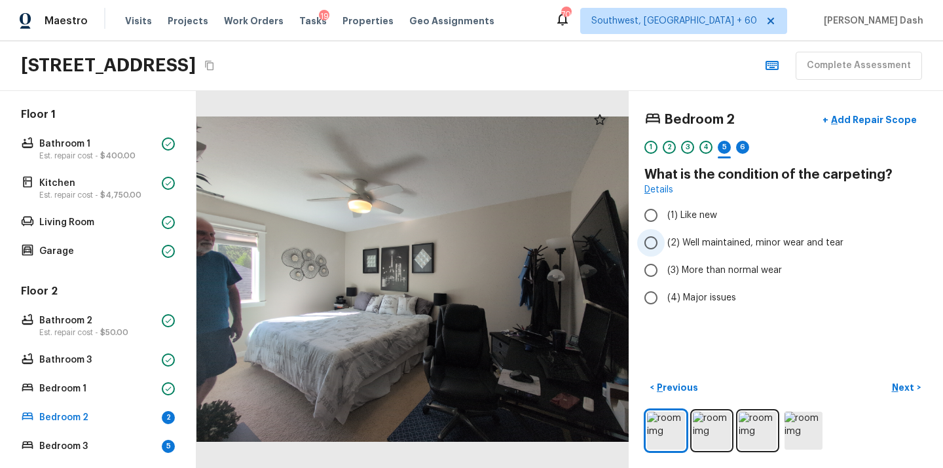
click at [722, 244] on span "(2) Well maintained, minor wear and tear" at bounding box center [755, 242] width 176 height 13
click at [665, 244] on input "(2) Well maintained, minor wear and tear" at bounding box center [651, 243] width 28 height 28
click at [752, 284] on label "(3) More than normal wear" at bounding box center [777, 271] width 280 height 28
click at [665, 284] on input "(3) More than normal wear" at bounding box center [651, 271] width 28 height 28
click at [917, 392] on button "Next >" at bounding box center [906, 388] width 42 height 22
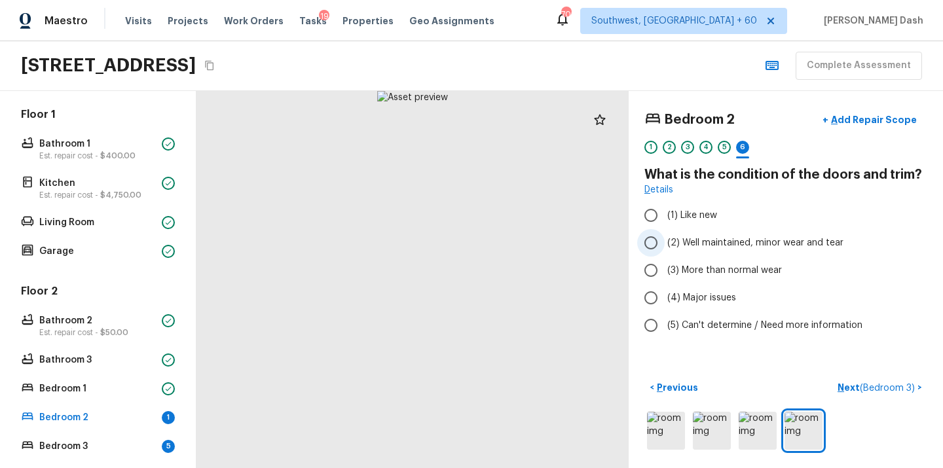
click at [691, 242] on span "(2) Well maintained, minor wear and tear" at bounding box center [755, 242] width 176 height 13
click at [665, 242] on input "(2) Well maintained, minor wear and tear" at bounding box center [651, 243] width 28 height 28
click at [902, 398] on button "Next ( Bedroom 3 ) >" at bounding box center [879, 388] width 95 height 22
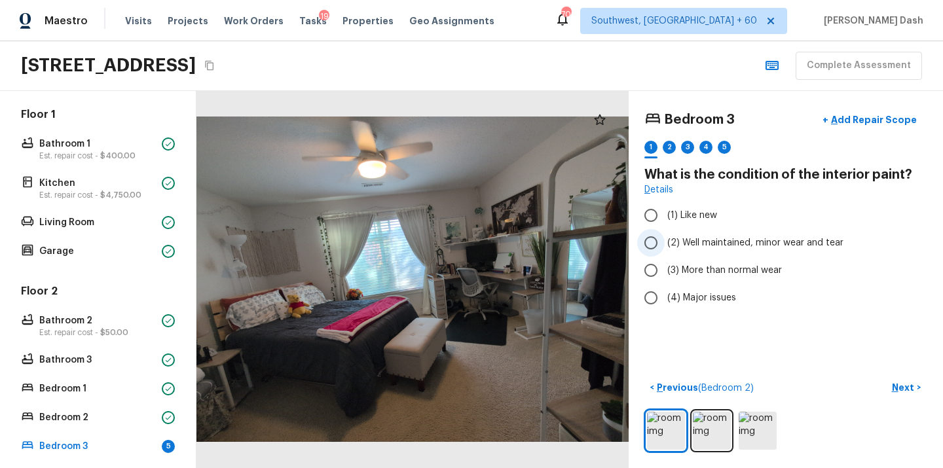
click at [703, 236] on span "(2) Well maintained, minor wear and tear" at bounding box center [755, 242] width 176 height 13
click at [665, 236] on input "(2) Well maintained, minor wear and tear" at bounding box center [651, 243] width 28 height 28
click at [909, 383] on p "Next" at bounding box center [904, 387] width 25 height 13
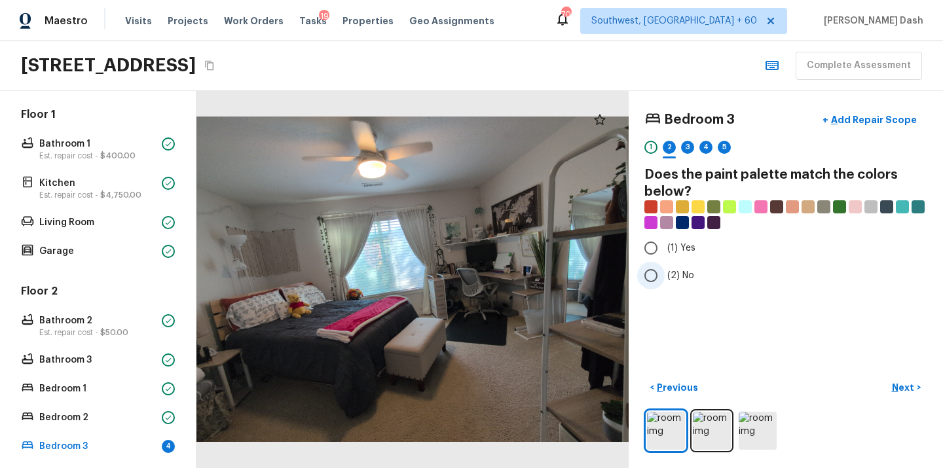
click at [666, 280] on label "(2) No" at bounding box center [777, 276] width 280 height 28
click at [665, 280] on input "(2) No" at bounding box center [651, 276] width 28 height 28
click at [908, 385] on p "Next" at bounding box center [904, 387] width 25 height 13
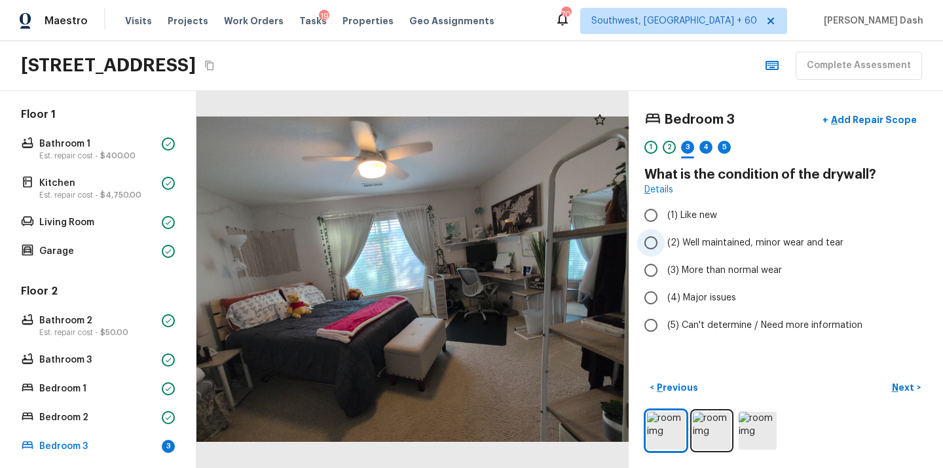
click at [688, 249] on span "(2) Well maintained, minor wear and tear" at bounding box center [755, 242] width 176 height 13
click at [665, 249] on input "(2) Well maintained, minor wear and tear" at bounding box center [651, 243] width 28 height 28
click at [905, 381] on p "Next" at bounding box center [904, 387] width 25 height 13
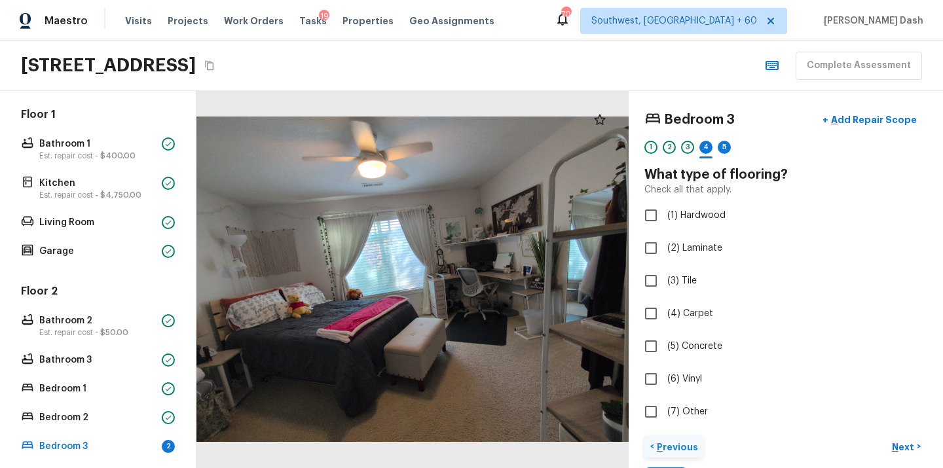
click at [682, 439] on button "< Previous" at bounding box center [673, 447] width 59 height 22
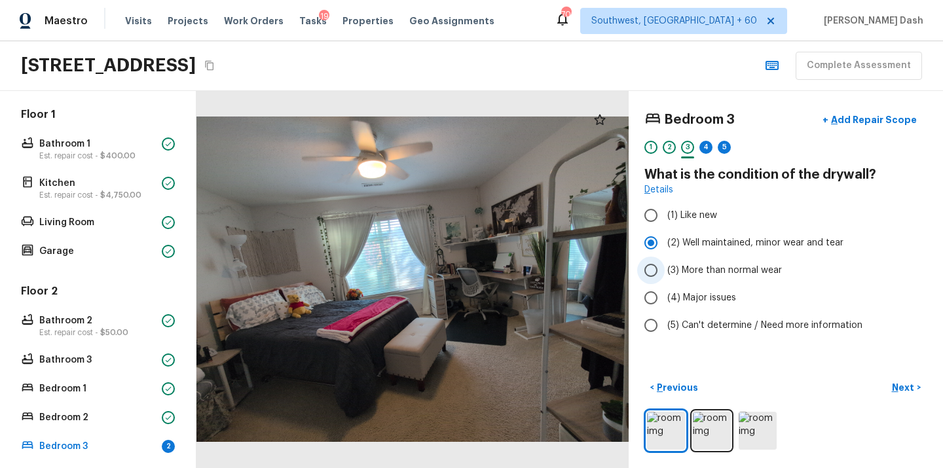
click at [689, 262] on label "(3) More than normal wear" at bounding box center [777, 271] width 280 height 28
click at [665, 262] on input "(3) More than normal wear" at bounding box center [651, 271] width 28 height 28
click at [919, 384] on button "Next >" at bounding box center [906, 388] width 42 height 22
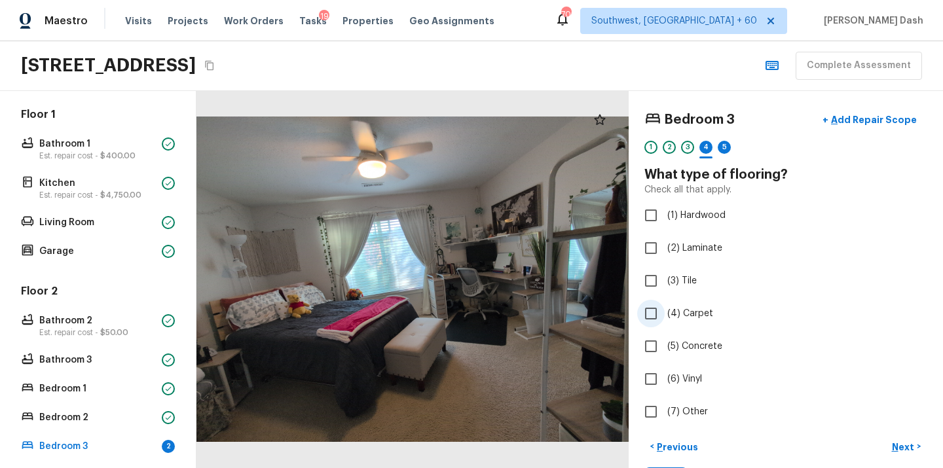
click at [665, 312] on label "(4) Carpet" at bounding box center [777, 314] width 280 height 28
click at [665, 312] on input "(4) Carpet" at bounding box center [651, 314] width 28 height 28
click at [910, 441] on p "Next" at bounding box center [904, 447] width 25 height 13
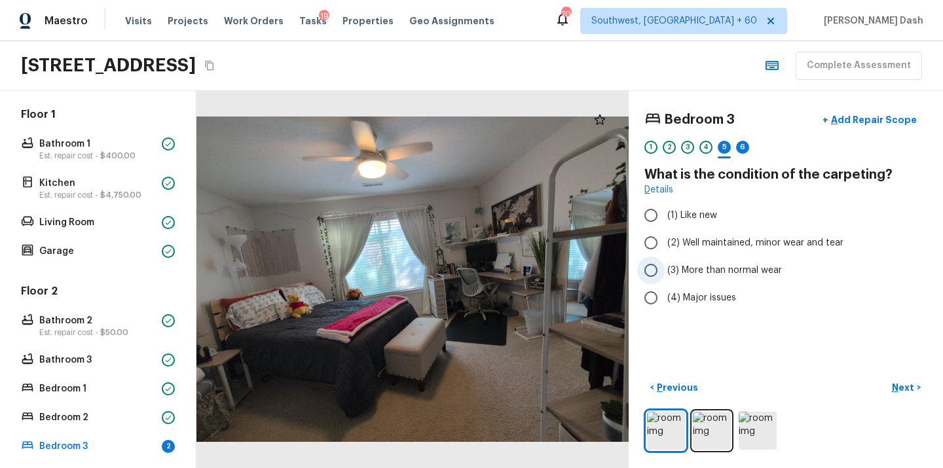
click at [691, 265] on span "(3) More than normal wear" at bounding box center [724, 270] width 115 height 13
click at [665, 265] on input "(3) More than normal wear" at bounding box center [651, 271] width 28 height 28
click at [906, 396] on button "Next >" at bounding box center [906, 388] width 42 height 22
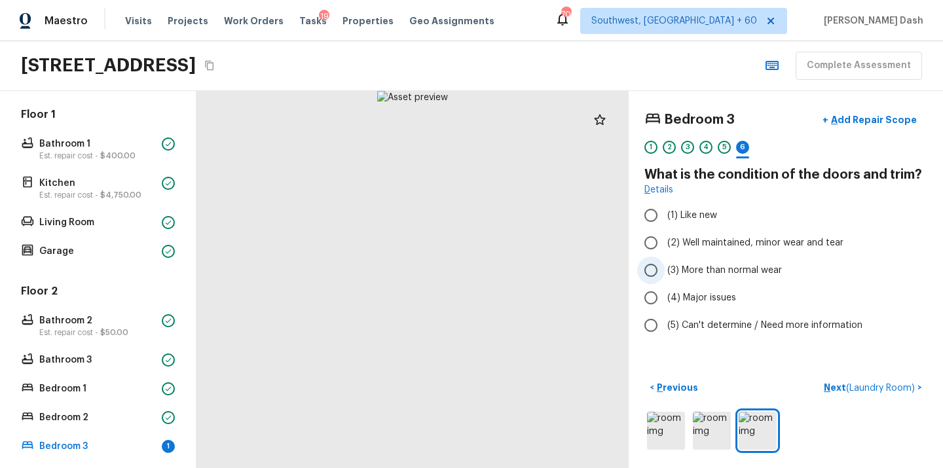
click at [701, 264] on span "(3) More than normal wear" at bounding box center [724, 270] width 115 height 13
click at [665, 264] on input "(3) More than normal wear" at bounding box center [651, 271] width 28 height 28
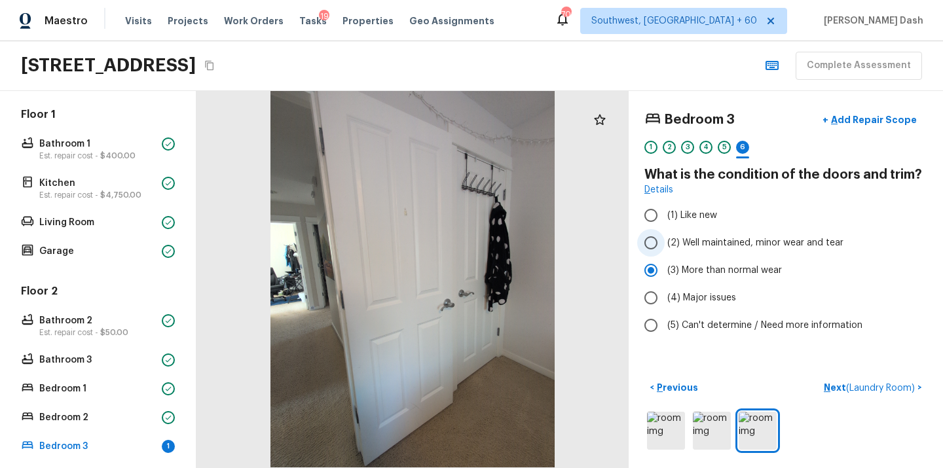
click at [706, 242] on span "(2) Well maintained, minor wear and tear" at bounding box center [755, 242] width 176 height 13
click at [665, 242] on input "(2) Well maintained, minor wear and tear" at bounding box center [651, 243] width 28 height 28
click at [854, 377] on button "Next ( Laundry Room ) >" at bounding box center [873, 388] width 109 height 22
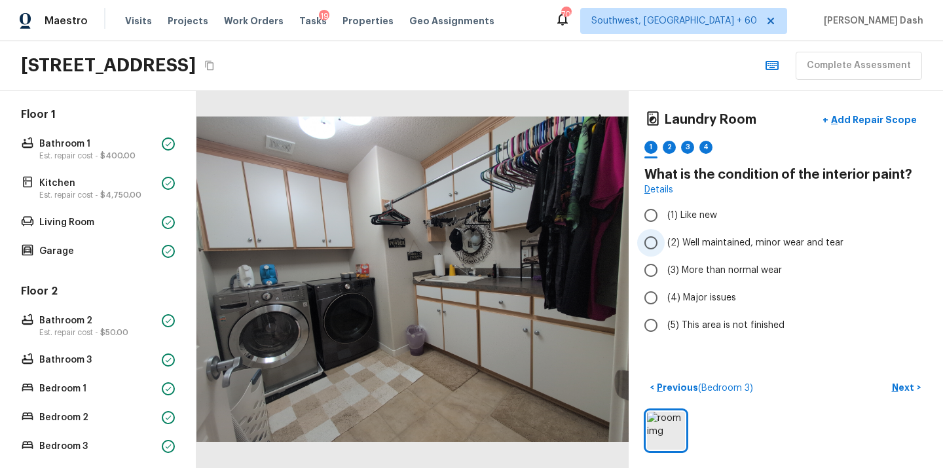
click at [697, 250] on label "(2) Well maintained, minor wear and tear" at bounding box center [777, 243] width 280 height 28
click at [665, 250] on input "(2) Well maintained, minor wear and tear" at bounding box center [651, 243] width 28 height 28
click at [900, 381] on p "Next" at bounding box center [904, 387] width 25 height 13
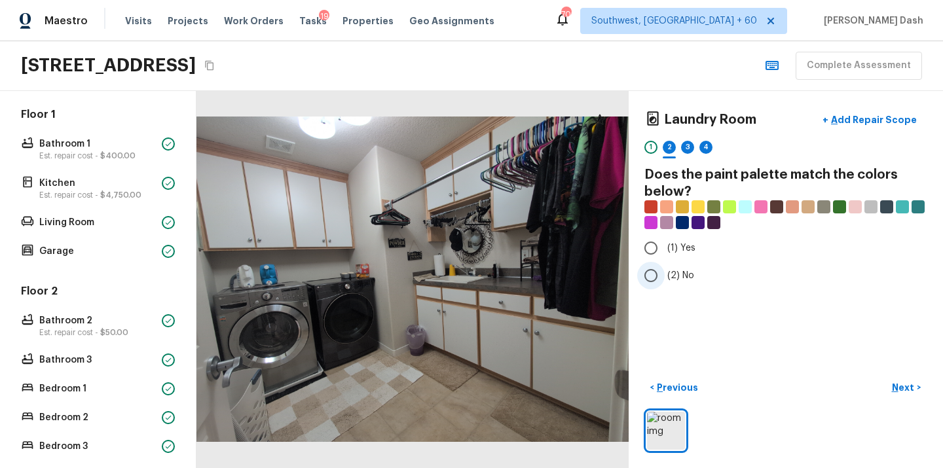
drag, startPoint x: 673, startPoint y: 281, endPoint x: 693, endPoint y: 281, distance: 19.6
click at [673, 281] on span "(2) No" at bounding box center [680, 275] width 27 height 13
click at [665, 281] on input "(2) No" at bounding box center [651, 276] width 28 height 28
click at [906, 392] on p "Next" at bounding box center [904, 387] width 25 height 13
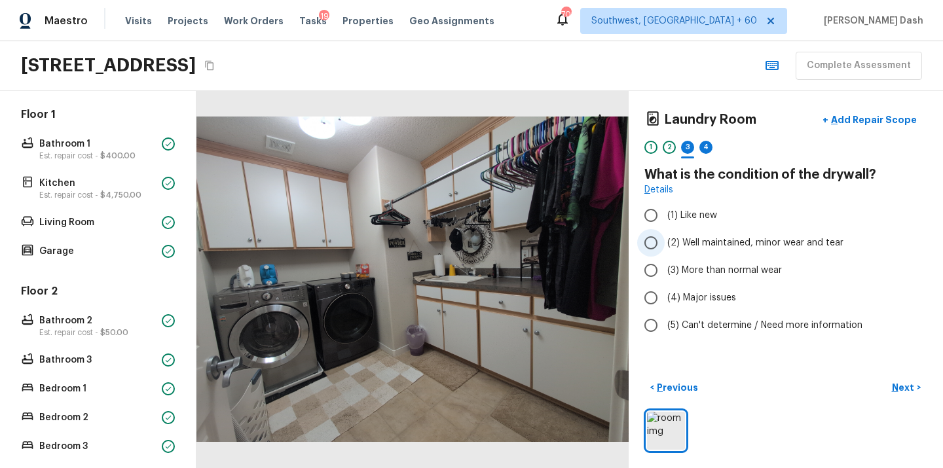
click at [686, 234] on label "(2) Well maintained, minor wear and tear" at bounding box center [777, 243] width 280 height 28
click at [665, 234] on input "(2) Well maintained, minor wear and tear" at bounding box center [651, 243] width 28 height 28
click at [919, 390] on button "Next >" at bounding box center [906, 388] width 42 height 22
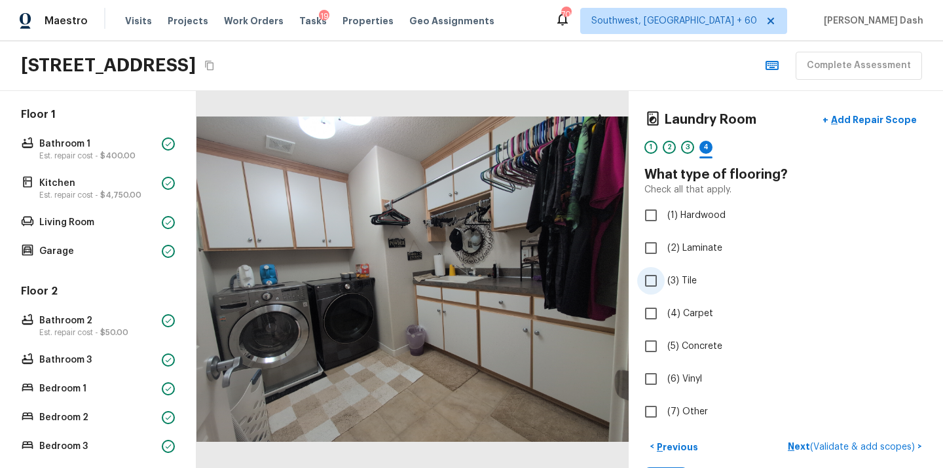
click at [678, 283] on span "(3) Tile" at bounding box center [681, 280] width 29 height 13
click at [665, 283] on input "(3) Tile" at bounding box center [651, 281] width 28 height 28
click at [917, 451] on button "Next >" at bounding box center [906, 447] width 42 height 22
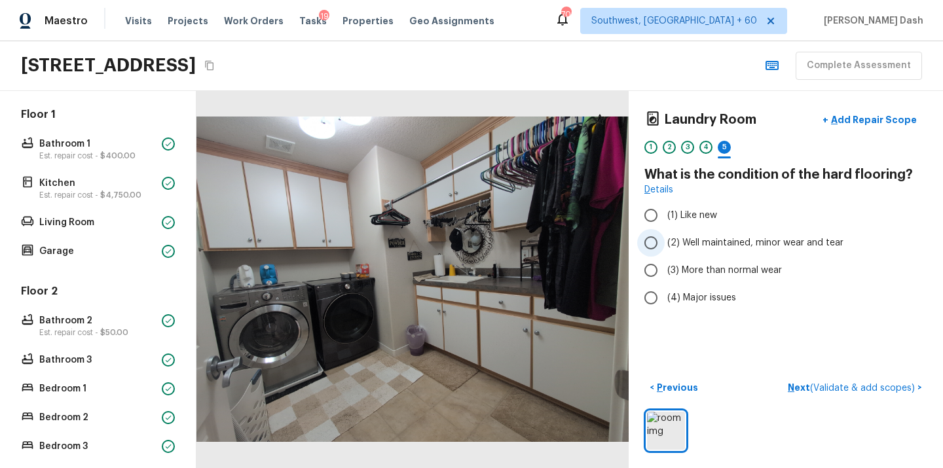
click at [686, 252] on label "(2) Well maintained, minor wear and tear" at bounding box center [777, 243] width 280 height 28
click at [665, 252] on input "(2) Well maintained, minor wear and tear" at bounding box center [651, 243] width 28 height 28
click at [868, 384] on span "( Validate & add scopes )" at bounding box center [862, 388] width 105 height 9
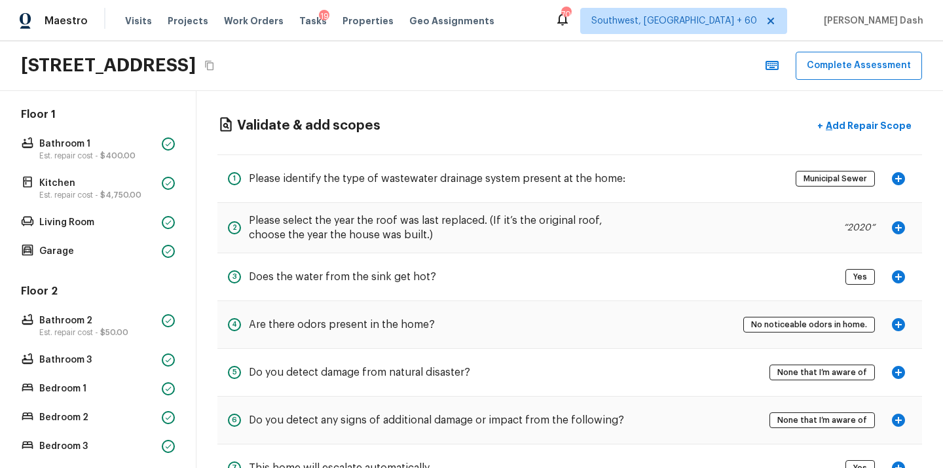
scroll to position [0, 0]
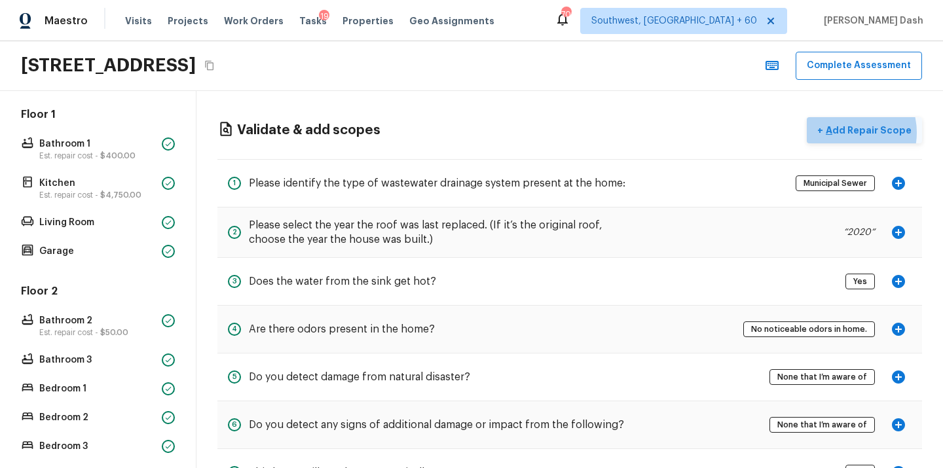
click at [851, 132] on p "Add Repair Scope" at bounding box center [867, 130] width 88 height 13
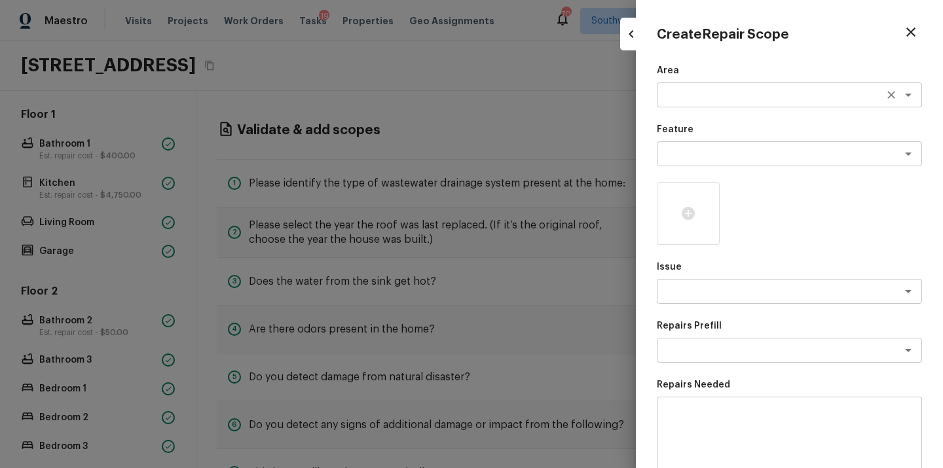
click at [680, 100] on textarea at bounding box center [771, 94] width 217 height 13
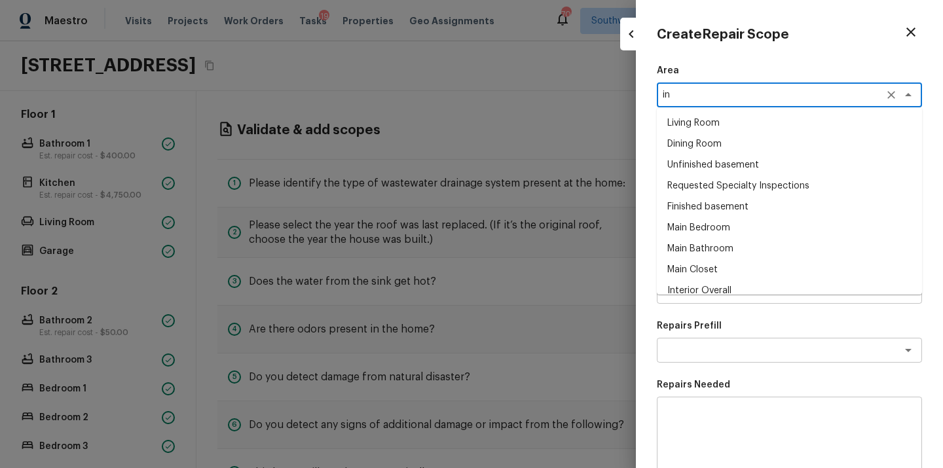
click at [688, 289] on li "Interior Overall" at bounding box center [789, 290] width 265 height 21
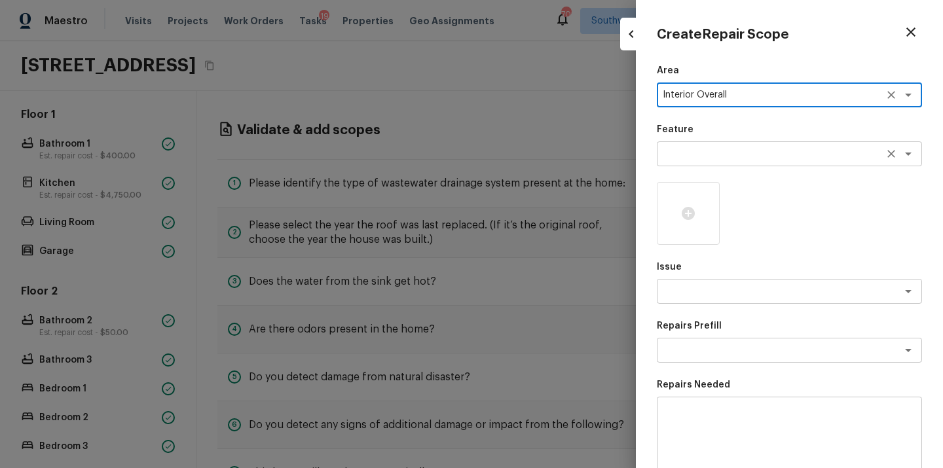
click at [779, 160] on textarea at bounding box center [771, 153] width 217 height 13
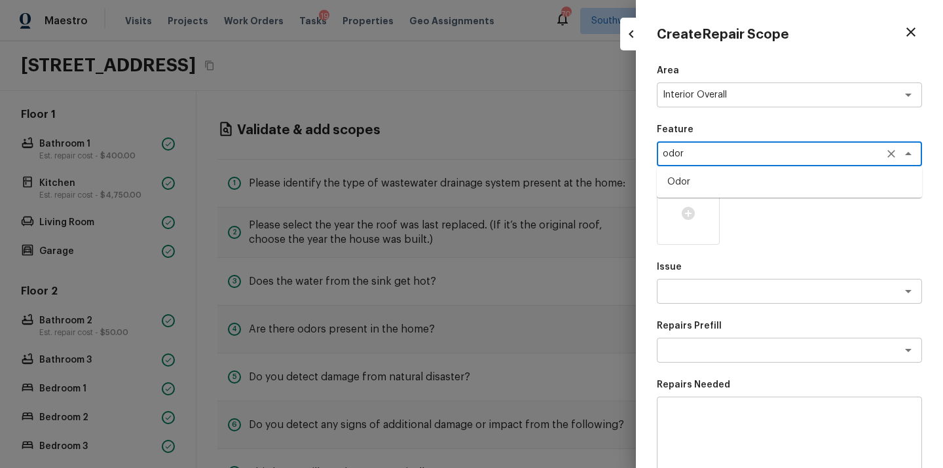
click at [733, 176] on li "Odor" at bounding box center [789, 182] width 265 height 21
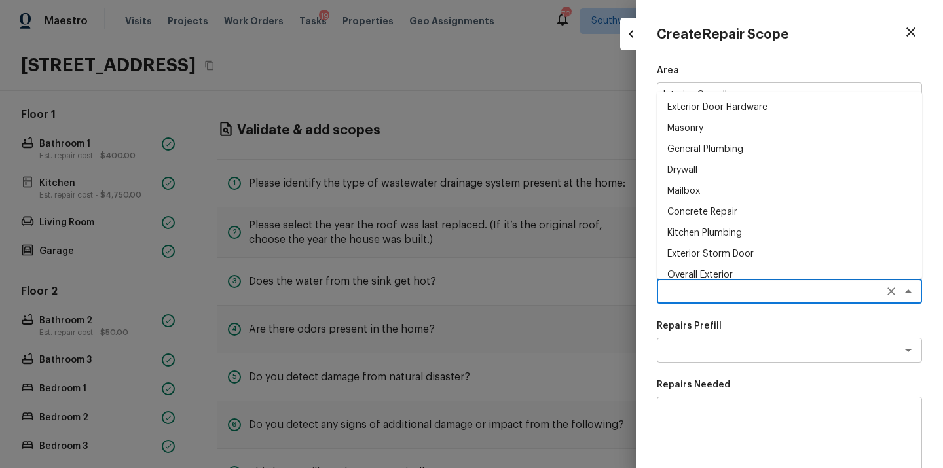
click at [733, 285] on textarea at bounding box center [771, 291] width 217 height 13
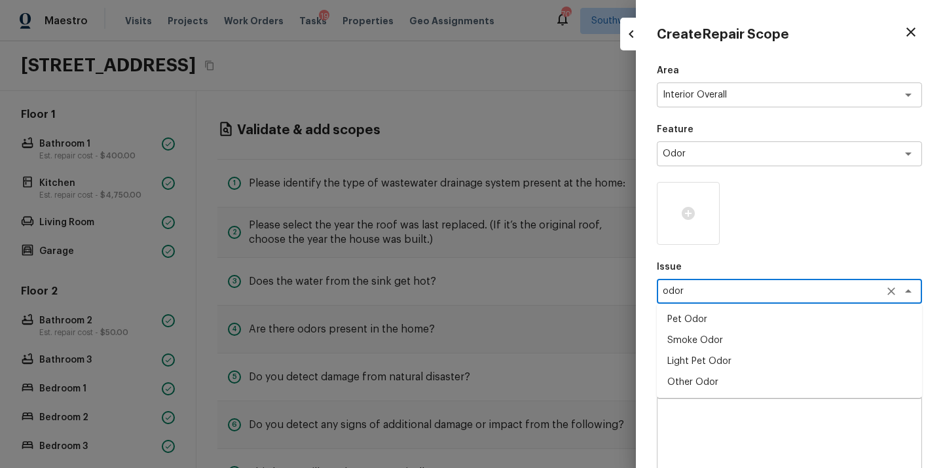
click at [691, 367] on li "Light Pet Odor" at bounding box center [789, 361] width 265 height 21
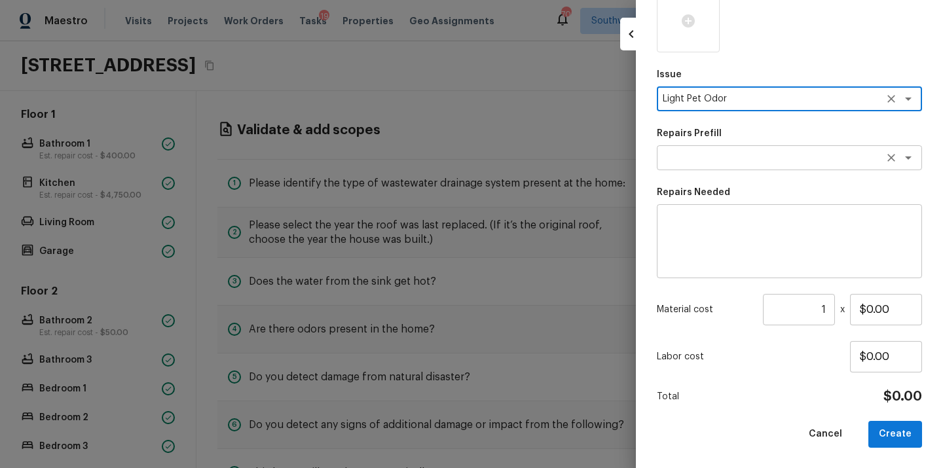
click at [731, 164] on div "x ​" at bounding box center [789, 157] width 265 height 25
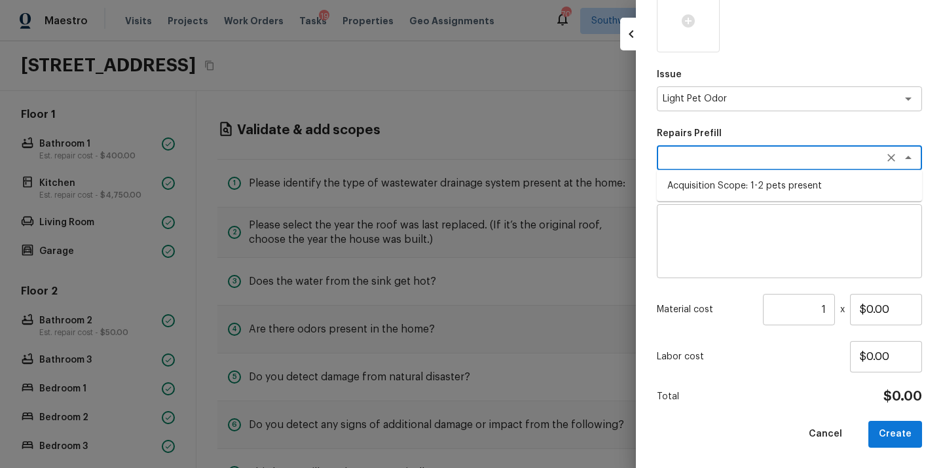
click at [726, 185] on li "Acquisition Scope: 1-2 pets present" at bounding box center [789, 186] width 265 height 21
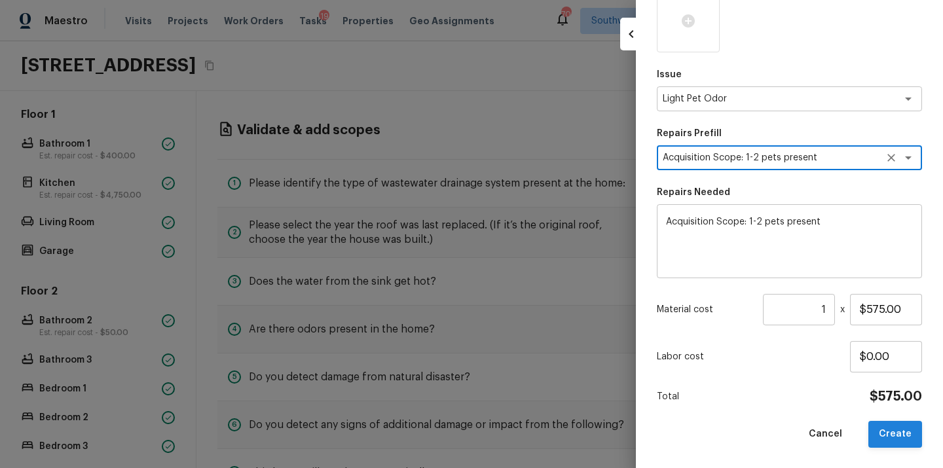
click at [897, 432] on button "Create" at bounding box center [895, 434] width 54 height 27
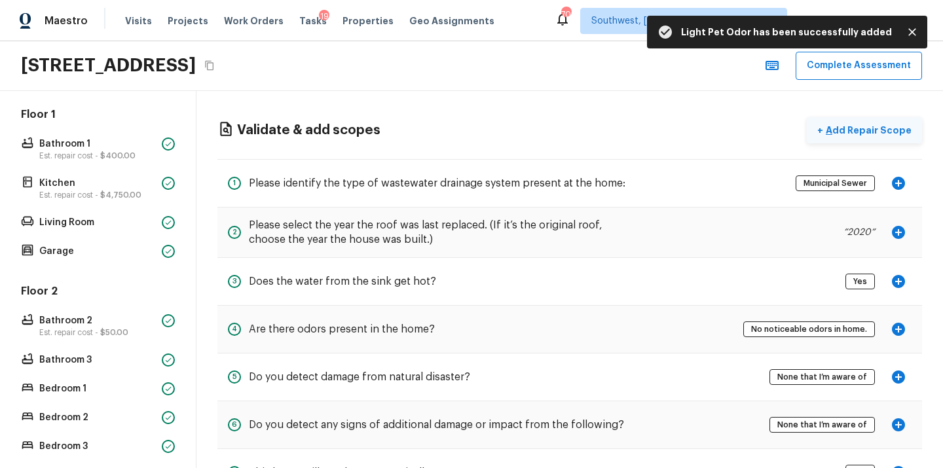
click at [863, 132] on p "Add Repair Scope" at bounding box center [867, 130] width 88 height 13
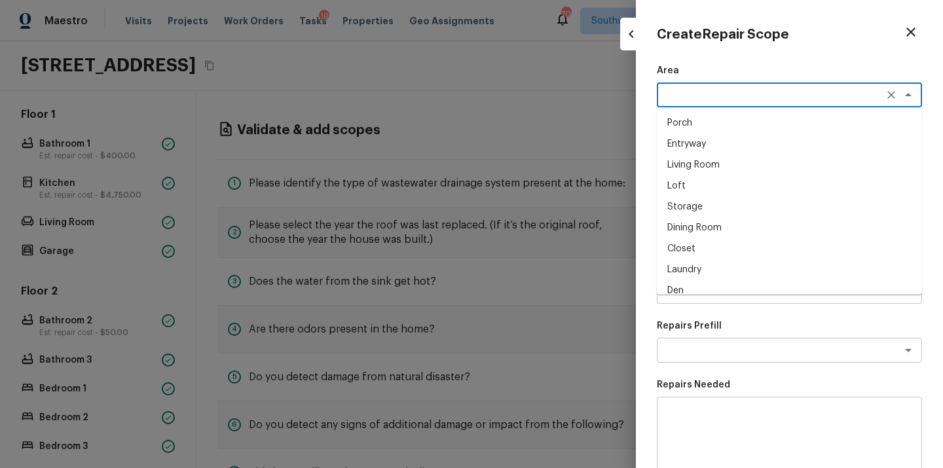
click at [703, 97] on textarea at bounding box center [771, 94] width 217 height 13
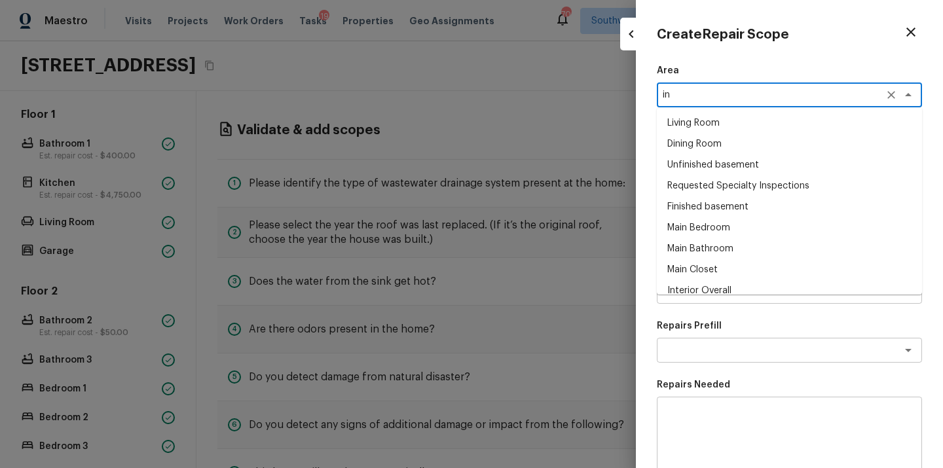
click at [703, 284] on li "Interior Overall" at bounding box center [789, 290] width 265 height 21
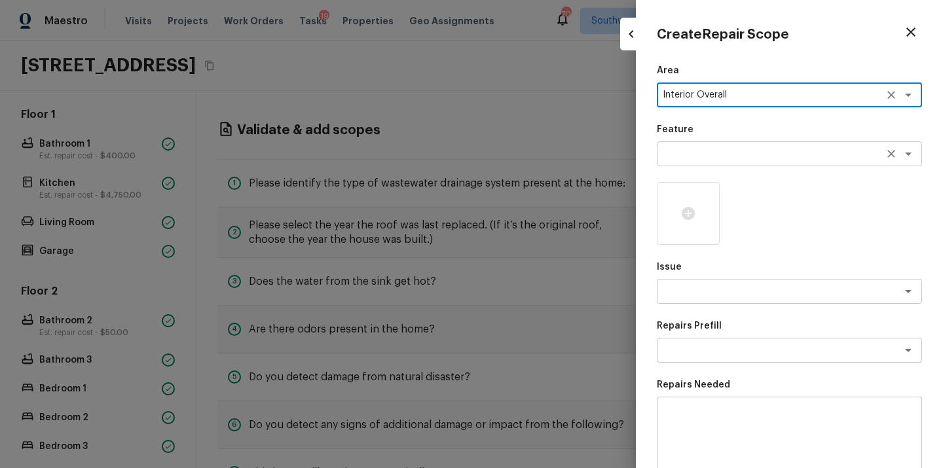
click at [724, 145] on div "x ​" at bounding box center [789, 153] width 265 height 25
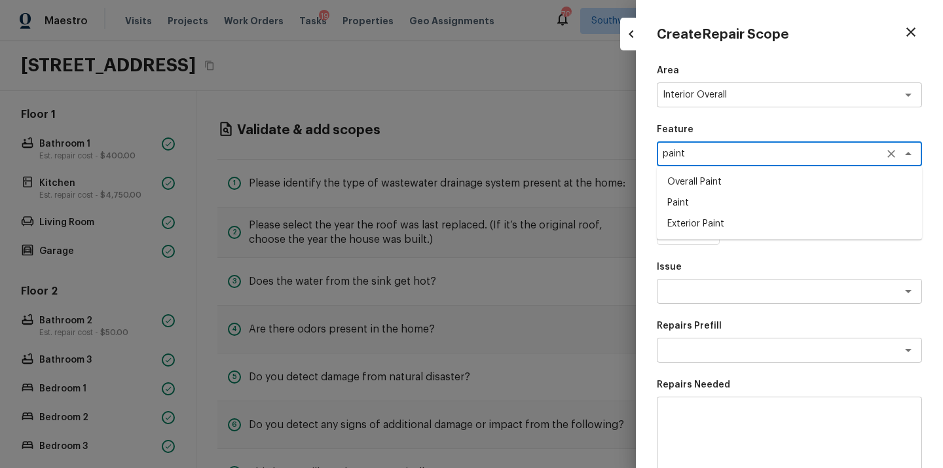
click at [694, 205] on li "Paint" at bounding box center [789, 203] width 265 height 21
click at [696, 246] on div "Area Interior Overall x ​ Feature Paint x ​ Issue x ​ Repairs Prefill x ​ Repai…" at bounding box center [789, 352] width 265 height 576
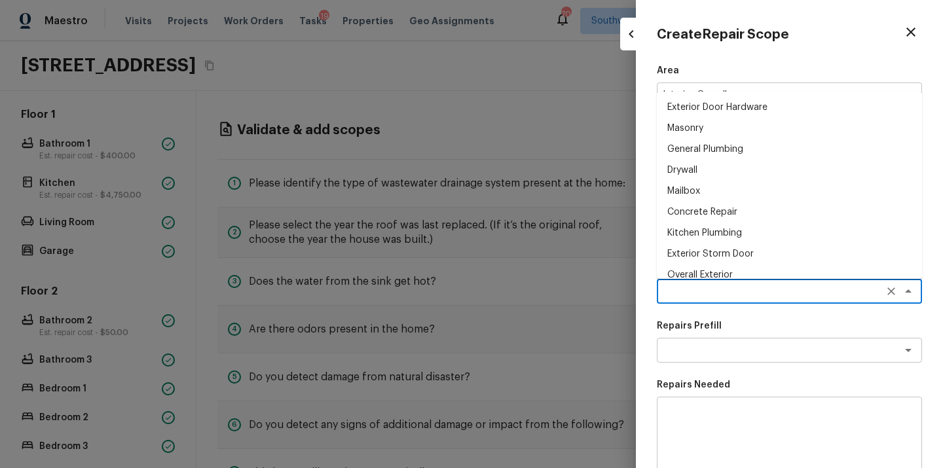
click at [699, 295] on textarea at bounding box center [771, 291] width 217 height 13
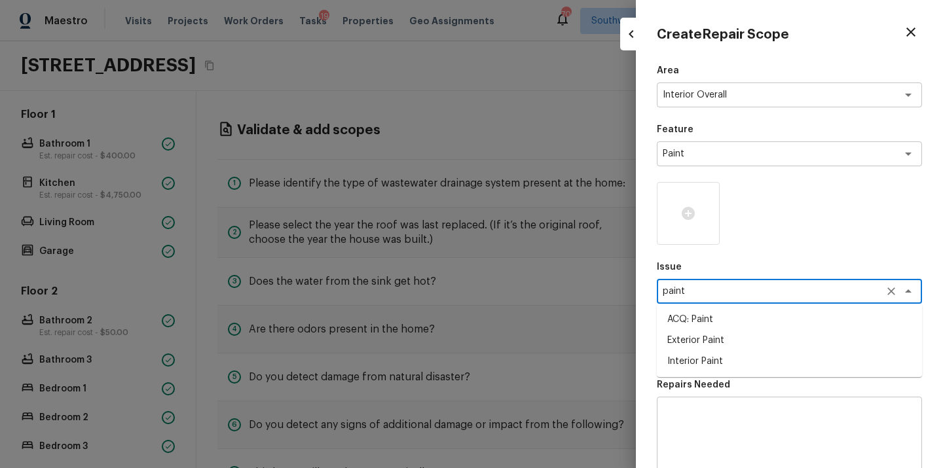
click at [694, 326] on li "ACQ: Paint" at bounding box center [789, 319] width 265 height 21
click at [705, 355] on textarea at bounding box center [771, 350] width 217 height 13
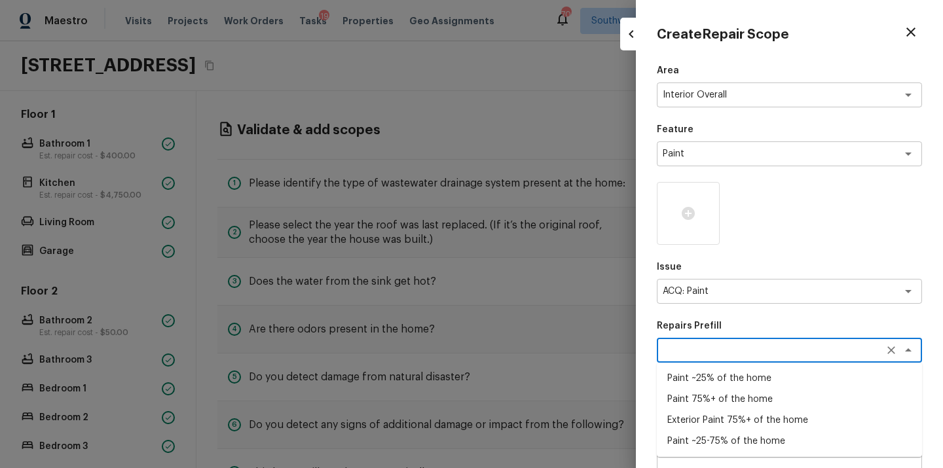
click at [709, 437] on li "Paint ~25-75% of the home" at bounding box center [789, 441] width 265 height 21
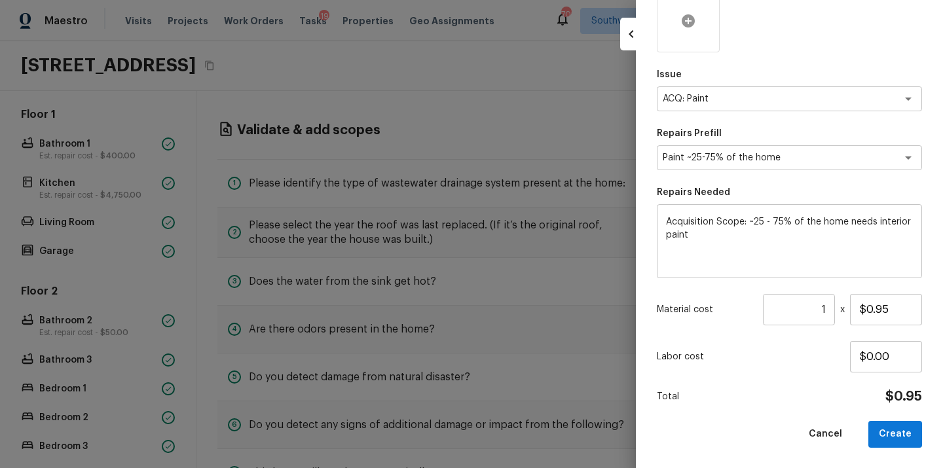
click at [685, 13] on icon at bounding box center [688, 21] width 16 height 16
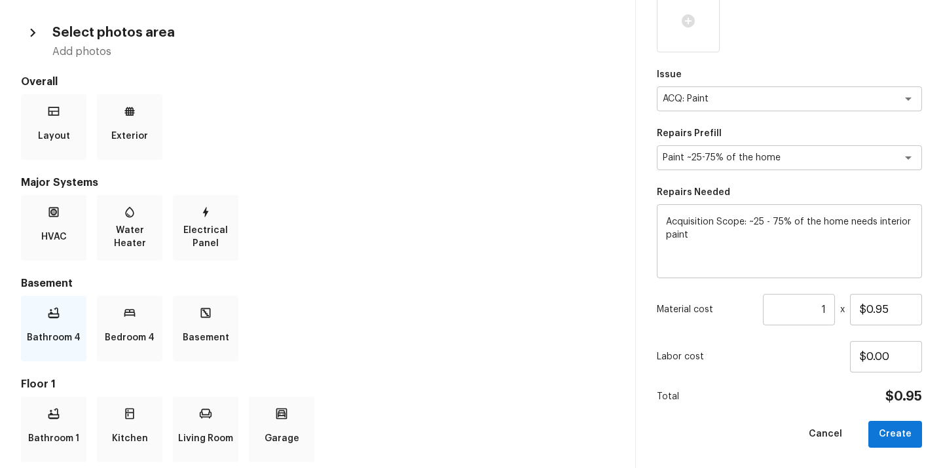
click at [67, 337] on p "Bathroom 4" at bounding box center [54, 338] width 54 height 26
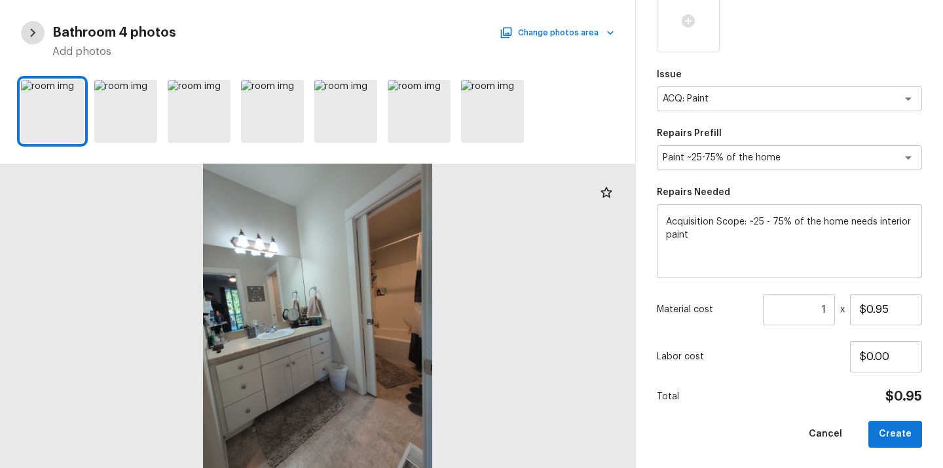
click at [33, 23] on button "button" at bounding box center [33, 33] width 24 height 24
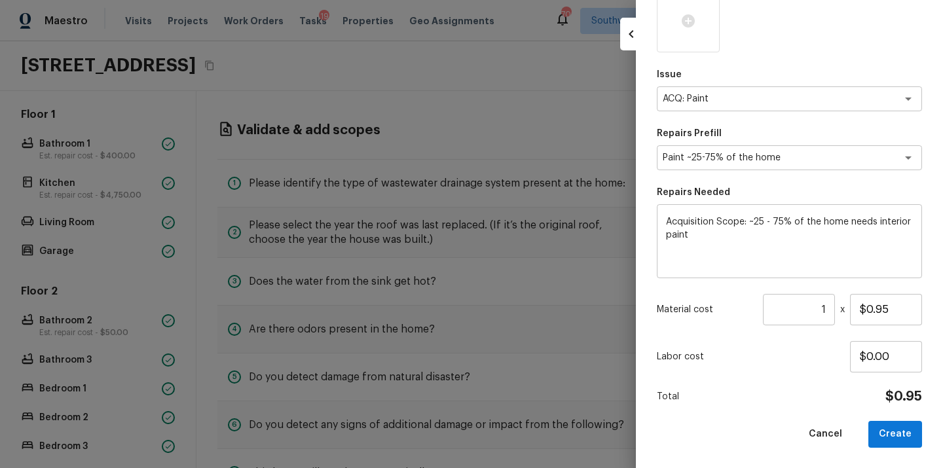
click at [629, 35] on icon "button" at bounding box center [631, 34] width 16 height 16
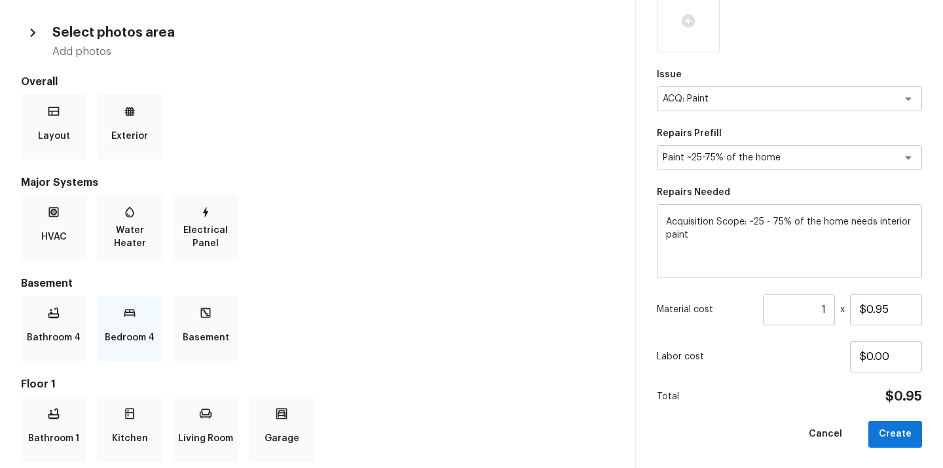
click at [141, 327] on p "Bedroom 4" at bounding box center [130, 338] width 50 height 26
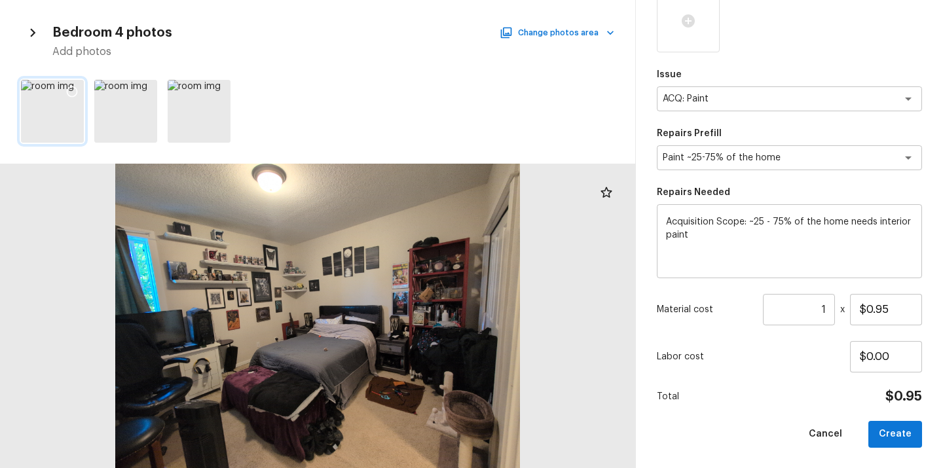
click at [76, 92] on icon at bounding box center [71, 91] width 13 height 13
click at [561, 26] on button "Change photos area" at bounding box center [558, 32] width 112 height 17
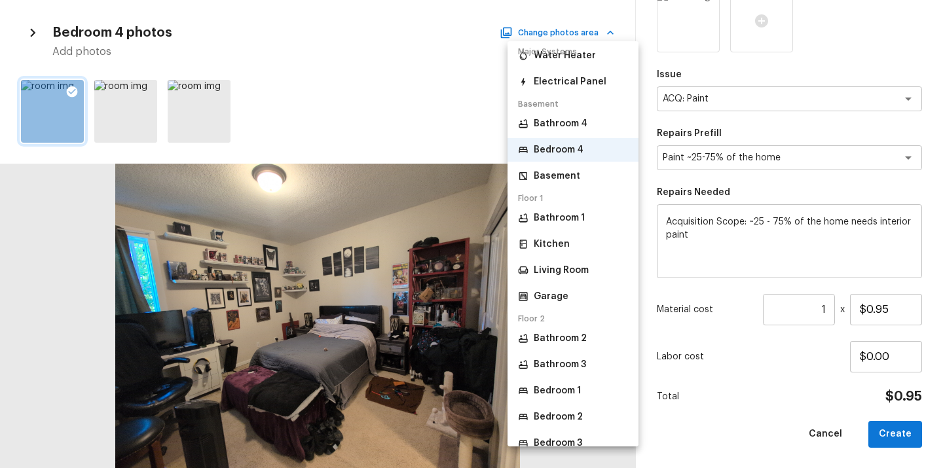
scroll to position [155, 0]
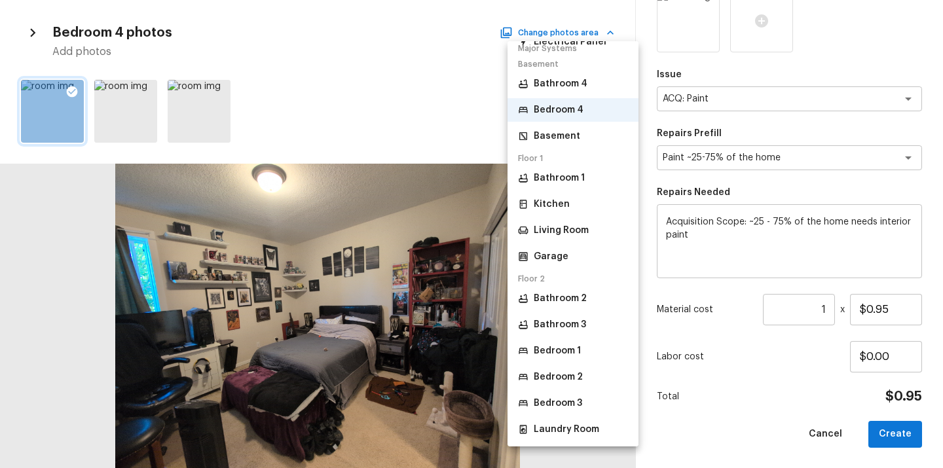
click at [551, 377] on p "Bedroom 2" at bounding box center [558, 377] width 49 height 13
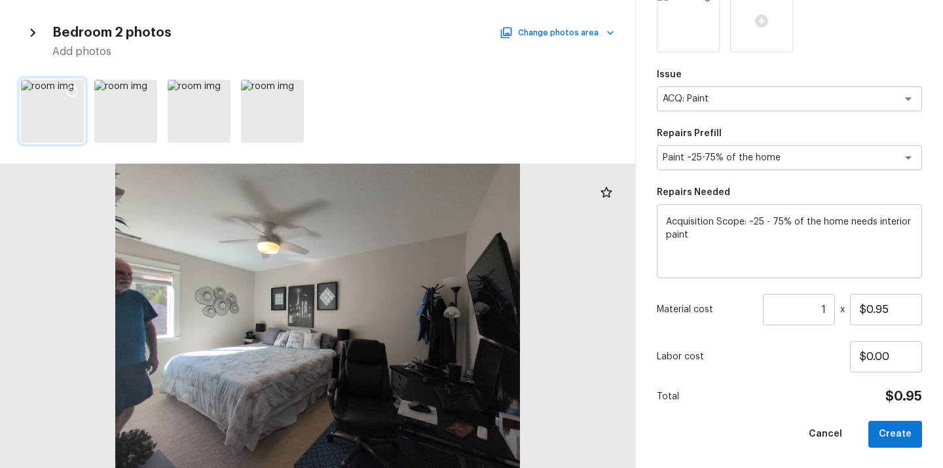
click at [69, 88] on icon at bounding box center [72, 91] width 11 height 11
click at [561, 36] on button "Change photos area" at bounding box center [558, 32] width 112 height 17
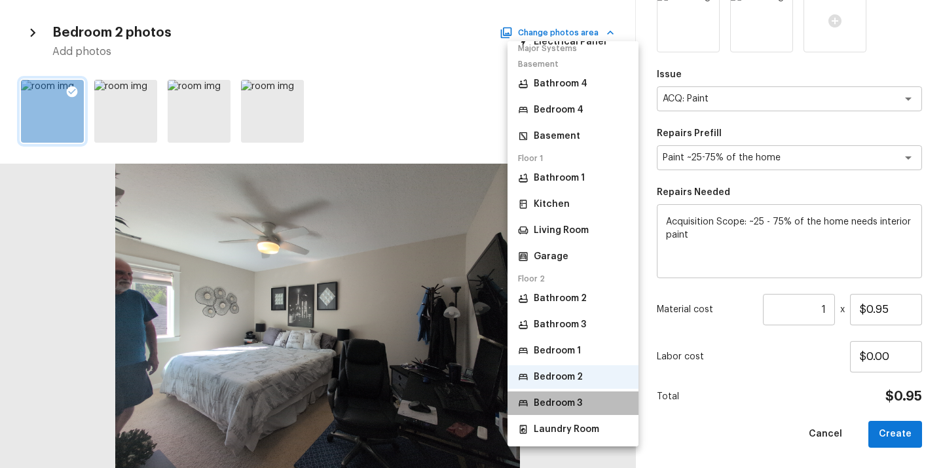
click at [562, 393] on li "Bedroom 3" at bounding box center [573, 404] width 131 height 24
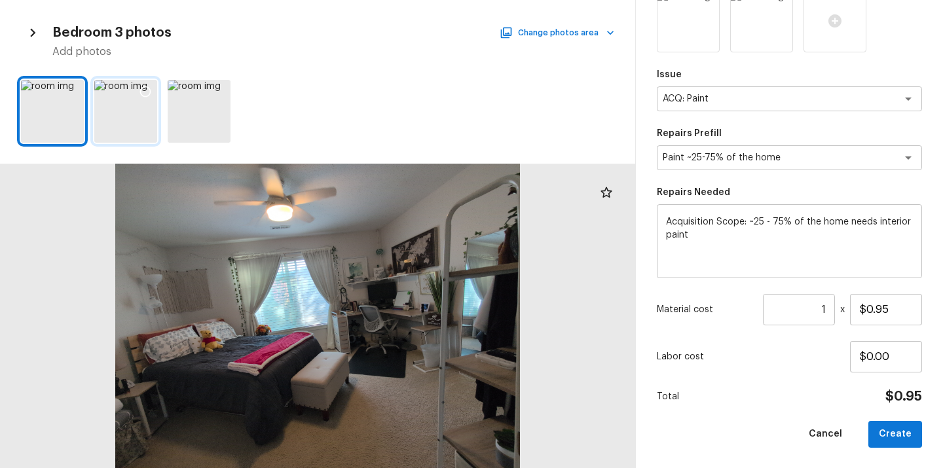
click at [145, 92] on icon at bounding box center [145, 91] width 13 height 13
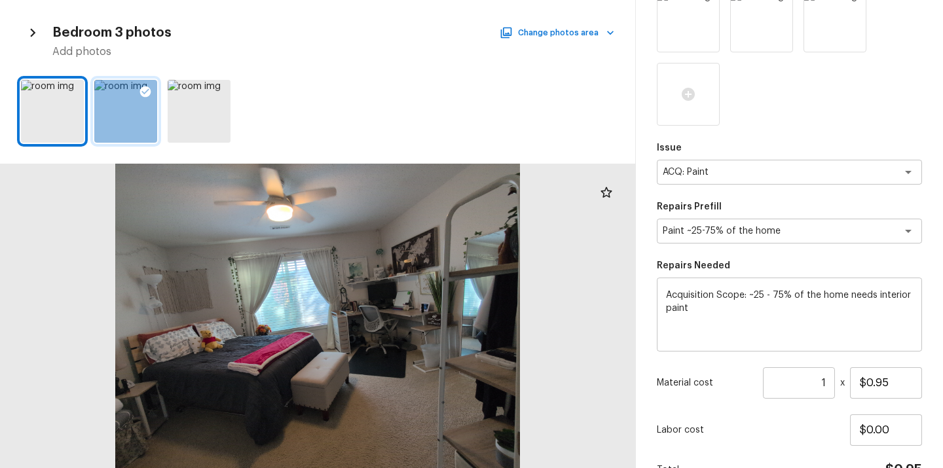
scroll to position [266, 0]
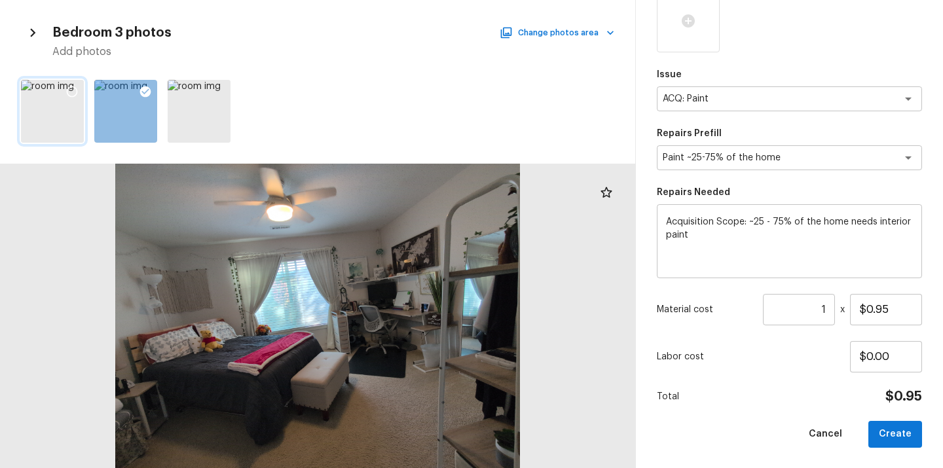
click at [75, 91] on icon at bounding box center [71, 91] width 13 height 13
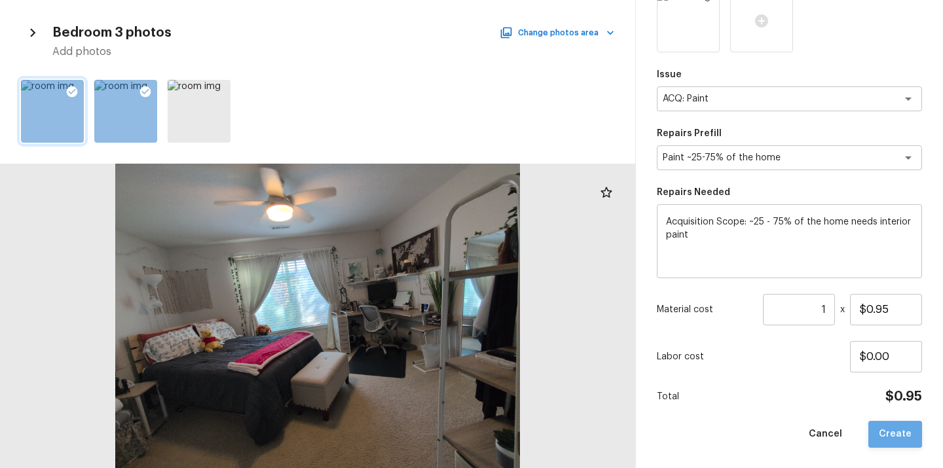
click at [906, 430] on button "Create" at bounding box center [895, 434] width 54 height 27
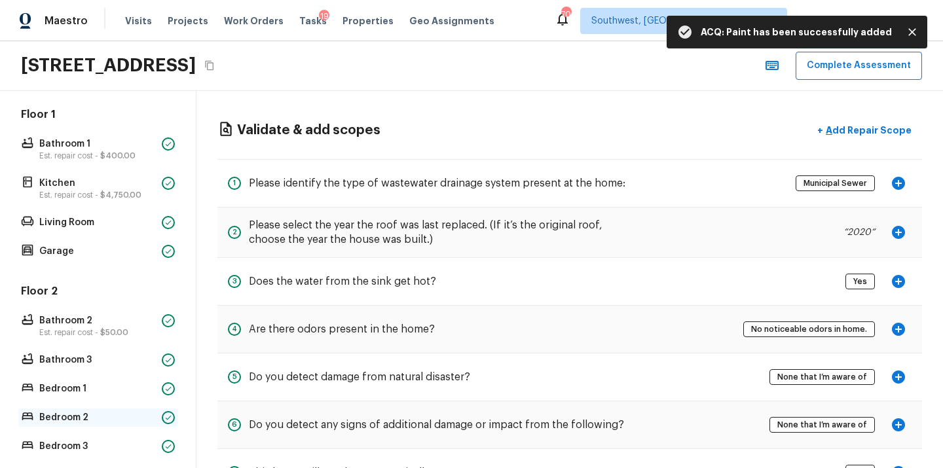
scroll to position [544, 0]
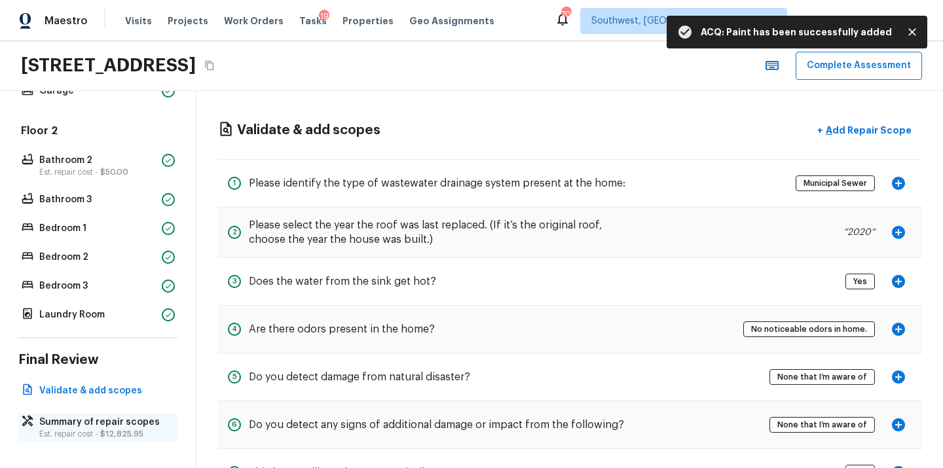
click at [94, 429] on p "Est. repair cost - $12,825.95" at bounding box center [104, 434] width 130 height 10
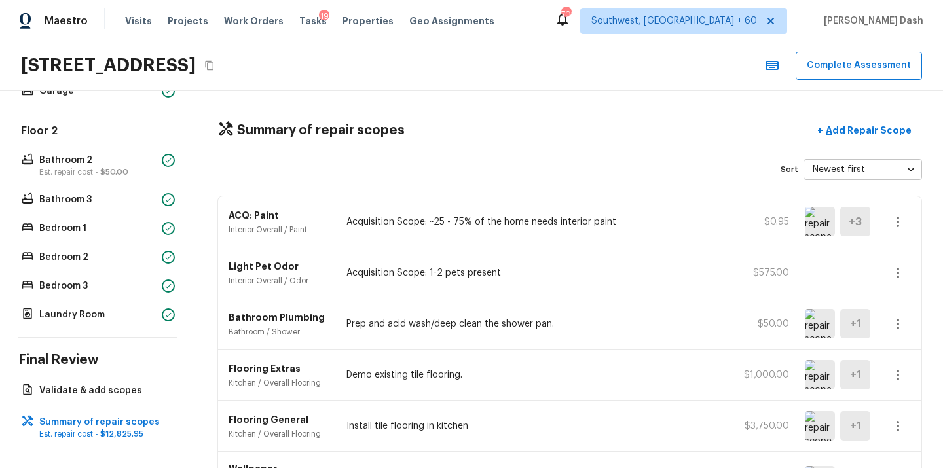
click at [900, 223] on icon "button" at bounding box center [898, 222] width 16 height 16
click at [907, 265] on li "Edit" at bounding box center [902, 259] width 61 height 39
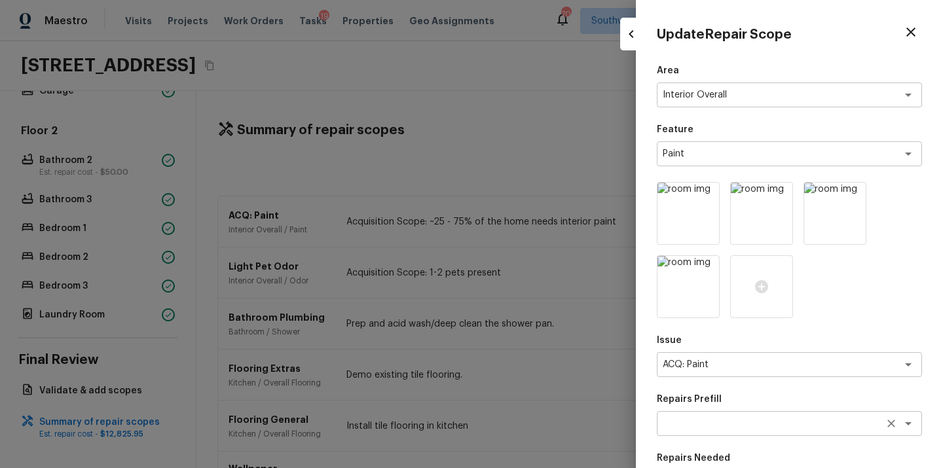
scroll to position [266, 0]
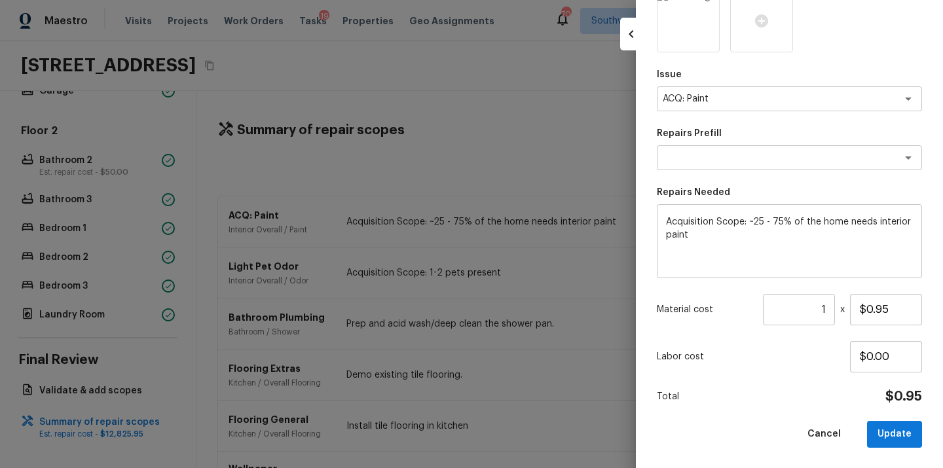
click at [799, 308] on input "1" at bounding box center [799, 309] width 72 height 31
click at [896, 428] on button "Update" at bounding box center [894, 434] width 55 height 27
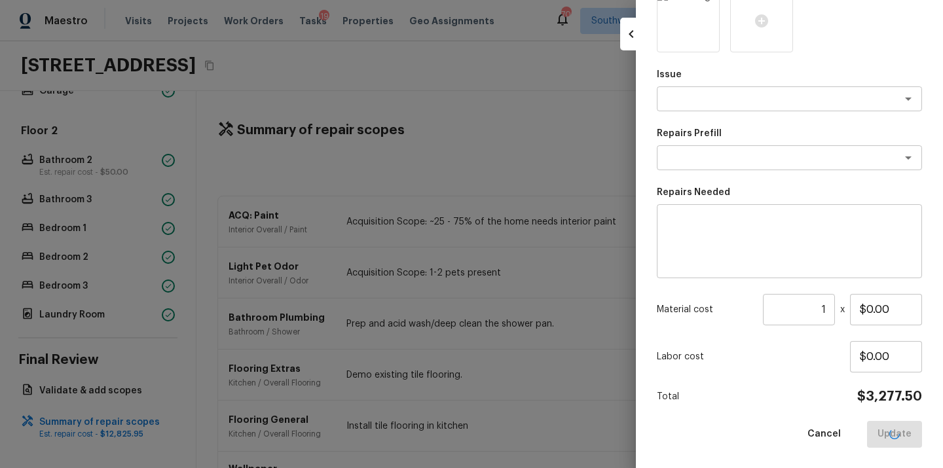
scroll to position [193, 0]
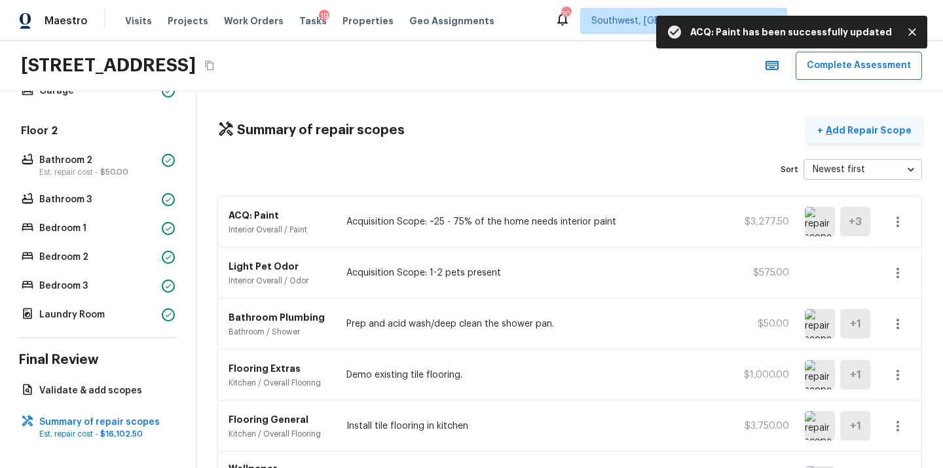
click at [852, 141] on button "+ Add Repair Scope" at bounding box center [864, 130] width 115 height 27
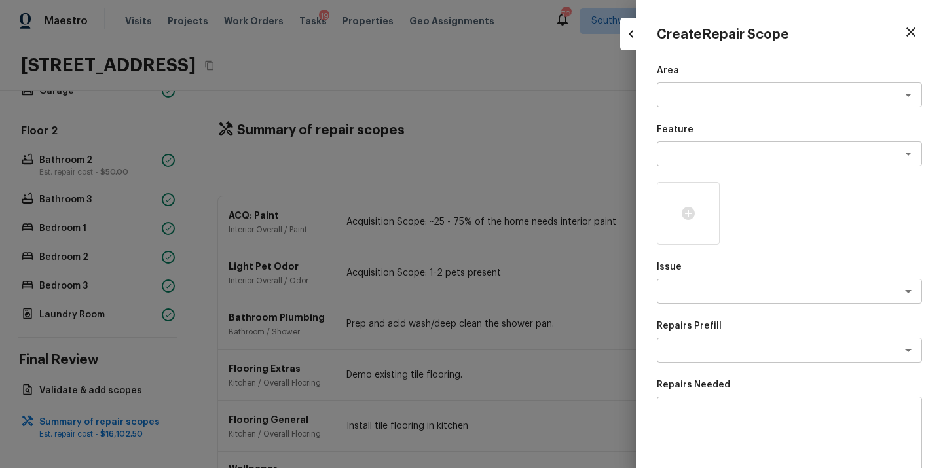
click at [722, 111] on div "Area x ​ Feature x ​ Issue x ​ Repairs Prefill x ​ Repairs Needed x ​ Material …" at bounding box center [789, 352] width 265 height 576
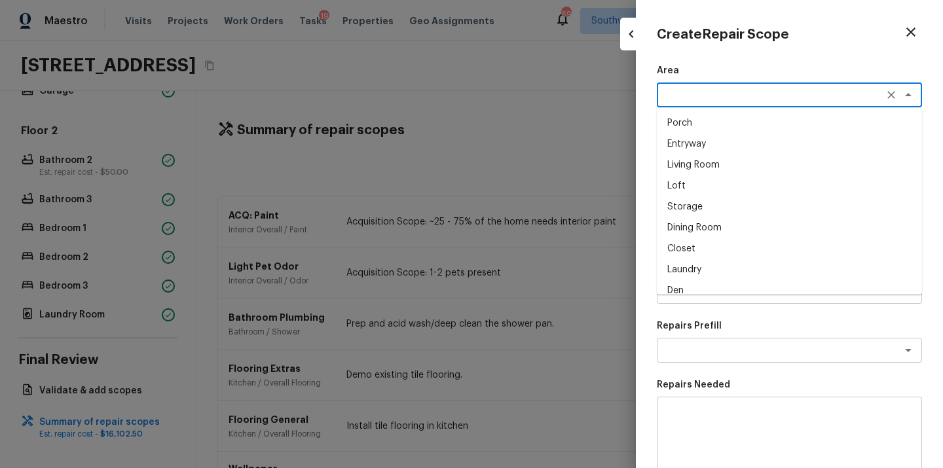
click at [720, 95] on textarea at bounding box center [771, 94] width 217 height 13
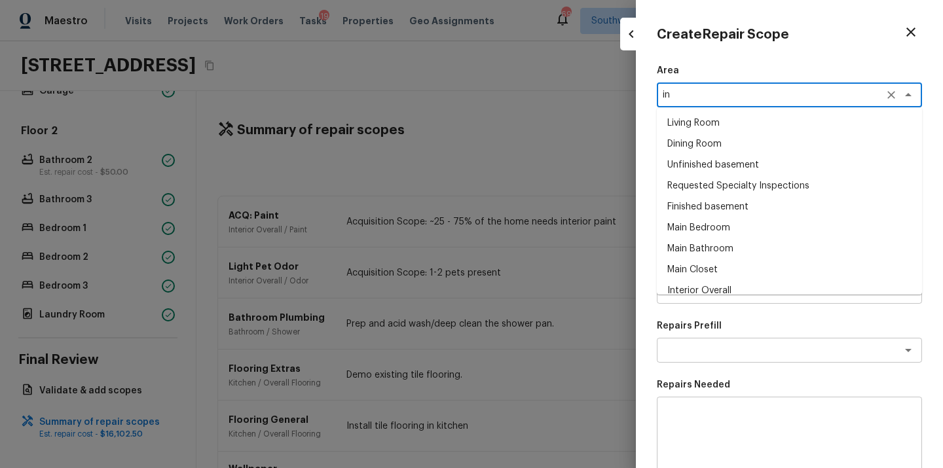
click at [697, 287] on li "Interior Overall" at bounding box center [789, 290] width 265 height 21
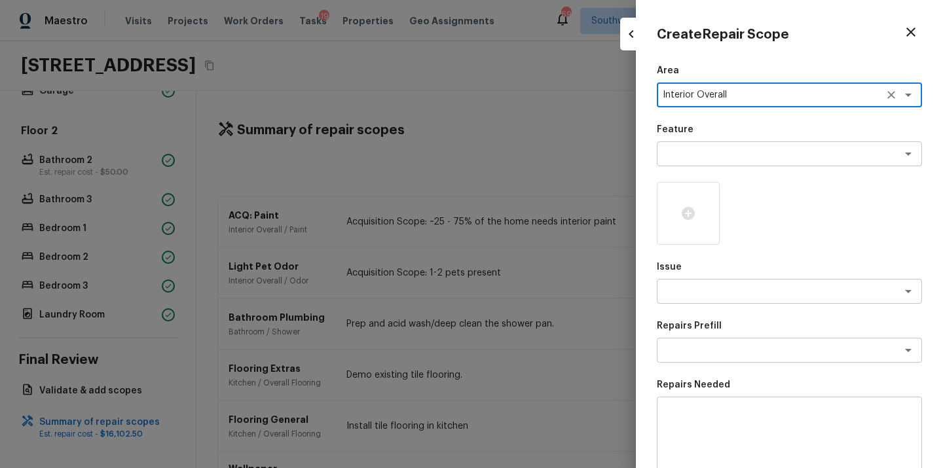
click at [715, 166] on div "Area Interior Overall x ​ Feature x ​ Issue x ​ Repairs Prefill x ​ Repairs Nee…" at bounding box center [789, 352] width 265 height 576
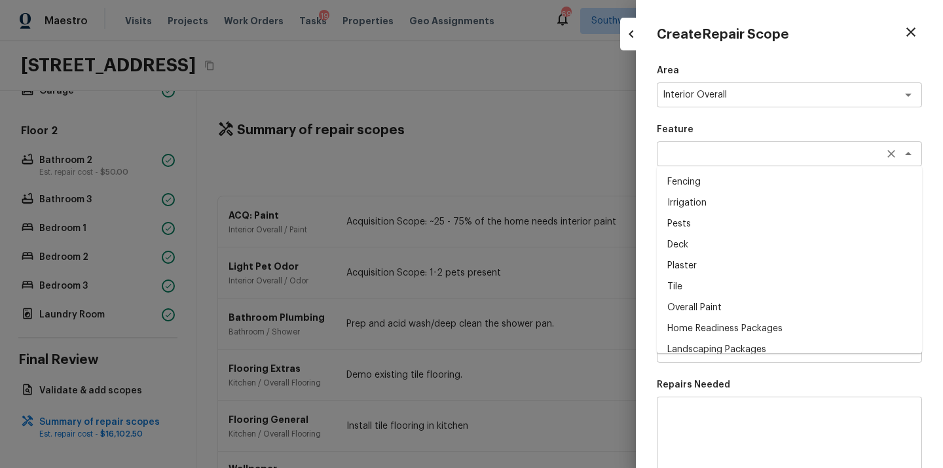
click at [715, 161] on div "x ​" at bounding box center [789, 153] width 265 height 25
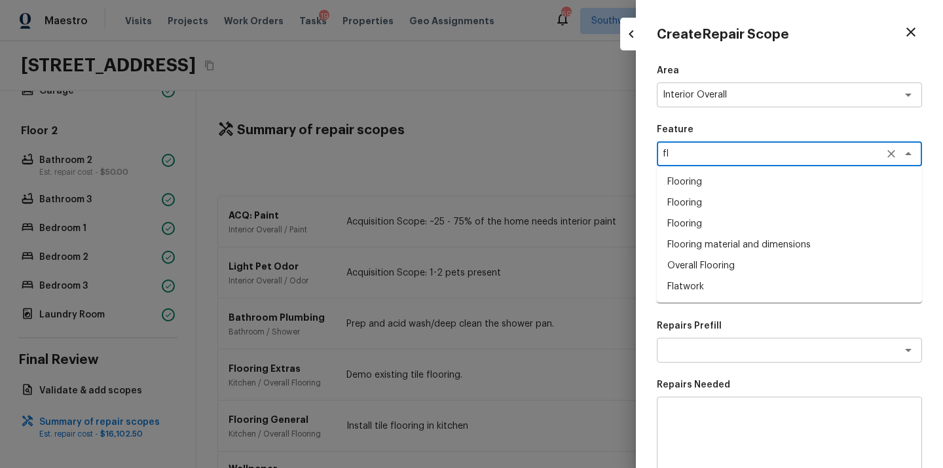
click at [699, 265] on li "Overall Flooring" at bounding box center [789, 265] width 265 height 21
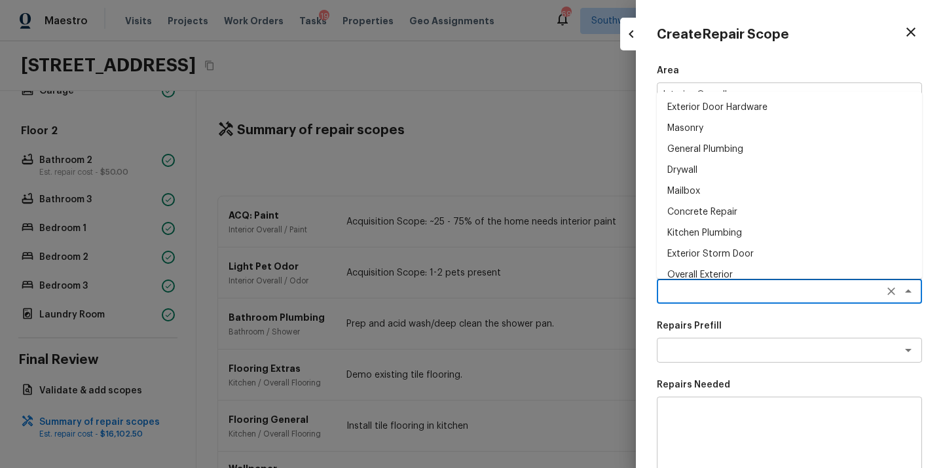
click at [707, 293] on textarea at bounding box center [771, 291] width 217 height 13
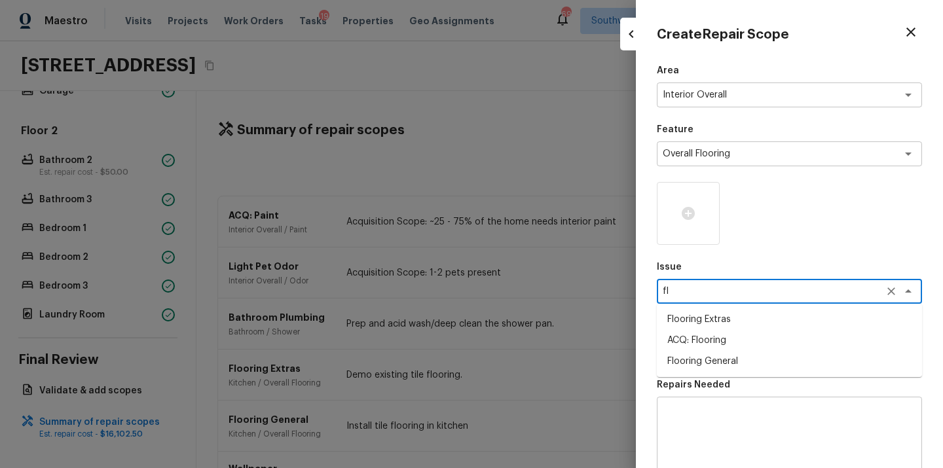
click at [694, 322] on li "Flooring Extras" at bounding box center [789, 319] width 265 height 21
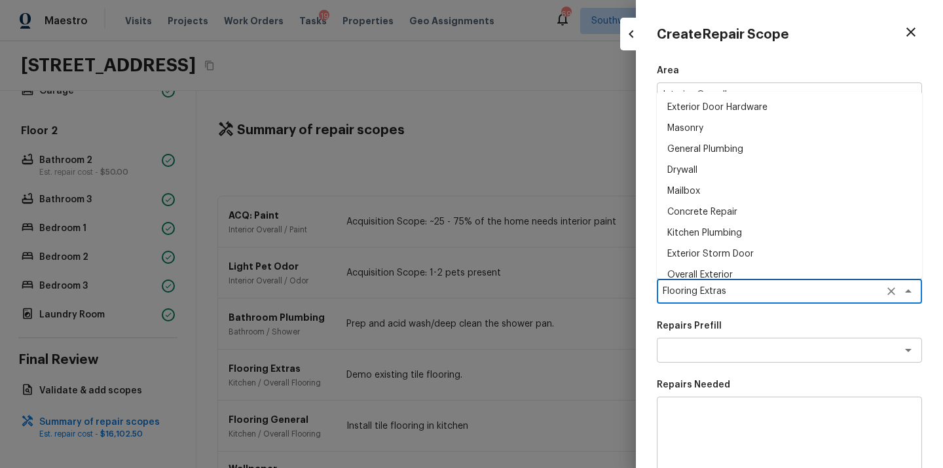
click at [743, 283] on div "Flooring Extras x ​" at bounding box center [789, 291] width 265 height 25
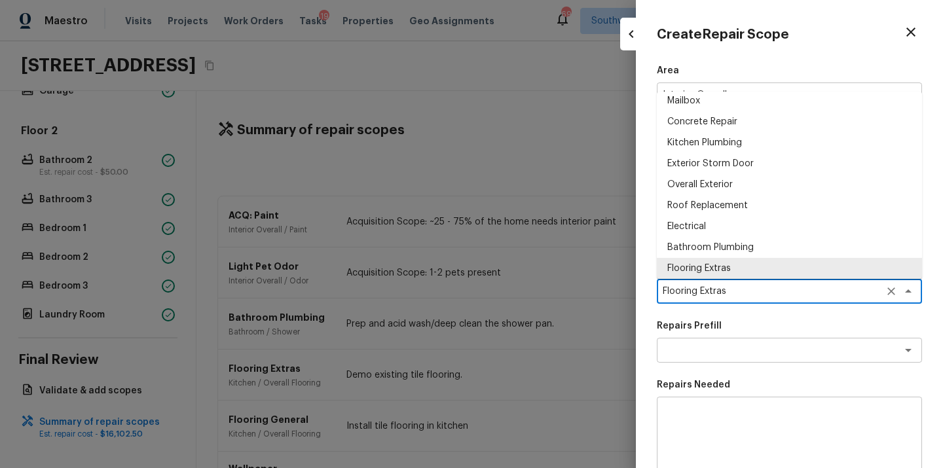
click at [743, 286] on textarea "Flooring Extras" at bounding box center [771, 291] width 217 height 13
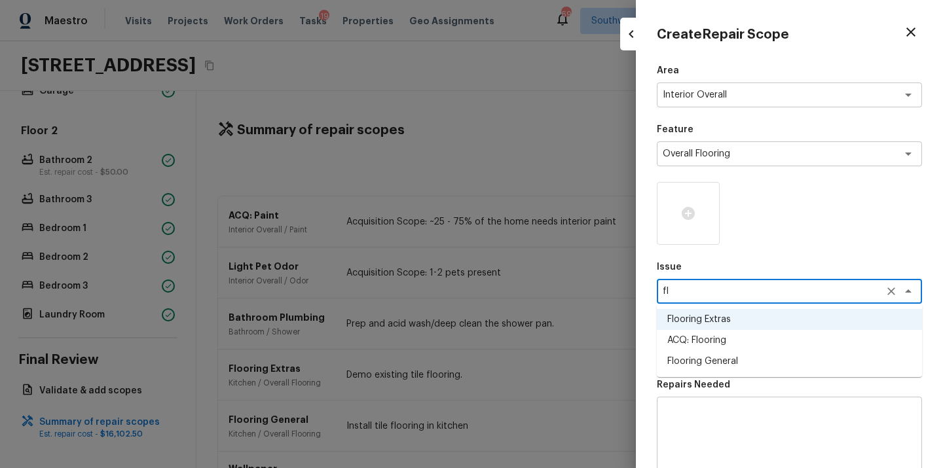
drag, startPoint x: 716, startPoint y: 341, endPoint x: 720, endPoint y: 348, distance: 7.6
click at [716, 341] on li "ACQ: Flooring" at bounding box center [789, 340] width 265 height 21
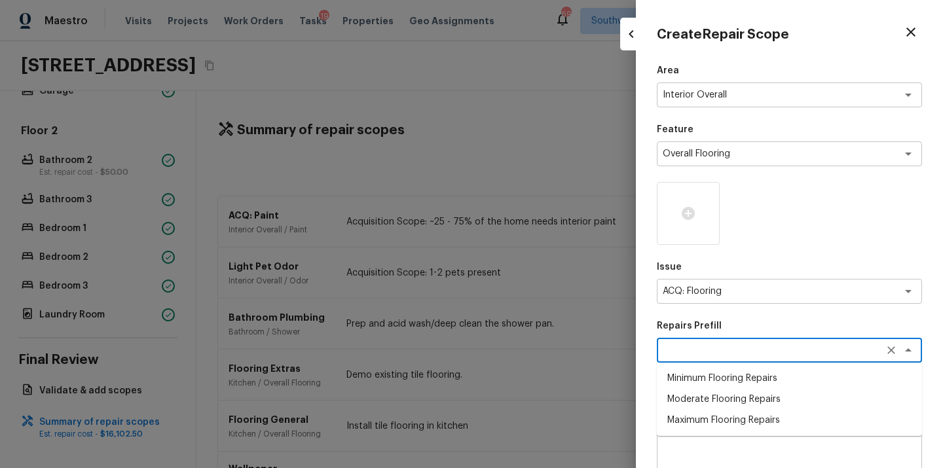
click at [733, 344] on textarea at bounding box center [771, 350] width 217 height 13
click at [720, 399] on li "Moderate Flooring Repairs" at bounding box center [789, 399] width 265 height 21
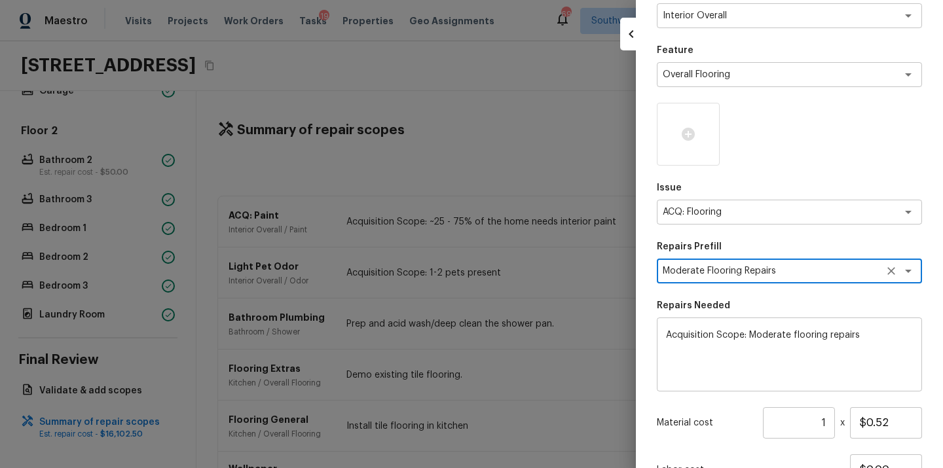
scroll to position [193, 0]
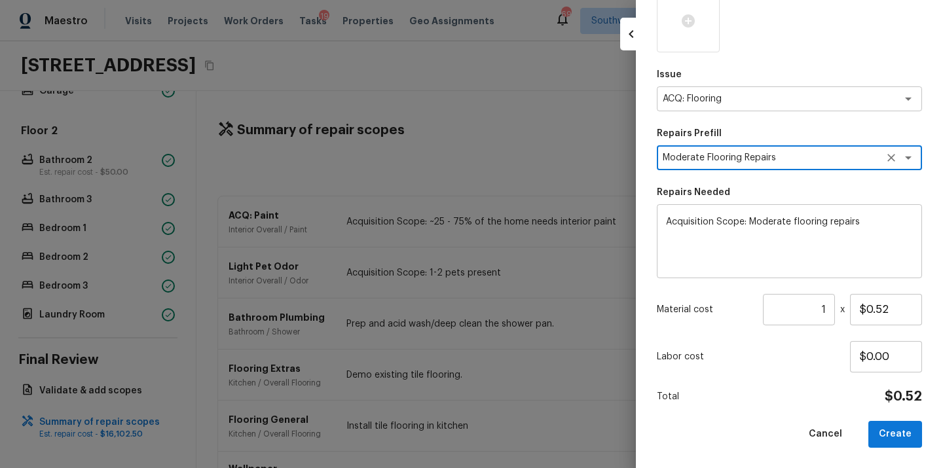
click at [819, 309] on input "1" at bounding box center [799, 309] width 72 height 31
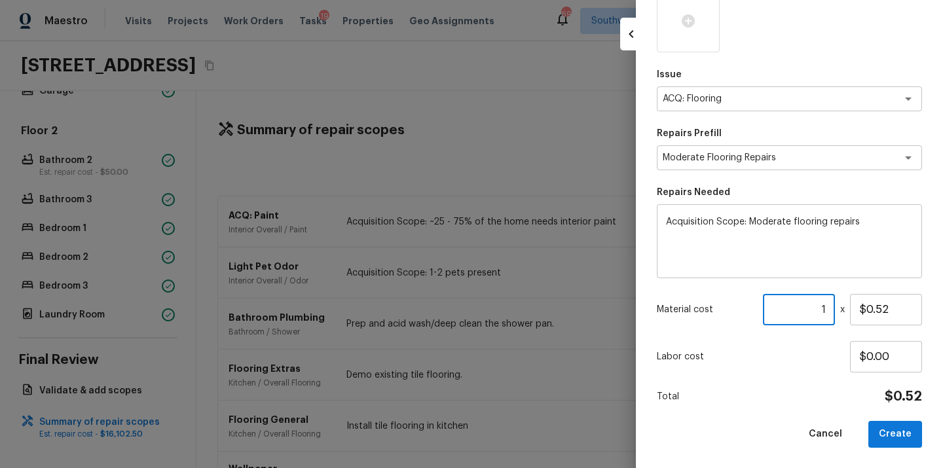
click at [819, 309] on input "1" at bounding box center [799, 309] width 72 height 31
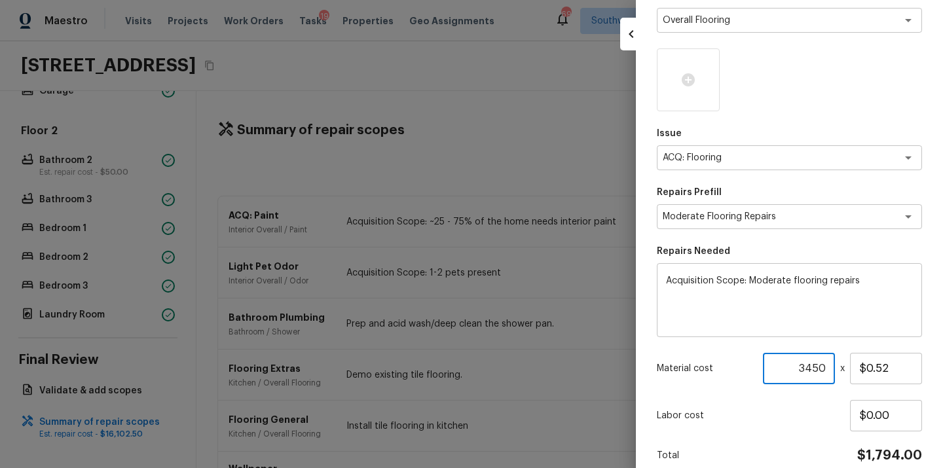
scroll to position [20, 0]
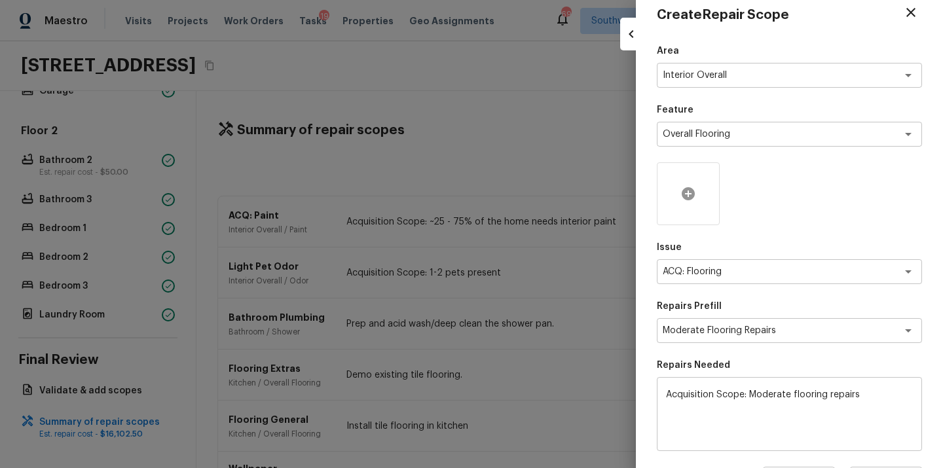
click at [689, 191] on icon at bounding box center [688, 193] width 13 height 13
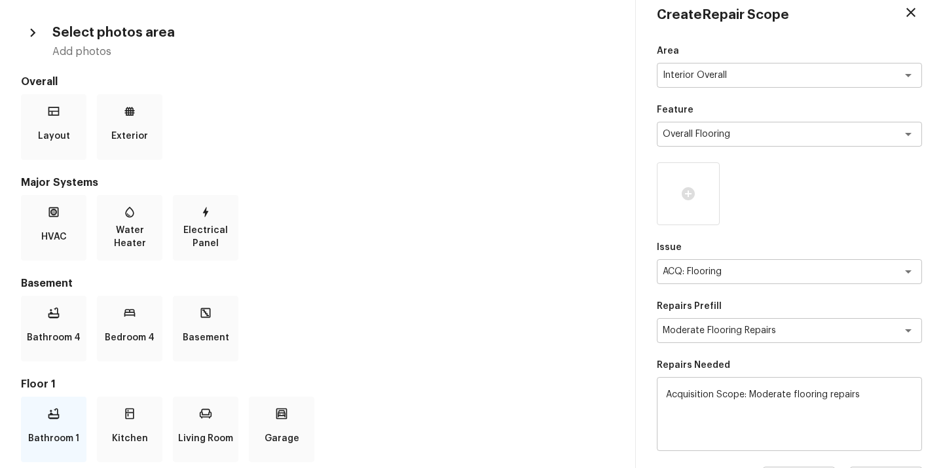
click at [67, 422] on div "Bathroom 1" at bounding box center [53, 429] width 65 height 65
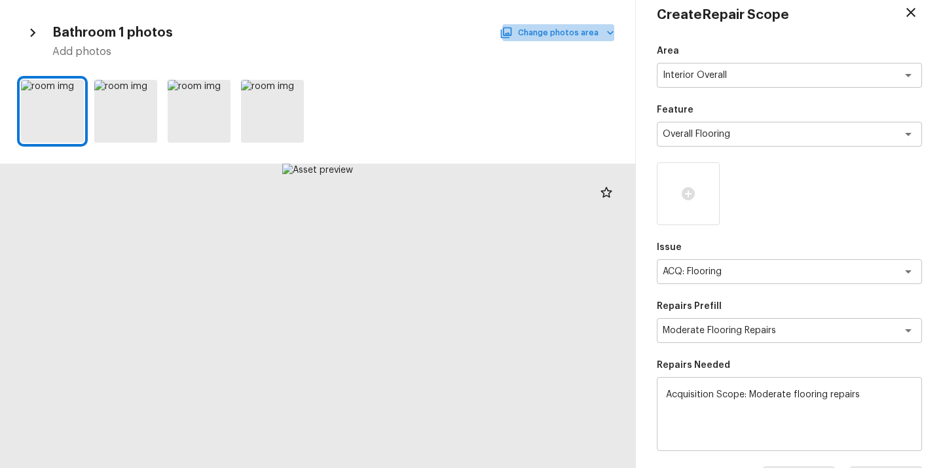
click at [586, 26] on button "Change photos area" at bounding box center [558, 32] width 112 height 17
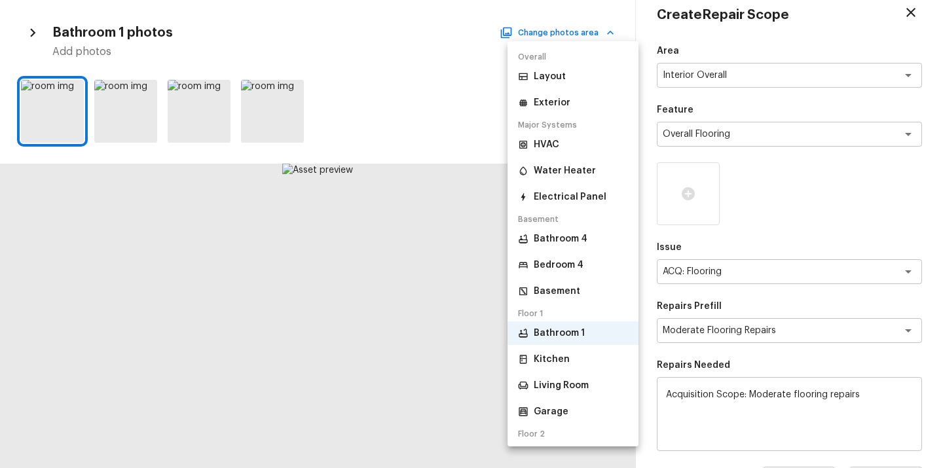
scroll to position [155, 0]
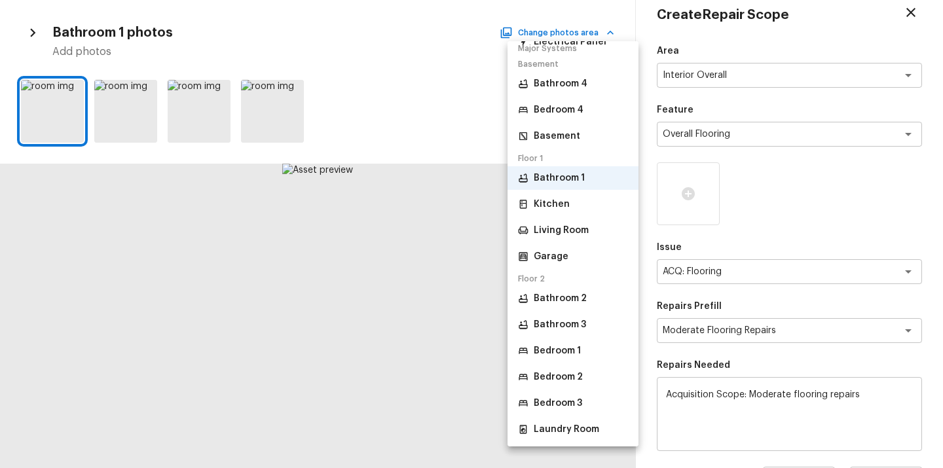
click at [551, 354] on p "Bedroom 1" at bounding box center [557, 350] width 47 height 13
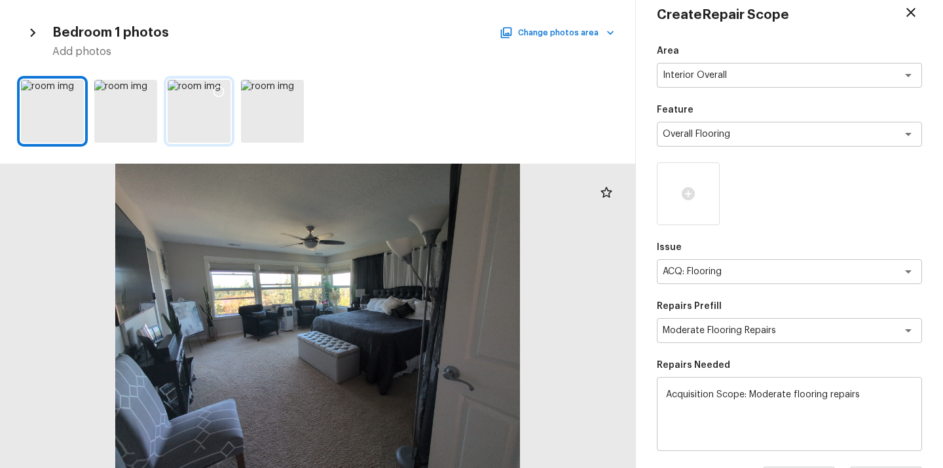
click at [201, 141] on div at bounding box center [199, 111] width 63 height 63
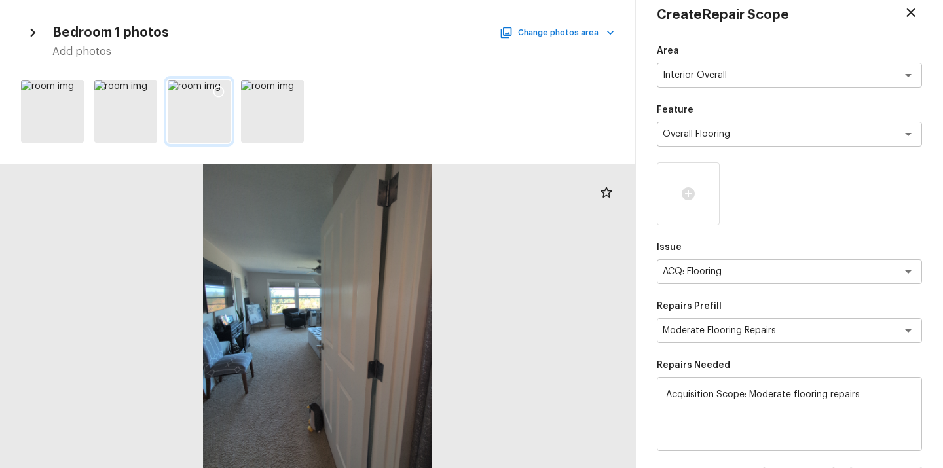
click at [213, 85] on icon at bounding box center [218, 91] width 13 height 13
click at [68, 92] on icon at bounding box center [71, 91] width 13 height 13
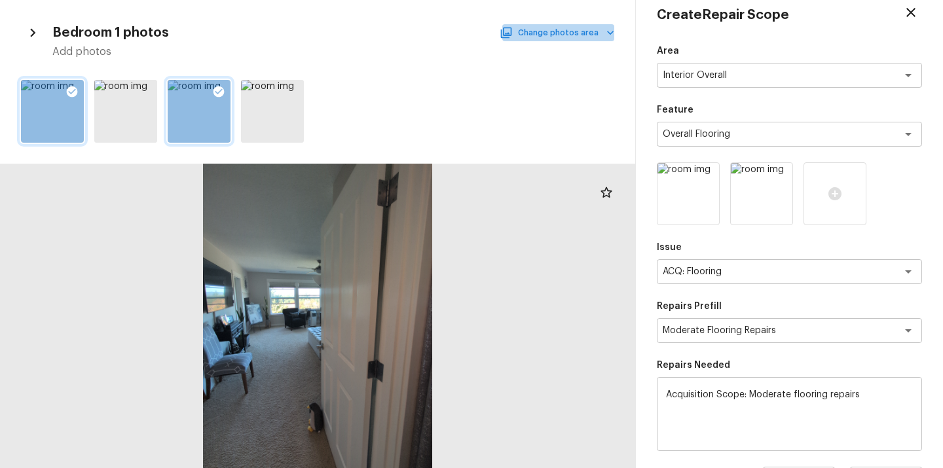
click at [588, 28] on button "Change photos area" at bounding box center [558, 32] width 112 height 17
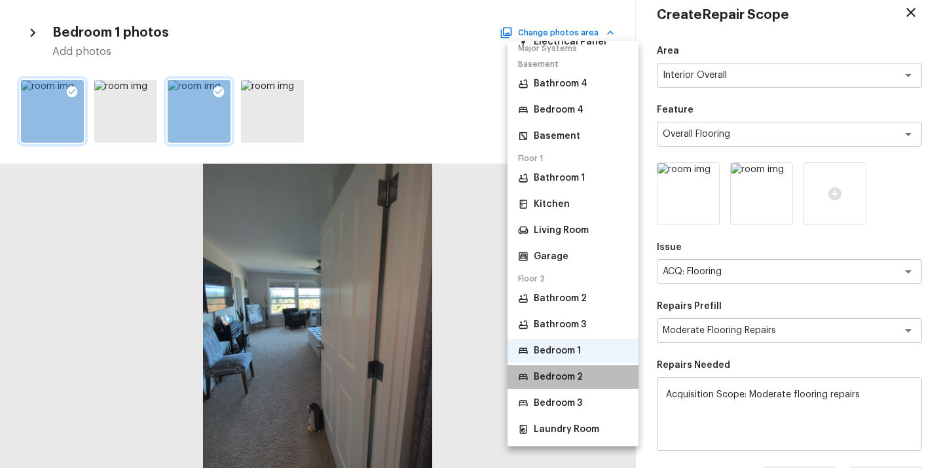
click at [567, 366] on li "Bedroom 2" at bounding box center [573, 377] width 131 height 24
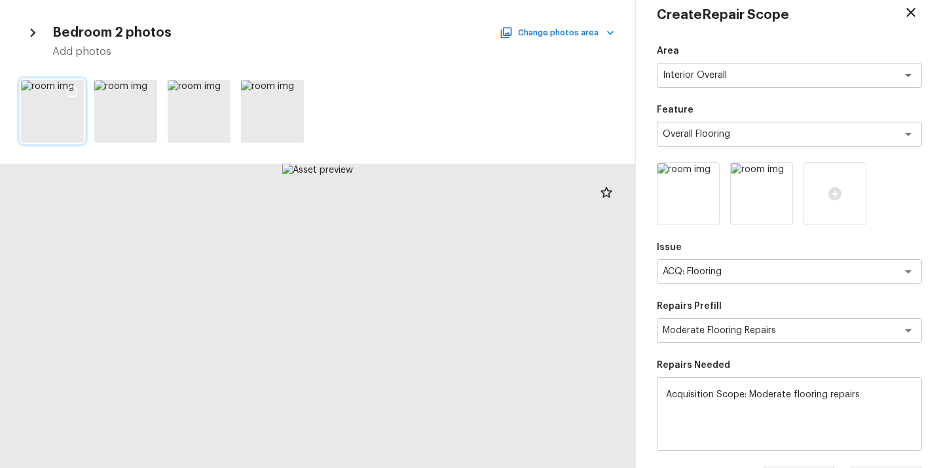
click at [71, 86] on icon at bounding box center [72, 91] width 11 height 11
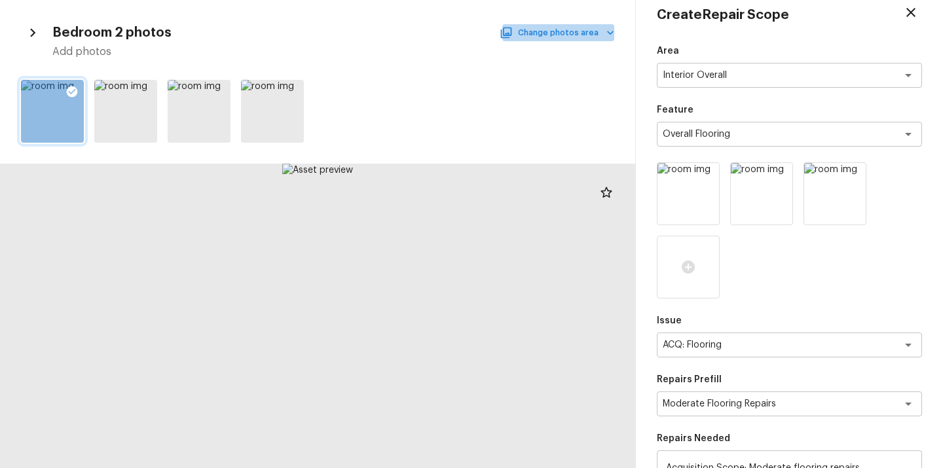
click at [585, 37] on button "Change photos area" at bounding box center [558, 32] width 112 height 17
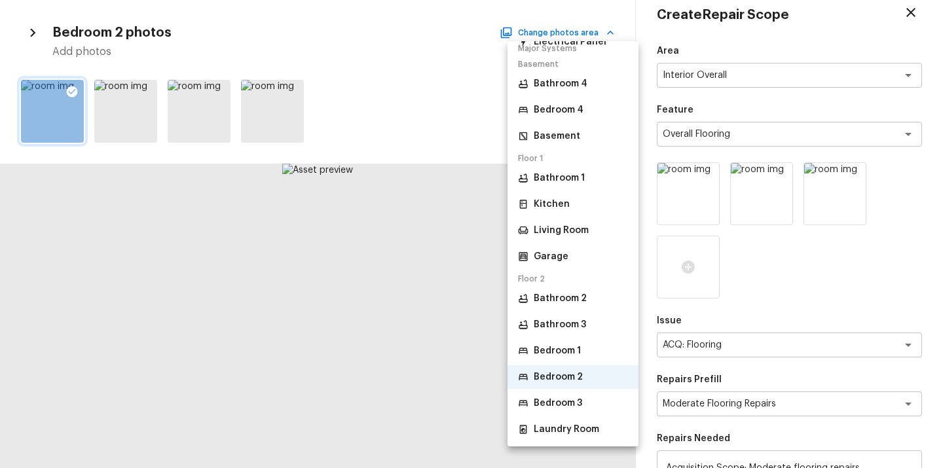
click at [555, 406] on p "Bedroom 3" at bounding box center [558, 403] width 48 height 13
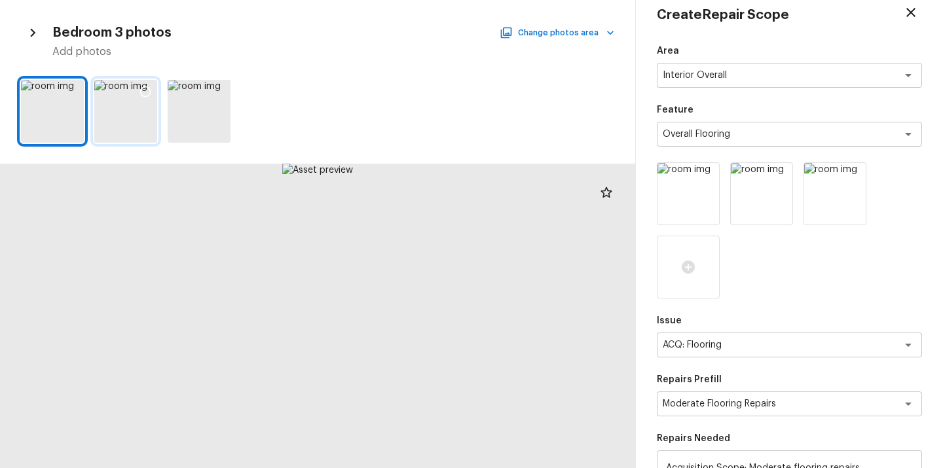
click at [147, 93] on icon at bounding box center [145, 91] width 13 height 13
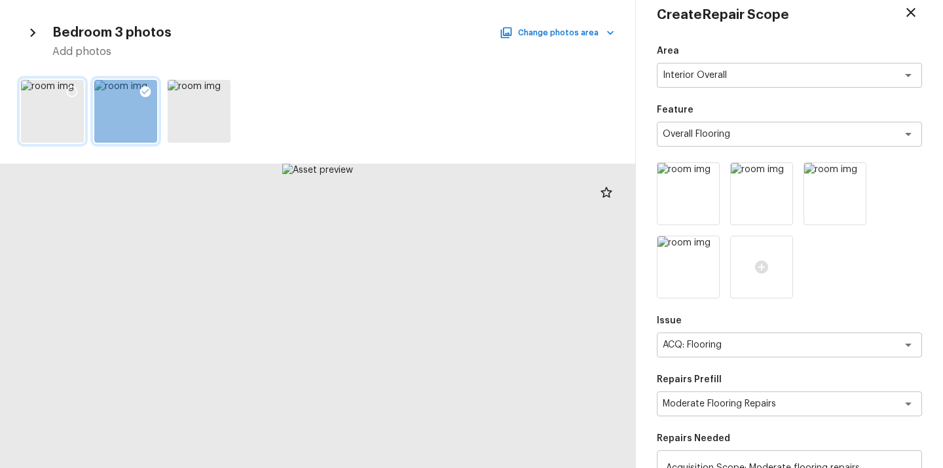
click at [73, 86] on icon at bounding box center [71, 91] width 13 height 13
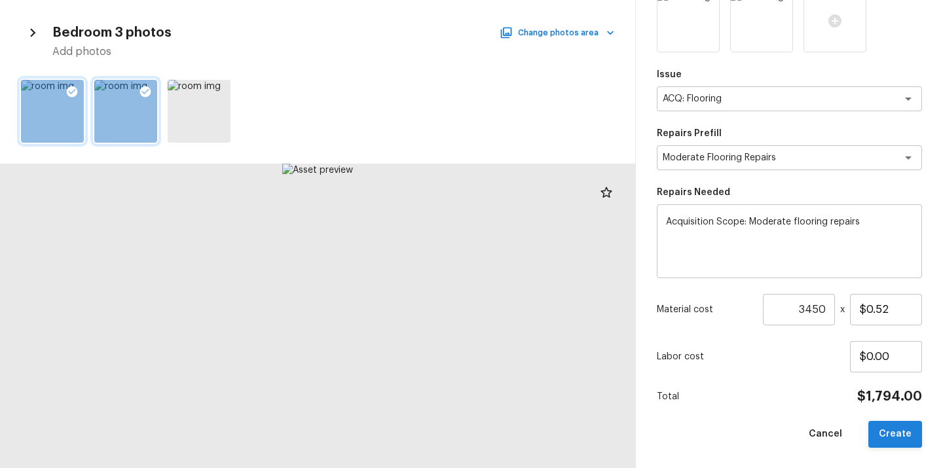
click at [887, 434] on button "Create" at bounding box center [895, 434] width 54 height 27
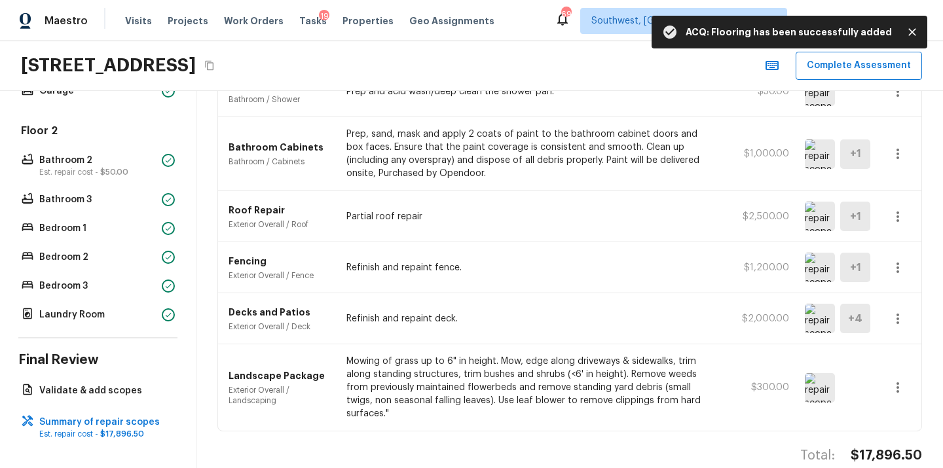
scroll to position [511, 0]
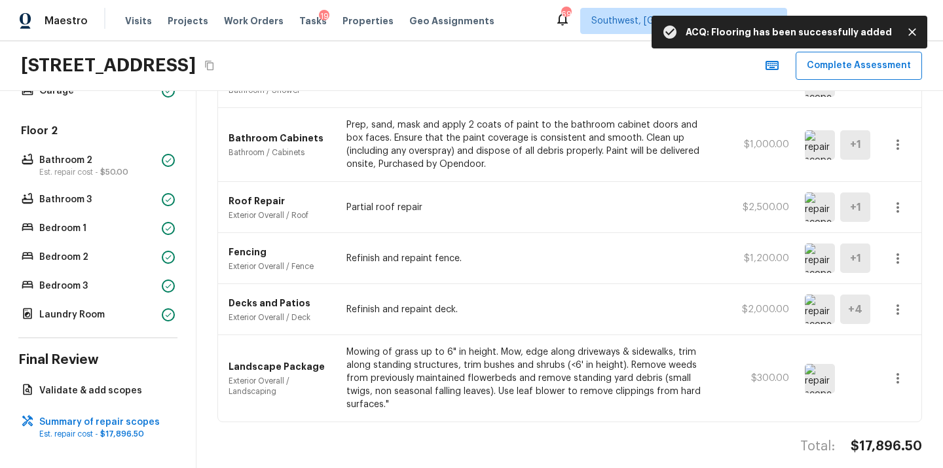
click at [881, 419] on div "Summary of repair scopes + Add Repair Scope Sort Newest first newestFirst ​ ACQ…" at bounding box center [569, 279] width 747 height 377
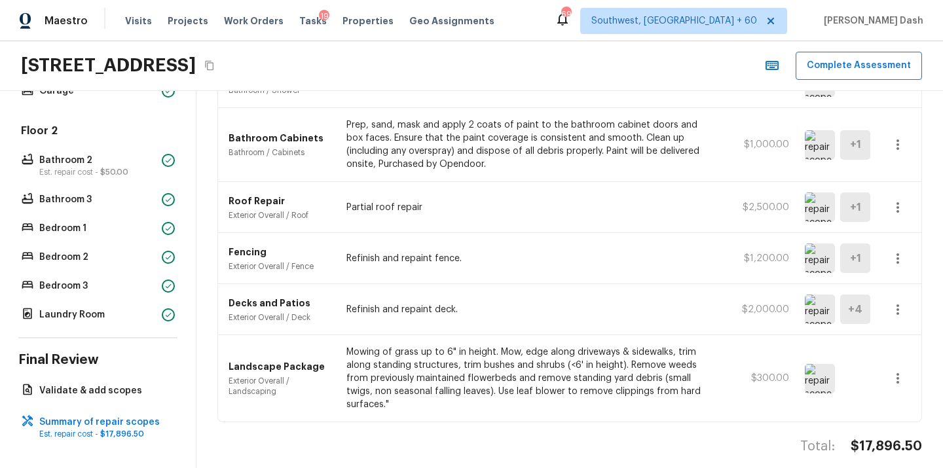
click at [885, 438] on h4 "$17,896.50" at bounding box center [886, 446] width 71 height 17
copy h4 "$17,896.50"
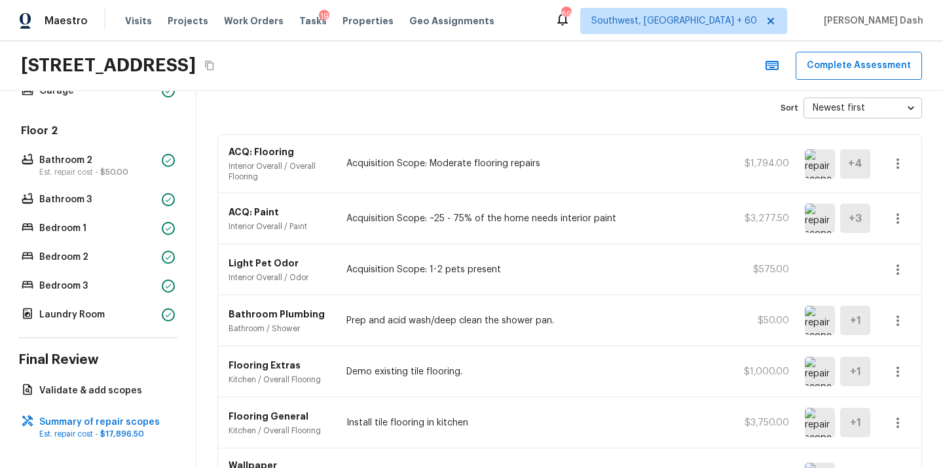
scroll to position [57, 0]
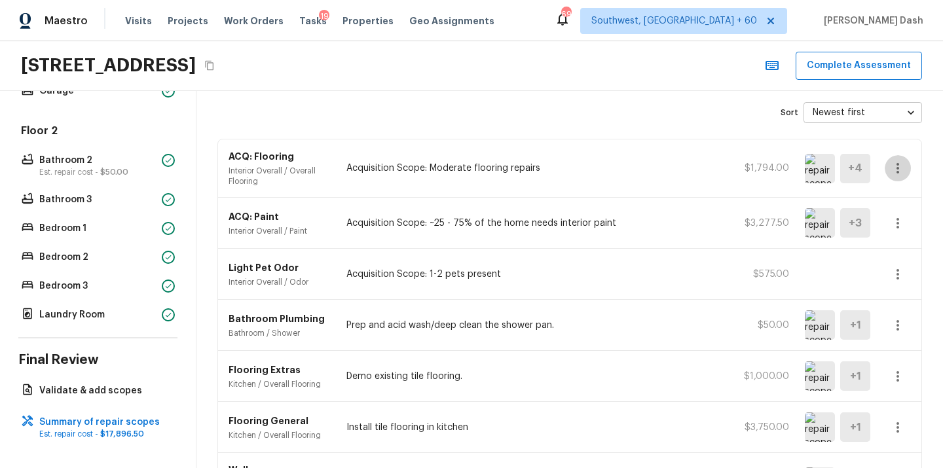
click at [897, 162] on icon "button" at bounding box center [898, 168] width 16 height 16
click at [893, 208] on li "Edit" at bounding box center [902, 206] width 61 height 39
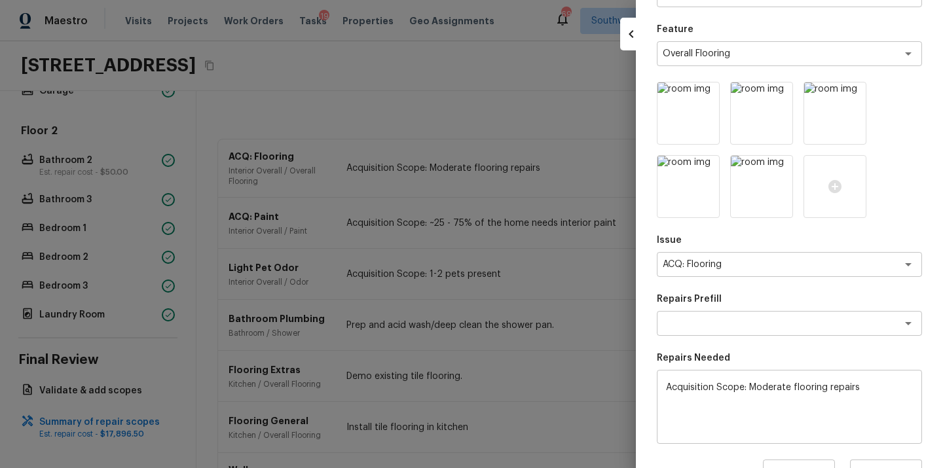
scroll to position [266, 0]
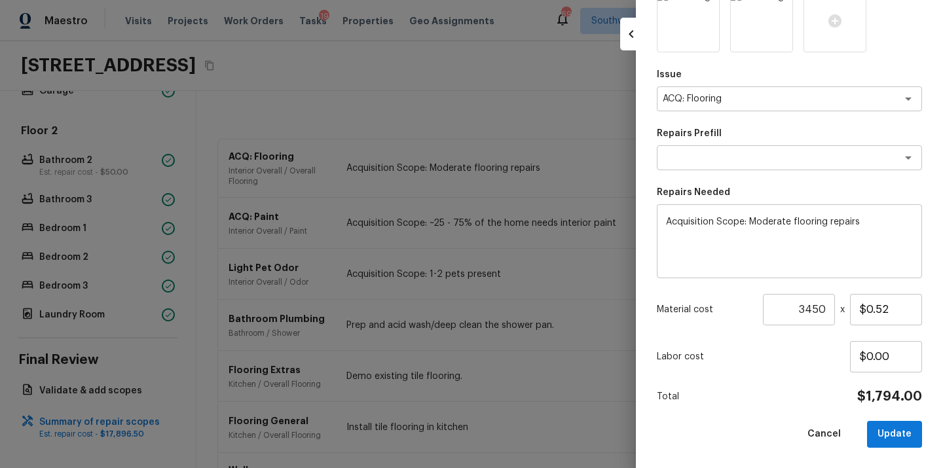
click at [822, 310] on input "3450" at bounding box center [799, 309] width 72 height 31
click at [915, 430] on button "Update" at bounding box center [894, 434] width 55 height 27
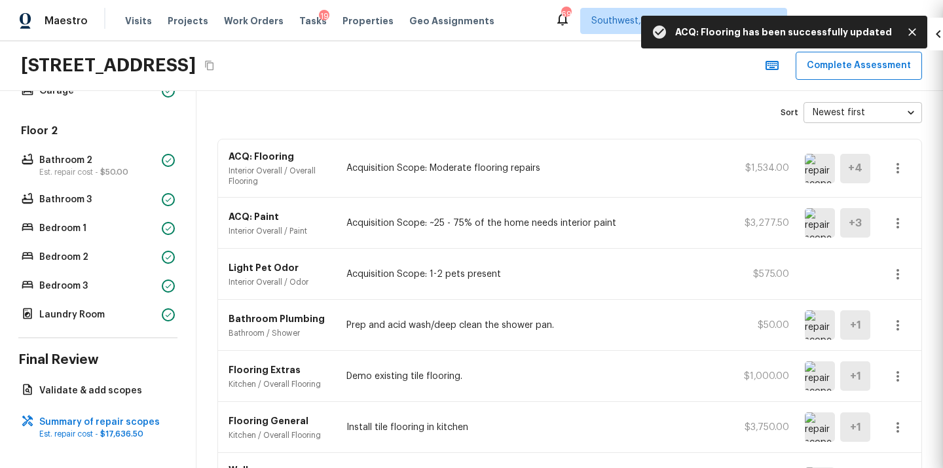
scroll to position [193, 0]
click at [647, 268] on p "Acquisition Scope: 1-2 pets present" at bounding box center [530, 274] width 368 height 13
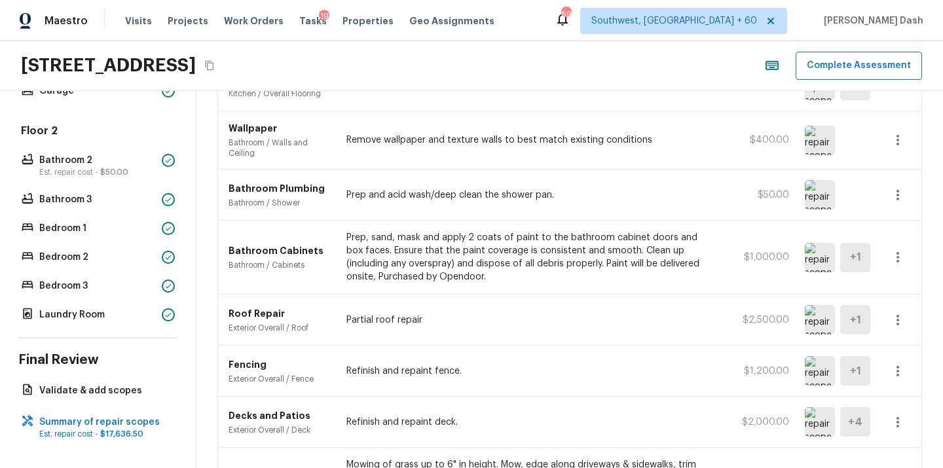
scroll to position [511, 0]
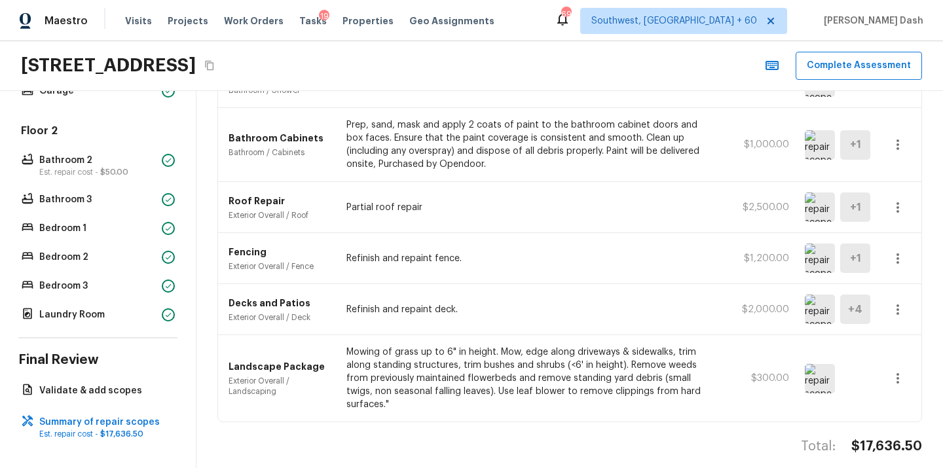
click at [895, 440] on h4 "$17,636.50" at bounding box center [886, 446] width 71 height 17
copy h4 "$17,636.50"
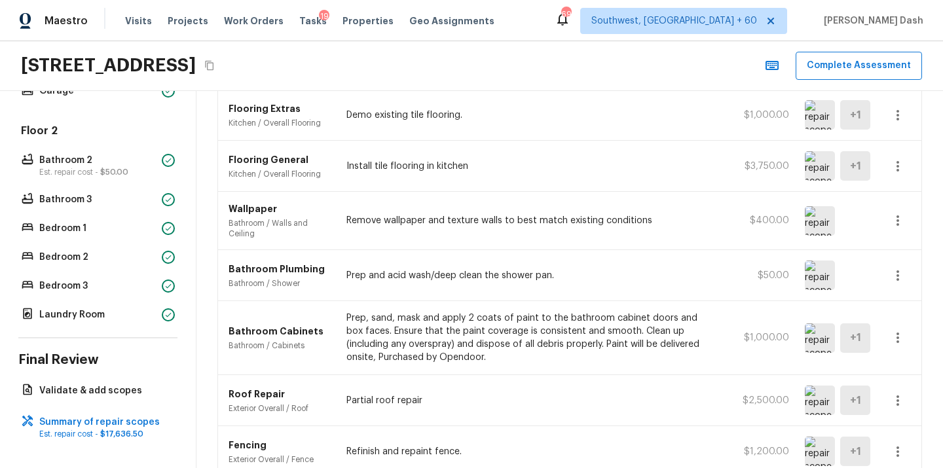
scroll to position [300, 0]
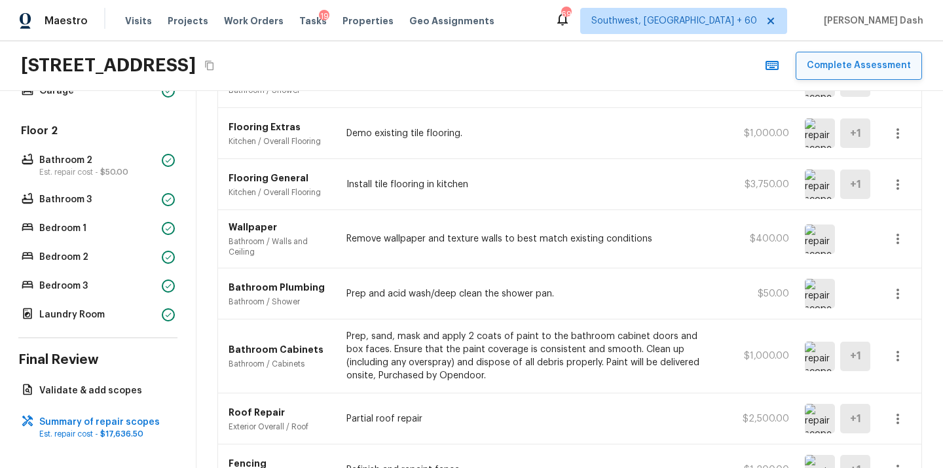
click at [822, 64] on button "Complete Assessment" at bounding box center [859, 66] width 126 height 28
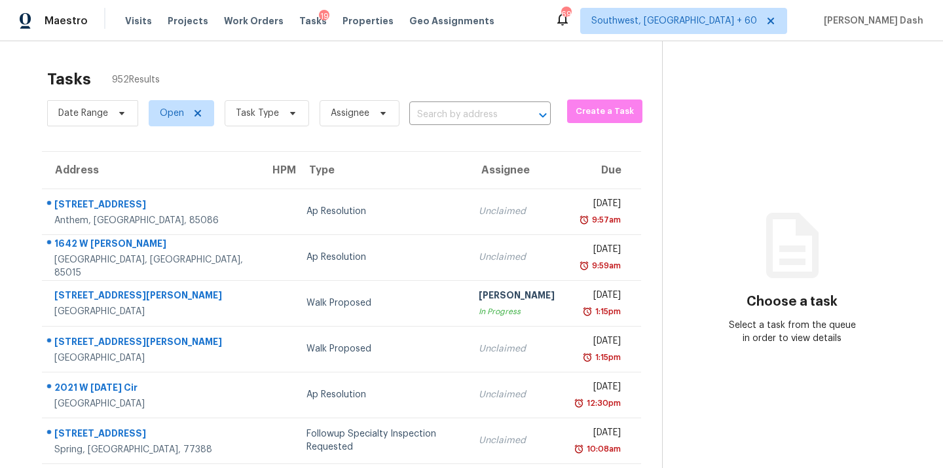
click at [461, 101] on div "Date Range Open Task Type Assignee ​" at bounding box center [299, 113] width 504 height 34
click at [461, 102] on div "Date Range Open Task Type Assignee ​" at bounding box center [299, 113] width 504 height 34
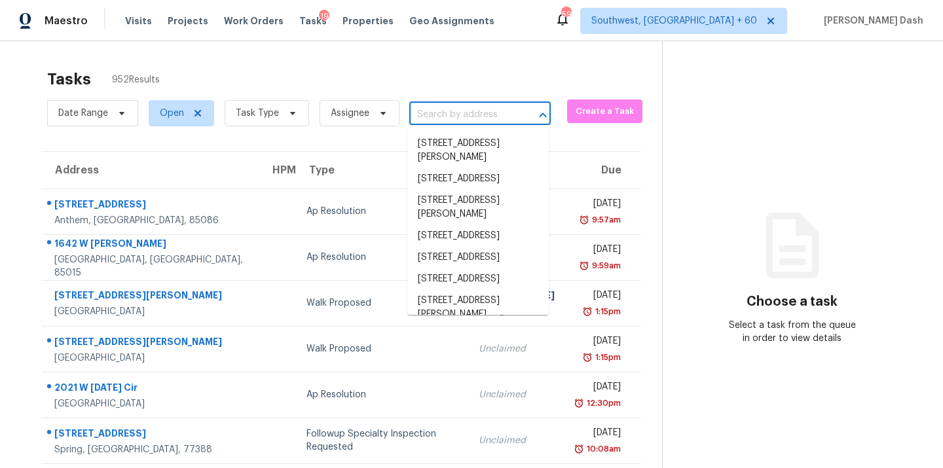
click at [461, 107] on input "text" at bounding box center [461, 115] width 105 height 20
paste input "109 Belair Trl, Stockbridge, GA 30281"
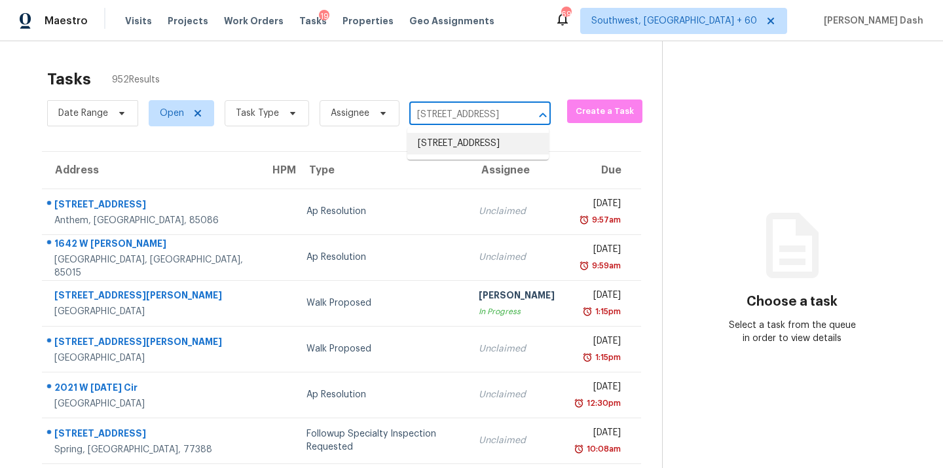
click at [459, 149] on li "109 Belair Trl, Stockbridge, GA 30281" at bounding box center [477, 144] width 141 height 22
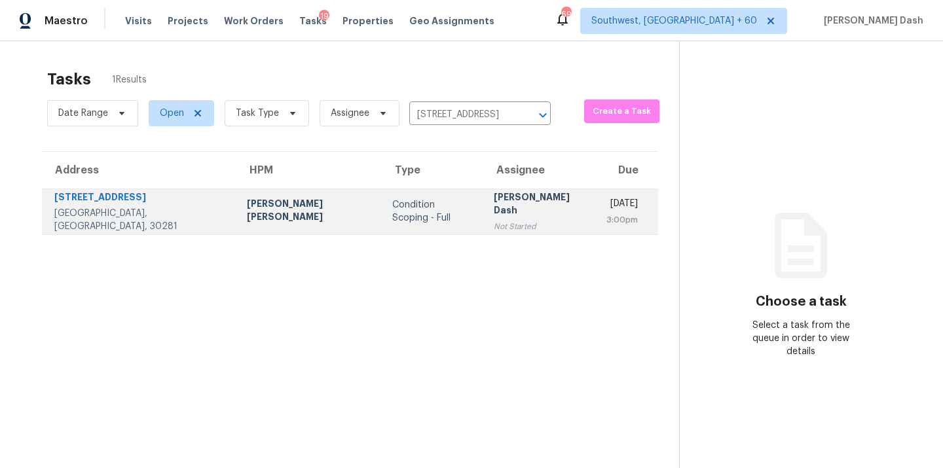
click at [494, 220] on div "Not Started" at bounding box center [540, 226] width 92 height 13
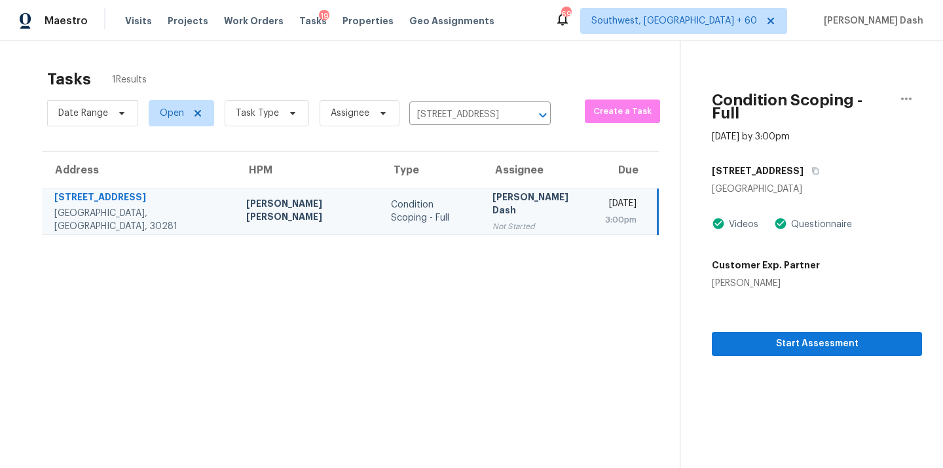
click at [783, 344] on section "Condition Scoping - Full Sep 29th 2025 by 3:00pm 109 Belair Trl Stockbridge, GA…" at bounding box center [801, 275] width 242 height 468
click at [786, 336] on span "Start Assessment" at bounding box center [816, 344] width 189 height 16
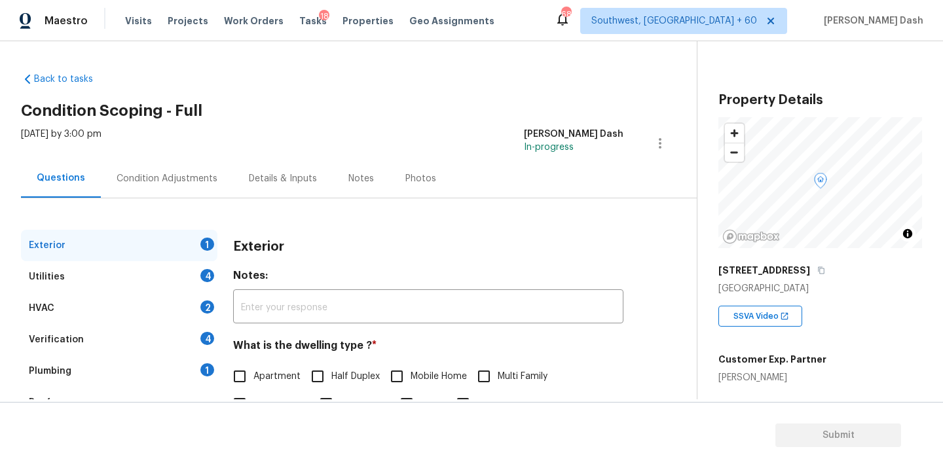
scroll to position [72, 0]
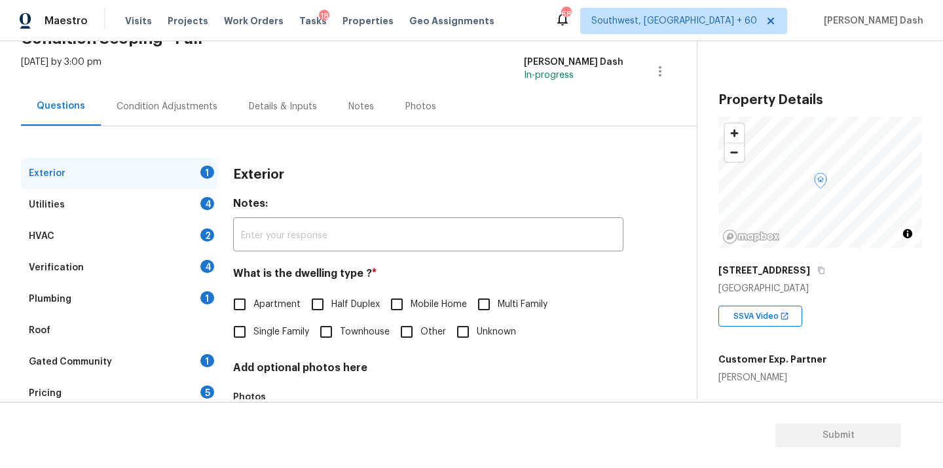
click at [261, 327] on span "Single Family" at bounding box center [281, 332] width 56 height 14
click at [253, 327] on input "Single Family" at bounding box center [240, 332] width 28 height 28
click at [211, 210] on div "Utilities 4" at bounding box center [119, 204] width 196 height 31
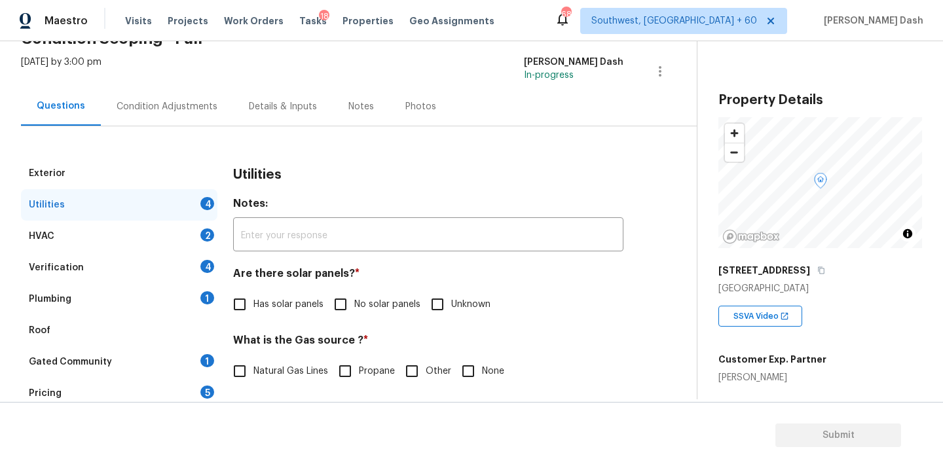
click at [357, 310] on span "No solar panels" at bounding box center [387, 305] width 66 height 14
click at [354, 310] on input "No solar panels" at bounding box center [341, 305] width 28 height 28
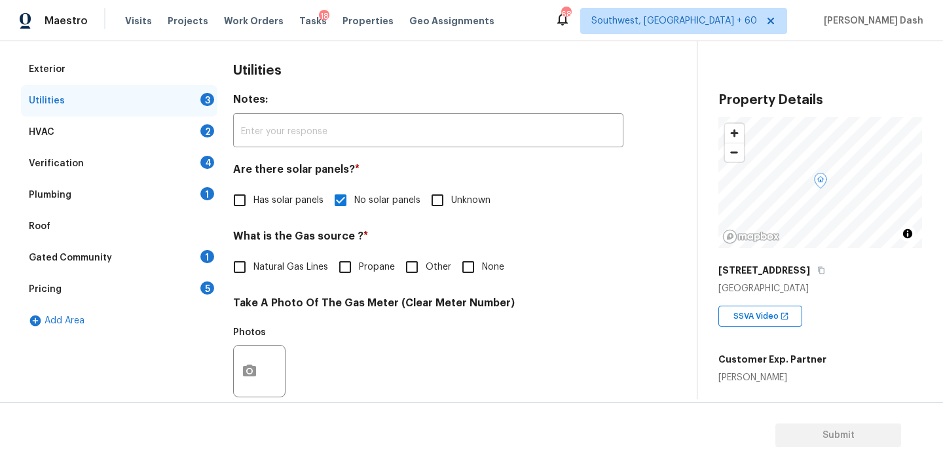
click at [424, 261] on input "Other" at bounding box center [412, 267] width 28 height 28
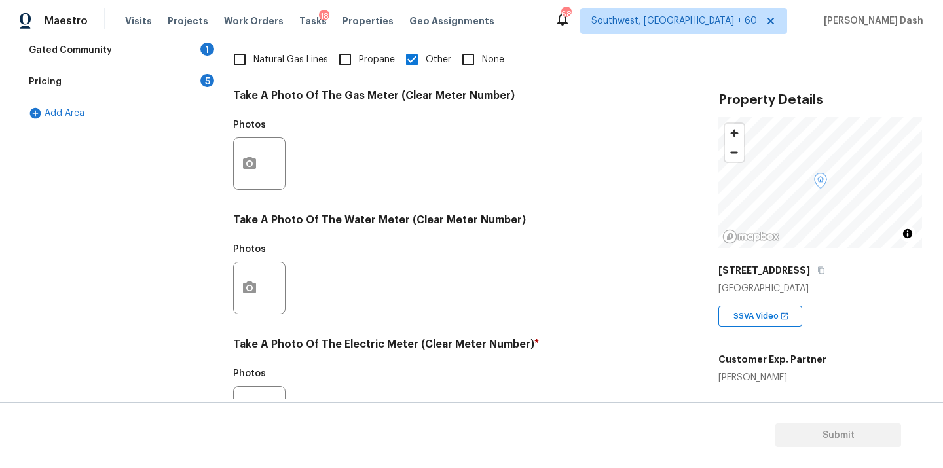
scroll to position [517, 0]
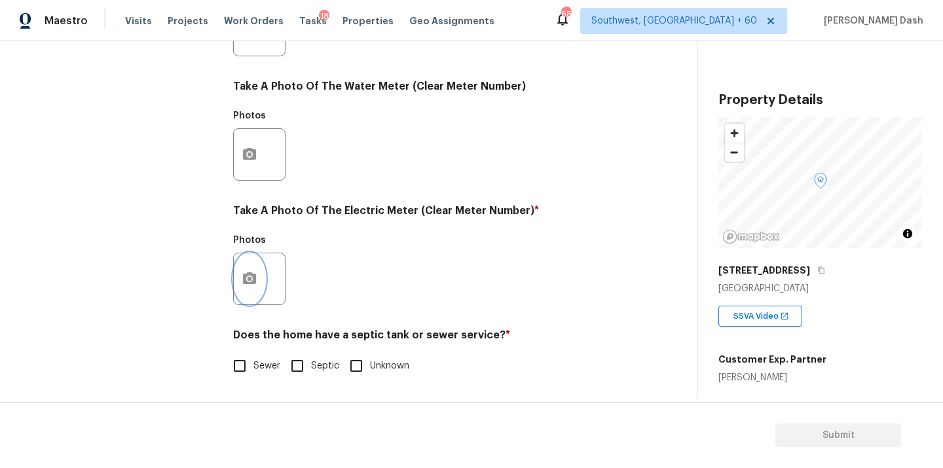
click at [248, 257] on button "button" at bounding box center [249, 278] width 31 height 51
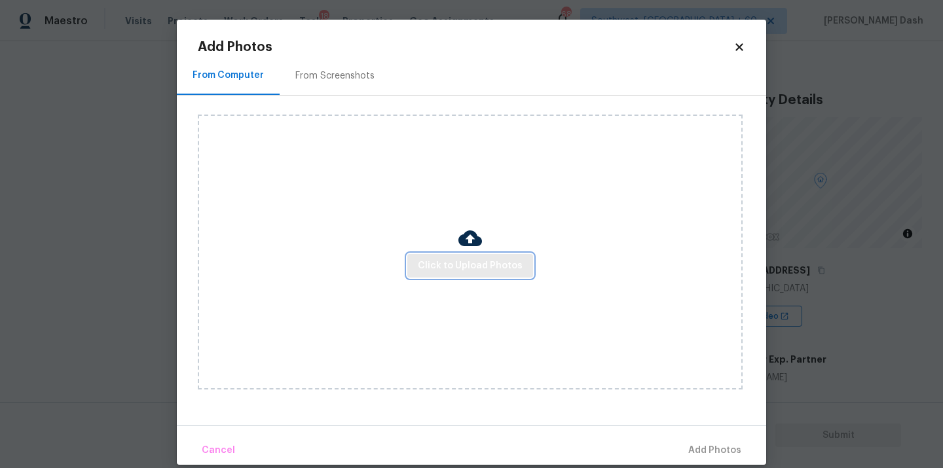
click at [458, 273] on span "Click to Upload Photos" at bounding box center [470, 266] width 105 height 16
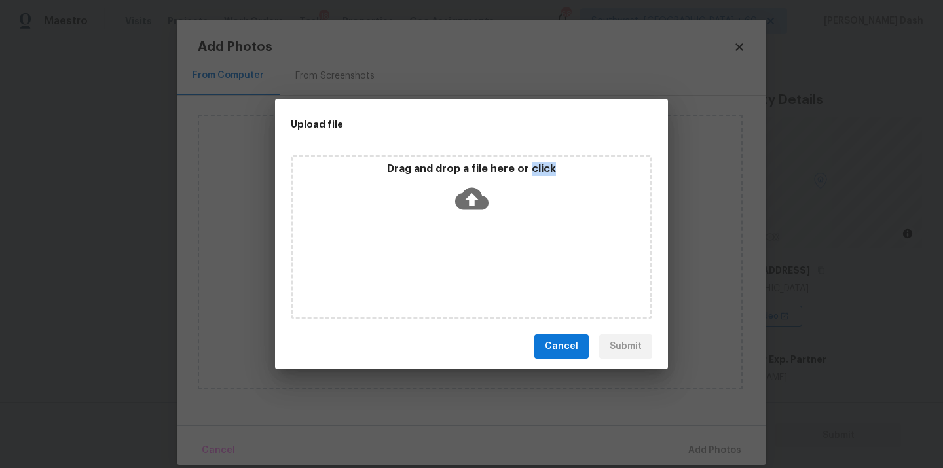
click at [458, 273] on div "Drag and drop a file here or click" at bounding box center [471, 237] width 361 height 164
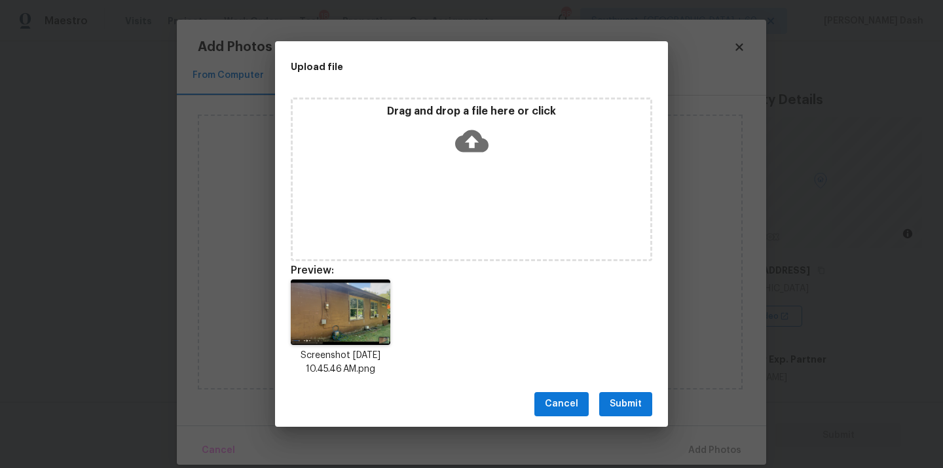
click at [608, 390] on div "Cancel Submit" at bounding box center [471, 404] width 393 height 45
click at [613, 396] on button "Submit" at bounding box center [625, 404] width 53 height 24
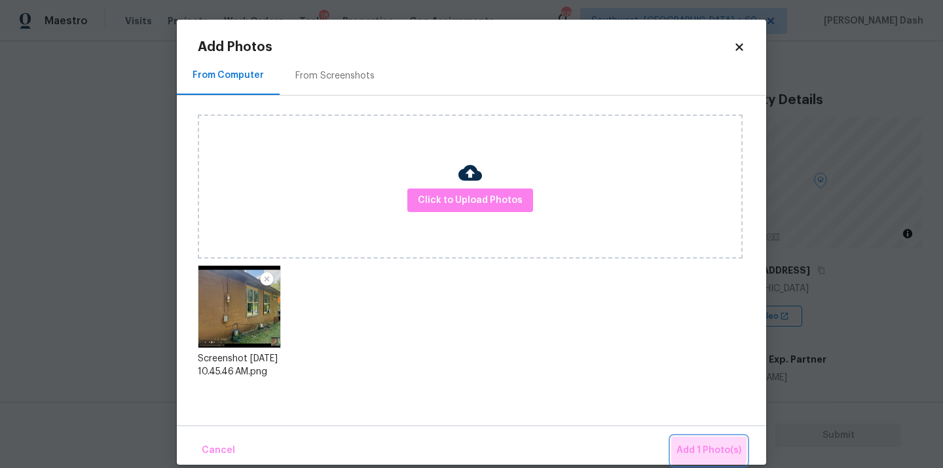
click at [712, 453] on span "Add 1 Photo(s)" at bounding box center [708, 451] width 65 height 16
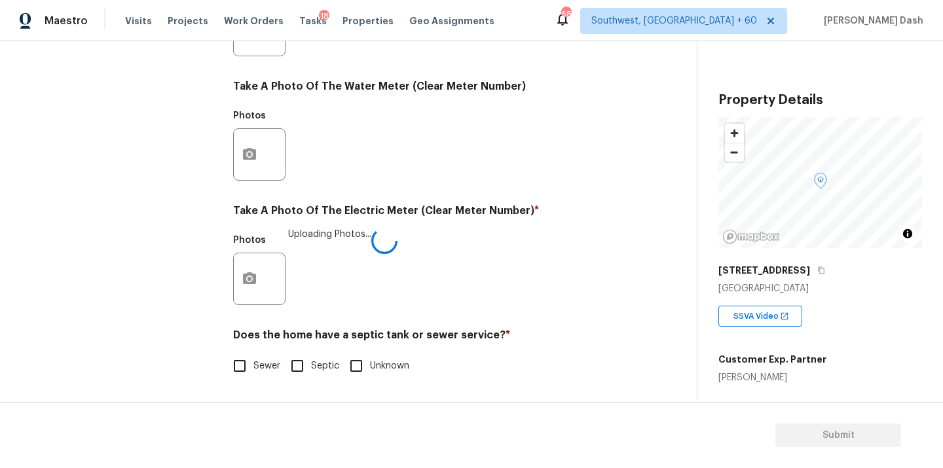
click at [238, 379] on input "Sewer" at bounding box center [240, 366] width 28 height 28
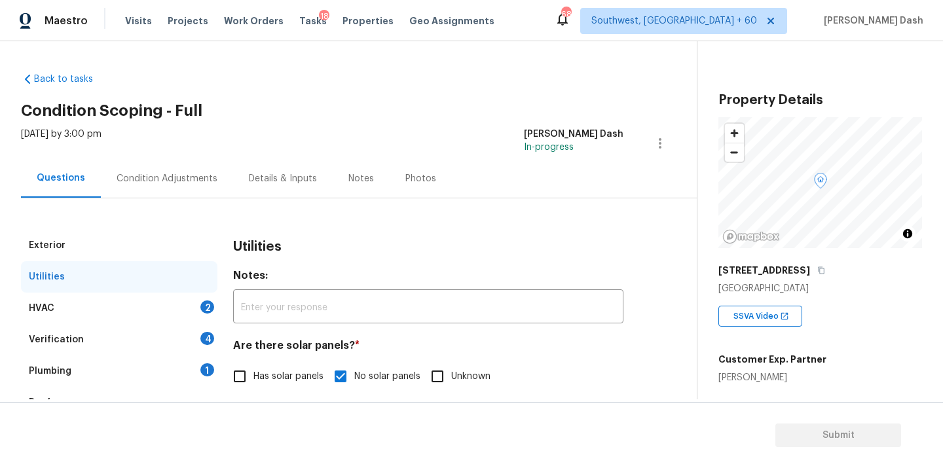
scroll to position [517, 0]
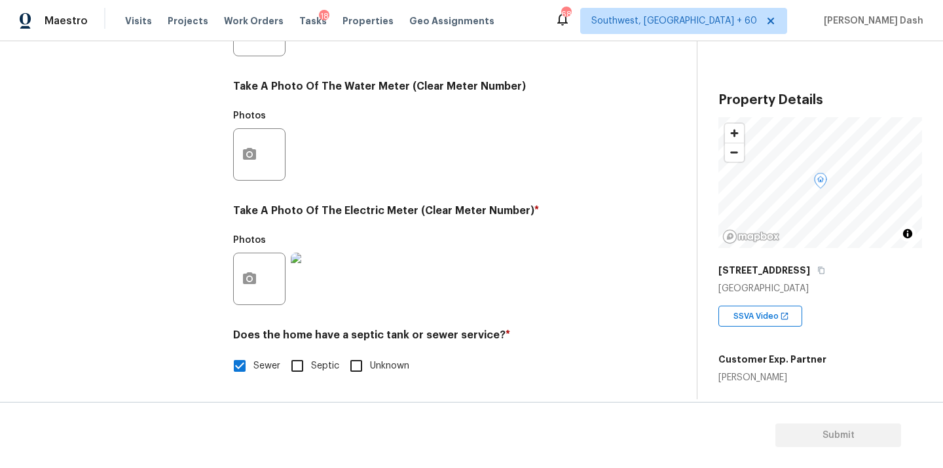
click at [158, 297] on div "Exterior Utilities HVAC 2 Verification 4 Plumbing 1 Roof Gated Community 1 Pric…" at bounding box center [119, 54] width 196 height 683
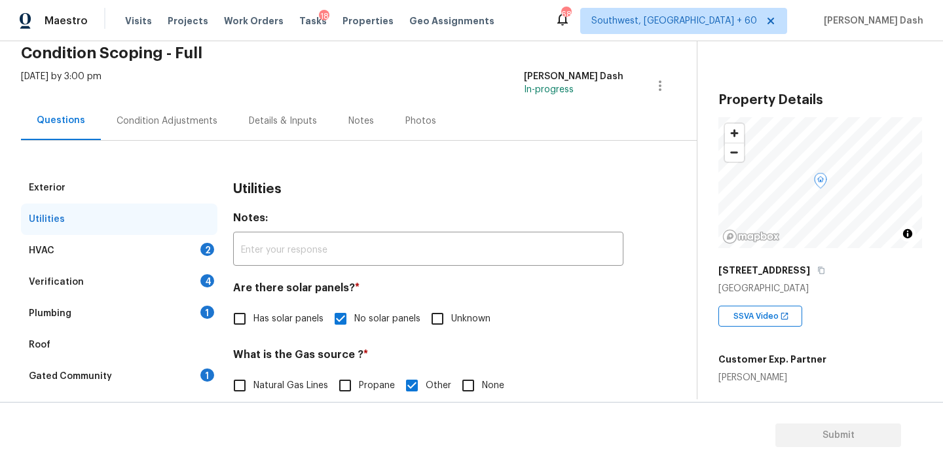
scroll to position [17, 0]
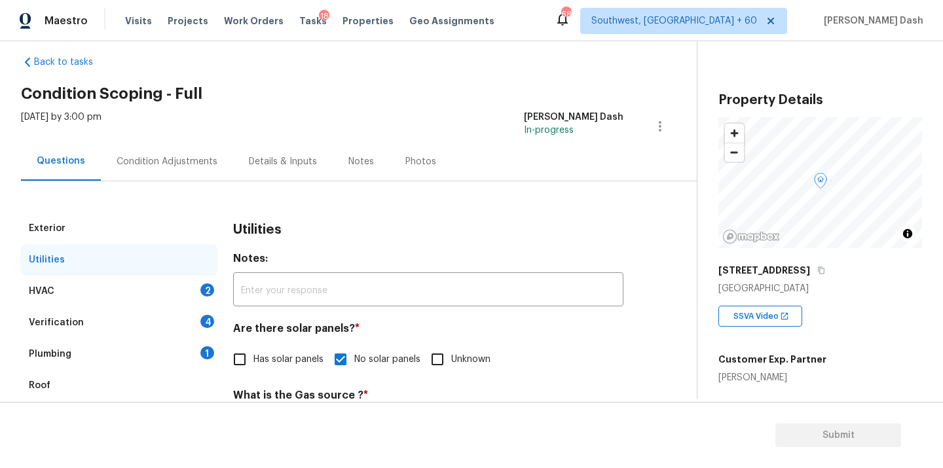
click at [187, 287] on div "HVAC 2" at bounding box center [119, 291] width 196 height 31
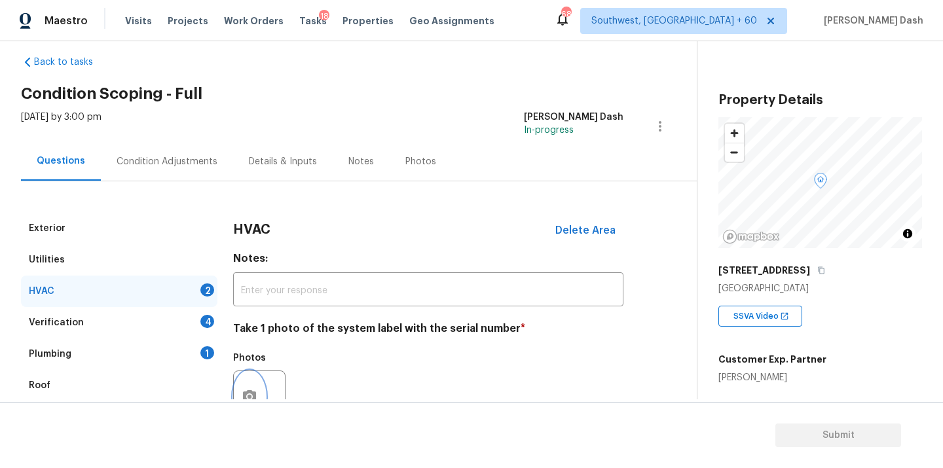
click at [245, 375] on button "button" at bounding box center [249, 396] width 31 height 51
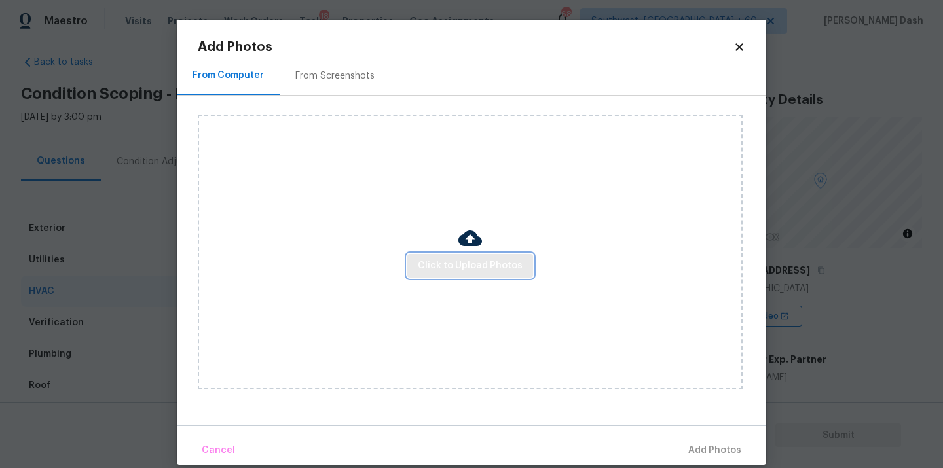
click at [430, 270] on span "Click to Upload Photos" at bounding box center [470, 266] width 105 height 16
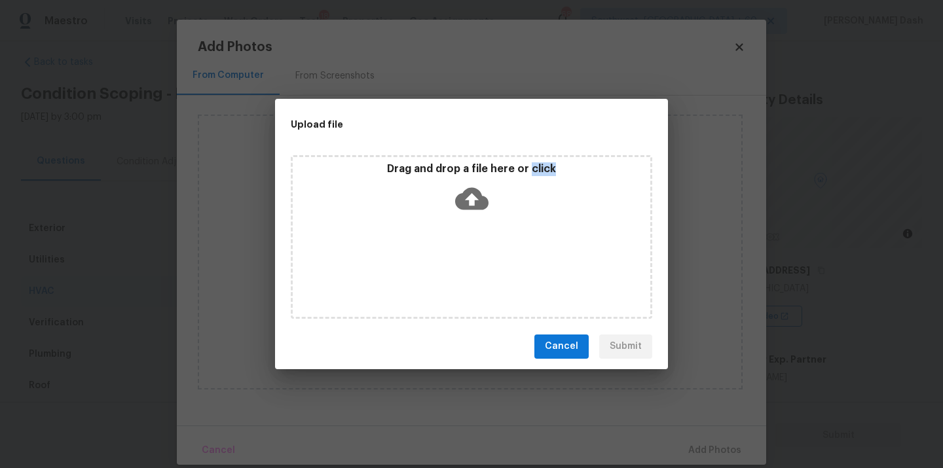
click at [430, 270] on div "Drag and drop a file here or click" at bounding box center [471, 237] width 361 height 164
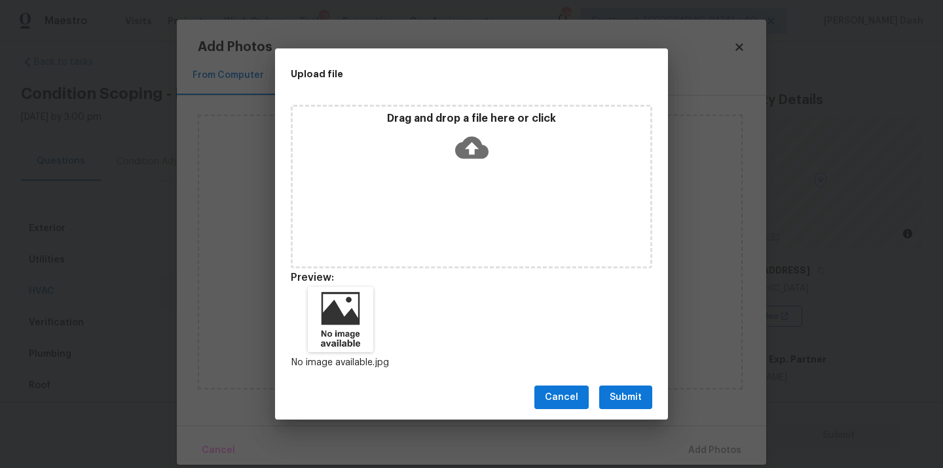
click at [599, 401] on div "Cancel Submit" at bounding box center [471, 397] width 393 height 45
click at [637, 400] on span "Submit" at bounding box center [626, 398] width 32 height 16
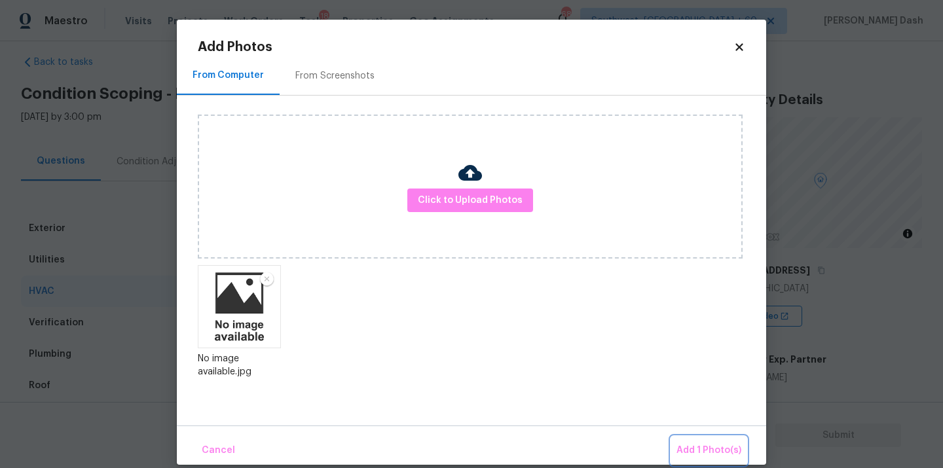
click at [702, 451] on span "Add 1 Photo(s)" at bounding box center [708, 451] width 65 height 16
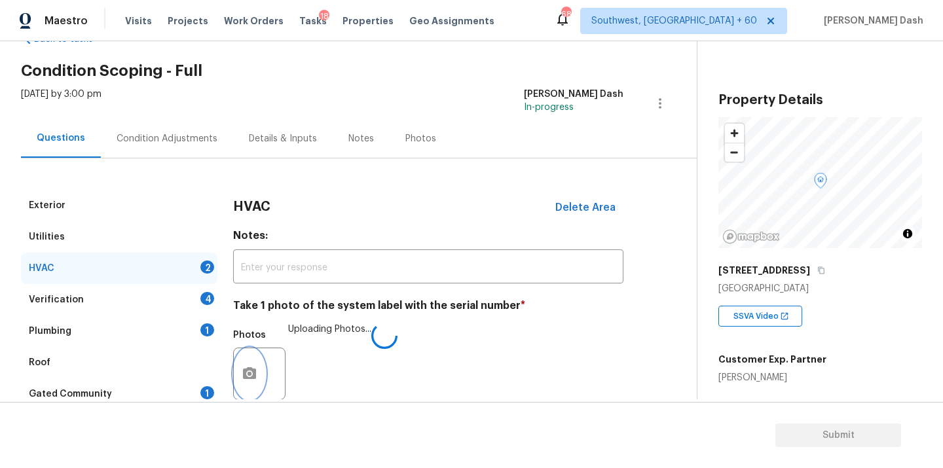
scroll to position [206, 0]
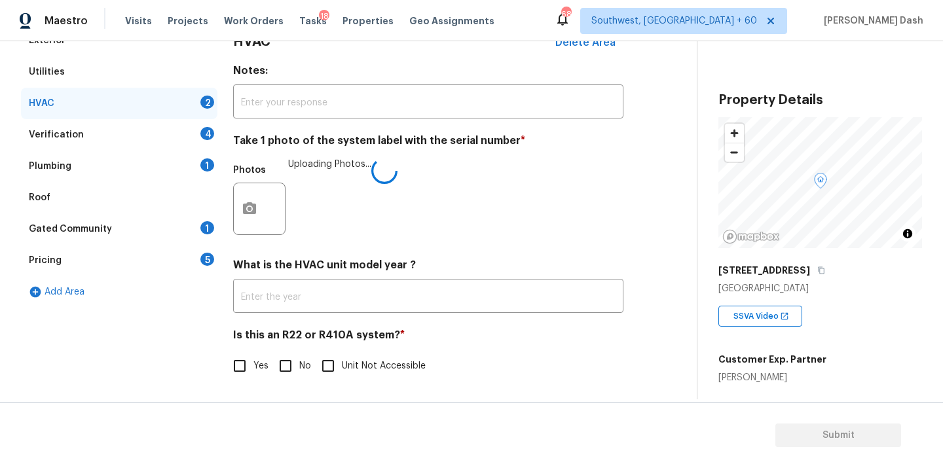
click at [325, 370] on input "Unit Not Accessible" at bounding box center [328, 366] width 28 height 28
checkbox input "true"
click at [172, 343] on div "Exterior Utilities HVAC 1 Verification 4 Plumbing 1 Roof Gated Community 1 Pric…" at bounding box center [119, 210] width 196 height 372
click at [193, 139] on div "Verification 4" at bounding box center [119, 134] width 196 height 31
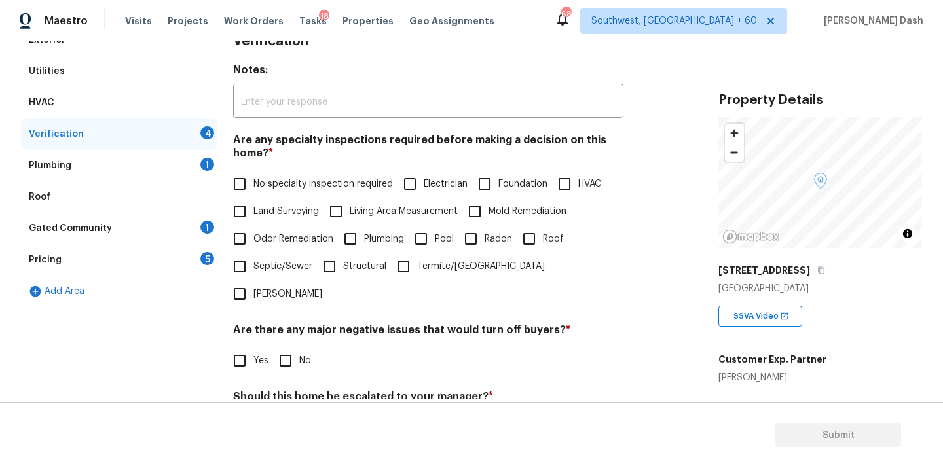
click at [236, 174] on input "No specialty inspection required" at bounding box center [240, 184] width 28 height 28
checkbox input "true"
click at [342, 261] on label "Structural" at bounding box center [351, 267] width 71 height 28
click at [342, 261] on input "Structural" at bounding box center [330, 267] width 28 height 28
checkbox input "true"
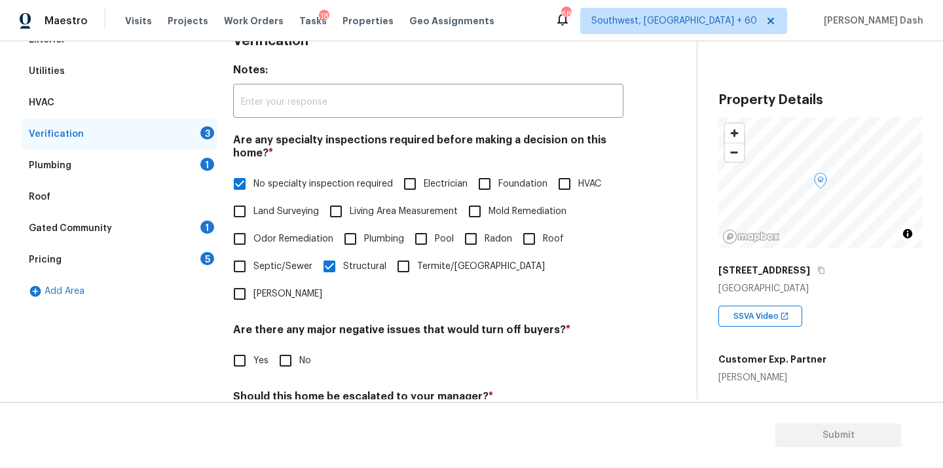
click at [311, 241] on span "Odor Remediation" at bounding box center [293, 239] width 80 height 14
click at [253, 241] on input "Odor Remediation" at bounding box center [240, 239] width 28 height 28
checkbox input "true"
click at [265, 268] on span "Septic/Sewer" at bounding box center [282, 267] width 59 height 14
click at [253, 268] on input "Septic/Sewer" at bounding box center [240, 267] width 28 height 28
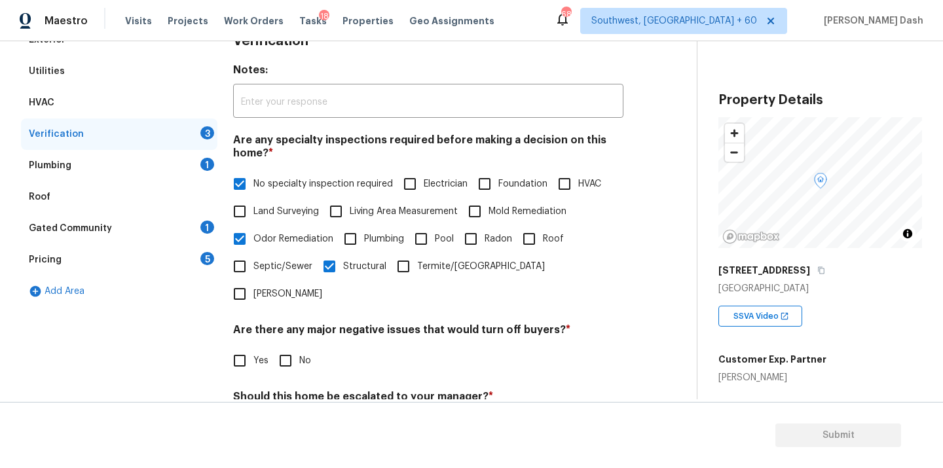
checkbox input "true"
click at [354, 268] on span "Structural" at bounding box center [364, 267] width 43 height 14
click at [343, 268] on input "Structural" at bounding box center [330, 267] width 28 height 28
checkbox input "false"
click at [496, 188] on input "Foundation" at bounding box center [485, 184] width 28 height 28
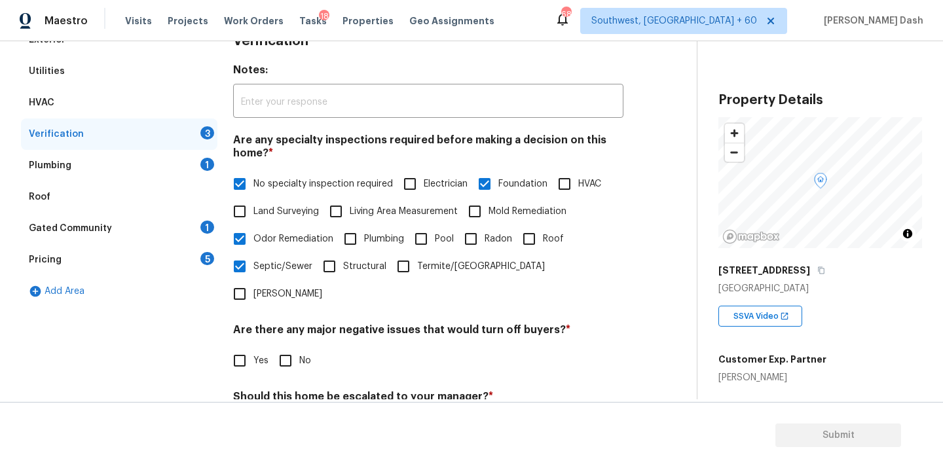
click at [496, 188] on input "Foundation" at bounding box center [485, 184] width 28 height 28
checkbox input "false"
click at [310, 183] on span "No specialty inspection required" at bounding box center [322, 184] width 139 height 14
click at [253, 183] on input "No specialty inspection required" at bounding box center [240, 184] width 28 height 28
checkbox input "false"
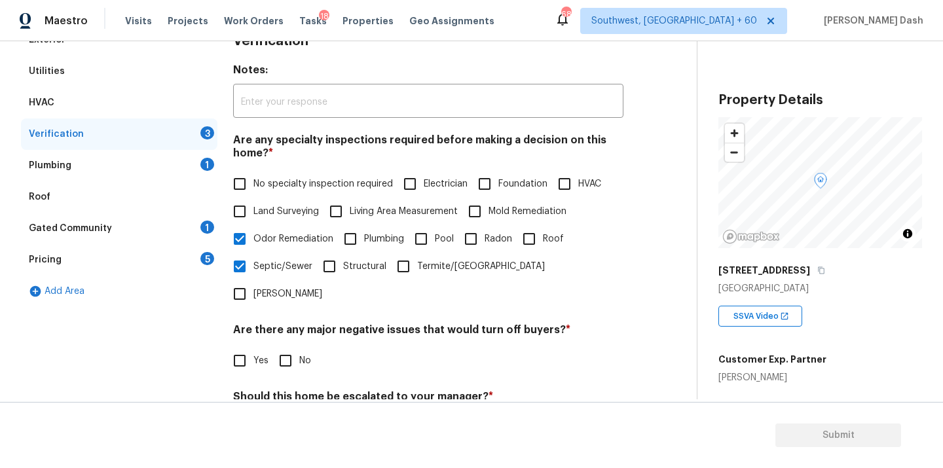
click at [293, 213] on span "Land Surveying" at bounding box center [285, 212] width 65 height 14
click at [253, 213] on input "Land Surveying" at bounding box center [240, 212] width 28 height 28
checkbox input "true"
click at [532, 237] on input "Roof" at bounding box center [529, 239] width 28 height 28
checkbox input "true"
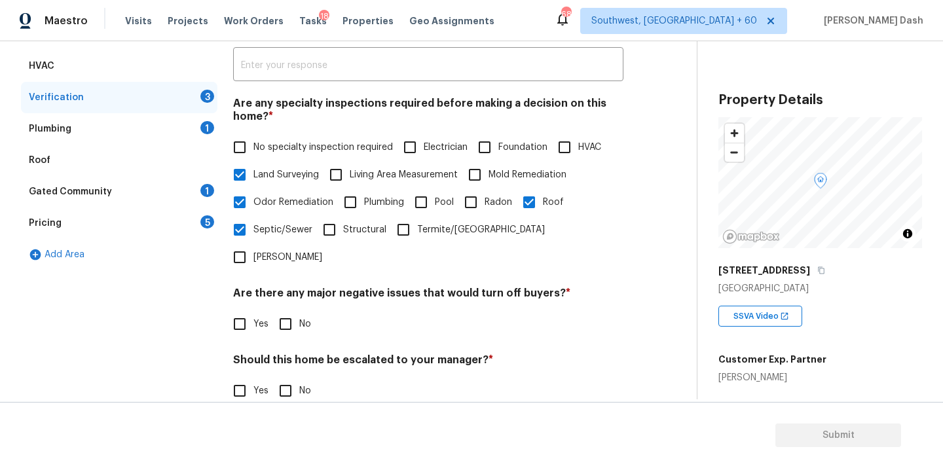
scroll to position [276, 0]
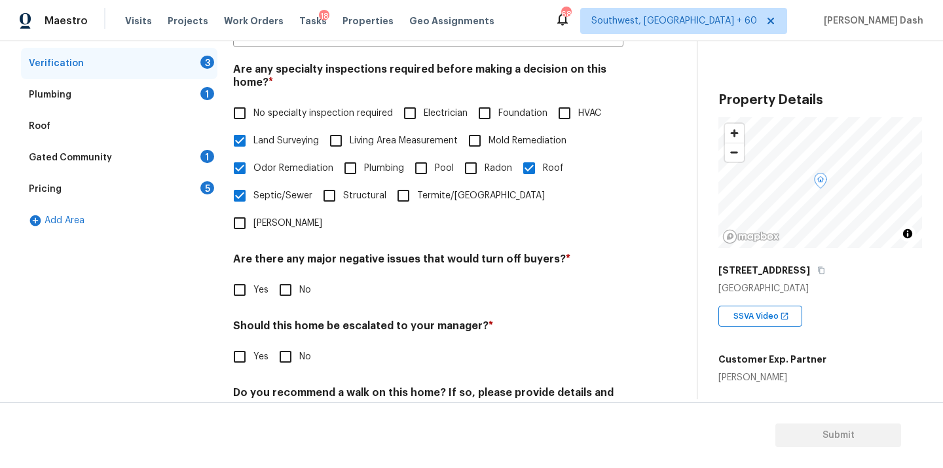
click at [296, 276] on input "No" at bounding box center [286, 290] width 28 height 28
checkbox input "true"
click at [251, 344] on input "Yes" at bounding box center [240, 358] width 28 height 28
checkbox input "true"
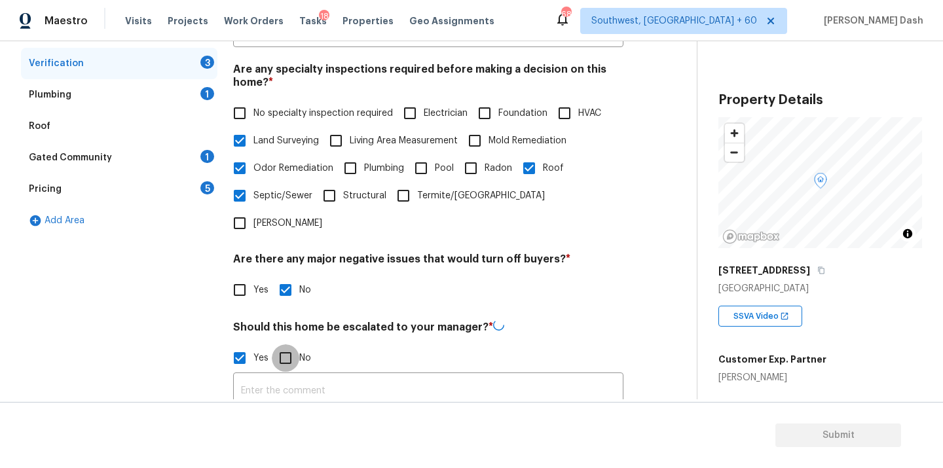
click at [293, 344] on input "No" at bounding box center [286, 358] width 28 height 28
checkbox input "true"
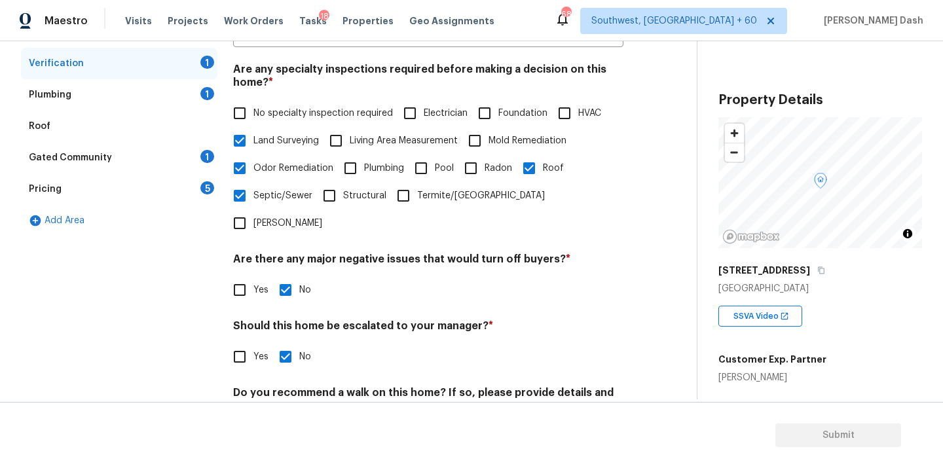
scroll to position [320, 0]
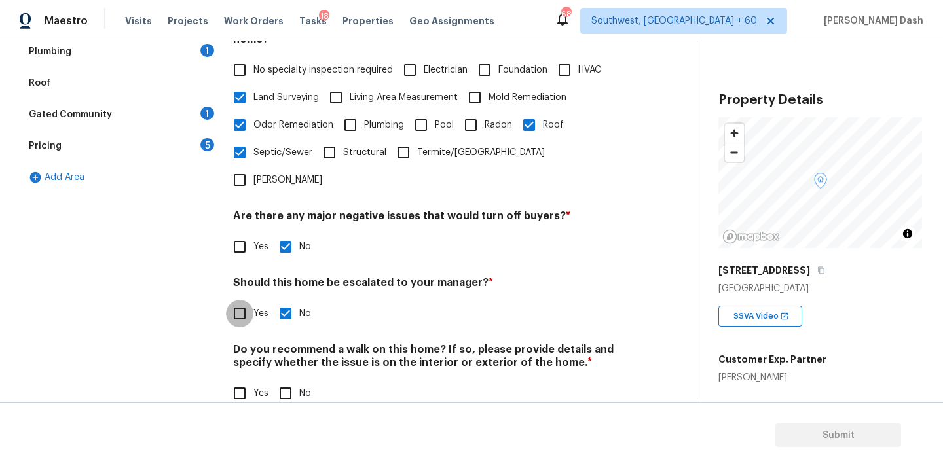
click at [240, 300] on input "Yes" at bounding box center [240, 314] width 28 height 28
checkbox input "true"
checkbox input "false"
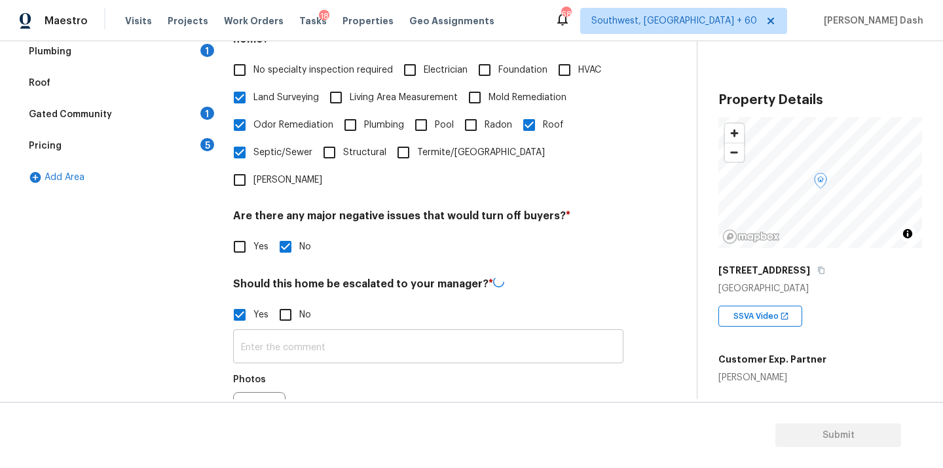
click at [297, 333] on input "text" at bounding box center [428, 348] width 390 height 31
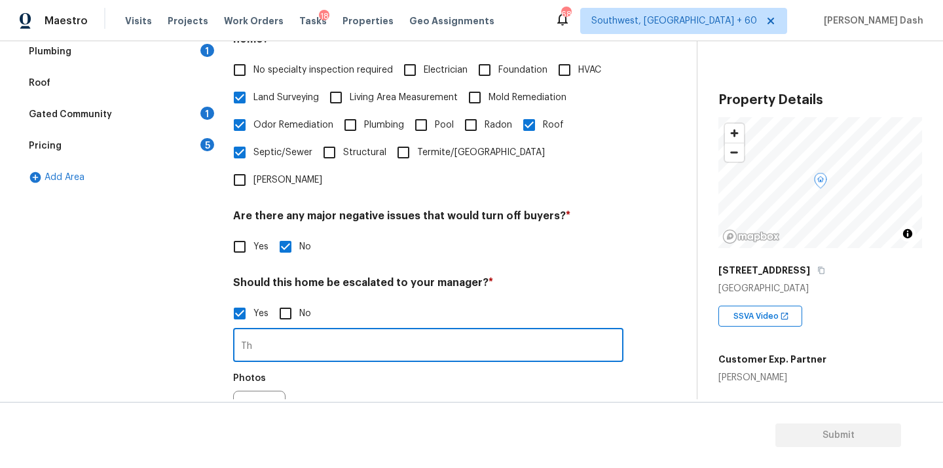
type input "T"
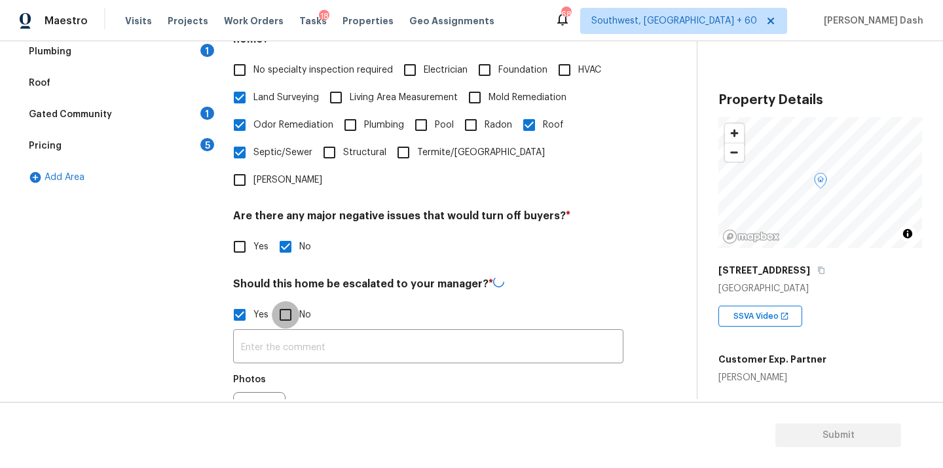
click at [281, 301] on input "No" at bounding box center [286, 315] width 28 height 28
checkbox input "true"
checkbox input "false"
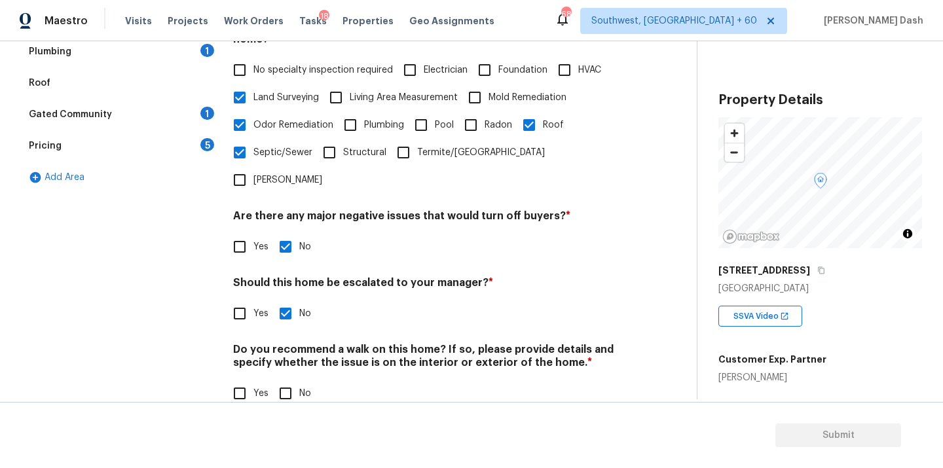
click at [290, 380] on input "No" at bounding box center [286, 394] width 28 height 28
checkbox input "true"
click at [218, 318] on div "Exterior Utilities HVAC Verification Plumbing 1 Roof Gated Community 1 Pricing …" at bounding box center [343, 167] width 644 height 514
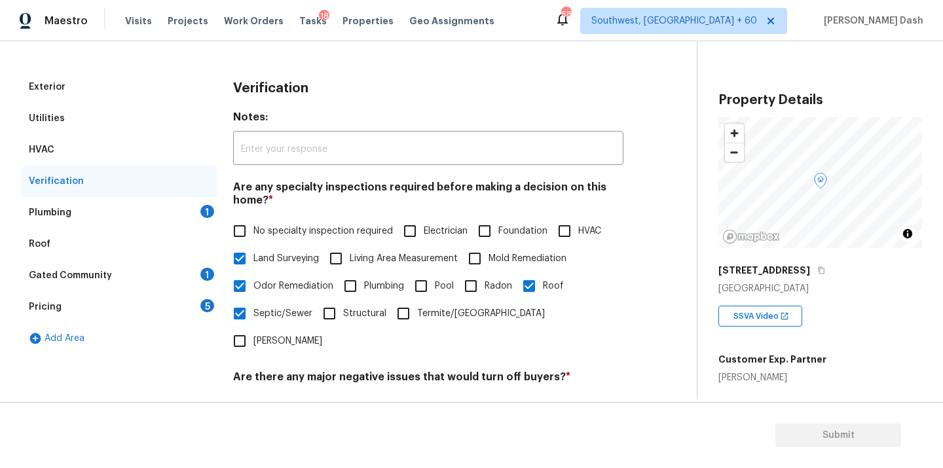
click at [193, 212] on div "Plumbing 1" at bounding box center [119, 212] width 196 height 31
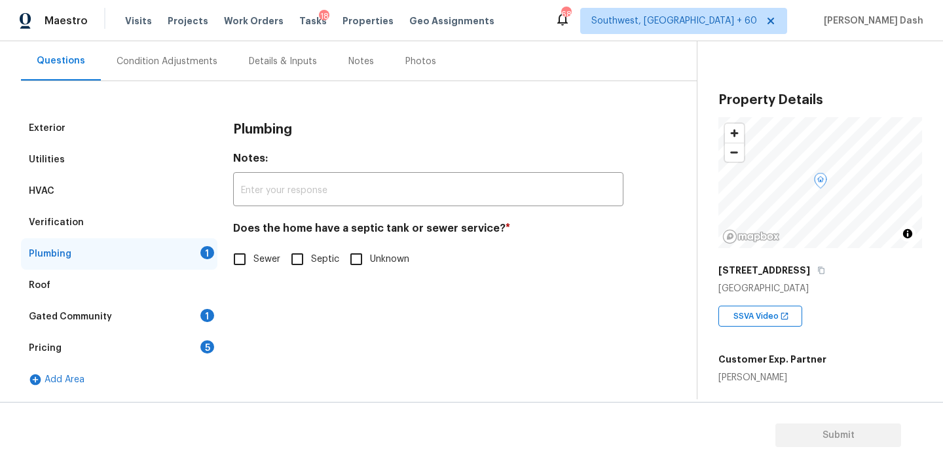
click at [253, 263] on span "Sewer" at bounding box center [266, 260] width 27 height 14
click at [253, 263] on input "Sewer" at bounding box center [240, 260] width 28 height 28
checkbox input "true"
click at [210, 320] on div "1" at bounding box center [207, 315] width 14 height 13
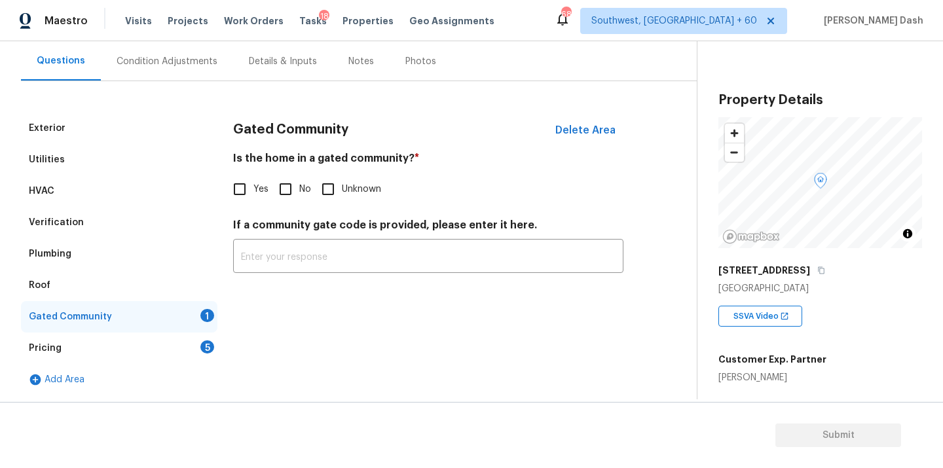
click at [112, 259] on div "Plumbing" at bounding box center [119, 253] width 196 height 31
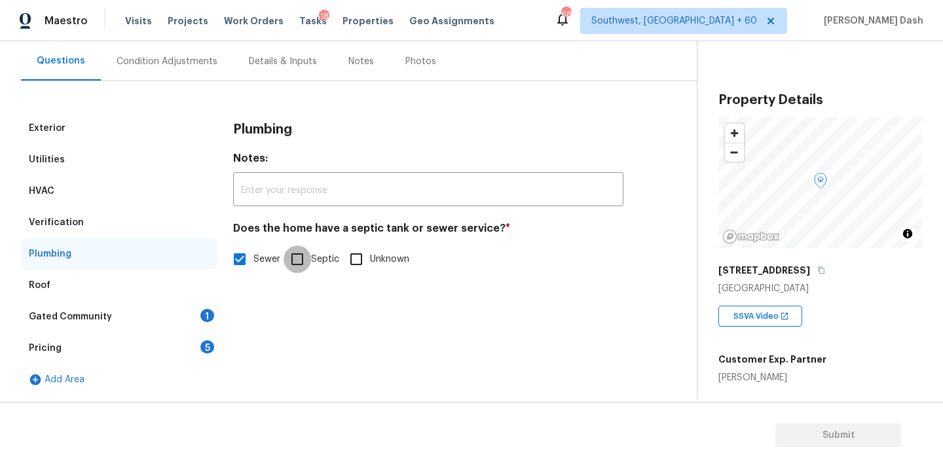
click at [298, 255] on input "Septic" at bounding box center [298, 260] width 28 height 28
checkbox input "true"
checkbox input "false"
drag, startPoint x: 107, startPoint y: 153, endPoint x: 140, endPoint y: 158, distance: 33.1
click at [107, 153] on div "Utilities" at bounding box center [119, 159] width 196 height 31
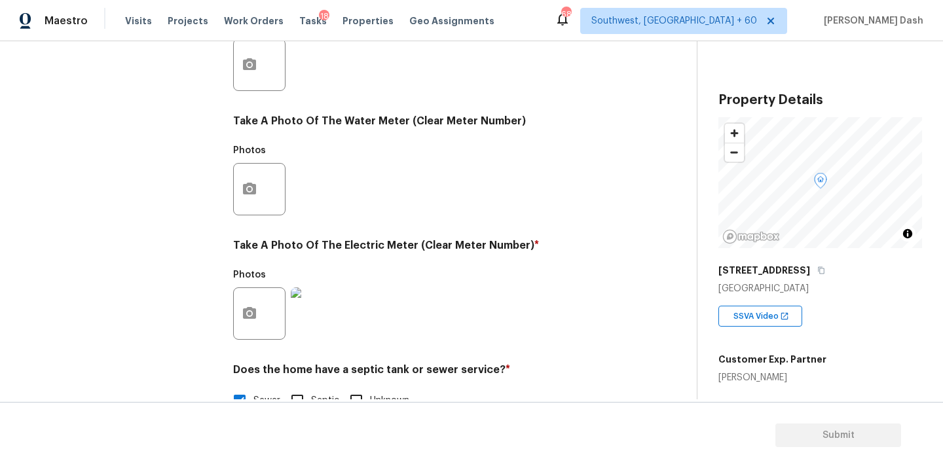
scroll to position [517, 0]
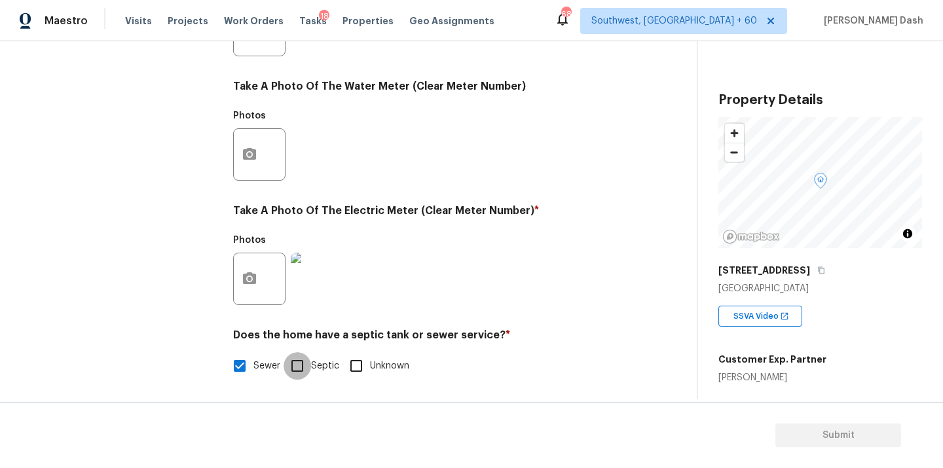
click at [306, 367] on input "Septic" at bounding box center [298, 366] width 28 height 28
checkbox input "true"
checkbox input "false"
click at [157, 288] on div "Exterior Utilities HVAC Verification Plumbing Roof Gated Community 1 Pricing 5 …" at bounding box center [119, 55] width 196 height 684
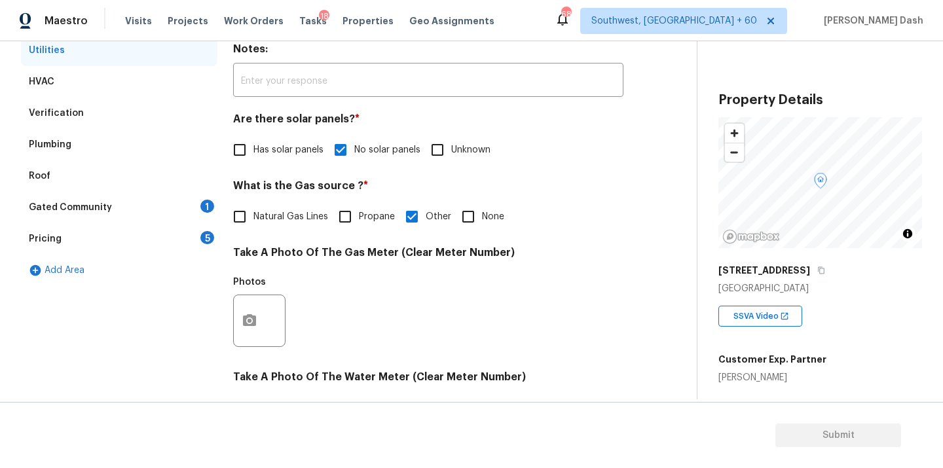
click at [71, 217] on div "Gated Community 1" at bounding box center [119, 207] width 196 height 31
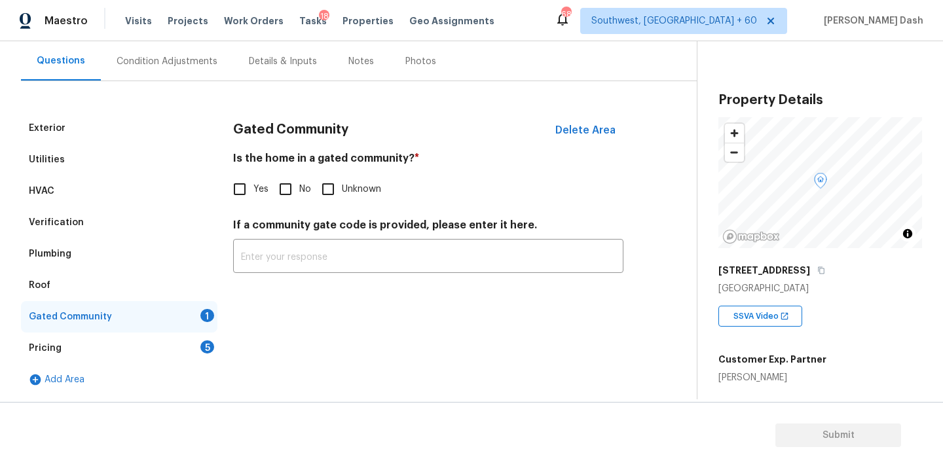
scroll to position [117, 0]
click at [283, 180] on input "No" at bounding box center [286, 190] width 28 height 28
checkbox input "true"
click at [193, 343] on div "Pricing 5" at bounding box center [119, 348] width 196 height 31
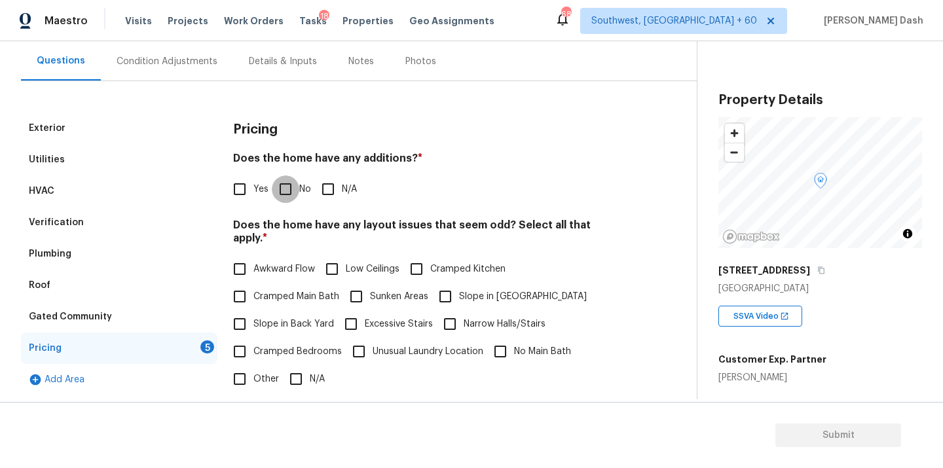
click at [276, 200] on input "No" at bounding box center [286, 190] width 28 height 28
checkbox input "true"
drag, startPoint x: 239, startPoint y: 198, endPoint x: 282, endPoint y: 202, distance: 43.4
click at [239, 198] on input "Yes" at bounding box center [240, 191] width 28 height 28
checkbox input "true"
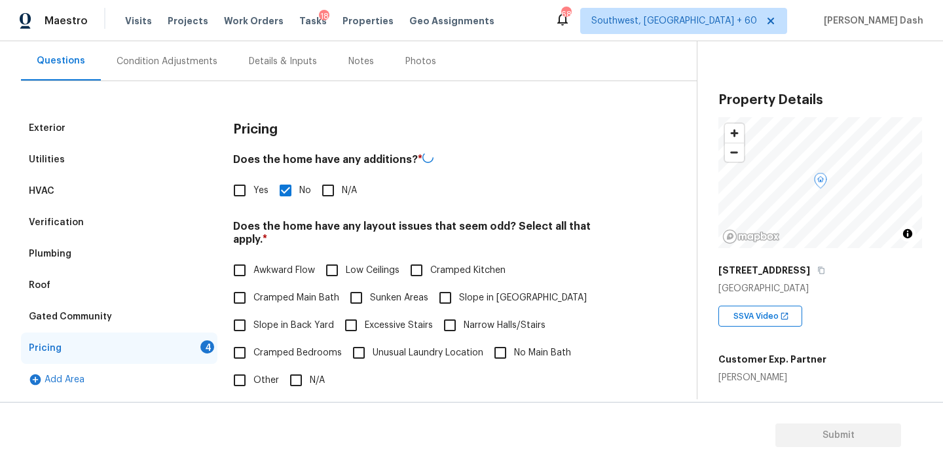
checkbox input "false"
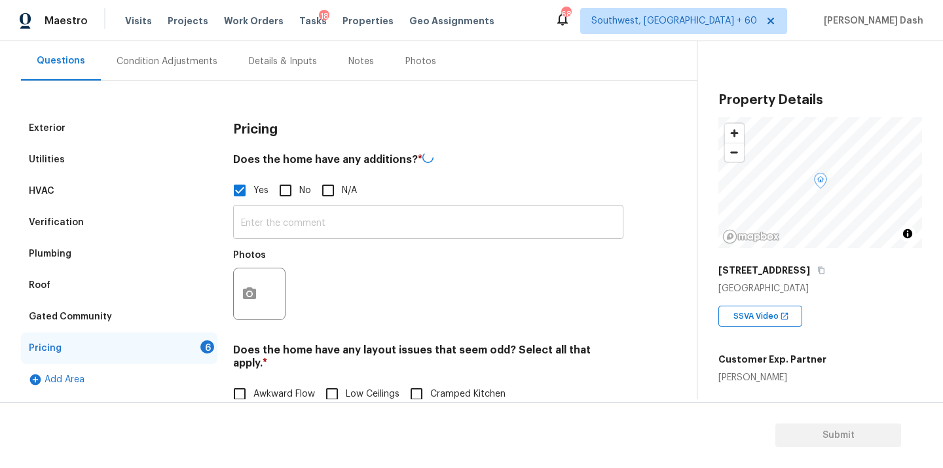
click at [301, 208] on input "text" at bounding box center [428, 223] width 390 height 31
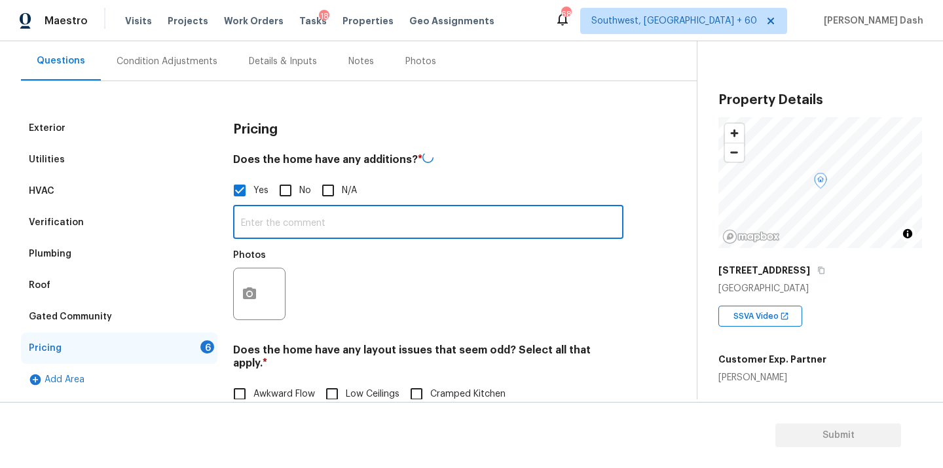
checkbox input "false"
checkbox input "true"
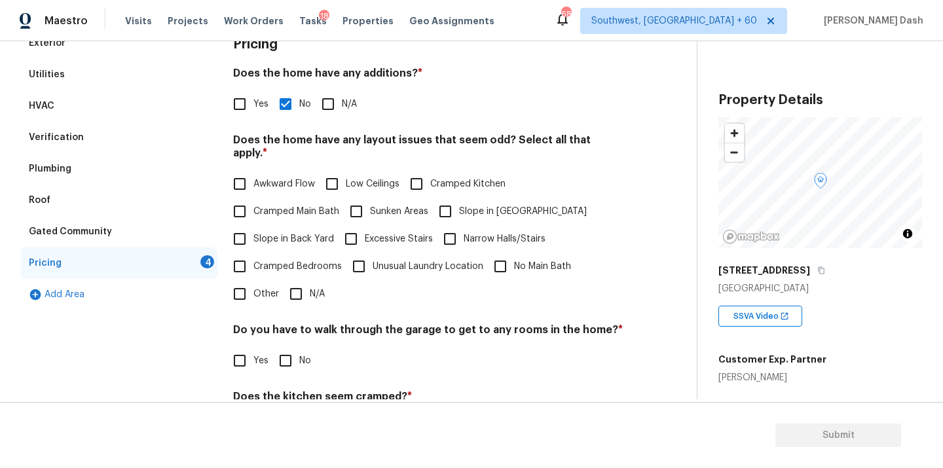
scroll to position [71, 0]
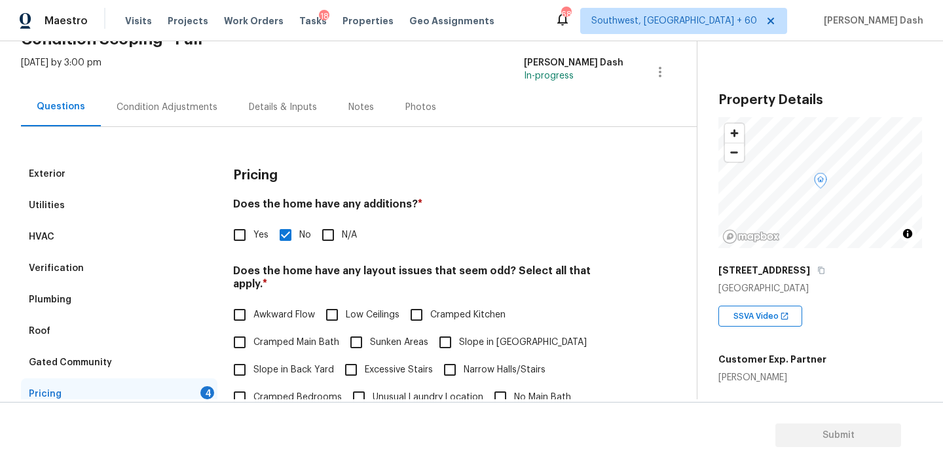
click at [265, 265] on h4 "Does the home have any layout issues that seem odd? Select all that apply. *" at bounding box center [428, 280] width 390 height 31
click at [246, 248] on input "Yes" at bounding box center [240, 235] width 28 height 28
checkbox input "true"
checkbox input "false"
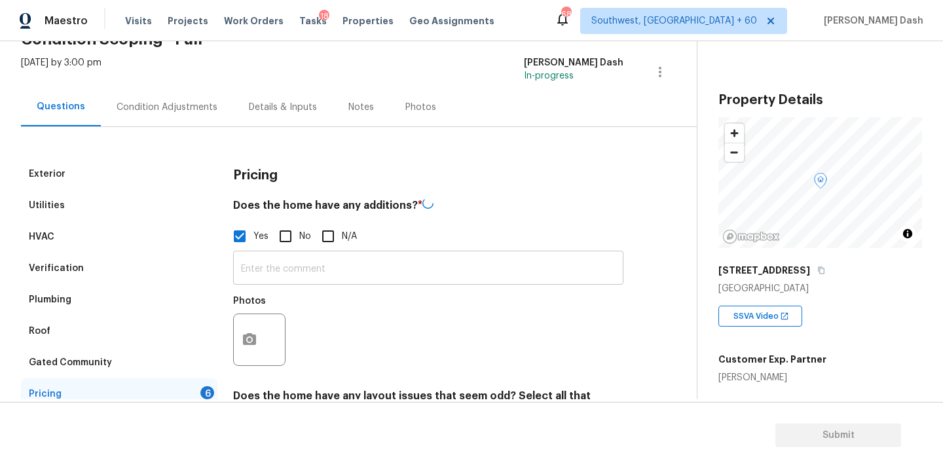
click at [272, 269] on input "text" at bounding box center [428, 269] width 390 height 31
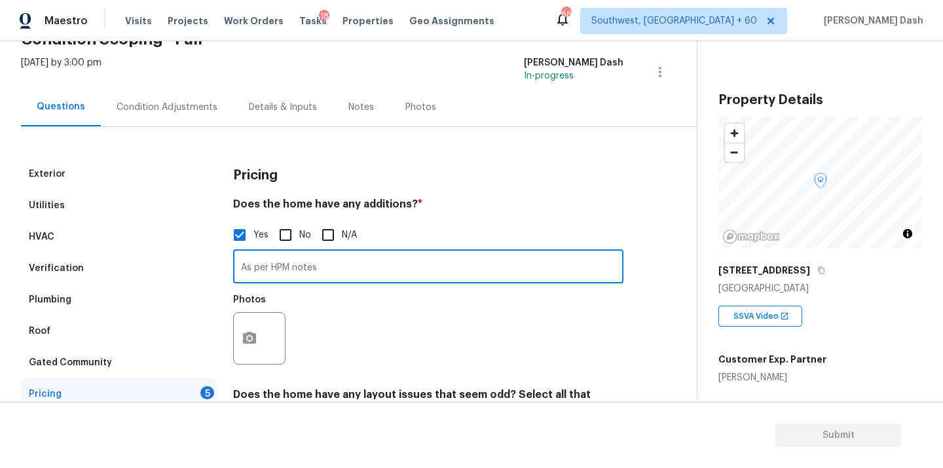
paste input "Living room dining room were added on."
type input "As per HPM notes Living room dining room were added on."
click at [268, 340] on div at bounding box center [259, 338] width 52 height 52
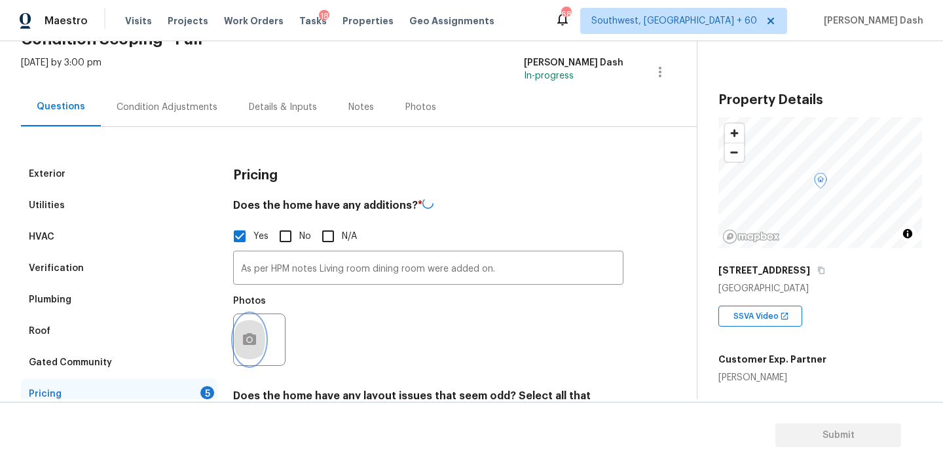
click at [253, 338] on icon "button" at bounding box center [249, 339] width 13 height 12
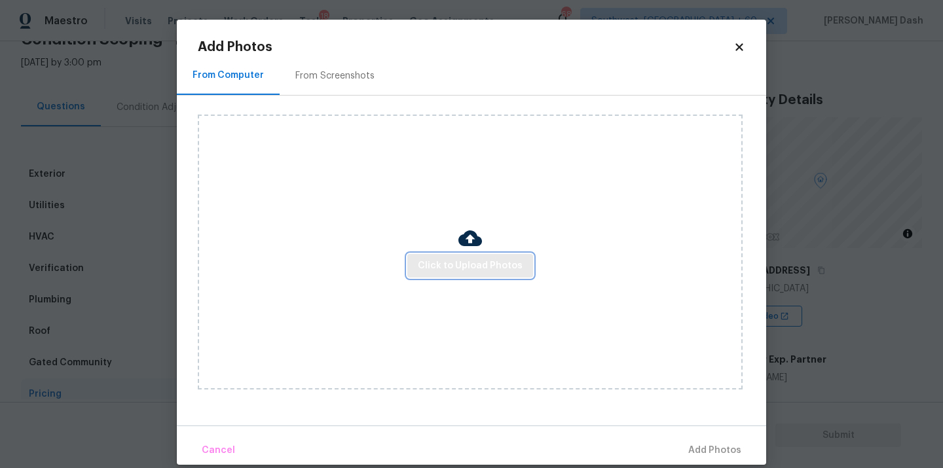
click at [480, 265] on span "Click to Upload Photos" at bounding box center [470, 266] width 105 height 16
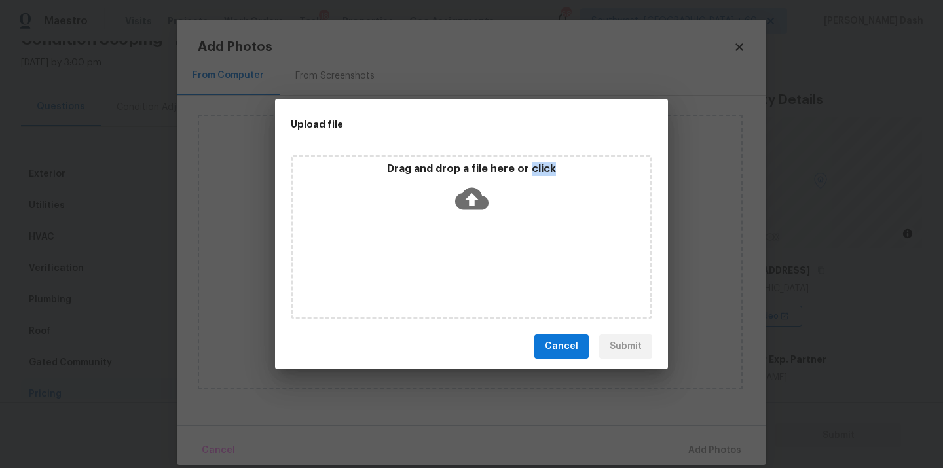
click at [480, 265] on div "Drag and drop a file here or click" at bounding box center [471, 237] width 361 height 164
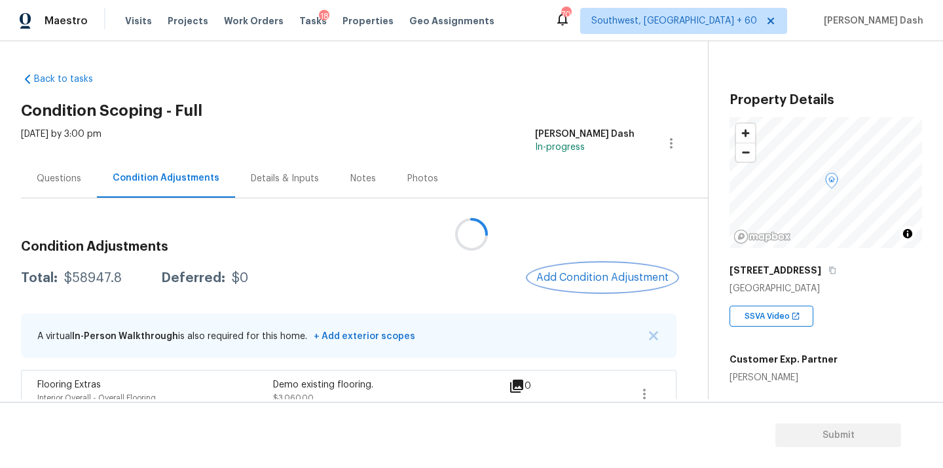
click at [563, 286] on button "Add Condition Adjustment" at bounding box center [602, 278] width 148 height 28
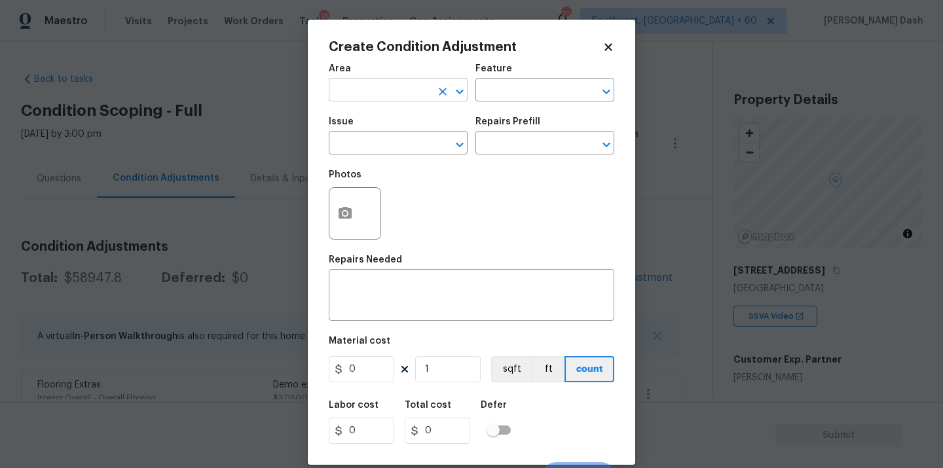
click at [396, 82] on input "text" at bounding box center [380, 91] width 102 height 20
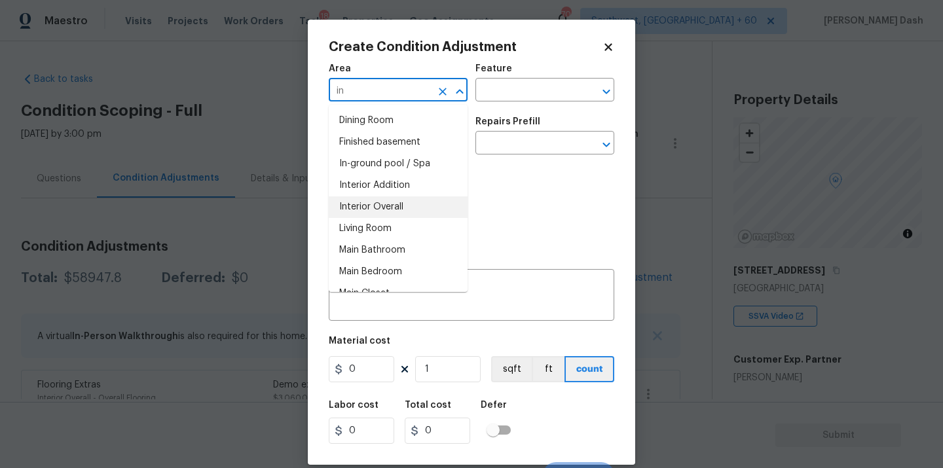
click at [379, 205] on li "Interior Overall" at bounding box center [398, 207] width 139 height 22
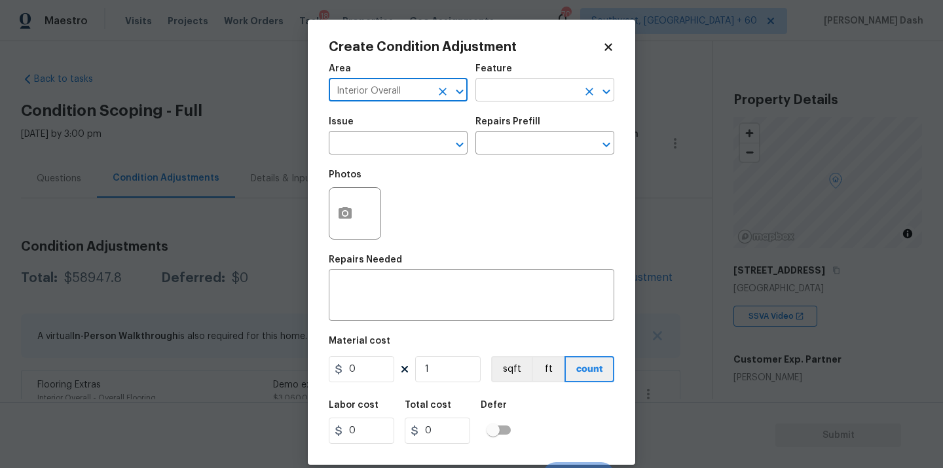
type input "Interior Overall"
click at [499, 92] on input "text" at bounding box center [526, 91] width 102 height 20
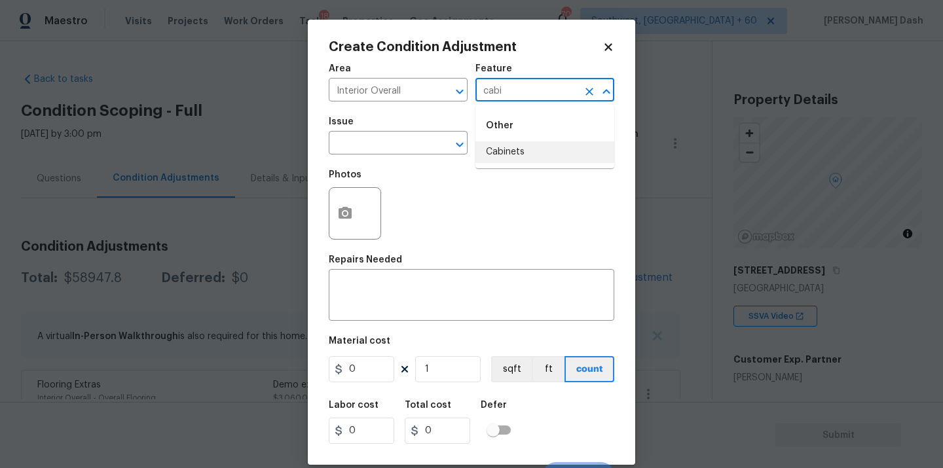
click at [489, 156] on li "Cabinets" at bounding box center [544, 152] width 139 height 22
type input "Cabinets"
click at [407, 145] on input "text" at bounding box center [380, 144] width 102 height 20
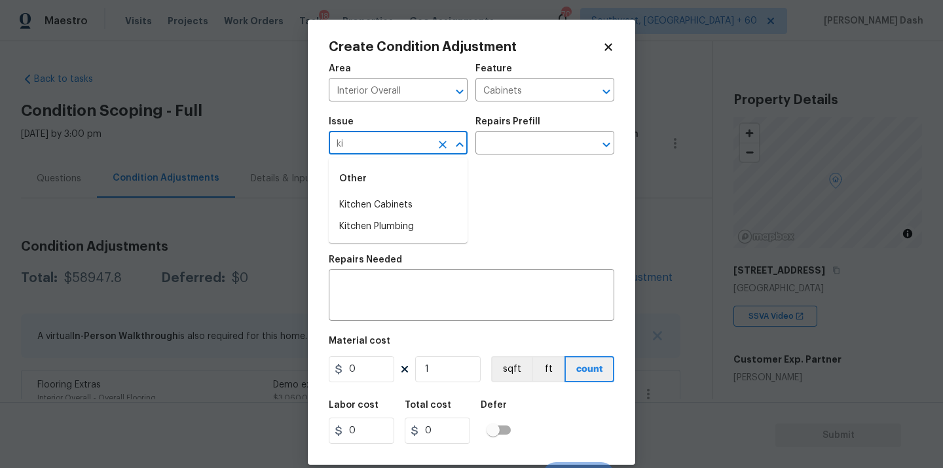
click at [405, 194] on div "Other" at bounding box center [398, 178] width 139 height 31
click at [403, 206] on li "Kitchen Cabinets" at bounding box center [398, 205] width 139 height 22
type input "Kitchen Cabinets"
click at [503, 151] on input "text" at bounding box center [526, 144] width 102 height 20
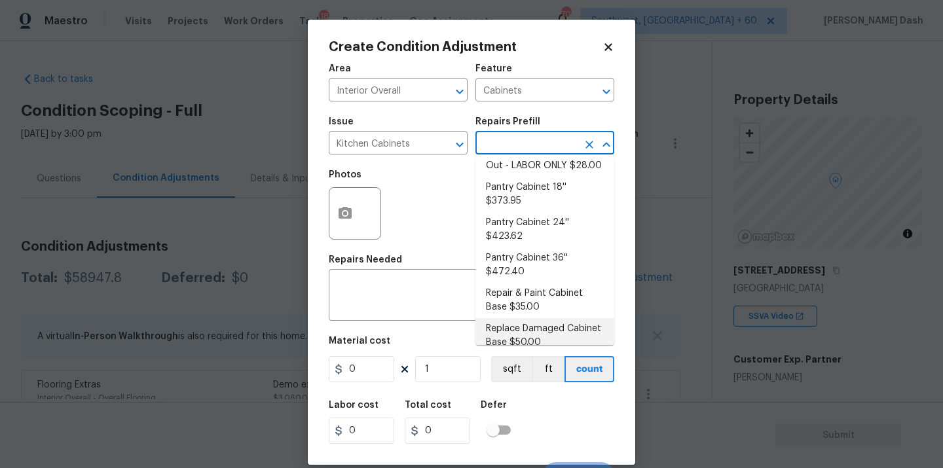
scroll to position [338, 0]
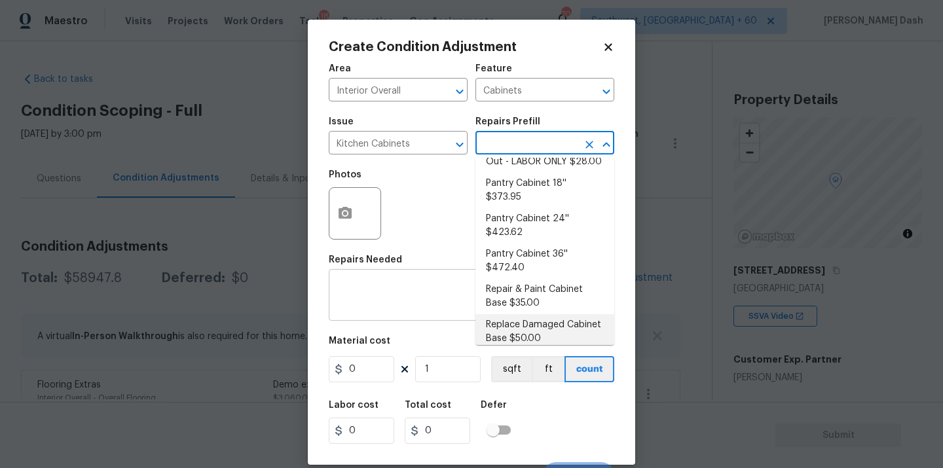
click at [414, 292] on textarea at bounding box center [472, 297] width 270 height 28
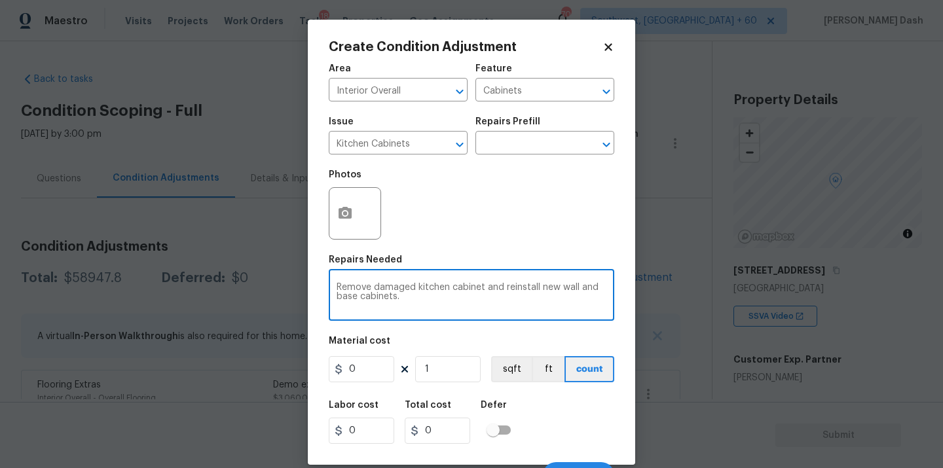
type textarea "Remove damaged kitchen cabinet and reinstall new wall and base cabinets."
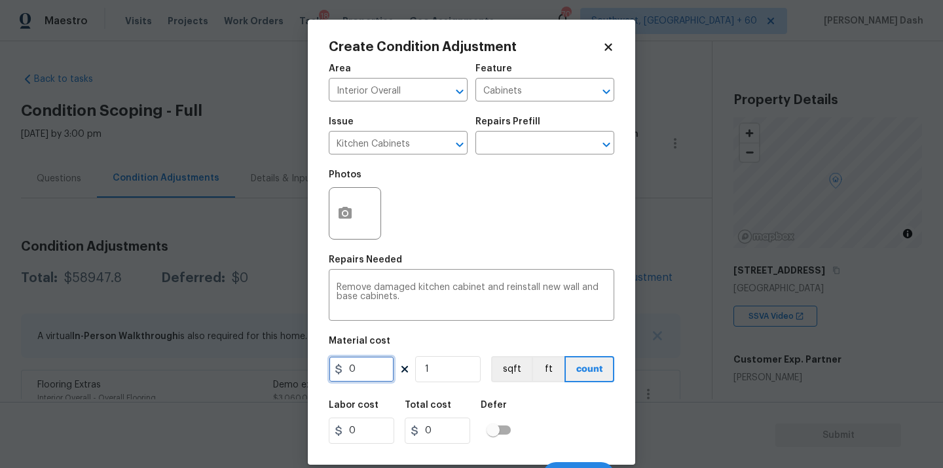
click at [372, 371] on input "0" at bounding box center [361, 369] width 65 height 26
type input "3000"
click at [534, 416] on div "Labor cost 0 Total cost 3000 Defer" at bounding box center [472, 422] width 286 height 59
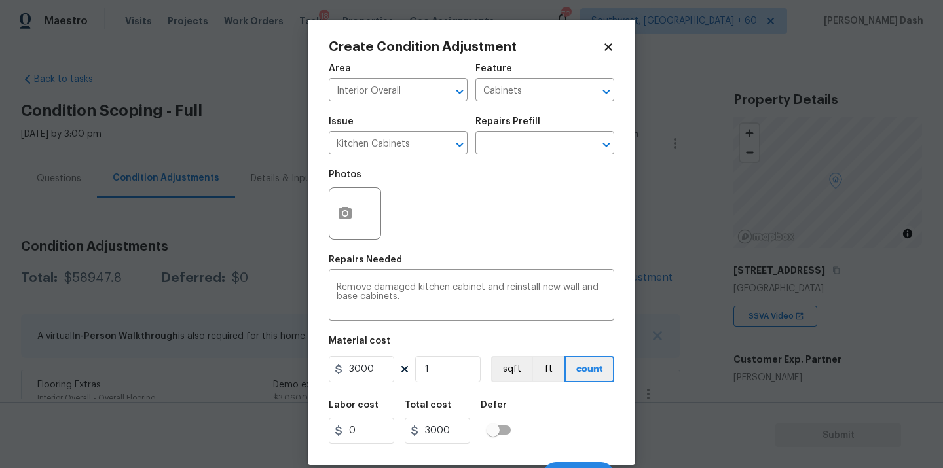
scroll to position [21, 0]
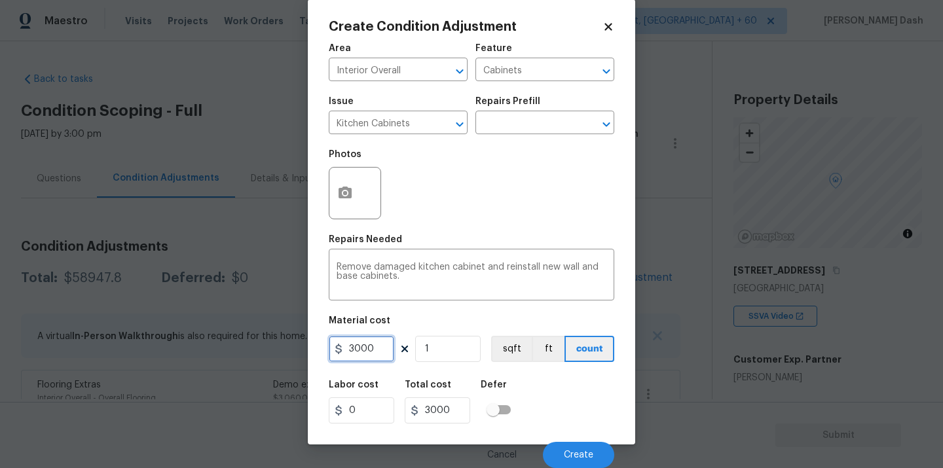
click at [375, 350] on input "3000" at bounding box center [361, 349] width 65 height 26
type input "5000"
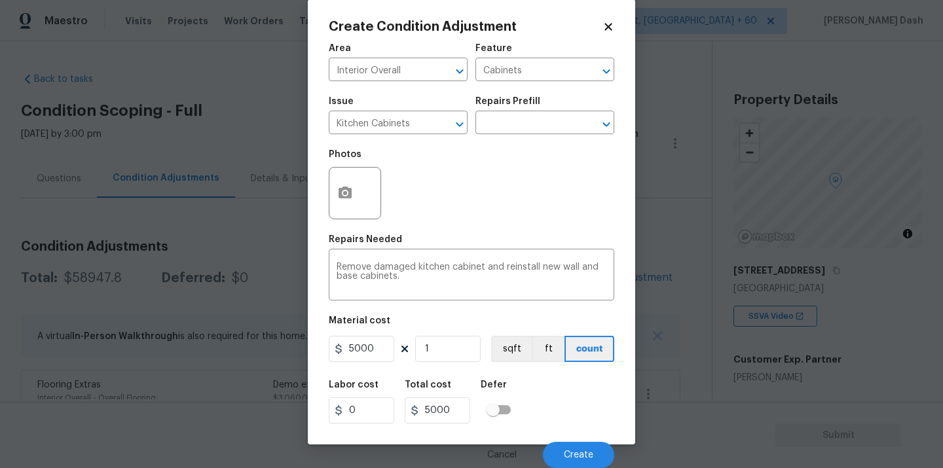
click at [552, 410] on div "Labor cost 0 Total cost 5000 Defer" at bounding box center [472, 402] width 286 height 59
click at [576, 456] on span "Create" at bounding box center [578, 456] width 29 height 10
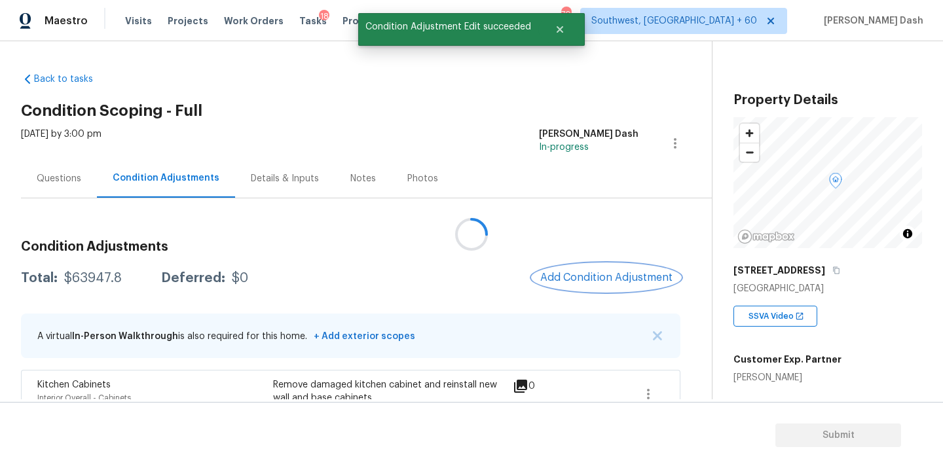
scroll to position [0, 0]
click at [586, 272] on span "Add Condition Adjustment" at bounding box center [606, 278] width 132 height 12
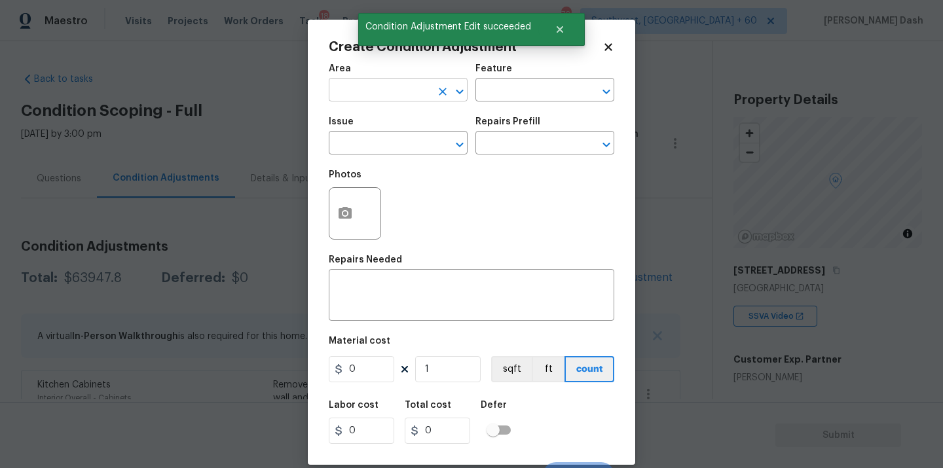
click at [352, 88] on input "text" at bounding box center [380, 91] width 102 height 20
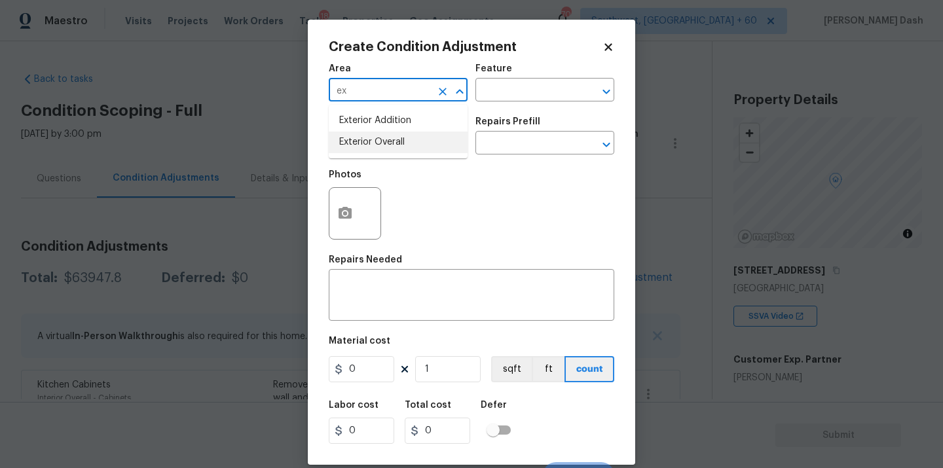
click at [352, 143] on li "Exterior Overall" at bounding box center [398, 143] width 139 height 22
type input "Exterior Overall"
click at [494, 102] on div "Area Exterior Overall ​ Feature ​" at bounding box center [472, 82] width 286 height 53
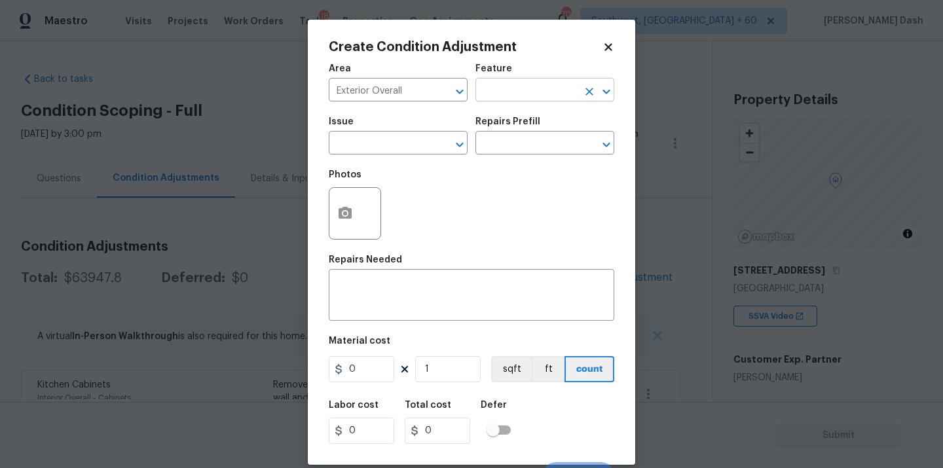
click at [494, 88] on input "text" at bounding box center [526, 91] width 102 height 20
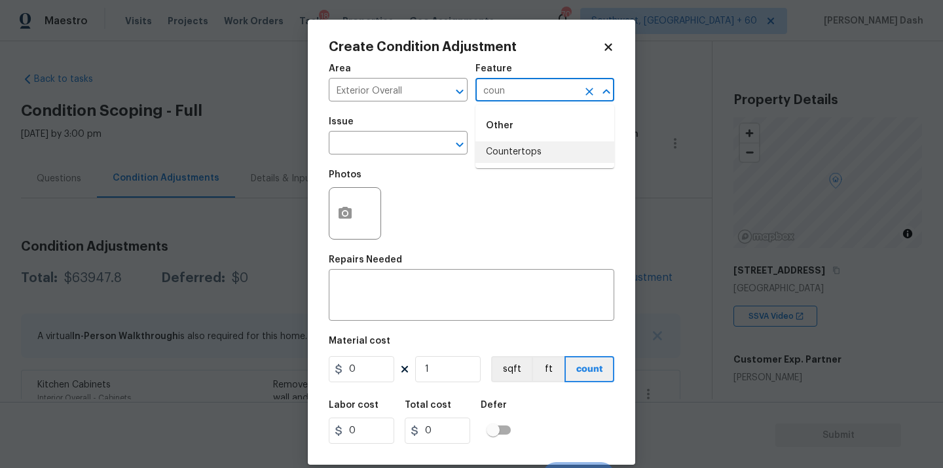
click at [509, 153] on li "Countertops" at bounding box center [544, 152] width 139 height 22
type input "Countertops"
click at [382, 143] on input "text" at bounding box center [380, 144] width 102 height 20
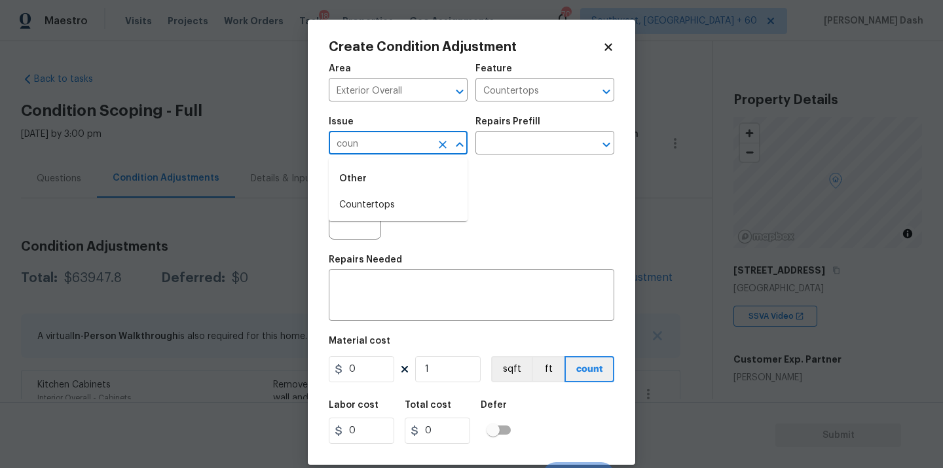
click at [388, 196] on li "Countertops" at bounding box center [398, 205] width 139 height 22
type input "Countertops"
click at [515, 125] on h5 "Repairs Prefill" at bounding box center [507, 121] width 65 height 9
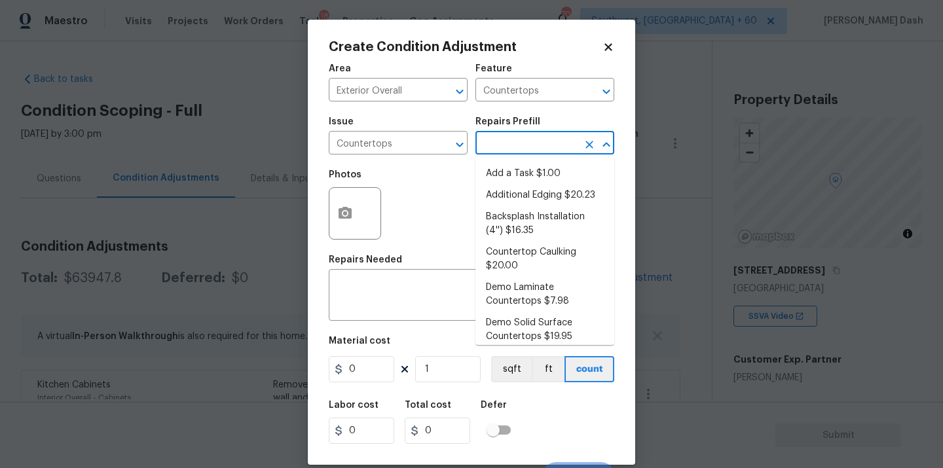
click at [515, 143] on input "text" at bounding box center [526, 144] width 102 height 20
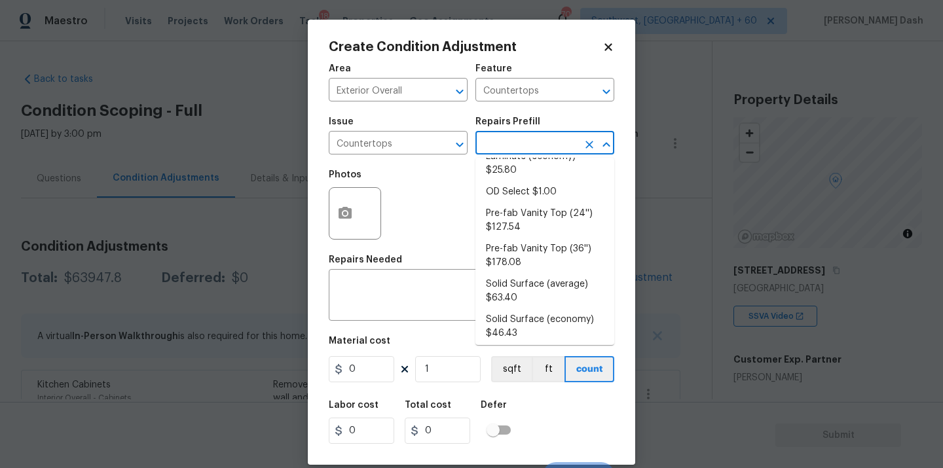
scroll to position [369, 0]
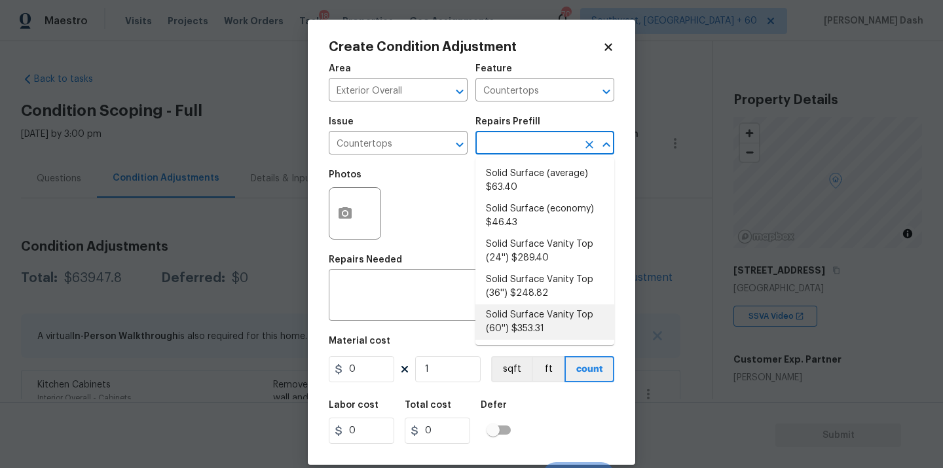
click at [515, 329] on li "Solid Surface Vanity Top (60'') $353.31" at bounding box center [544, 322] width 139 height 35
type textarea "Remove the existing 60'' vanity countertop to ensure that no damage is done to …"
type input "353.31"
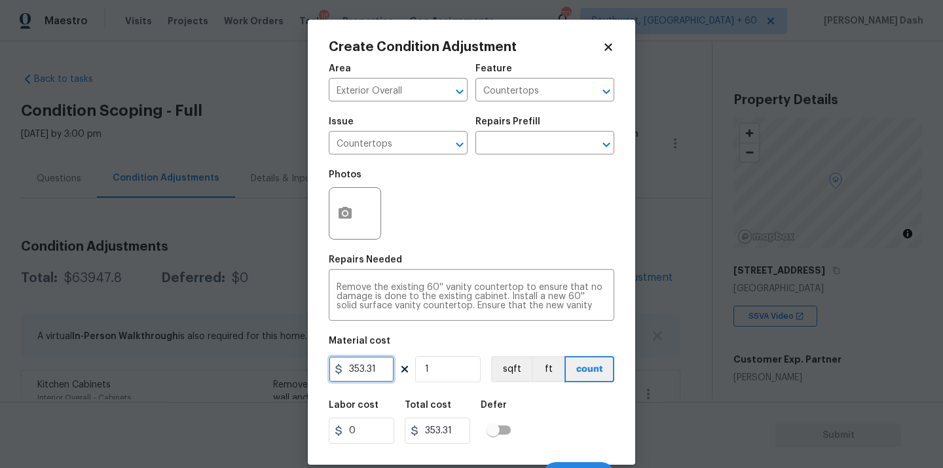
click at [376, 367] on input "353.31" at bounding box center [361, 369] width 65 height 26
click at [532, 146] on input "text" at bounding box center [526, 144] width 102 height 20
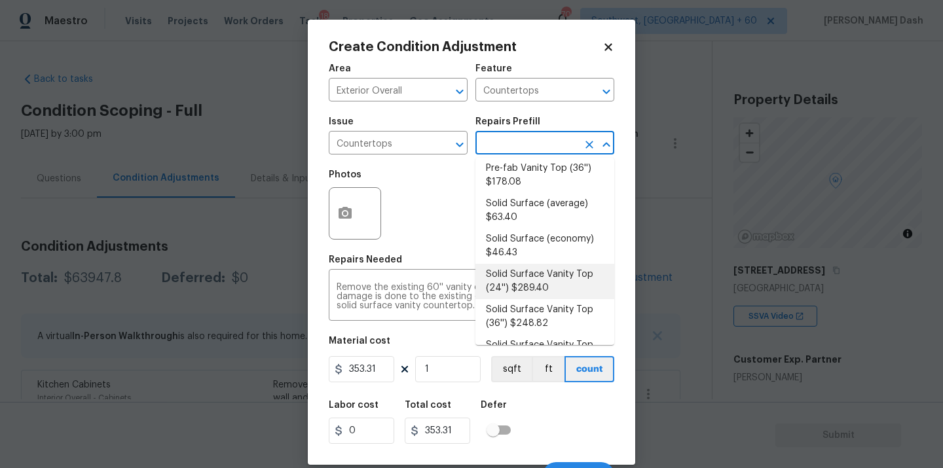
scroll to position [329, 0]
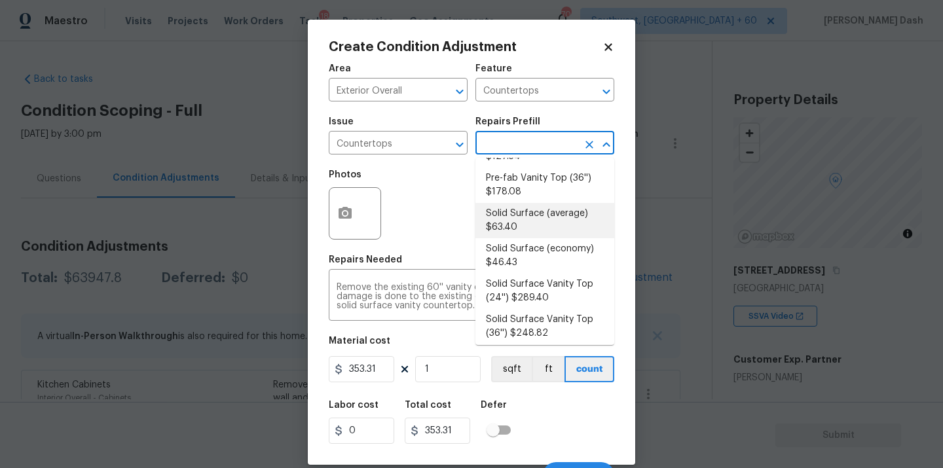
click at [515, 220] on li "Solid Surface (average) $63.40" at bounding box center [544, 220] width 139 height 35
type textarea "Remove the existing countertops (if present) and prep the area. Install new sol…"
type input "63.4"
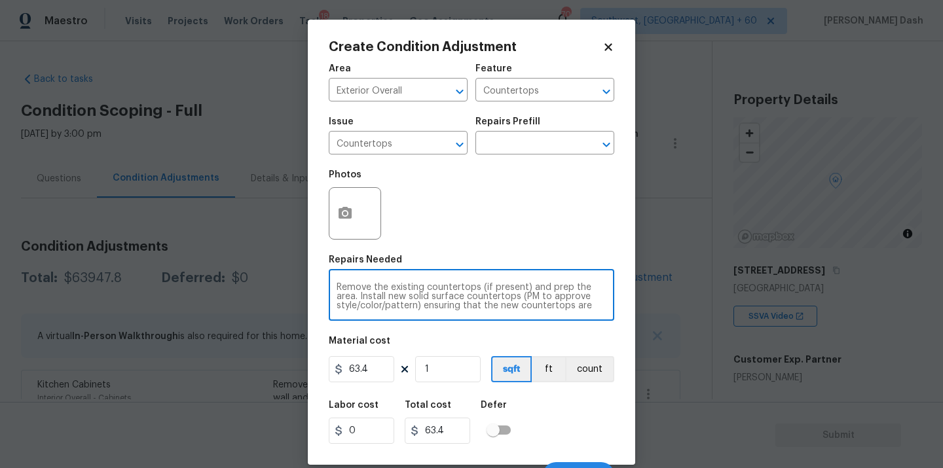
click at [425, 289] on textarea "Remove the existing countertops (if present) and prep the area. Install new sol…" at bounding box center [472, 297] width 270 height 28
type textarea "Remove the existing Kitchen countertops (if present) and prep the area. Install…"
click at [373, 384] on figure "Material cost 63.4 1 sqft ft count" at bounding box center [472, 361] width 286 height 48
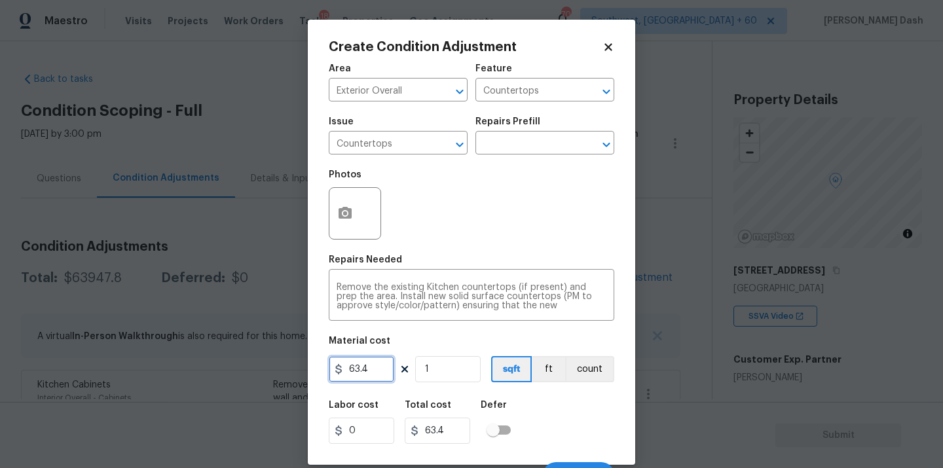
click at [373, 367] on input "63.4" at bounding box center [361, 369] width 65 height 26
type input "2500"
click at [597, 363] on button "count" at bounding box center [589, 369] width 49 height 26
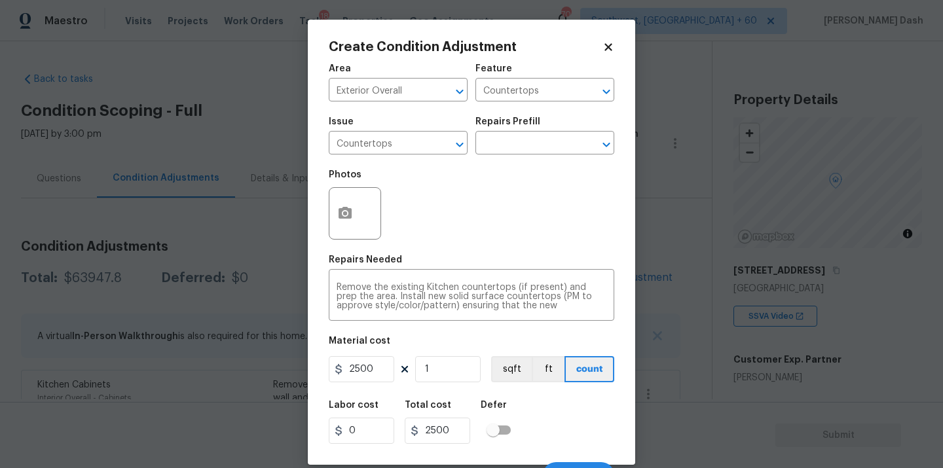
click at [595, 421] on div "Labor cost 0 Total cost 2500 Defer" at bounding box center [472, 422] width 286 height 59
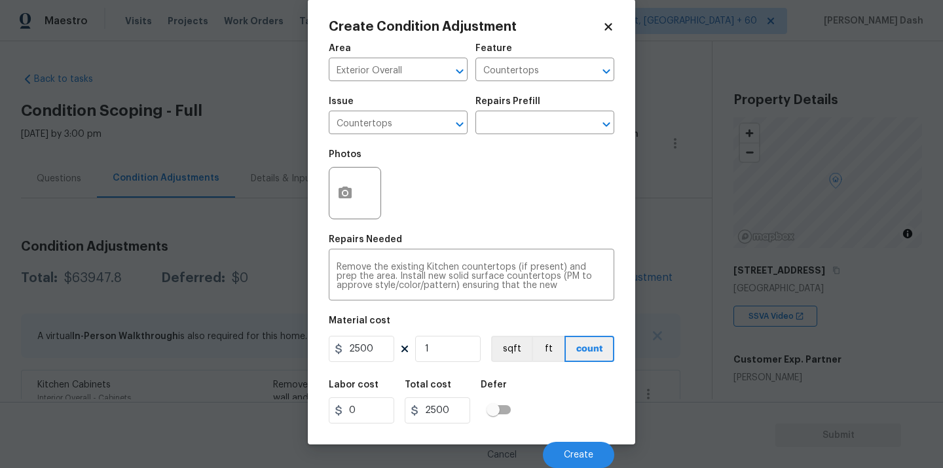
click at [590, 439] on div "Cancel Create" at bounding box center [472, 450] width 286 height 37
click at [372, 208] on div at bounding box center [355, 193] width 52 height 52
click at [361, 202] on div at bounding box center [355, 193] width 52 height 52
click at [348, 202] on button "button" at bounding box center [344, 193] width 31 height 51
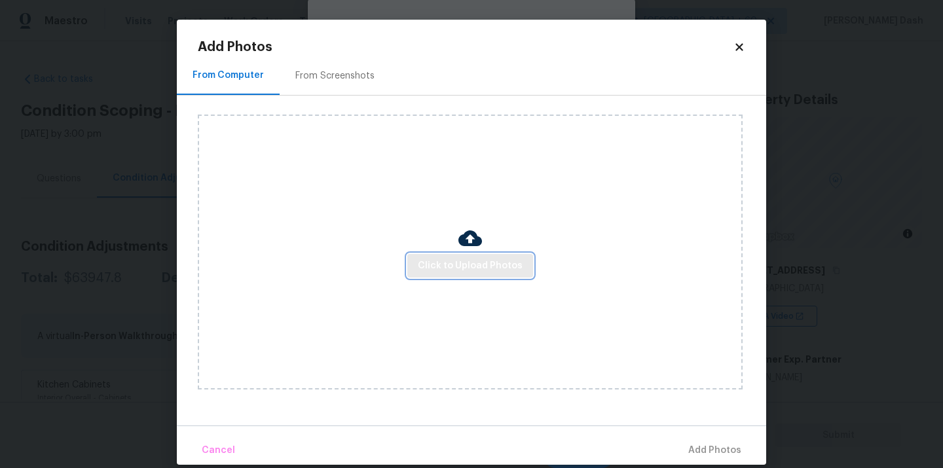
click at [439, 267] on span "Click to Upload Photos" at bounding box center [470, 266] width 105 height 16
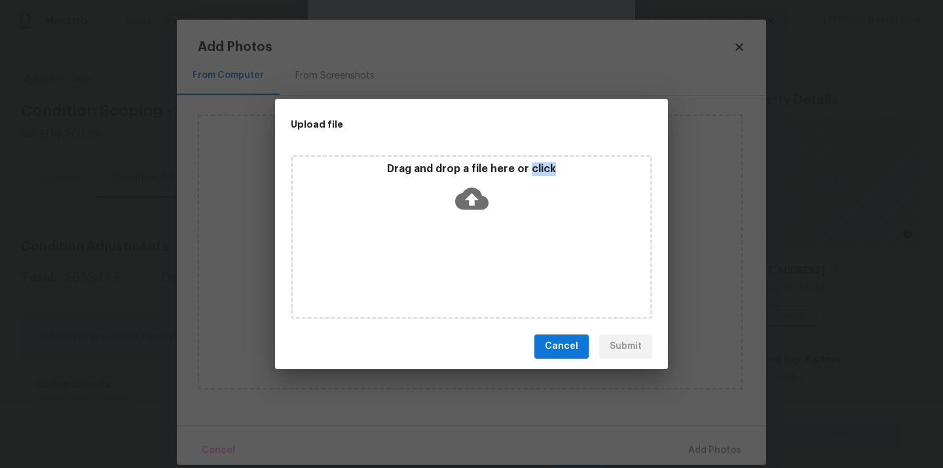
click at [439, 267] on div "Drag and drop a file here or click" at bounding box center [471, 237] width 361 height 164
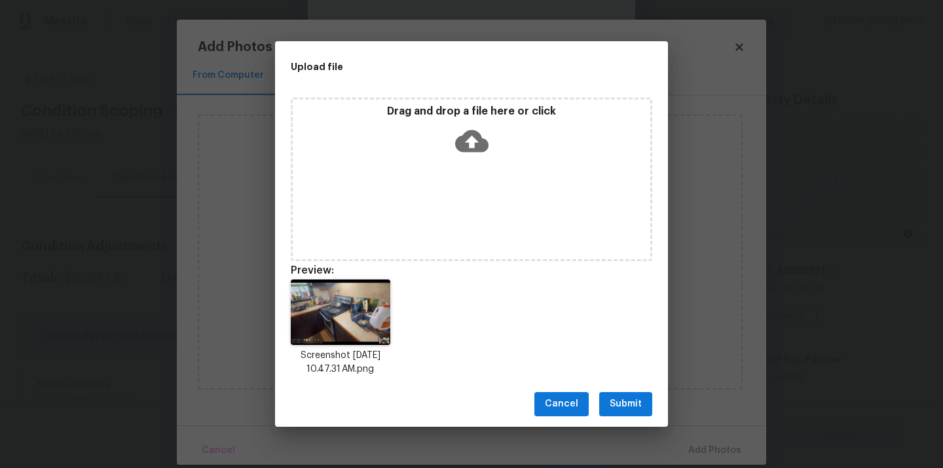
click at [341, 152] on div "Drag and drop a file here or click" at bounding box center [472, 133] width 358 height 56
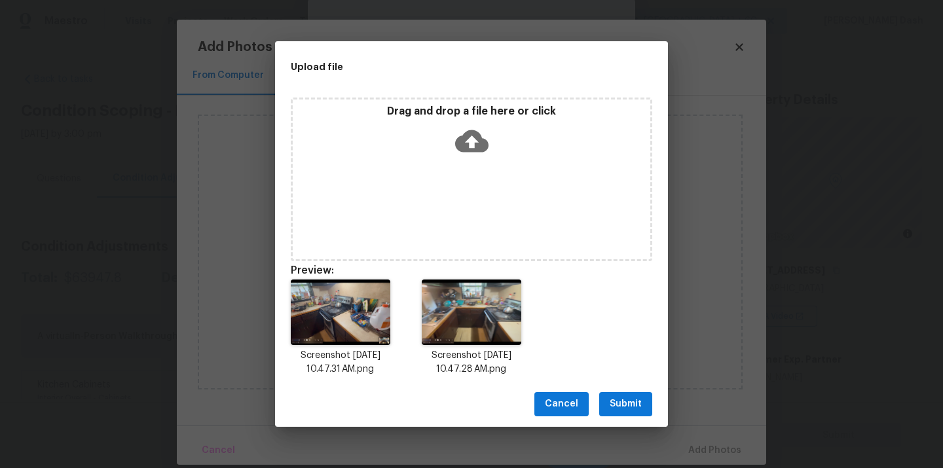
click at [620, 411] on span "Submit" at bounding box center [626, 404] width 32 height 16
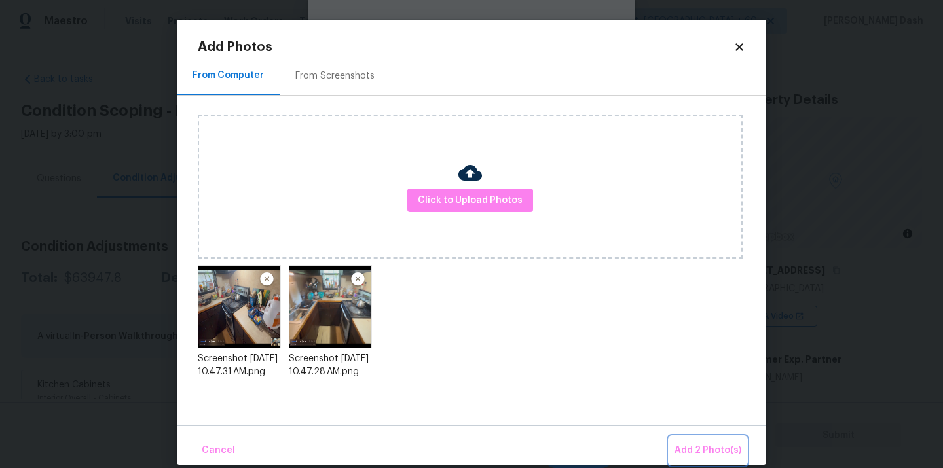
click at [700, 458] on span "Add 2 Photo(s)" at bounding box center [708, 451] width 67 height 16
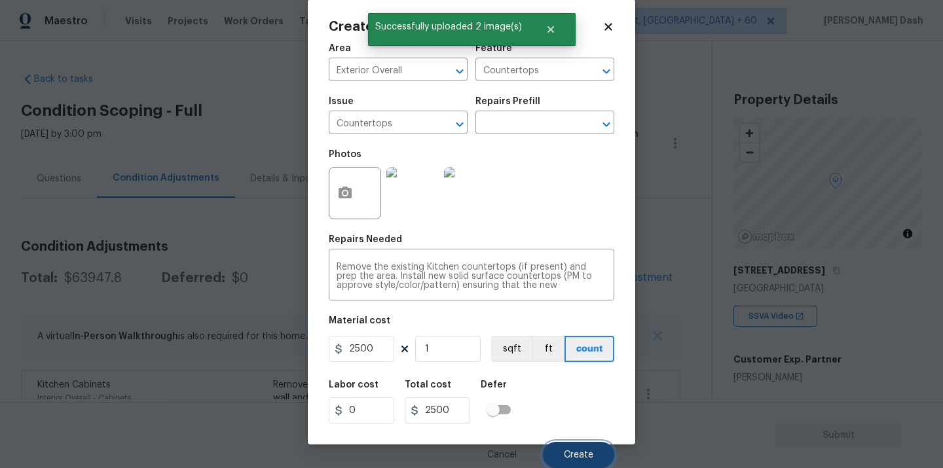
click at [576, 445] on button "Create" at bounding box center [578, 455] width 71 height 26
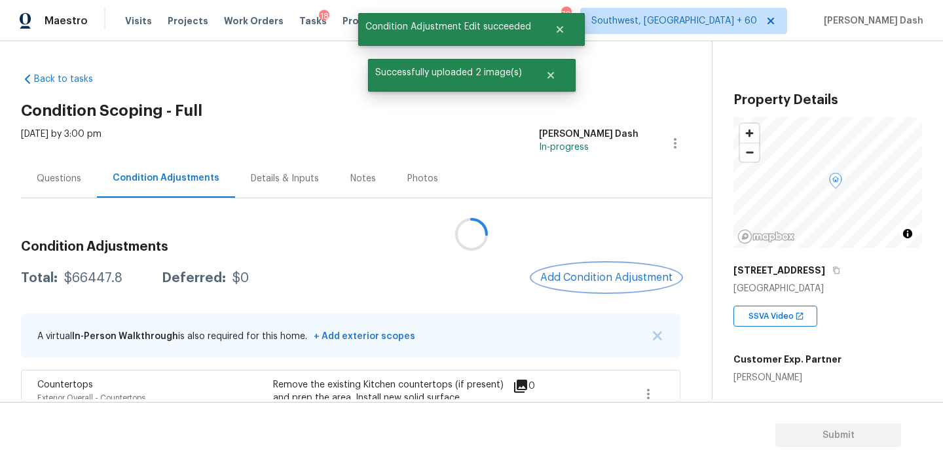
scroll to position [0, 0]
click at [583, 282] on span "Add Condition Adjustment" at bounding box center [606, 278] width 132 height 12
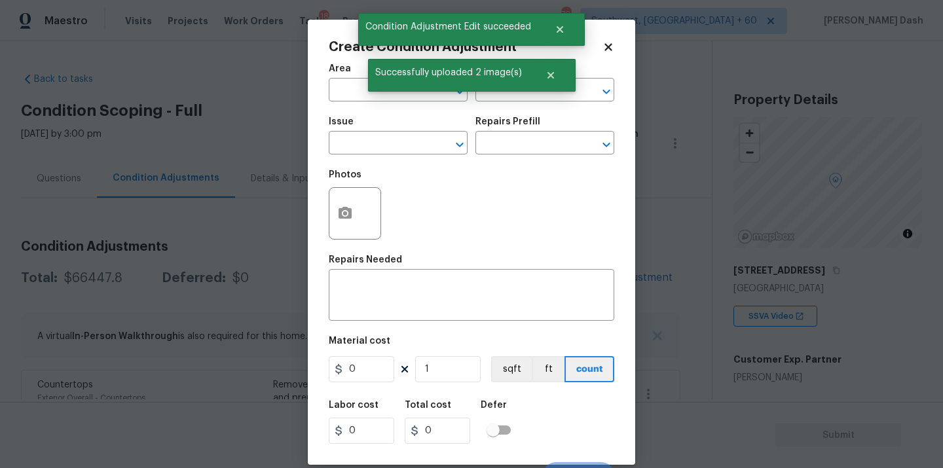
click at [315, 213] on div "Create Condition Adjustment Area ​ Feature ​ Issue ​ Repairs Prefill ​ Photos R…" at bounding box center [471, 242] width 327 height 445
click at [345, 212] on icon "button" at bounding box center [345, 214] width 16 height 16
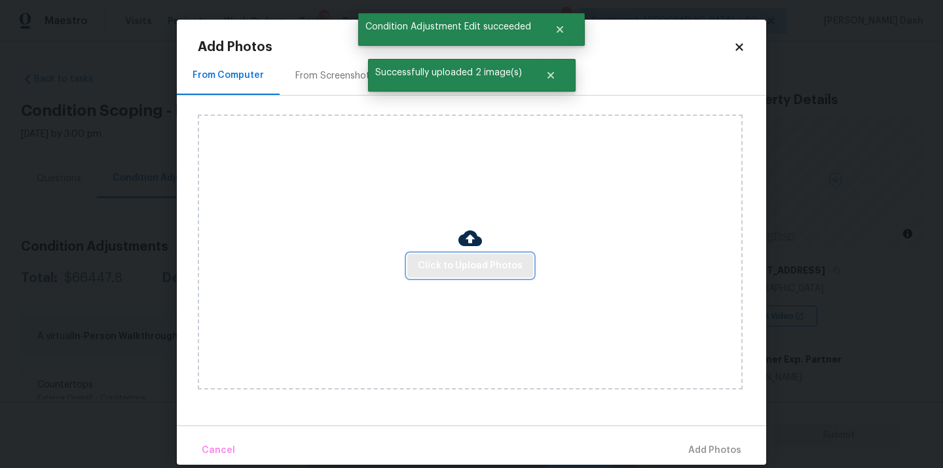
click at [479, 264] on span "Click to Upload Photos" at bounding box center [470, 266] width 105 height 16
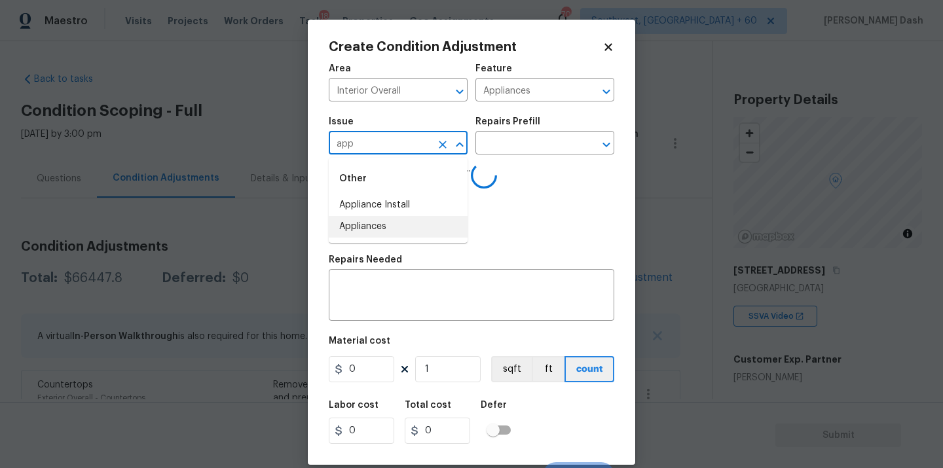
drag, startPoint x: 388, startPoint y: 232, endPoint x: 408, endPoint y: 217, distance: 25.3
click at [388, 232] on li "Appliances" at bounding box center [398, 227] width 139 height 22
type input "Appliances"
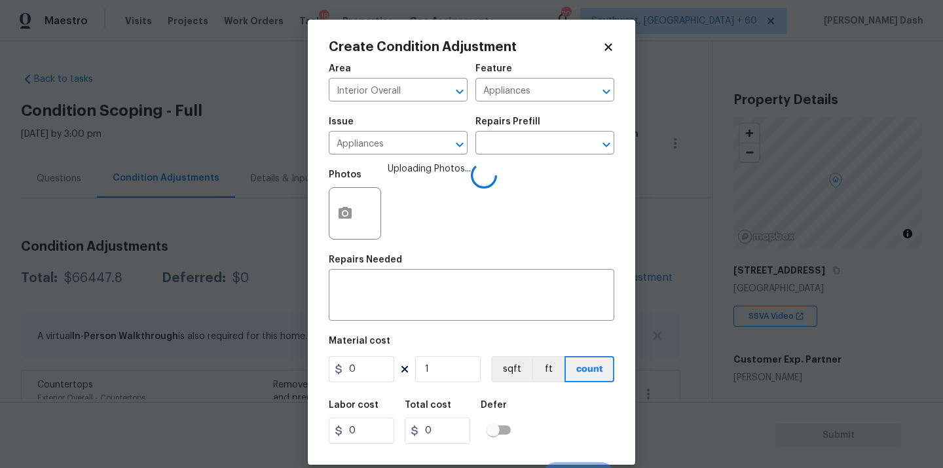
click at [519, 158] on div "Issue Appliances ​ Repairs Prefill ​" at bounding box center [472, 135] width 286 height 53
click at [519, 145] on input "text" at bounding box center [526, 144] width 102 height 20
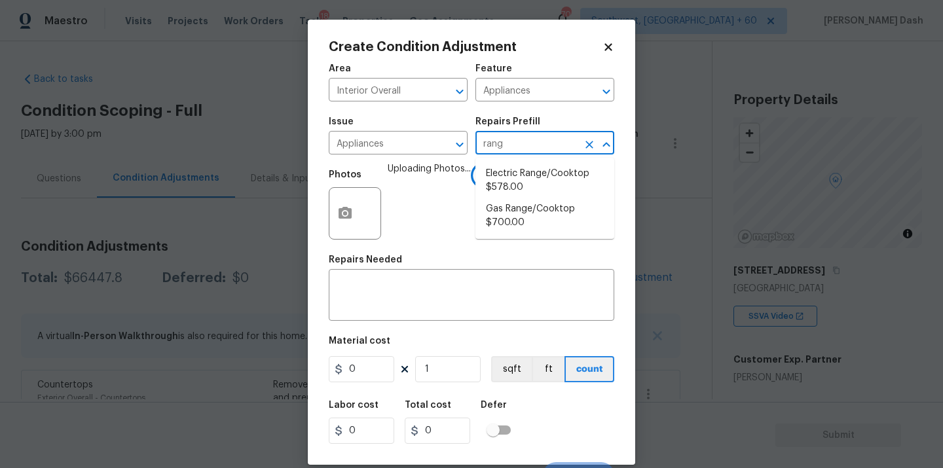
type input "range"
click at [504, 181] on li "Electric Range/Cooktop $578.00" at bounding box center [544, 180] width 139 height 35
type input "578"
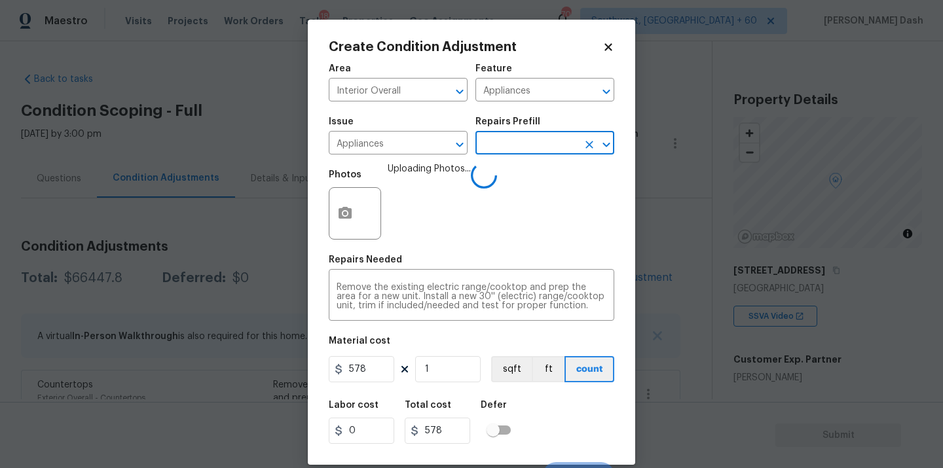
scroll to position [21, 0]
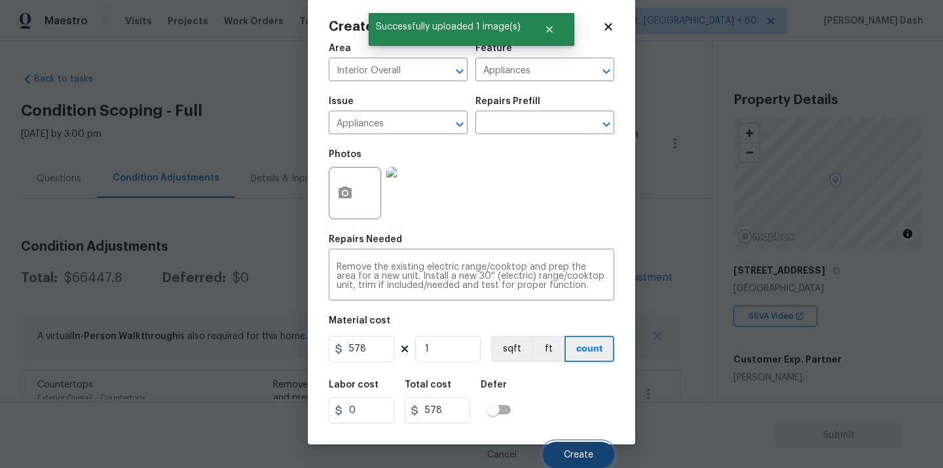
click at [559, 455] on button "Create" at bounding box center [578, 455] width 71 height 26
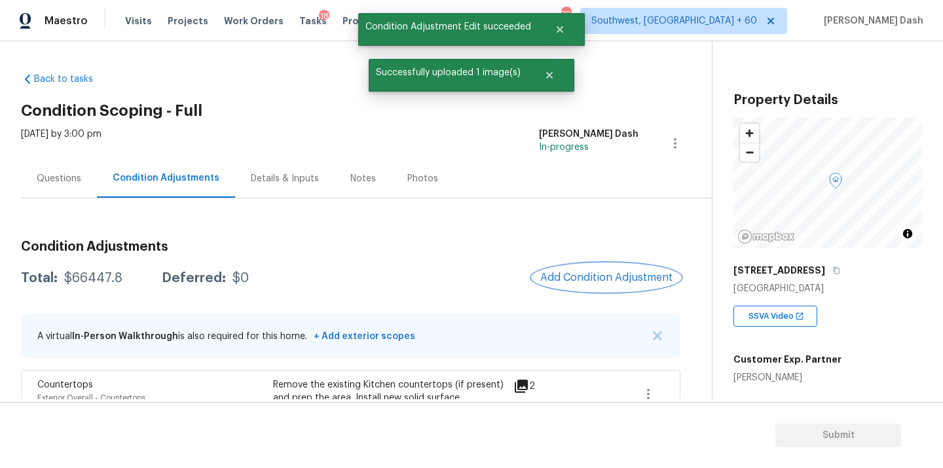
scroll to position [0, 0]
click at [595, 280] on span "Add Condition Adjustment" at bounding box center [606, 278] width 132 height 12
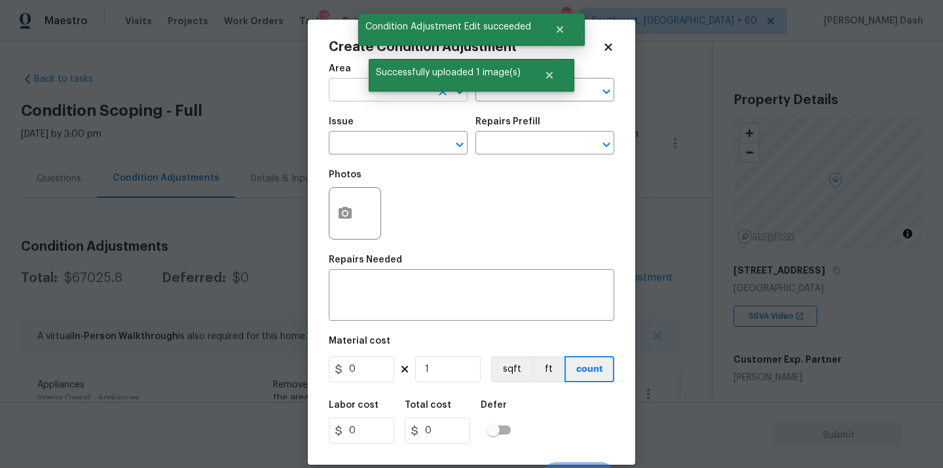
click at [367, 86] on input "text" at bounding box center [380, 91] width 102 height 20
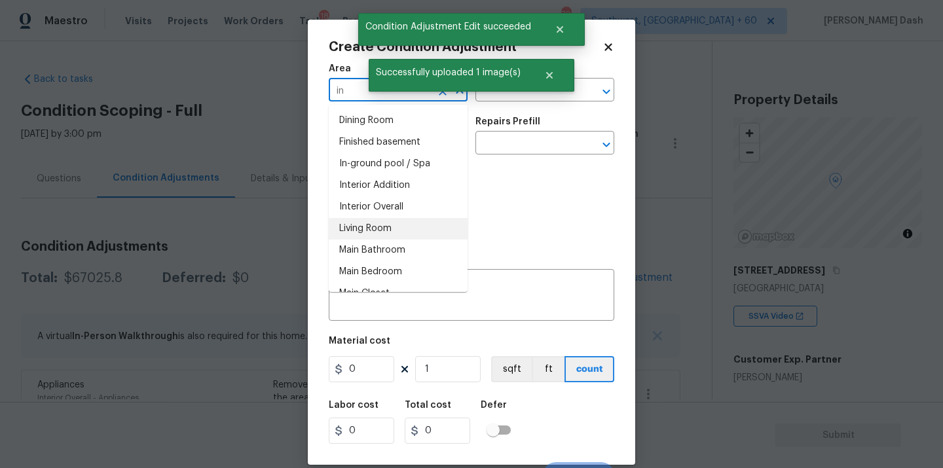
click at [353, 219] on li "Living Room" at bounding box center [398, 229] width 139 height 22
type input "Living Room"
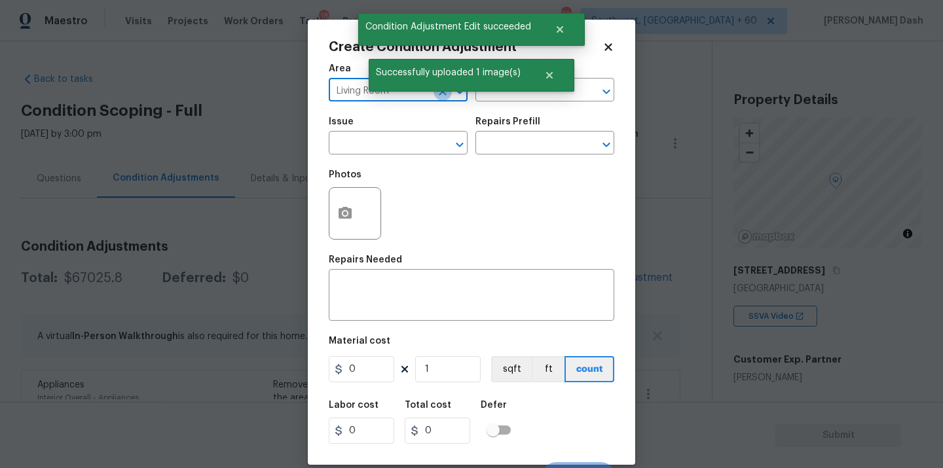
click at [439, 92] on icon "Clear" at bounding box center [442, 91] width 13 height 13
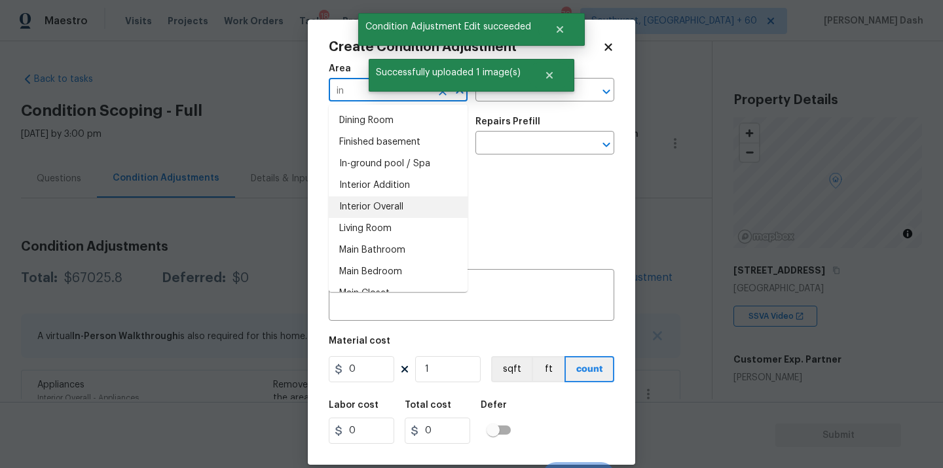
click at [432, 213] on li "Interior Overall" at bounding box center [398, 207] width 139 height 22
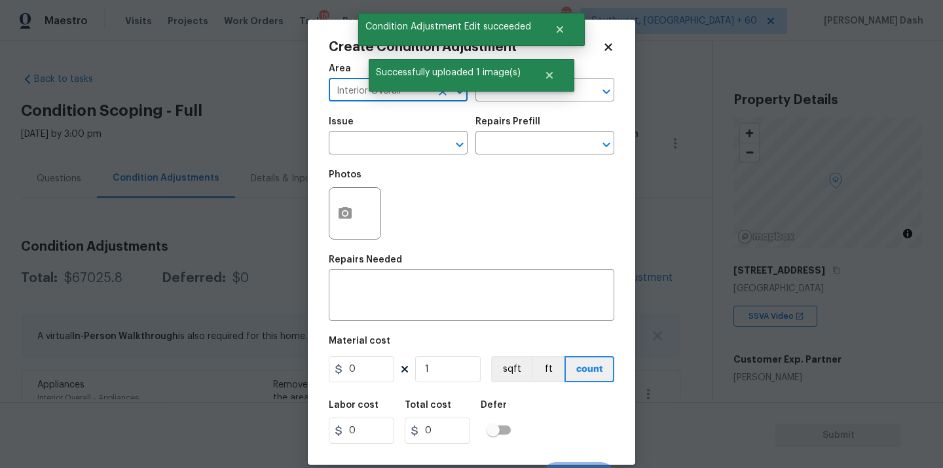
type input "Interior Overall"
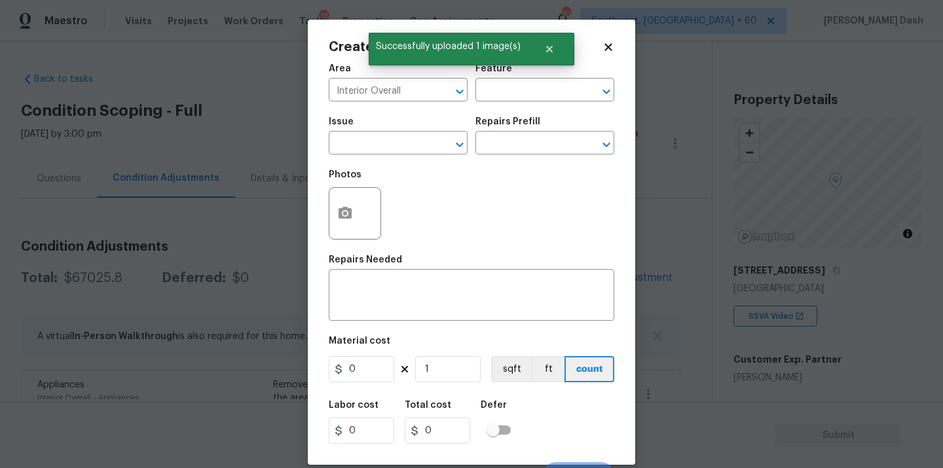
click at [516, 106] on div "Area Interior Overall ​ Feature ​" at bounding box center [472, 82] width 286 height 53
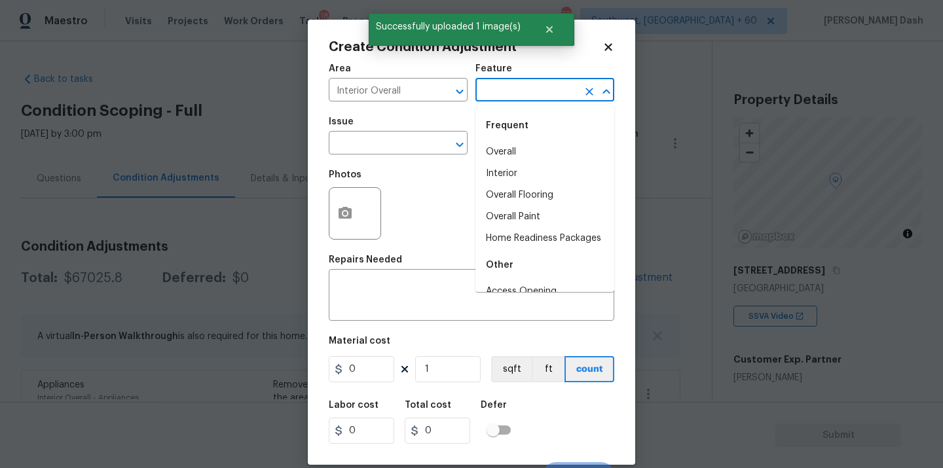
click at [516, 100] on input "text" at bounding box center [526, 91] width 102 height 20
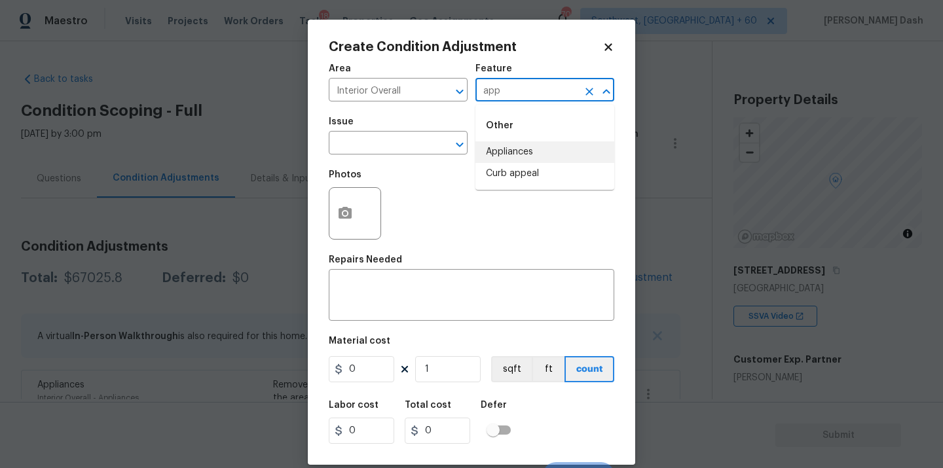
click at [507, 152] on li "Appliances" at bounding box center [544, 152] width 139 height 22
type input "Appliances"
click at [390, 152] on input "text" at bounding box center [380, 144] width 102 height 20
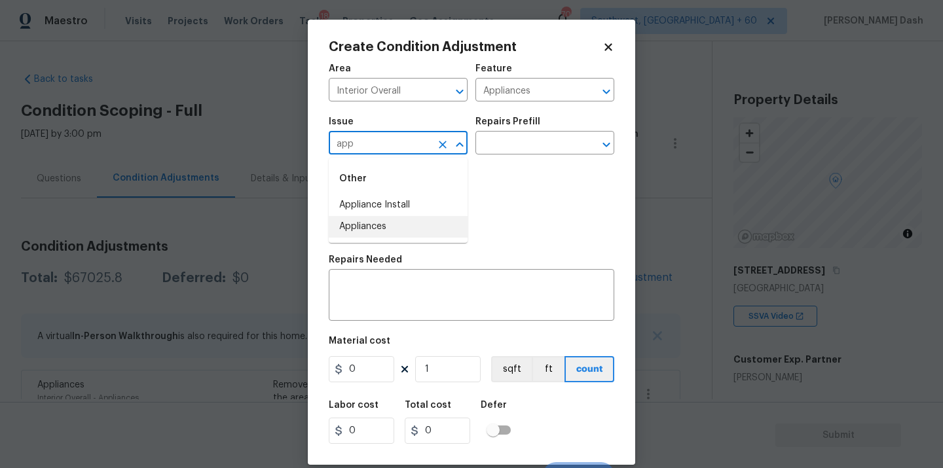
drag, startPoint x: 355, startPoint y: 222, endPoint x: 477, endPoint y: 166, distance: 134.8
click at [356, 222] on li "Appliances" at bounding box center [398, 227] width 139 height 22
type input "Appliances"
click at [496, 143] on input "text" at bounding box center [526, 144] width 102 height 20
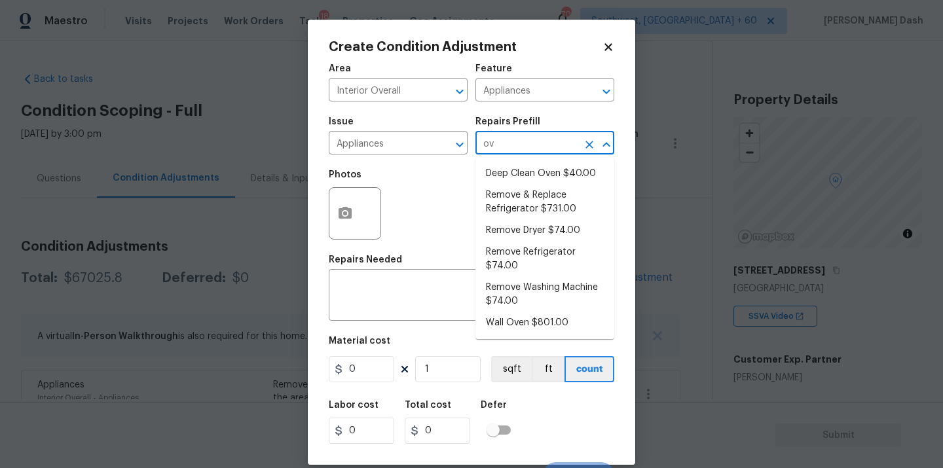
type input "ove"
click at [519, 320] on li "Wall Oven $801.00" at bounding box center [544, 323] width 139 height 22
type textarea "Remove the existing wall oven and prep the area for a new unit. Install a new 3…"
type input "801"
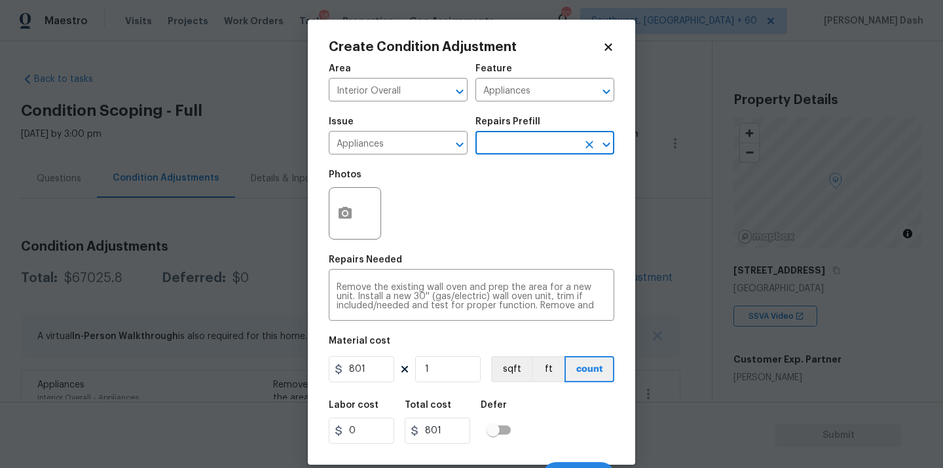
scroll to position [21, 0]
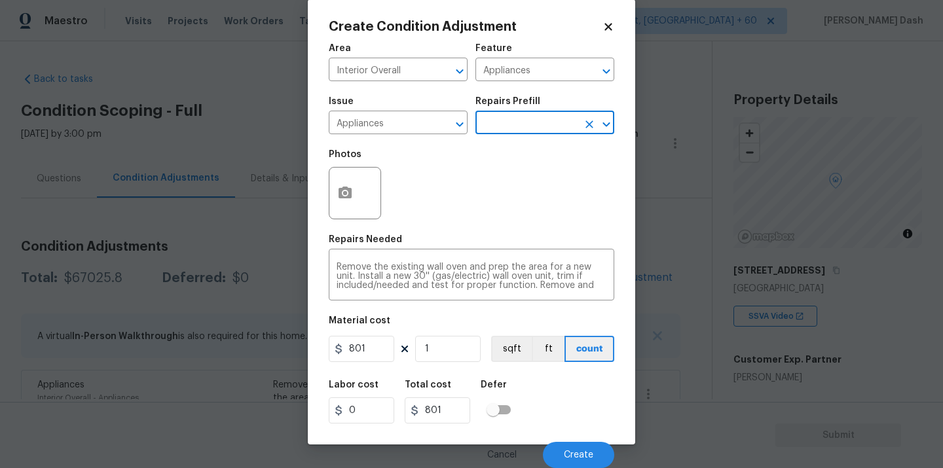
click at [582, 439] on div "Cancel Create" at bounding box center [472, 450] width 286 height 37
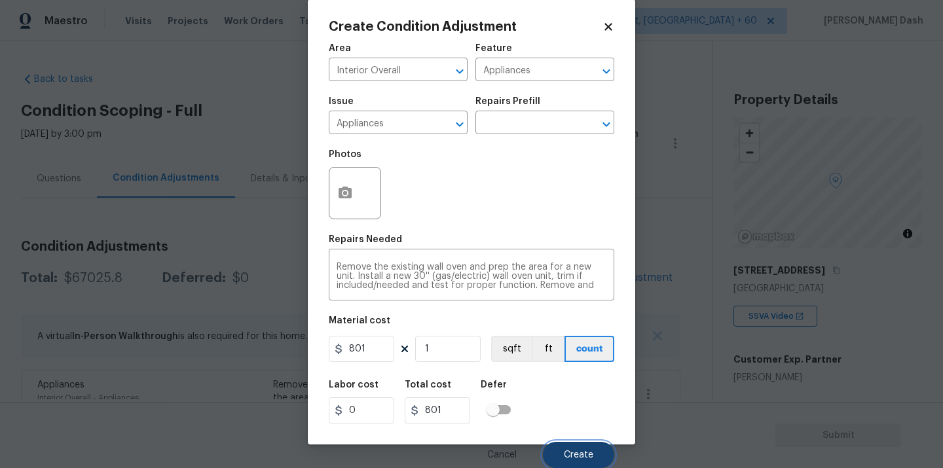
click at [581, 447] on button "Create" at bounding box center [578, 455] width 71 height 26
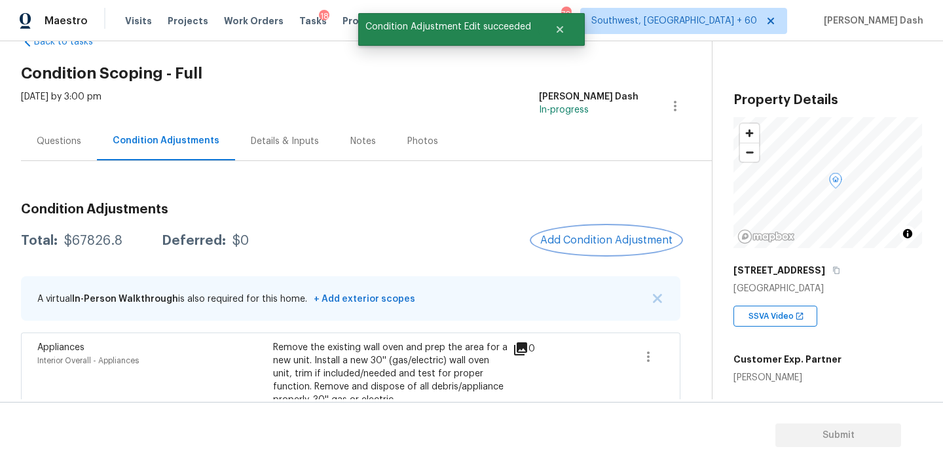
scroll to position [20, 0]
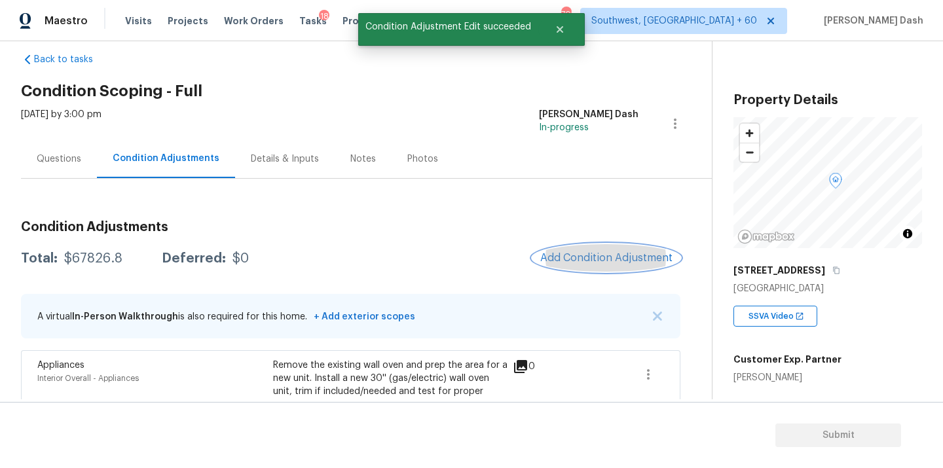
click at [599, 260] on span "Add Condition Adjustment" at bounding box center [606, 258] width 132 height 12
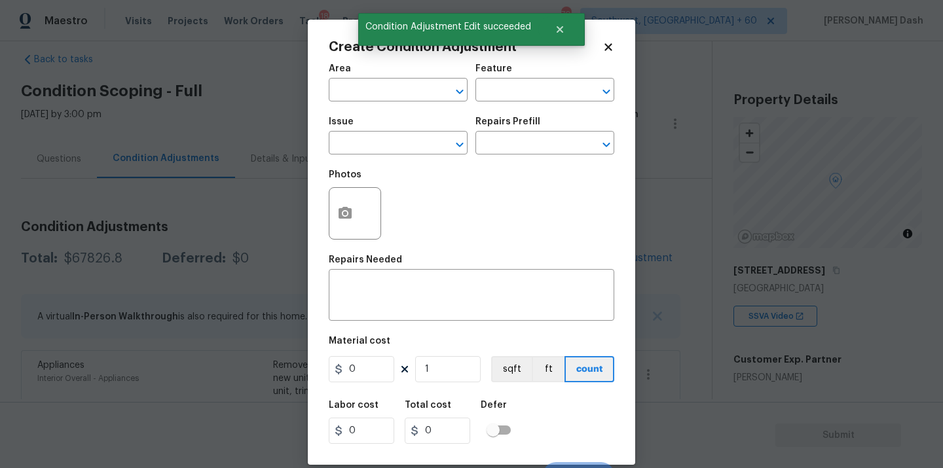
click at [392, 73] on div "Area" at bounding box center [398, 72] width 139 height 17
click at [394, 84] on input "text" at bounding box center [380, 91] width 102 height 20
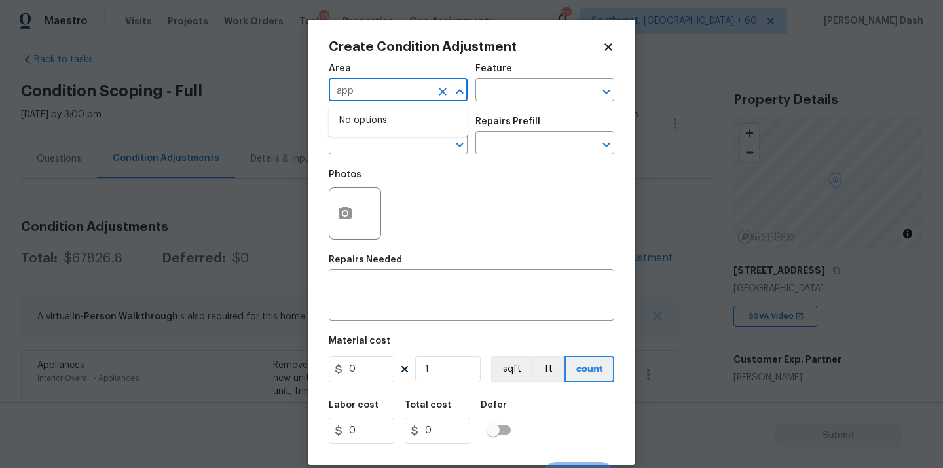
type input "app"
click at [397, 85] on input "text" at bounding box center [380, 91] width 102 height 20
type input "wapp"
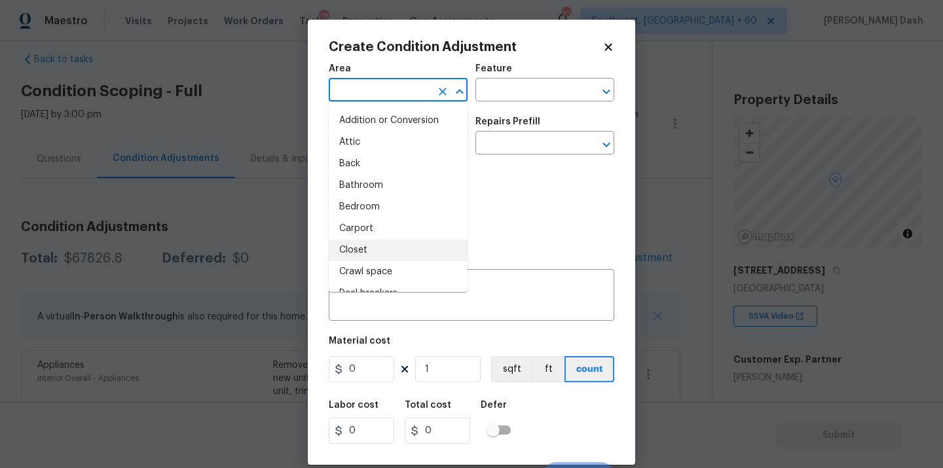
click at [182, 231] on body "Maestro Visits Projects Work Orders Tasks 18 Properties Geo Assignments 705 Sou…" at bounding box center [471, 234] width 943 height 468
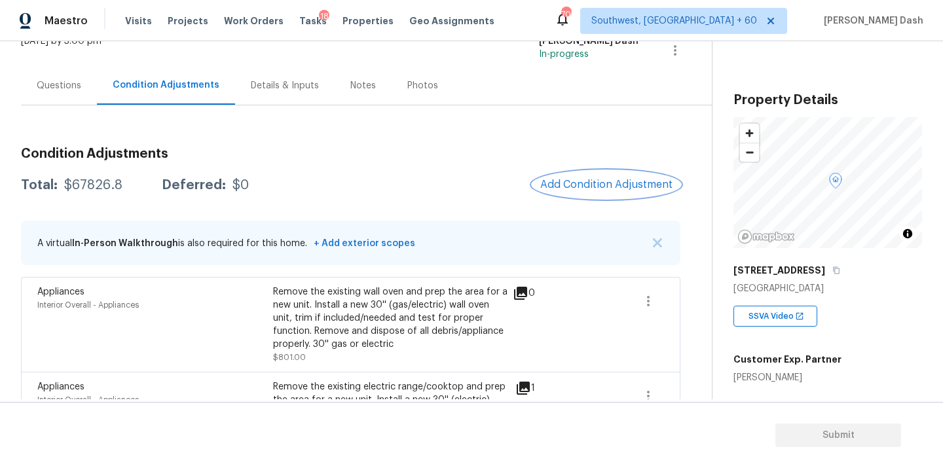
scroll to position [65, 0]
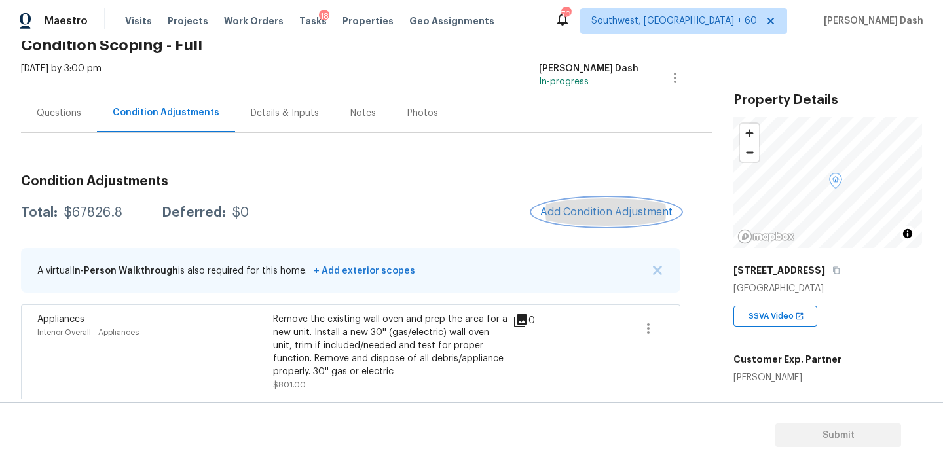
click at [567, 212] on span "Add Condition Adjustment" at bounding box center [606, 212] width 132 height 12
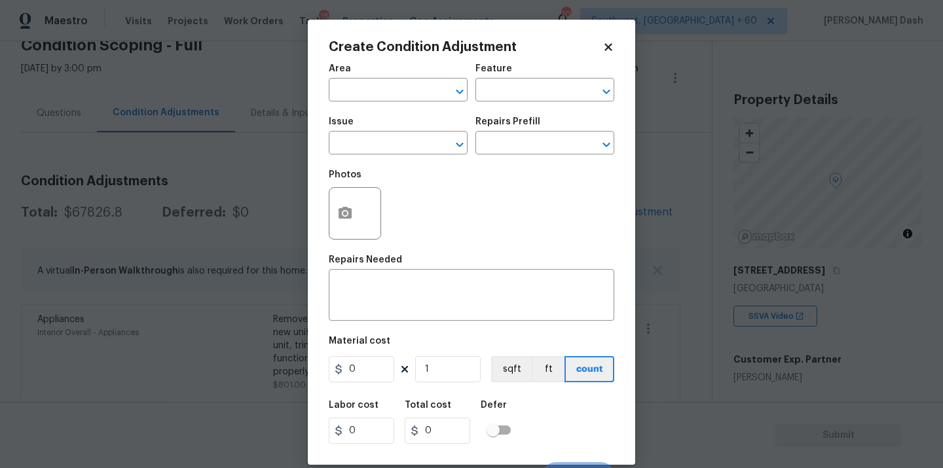
click at [284, 149] on body "Maestro Visits Projects Work Orders Tasks 18 Properties Geo Assignments 705 Sou…" at bounding box center [471, 234] width 943 height 468
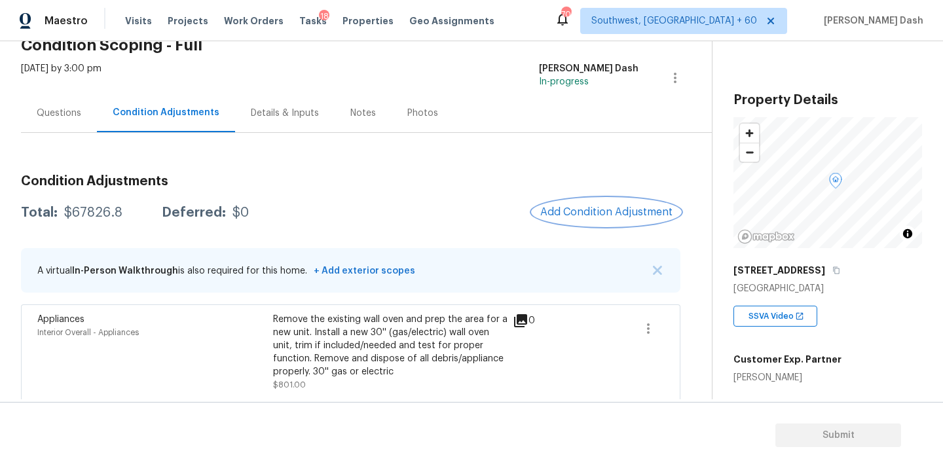
click at [601, 222] on button "Add Condition Adjustment" at bounding box center [606, 212] width 148 height 28
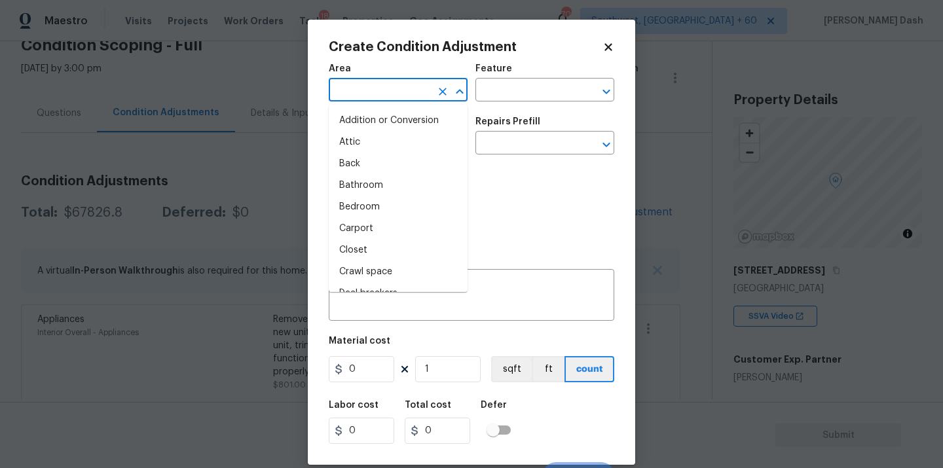
click at [429, 91] on input "text" at bounding box center [380, 91] width 102 height 20
click at [412, 204] on li "Interior Overall" at bounding box center [398, 207] width 139 height 22
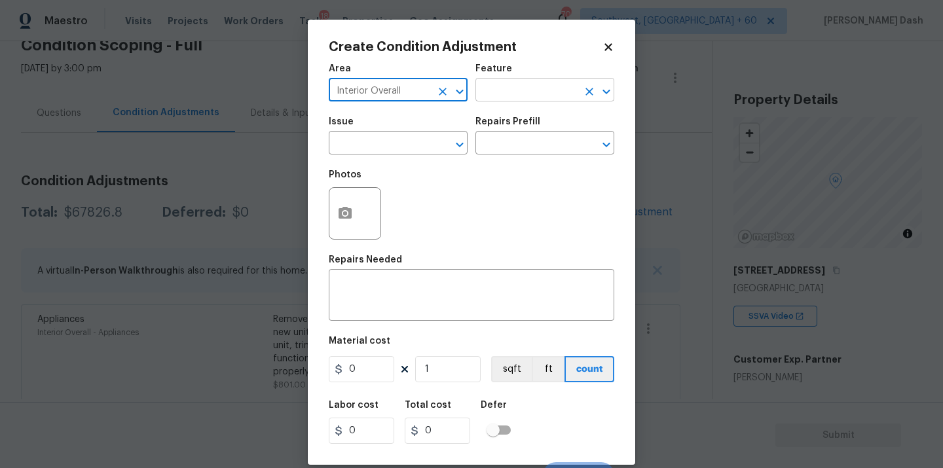
type input "Interior Overall"
click at [502, 82] on input "text" at bounding box center [526, 91] width 102 height 20
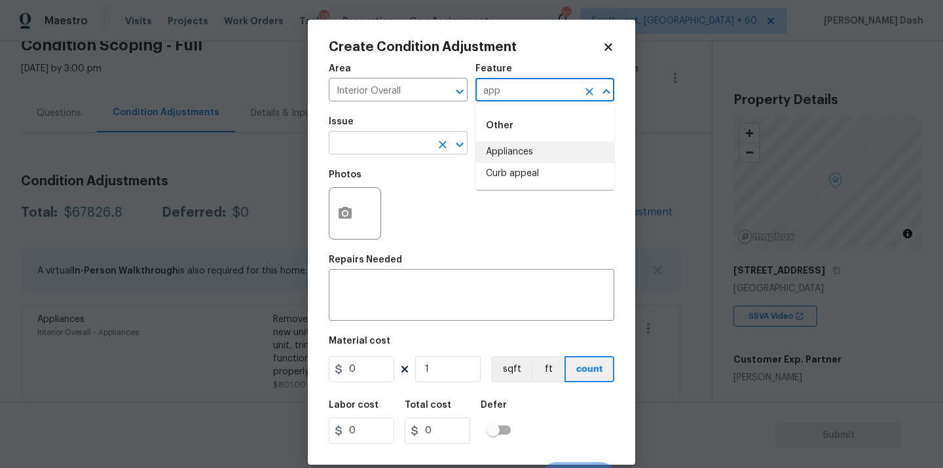
drag, startPoint x: 498, startPoint y: 151, endPoint x: 409, endPoint y: 155, distance: 89.8
click at [498, 151] on li "Appliances" at bounding box center [544, 152] width 139 height 22
type input "Appliances"
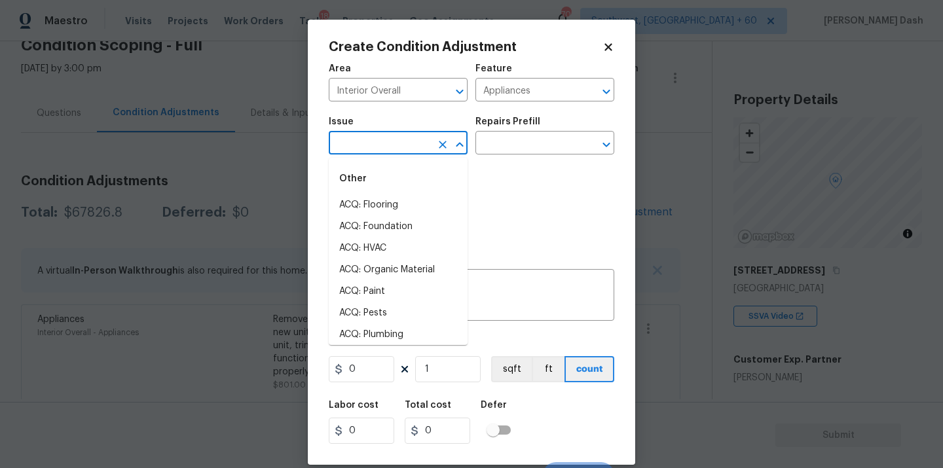
click at [395, 155] on input "text" at bounding box center [380, 144] width 102 height 20
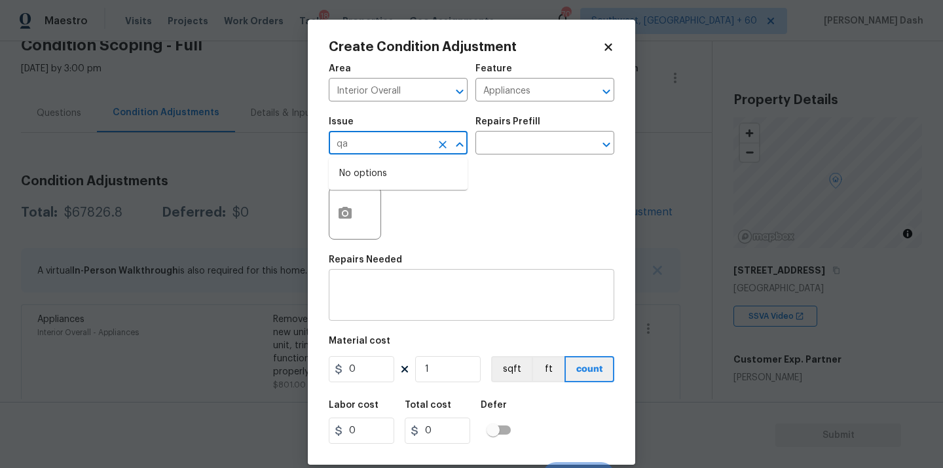
type input "q"
click at [393, 224] on li "Appliances" at bounding box center [398, 227] width 139 height 22
type input "Appliances"
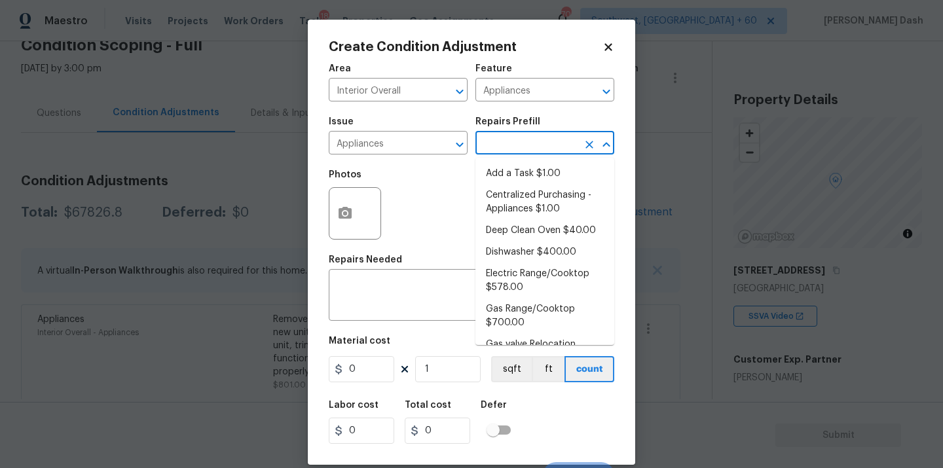
click at [502, 149] on input "text" at bounding box center [526, 144] width 102 height 20
drag, startPoint x: 503, startPoint y: 250, endPoint x: 503, endPoint y: 284, distance: 33.4
click at [503, 250] on li "Dishwasher $400.00" at bounding box center [544, 253] width 139 height 22
type textarea "Remove the existing dishwasher and prep the area for a new unit. Install a new …"
type input "400"
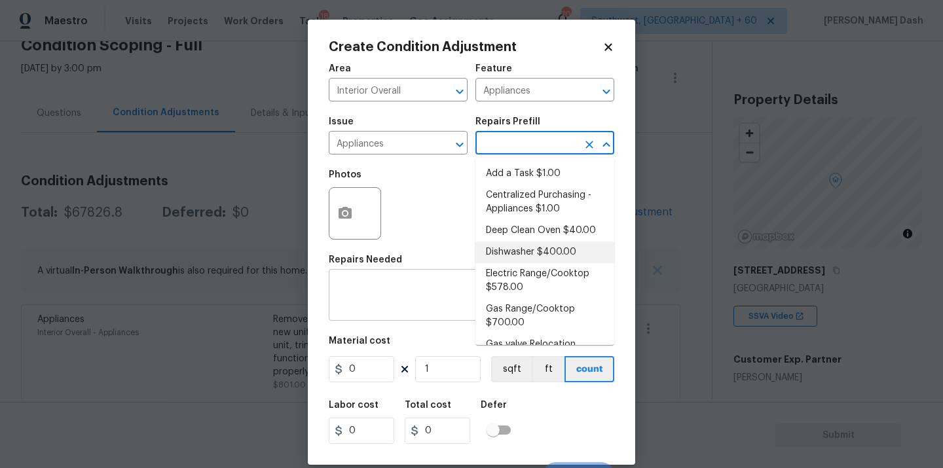
type input "400"
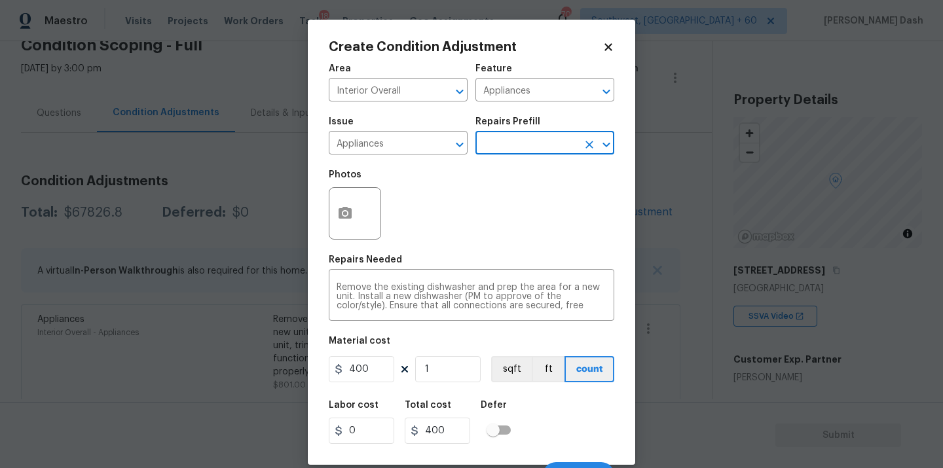
scroll to position [21, 0]
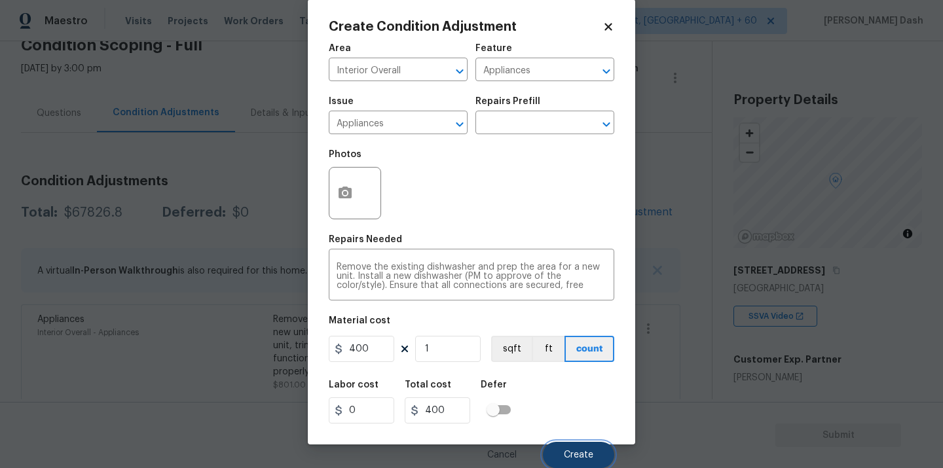
click at [572, 442] on button "Create" at bounding box center [578, 455] width 71 height 26
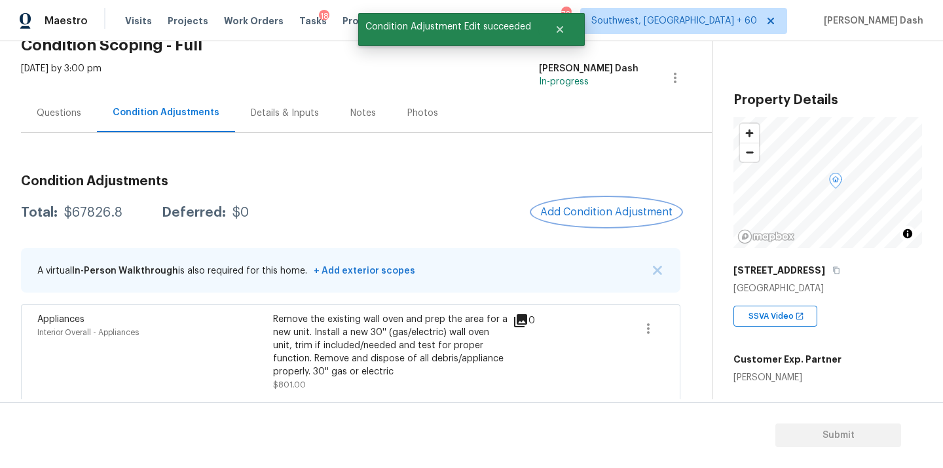
scroll to position [0, 0]
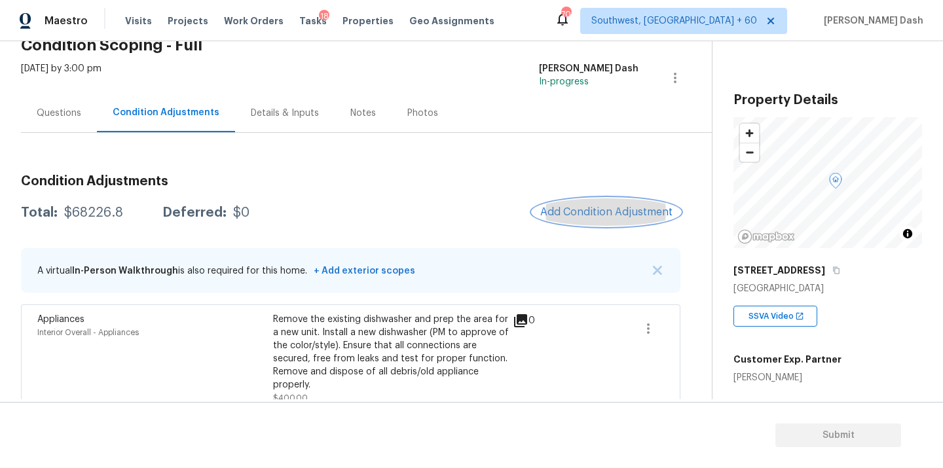
click at [616, 219] on button "Add Condition Adjustment" at bounding box center [606, 212] width 148 height 28
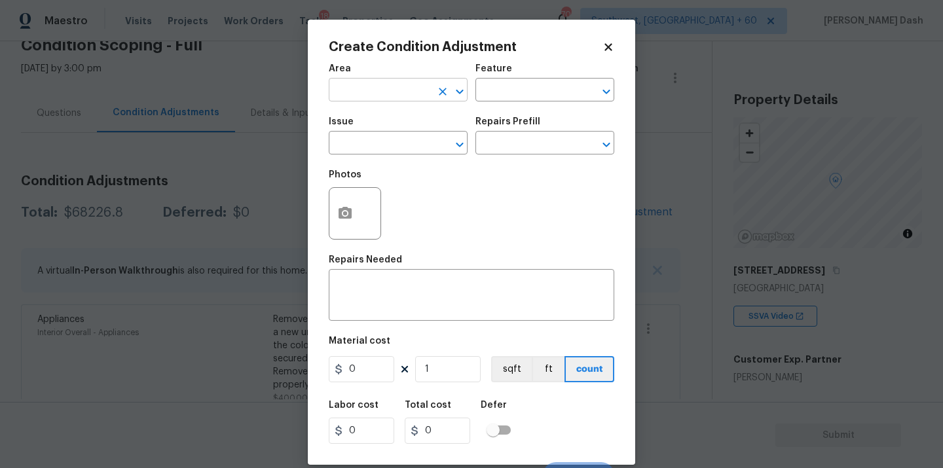
click at [425, 84] on input "text" at bounding box center [380, 91] width 102 height 20
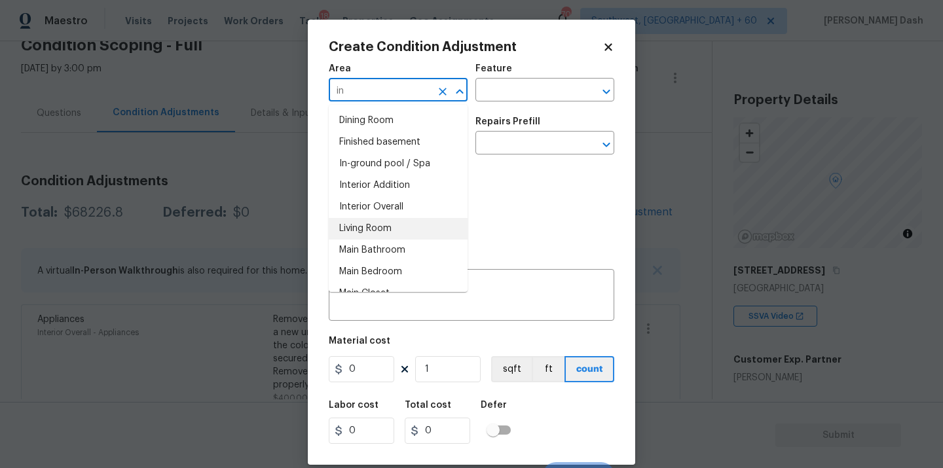
click at [410, 220] on li "Living Room" at bounding box center [398, 229] width 139 height 22
type input "Living Room"
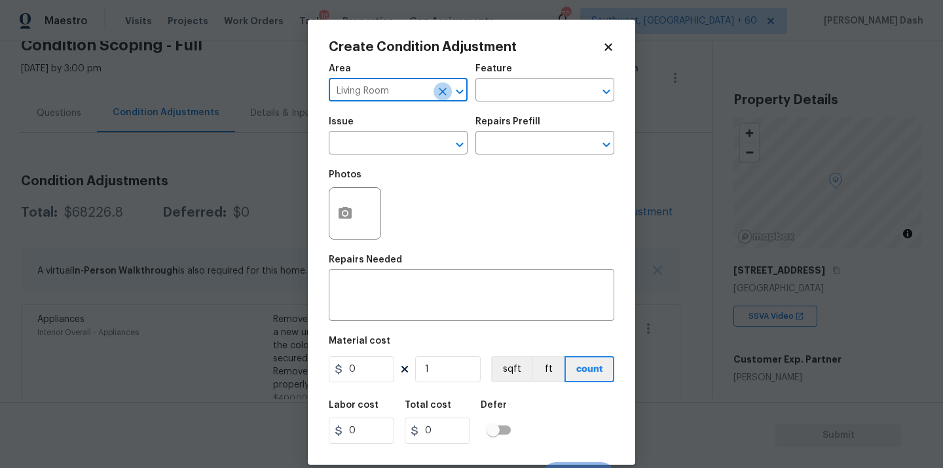
click at [440, 94] on icon "Clear" at bounding box center [443, 92] width 8 height 8
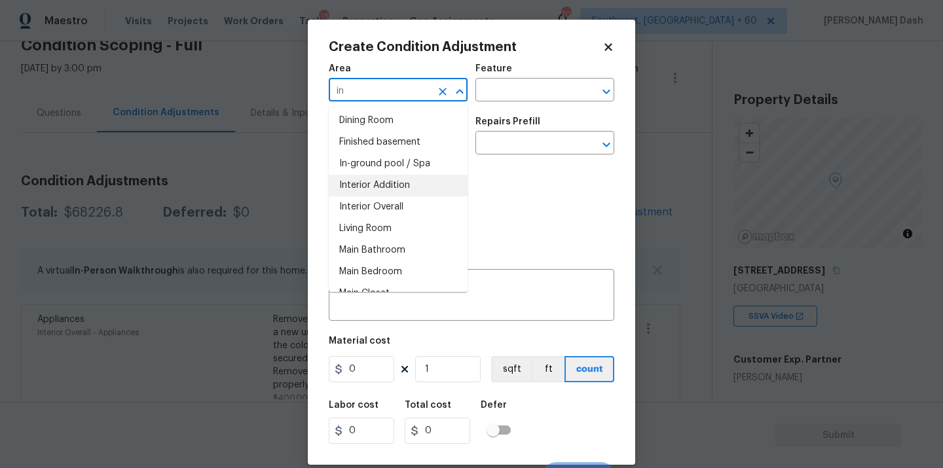
click at [411, 204] on li "Interior Overall" at bounding box center [398, 207] width 139 height 22
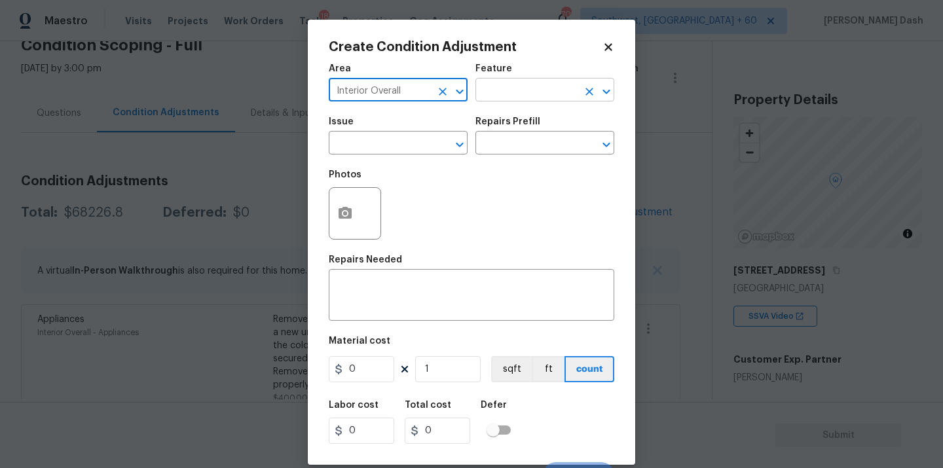
type input "Interior Overall"
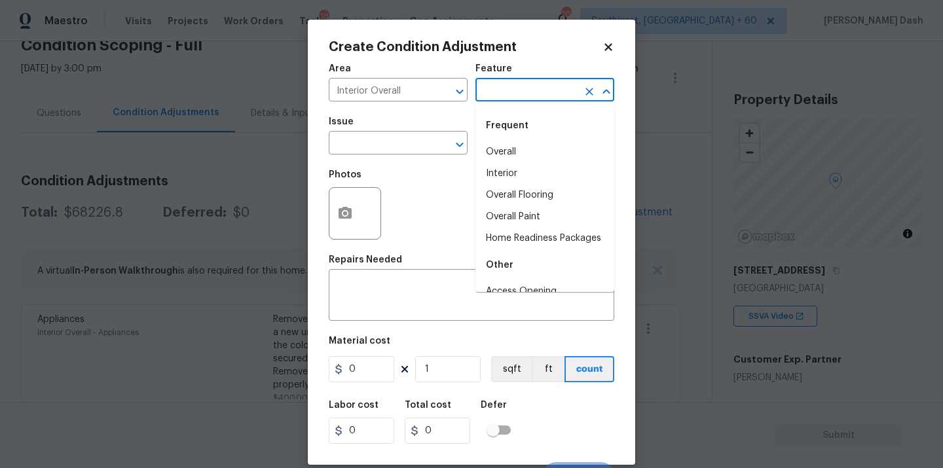
click at [515, 96] on input "text" at bounding box center [526, 91] width 102 height 20
type input "q"
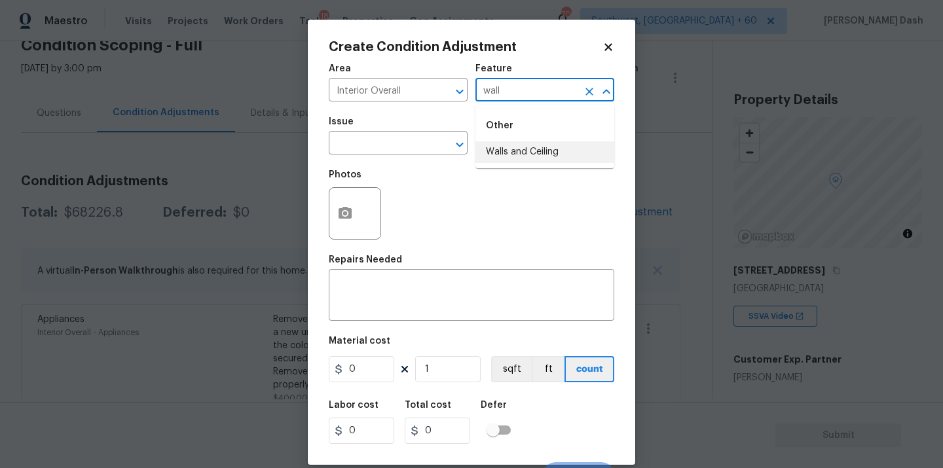
click at [517, 149] on li "Walls and Ceiling" at bounding box center [544, 152] width 139 height 22
type input "Walls and Ceiling"
click at [394, 146] on input "text" at bounding box center [380, 144] width 102 height 20
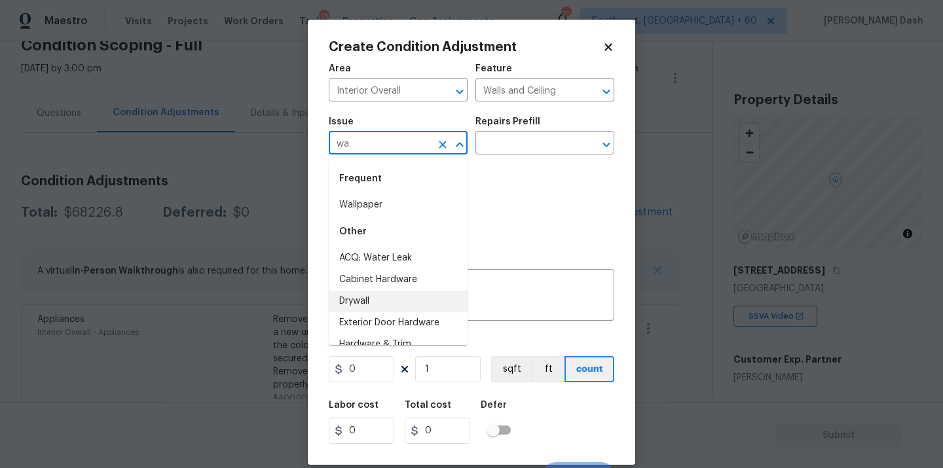
click at [372, 307] on li "Drywall" at bounding box center [398, 302] width 139 height 22
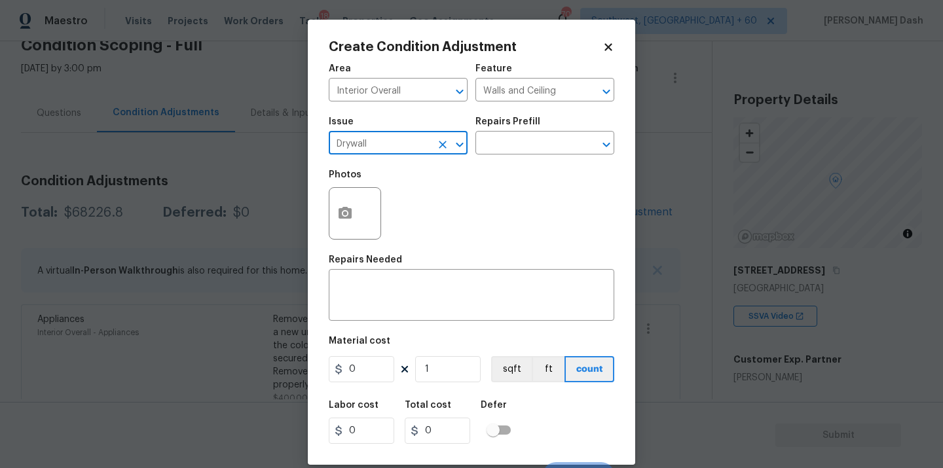
type input "Drywall"
click at [513, 159] on div "Issue Drywall ​ Repairs Prefill ​" at bounding box center [472, 135] width 286 height 53
click at [513, 155] on body "Maestro Visits Projects Work Orders Tasks 18 Properties Geo Assignments 703 Sou…" at bounding box center [471, 234] width 943 height 468
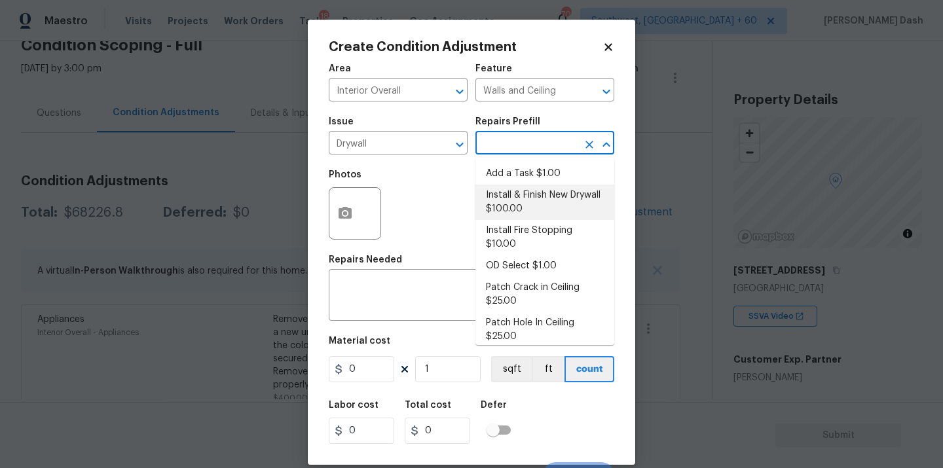
click at [521, 203] on li "Install & Finish New Drywall $100.00" at bounding box center [544, 202] width 139 height 35
type textarea "Remove the existing damaged drywall and replace with new. Ensure that the new d…"
type input "100"
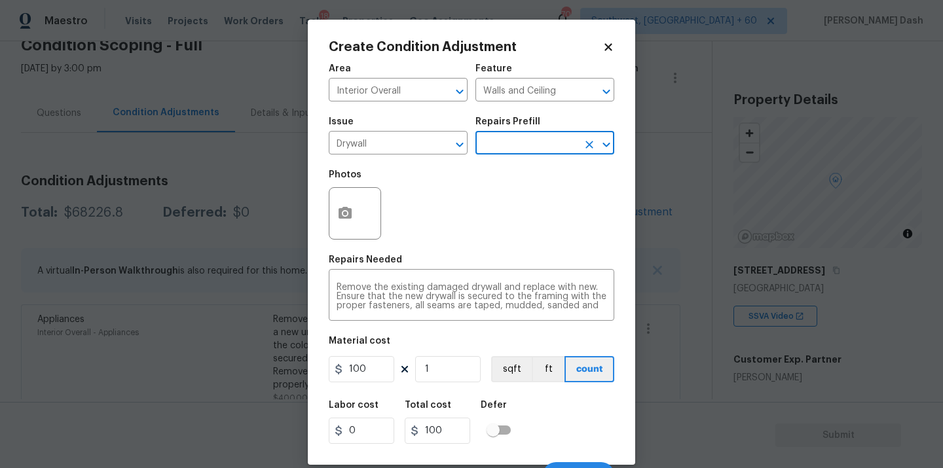
click at [396, 361] on div "100 1 sqft ft count" at bounding box center [472, 369] width 286 height 26
click at [379, 361] on input "100" at bounding box center [361, 369] width 65 height 26
type input "1000"
click at [547, 414] on div "Labor cost 0 Total cost 1000 Defer" at bounding box center [472, 422] width 286 height 59
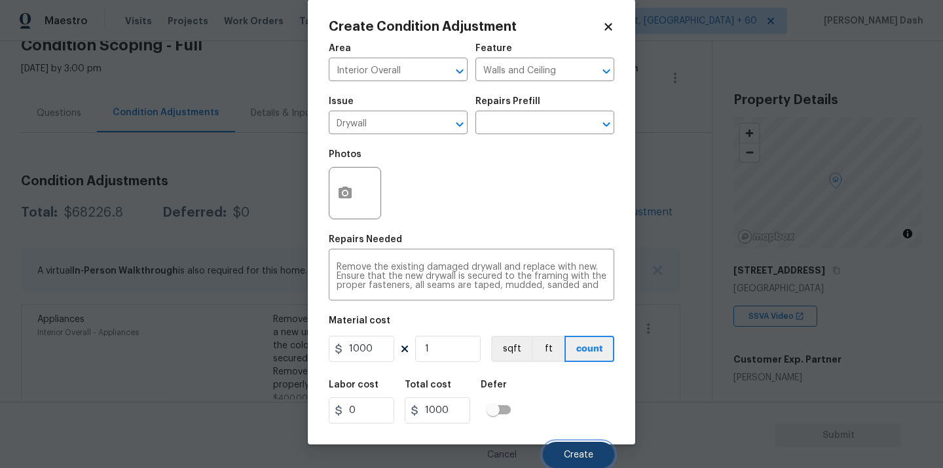
click at [583, 451] on span "Create" at bounding box center [578, 456] width 29 height 10
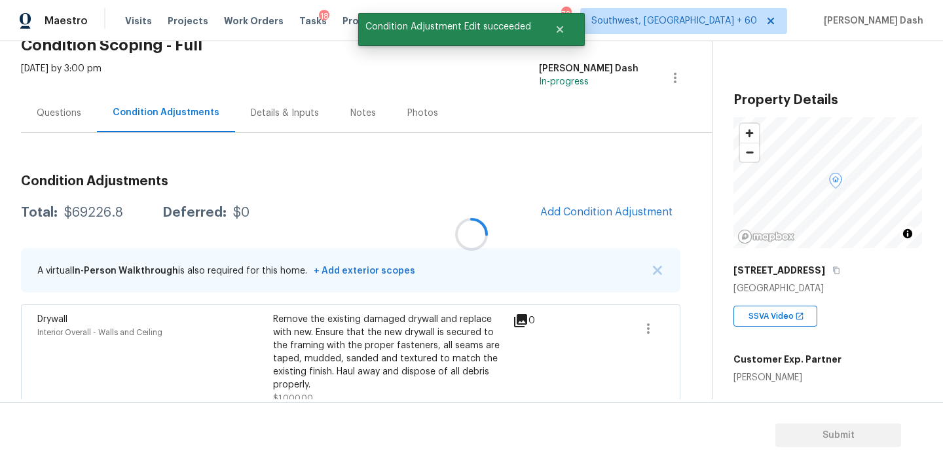
click at [591, 219] on div at bounding box center [471, 234] width 943 height 468
click at [554, 215] on span "Add Condition Adjustment" at bounding box center [606, 212] width 132 height 12
click at [701, 251] on body "Maestro Visits Projects Work Orders Tasks 18 Properties Geo Assignments 703 Sou…" at bounding box center [471, 234] width 943 height 468
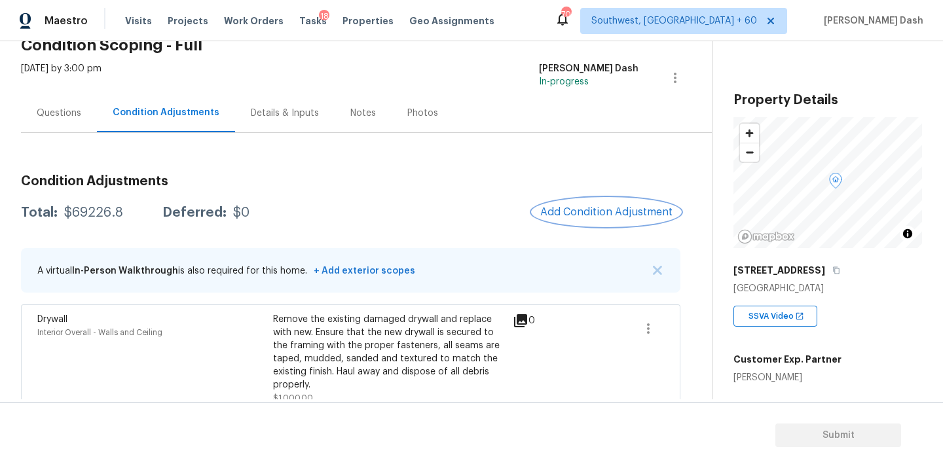
click at [585, 211] on span "Add Condition Adjustment" at bounding box center [606, 212] width 132 height 12
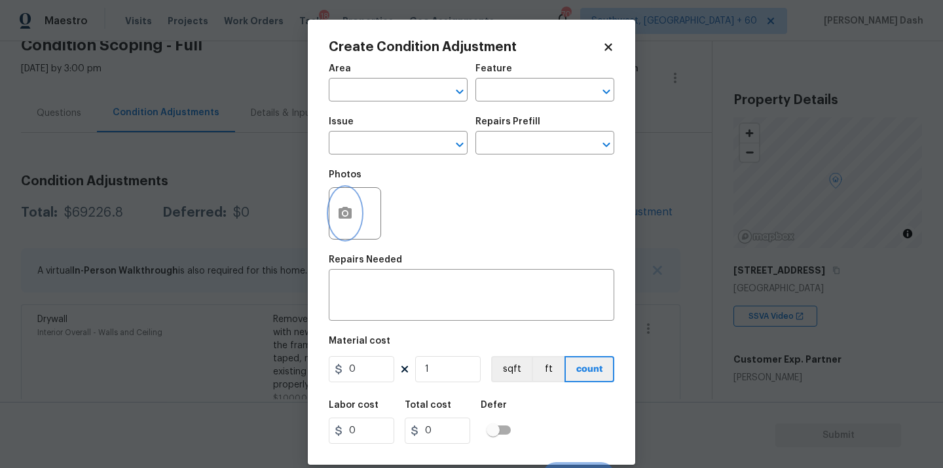
click at [349, 212] on icon "button" at bounding box center [345, 213] width 13 height 12
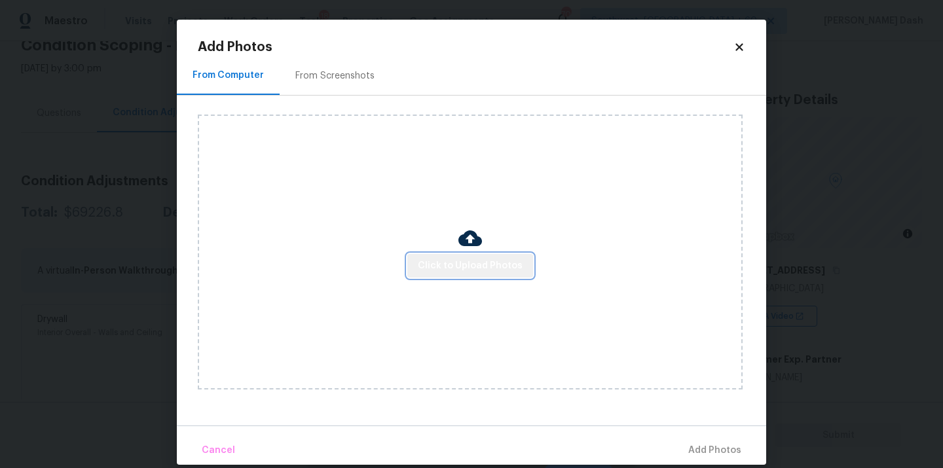
click at [504, 263] on span "Click to Upload Photos" at bounding box center [470, 266] width 105 height 16
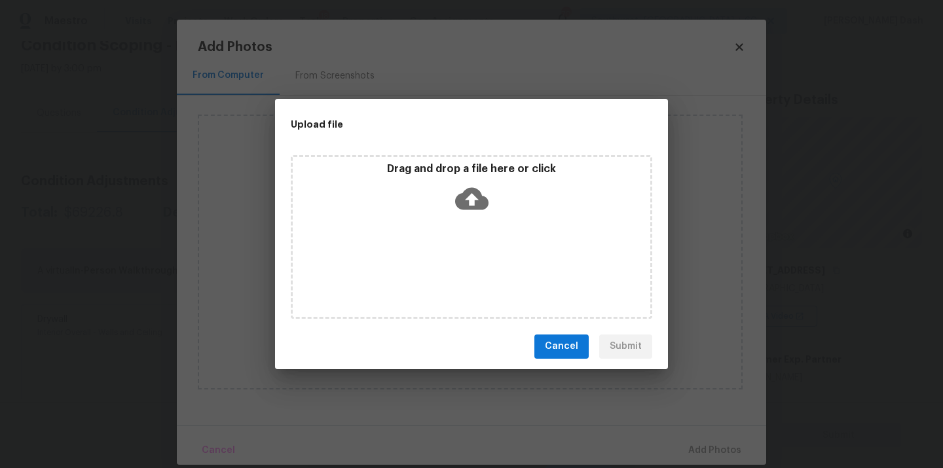
click at [473, 220] on div "Drag and drop a file here or click" at bounding box center [471, 237] width 361 height 164
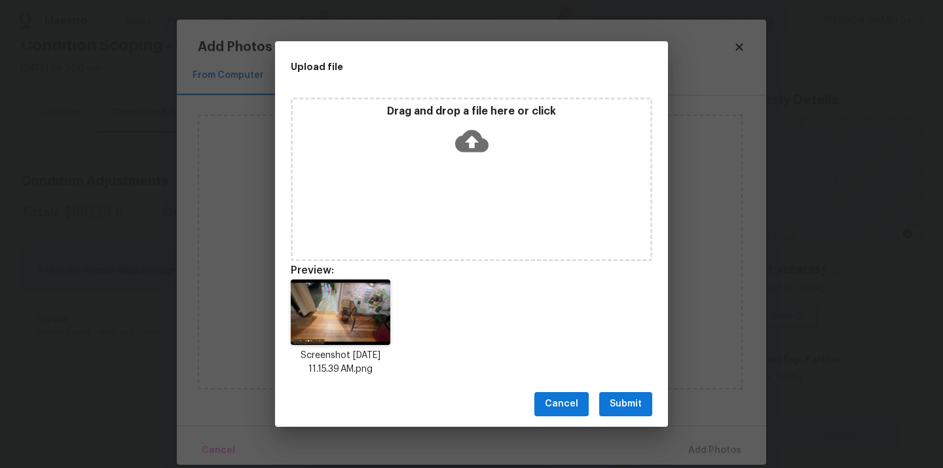
click at [637, 408] on span "Submit" at bounding box center [626, 404] width 32 height 16
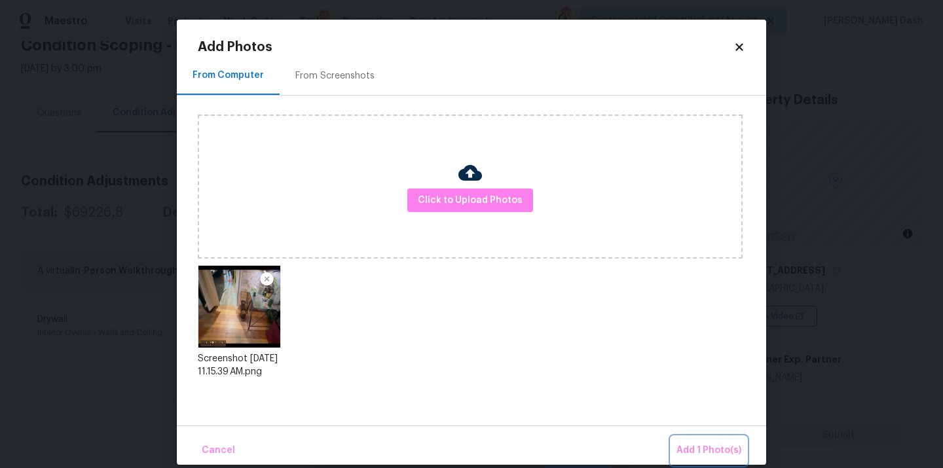
click at [701, 445] on span "Add 1 Photo(s)" at bounding box center [708, 451] width 65 height 16
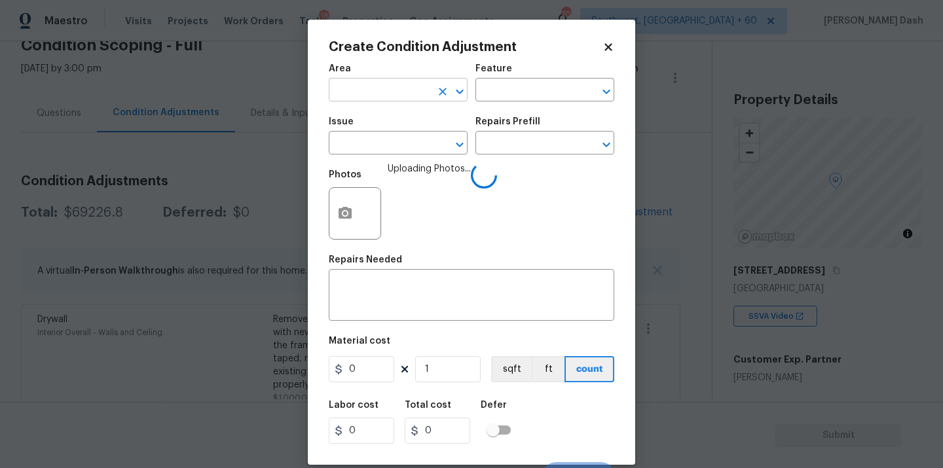
click at [405, 99] on input "text" at bounding box center [380, 91] width 102 height 20
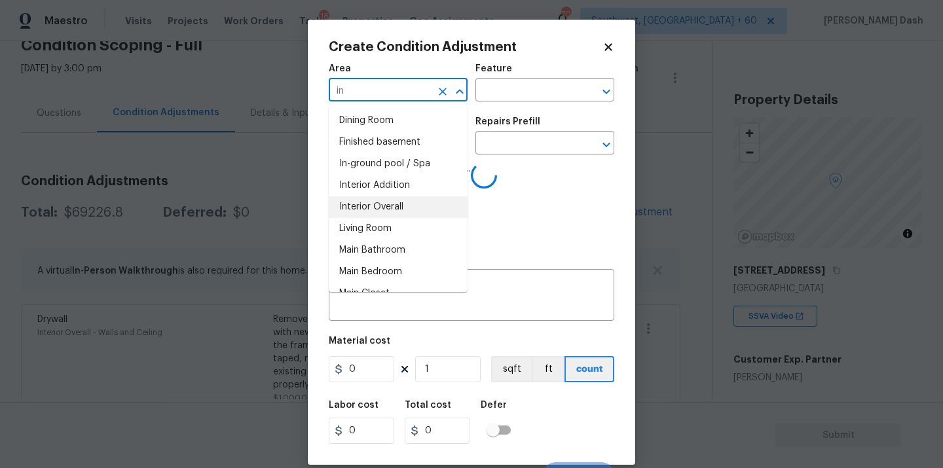
click at [386, 210] on li "Interior Overall" at bounding box center [398, 207] width 139 height 22
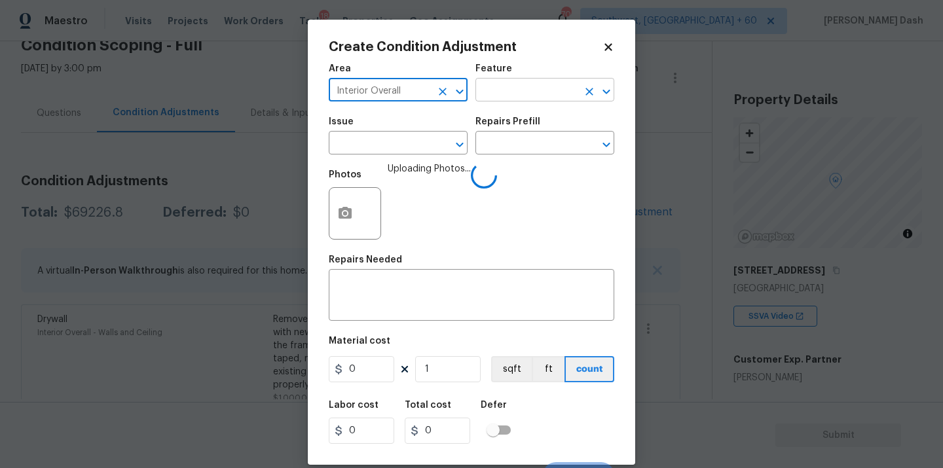
type input "Interior Overall"
click at [499, 99] on input "text" at bounding box center [526, 91] width 102 height 20
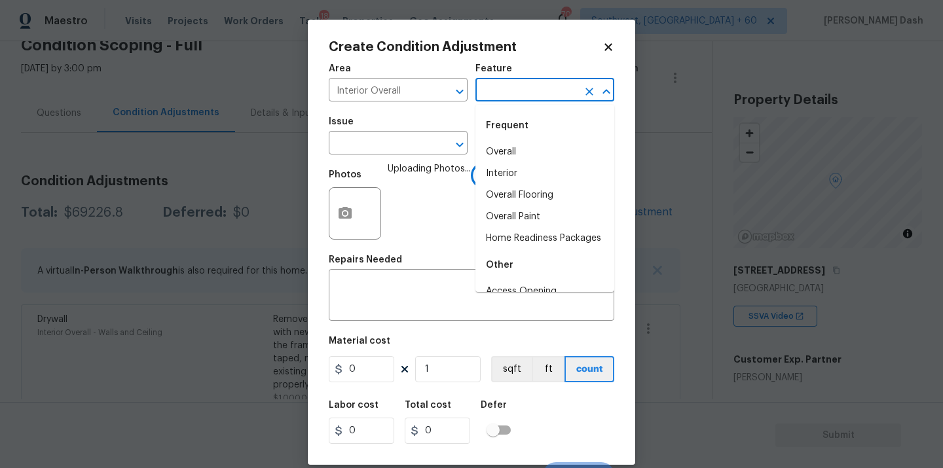
click at [499, 99] on input "text" at bounding box center [526, 91] width 102 height 20
click at [491, 144] on li "Doors" at bounding box center [544, 152] width 139 height 22
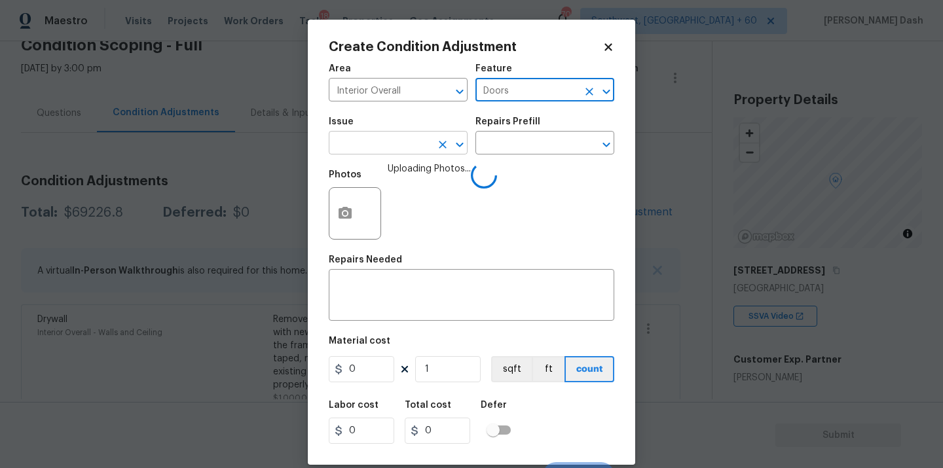
type input "Doors"
click at [375, 137] on input "text" at bounding box center [380, 144] width 102 height 20
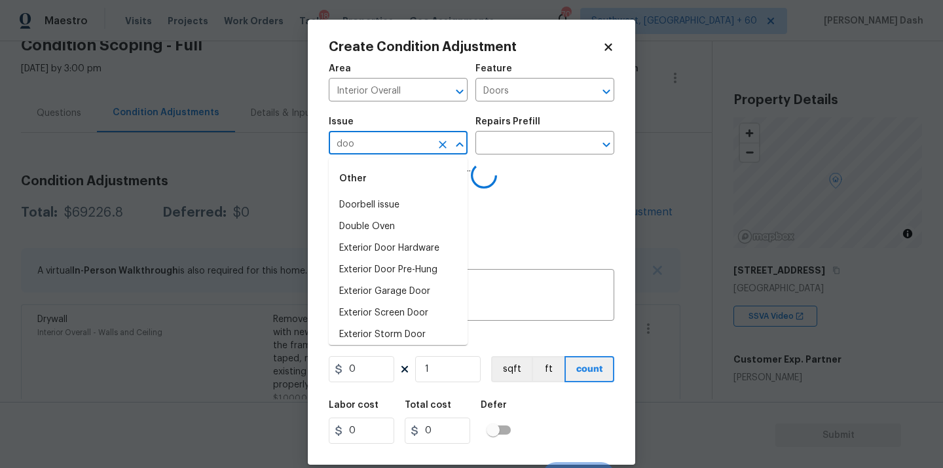
type input "door"
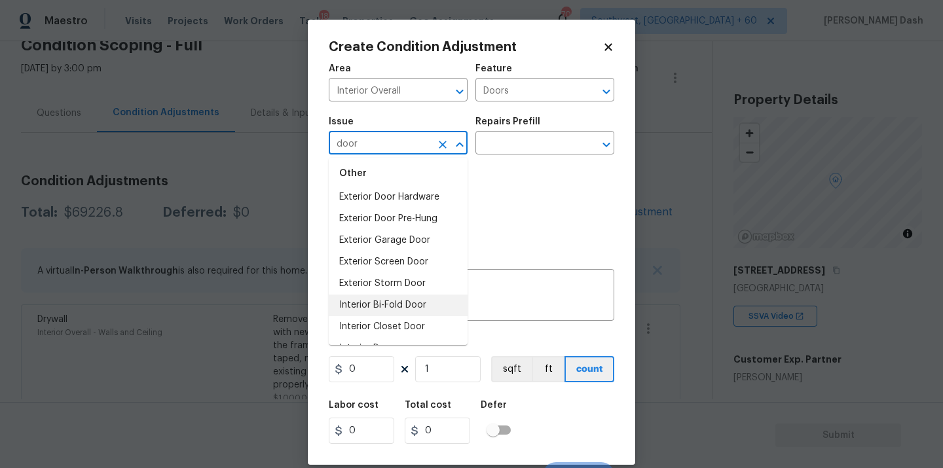
scroll to position [56, 0]
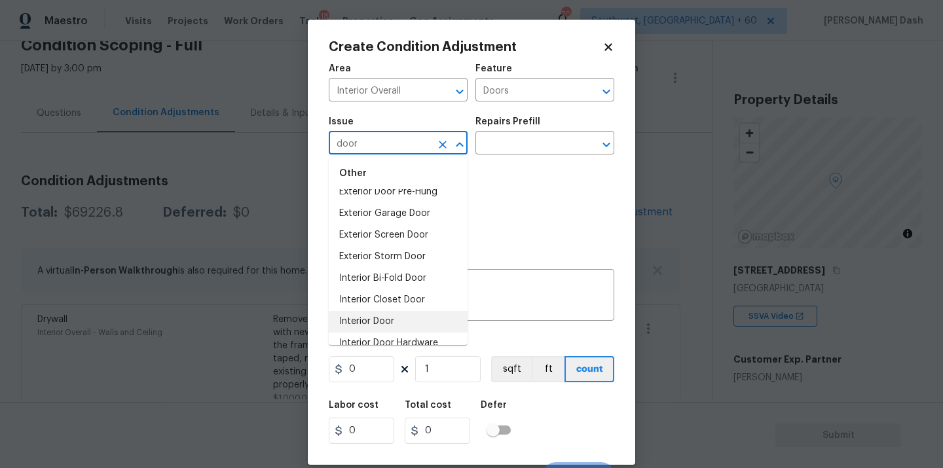
click at [390, 324] on li "Interior Door" at bounding box center [398, 322] width 139 height 22
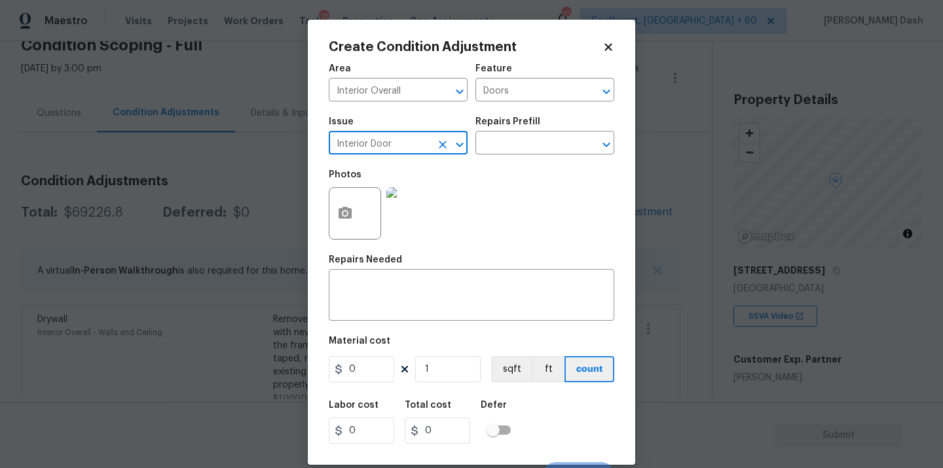
type input "Interior Door"
click at [518, 156] on div "Issue Interior Door ​ Repairs Prefill ​" at bounding box center [472, 135] width 286 height 53
click at [518, 151] on input "text" at bounding box center [526, 144] width 102 height 20
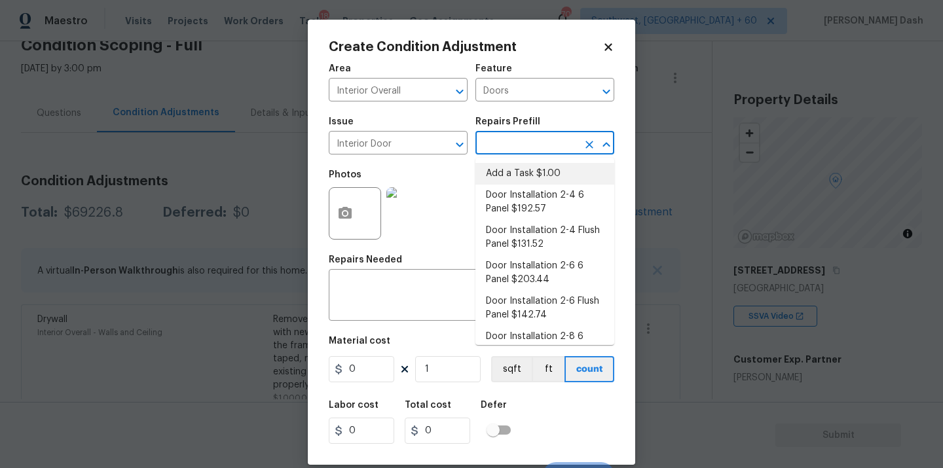
click at [518, 179] on li "Add a Task $1.00" at bounding box center [544, 174] width 139 height 22
type input "Interior Door"
type textarea "HPM to detail"
type input "1"
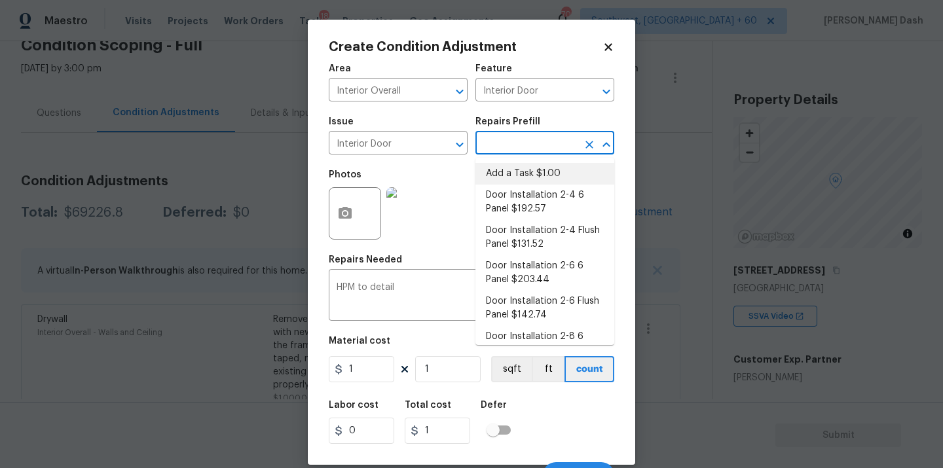
click at [519, 145] on input "text" at bounding box center [526, 144] width 102 height 20
click at [519, 189] on li "Door Installation 2-4 6 Panel $192.57" at bounding box center [544, 202] width 139 height 35
type textarea "Remove the existing door (if present). Install a new pre-hung 2-4 6 panel inter…"
type input "192.57"
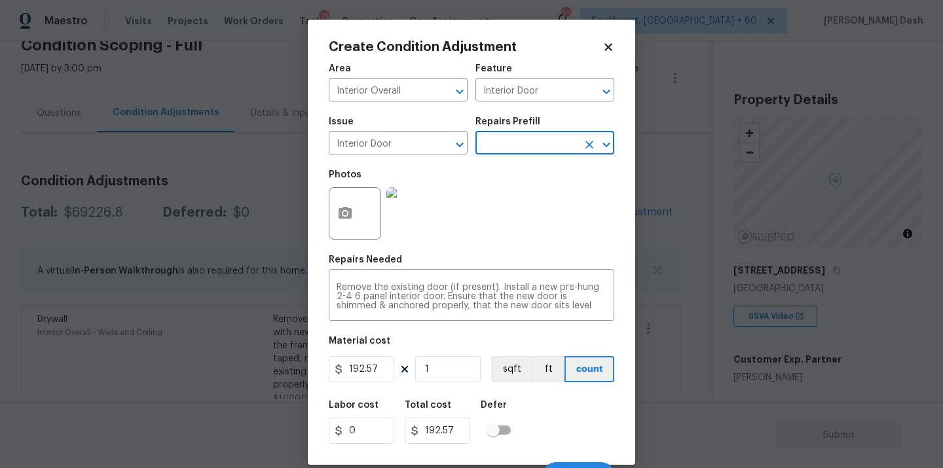
scroll to position [21, 0]
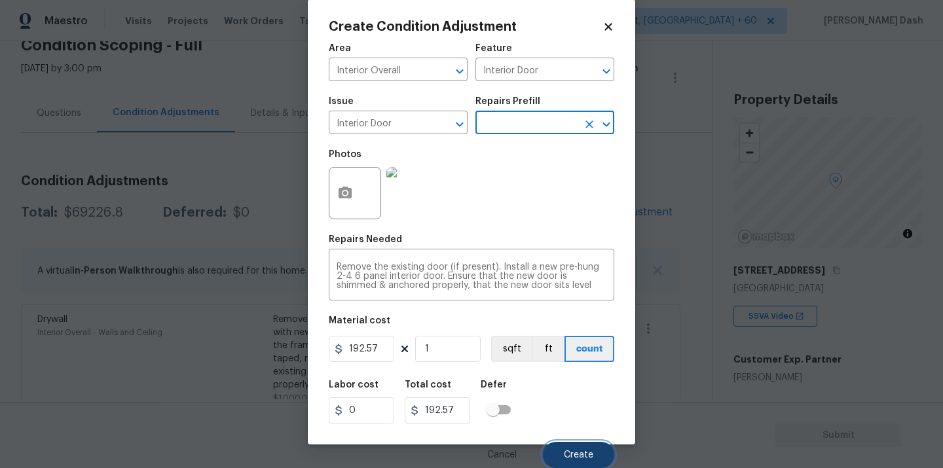
click at [578, 462] on button "Create" at bounding box center [578, 455] width 71 height 26
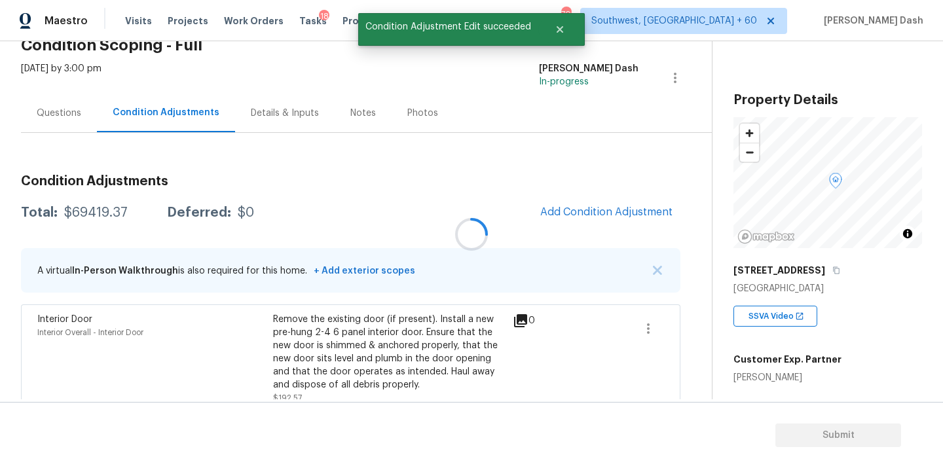
scroll to position [0, 0]
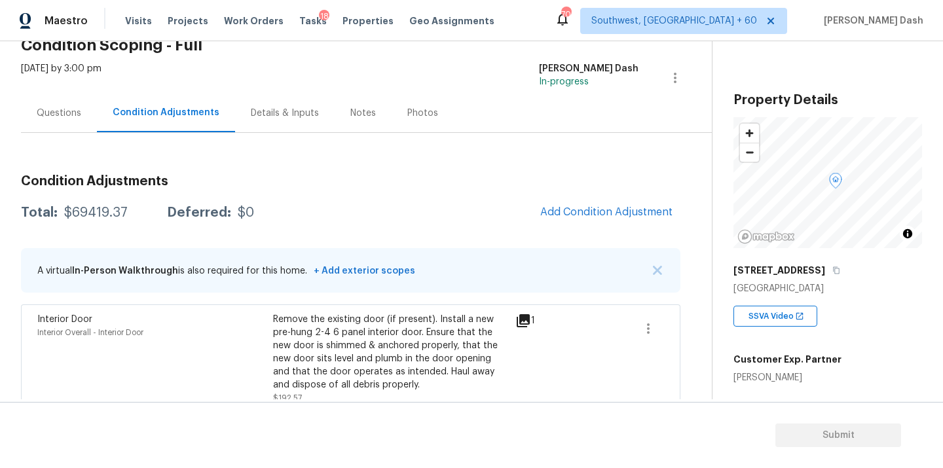
click at [583, 198] on span "Add Condition Adjustment" at bounding box center [606, 212] width 148 height 29
click at [572, 206] on span "Add Condition Adjustment" at bounding box center [606, 212] width 132 height 12
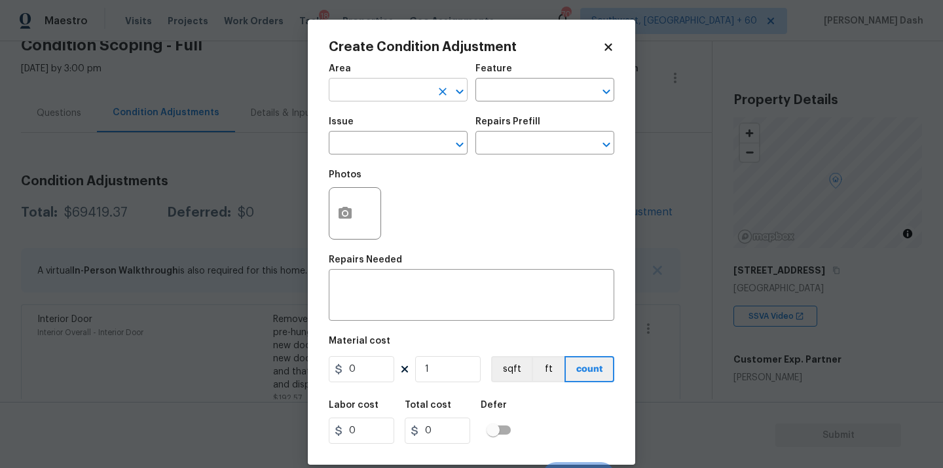
click at [392, 88] on input "text" at bounding box center [380, 91] width 102 height 20
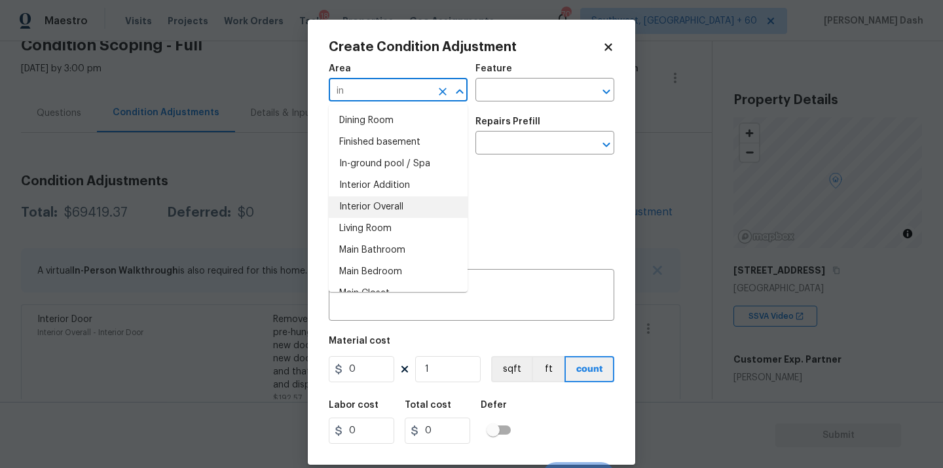
click at [384, 210] on li "Interior Overall" at bounding box center [398, 207] width 139 height 22
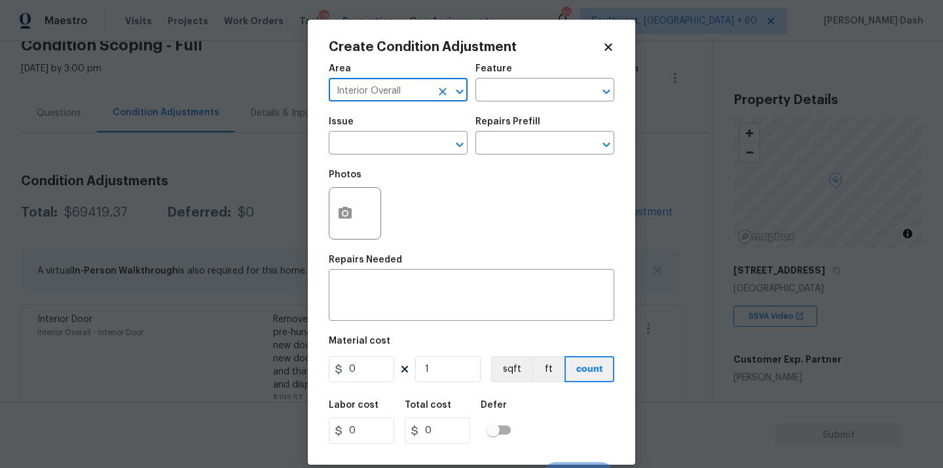
type input "Interior Overall"
click at [508, 109] on div "Area Interior Overall ​ Feature ​" at bounding box center [472, 82] width 286 height 53
click at [508, 102] on div "Area Interior Overall ​ Feature ​" at bounding box center [472, 82] width 286 height 53
click at [509, 77] on div "Feature" at bounding box center [544, 72] width 139 height 17
click at [509, 92] on input "text" at bounding box center [526, 91] width 102 height 20
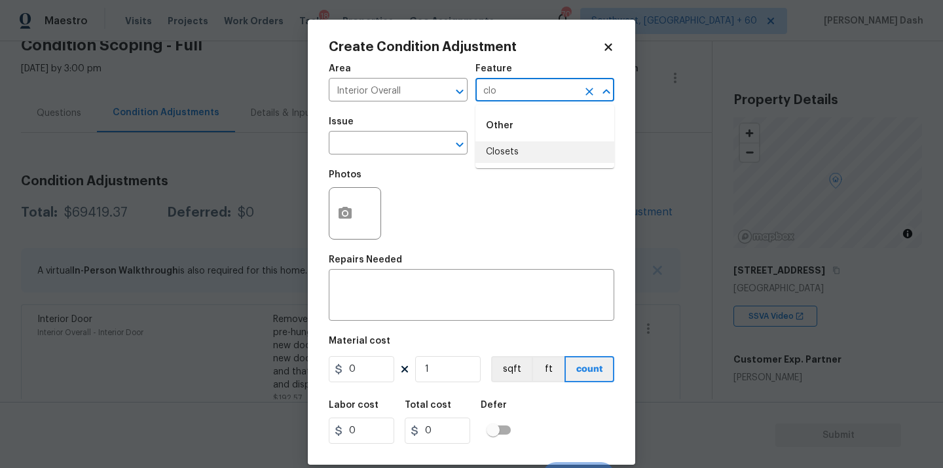
click at [508, 153] on li "Closets" at bounding box center [544, 152] width 139 height 22
type input "Closets"
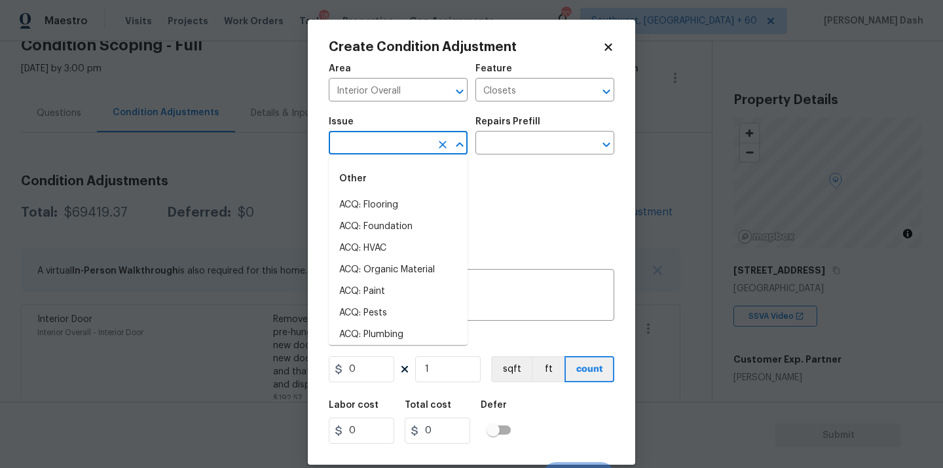
click at [413, 153] on input "text" at bounding box center [380, 144] width 102 height 20
type input "c"
click at [494, 180] on div "Photos" at bounding box center [472, 204] width 286 height 85
click at [367, 148] on input "text" at bounding box center [380, 144] width 102 height 20
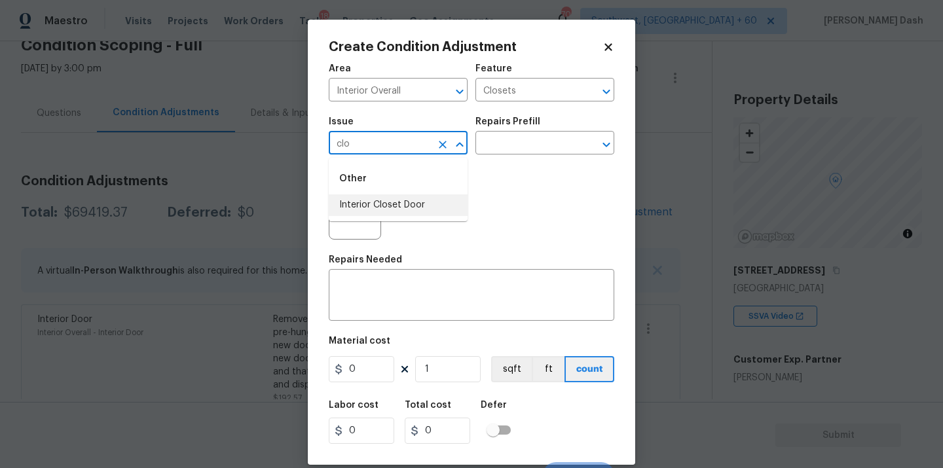
click at [361, 202] on li "Interior Closet Door" at bounding box center [398, 205] width 139 height 22
type input "Interior Closet Door"
click at [351, 223] on button "button" at bounding box center [344, 213] width 31 height 51
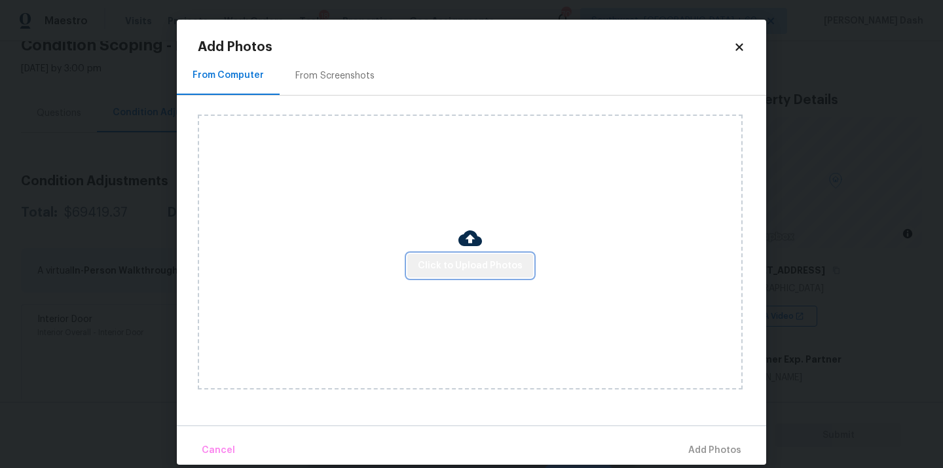
click at [496, 270] on span "Click to Upload Photos" at bounding box center [470, 266] width 105 height 16
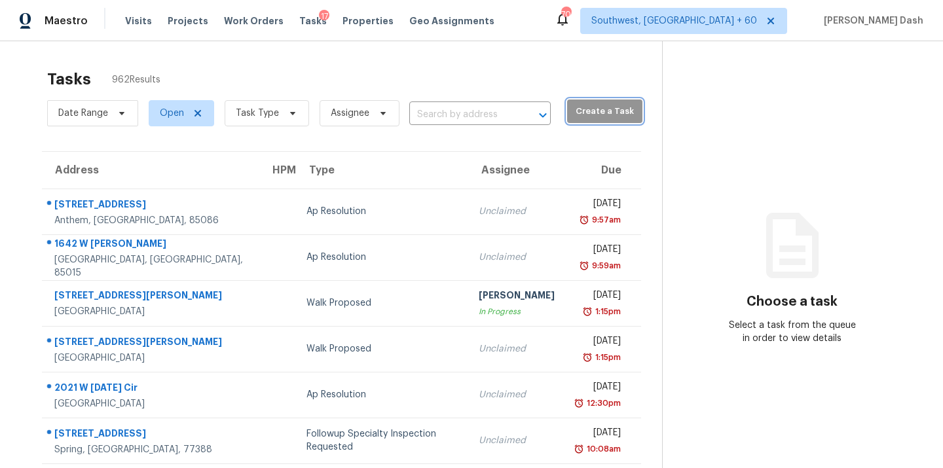
click at [569, 120] on button "Create a Task" at bounding box center [604, 112] width 75 height 24
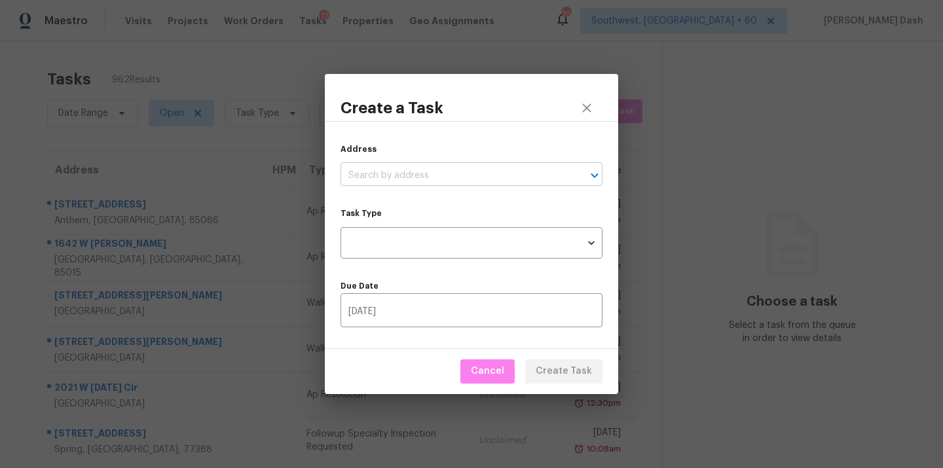
click at [464, 168] on input "text" at bounding box center [453, 176] width 225 height 20
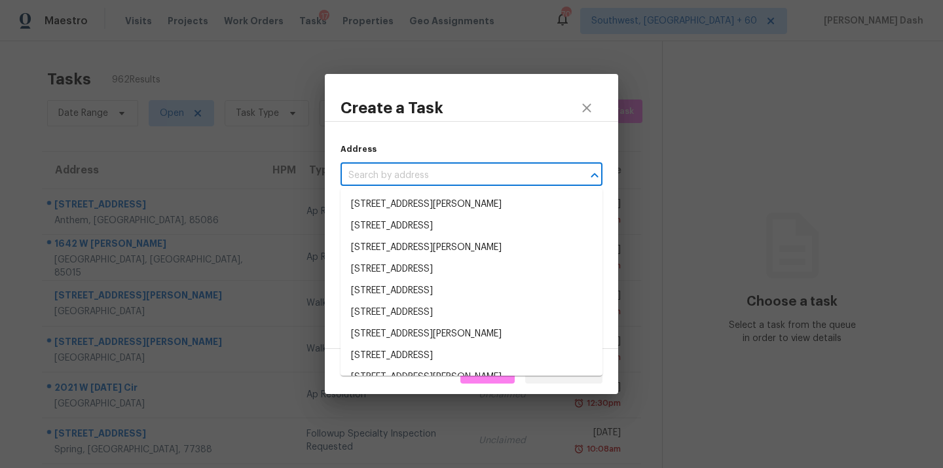
paste input "[STREET_ADDRESS]"
type input "[STREET_ADDRESS]"
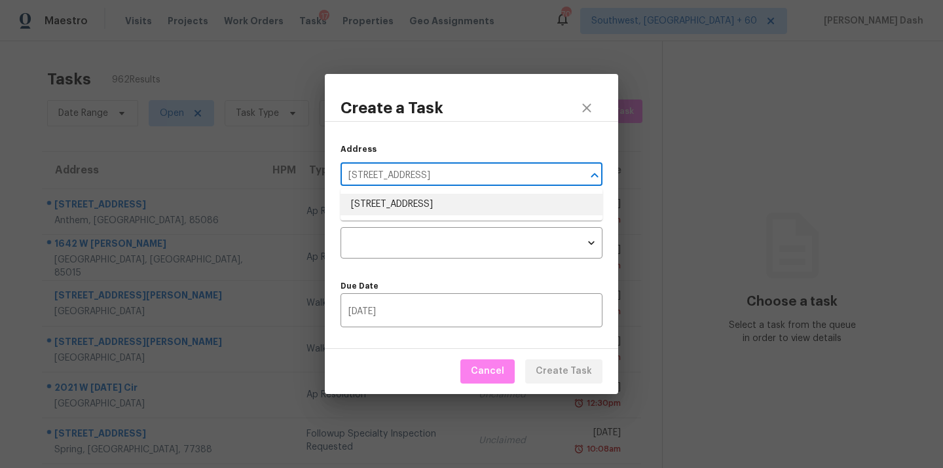
click at [456, 211] on li "[STREET_ADDRESS]" at bounding box center [472, 205] width 262 height 22
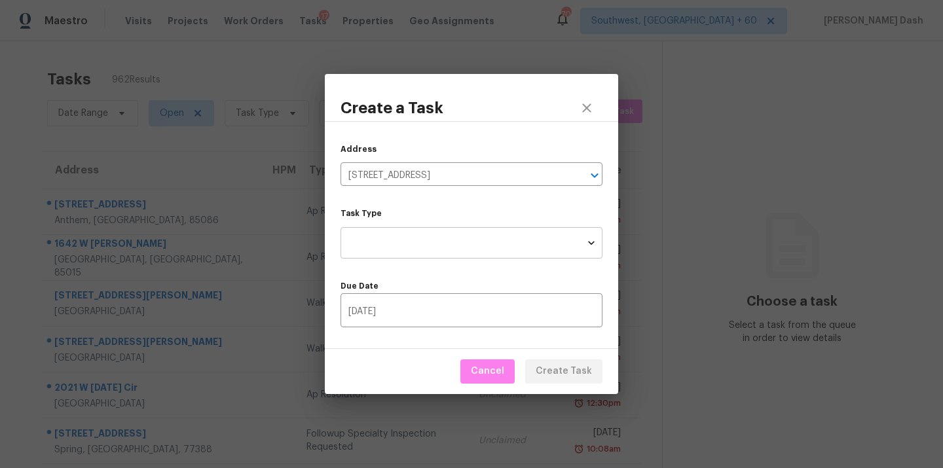
click at [460, 242] on body "Maestro Visits Projects Work Orders Tasks 17 Properties Geo Assignments [STREET…" at bounding box center [471, 234] width 943 height 468
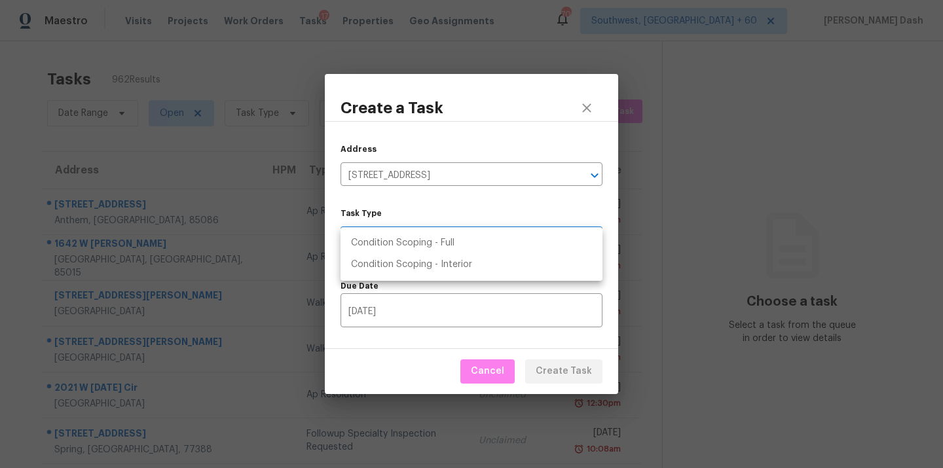
click at [451, 242] on li "Condition Scoping - Full" at bounding box center [472, 243] width 262 height 22
type input "virtual_full_assessment"
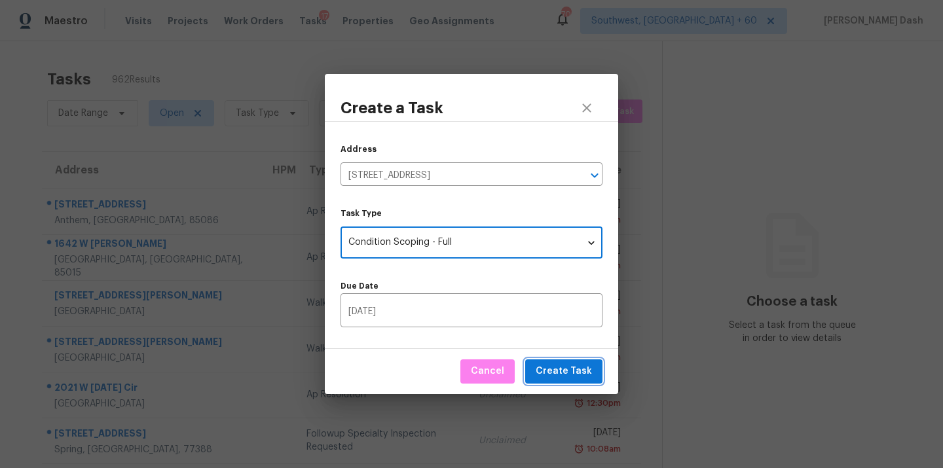
click at [579, 379] on span "Create Task" at bounding box center [564, 371] width 56 height 16
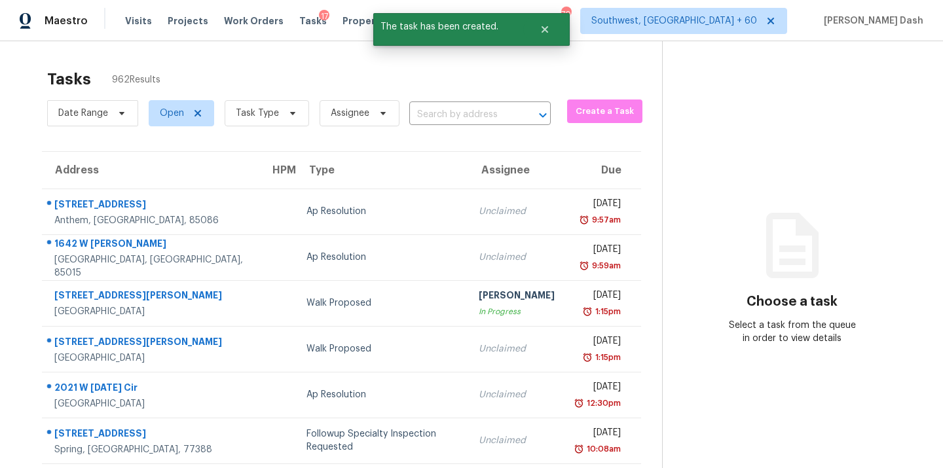
click at [475, 128] on div "Date Range Open Task Type Assignee ​" at bounding box center [299, 113] width 504 height 34
click at [475, 115] on input "text" at bounding box center [461, 115] width 105 height 20
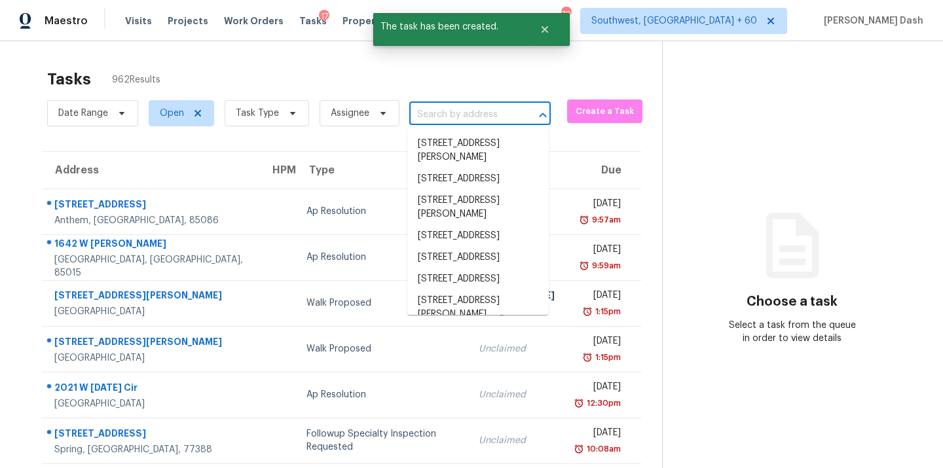
paste input "[STREET_ADDRESS]"
type input "[STREET_ADDRESS]"
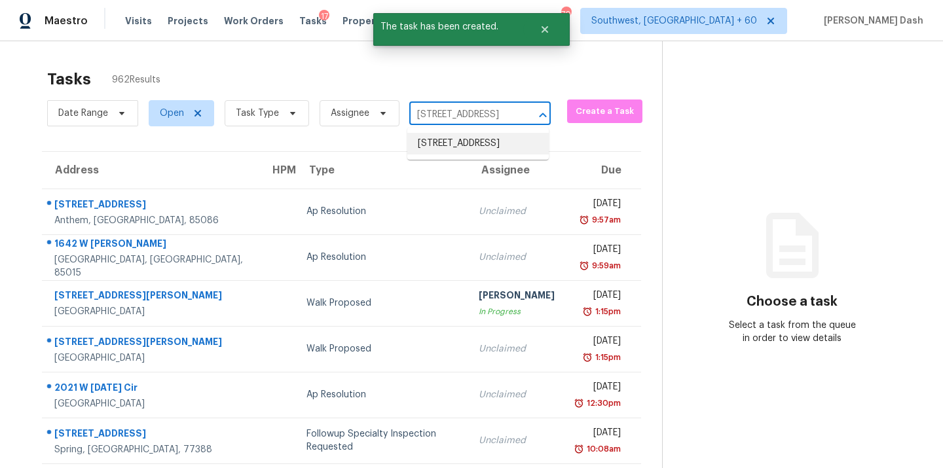
click at [473, 147] on li "[STREET_ADDRESS]" at bounding box center [477, 144] width 141 height 22
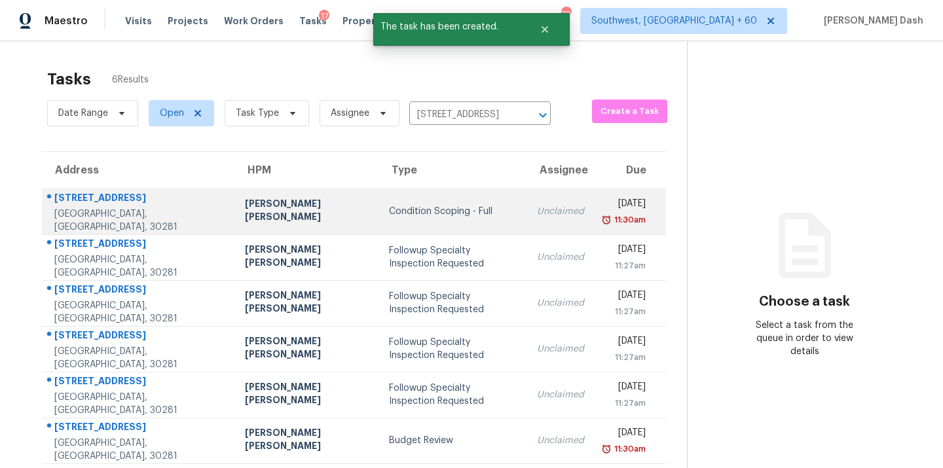
click at [416, 219] on td "Condition Scoping - Full" at bounding box center [453, 212] width 148 height 46
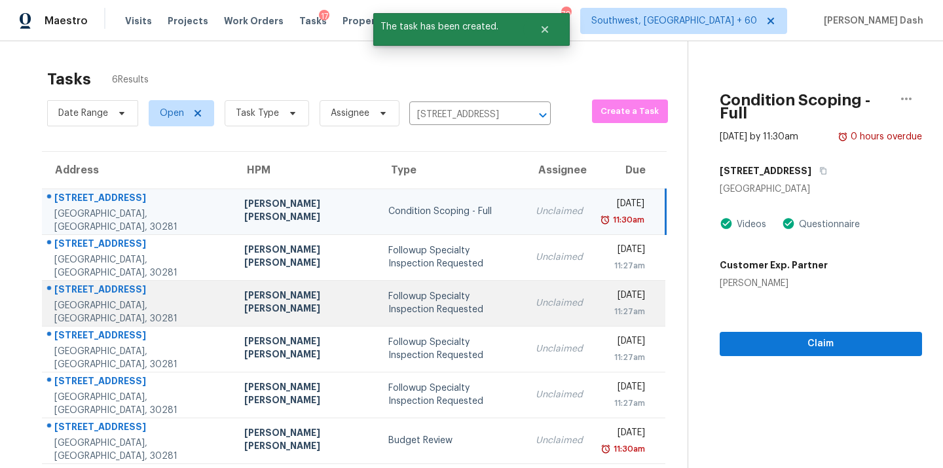
scroll to position [10, 0]
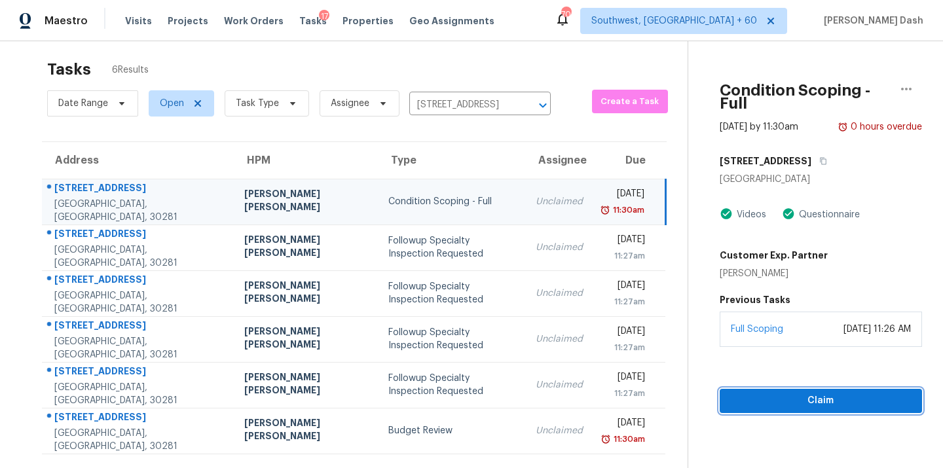
click at [764, 393] on span "Claim" at bounding box center [820, 401] width 181 height 16
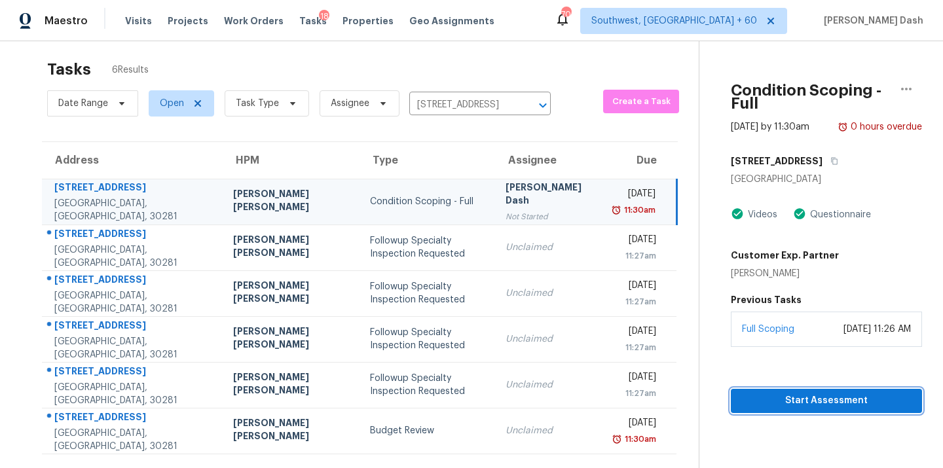
click at [853, 394] on span "Start Assessment" at bounding box center [826, 401] width 170 height 16
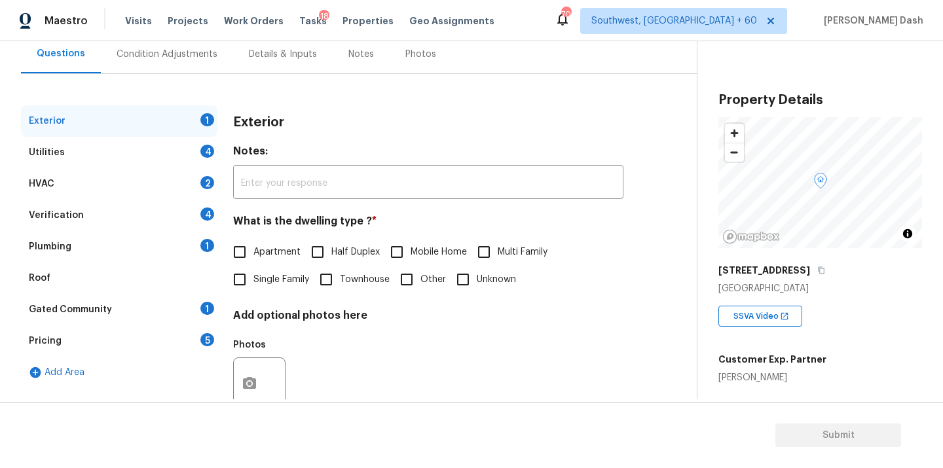
scroll to position [142, 0]
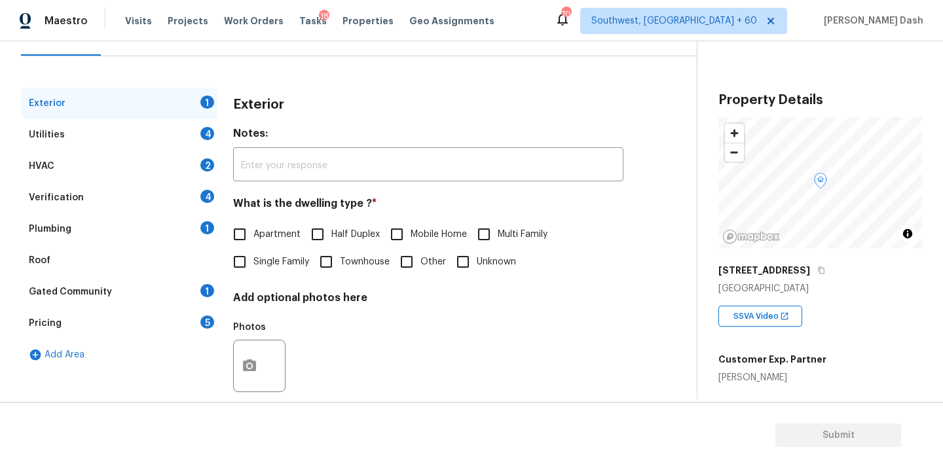
click at [248, 259] on input "Single Family" at bounding box center [240, 262] width 28 height 28
checkbox input "true"
click at [201, 134] on div "4" at bounding box center [207, 133] width 14 height 13
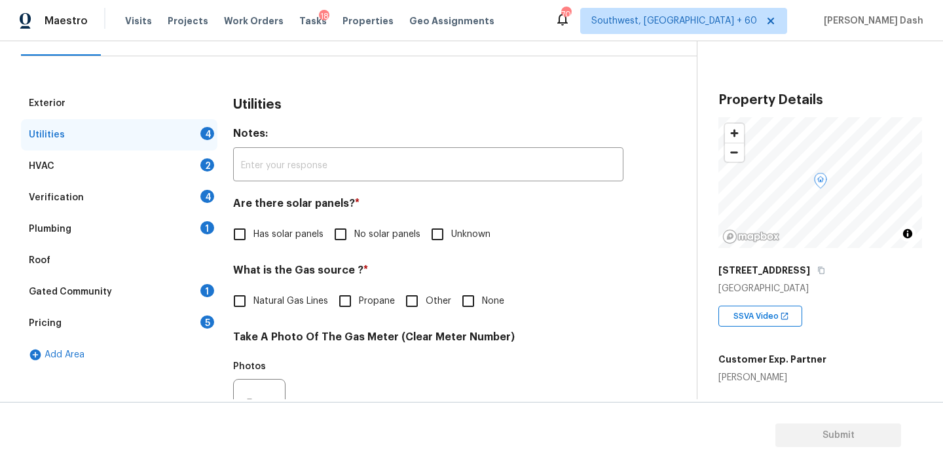
click at [354, 233] on span "No solar panels" at bounding box center [387, 235] width 66 height 14
click at [354, 233] on input "No solar panels" at bounding box center [341, 235] width 28 height 28
checkbox input "true"
click at [411, 293] on input "Other" at bounding box center [412, 301] width 28 height 28
checkbox input "true"
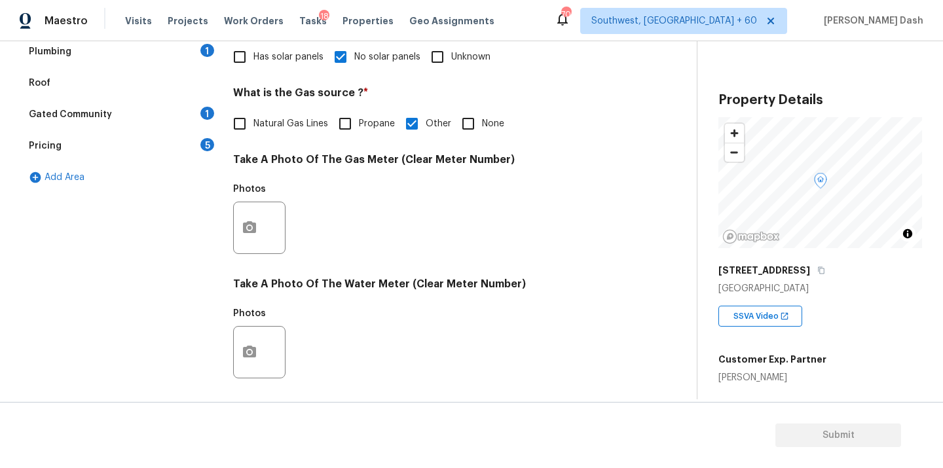
scroll to position [436, 0]
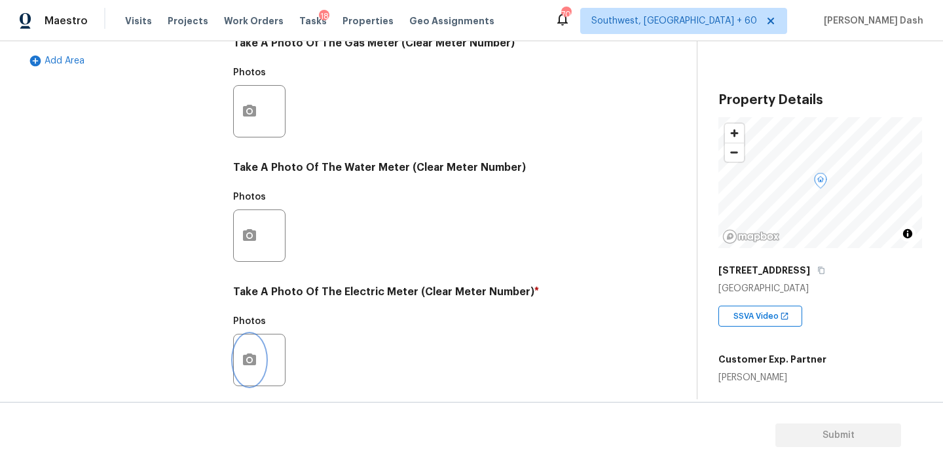
click at [250, 345] on button "button" at bounding box center [249, 360] width 31 height 51
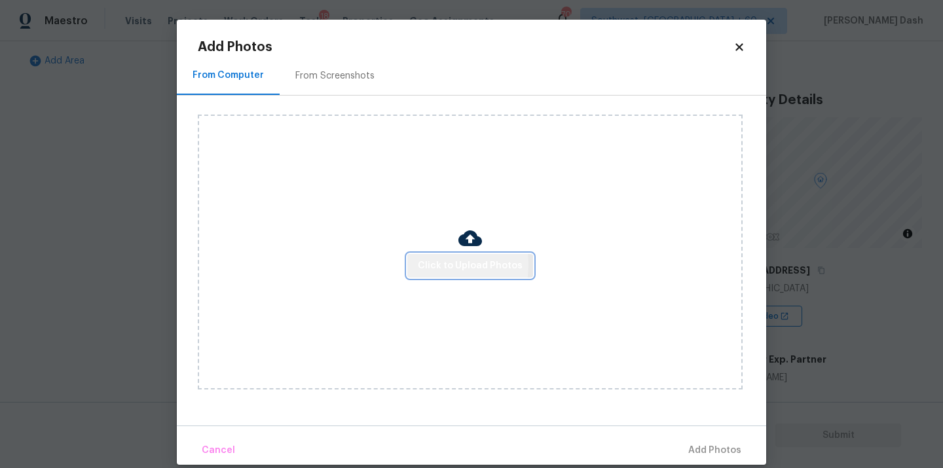
click at [431, 265] on span "Click to Upload Photos" at bounding box center [470, 266] width 105 height 16
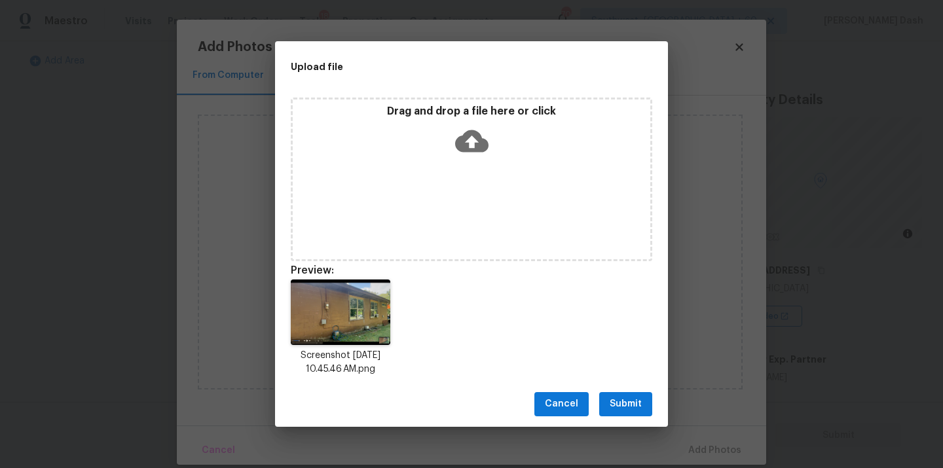
click at [638, 411] on span "Submit" at bounding box center [626, 404] width 32 height 16
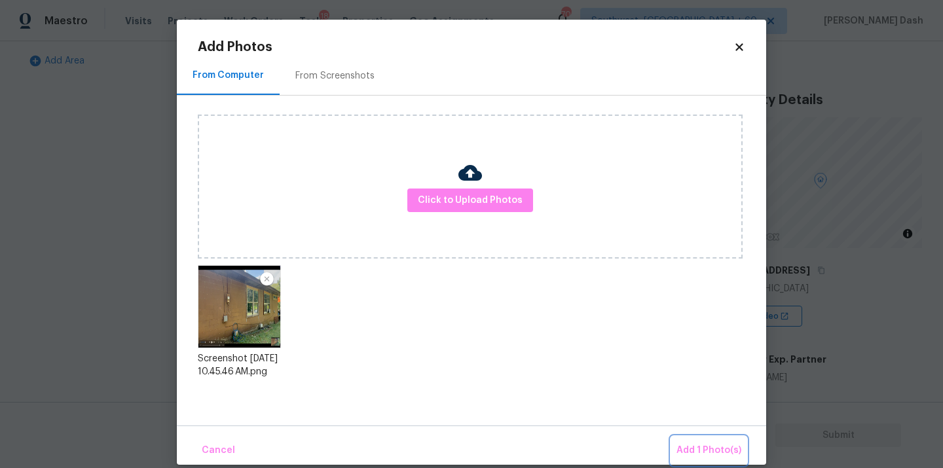
click at [703, 453] on span "Add 1 Photo(s)" at bounding box center [708, 451] width 65 height 16
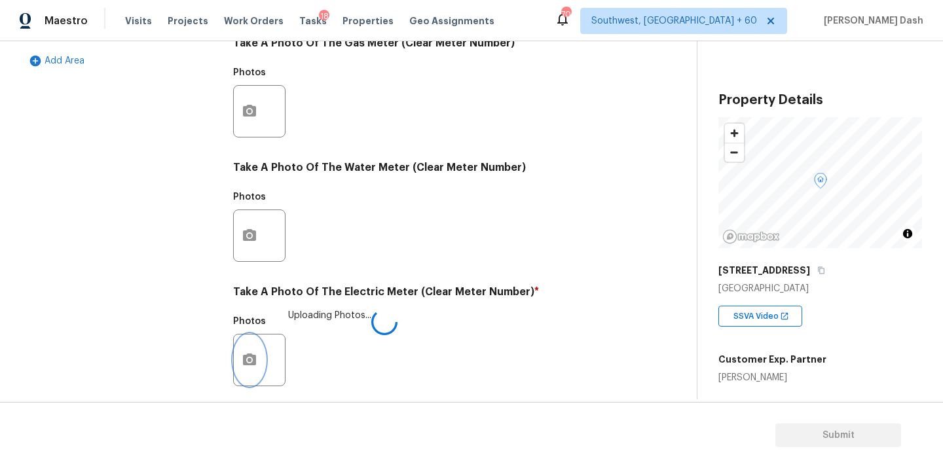
scroll to position [517, 0]
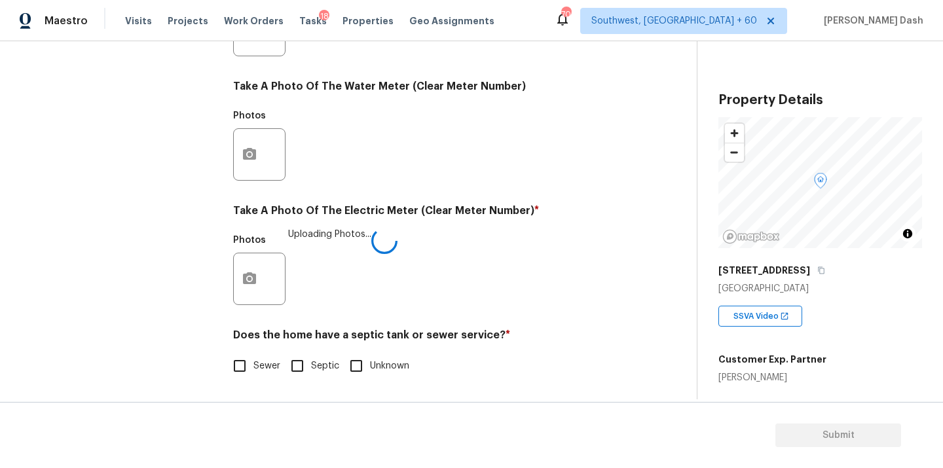
click at [291, 360] on input "Septic" at bounding box center [298, 366] width 28 height 28
checkbox input "true"
click at [185, 272] on div "Exterior Utilities 1 HVAC 2 Verification 4 Plumbing 1 Roof Gated Community 1 Pr…" at bounding box center [119, 55] width 196 height 684
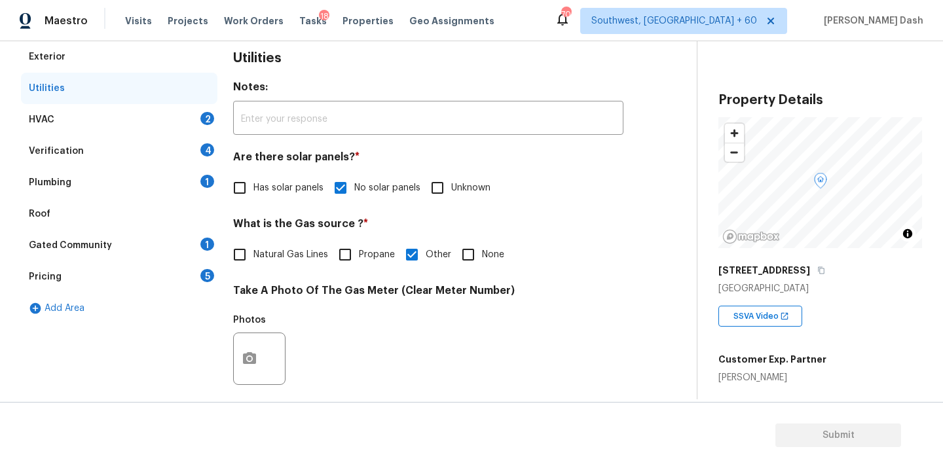
click at [194, 119] on div "HVAC 2" at bounding box center [119, 119] width 196 height 31
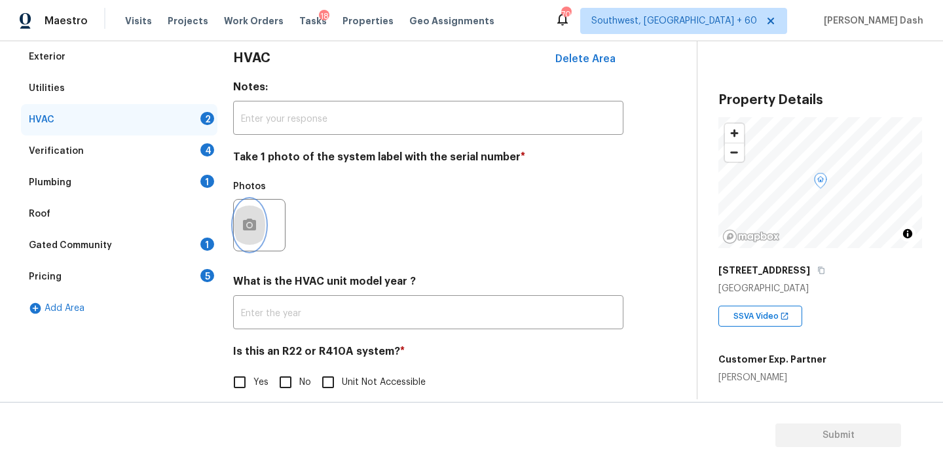
click at [253, 234] on button "button" at bounding box center [249, 225] width 31 height 51
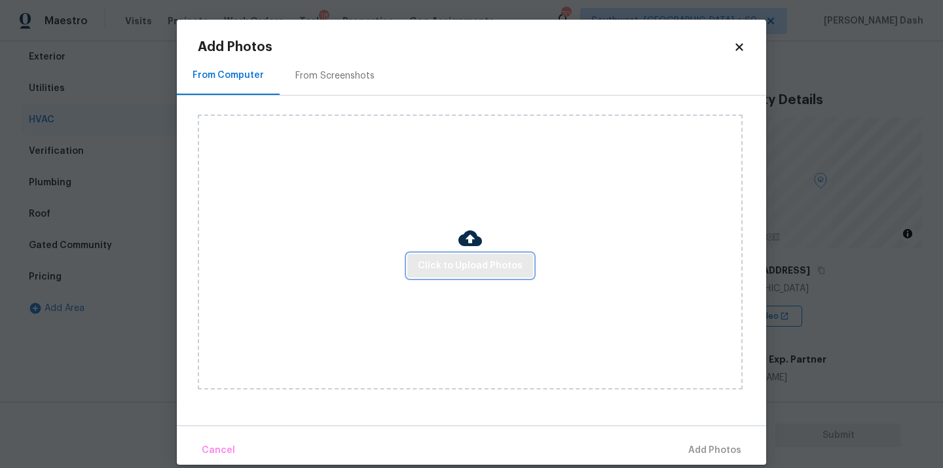
click at [443, 268] on span "Click to Upload Photos" at bounding box center [470, 266] width 105 height 16
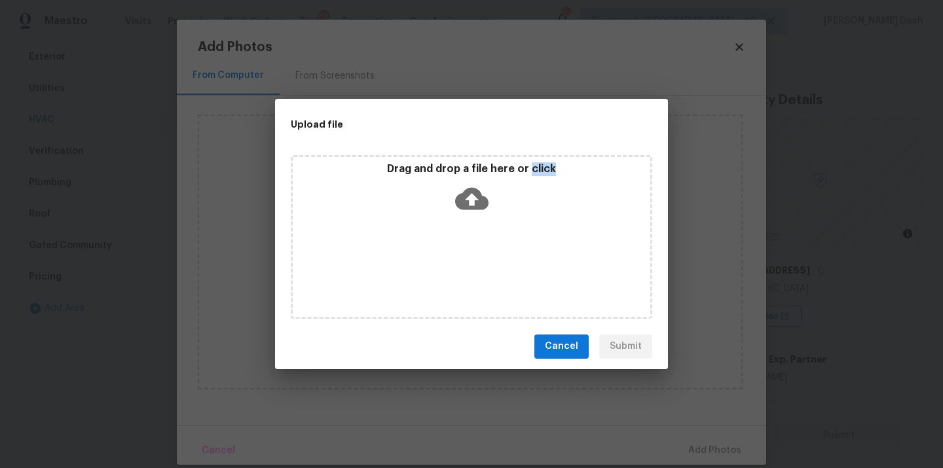
click at [443, 268] on div "Drag and drop a file here or click" at bounding box center [471, 237] width 361 height 164
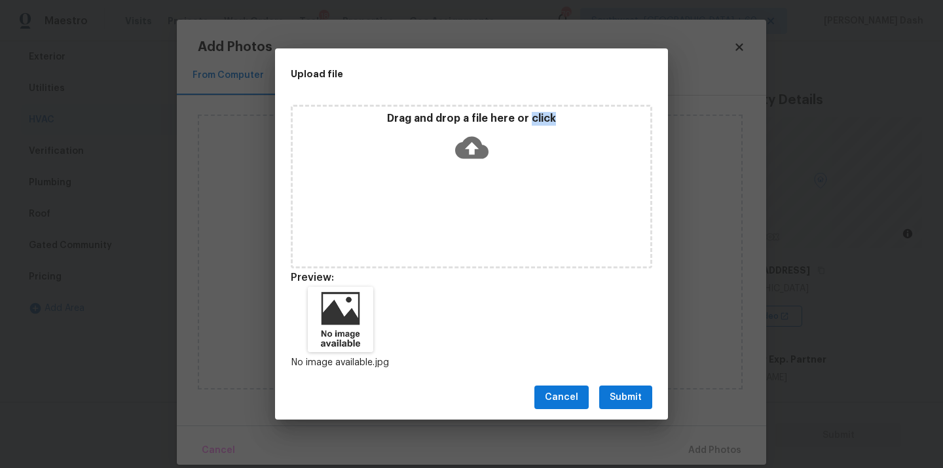
click at [623, 390] on span "Submit" at bounding box center [626, 398] width 32 height 16
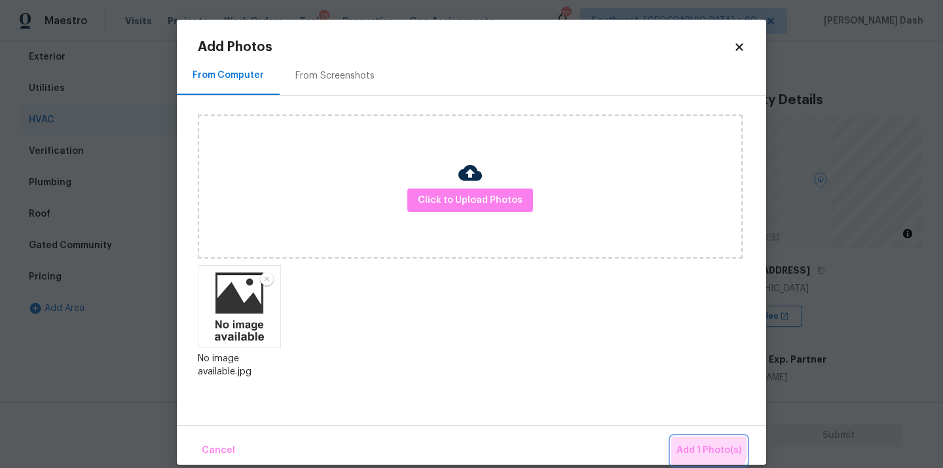
click at [699, 449] on span "Add 1 Photo(s)" at bounding box center [708, 451] width 65 height 16
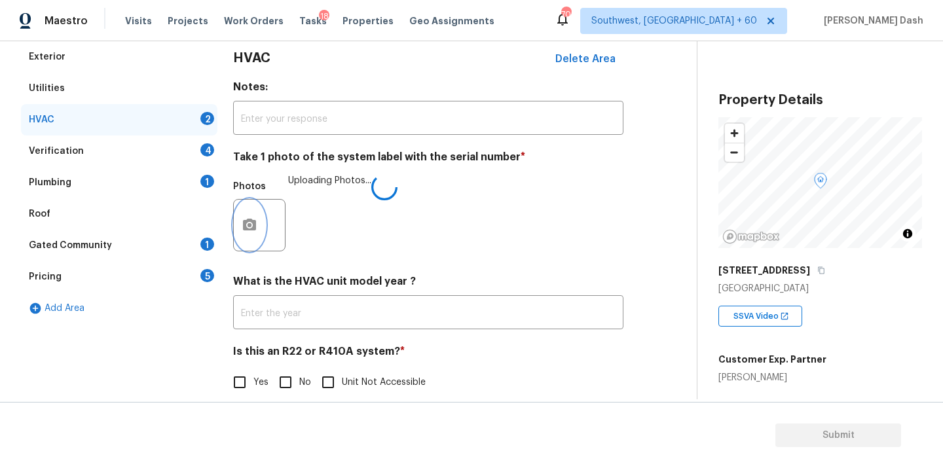
scroll to position [206, 0]
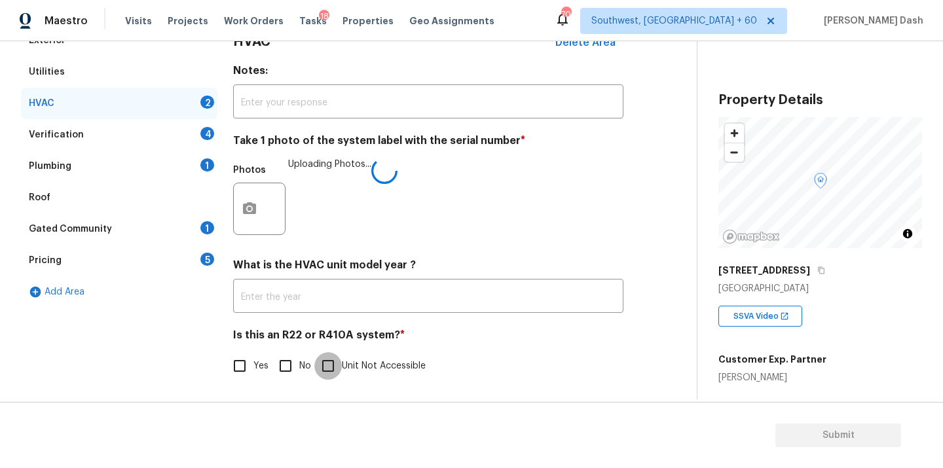
click at [334, 369] on input "Unit Not Accessible" at bounding box center [328, 366] width 28 height 28
checkbox input "true"
click at [193, 128] on div "Verification 4" at bounding box center [119, 134] width 196 height 31
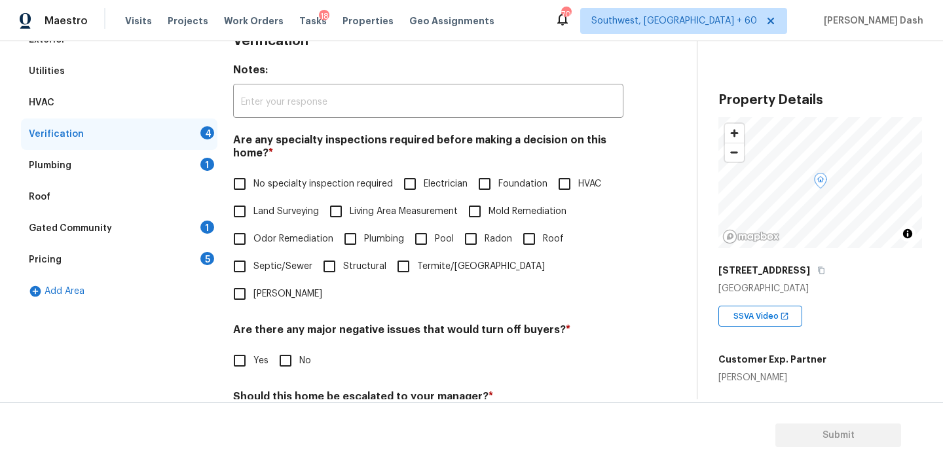
click at [250, 217] on input "Land Surveying" at bounding box center [240, 212] width 28 height 28
checkbox input "true"
click at [254, 242] on span "Odor Remediation" at bounding box center [293, 241] width 80 height 14
click at [253, 242] on input "Odor Remediation" at bounding box center [240, 241] width 28 height 28
checkbox input "true"
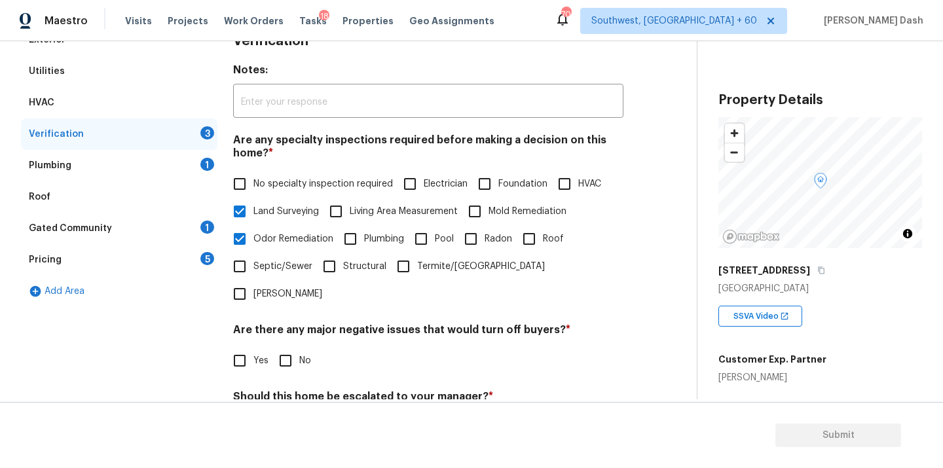
click at [256, 272] on span "Septic/Sewer" at bounding box center [282, 267] width 59 height 14
click at [253, 272] on input "Septic/Sewer" at bounding box center [240, 267] width 28 height 28
checkbox input "true"
click at [535, 233] on input "Roof" at bounding box center [529, 239] width 28 height 28
checkbox input "true"
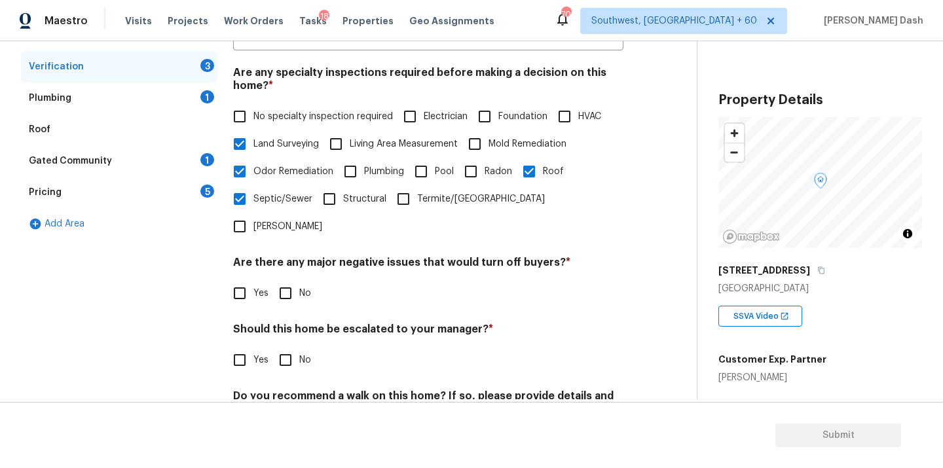
scroll to position [320, 0]
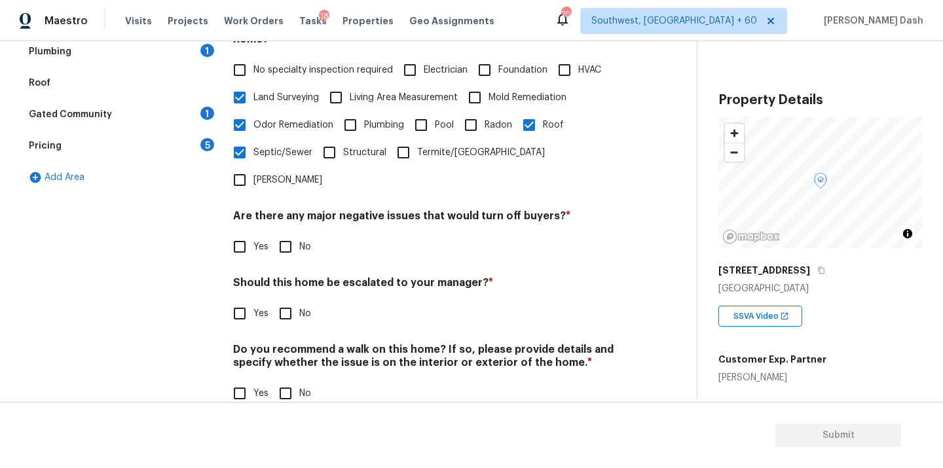
click at [288, 233] on input "No" at bounding box center [286, 247] width 28 height 28
checkbox input "true"
click at [247, 300] on input "Yes" at bounding box center [240, 314] width 28 height 28
checkbox input "true"
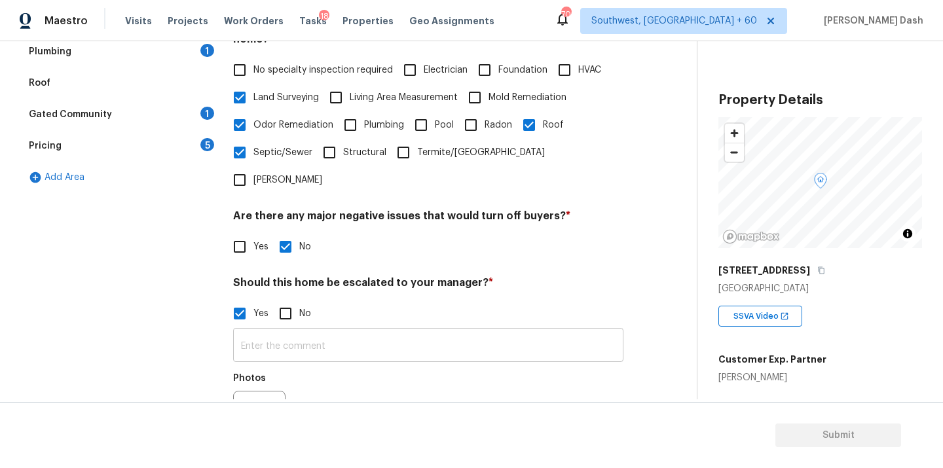
click at [292, 331] on input "text" at bounding box center [428, 346] width 390 height 31
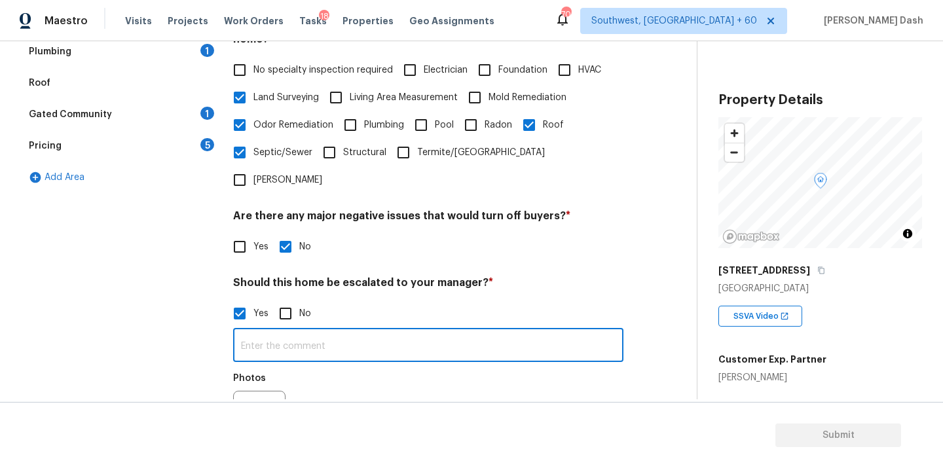
paste input "The house has poor landscaping hence scoped for repairs. The house has major fe…"
type input "The house has poor landscaping hence scoped for repairs. The house has major fe…"
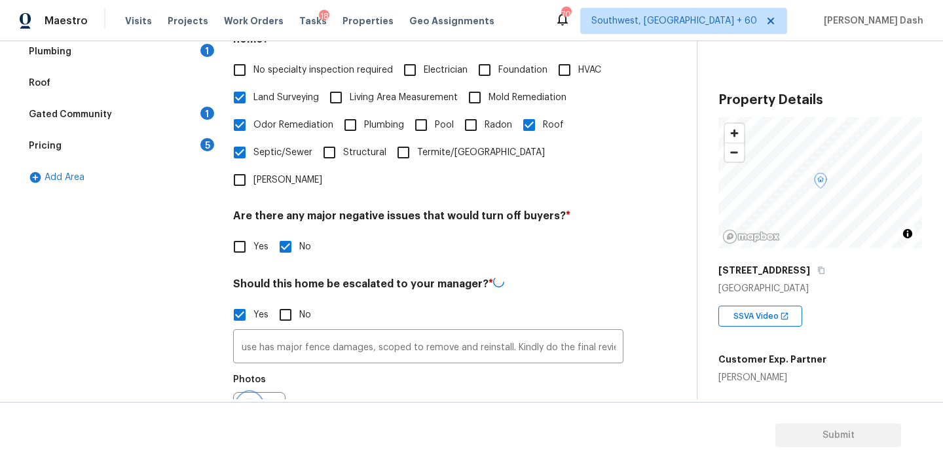
click at [251, 411] on icon "button" at bounding box center [250, 419] width 16 height 16
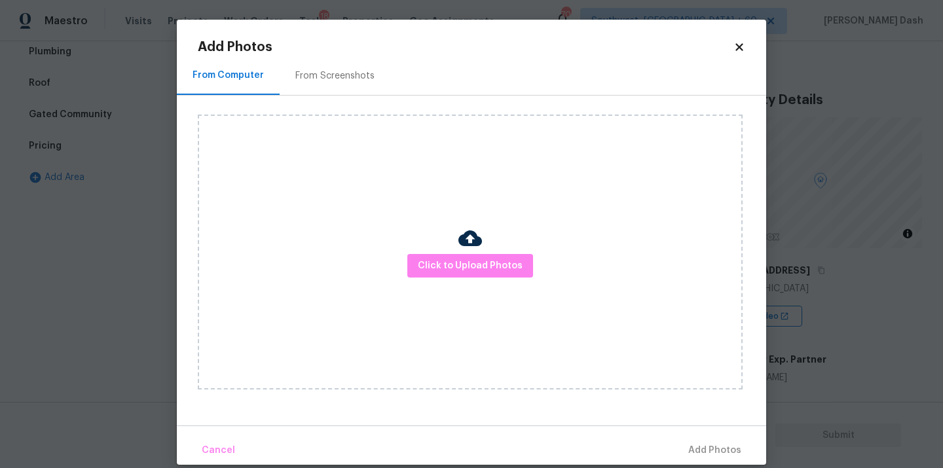
click at [480, 251] on div at bounding box center [470, 241] width 24 height 28
click at [480, 260] on span "Click to Upload Photos" at bounding box center [470, 266] width 105 height 16
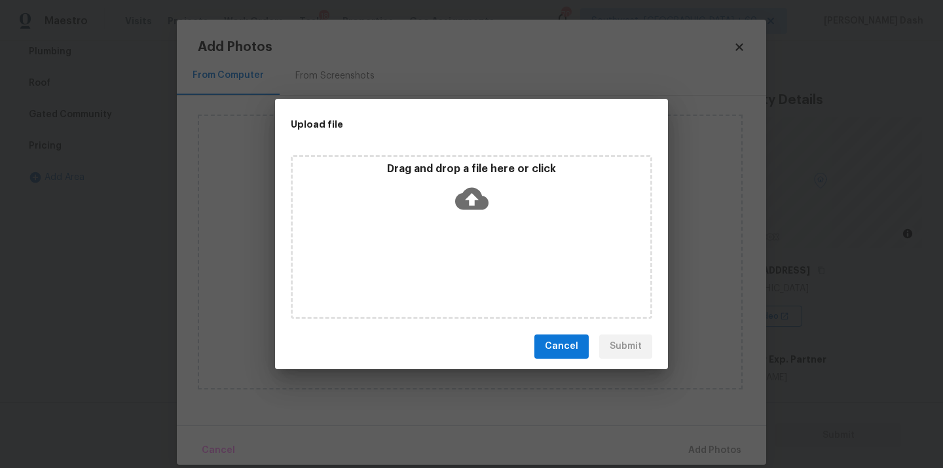
click at [480, 260] on div "Drag and drop a file here or click" at bounding box center [471, 237] width 361 height 164
click at [456, 218] on div "Drag and drop a file here or click" at bounding box center [471, 237] width 361 height 164
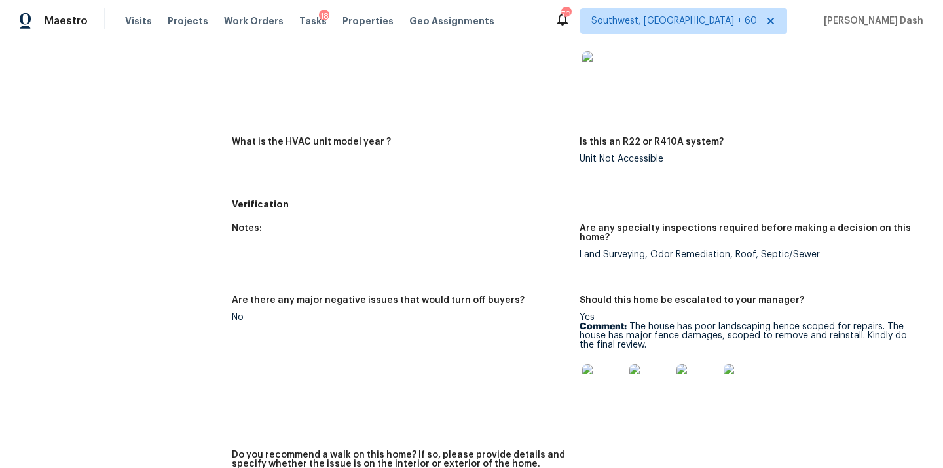
scroll to position [762, 0]
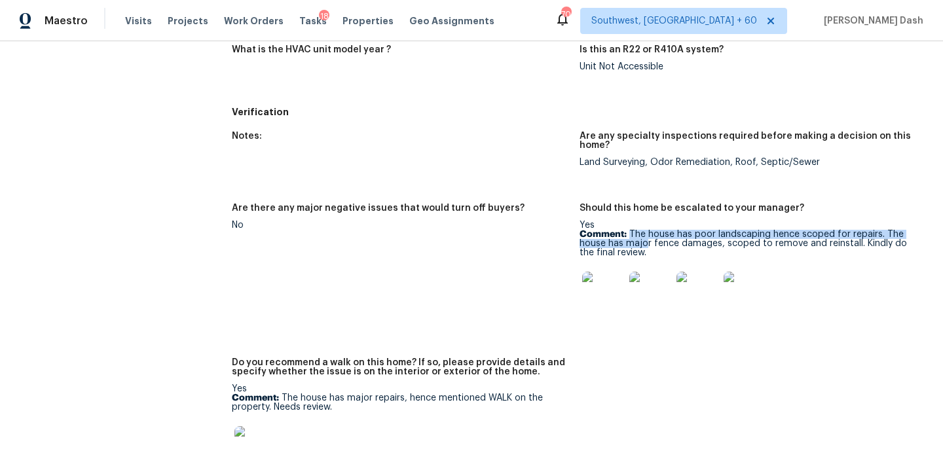
drag, startPoint x: 629, startPoint y: 231, endPoint x: 646, endPoint y: 248, distance: 24.5
click at [646, 248] on p "Comment: The house has poor landscaping hence scoped for repairs. The house has…" at bounding box center [748, 244] width 337 height 28
click at [632, 235] on p "Comment: The house has poor landscaping hence scoped for repairs. The house has…" at bounding box center [748, 244] width 337 height 28
drag, startPoint x: 631, startPoint y: 235, endPoint x: 652, endPoint y: 254, distance: 28.8
click at [652, 254] on p "Comment: The house has poor landscaping hence scoped for repairs. The house has…" at bounding box center [748, 244] width 337 height 28
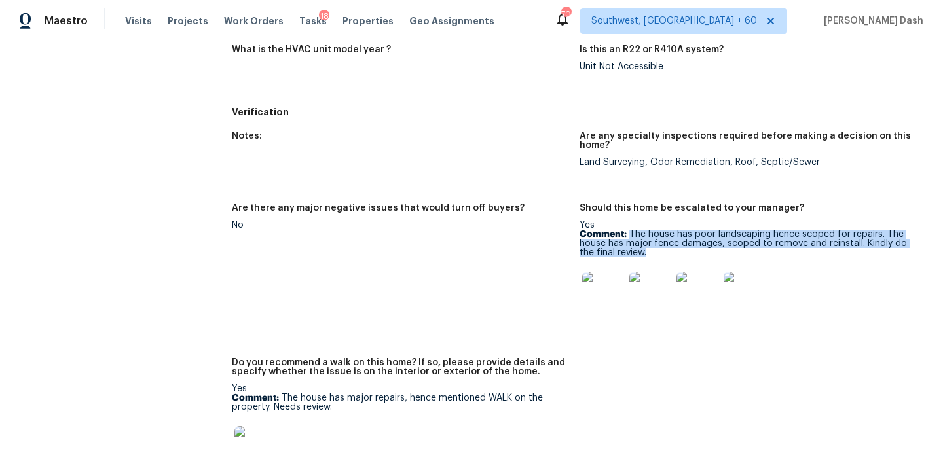
copy p "The house has poor landscaping hence scoped for repairs. The house has major fe…"
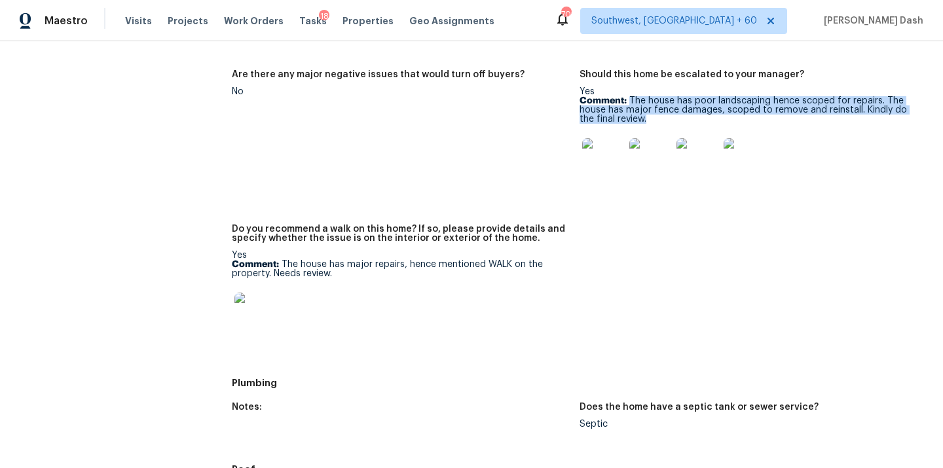
scroll to position [958, 0]
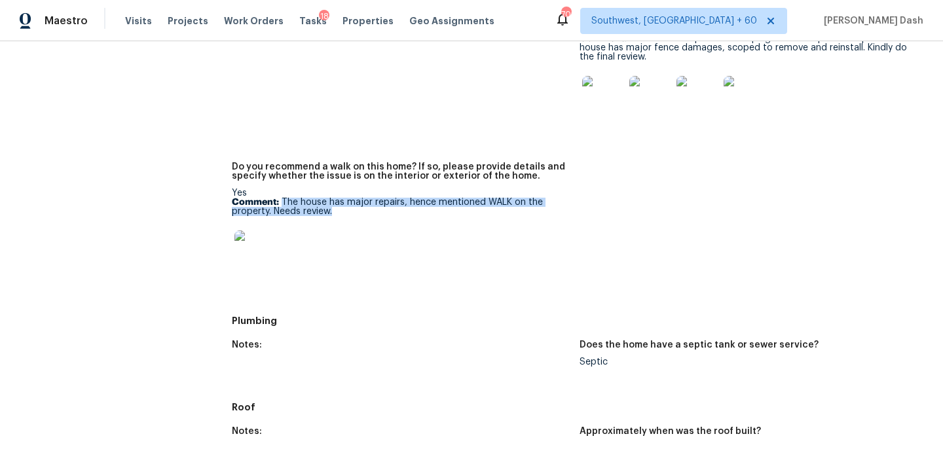
drag, startPoint x: 280, startPoint y: 202, endPoint x: 355, endPoint y: 209, distance: 75.0
click at [356, 209] on p "Comment: The house has major repairs, hence mentioned WALK on the property. Nee…" at bounding box center [400, 207] width 337 height 18
copy p "The house has major repairs, hence mentioned WALK on the property. Needs review."
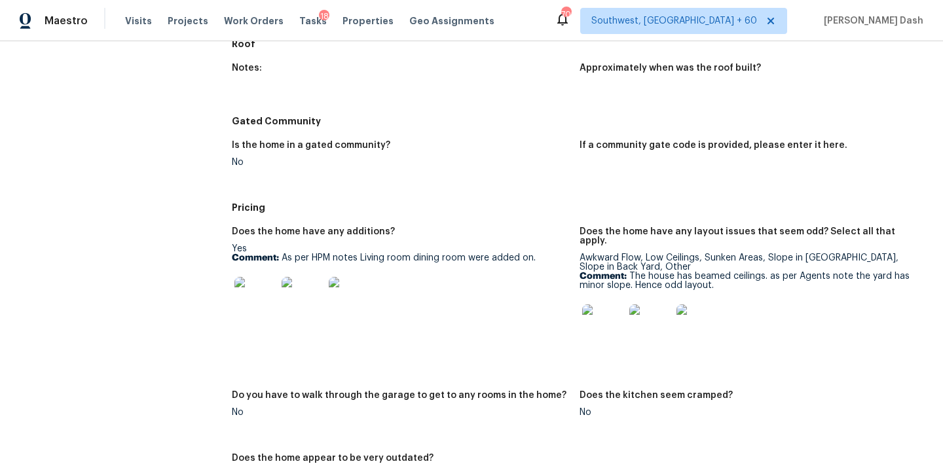
scroll to position [1325, 0]
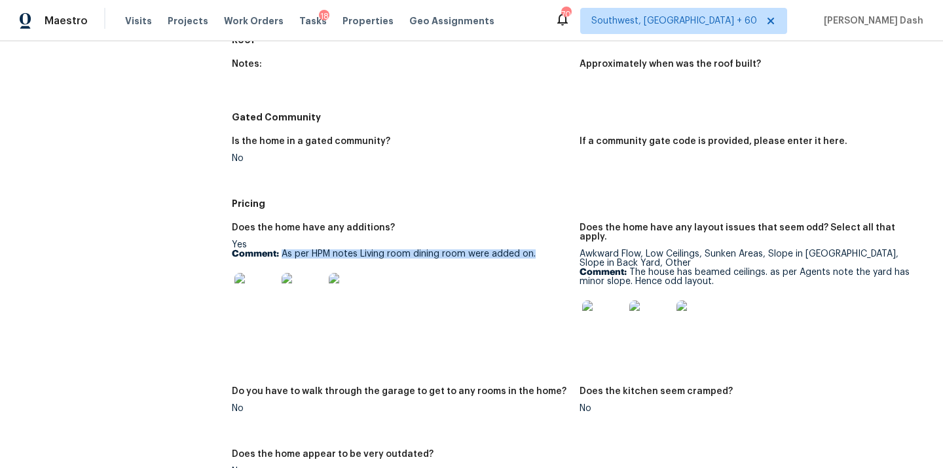
drag, startPoint x: 282, startPoint y: 255, endPoint x: 541, endPoint y: 253, distance: 258.7
click at [541, 253] on p "Comment: As per HPM notes Living room dining room were added on." at bounding box center [400, 254] width 337 height 9
copy p "As per HPM notes Living room dining room were added on."
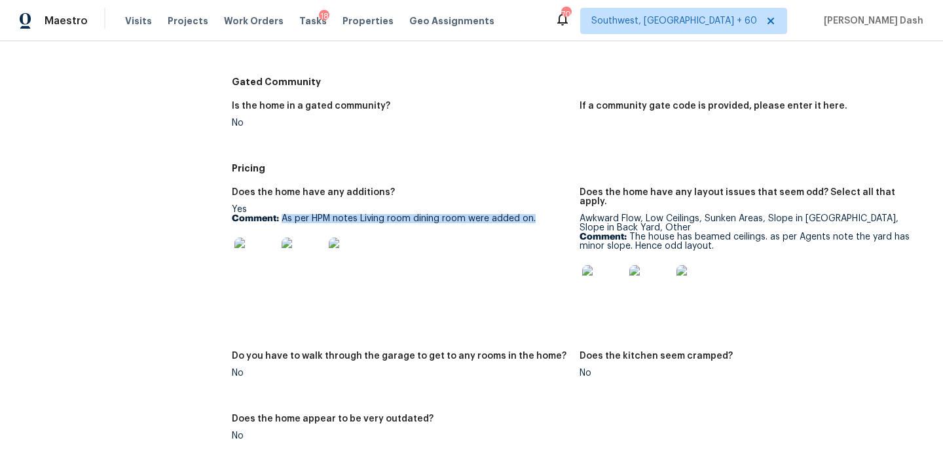
scroll to position [1364, 0]
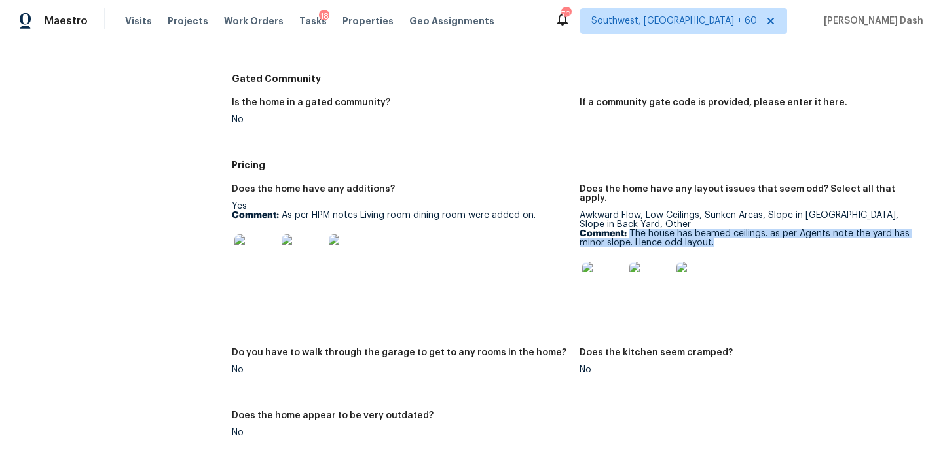
drag, startPoint x: 628, startPoint y: 222, endPoint x: 721, endPoint y: 232, distance: 93.5
click at [721, 232] on p "Comment: The house has beamed ceilings. as per Agents note the yard has minor s…" at bounding box center [748, 238] width 337 height 18
copy p "The house has beamed ceilings. as per Agents note the yard has minor slope. Hen…"
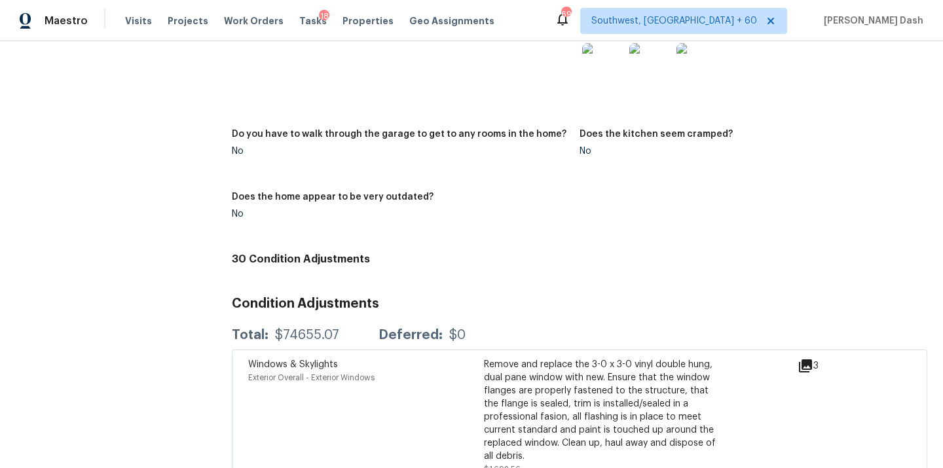
scroll to position [1565, 0]
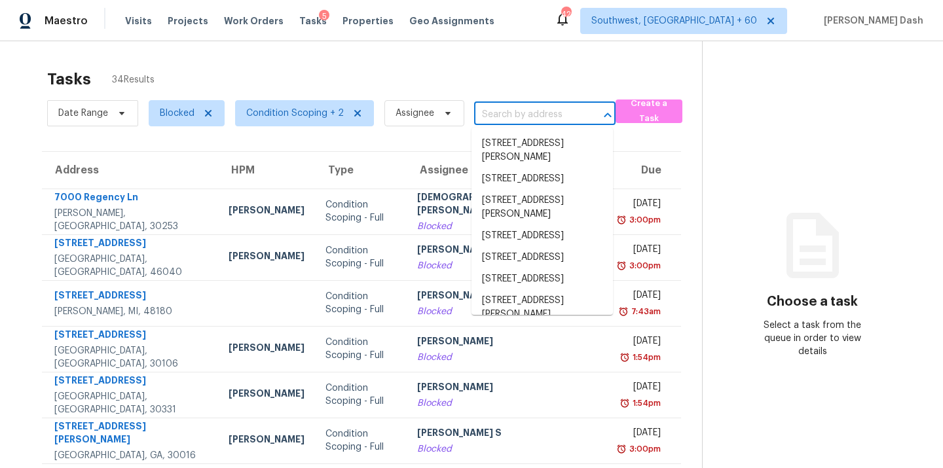
click at [563, 57] on div "Tasks 34 Results Date Range Blocked Condition Scoping + 2 Assignee ​ Create a T…" at bounding box center [471, 367] width 943 height 653
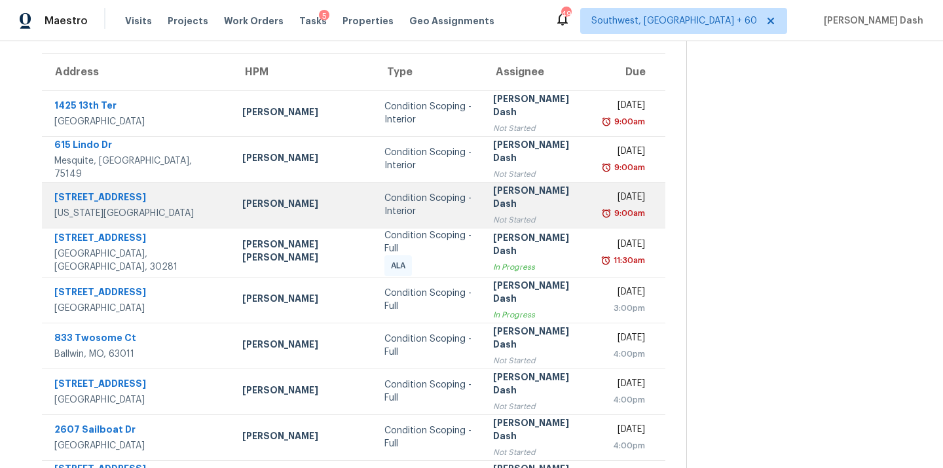
scroll to position [103, 0]
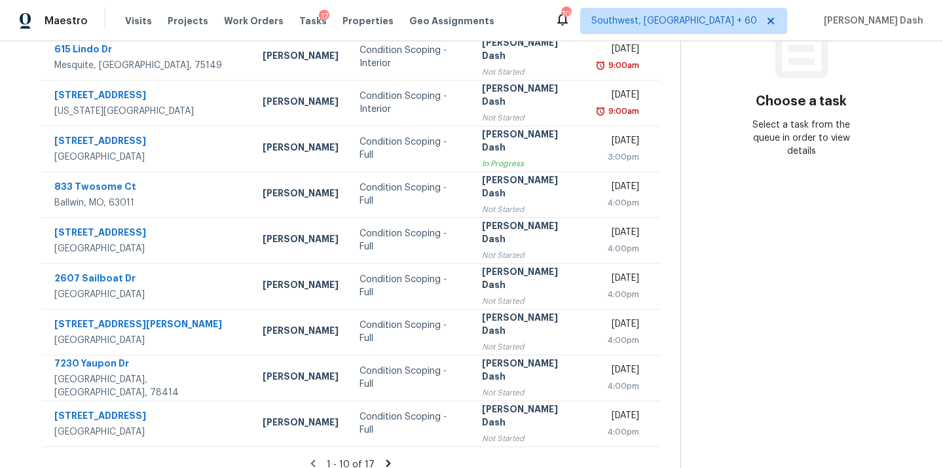
scroll to position [208, 0]
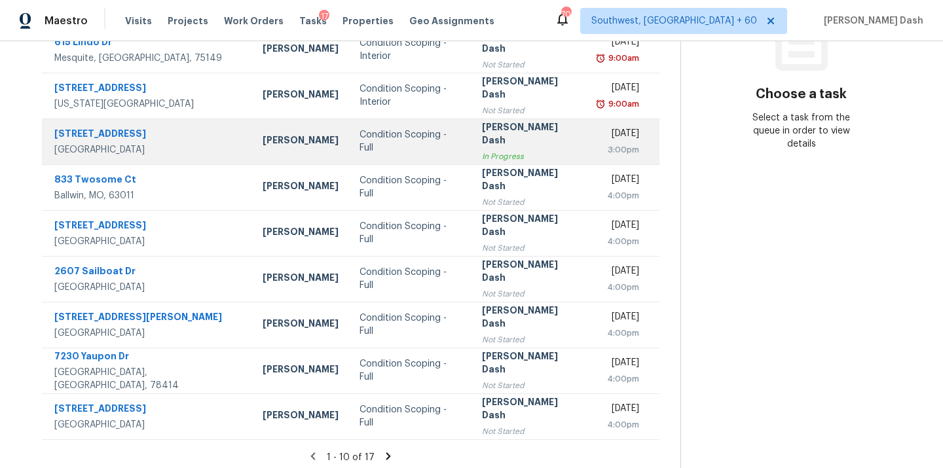
click at [360, 139] on div "Condition Scoping - Full" at bounding box center [410, 141] width 101 height 26
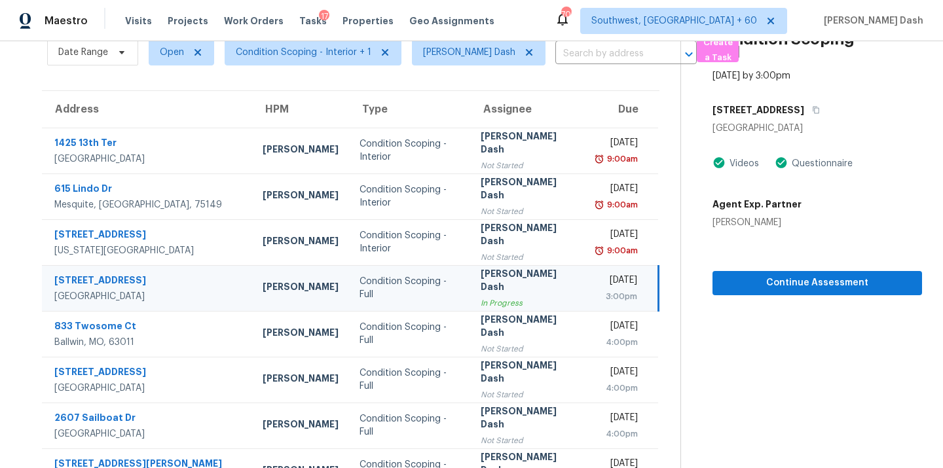
scroll to position [29, 0]
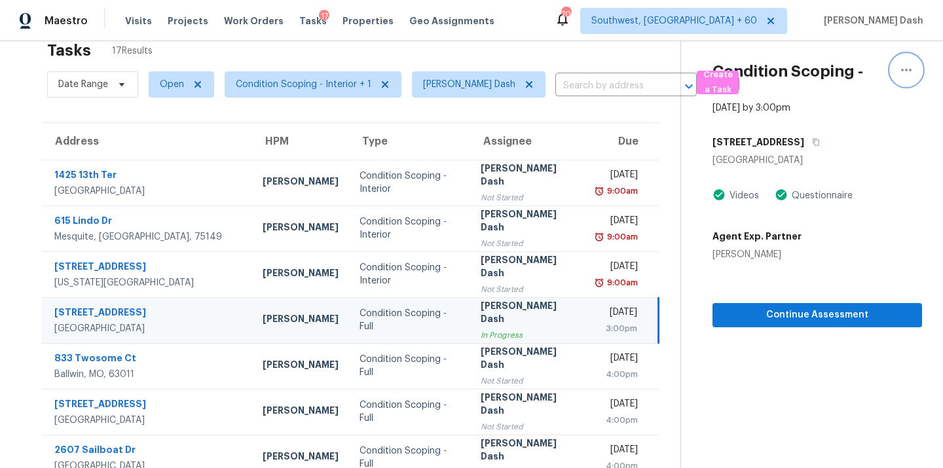
click at [904, 73] on icon "button" at bounding box center [906, 70] width 16 height 16
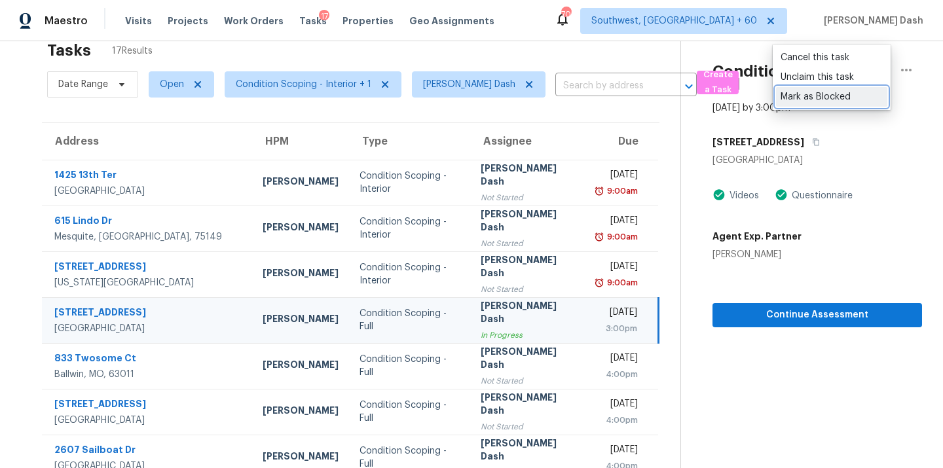
click at [813, 98] on div "Mark as Blocked" at bounding box center [832, 96] width 102 height 13
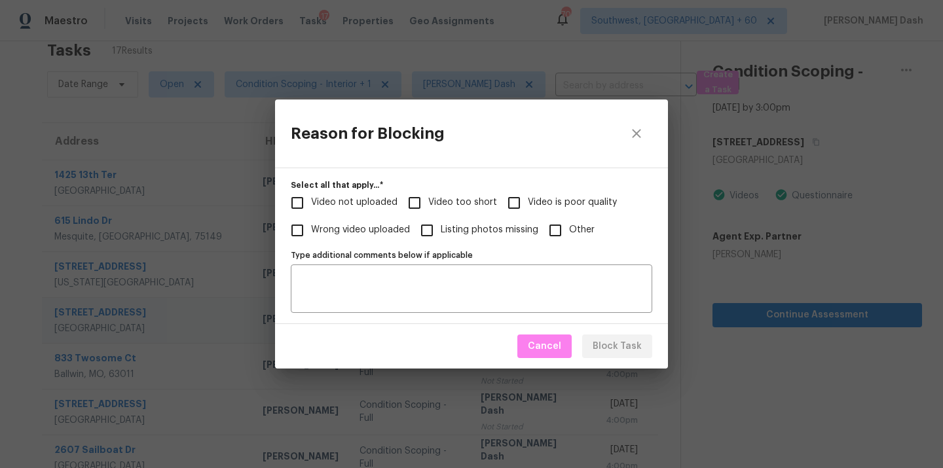
click at [429, 192] on label "Video too short" at bounding box center [449, 203] width 96 height 28
click at [428, 192] on input "Video too short" at bounding box center [415, 203] width 28 height 28
checkbox input "true"
click at [529, 202] on span "Video is poor quality" at bounding box center [572, 203] width 89 height 14
click at [528, 202] on input "Video is poor quality" at bounding box center [514, 203] width 28 height 28
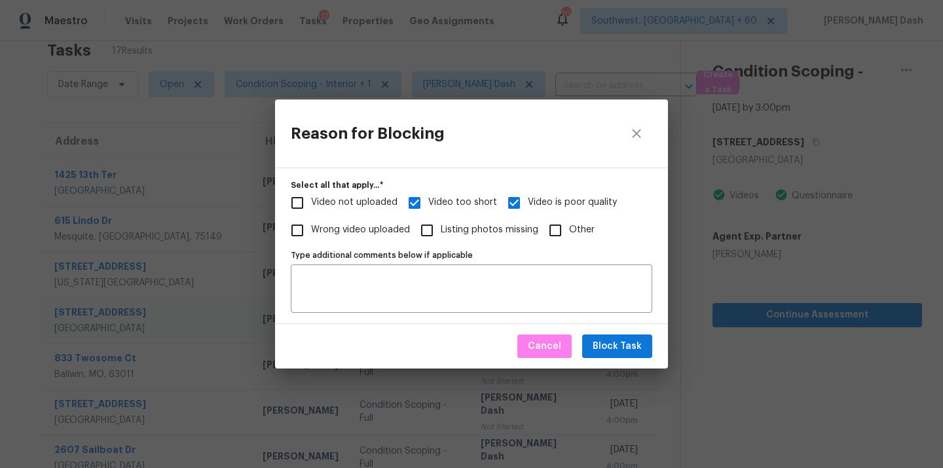
click at [534, 201] on span "Video is poor quality" at bounding box center [572, 203] width 89 height 14
click at [528, 201] on input "Video is poor quality" at bounding box center [514, 203] width 28 height 28
checkbox input "false"
click at [620, 362] on div "Cancel Block Task" at bounding box center [471, 346] width 393 height 45
click at [616, 346] on span "Block Task" at bounding box center [617, 347] width 49 height 16
